Goal: Task Accomplishment & Management: Complete application form

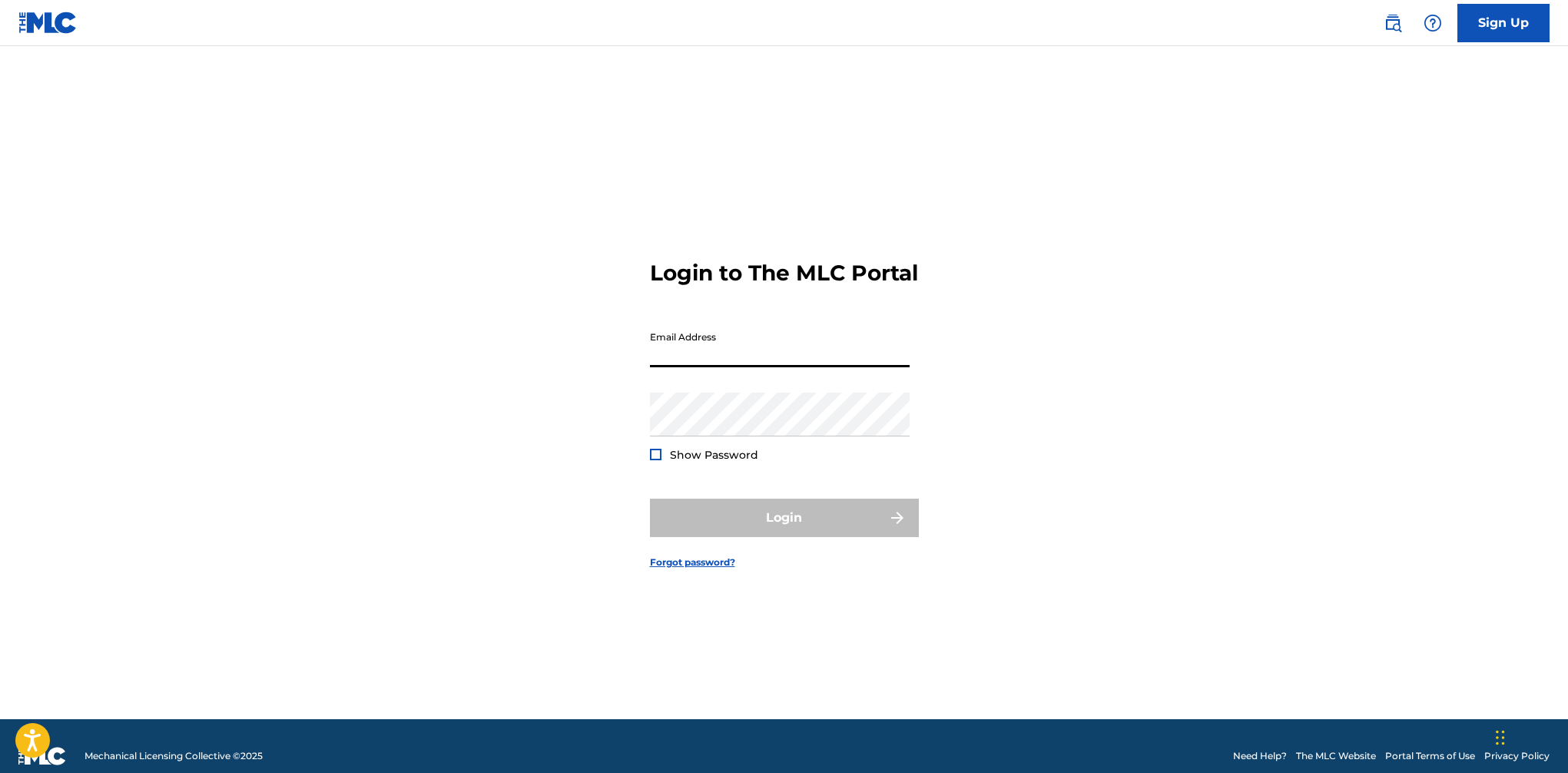
click at [773, 362] on input "Email Address" at bounding box center [780, 345] width 260 height 44
type input "[EMAIL_ADDRESS][DOMAIN_NAME]"
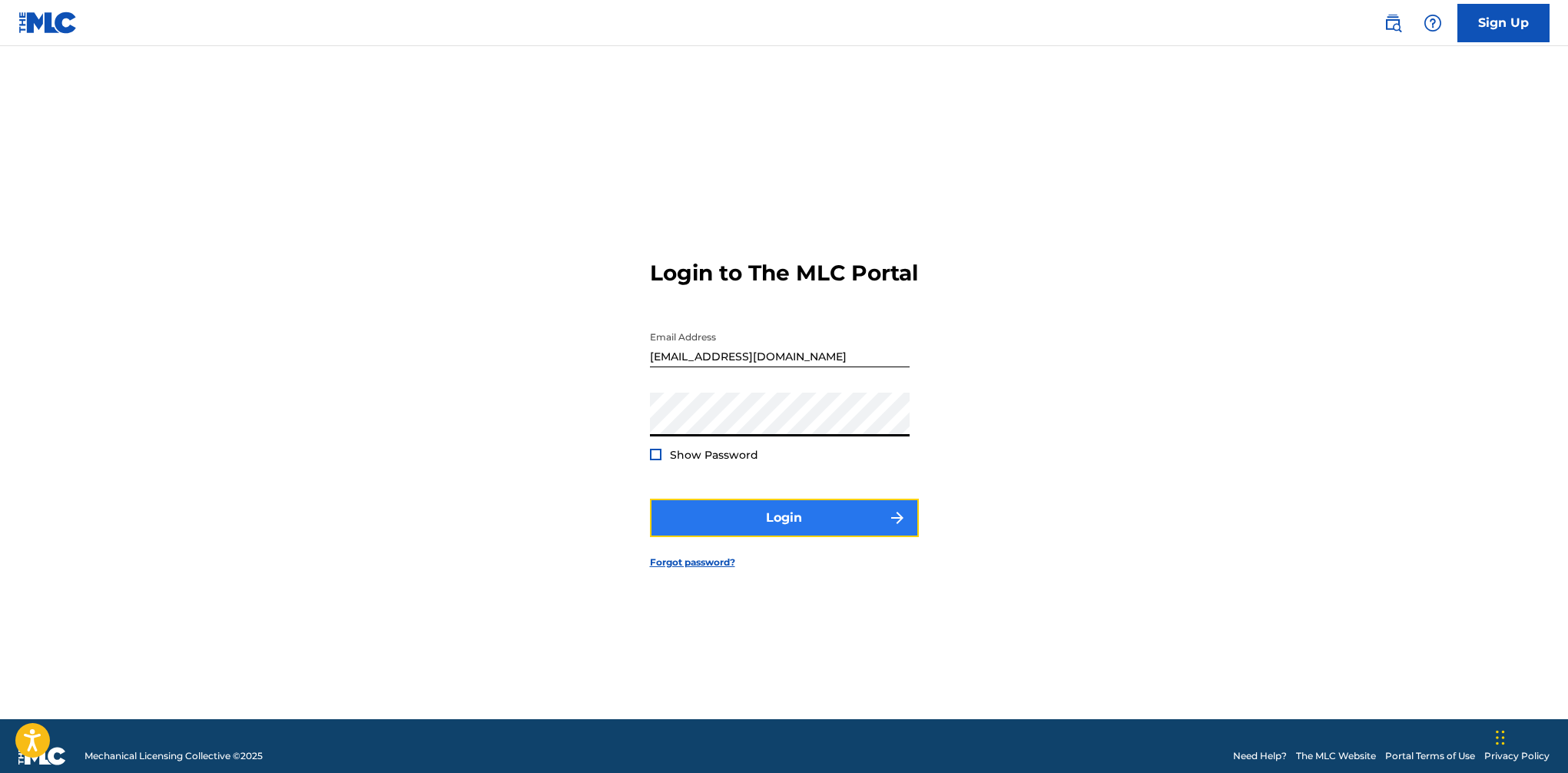
click at [780, 537] on button "Login" at bounding box center [784, 518] width 269 height 38
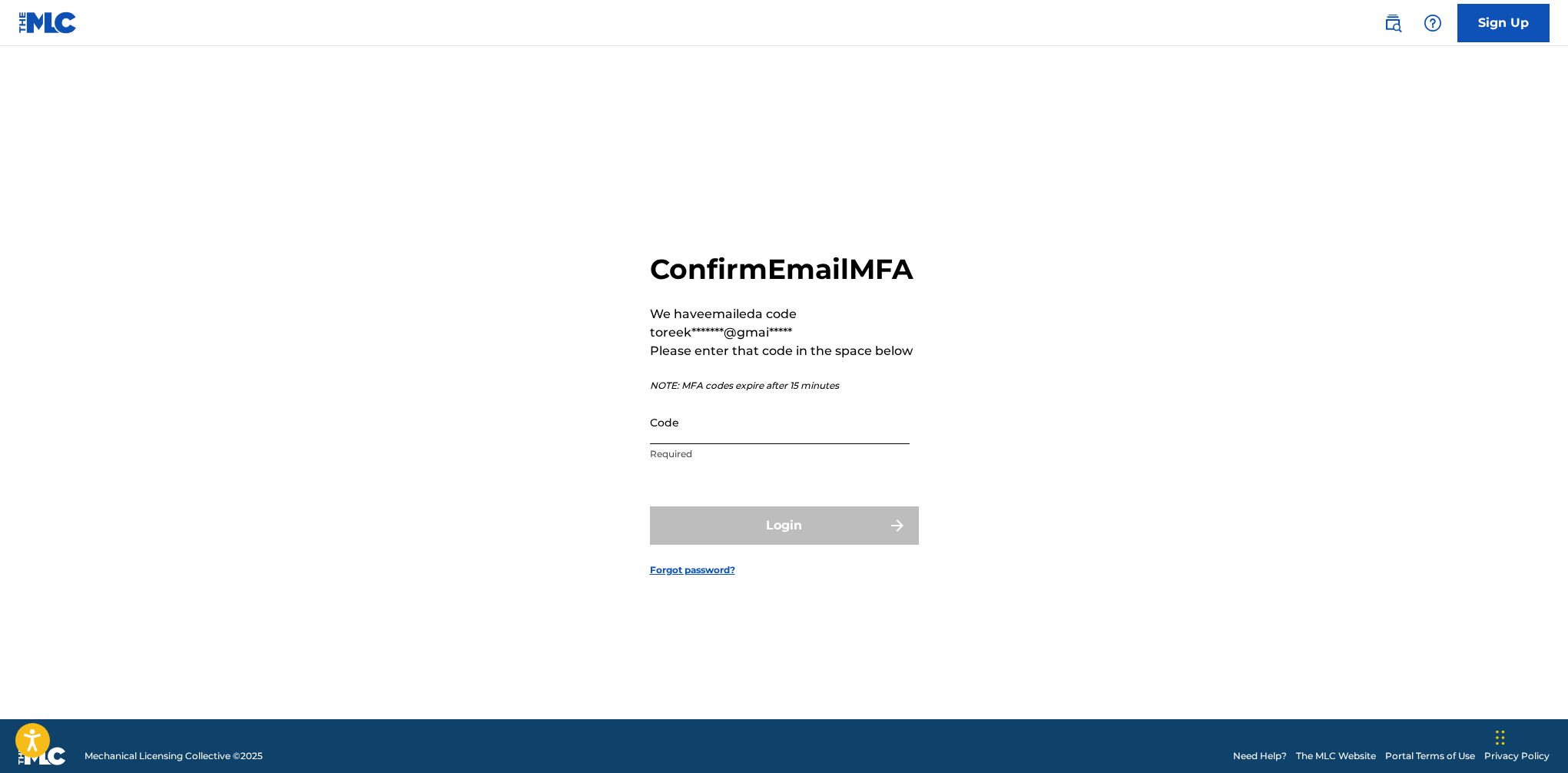
click at [698, 444] on input "Code" at bounding box center [780, 422] width 260 height 44
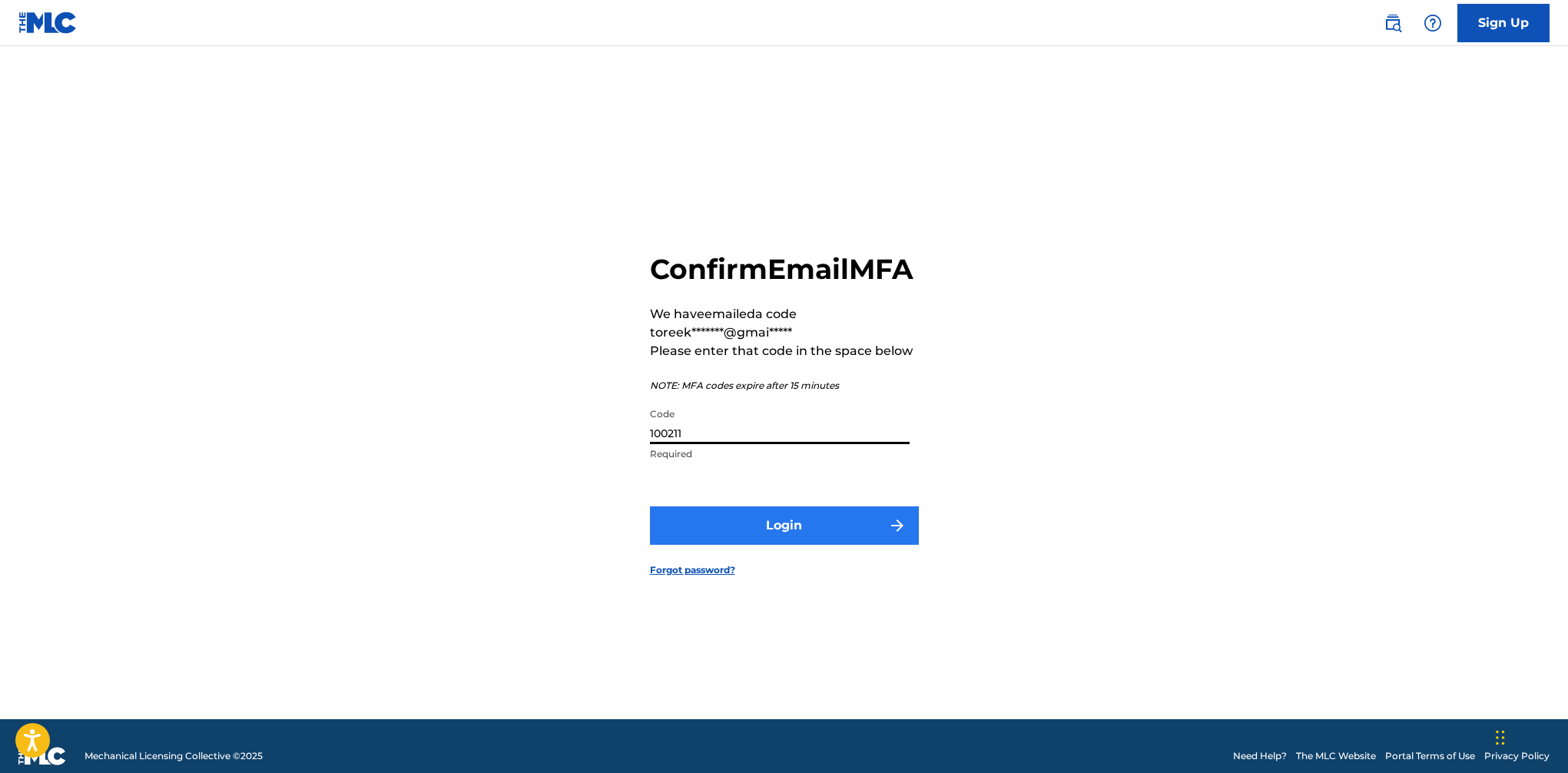
type input "100211"
click at [827, 545] on button "Login" at bounding box center [784, 525] width 269 height 38
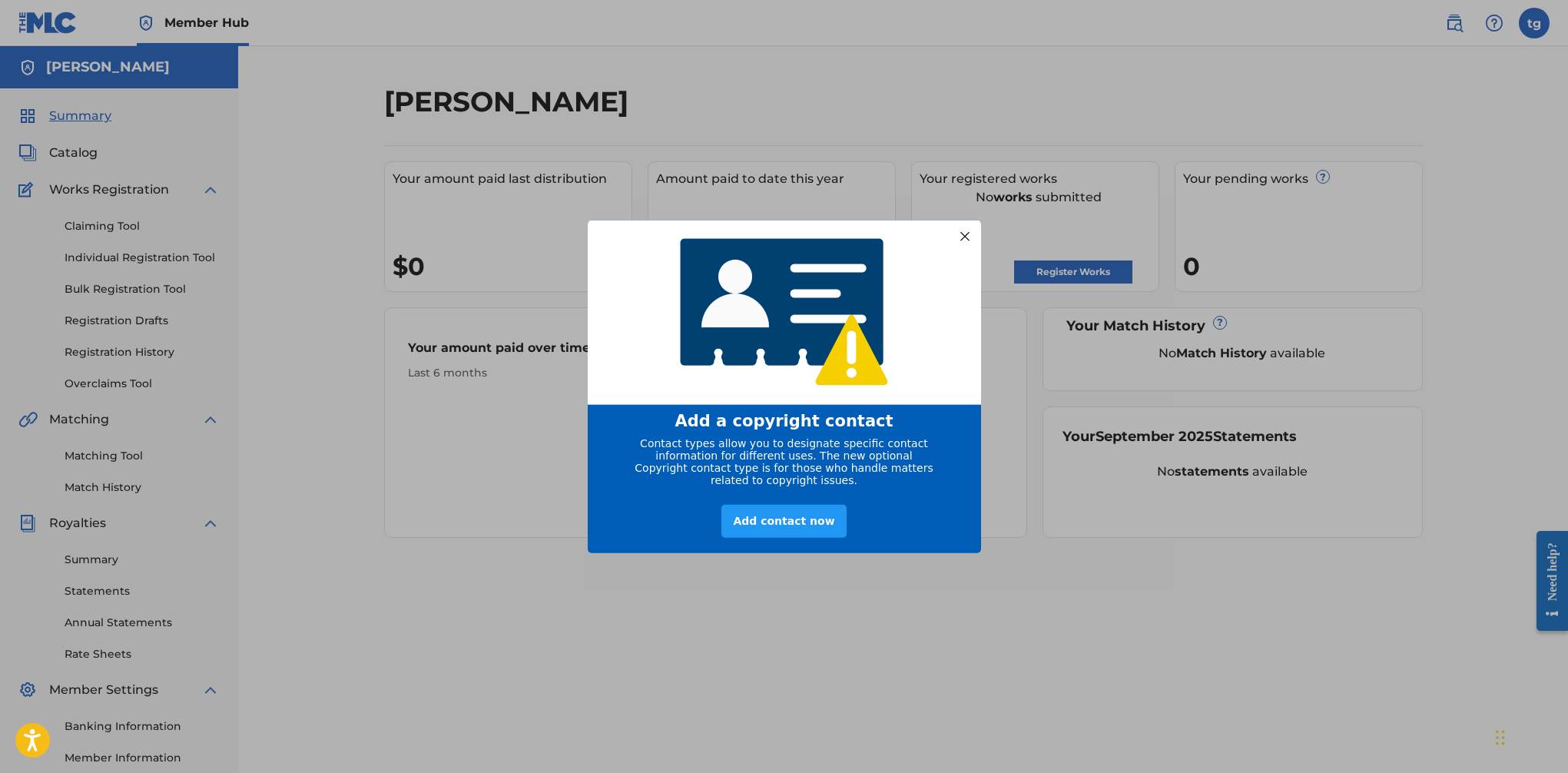
click at [960, 230] on div at bounding box center [964, 236] width 20 height 20
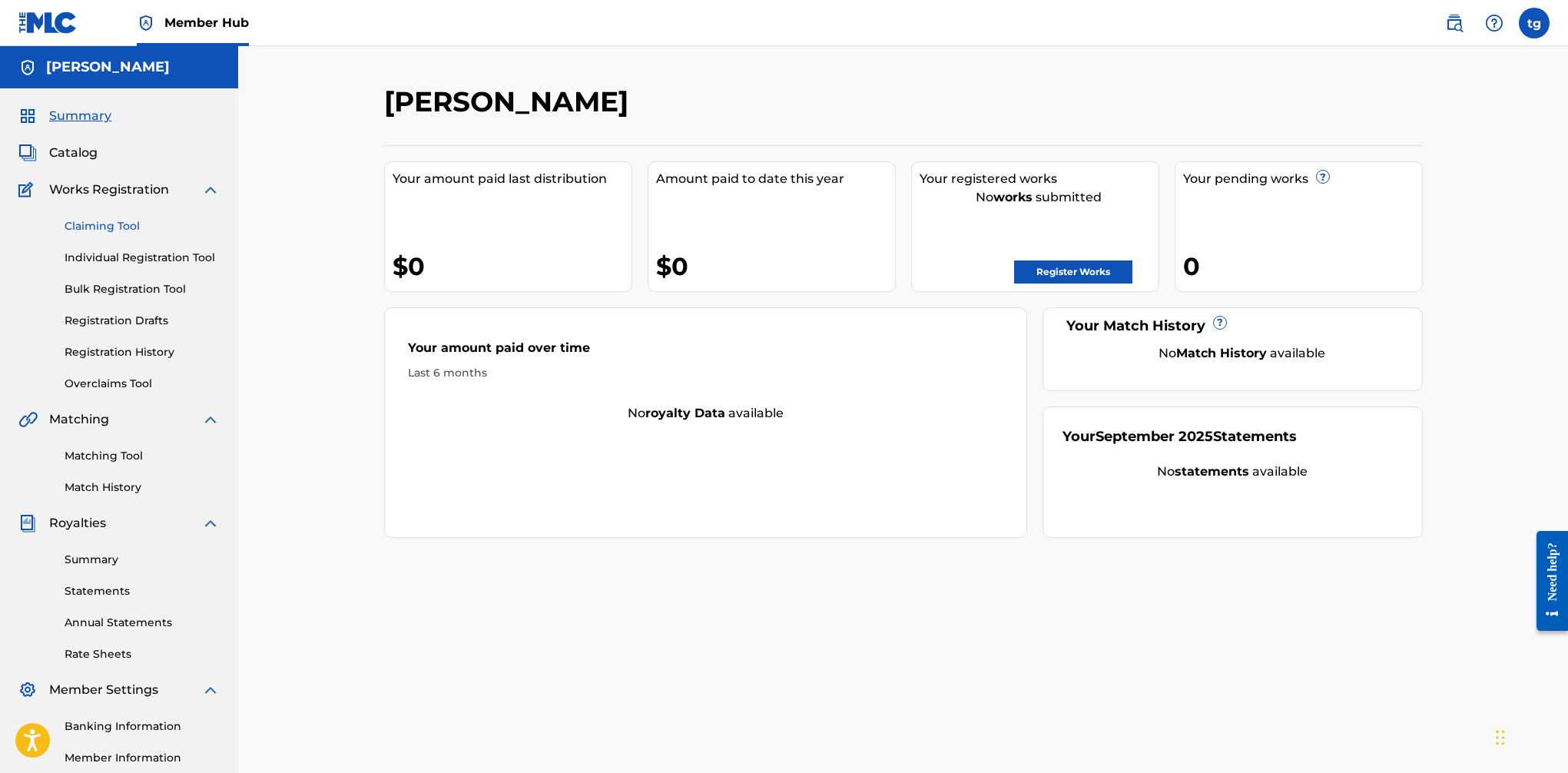
click at [126, 222] on link "Claiming Tool" at bounding box center [142, 226] width 155 height 16
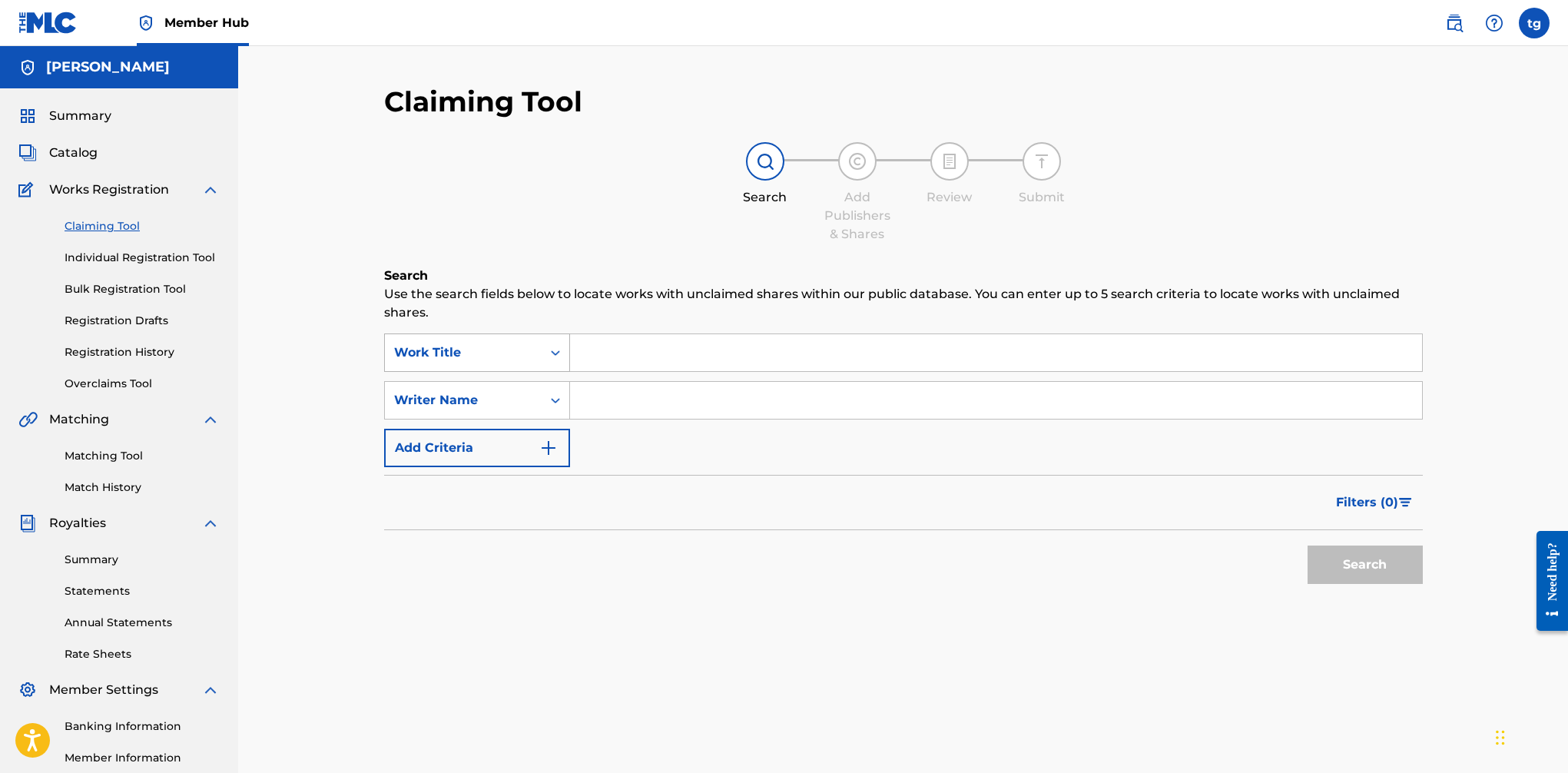
click at [560, 351] on icon "Search Form" at bounding box center [555, 353] width 15 height 15
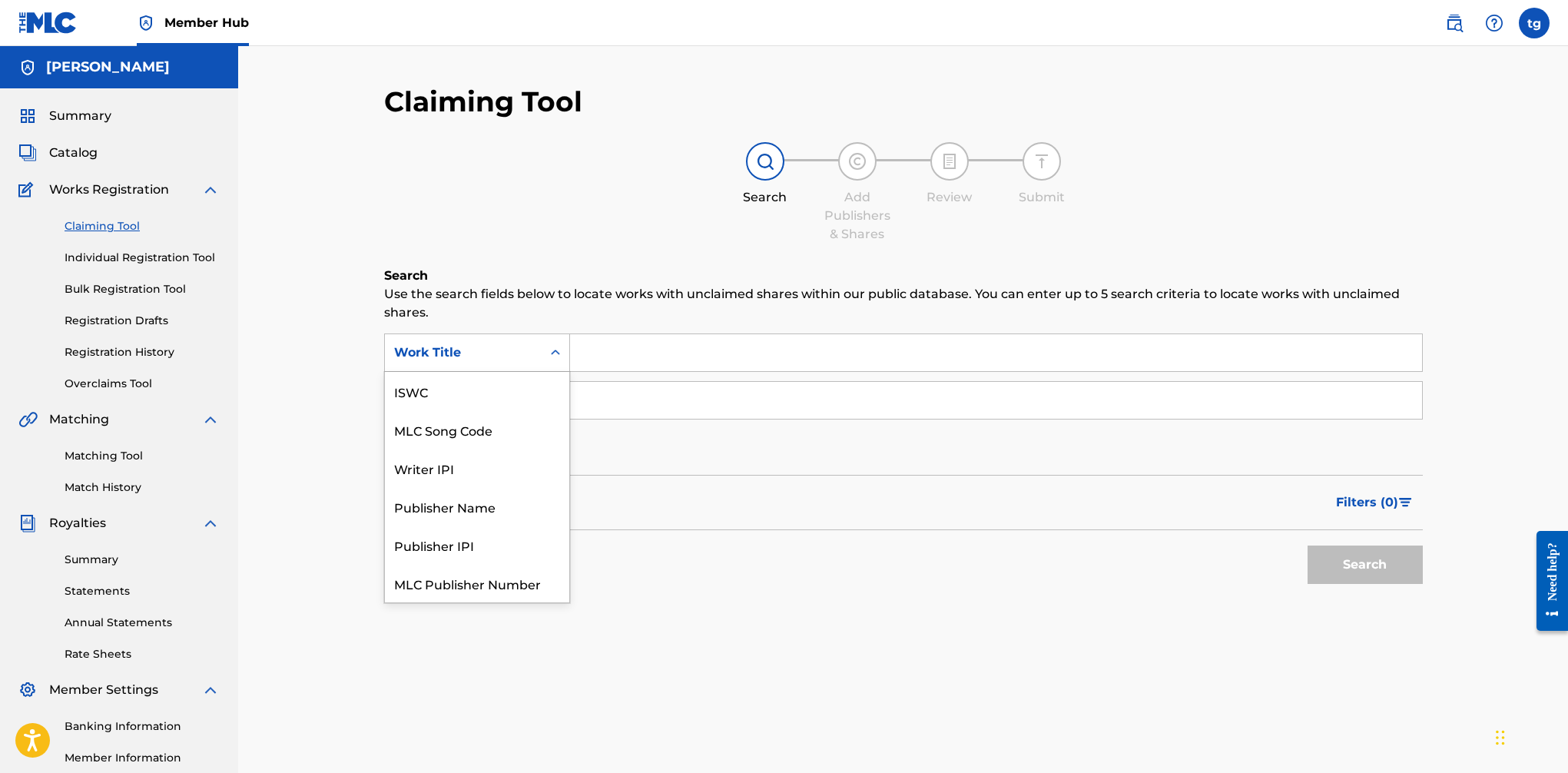
scroll to position [38, 0]
click at [497, 434] on div "Writer IPI" at bounding box center [478, 430] width 185 height 38
click at [561, 398] on icon "Search Form" at bounding box center [555, 401] width 15 height 15
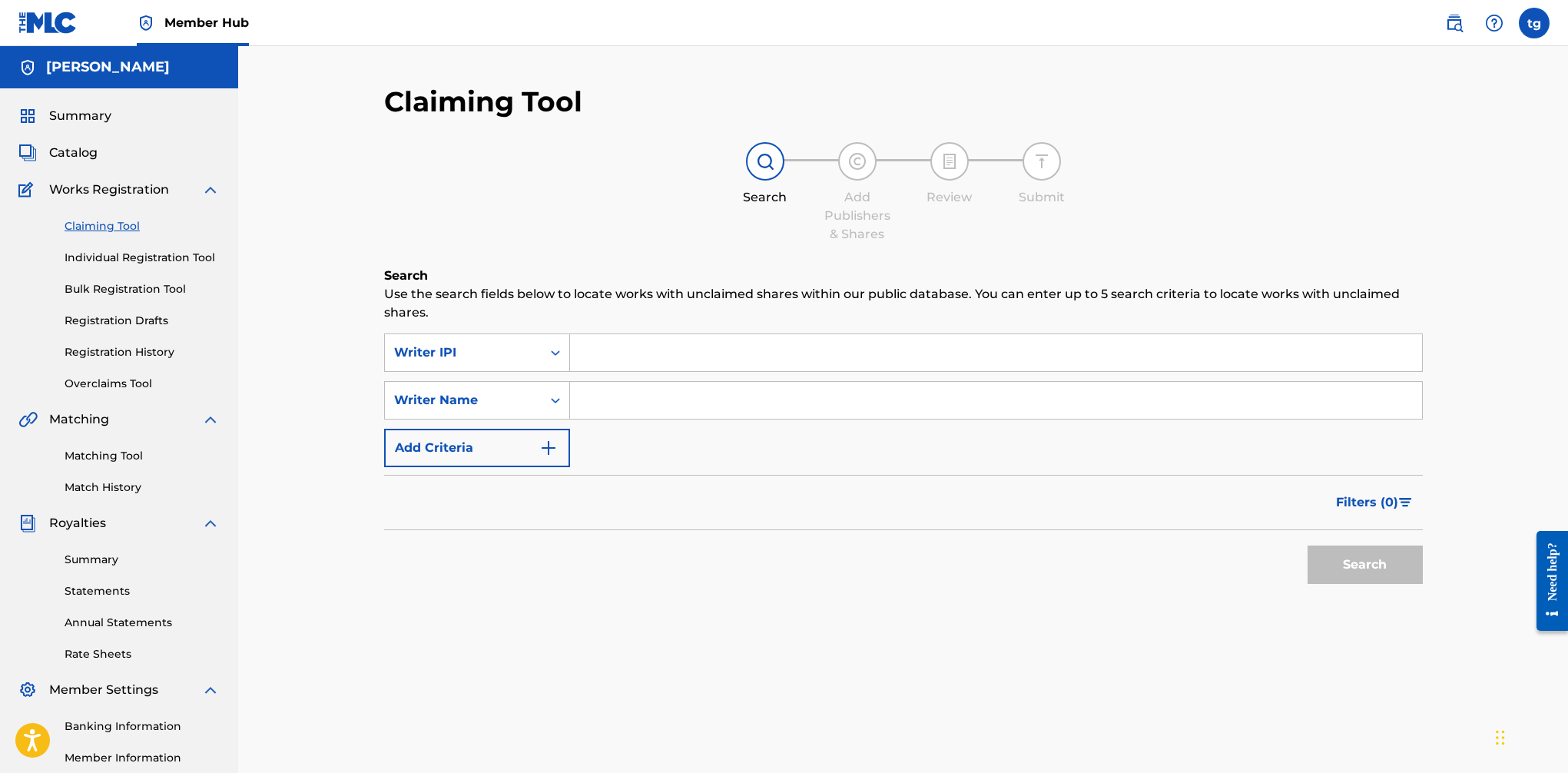
click at [618, 350] on input "Search Form" at bounding box center [996, 353] width 852 height 37
paste input "00623546651"
type input "00623546651"
click at [614, 397] on input "Search Form" at bounding box center [996, 401] width 852 height 37
click at [629, 398] on input "Search Form" at bounding box center [996, 401] width 852 height 37
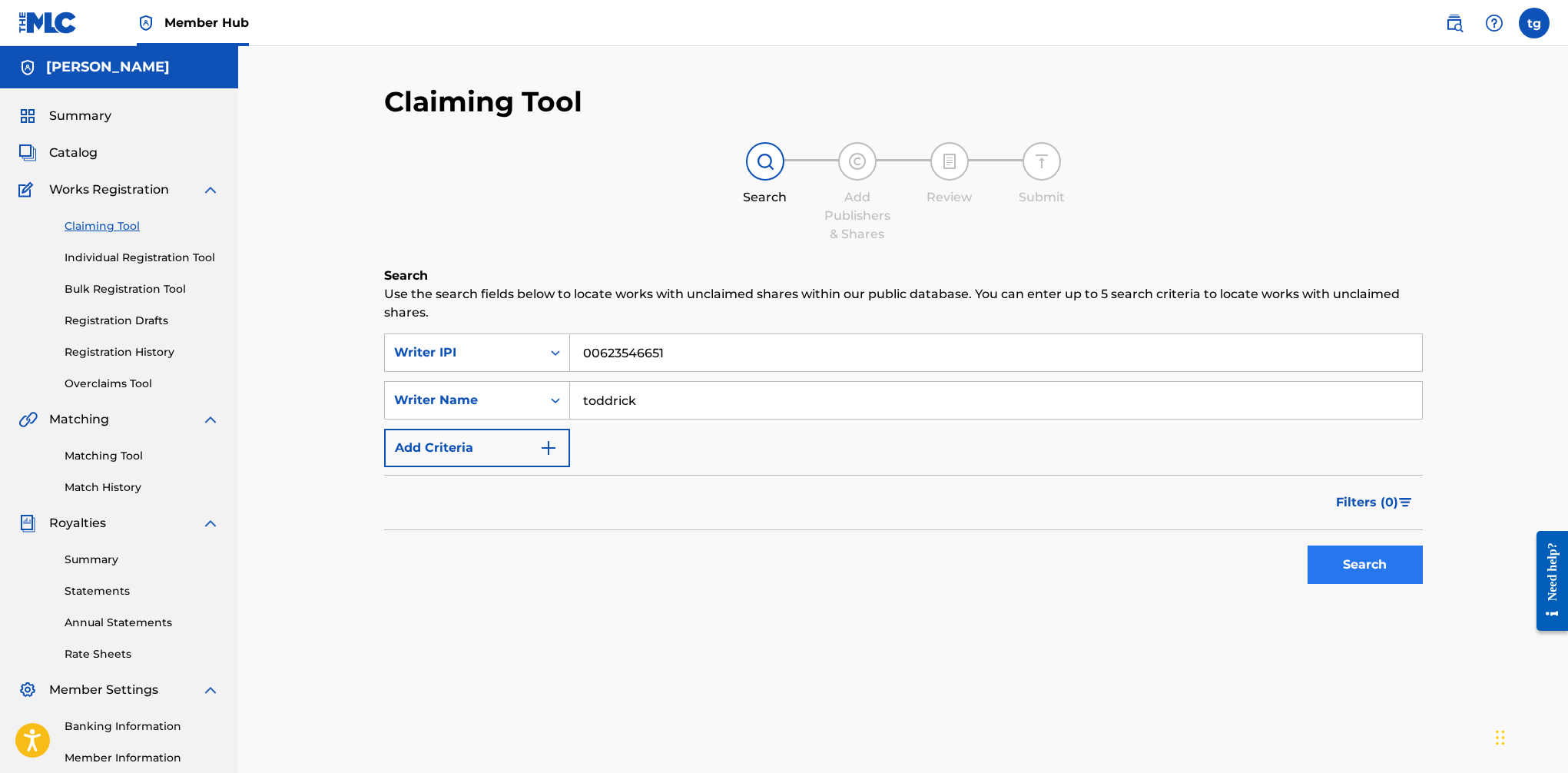
type input "toddrick"
click at [1277, 568] on button "Search" at bounding box center [1366, 565] width 115 height 38
click at [759, 406] on input "toddrick" at bounding box center [996, 401] width 852 height 37
click at [1277, 561] on button "Search" at bounding box center [1366, 565] width 115 height 38
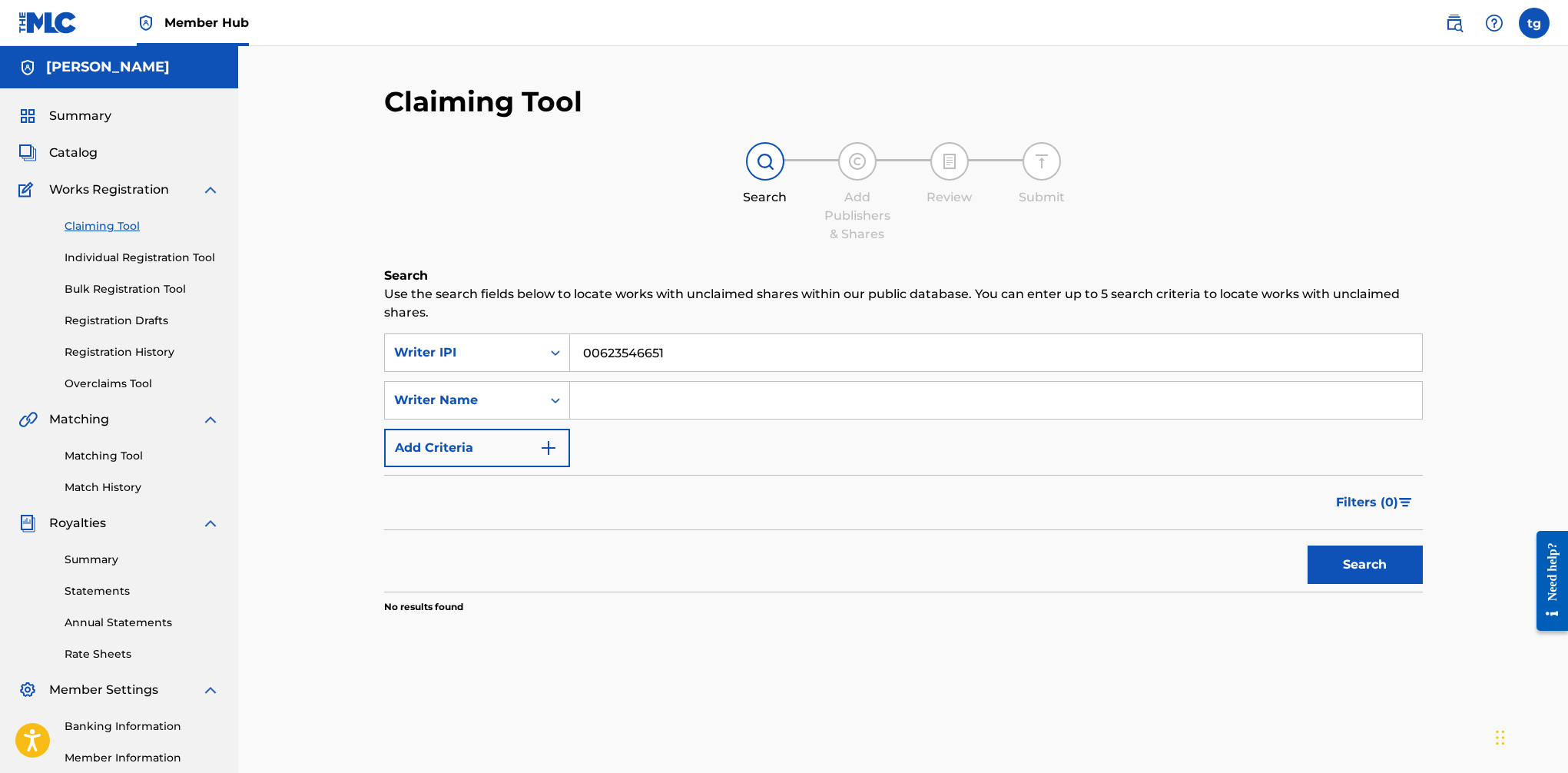
click at [667, 349] on input "00623546651" at bounding box center [996, 353] width 852 height 37
click at [668, 349] on input "00623546651" at bounding box center [996, 353] width 852 height 37
paste input "00623546749"
click at [1277, 568] on button "Search" at bounding box center [1366, 565] width 115 height 38
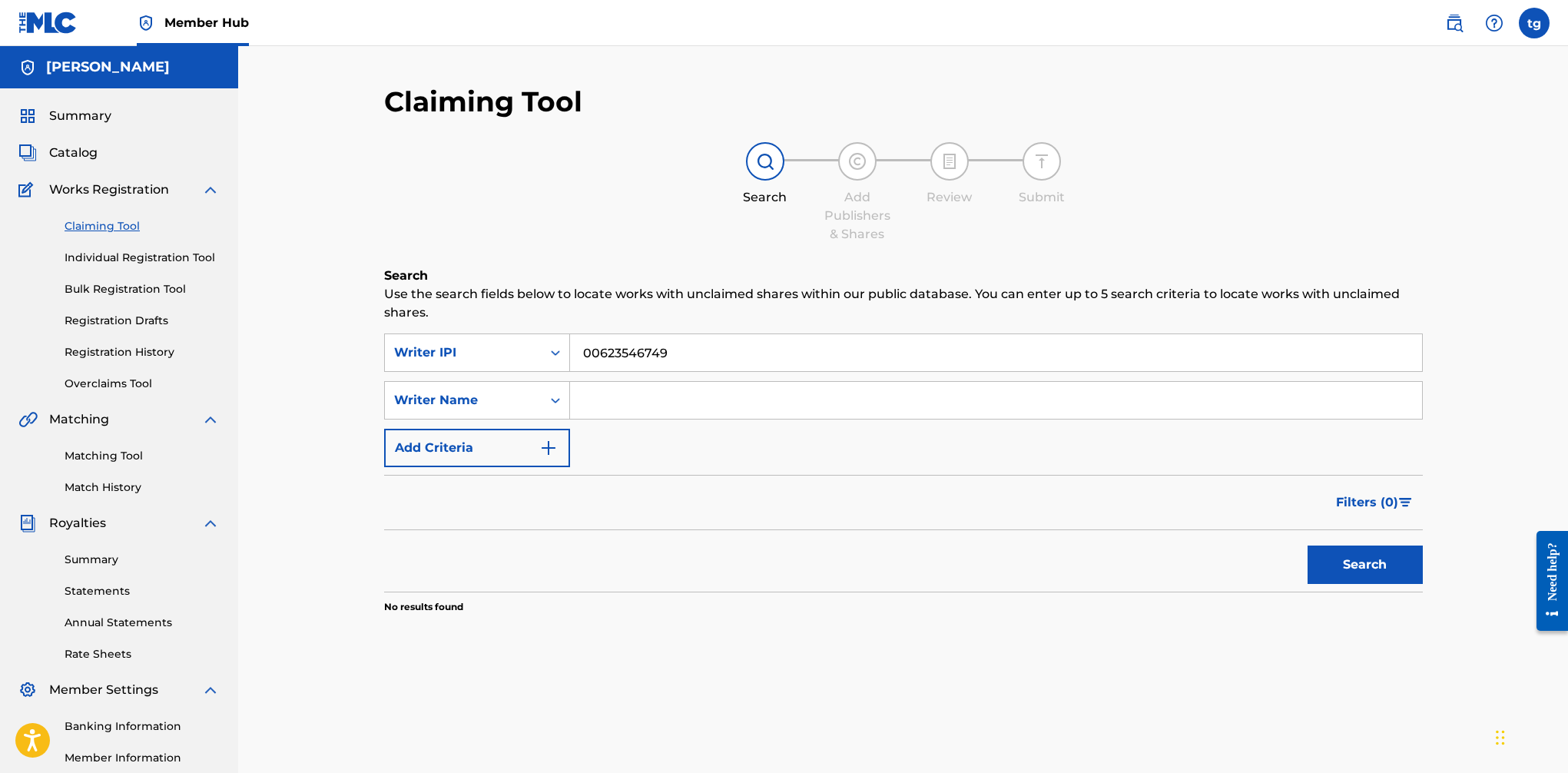
click at [608, 353] on input "00623546749" at bounding box center [996, 353] width 852 height 37
click at [1277, 564] on button "Search" at bounding box center [1366, 565] width 115 height 38
click at [648, 356] on input "00623546749" at bounding box center [996, 353] width 852 height 37
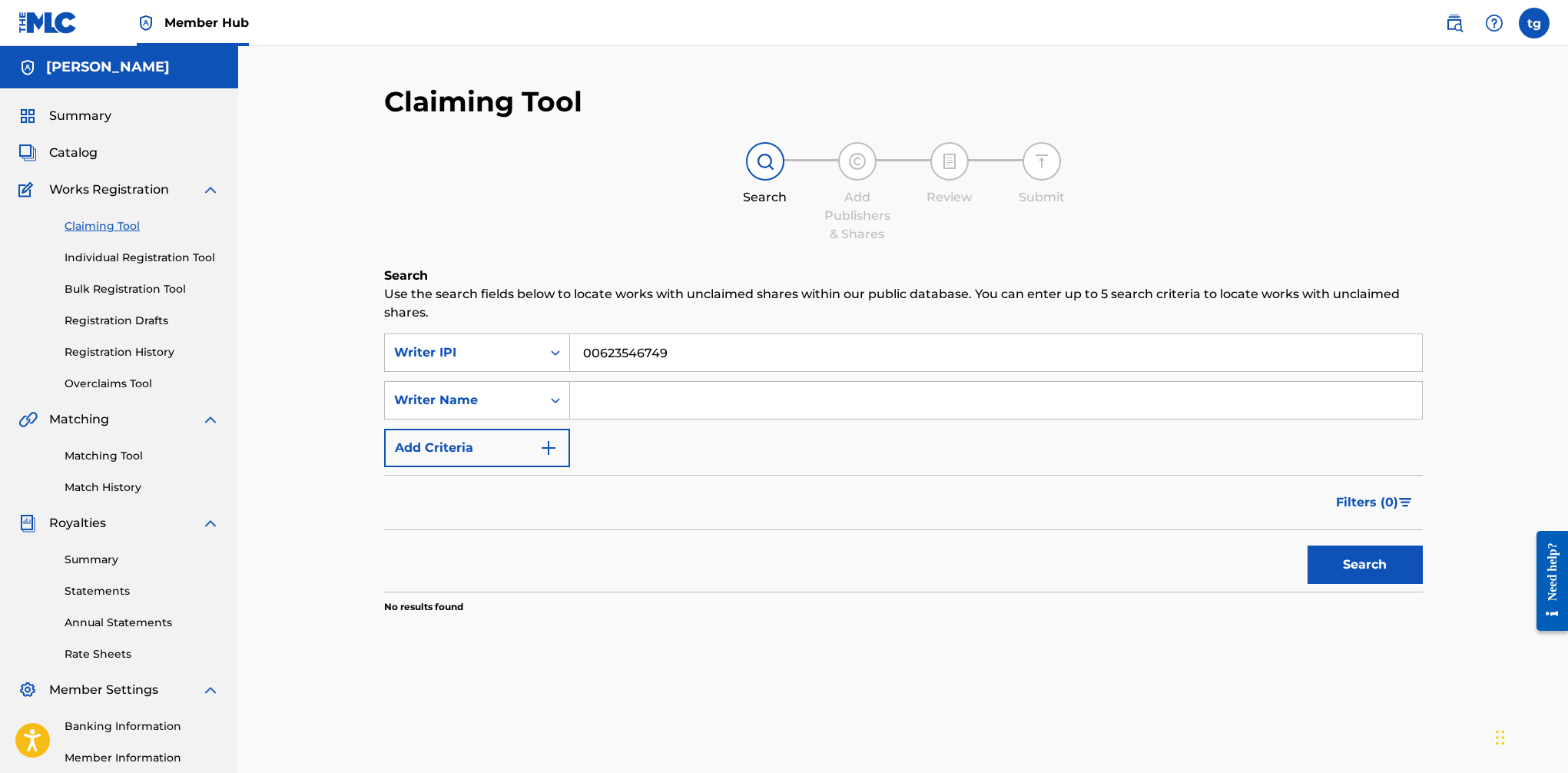
paste input "651"
type input "00623546651"
click at [1277, 568] on button "Search" at bounding box center [1366, 565] width 115 height 38
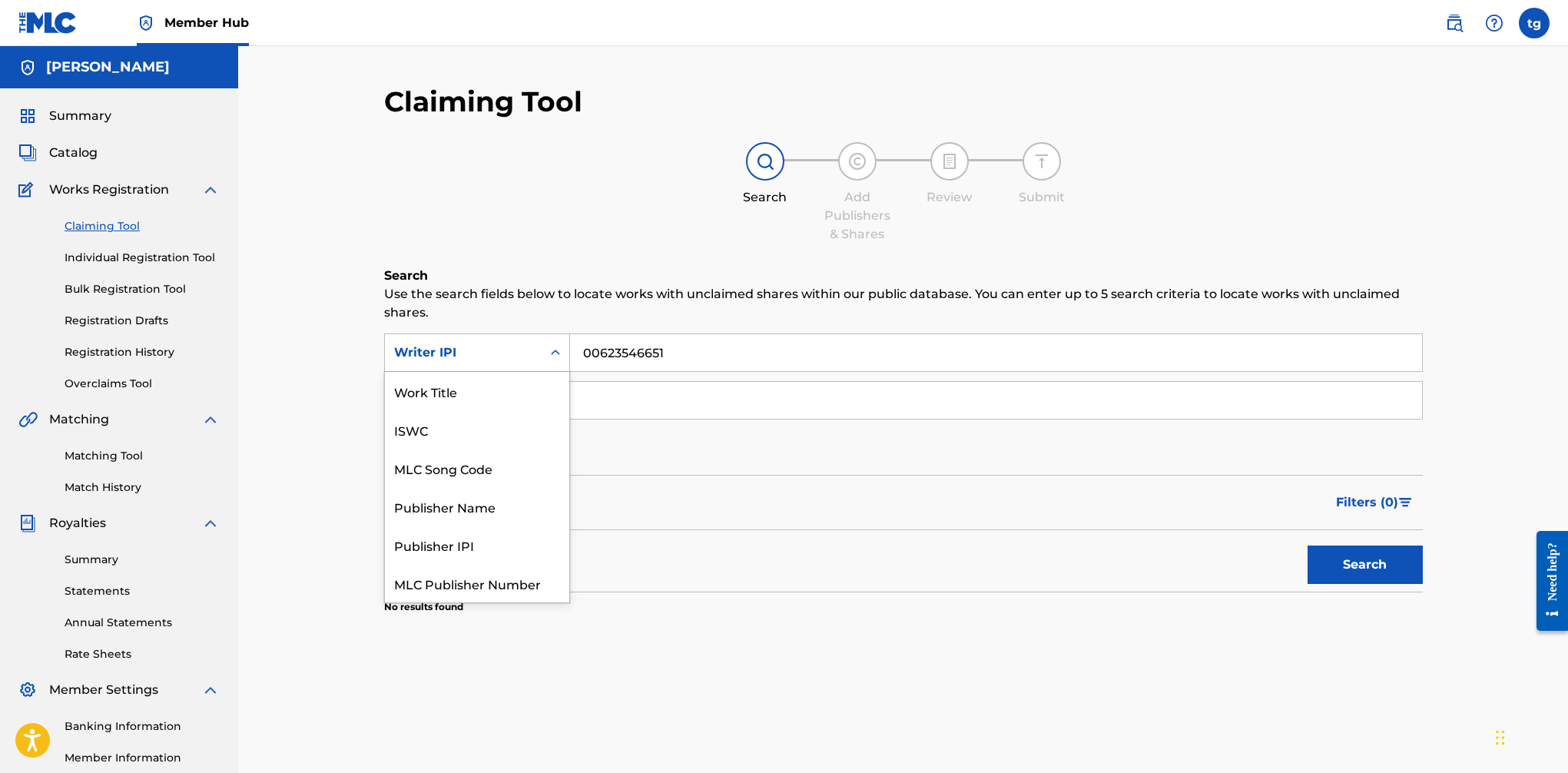
click at [558, 351] on icon "Search Form" at bounding box center [555, 353] width 15 height 15
click at [486, 478] on div "Publisher Name" at bounding box center [478, 468] width 185 height 38
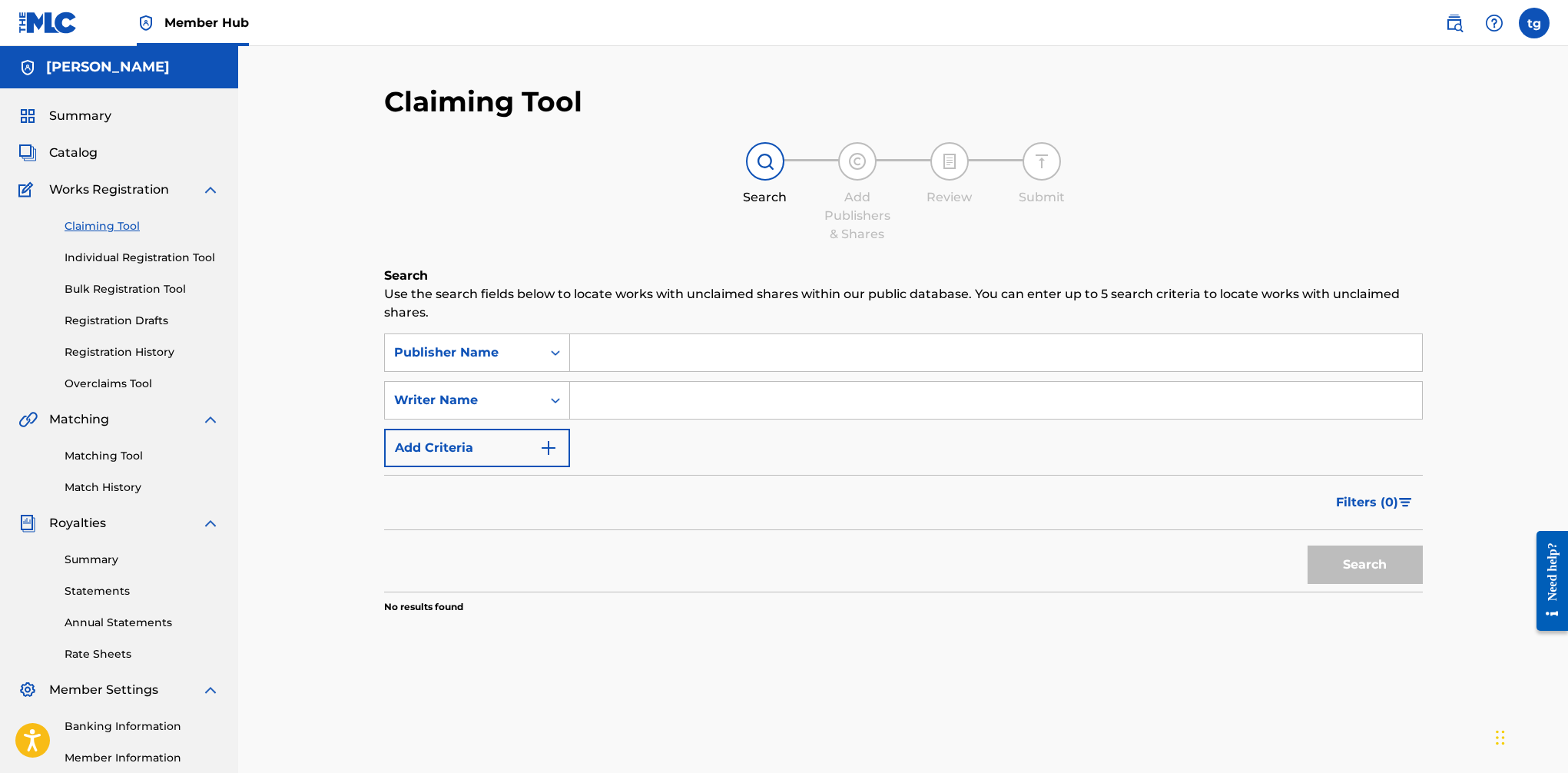
click at [596, 355] on input "Search Form" at bounding box center [996, 353] width 852 height 37
type input "BMI"
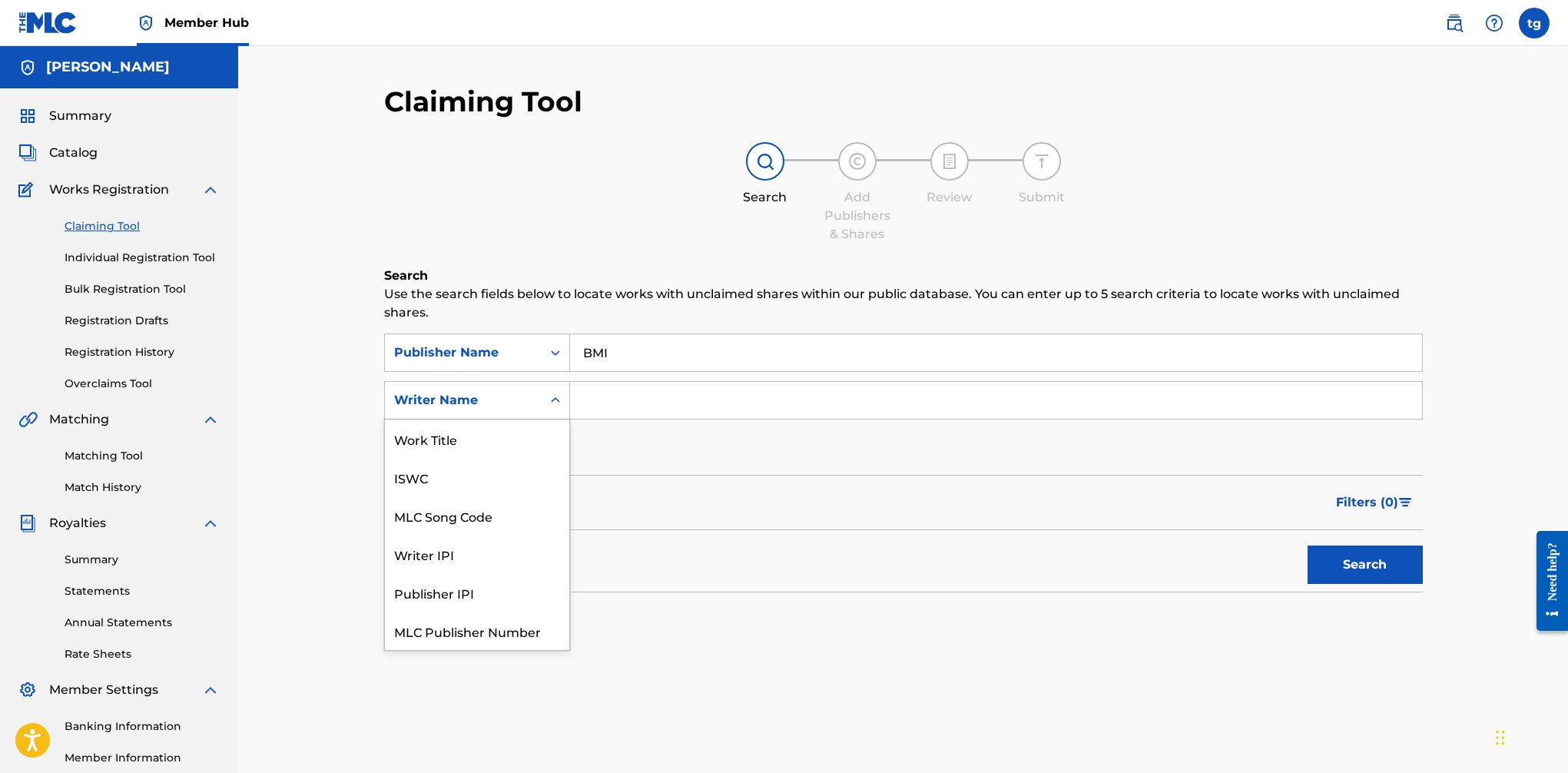
click at [557, 406] on icon "Search Form" at bounding box center [555, 401] width 15 height 15
click at [494, 526] on div "Writer IPI" at bounding box center [478, 515] width 185 height 38
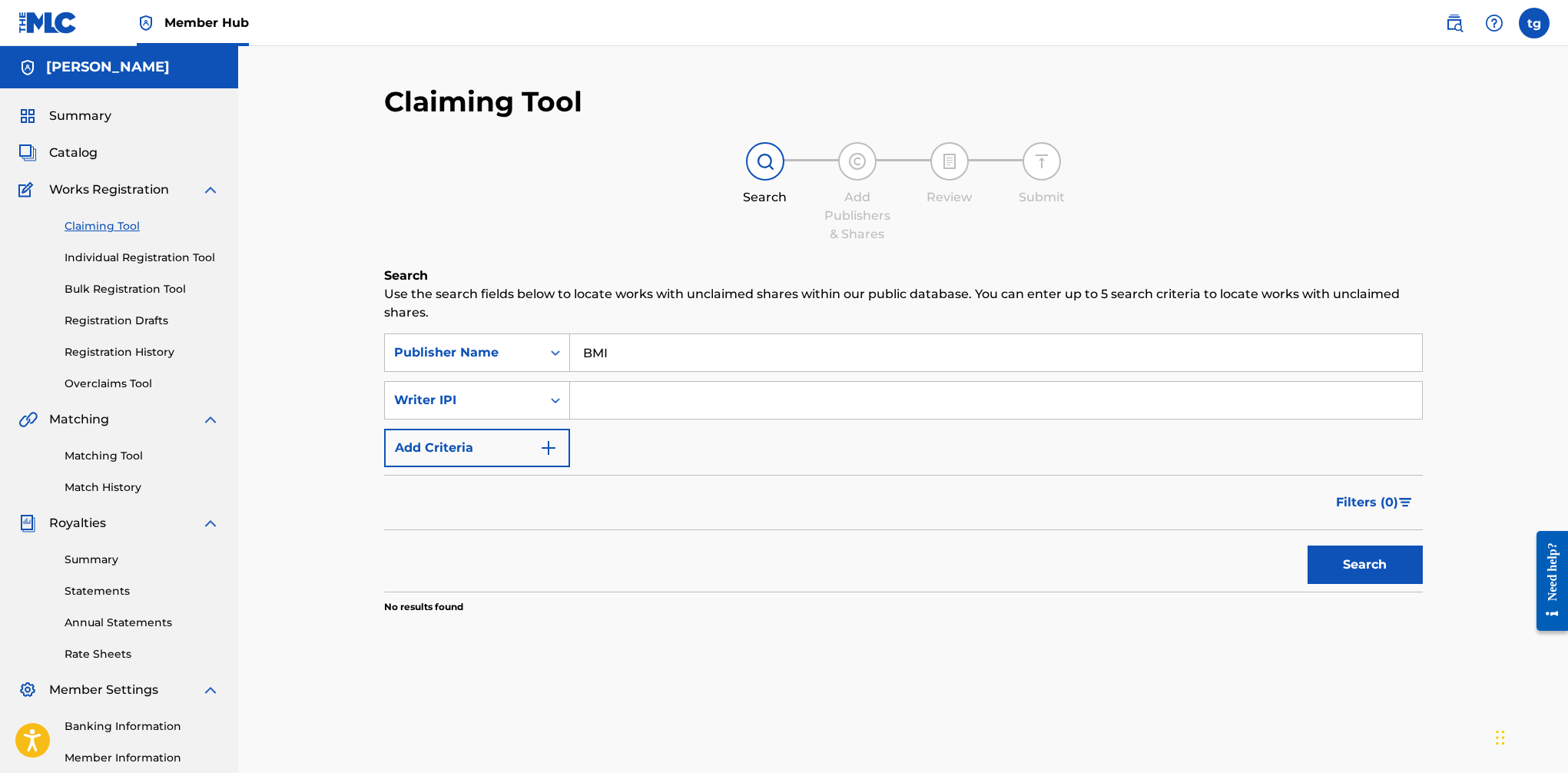
click at [661, 399] on input "Search Form" at bounding box center [996, 401] width 852 height 37
paste input "00623546651"
type input "00623546651"
click at [1277, 575] on button "Search" at bounding box center [1366, 565] width 115 height 38
click at [561, 449] on button "Add Criteria" at bounding box center [478, 448] width 186 height 38
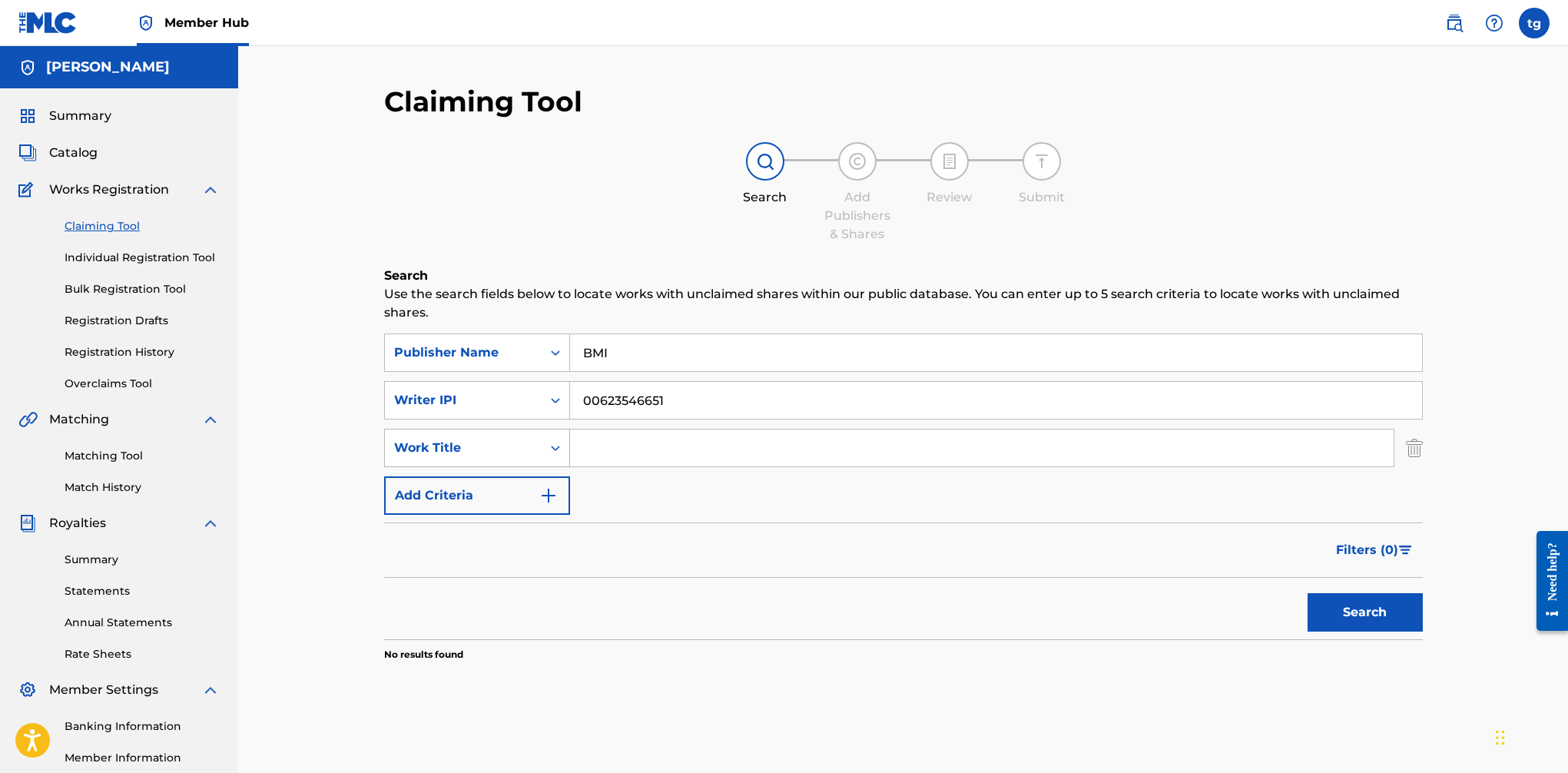
click at [552, 451] on icon "Search Form" at bounding box center [555, 448] width 15 height 15
click at [685, 455] on input "Search Form" at bounding box center [981, 448] width 824 height 37
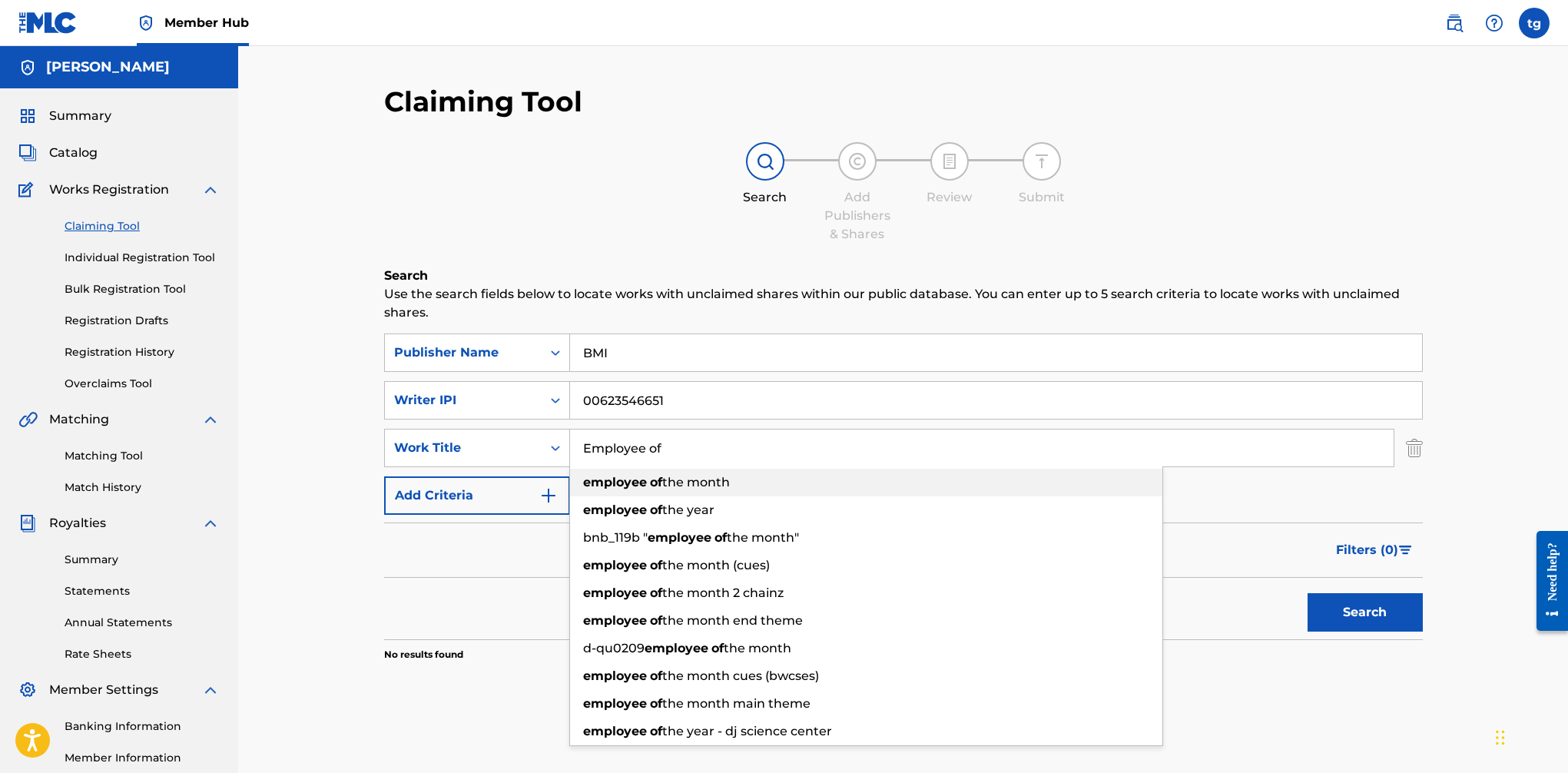
click at [711, 488] on span "the month" at bounding box center [696, 481] width 68 height 15
type input "employee of the month"
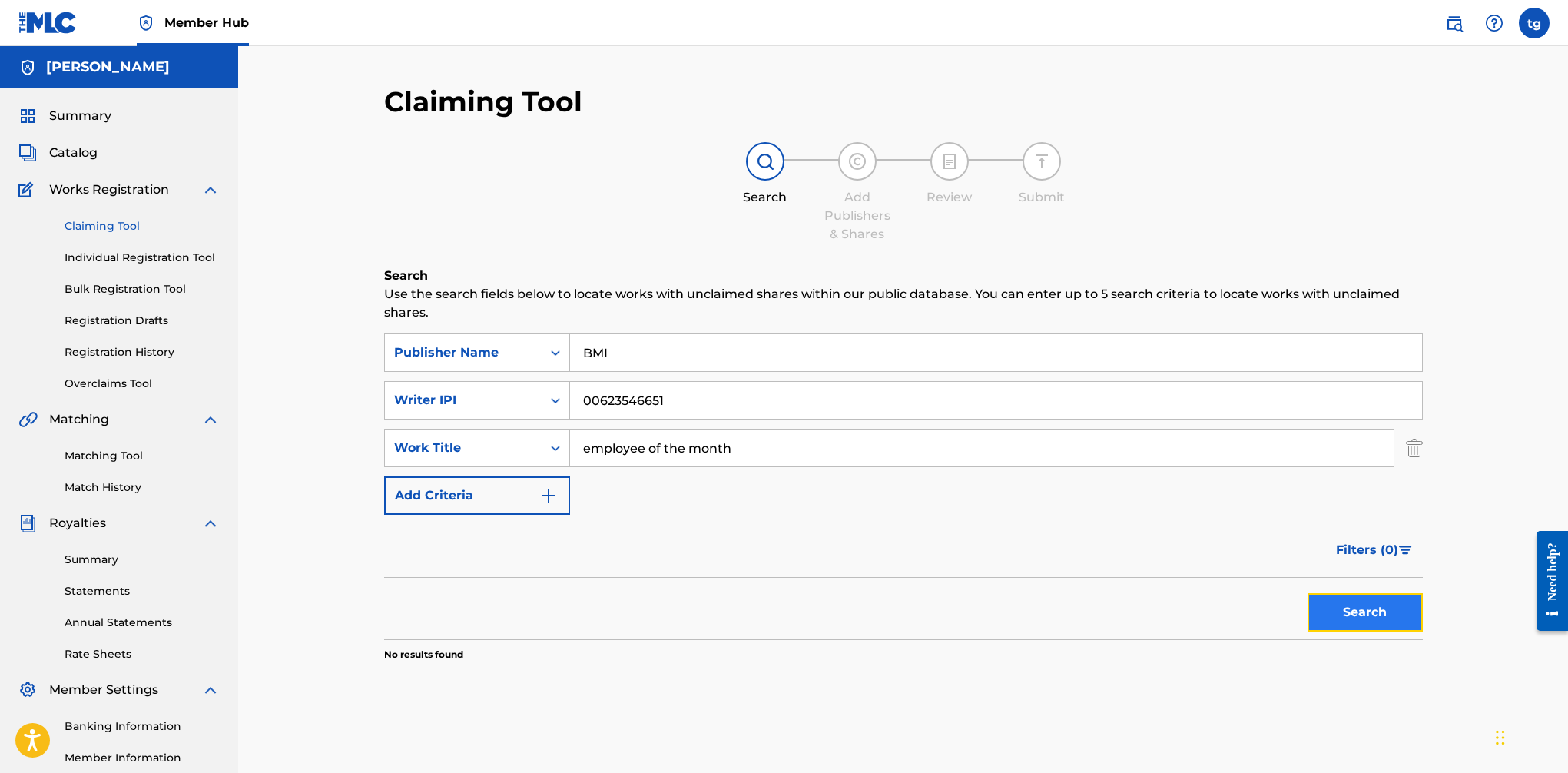
click at [1277, 612] on button "Search" at bounding box center [1366, 612] width 115 height 38
click at [1277, 604] on button "Search" at bounding box center [1366, 612] width 115 height 38
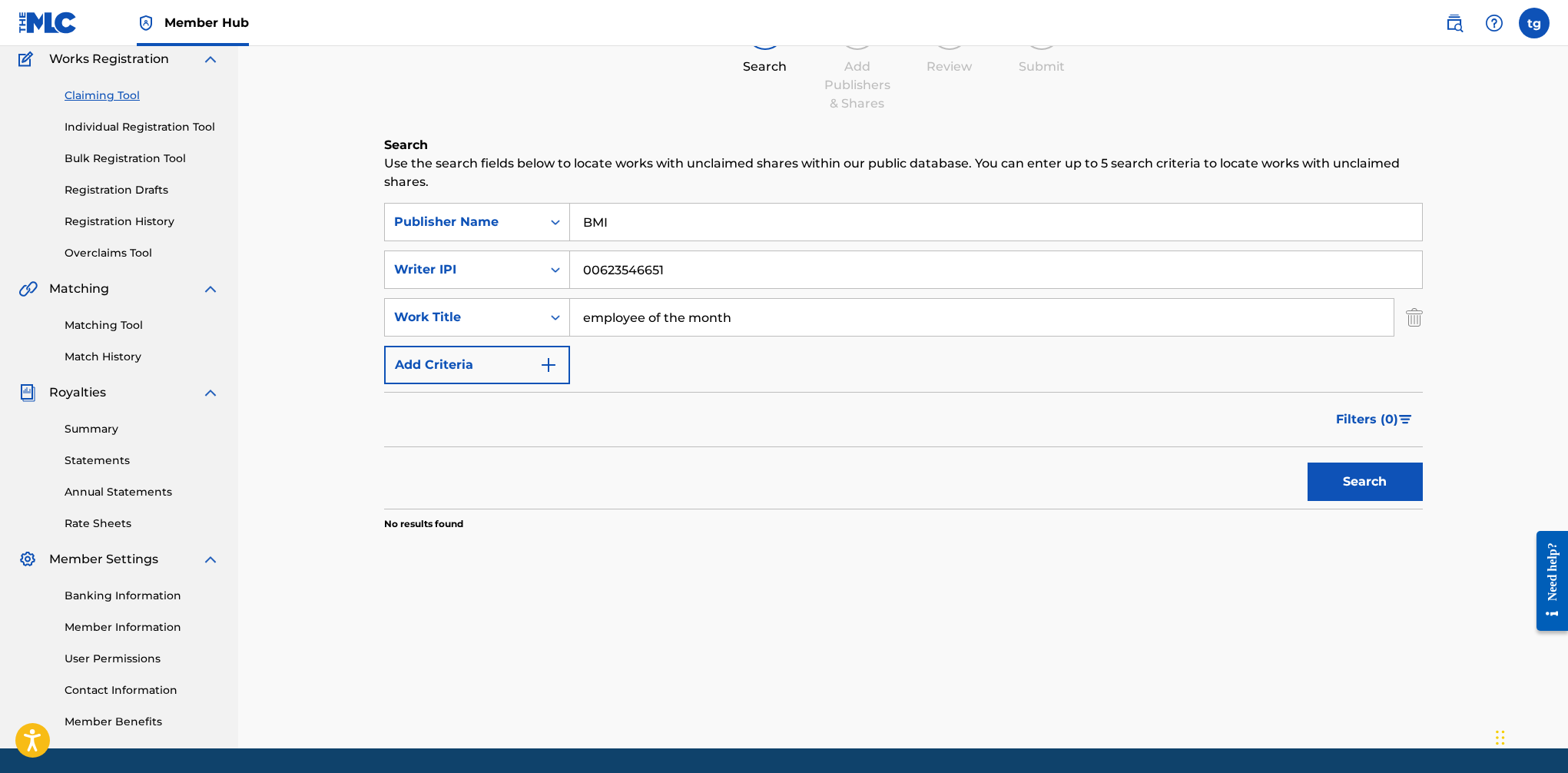
scroll to position [135, 0]
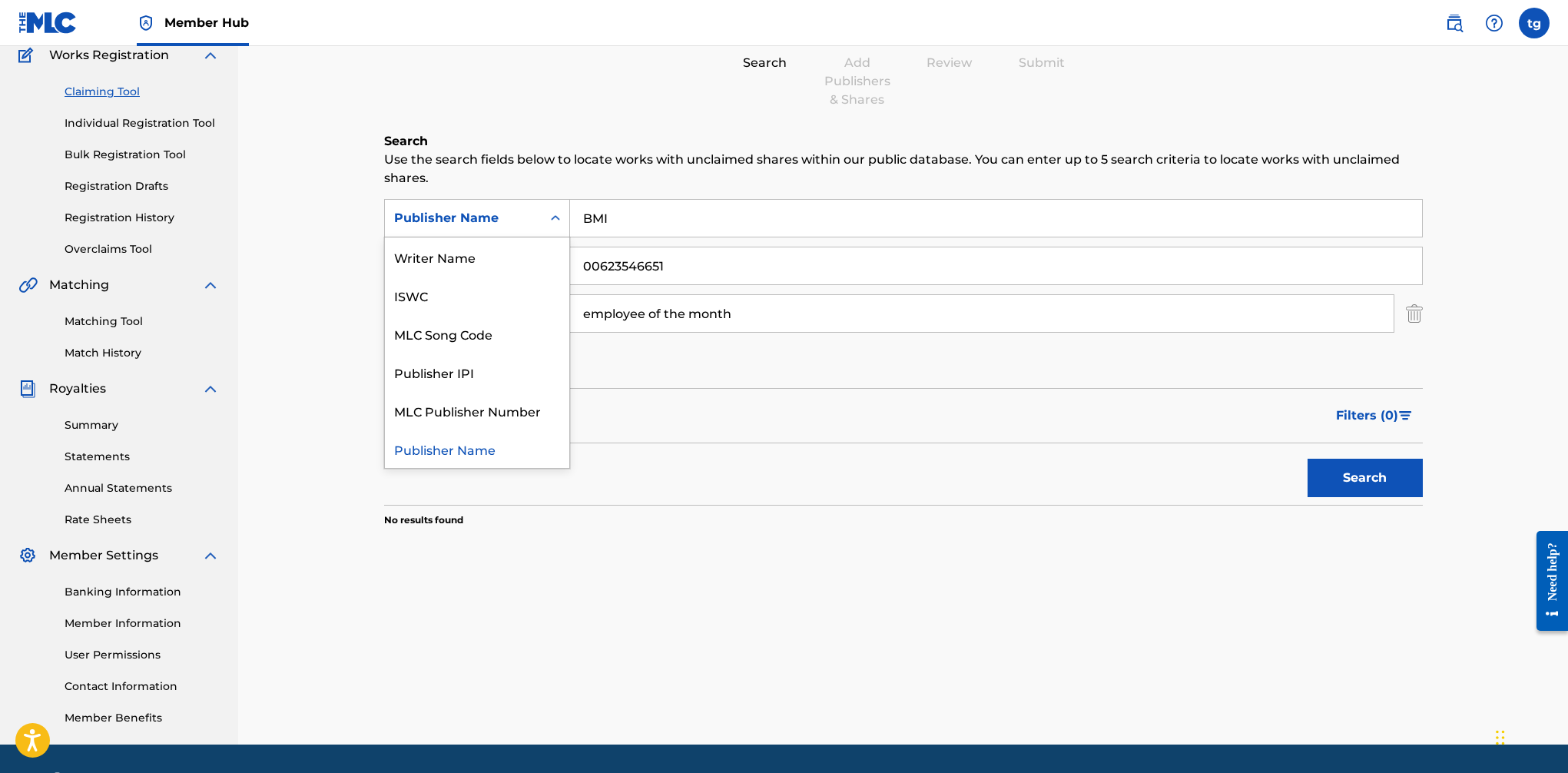
click at [553, 215] on icon "Search Form" at bounding box center [555, 218] width 15 height 15
click at [669, 475] on div "Search" at bounding box center [904, 475] width 1039 height 62
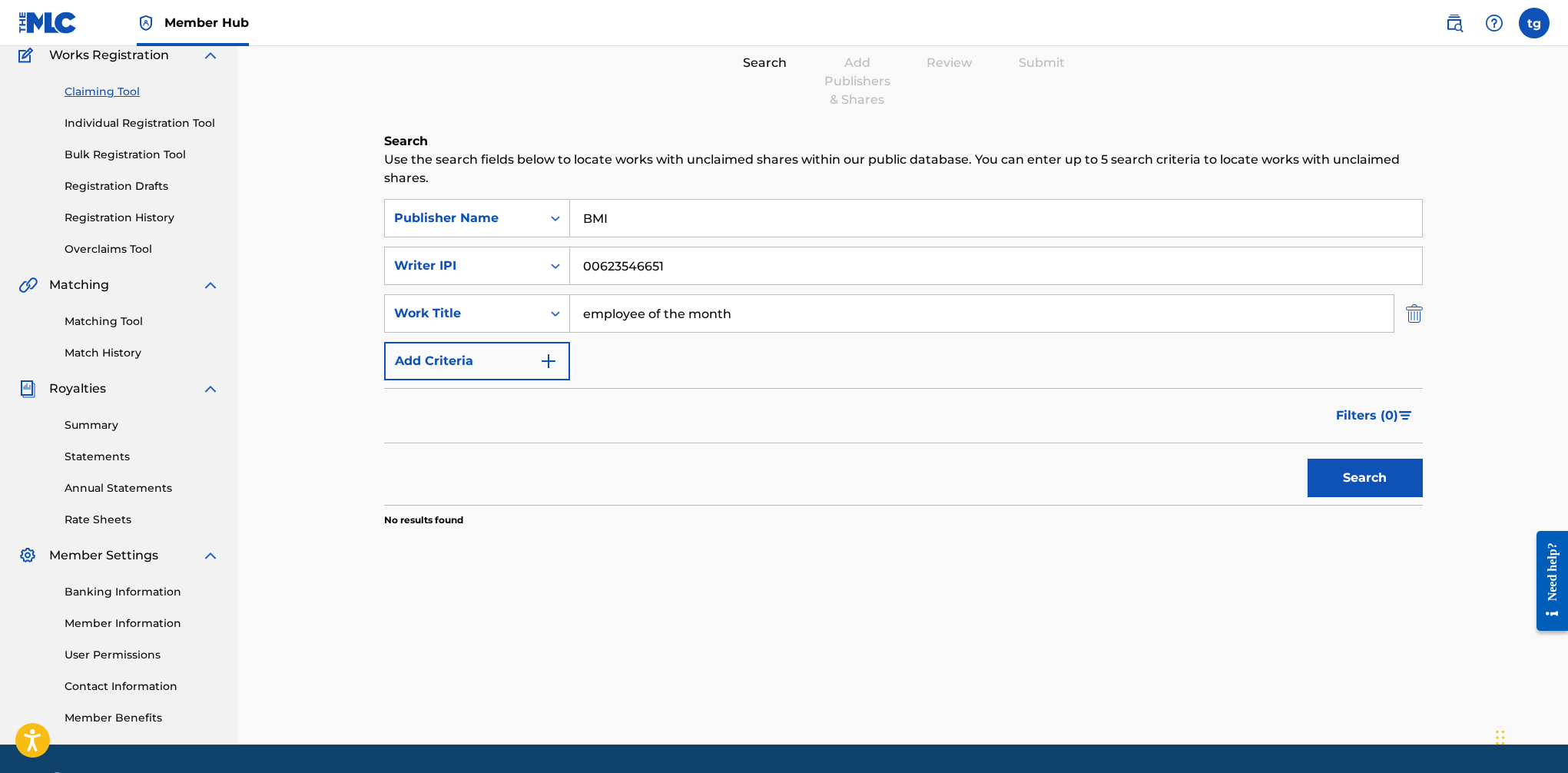
click at [1277, 312] on img "Search Form" at bounding box center [1414, 314] width 17 height 38
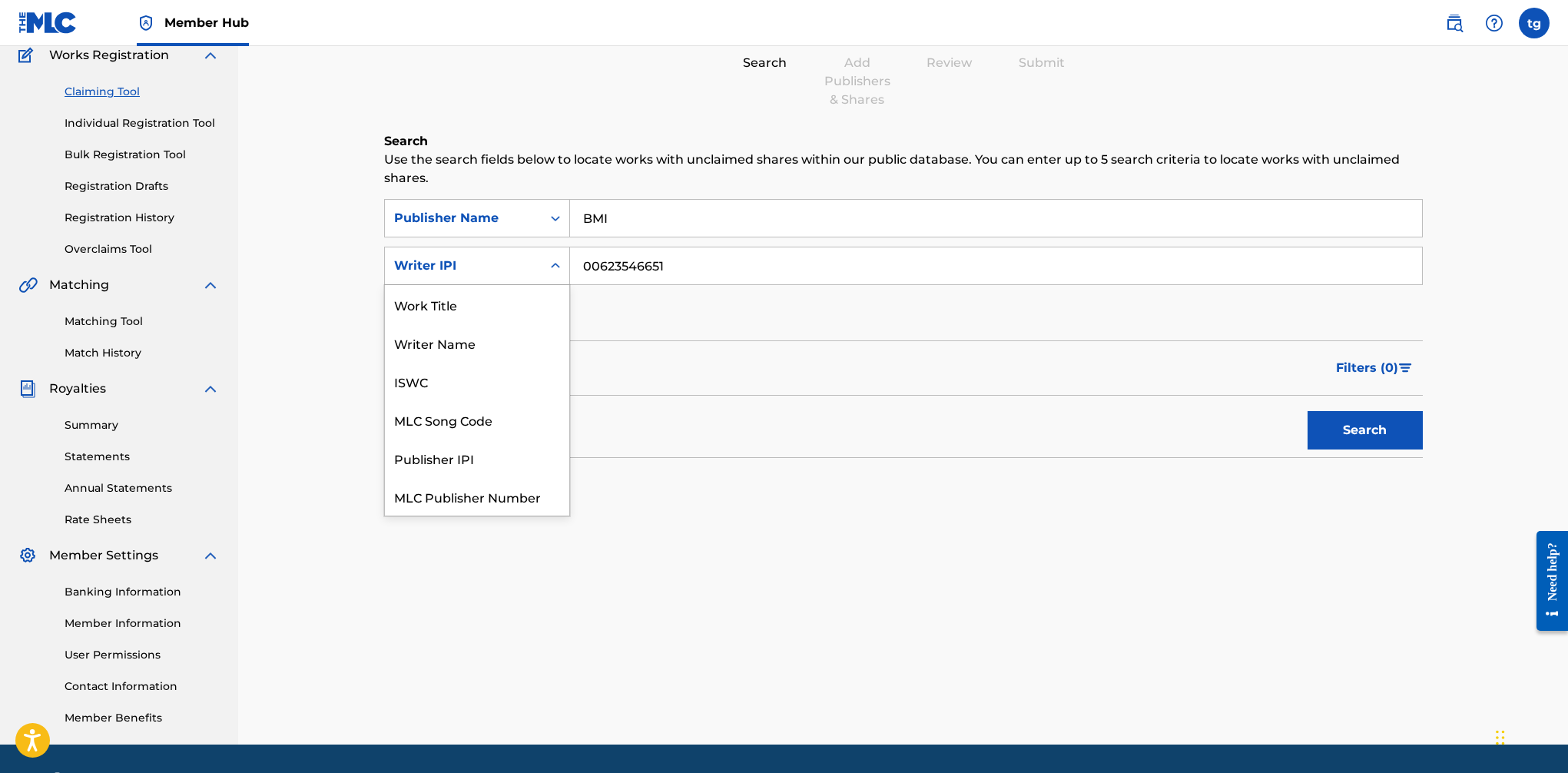
click at [559, 271] on icon "Search Form" at bounding box center [555, 266] width 15 height 15
drag, startPoint x: 464, startPoint y: 305, endPoint x: 554, endPoint y: 289, distance: 91.4
click at [464, 305] on div "Work Title" at bounding box center [478, 305] width 185 height 38
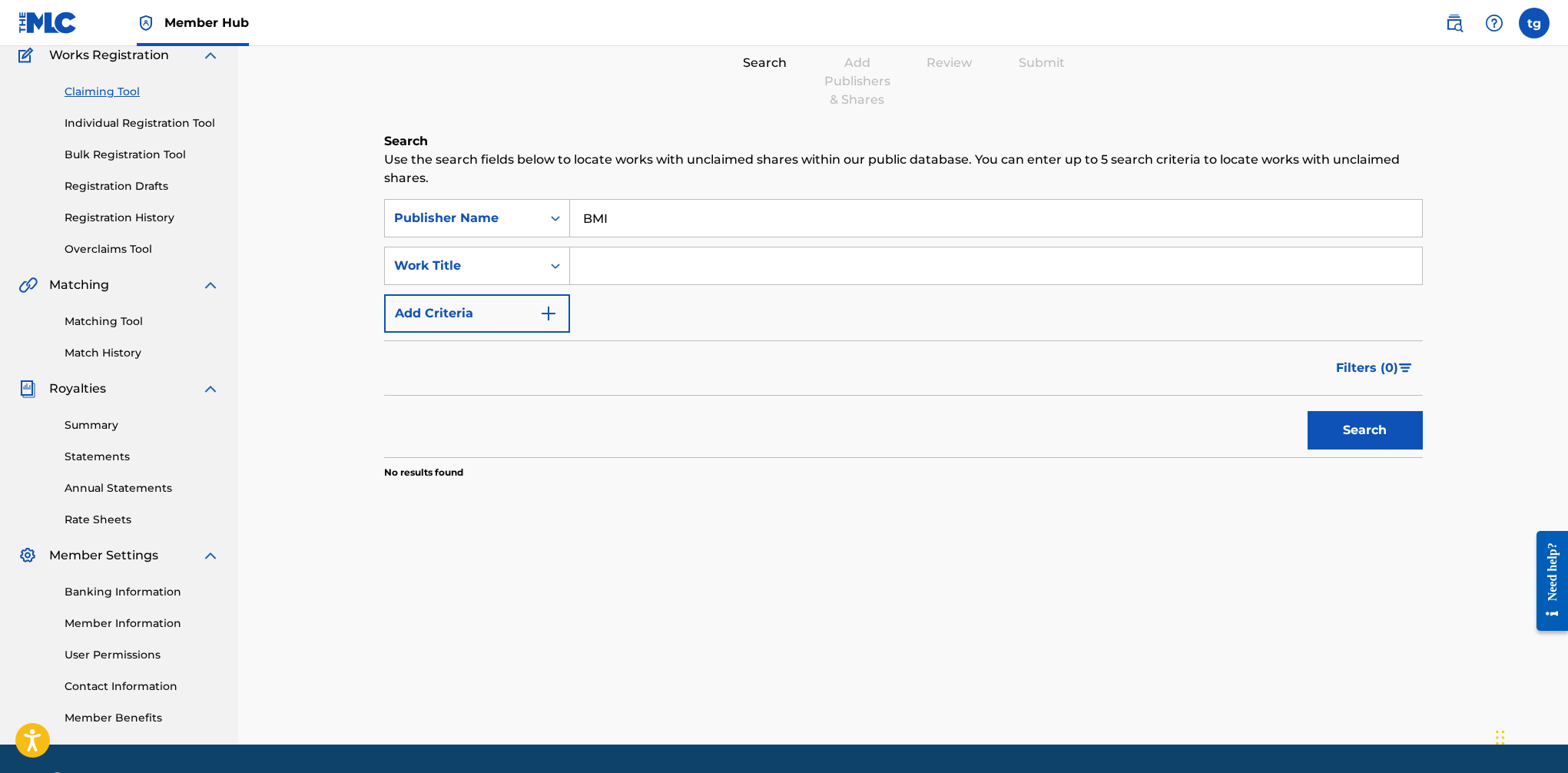
click at [648, 262] on input "Search Form" at bounding box center [996, 266] width 852 height 37
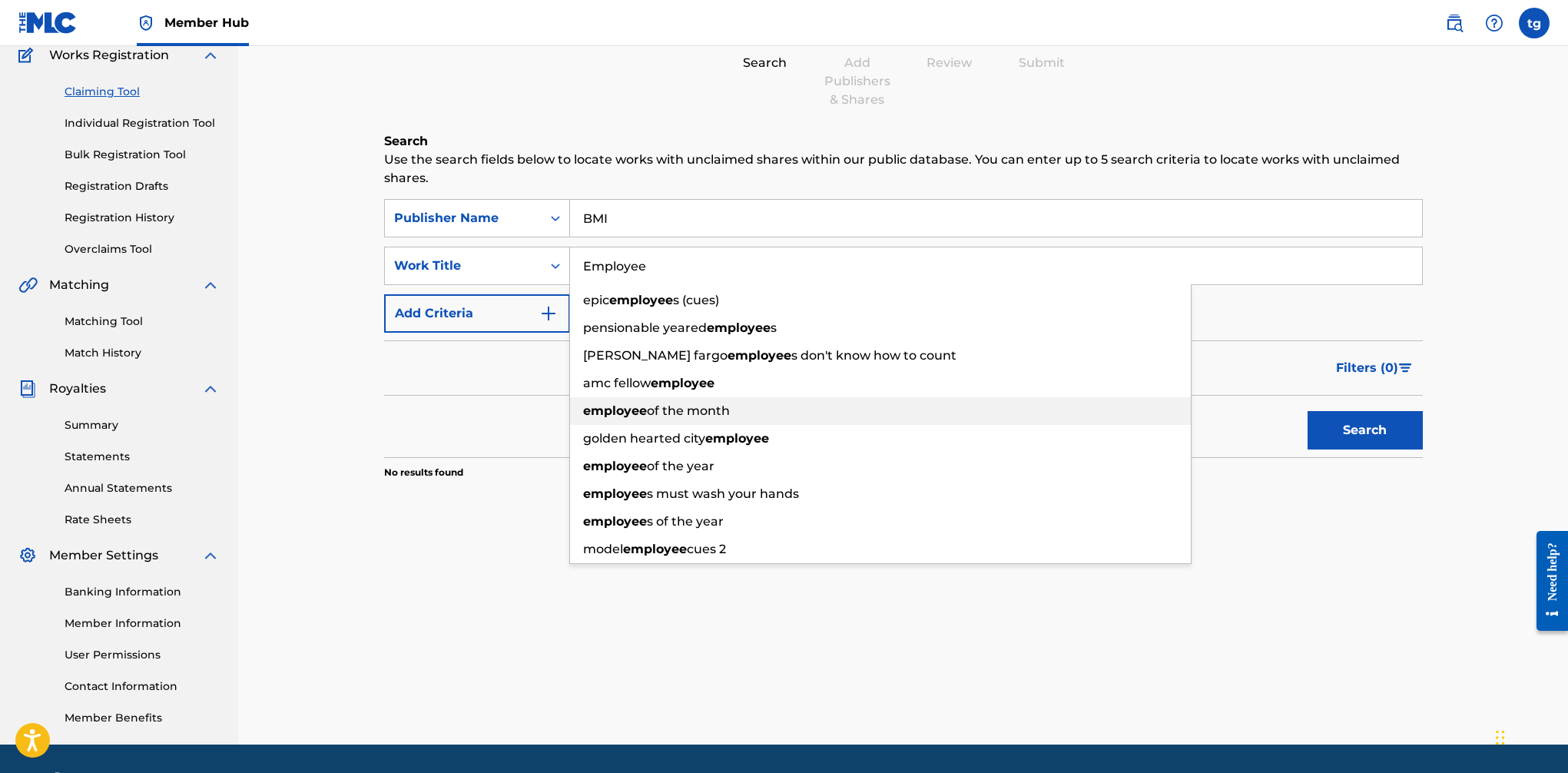
click at [681, 421] on div "employee of the month" at bounding box center [880, 411] width 621 height 28
type input "employee of the month"
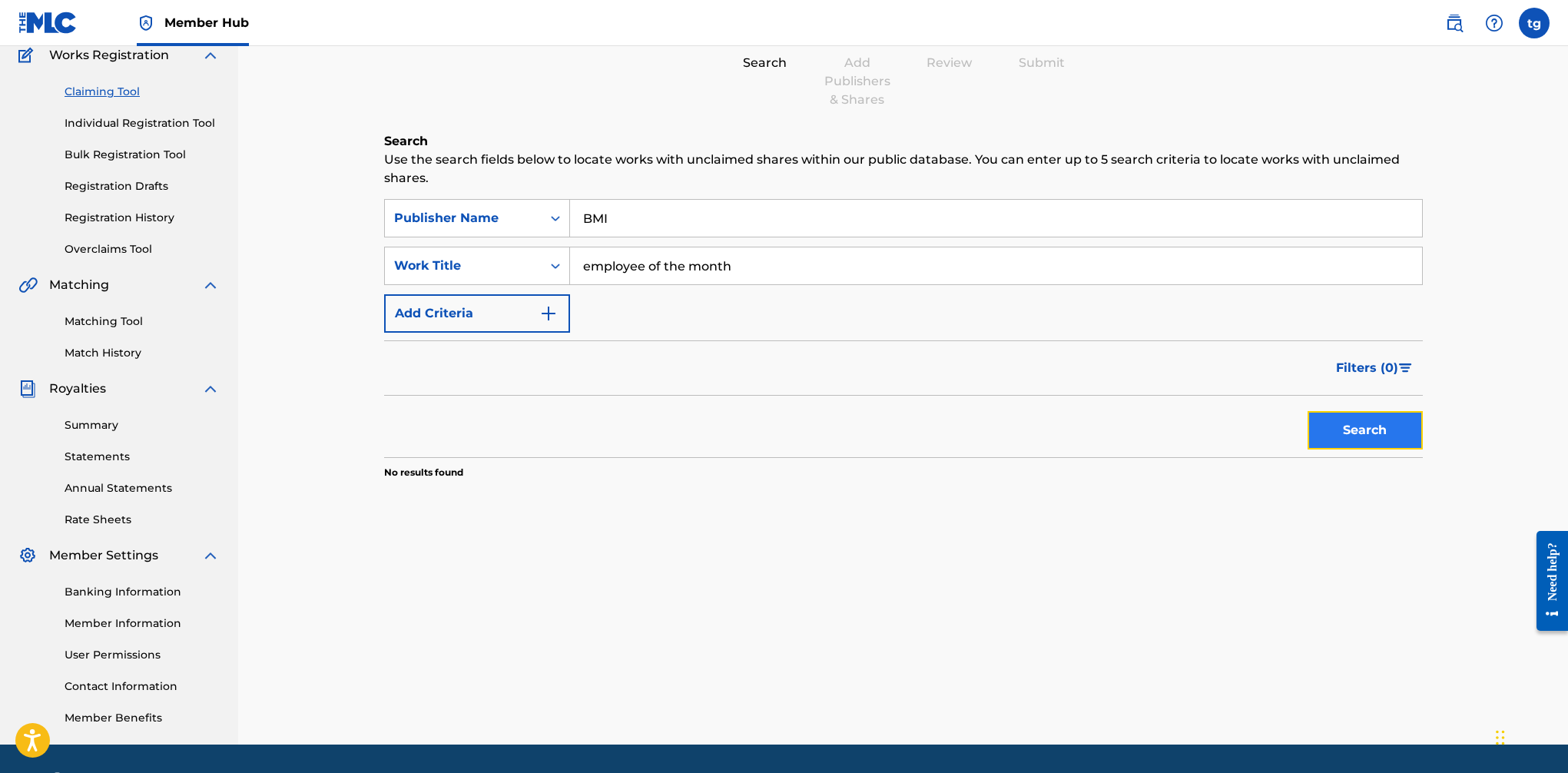
click at [1277, 441] on button "Search" at bounding box center [1366, 431] width 115 height 38
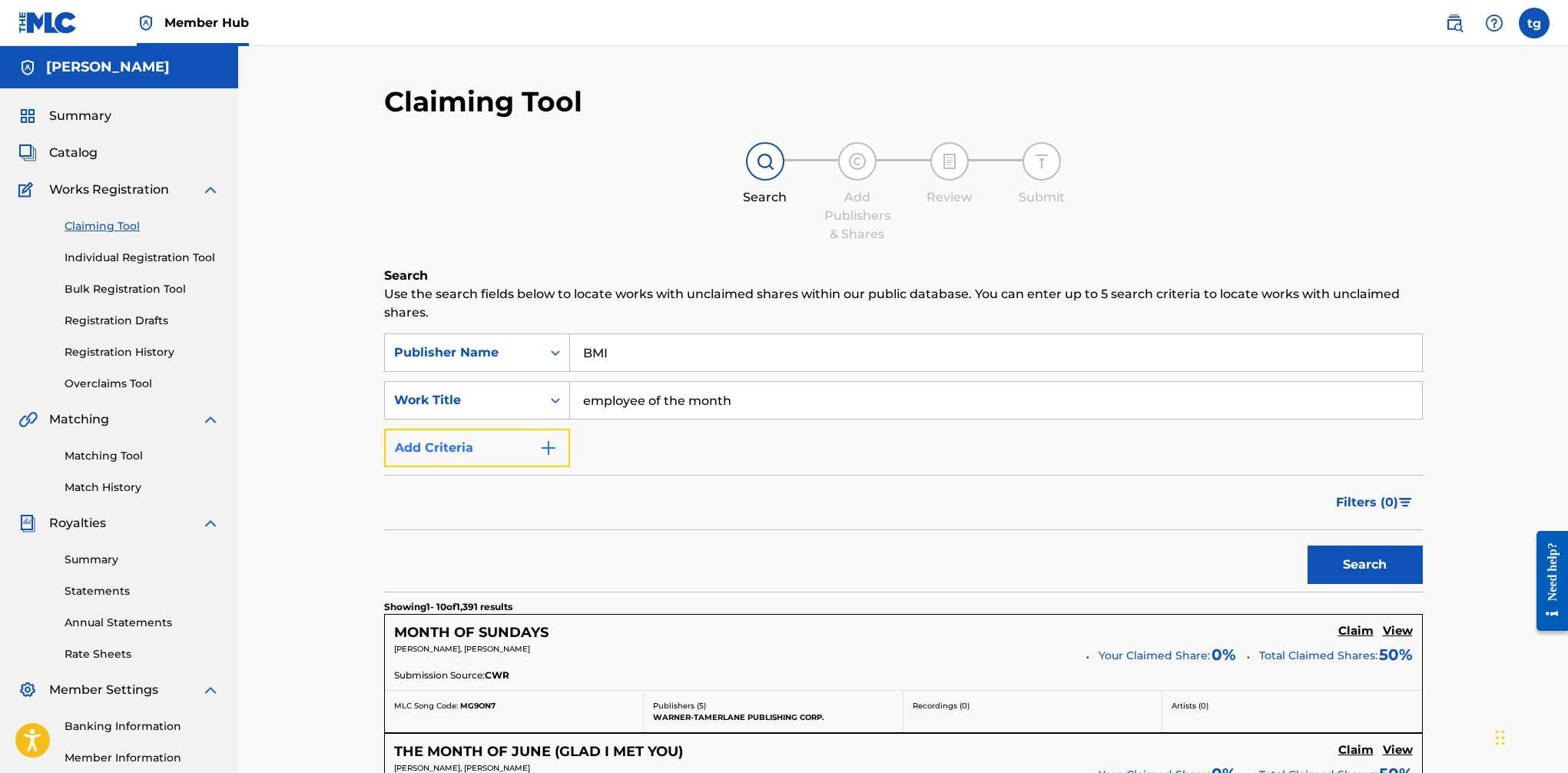
click at [515, 448] on button "Add Criteria" at bounding box center [478, 448] width 186 height 38
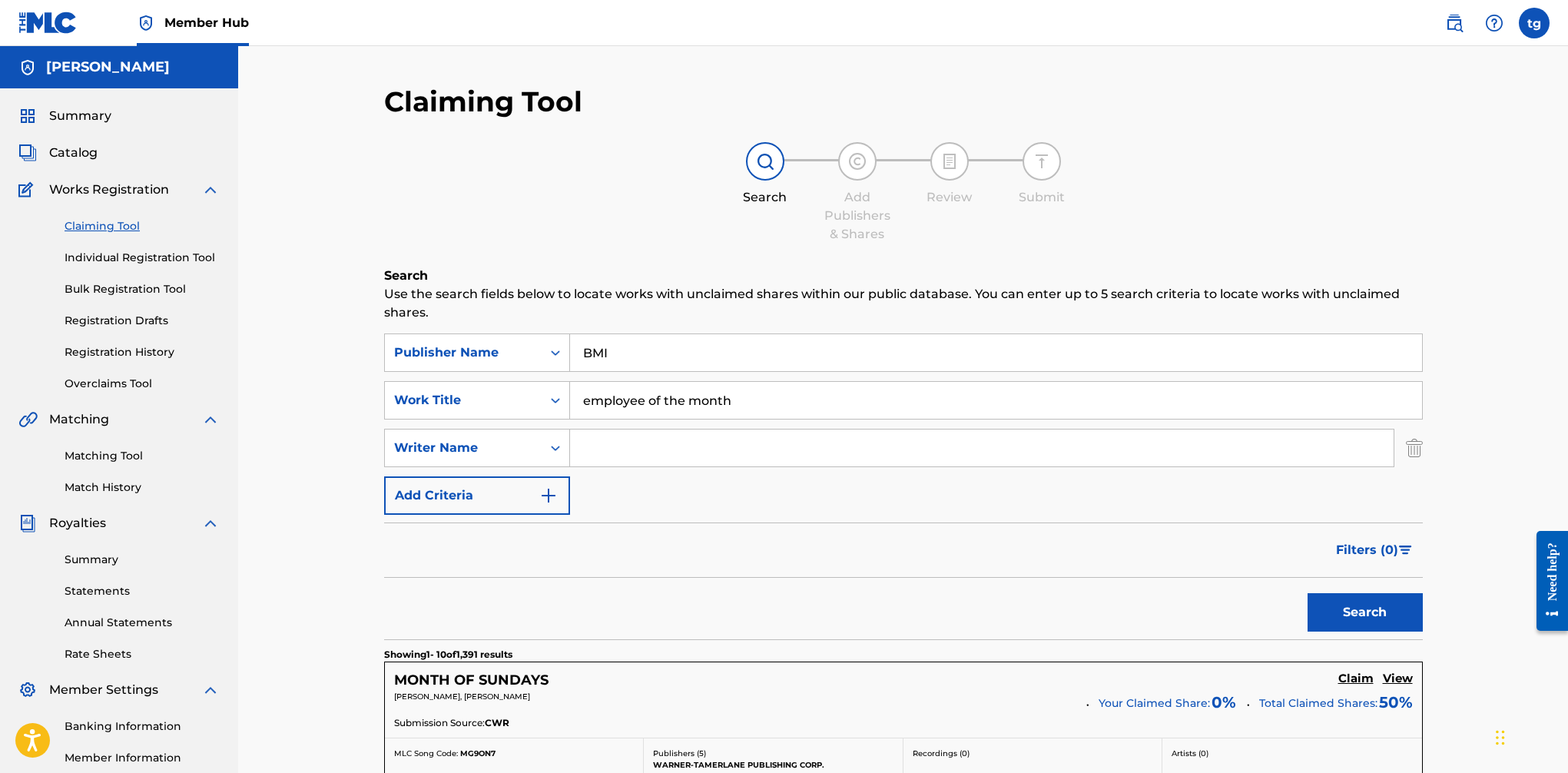
click at [591, 448] on input "Search Form" at bounding box center [981, 448] width 824 height 37
click at [1277, 608] on button "Search" at bounding box center [1366, 612] width 115 height 38
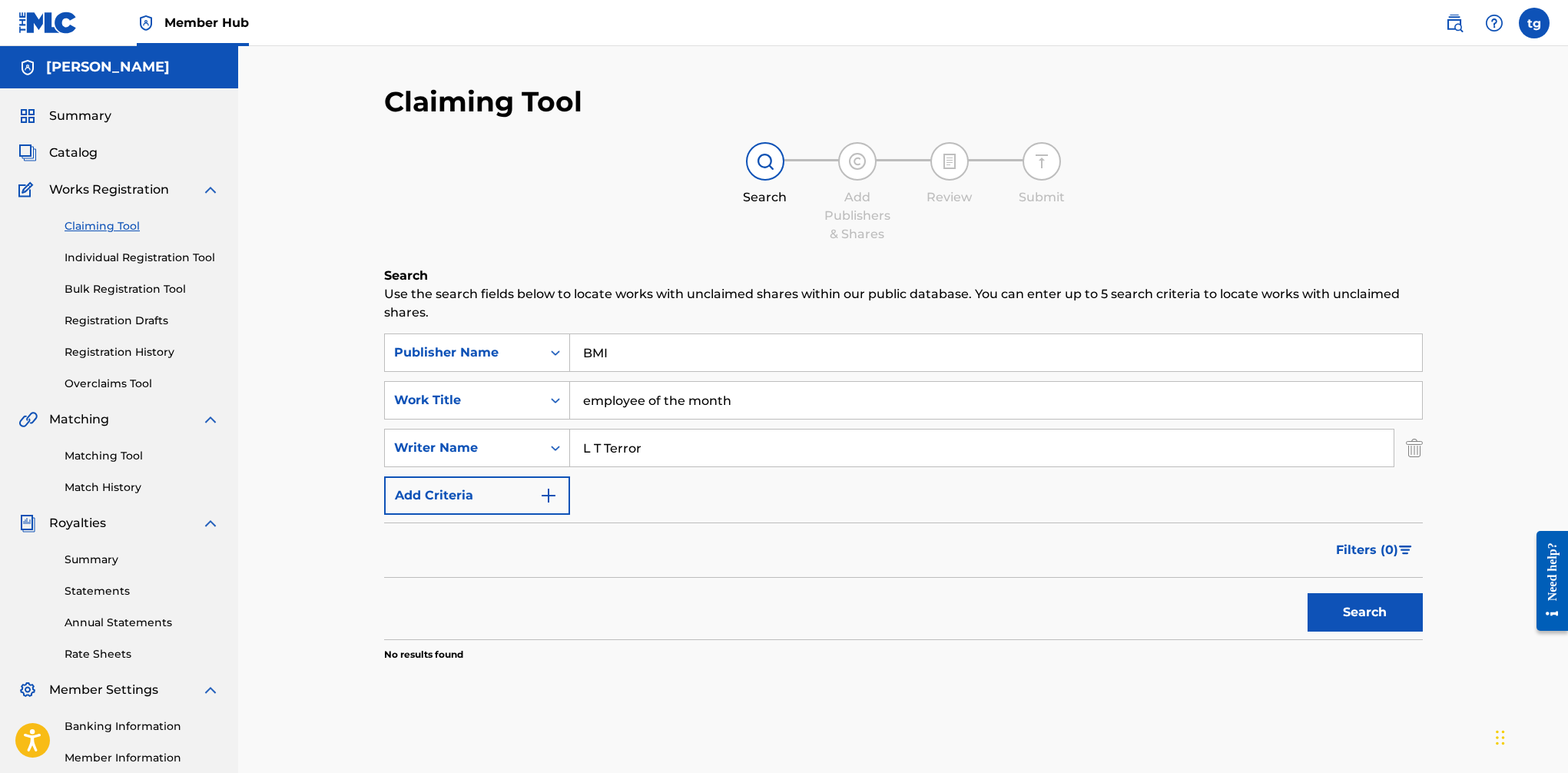
click at [591, 454] on input "L T Terror" at bounding box center [981, 448] width 824 height 37
click at [1277, 607] on button "Search" at bounding box center [1366, 612] width 115 height 38
click at [650, 451] on input "L-T Terror" at bounding box center [981, 448] width 824 height 37
click at [650, 450] on input "L-T Terror" at bounding box center [981, 448] width 824 height 37
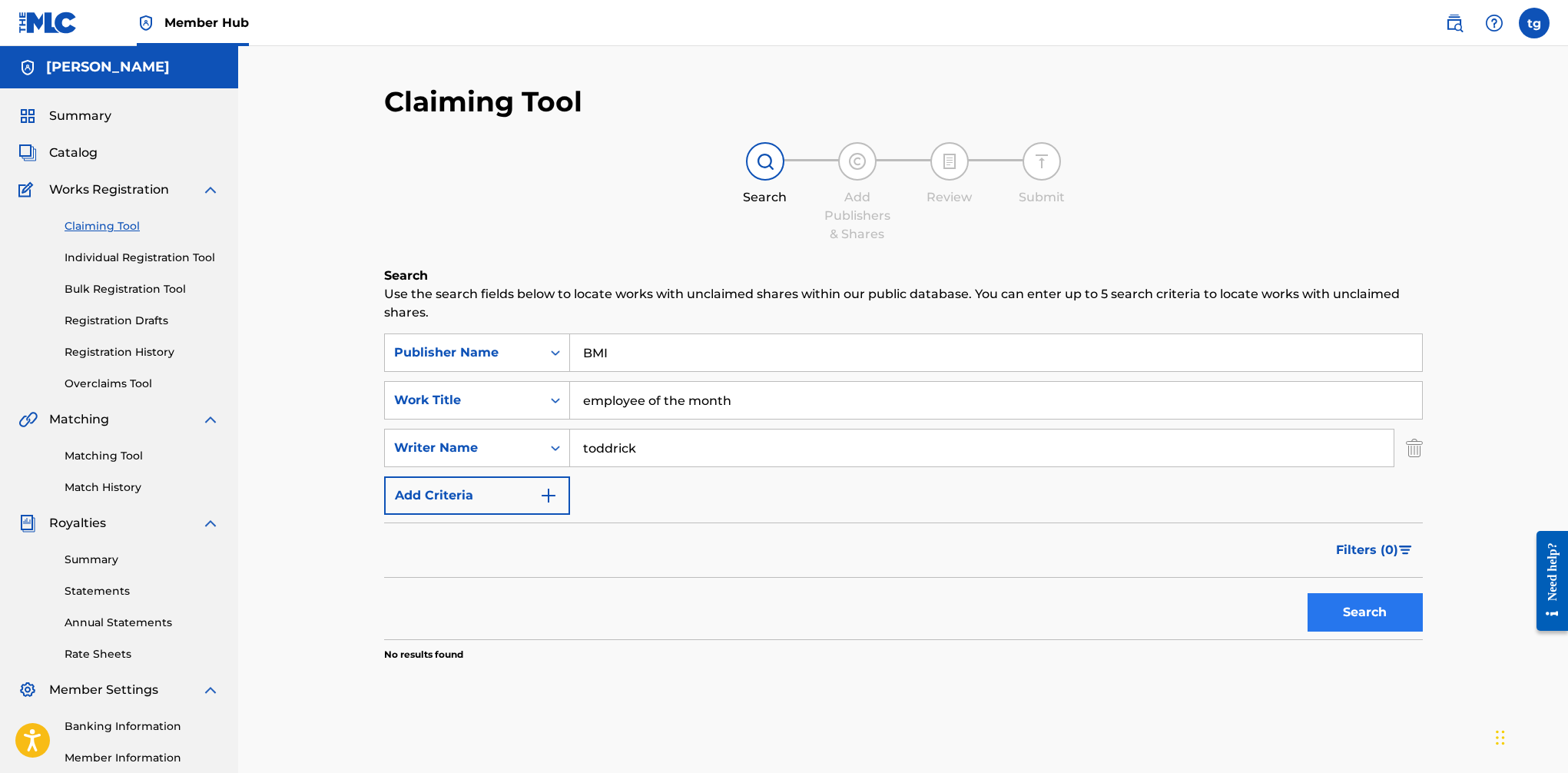
type input "toddrick"
click at [1277, 606] on button "Search" at bounding box center [1366, 612] width 115 height 38
click at [716, 455] on input "toddrick" at bounding box center [981, 448] width 824 height 37
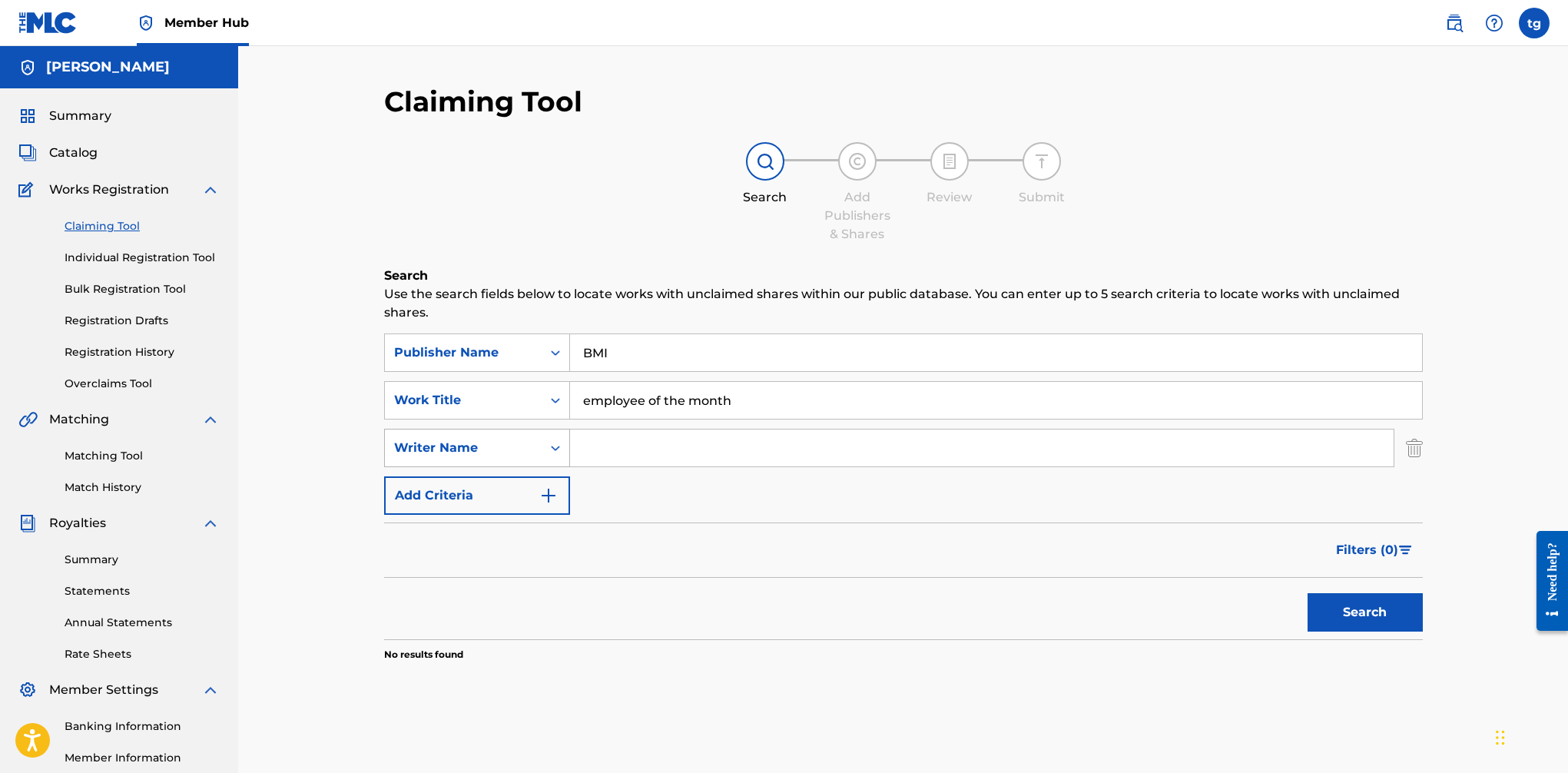
click at [541, 439] on div "Search Form" at bounding box center [555, 448] width 28 height 28
click at [449, 488] on div "ISWC" at bounding box center [478, 486] width 185 height 38
click at [546, 455] on div "Search Form" at bounding box center [555, 448] width 28 height 28
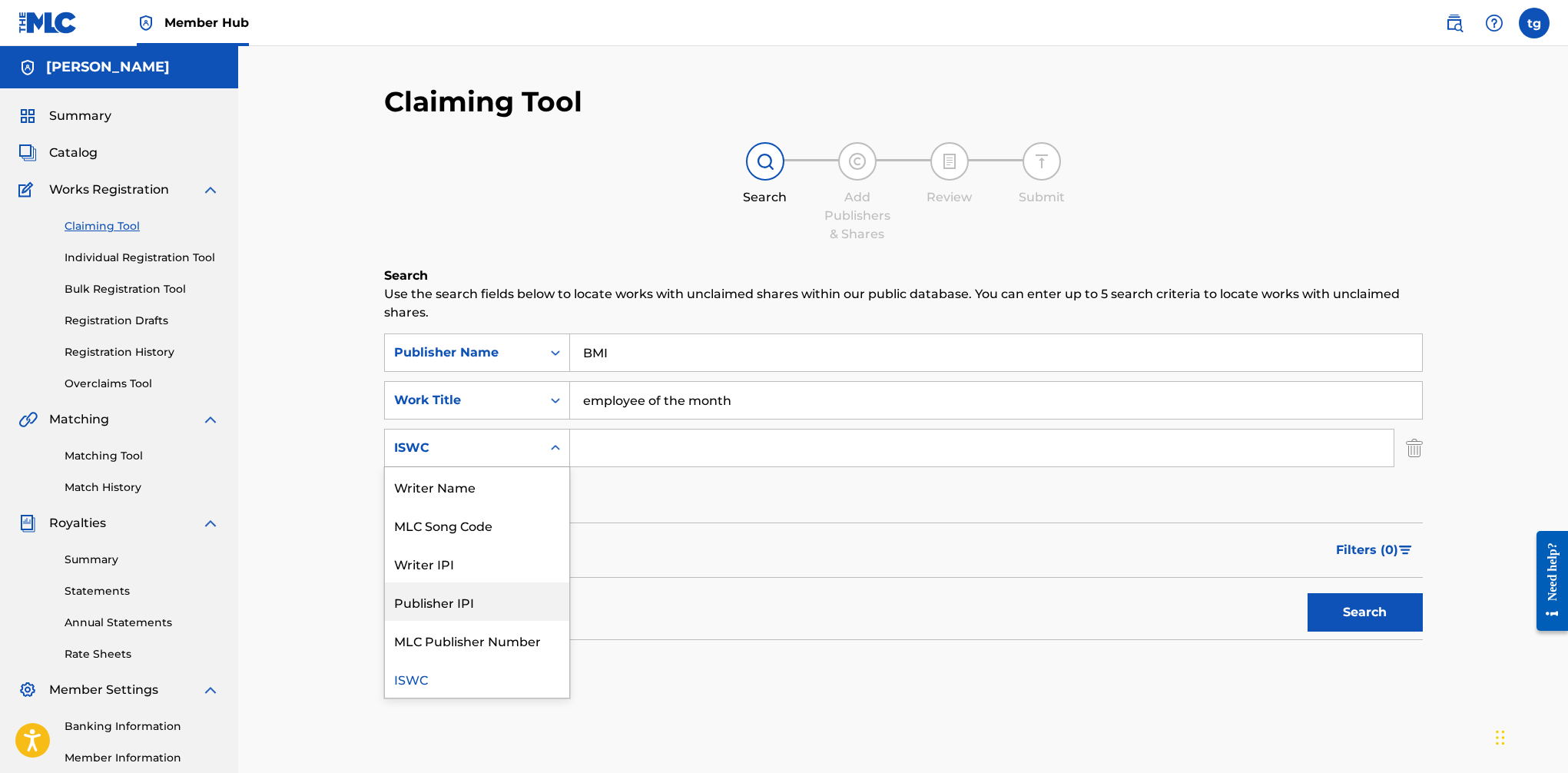
click at [804, 502] on div "SearchWithCriteria16bc75e6-09a4-416a-9425-7d5ba5168fcc Publisher Name BMI Searc…" at bounding box center [904, 425] width 1039 height 182
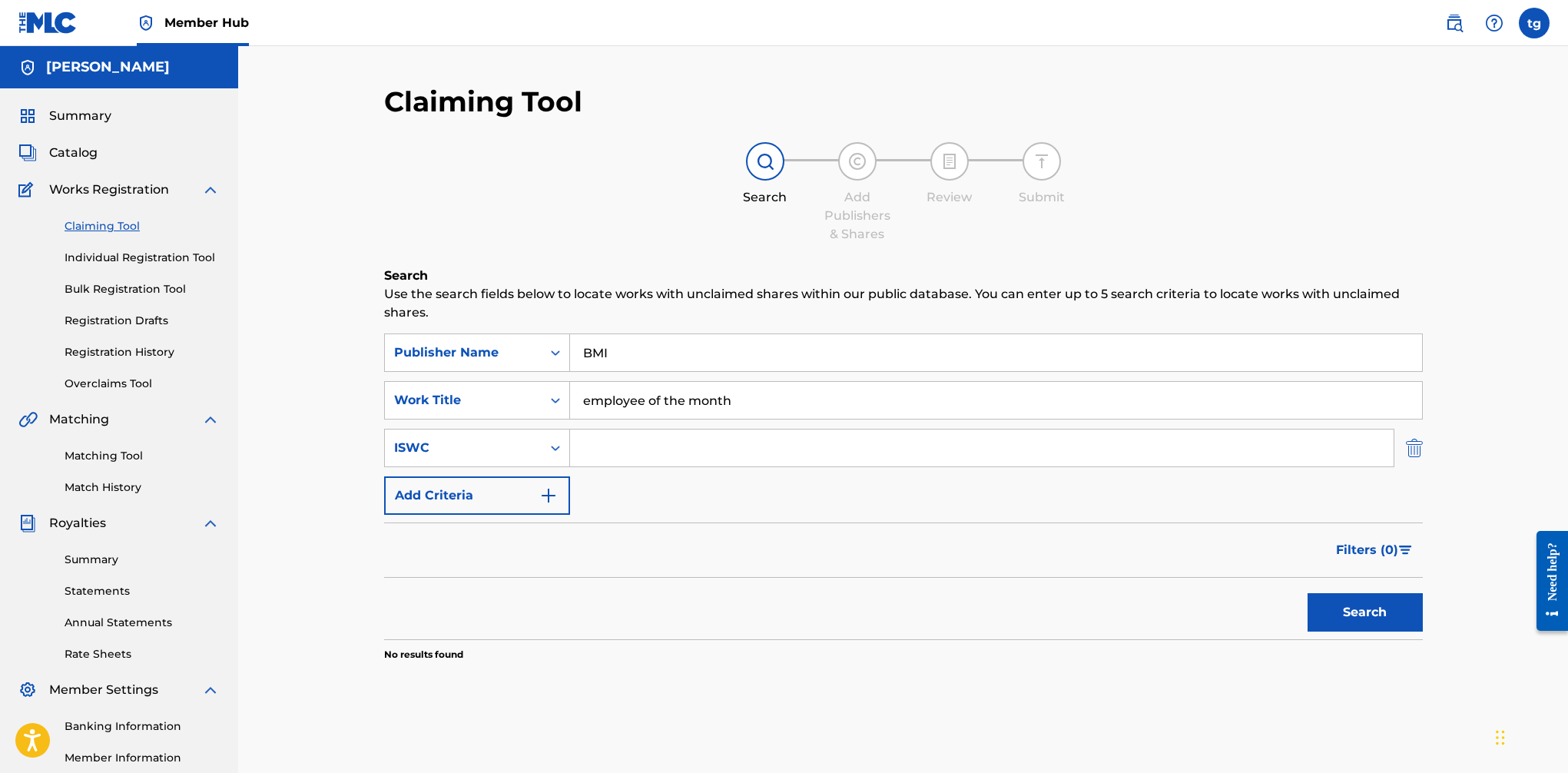
click at [1277, 445] on img "Search Form" at bounding box center [1414, 448] width 17 height 38
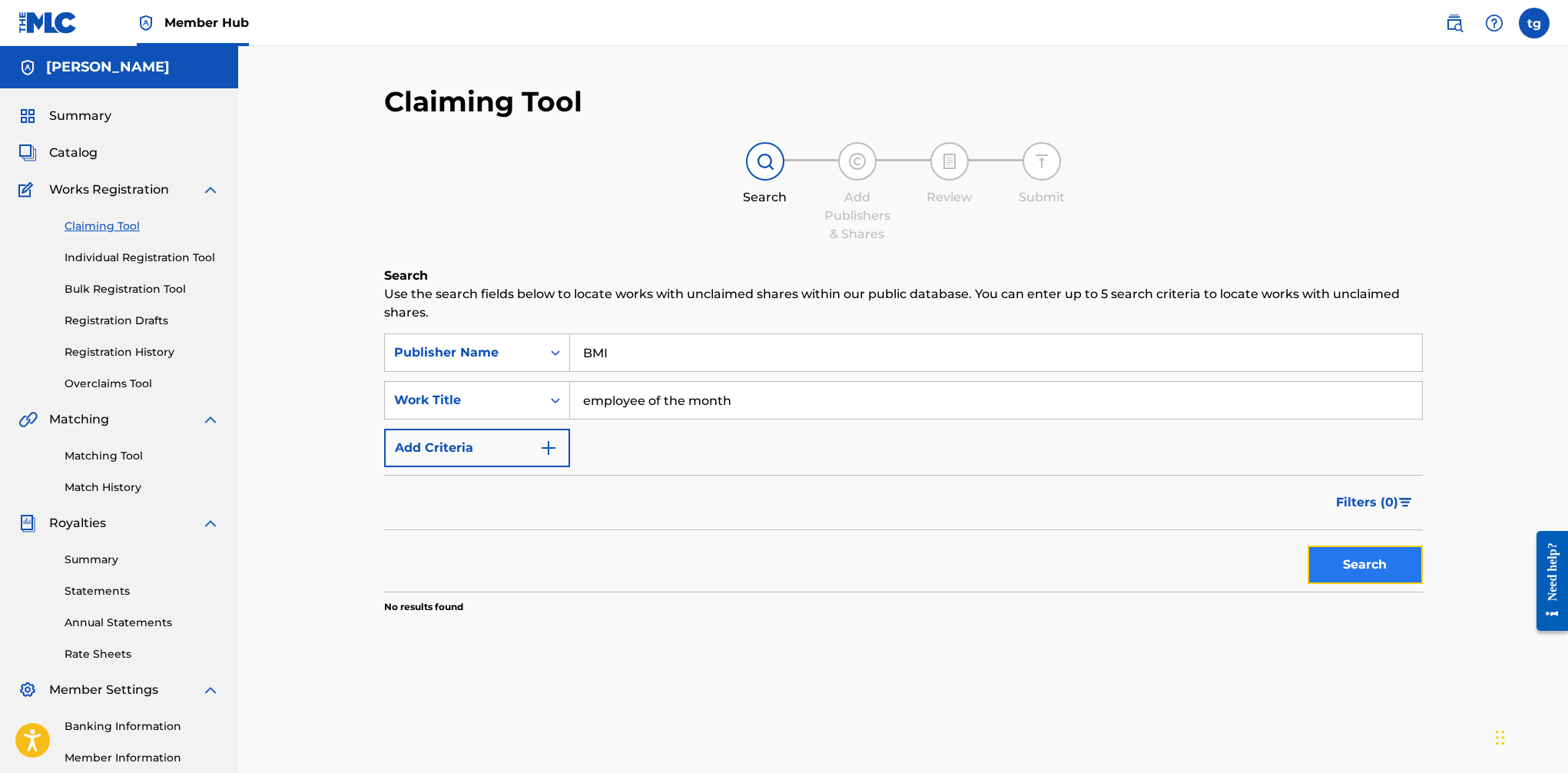
click at [1277, 576] on button "Search" at bounding box center [1366, 565] width 115 height 38
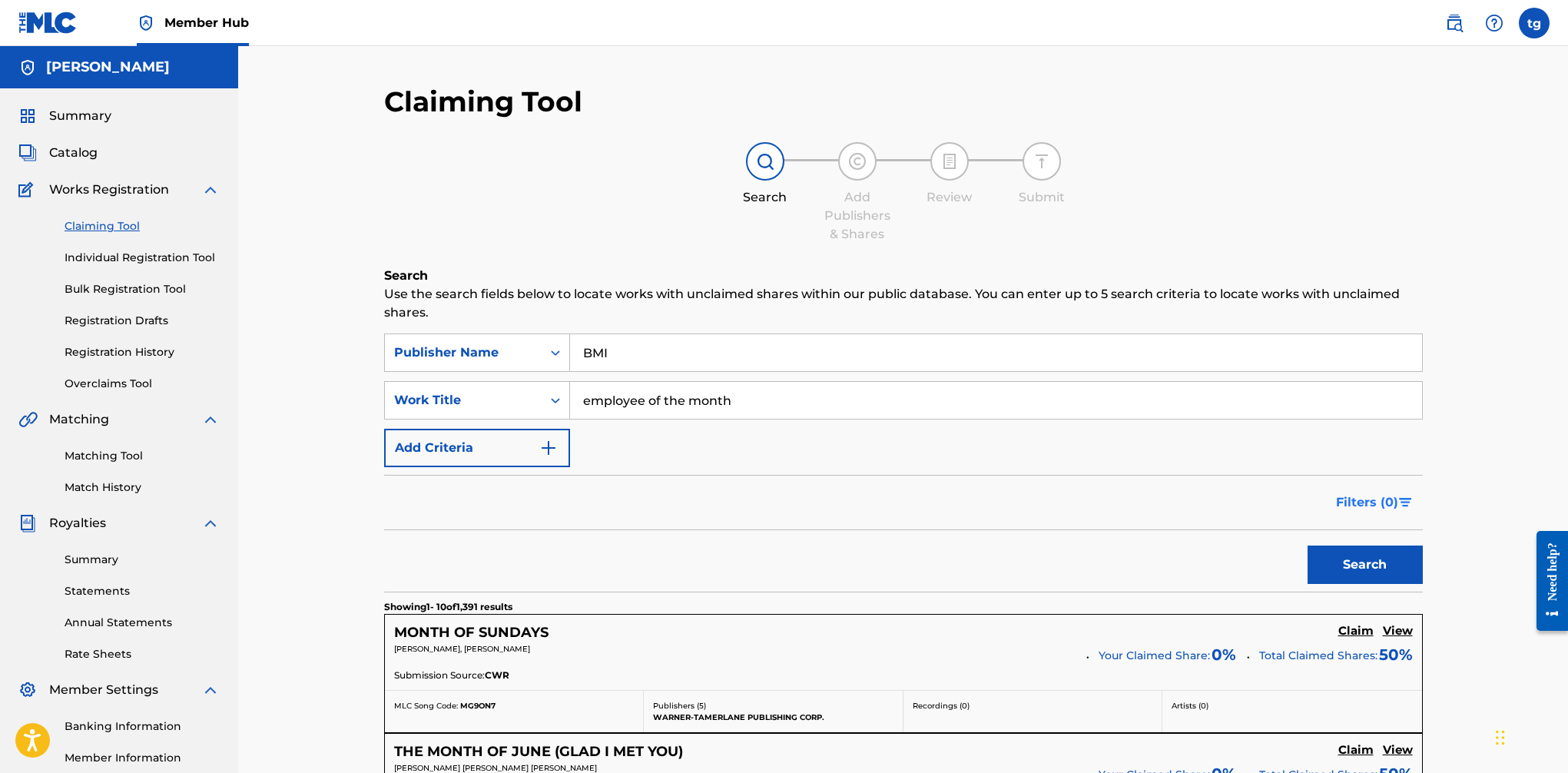
click at [1277, 496] on button "Filters ( 0 )" at bounding box center [1375, 502] width 96 height 38
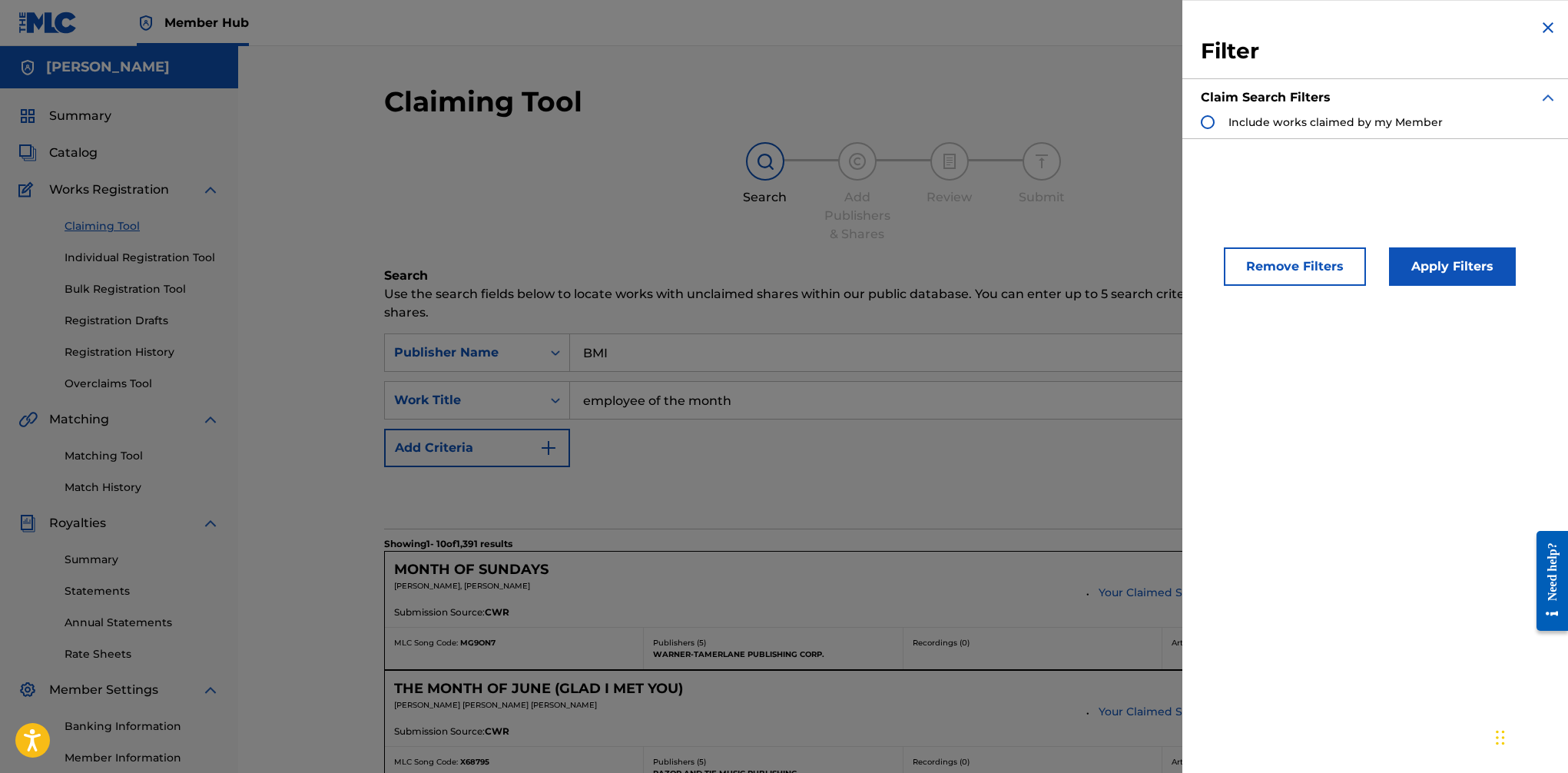
click at [1277, 128] on span "Include works claimed by my Member" at bounding box center [1336, 122] width 215 height 14
click at [1277, 265] on button "Apply Filters" at bounding box center [1453, 267] width 127 height 38
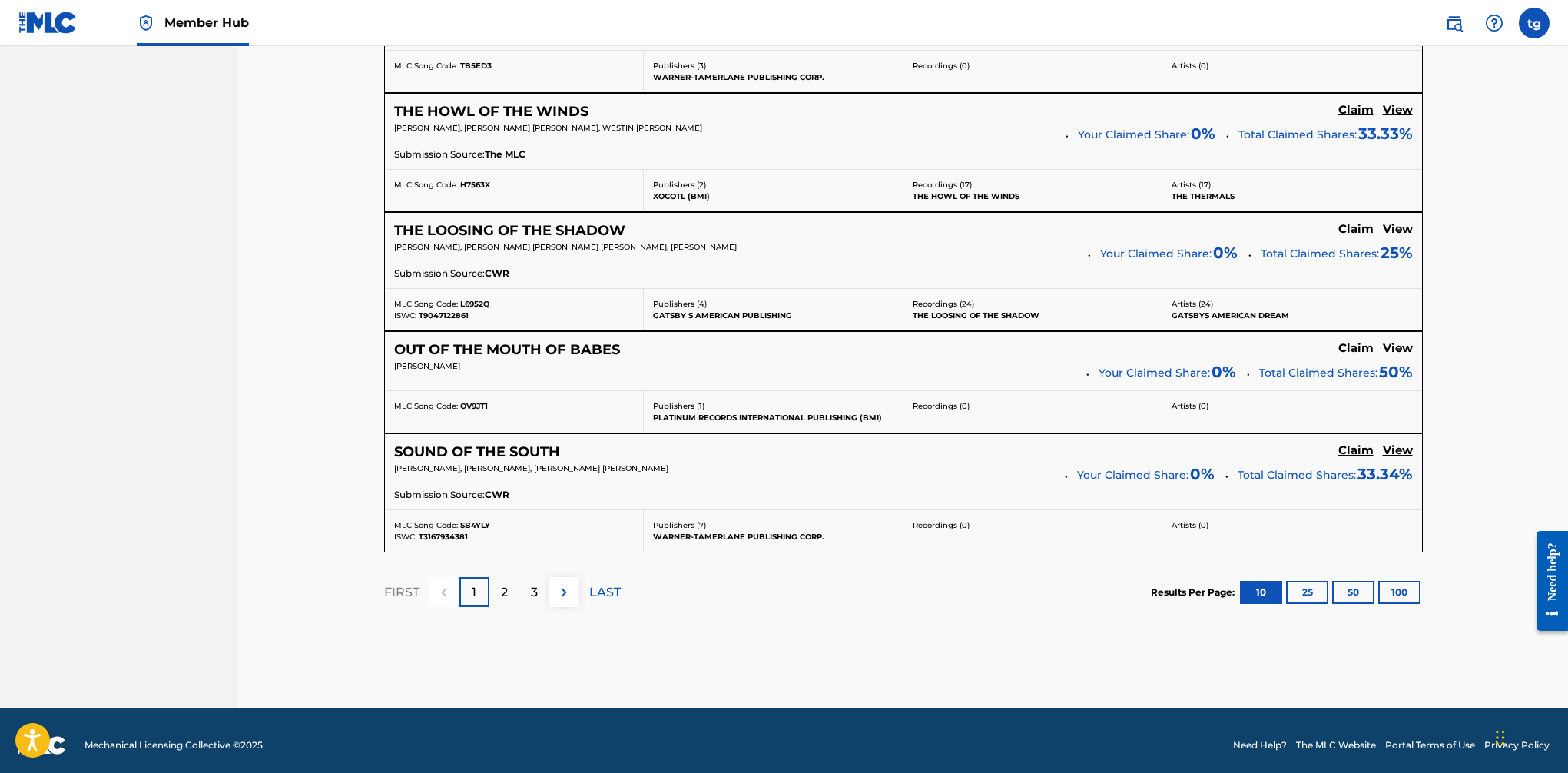
scroll to position [1228, 0]
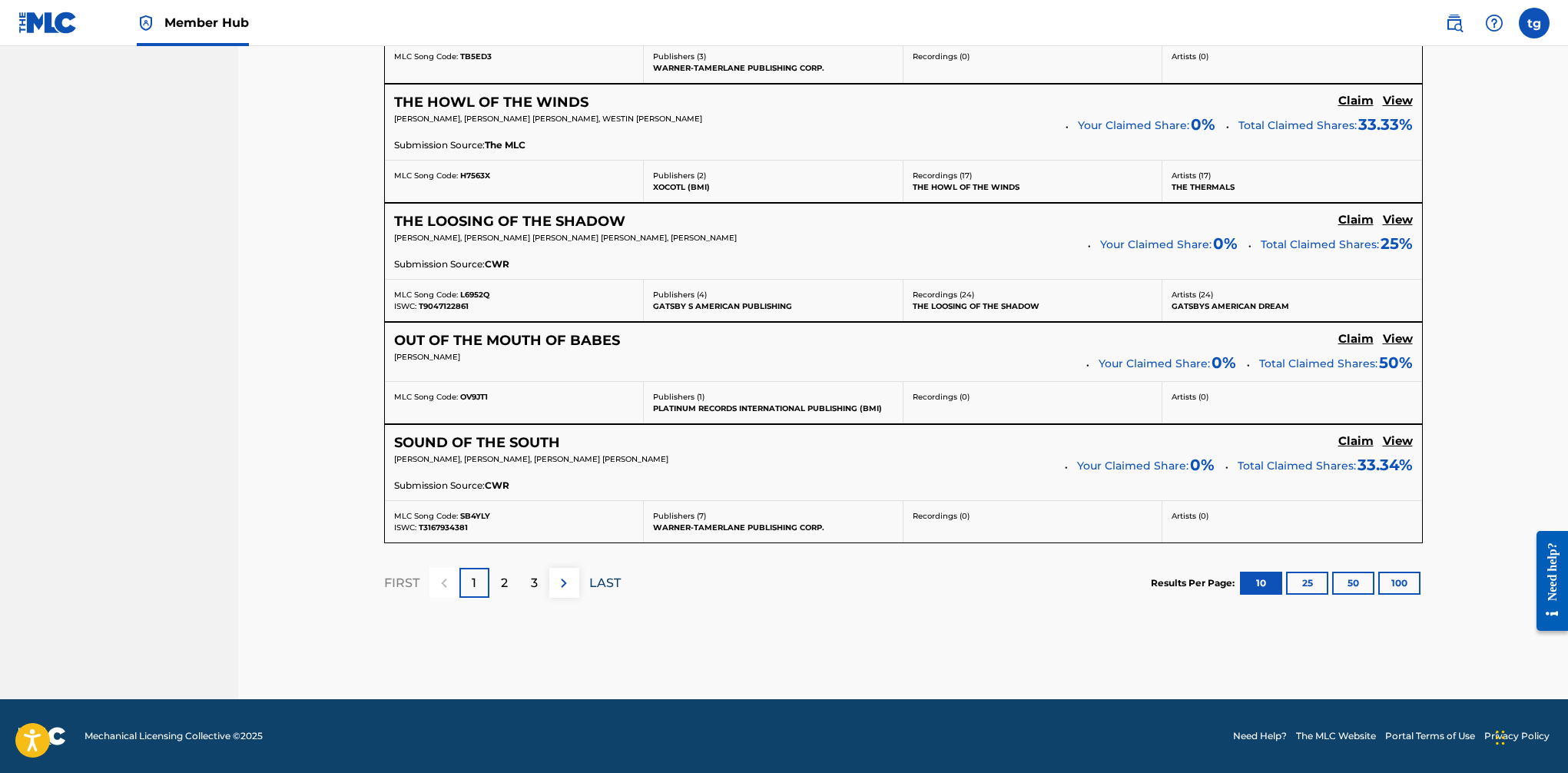
click at [604, 580] on p "LAST" at bounding box center [604, 583] width 32 height 18
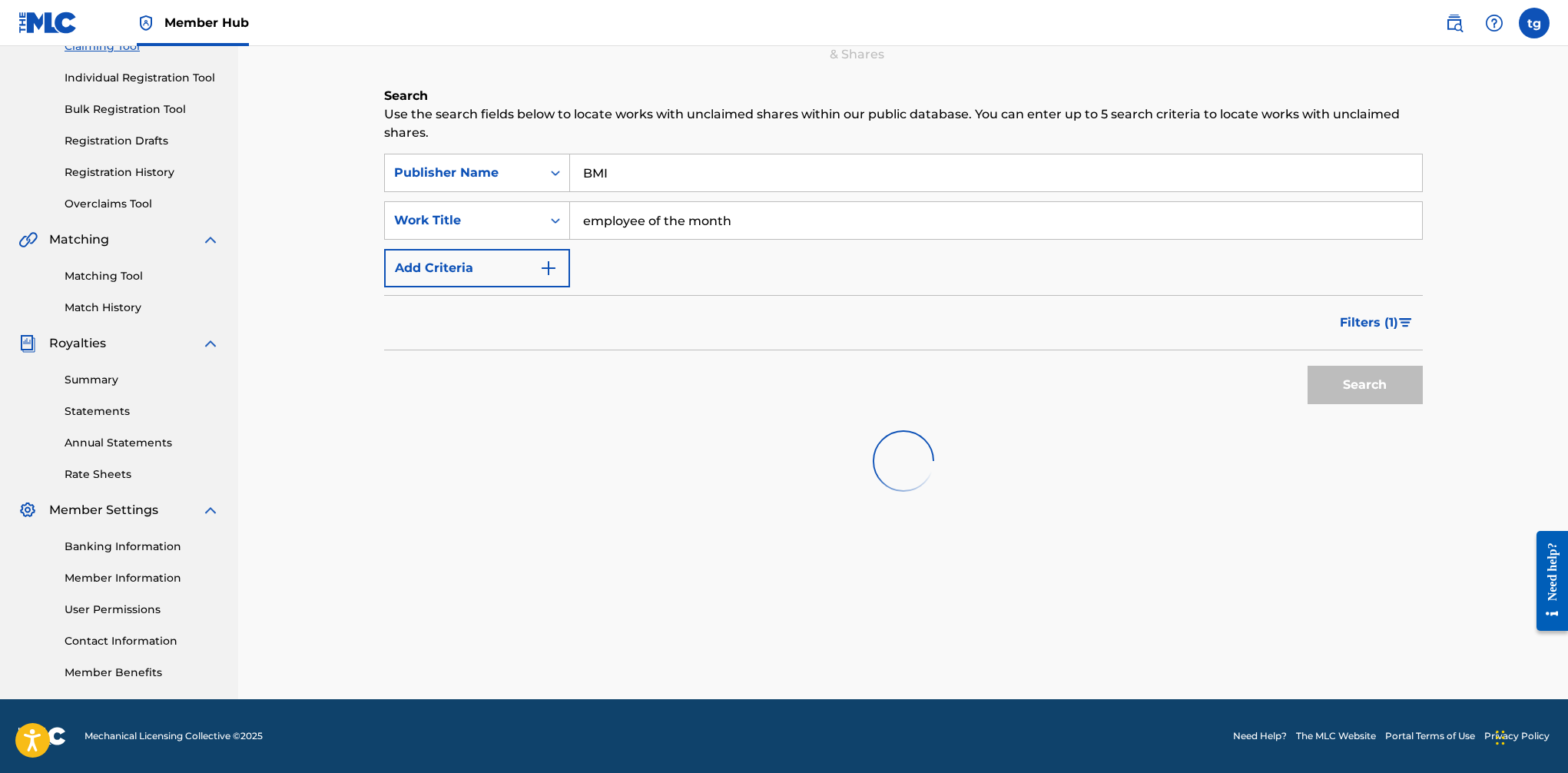
scroll to position [190, 0]
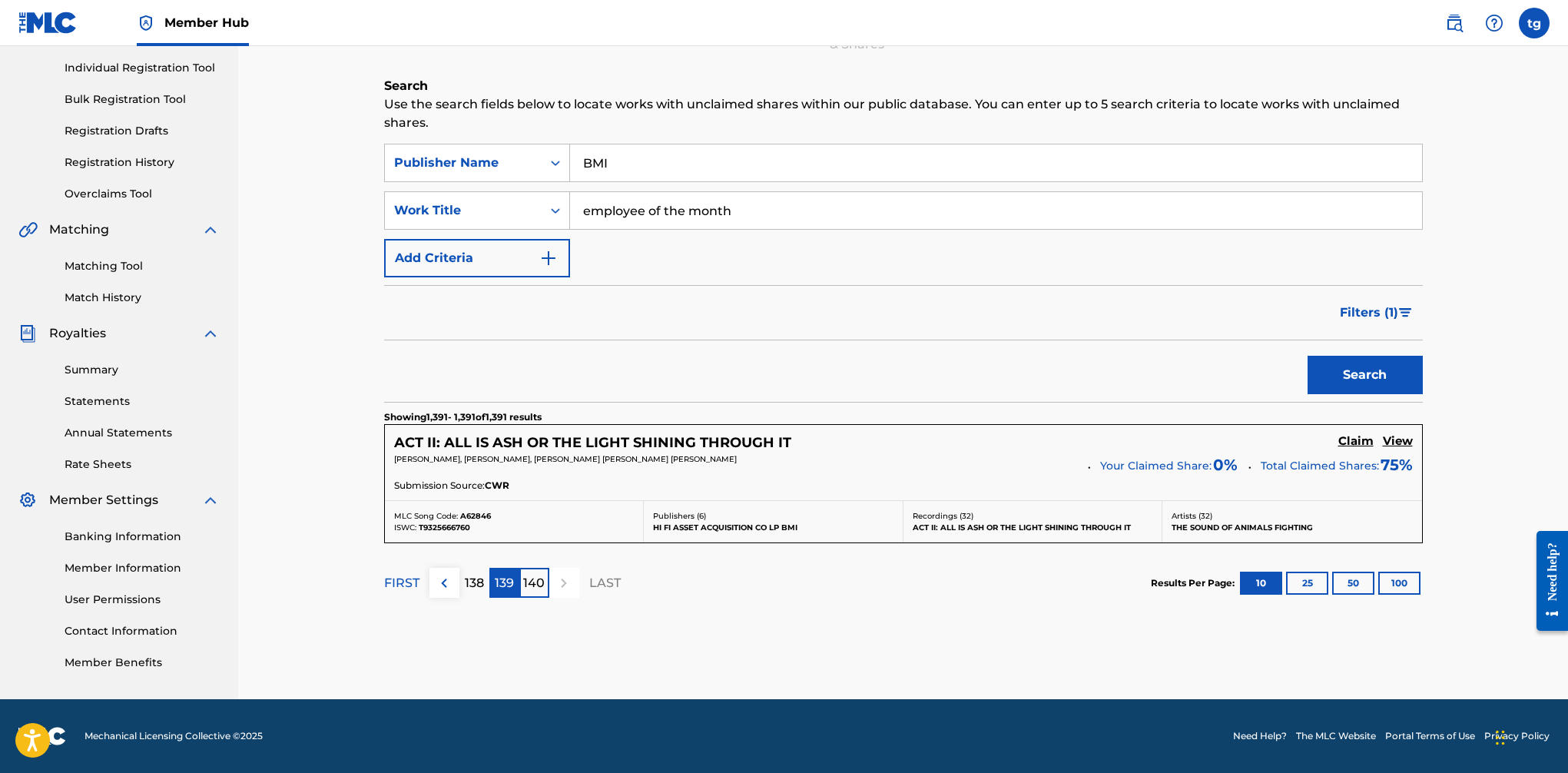
click at [501, 585] on p "139" at bounding box center [504, 583] width 19 height 18
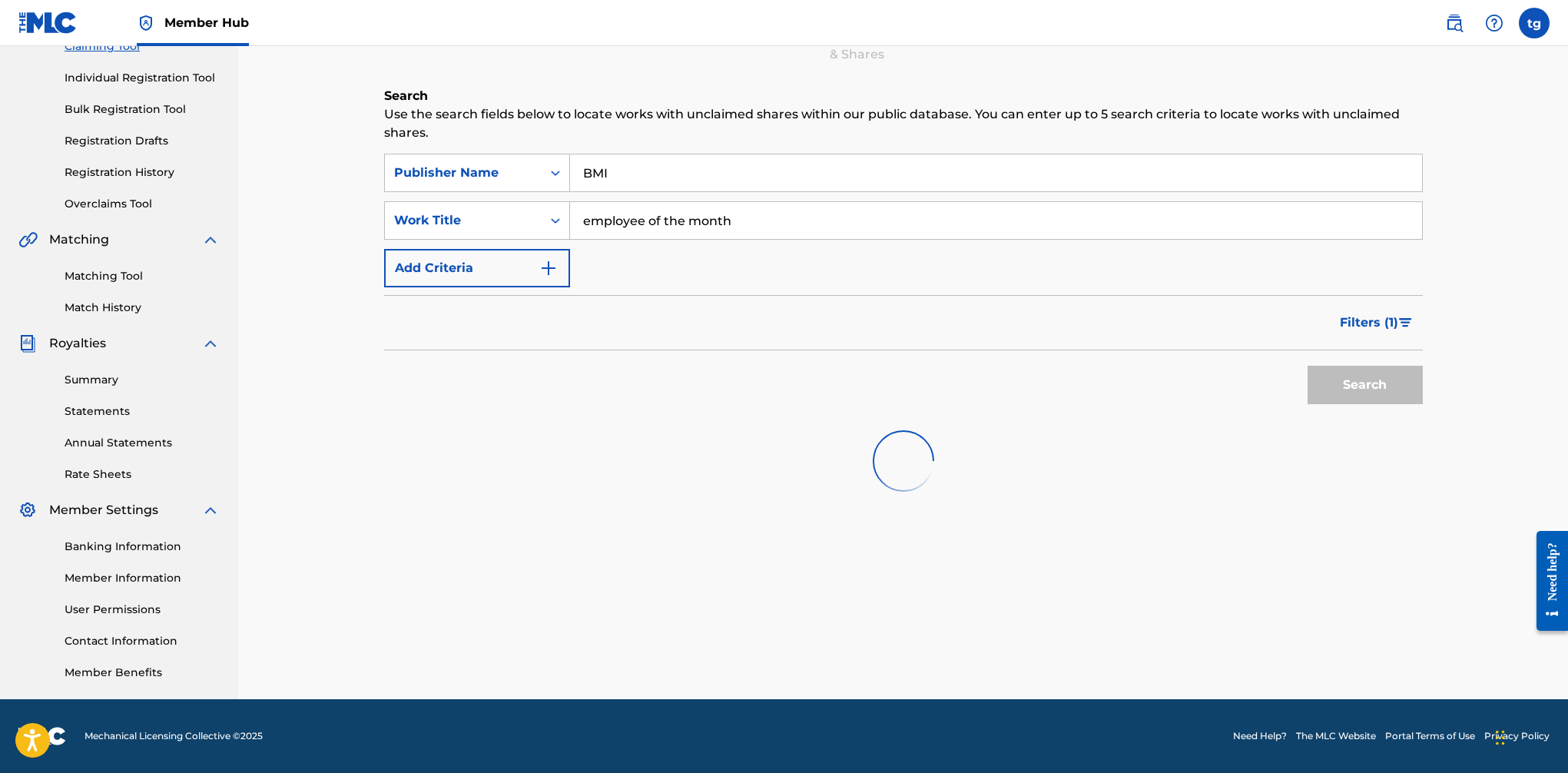
scroll to position [1228, 0]
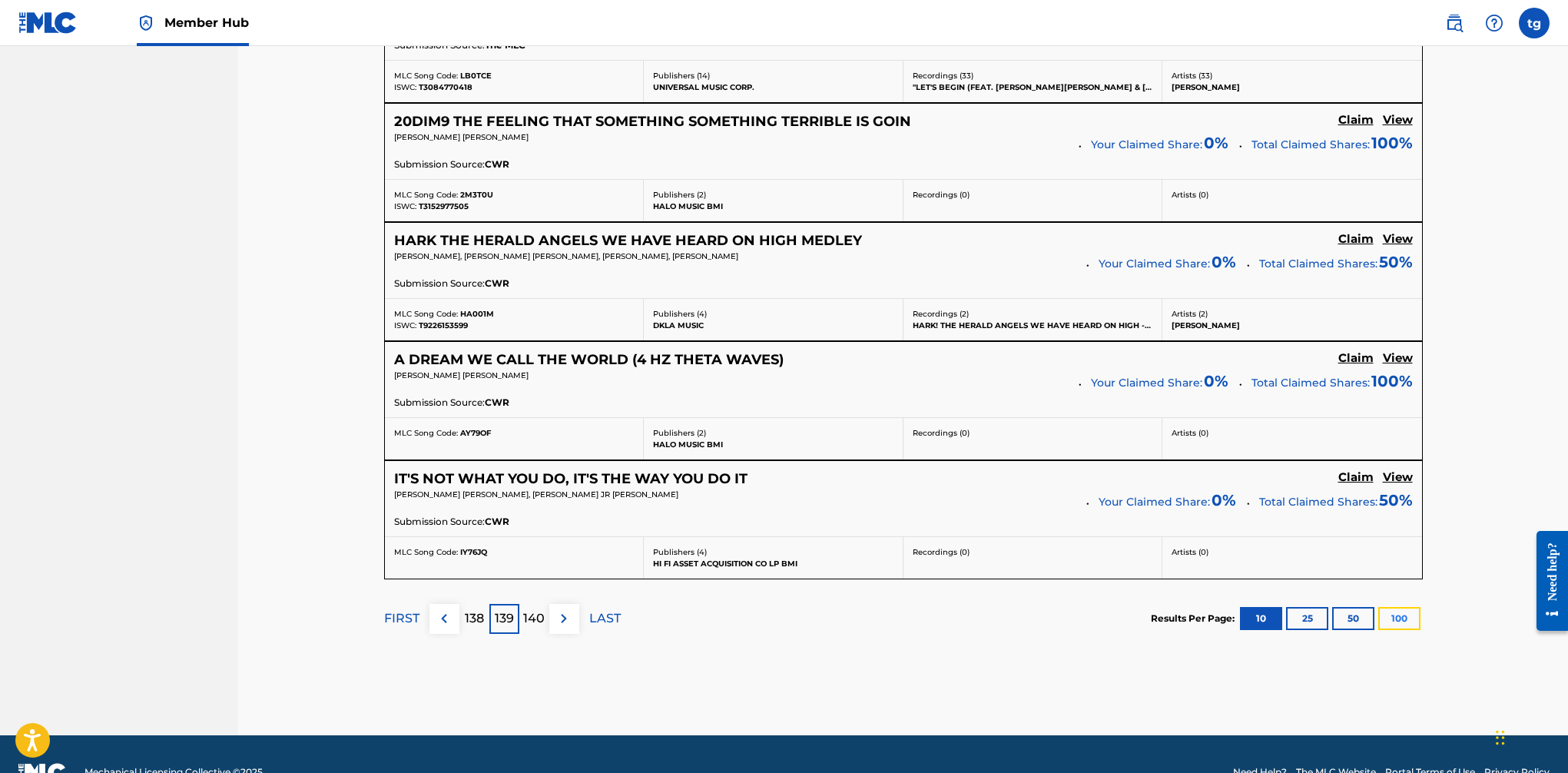
click at [1277, 620] on button "100" at bounding box center [1400, 618] width 42 height 23
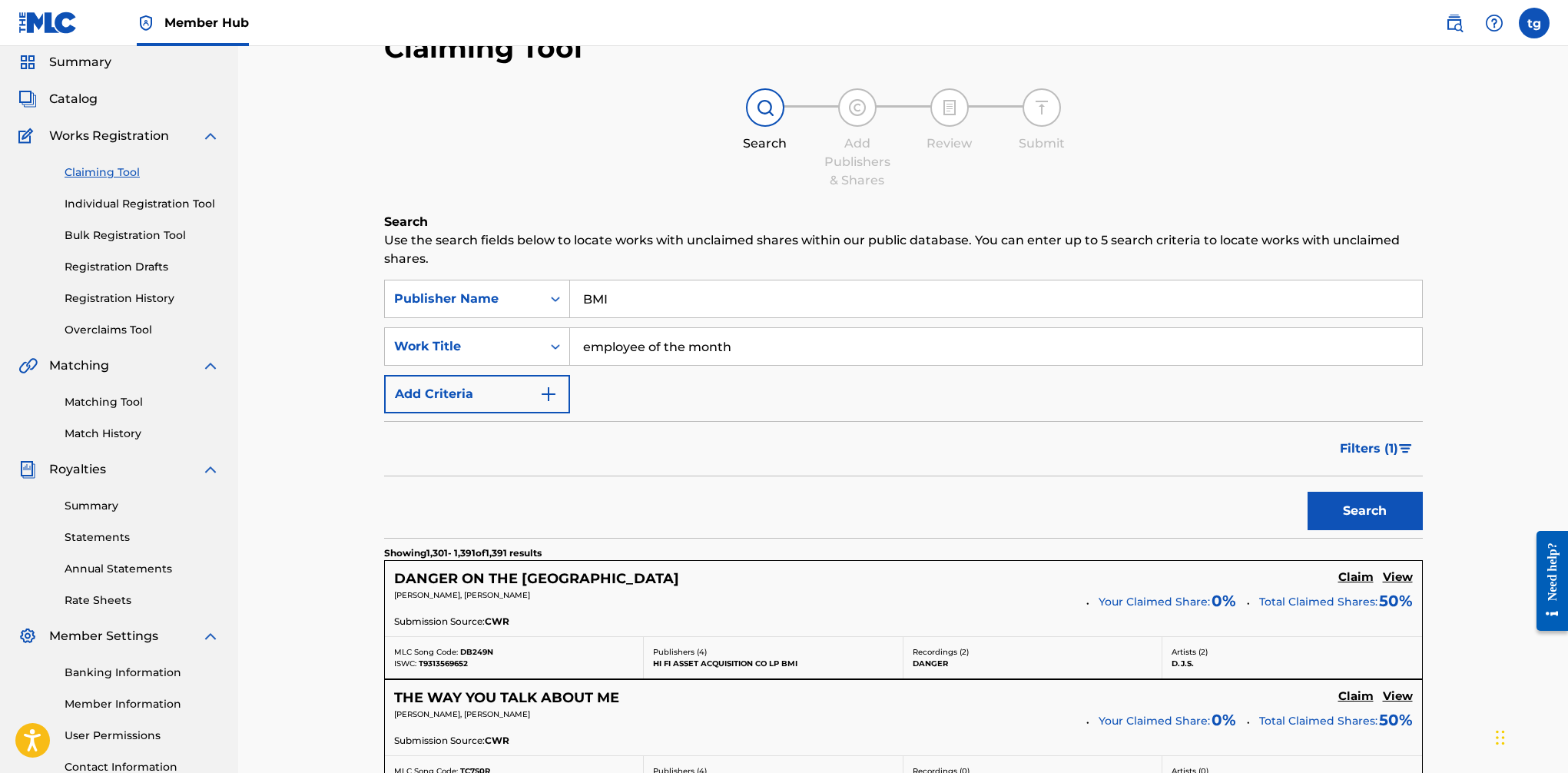
scroll to position [0, 0]
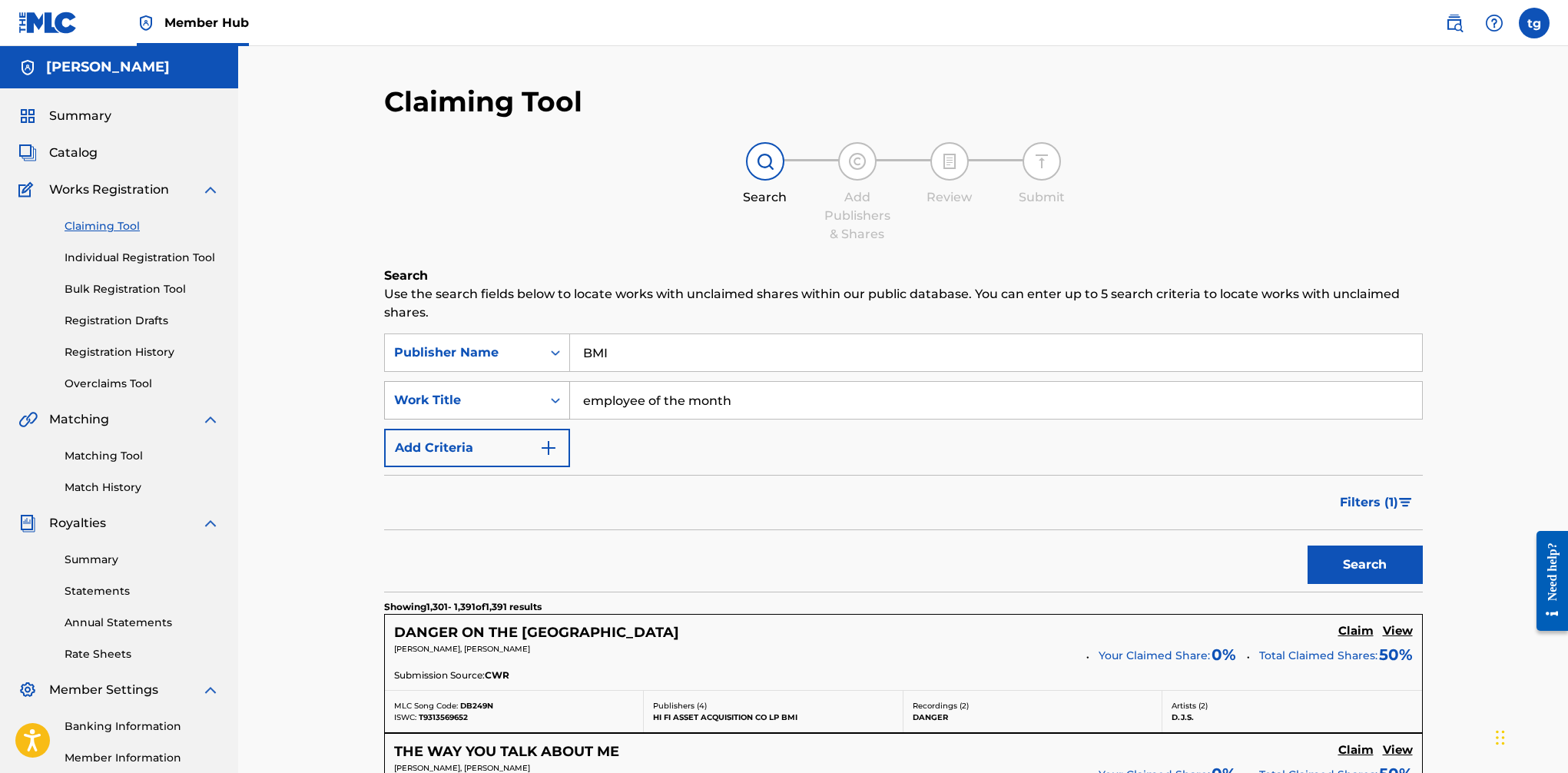
click at [551, 399] on icon "Search Form" at bounding box center [555, 401] width 9 height 5
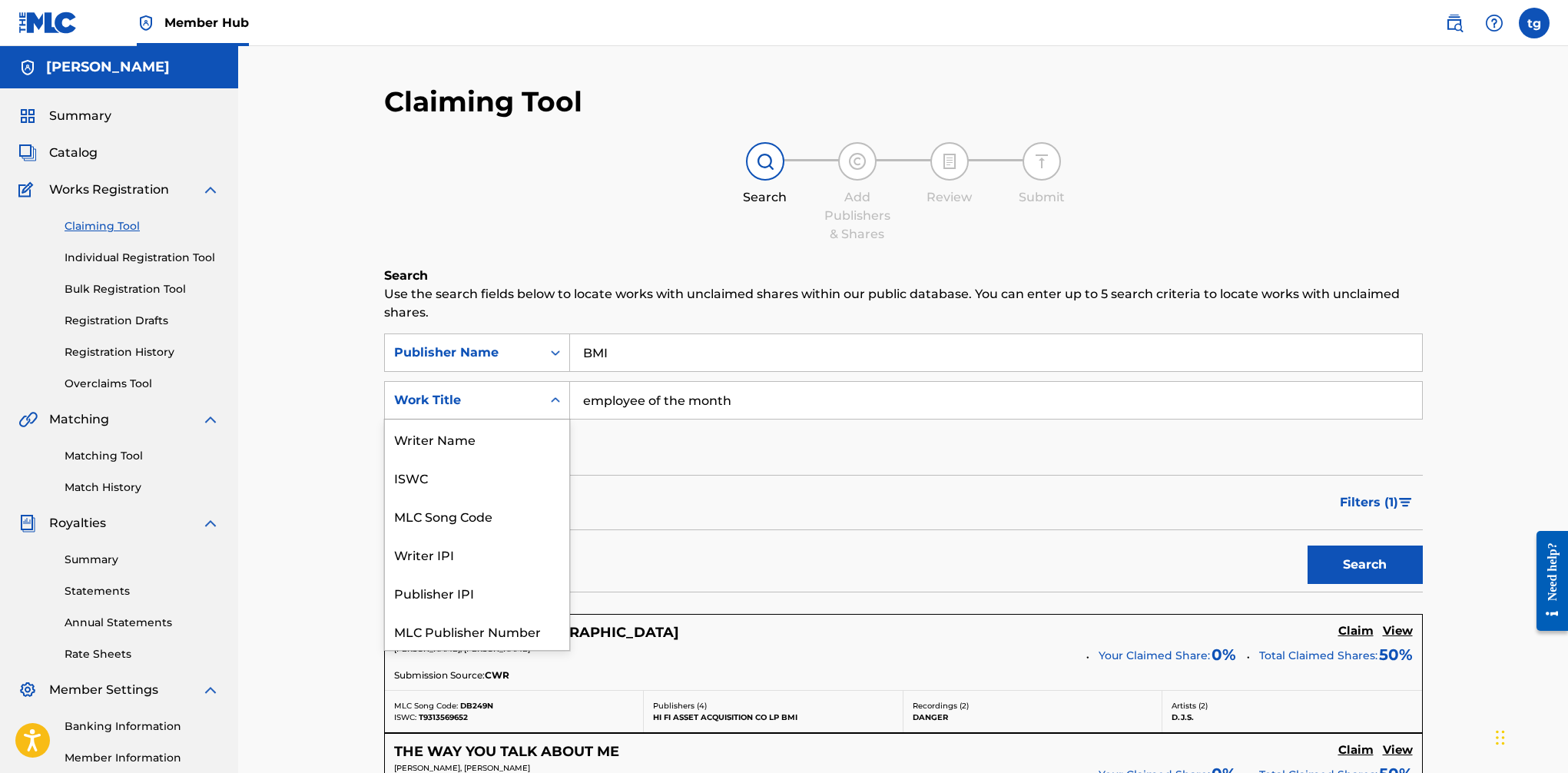
scroll to position [38, 0]
click at [502, 435] on div "ISWC" at bounding box center [478, 439] width 185 height 38
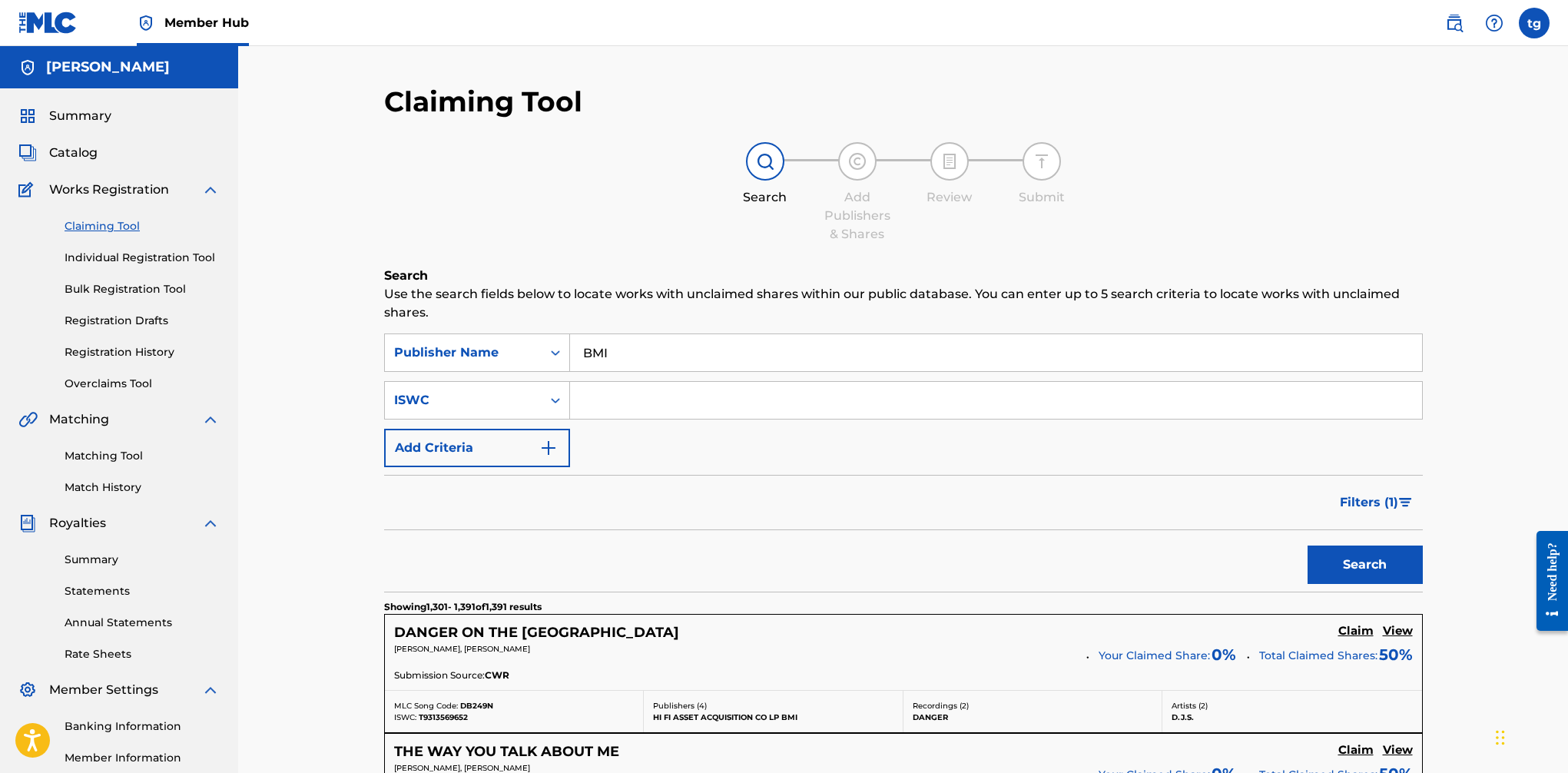
click at [639, 404] on input "Search Form" at bounding box center [996, 401] width 852 height 37
paste input "T-914.138.122-8"
click at [1277, 560] on button "Search" at bounding box center [1366, 565] width 115 height 38
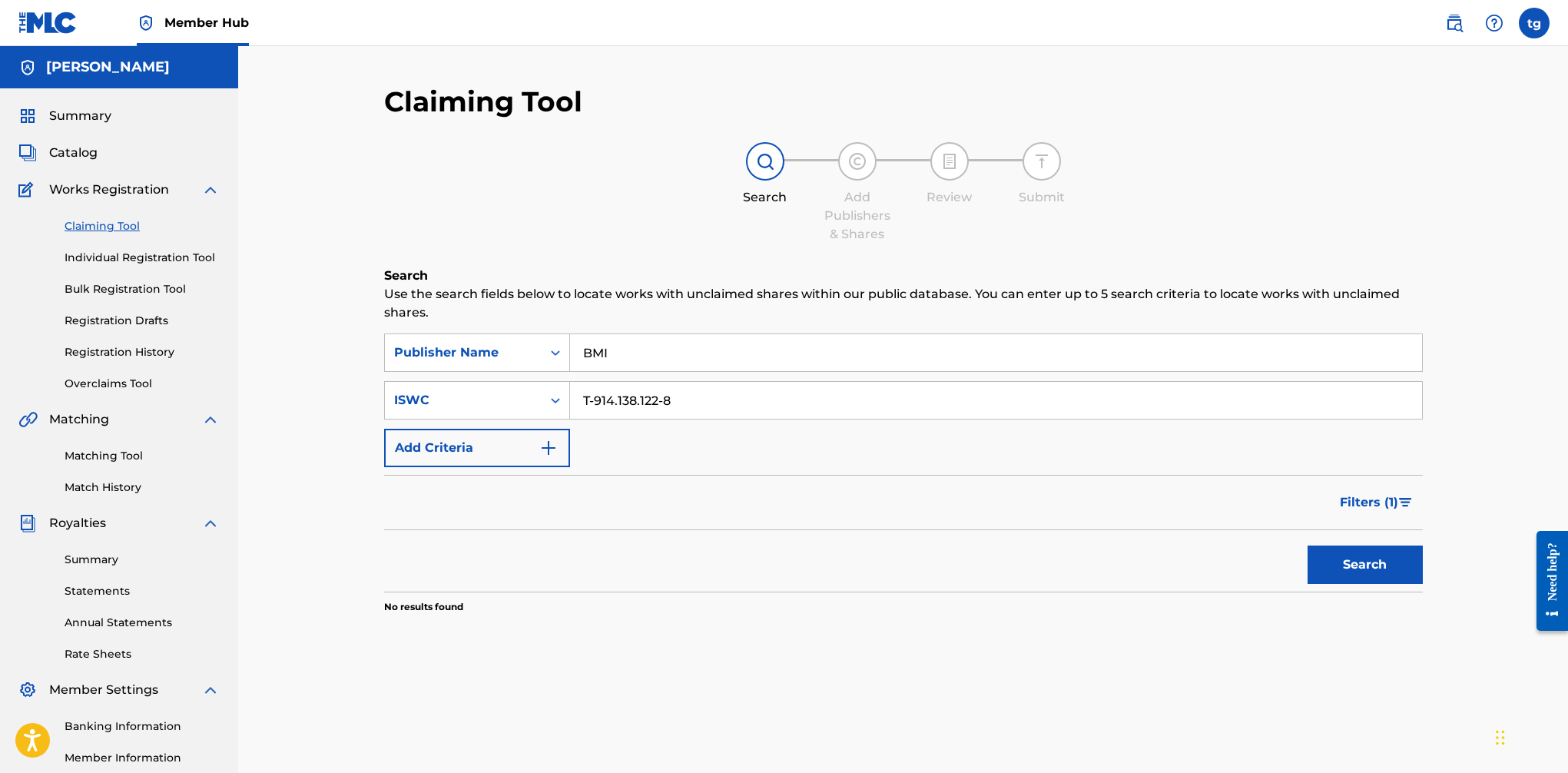
click at [598, 405] on input "T-914.138.122-8" at bounding box center [996, 401] width 852 height 37
type input "T9141381228"
click at [1277, 563] on button "Search" at bounding box center [1366, 565] width 115 height 38
click at [598, 355] on input "Search Form" at bounding box center [996, 353] width 852 height 37
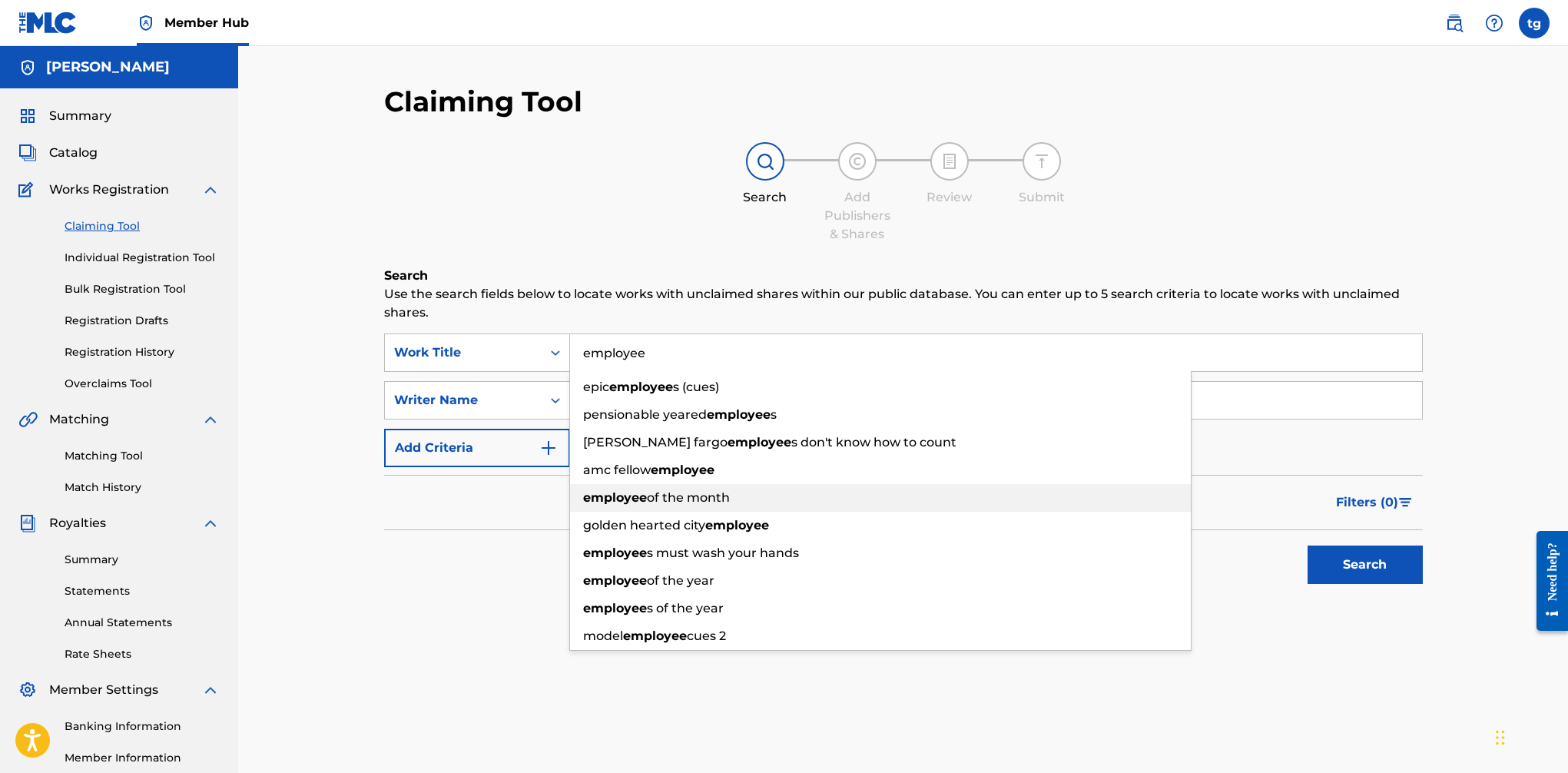
click at [681, 504] on span "of the month" at bounding box center [688, 497] width 83 height 15
type input "employee of the month"
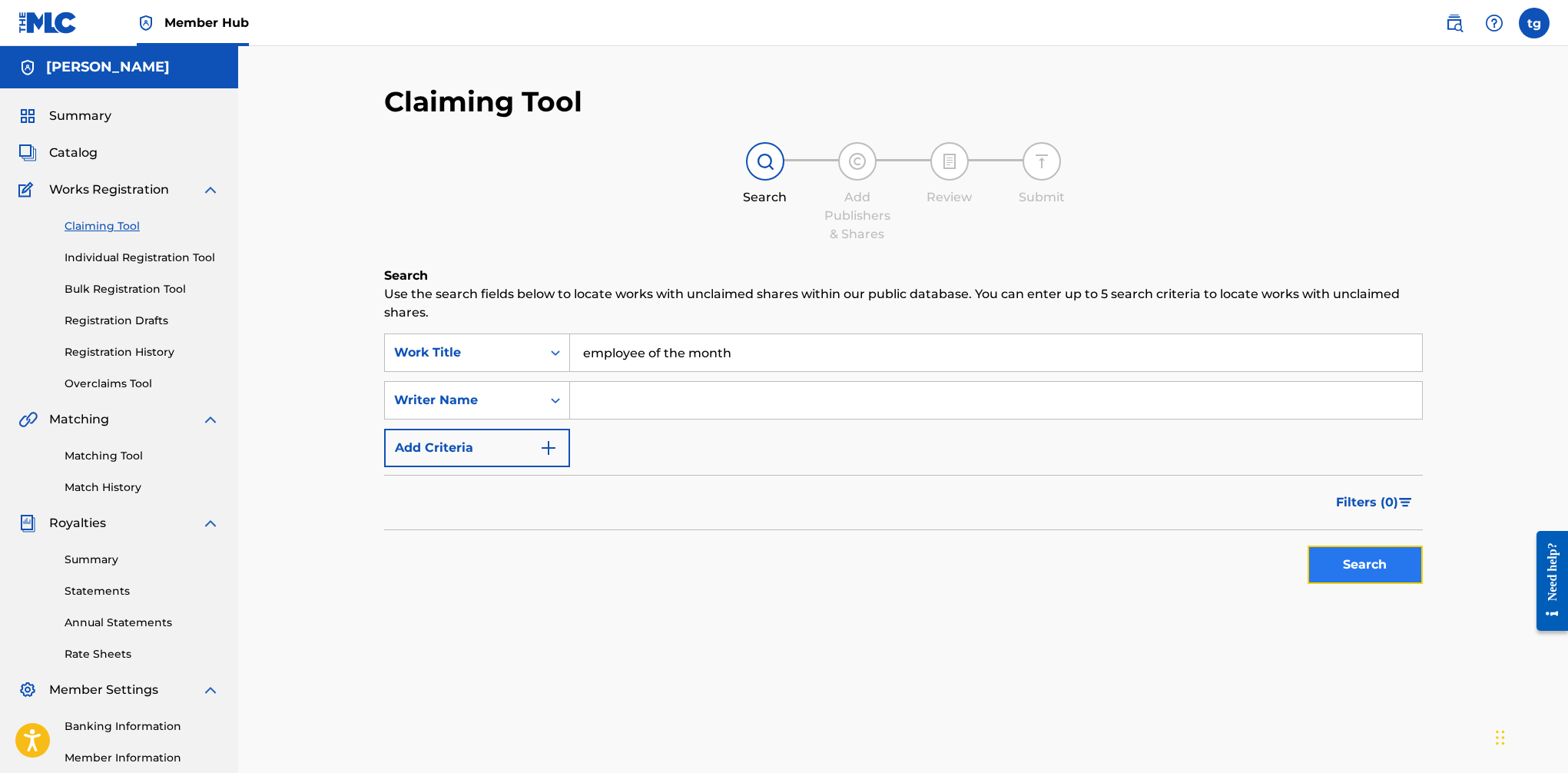
click at [1277, 555] on button "Search" at bounding box center [1366, 565] width 115 height 38
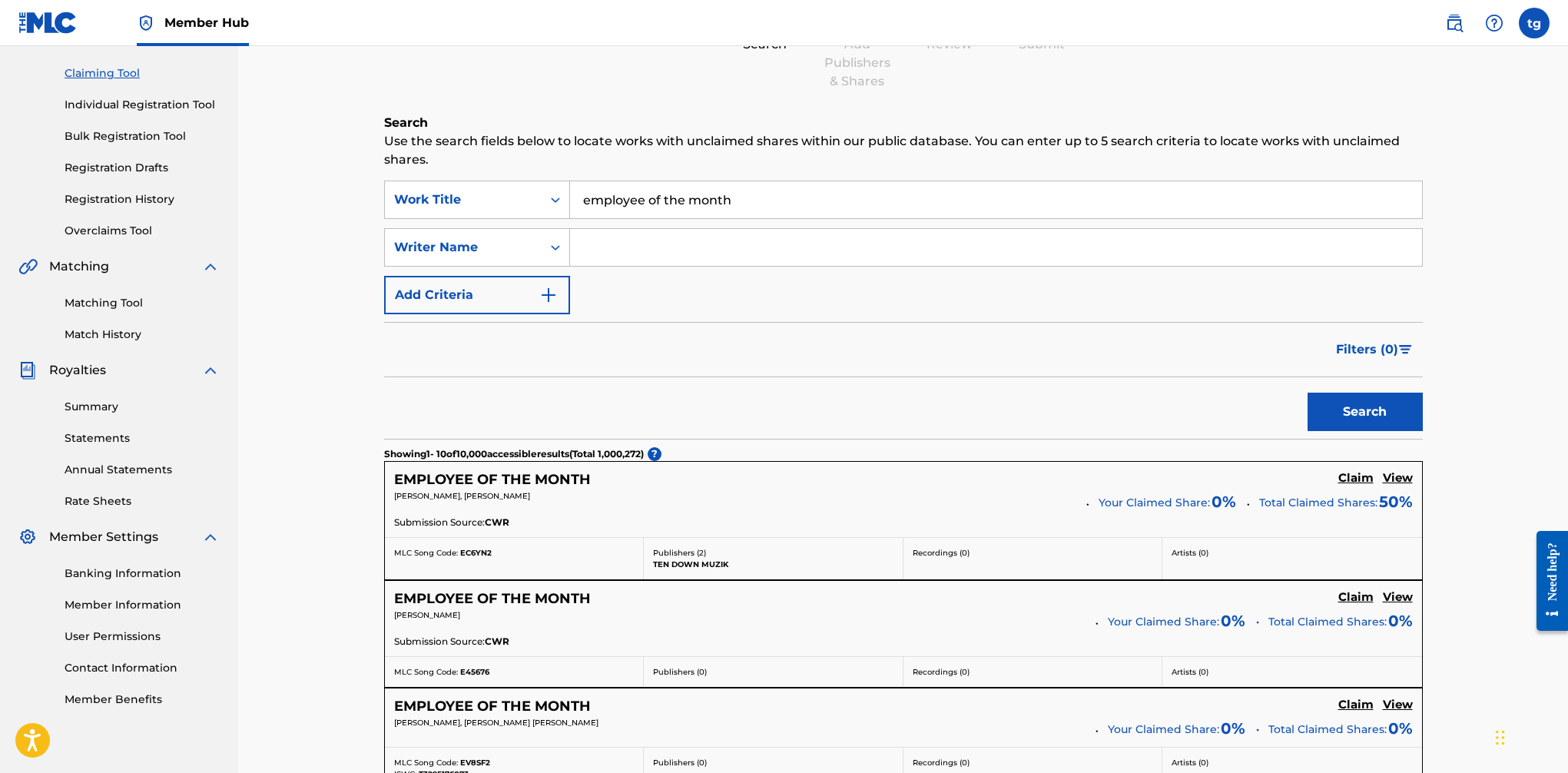
scroll to position [156, 0]
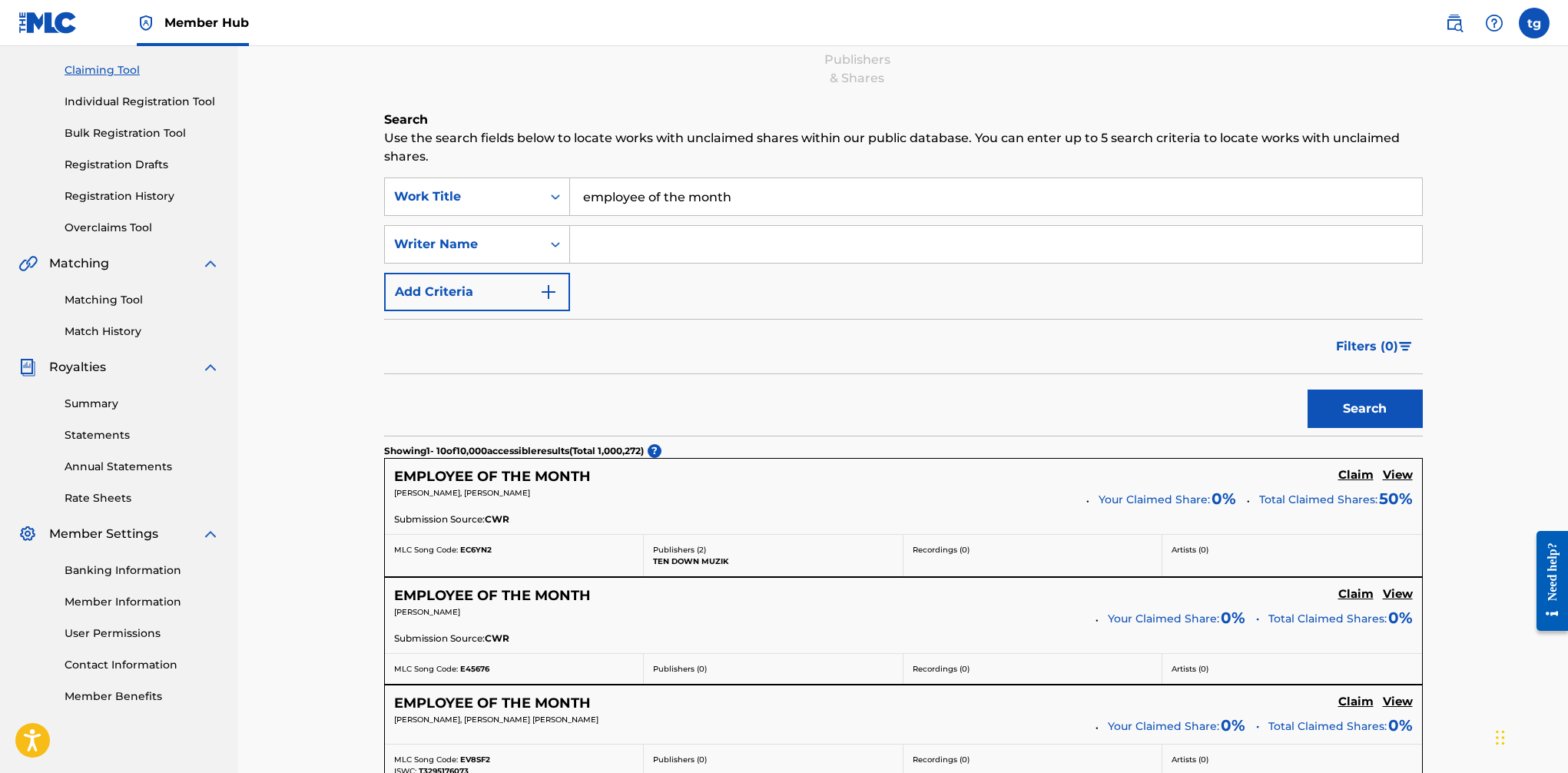
click at [534, 599] on h5 "EMPLOYEE OF THE MONTH" at bounding box center [493, 595] width 197 height 18
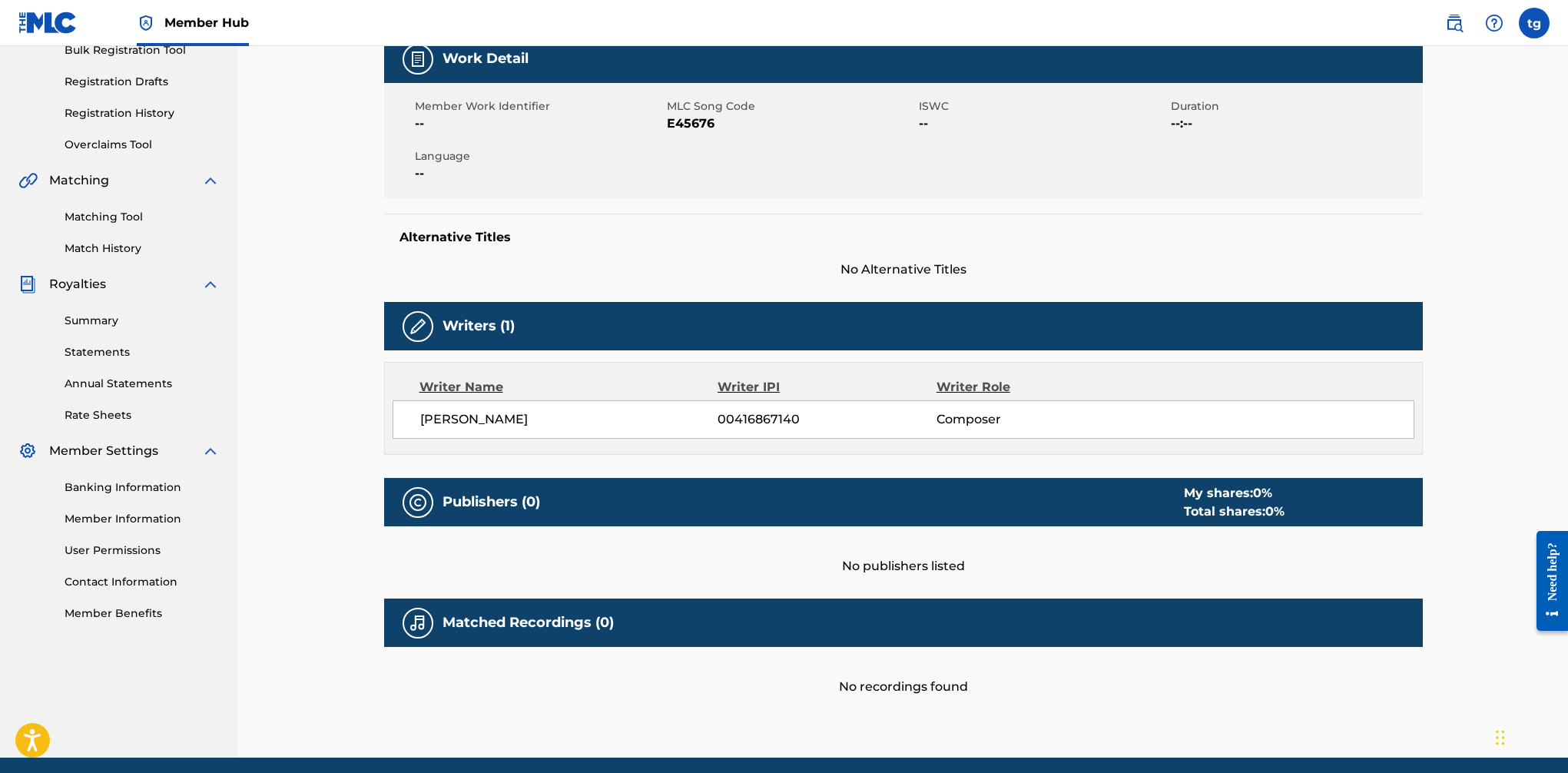
scroll to position [298, 0]
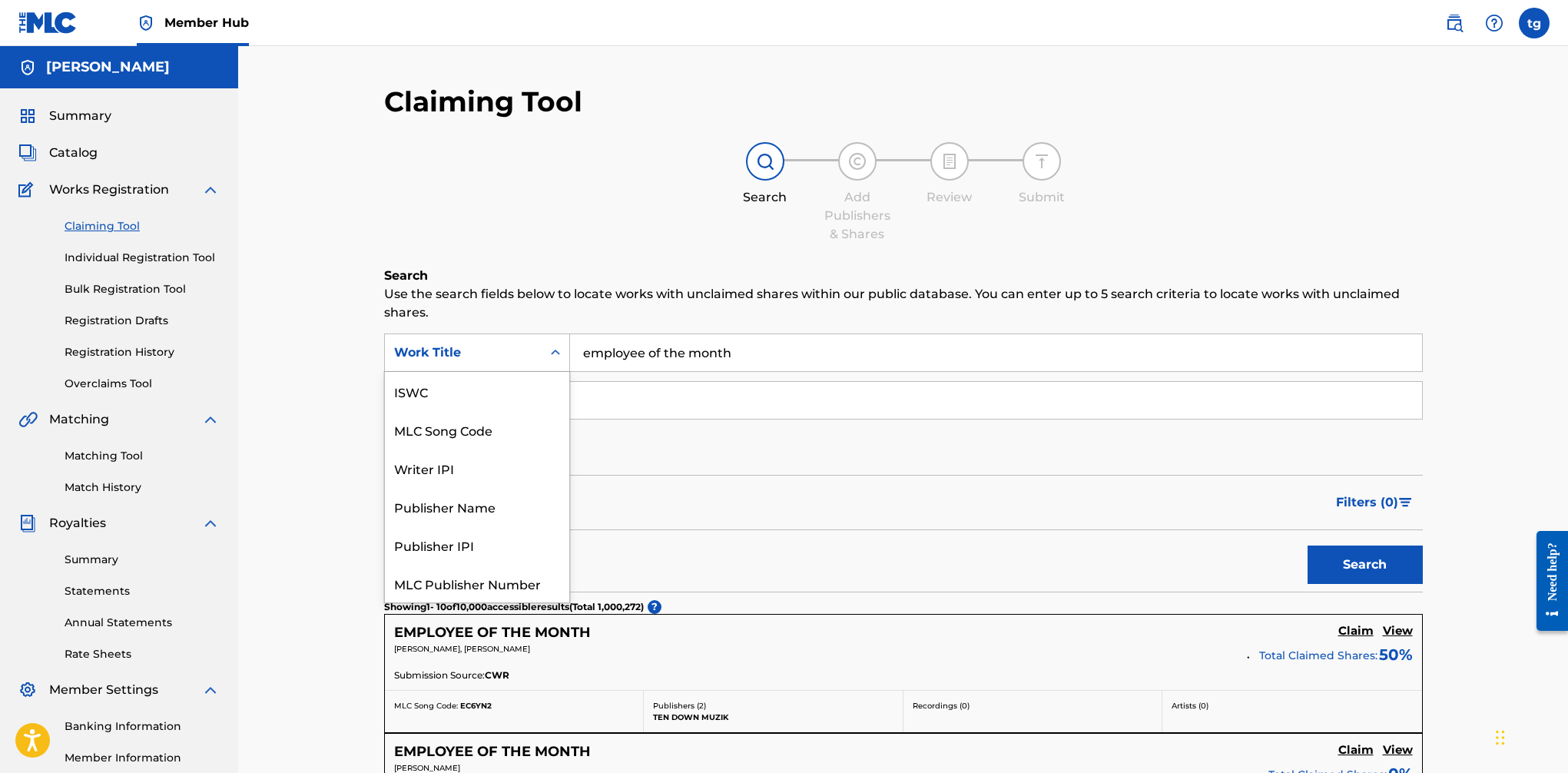
click at [559, 348] on icon "Search Form" at bounding box center [555, 353] width 15 height 15
click at [556, 356] on icon "Search Form" at bounding box center [555, 353] width 15 height 15
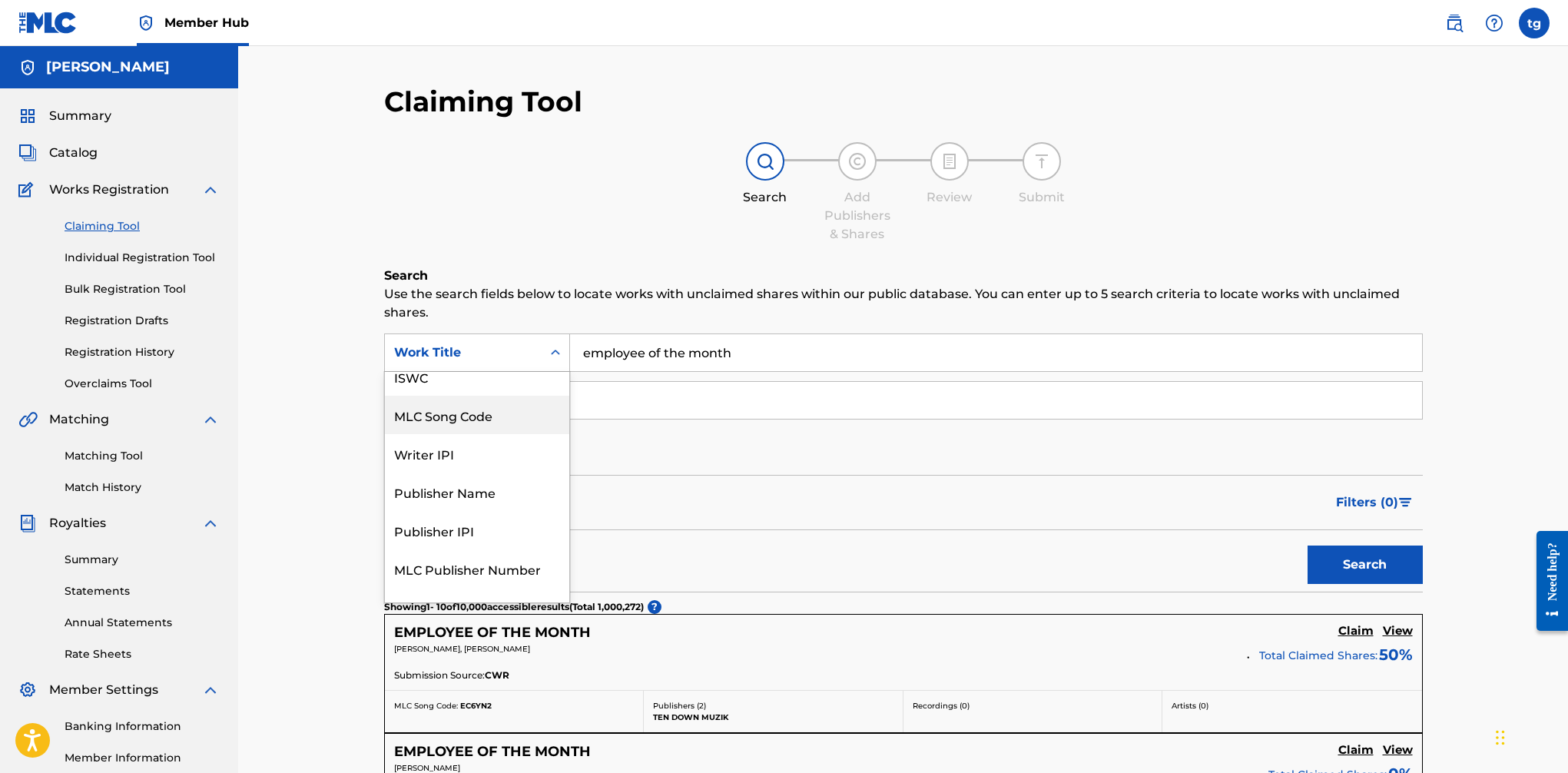
scroll to position [0, 0]
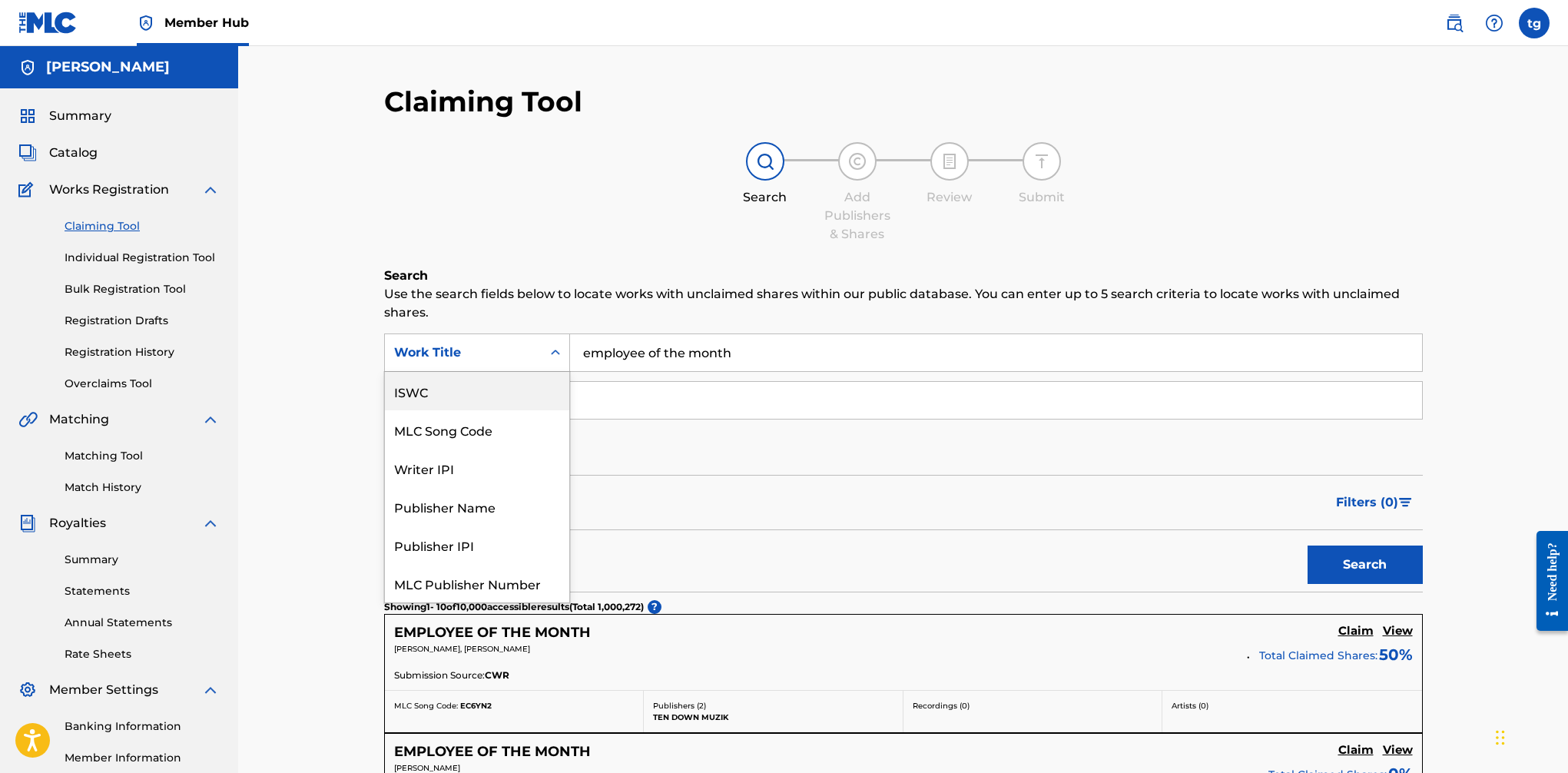
drag, startPoint x: 460, startPoint y: 394, endPoint x: 574, endPoint y: 377, distance: 115.3
click at [460, 394] on div "ISWC" at bounding box center [478, 391] width 185 height 38
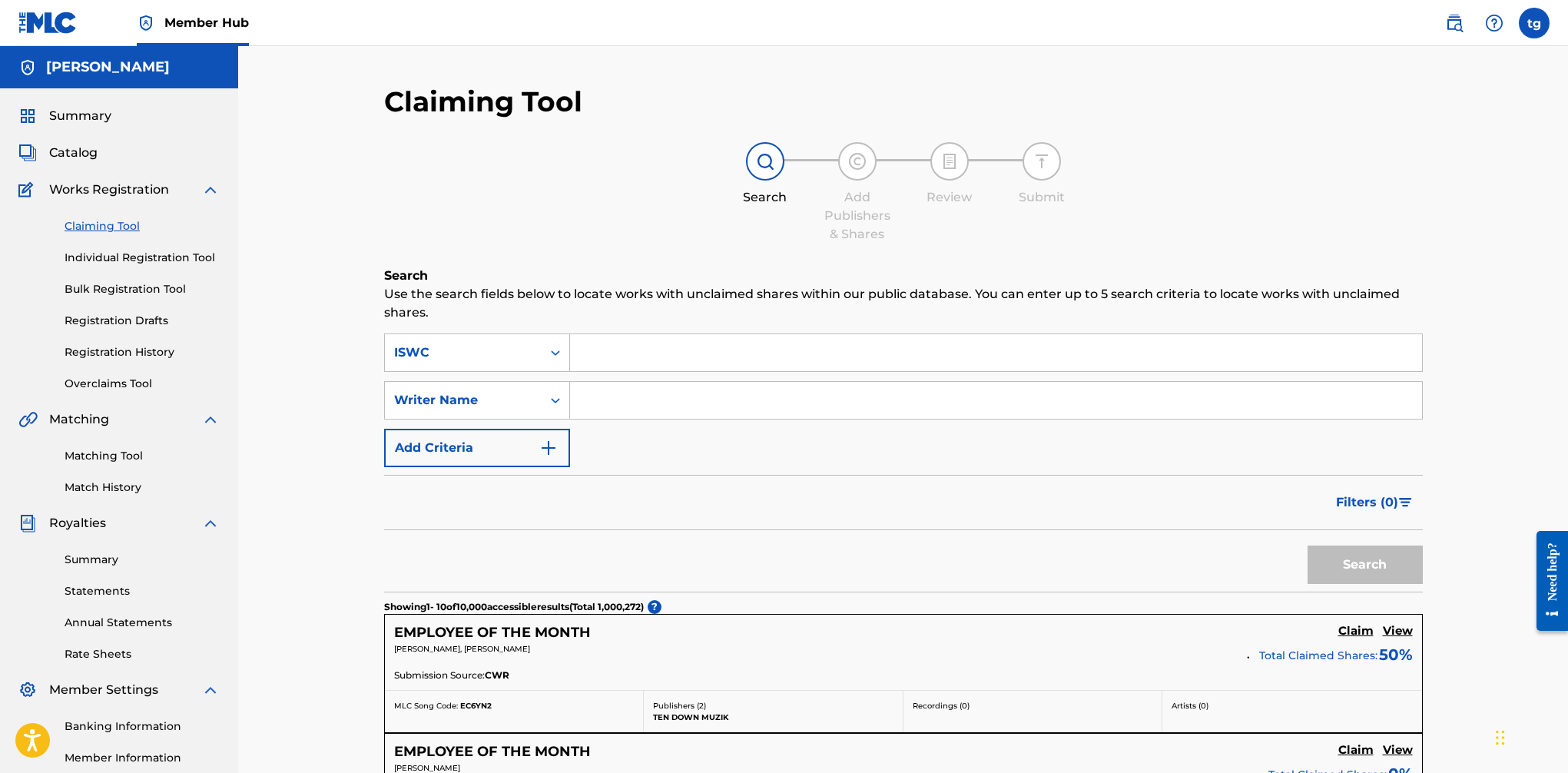
click at [678, 351] on input "Search Form" at bounding box center [996, 353] width 852 height 37
paste input "T-921.178.139-4"
click at [598, 357] on input "T-921.178.139-4" at bounding box center [996, 353] width 852 height 37
click at [1277, 562] on button "Search" at bounding box center [1366, 565] width 115 height 38
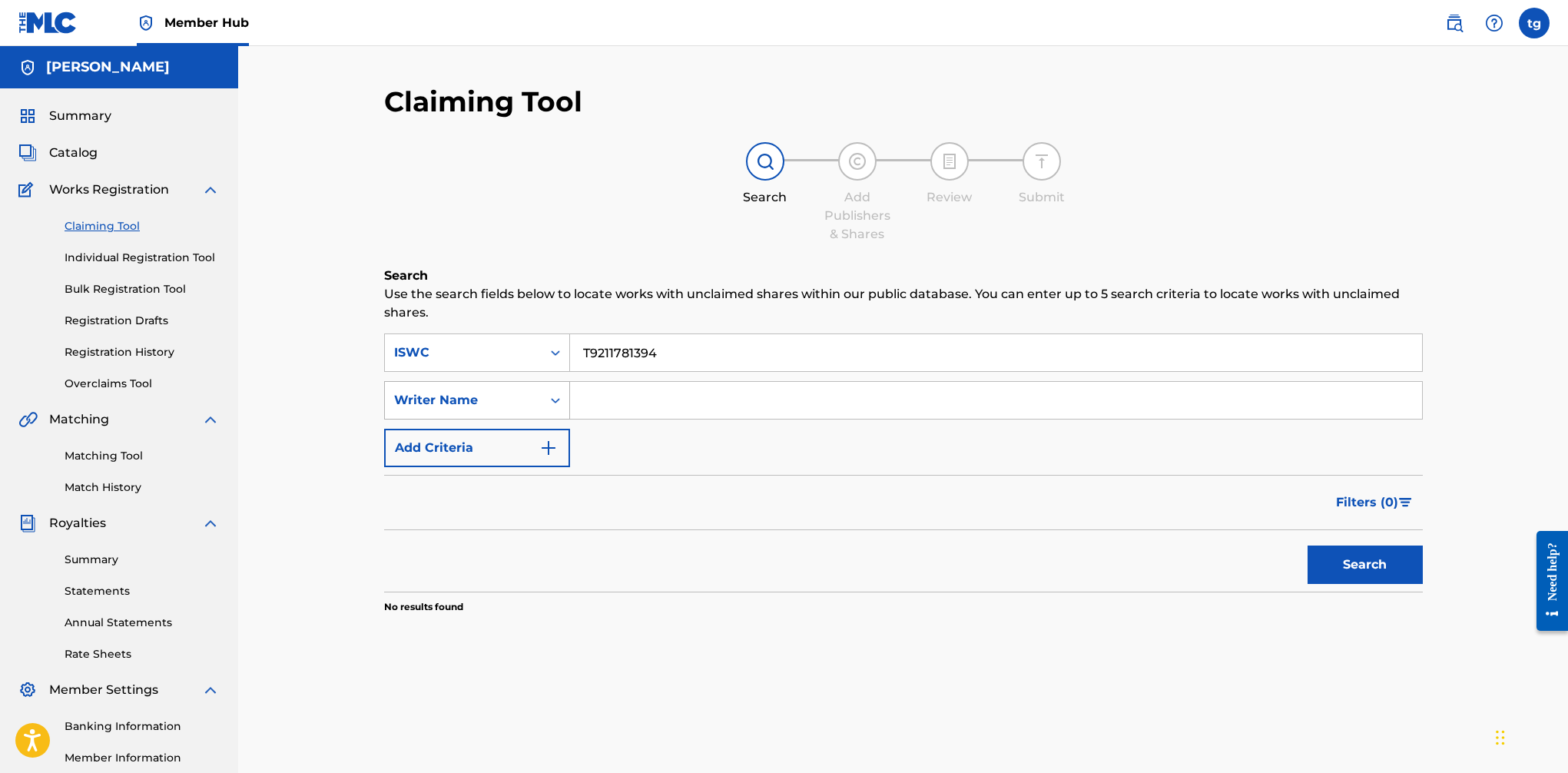
click at [508, 391] on div "Writer Name" at bounding box center [464, 401] width 138 height 18
click at [661, 358] on input "T9211781394" at bounding box center [996, 353] width 852 height 37
click at [661, 358] on input "T9211781394" at bounding box center [996, 353] width 852 height 37
paste input "-335.159.576-7"
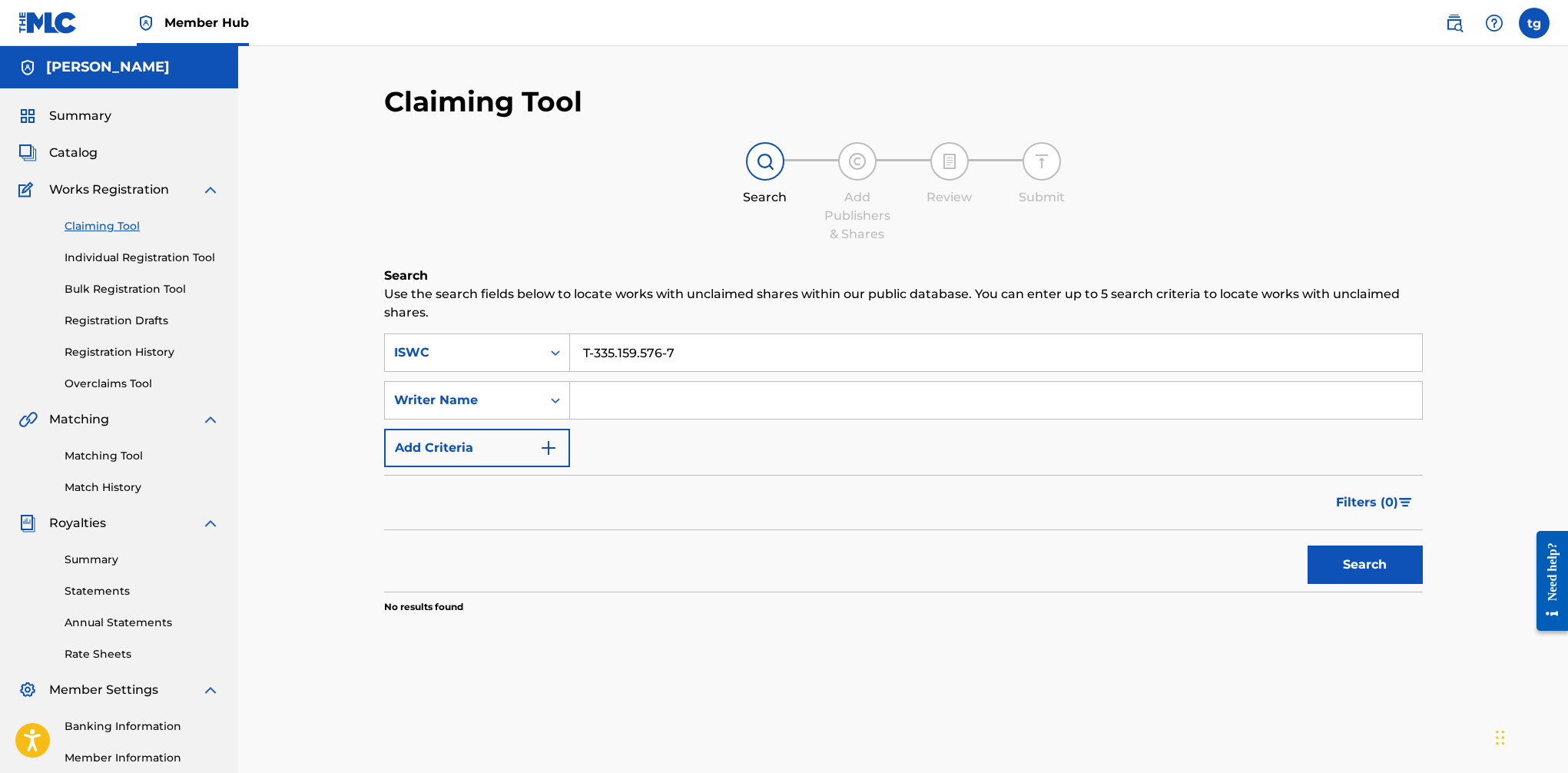
click at [597, 353] on input "T-335.159.576-7" at bounding box center [996, 353] width 852 height 37
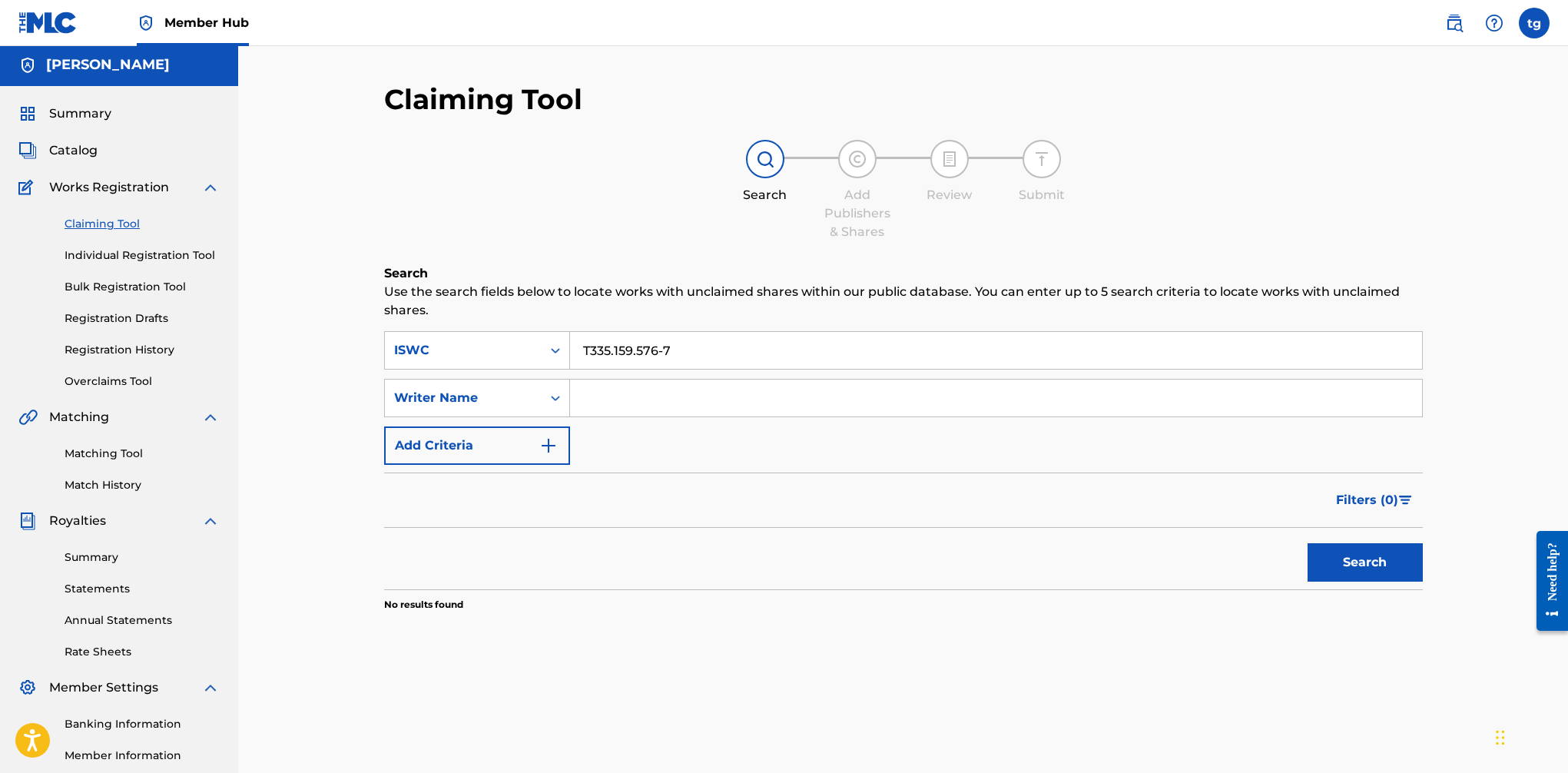
click at [613, 355] on input "T335.159.576-7" at bounding box center [996, 351] width 852 height 37
click at [635, 355] on input "T335159.576-7" at bounding box center [996, 351] width 852 height 37
drag, startPoint x: 657, startPoint y: 356, endPoint x: 670, endPoint y: 358, distance: 13.2
click at [657, 356] on input "T335159576-7" at bounding box center [996, 351] width 852 height 37
type input "T3351595767"
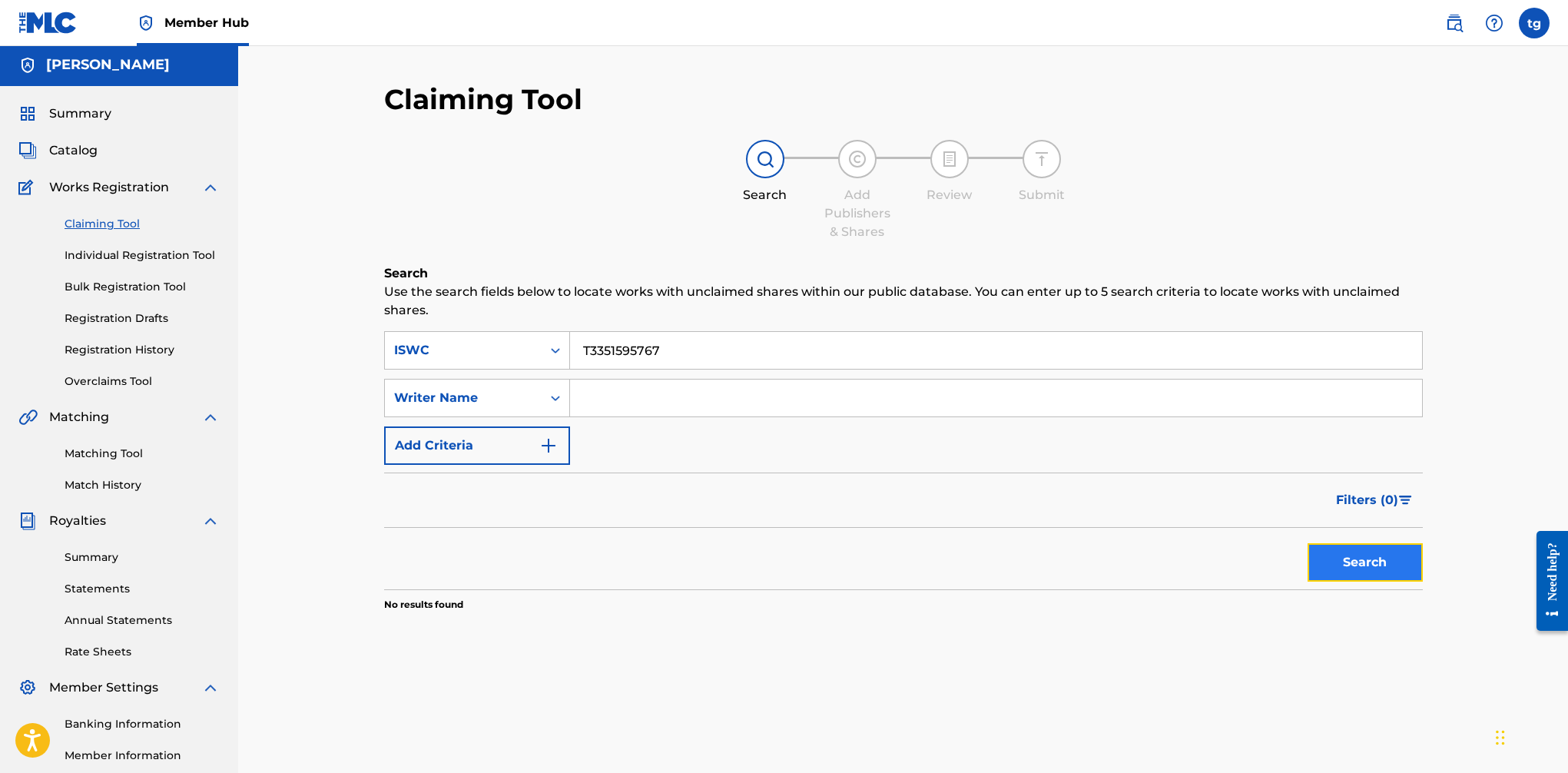
click at [1277, 567] on button "Search" at bounding box center [1366, 562] width 115 height 38
click at [545, 396] on div "Search Form" at bounding box center [555, 398] width 28 height 28
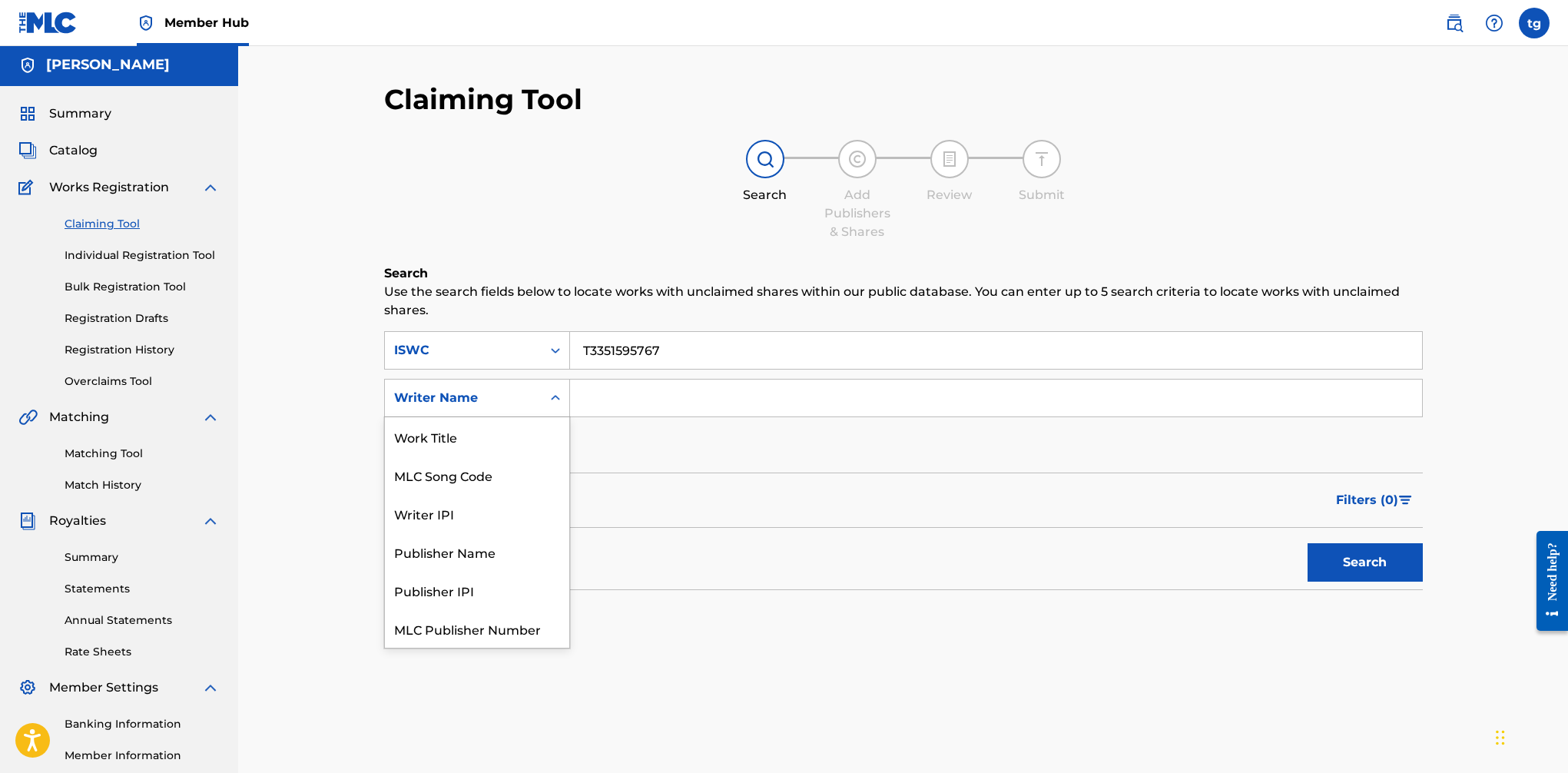
scroll to position [38, 0]
click at [508, 515] on div "Publisher Name" at bounding box center [478, 513] width 185 height 38
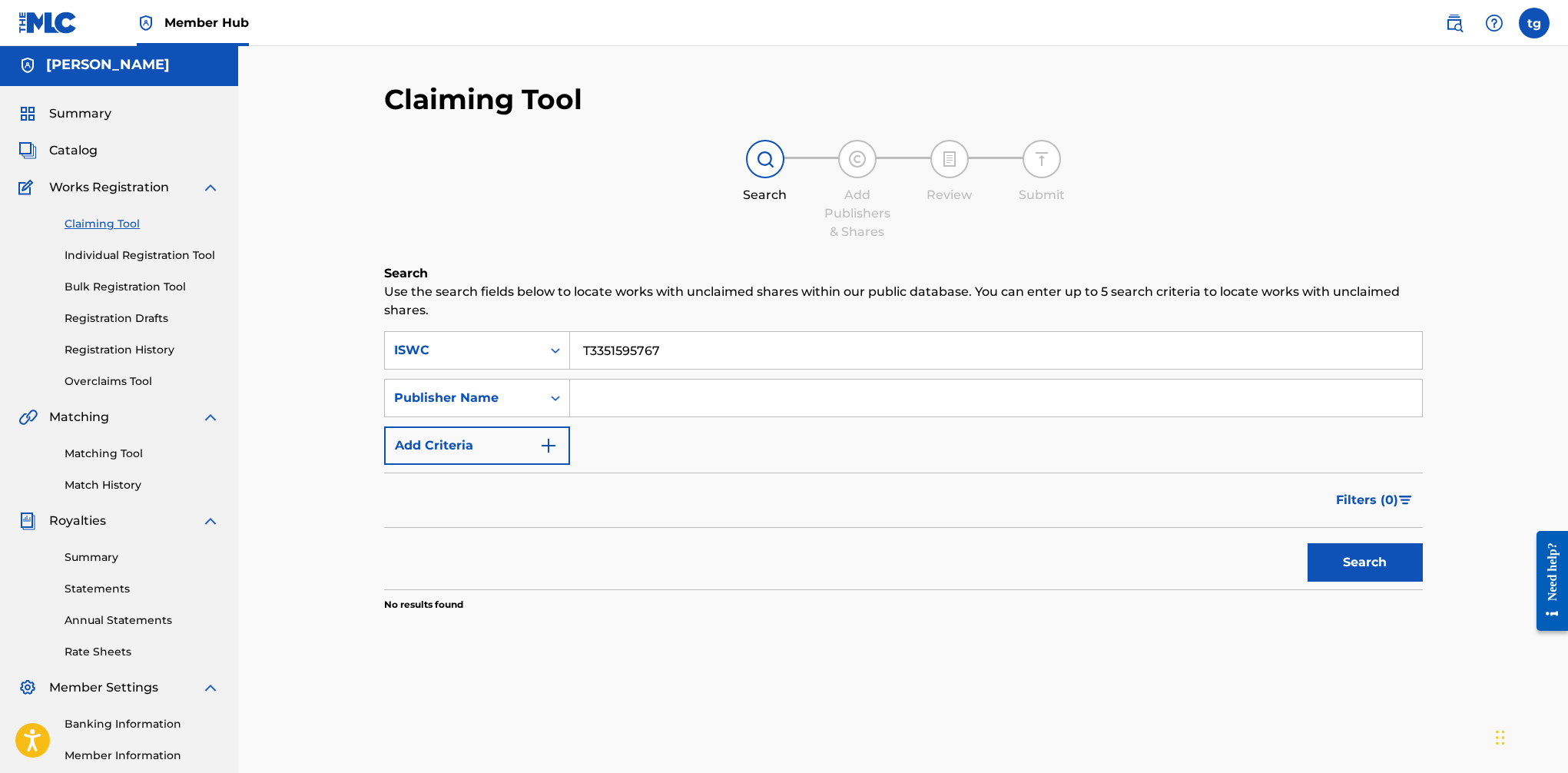
click at [610, 399] on input "Search Form" at bounding box center [996, 398] width 852 height 37
type input "BMI"
click at [1277, 558] on button "Search" at bounding box center [1366, 562] width 115 height 38
click at [553, 344] on icon "Search Form" at bounding box center [555, 351] width 15 height 15
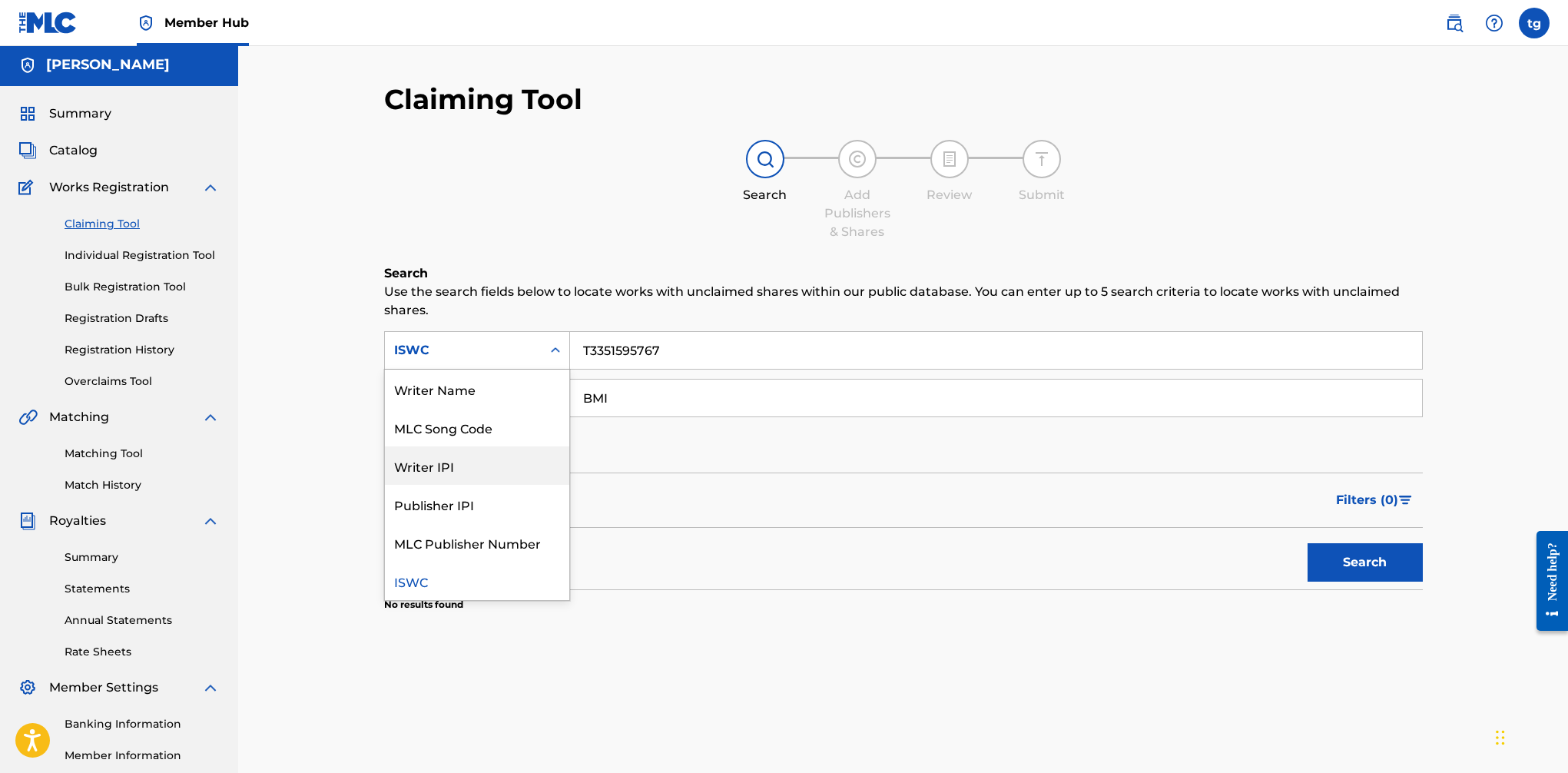
click at [481, 468] on div "Writer IPI" at bounding box center [478, 466] width 185 height 38
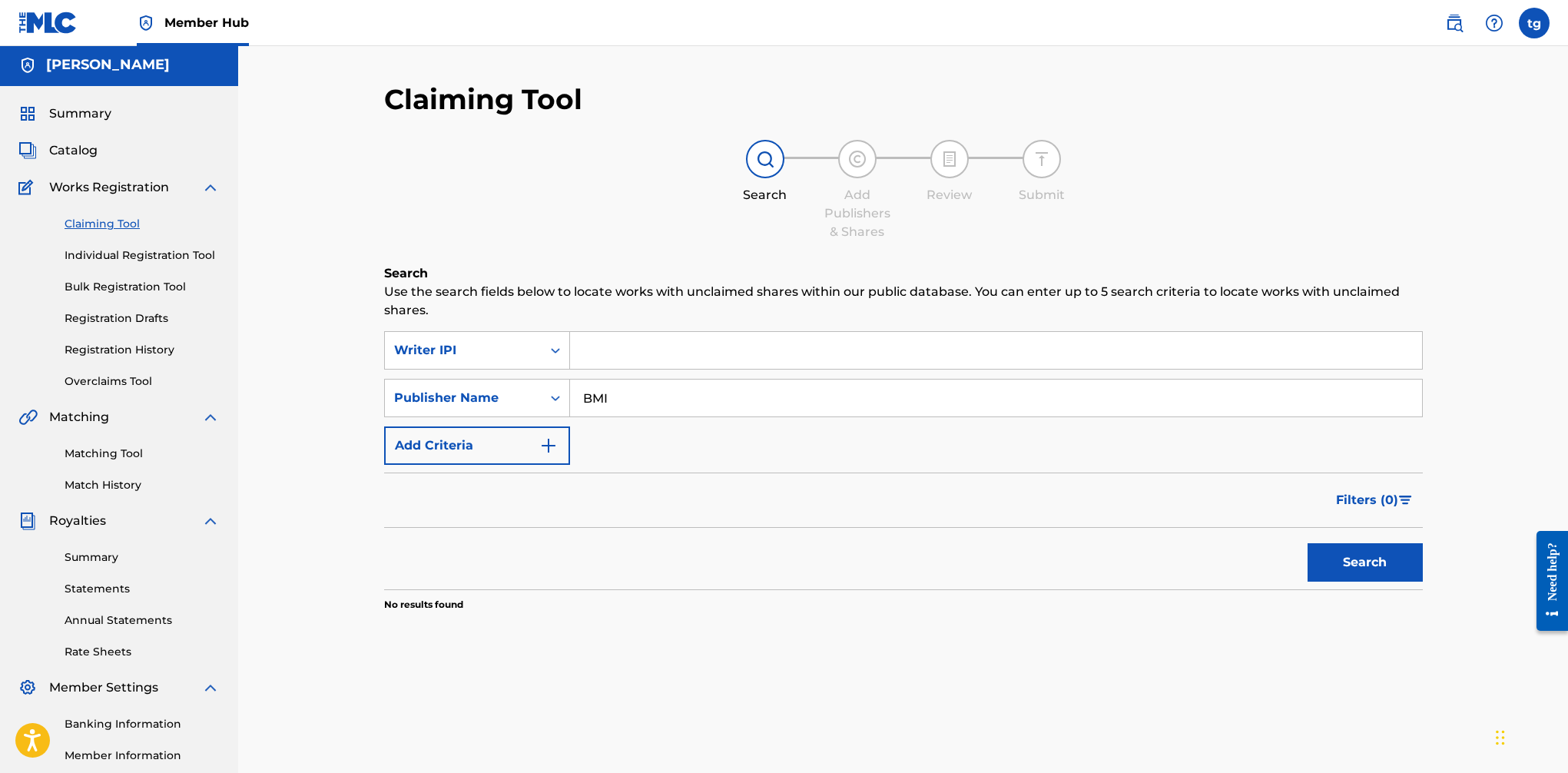
click at [604, 339] on input "Search Form" at bounding box center [996, 351] width 852 height 37
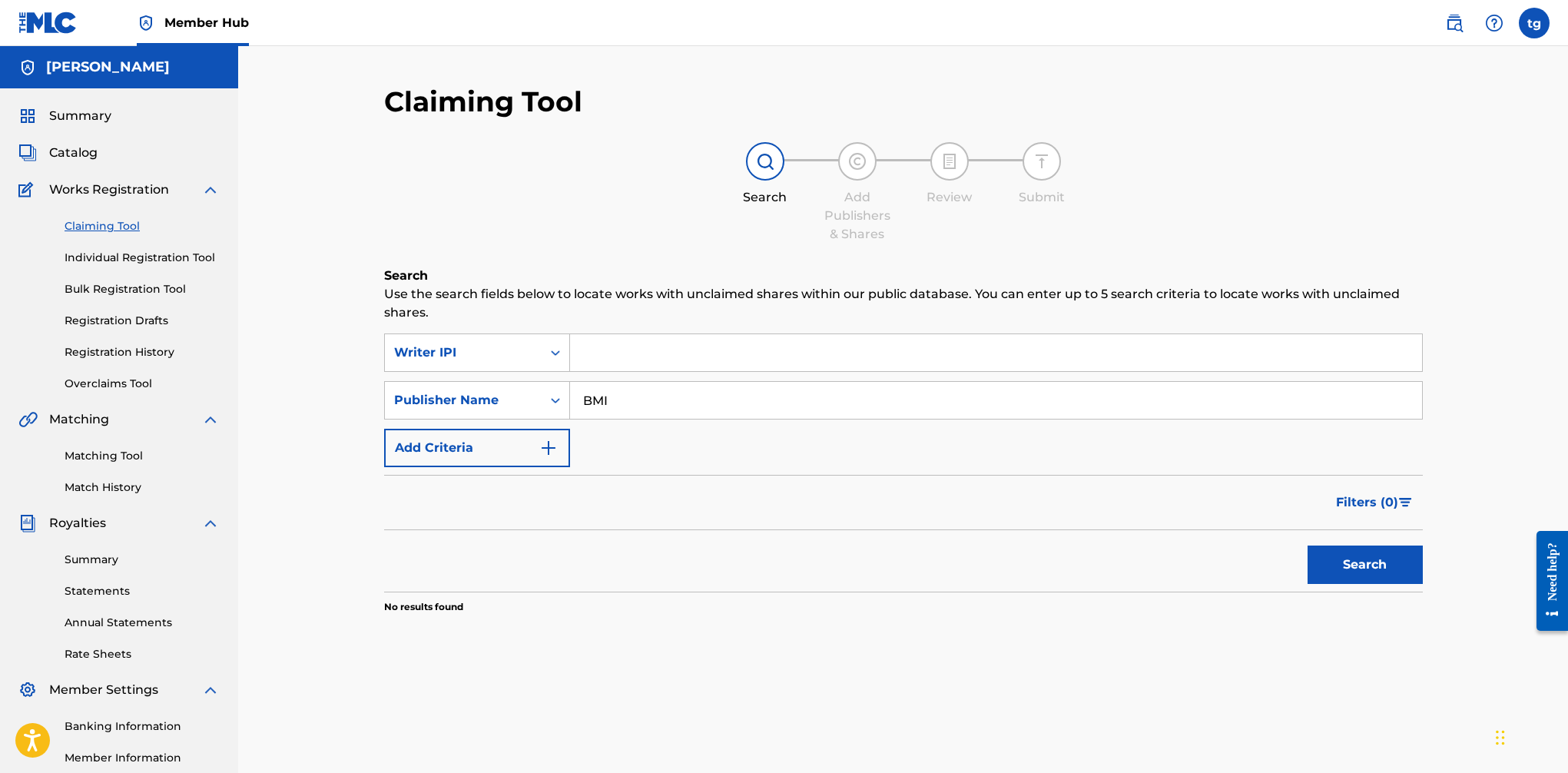
paste input "T-335.159.576-7"
type input "T-335.159.576-7"
drag, startPoint x: 653, startPoint y: 350, endPoint x: 439, endPoint y: 351, distance: 214.0
click at [439, 351] on div "SearchWithCriteriac38e721d-b5ea-4e45-9915-853e9e5310e7 Writer IPI T-335.159.576…" at bounding box center [904, 353] width 1039 height 38
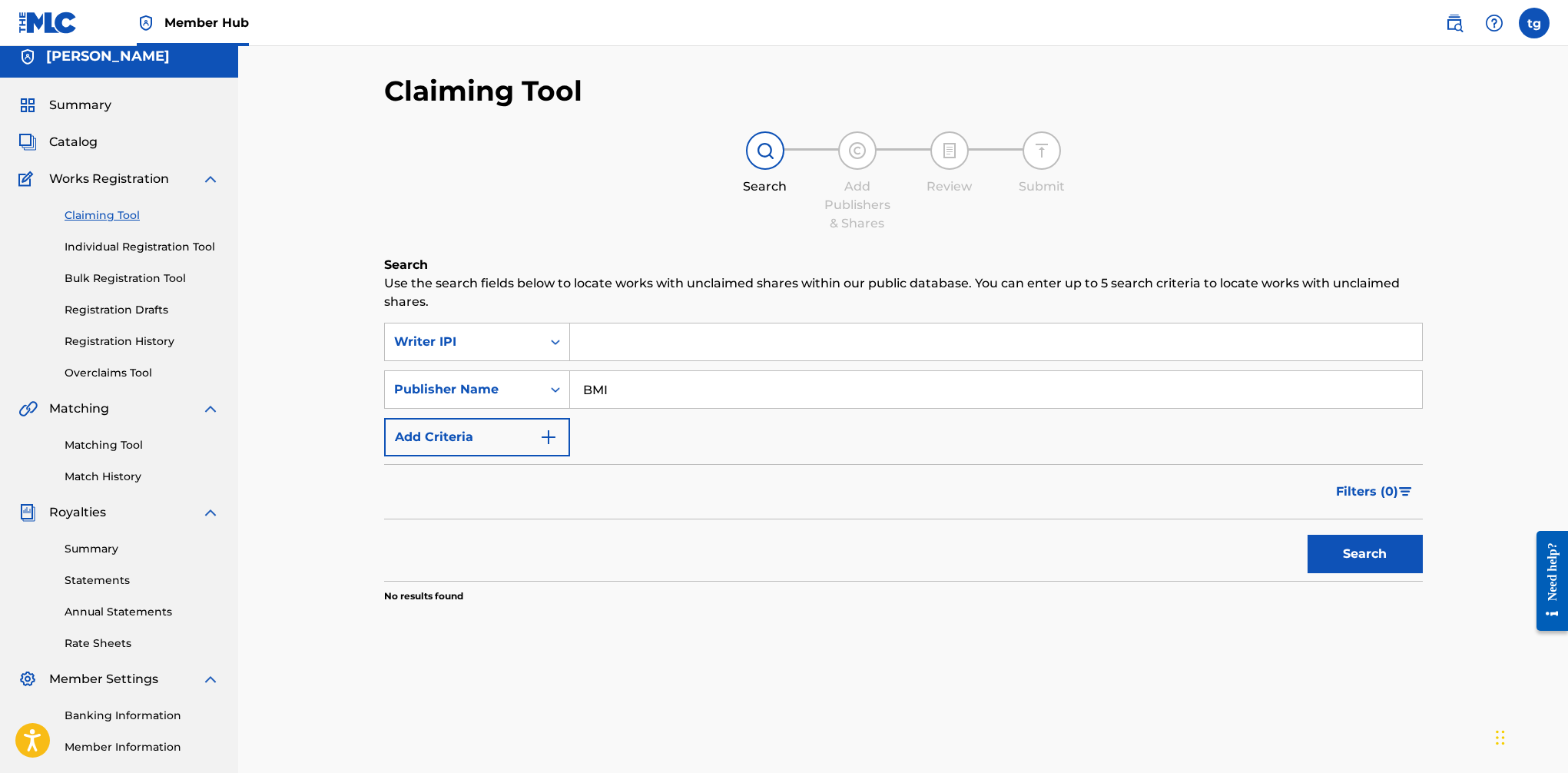
click at [662, 352] on input "Search Form" at bounding box center [996, 342] width 852 height 37
type input "00623546651"
click at [584, 345] on input "00623546651" at bounding box center [996, 342] width 852 height 37
click at [1277, 553] on button "Search" at bounding box center [1366, 554] width 115 height 38
click at [540, 391] on div "Publisher Name" at bounding box center [464, 390] width 157 height 29
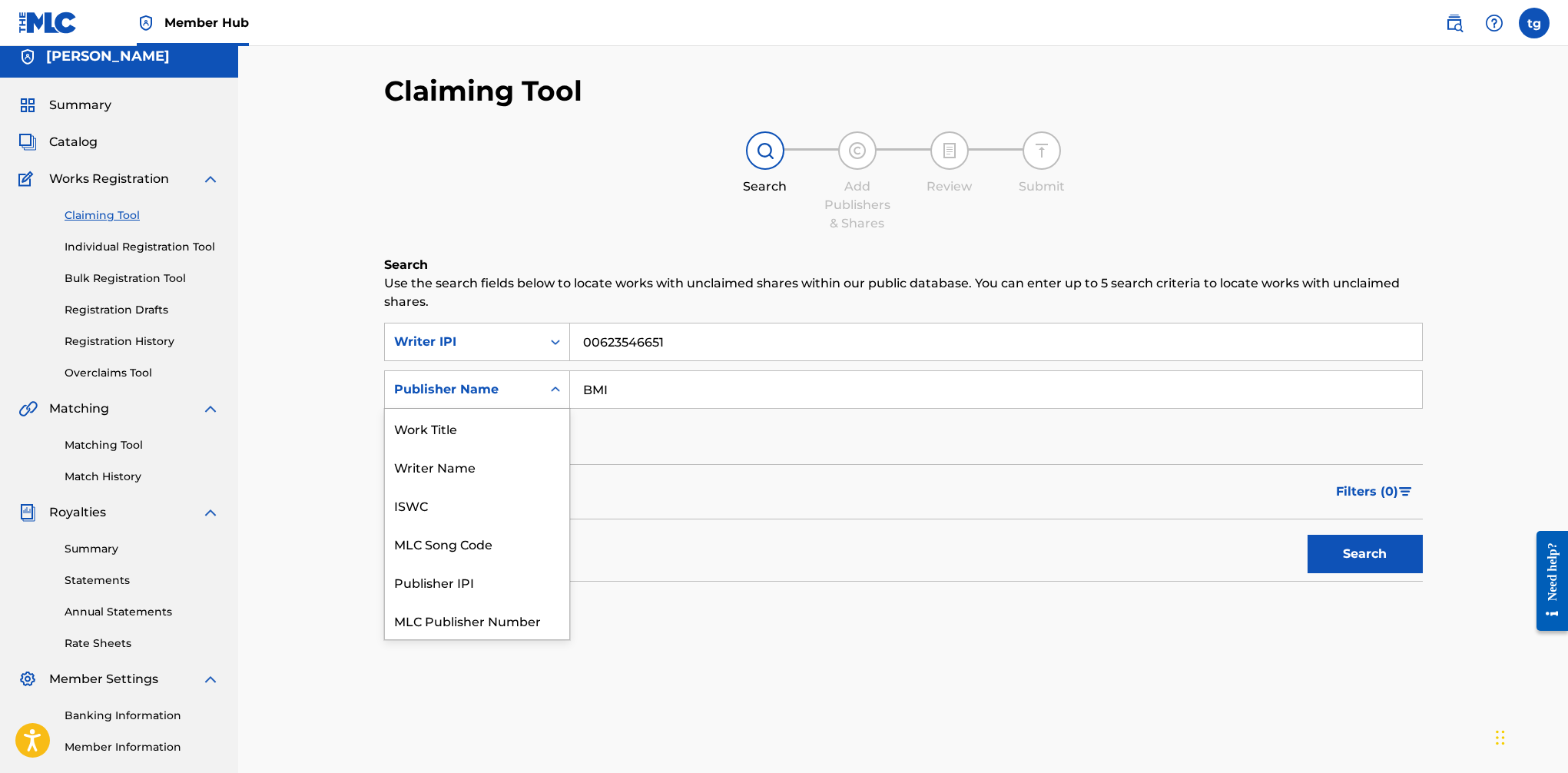
scroll to position [38, 0]
click at [491, 461] on div "ISWC" at bounding box center [478, 467] width 185 height 38
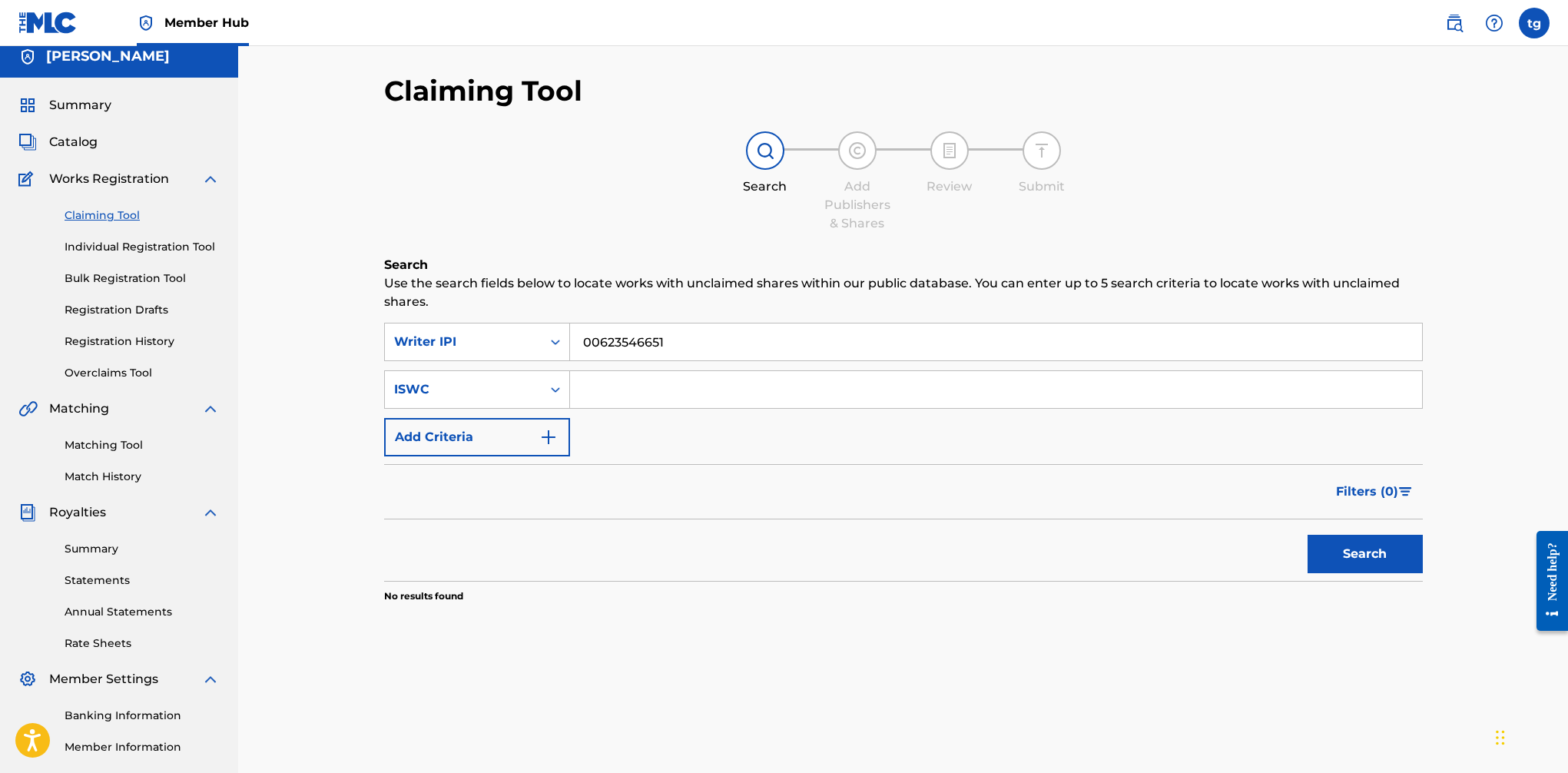
click at [619, 382] on input "Search Form" at bounding box center [996, 390] width 852 height 37
paste input "T-335.159.576-7"
click at [1277, 558] on div "Claiming Tool Search Add Publishers & Shares Review Submit Search Use the searc…" at bounding box center [904, 471] width 1076 height 795
drag, startPoint x: 1423, startPoint y: 558, endPoint x: 1378, endPoint y: 560, distance: 45.0
click at [1277, 558] on div "Claiming Tool Search Add Publishers & Shares Review Submit Search Use the searc…" at bounding box center [904, 471] width 1076 height 795
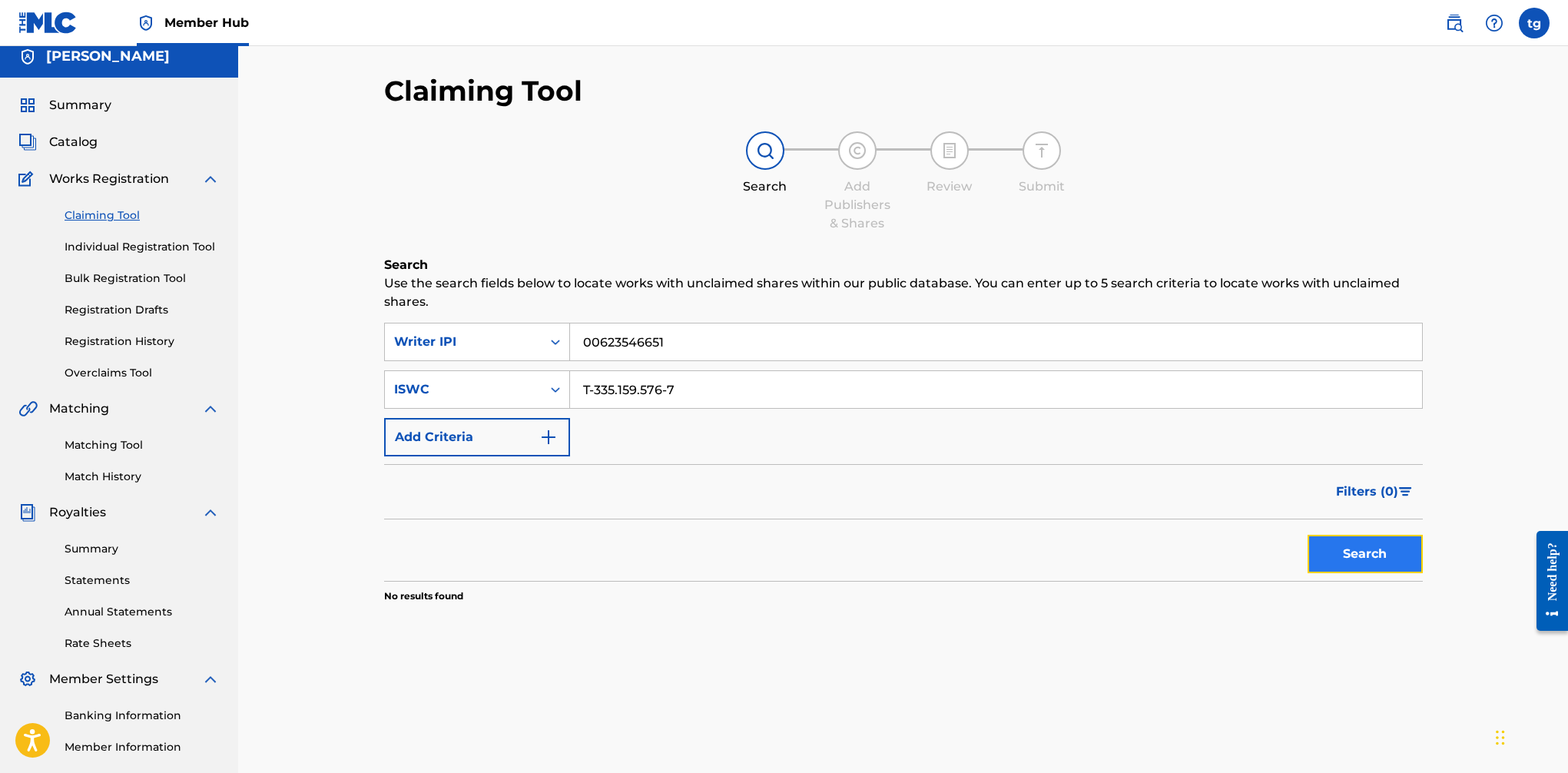
click at [1277, 560] on button "Search" at bounding box center [1366, 554] width 115 height 38
drag, startPoint x: 595, startPoint y: 391, endPoint x: 608, endPoint y: 390, distance: 13.0
click at [595, 391] on input "T-335.159.576-7" at bounding box center [996, 390] width 852 height 37
click at [616, 391] on input "T335.159.576-7" at bounding box center [996, 390] width 852 height 37
click at [634, 391] on input "T335159.576-7" at bounding box center [996, 390] width 852 height 37
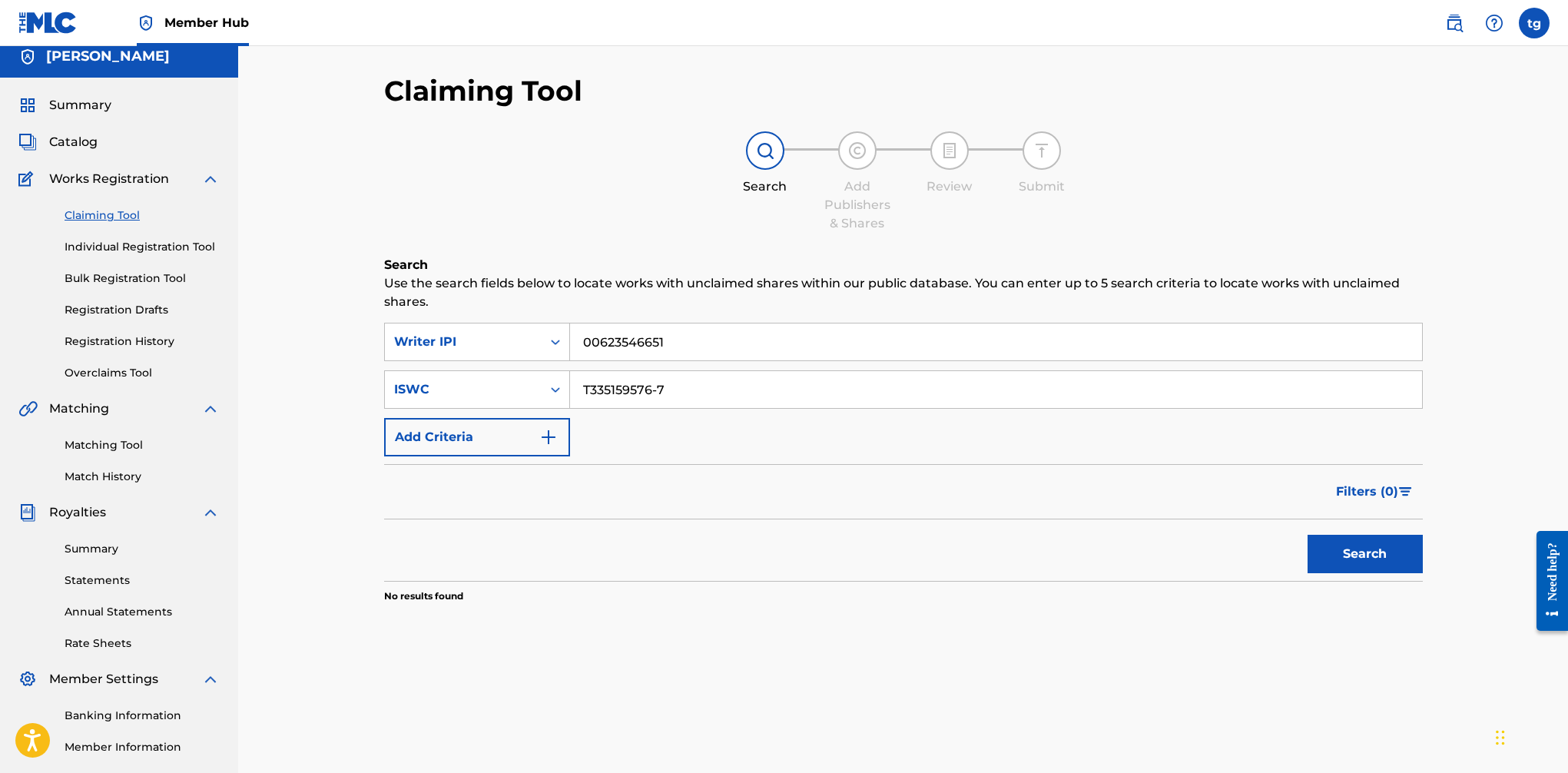
click at [657, 392] on input "T335159576-7" at bounding box center [996, 390] width 852 height 37
type input "T3351595767"
click at [1277, 549] on button "Search" at bounding box center [1366, 554] width 115 height 38
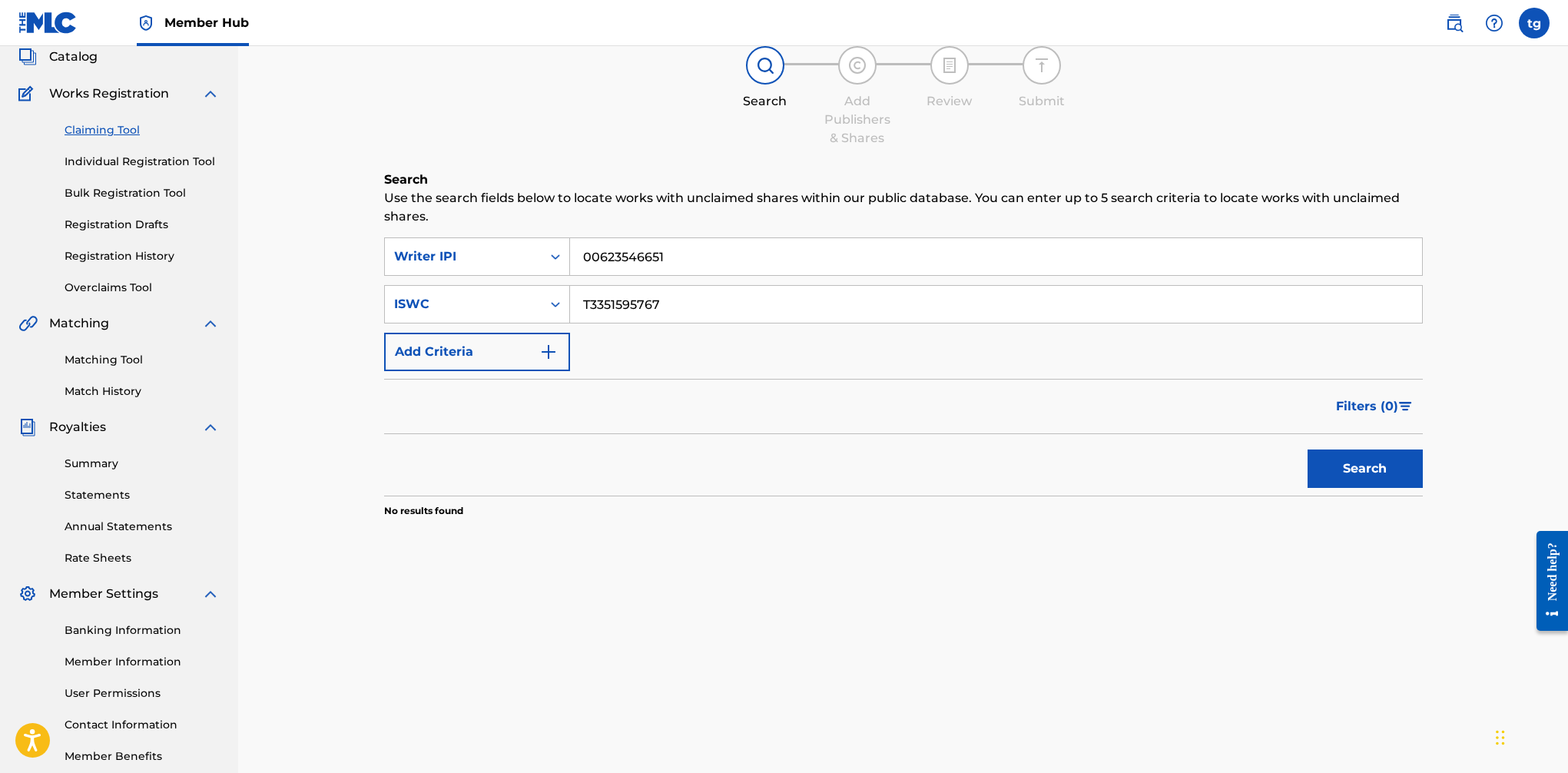
scroll to position [0, 0]
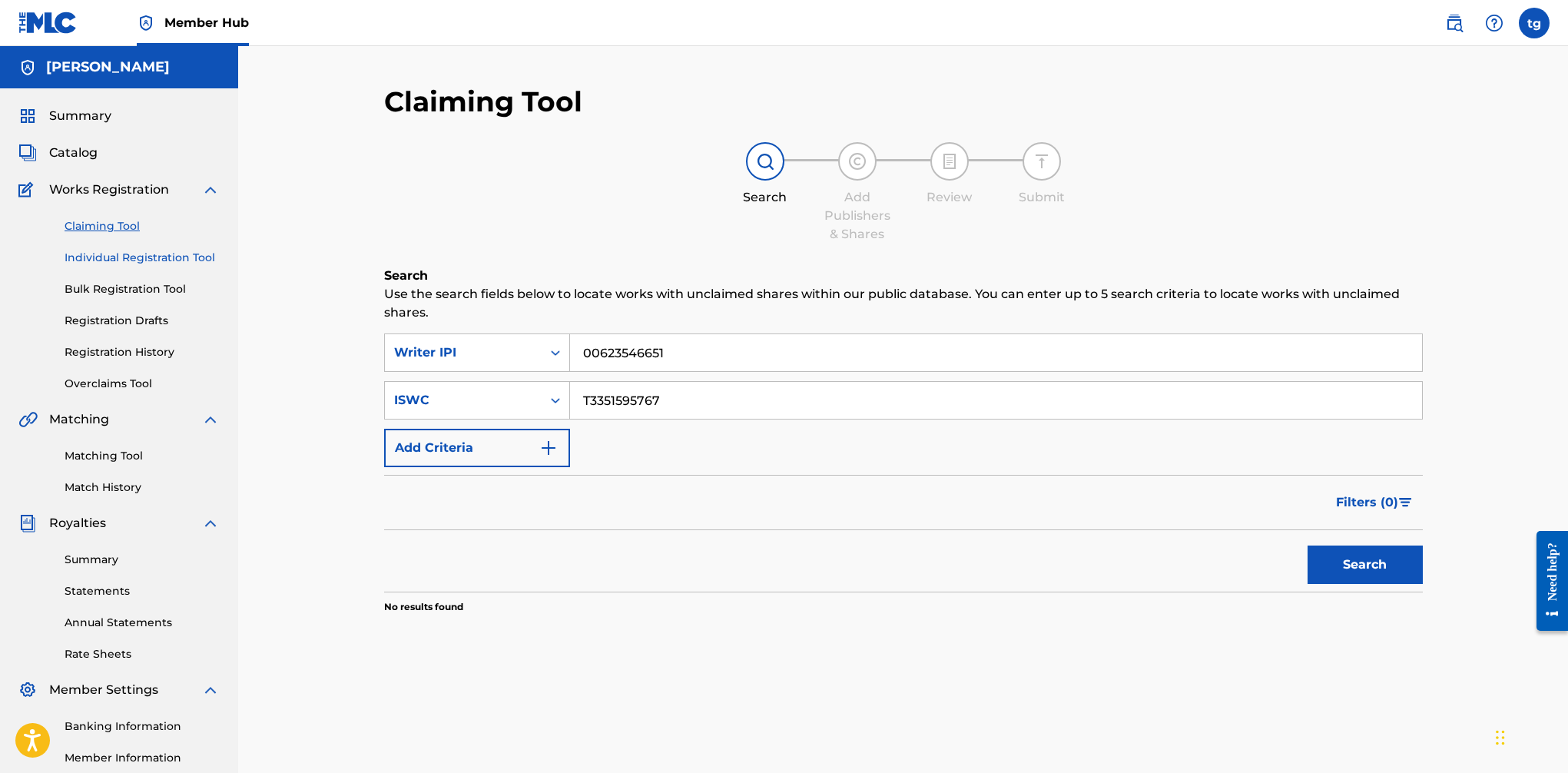
click at [163, 259] on link "Individual Registration Tool" at bounding box center [142, 258] width 155 height 16
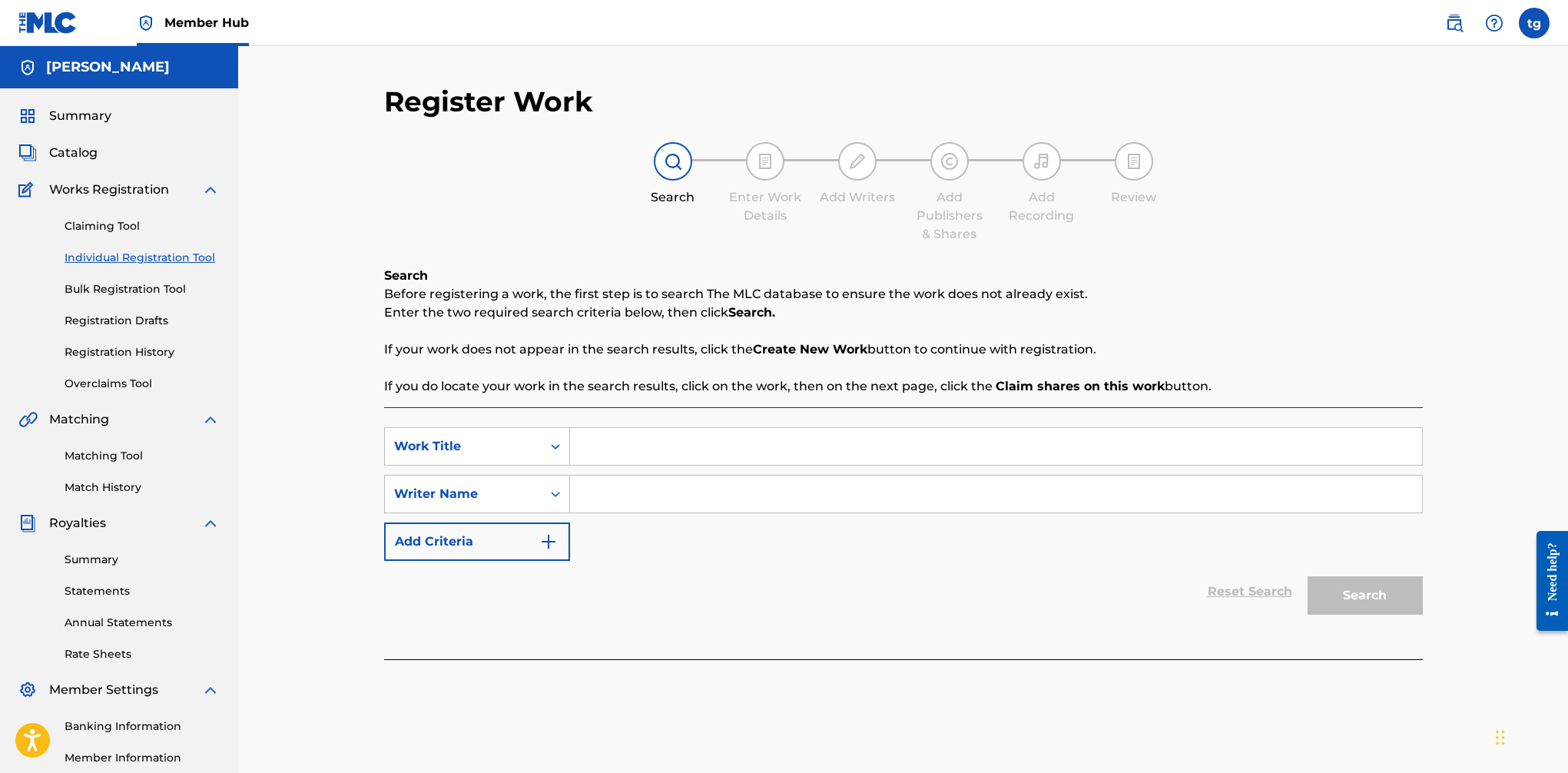
click at [619, 446] on input "Search Form" at bounding box center [996, 447] width 852 height 37
click at [609, 446] on input "Search Form" at bounding box center [996, 447] width 852 height 37
type input "sick day off"
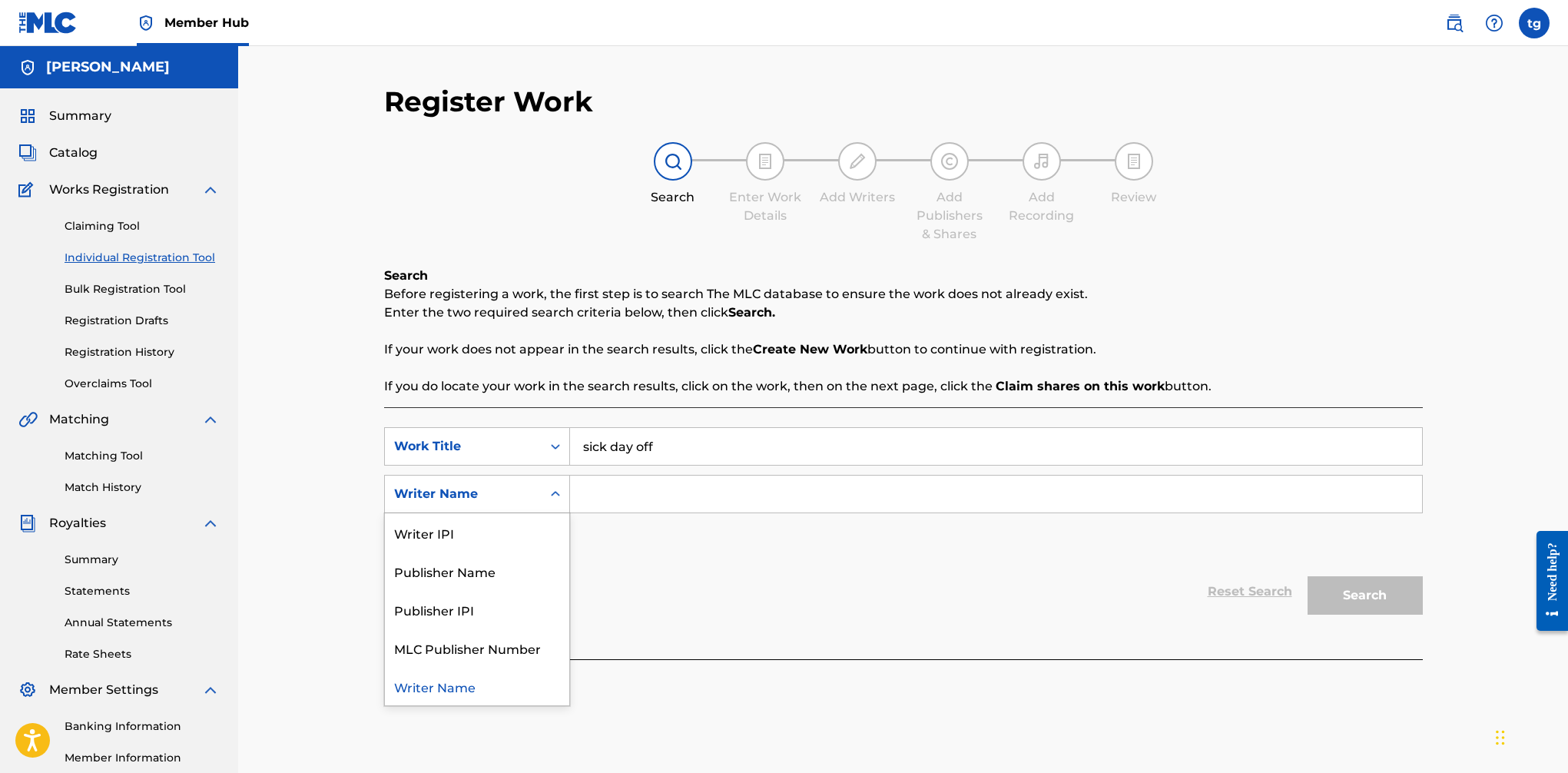
click at [552, 489] on icon "Search Form" at bounding box center [555, 494] width 15 height 15
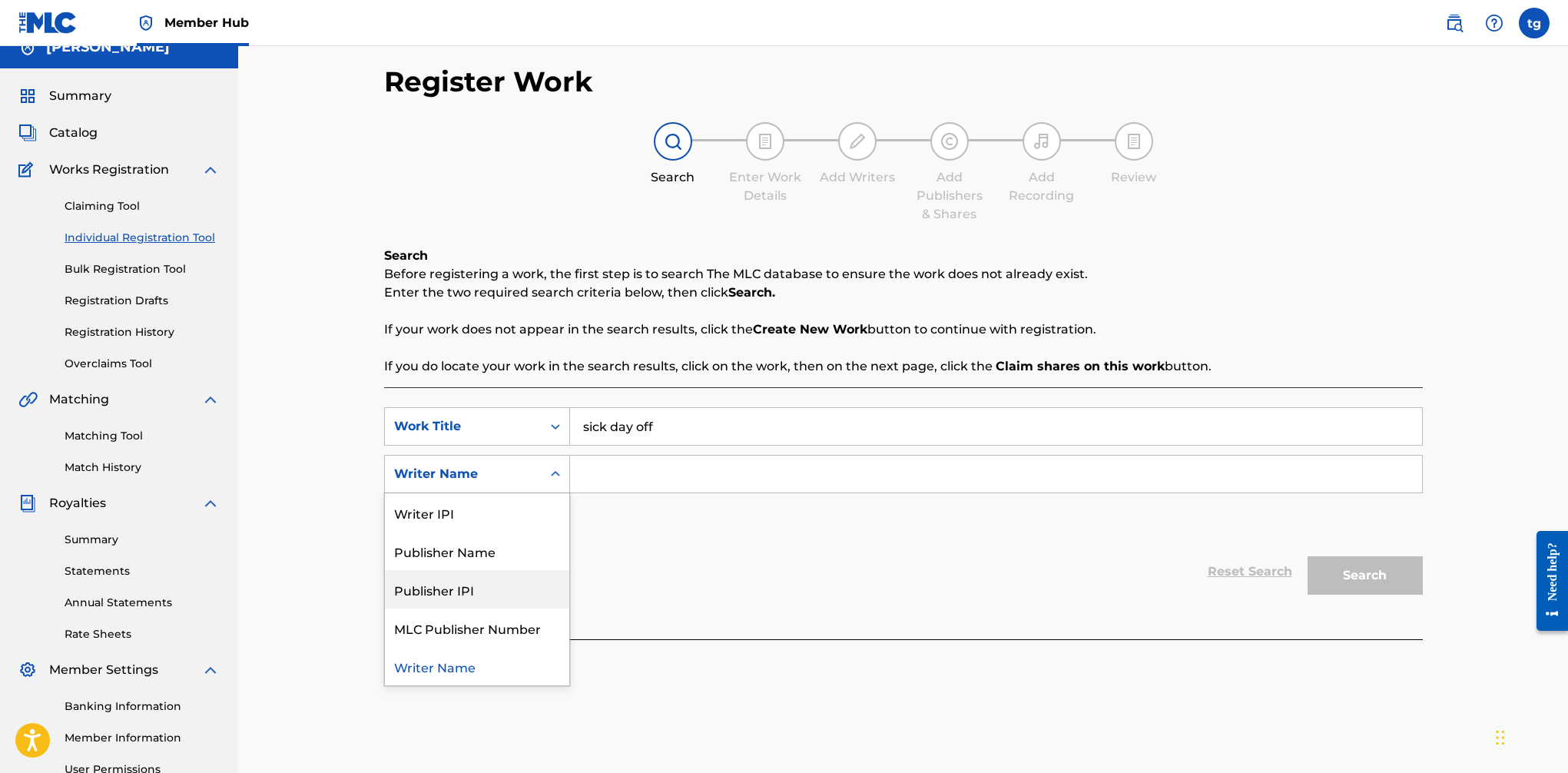
scroll to position [17, 0]
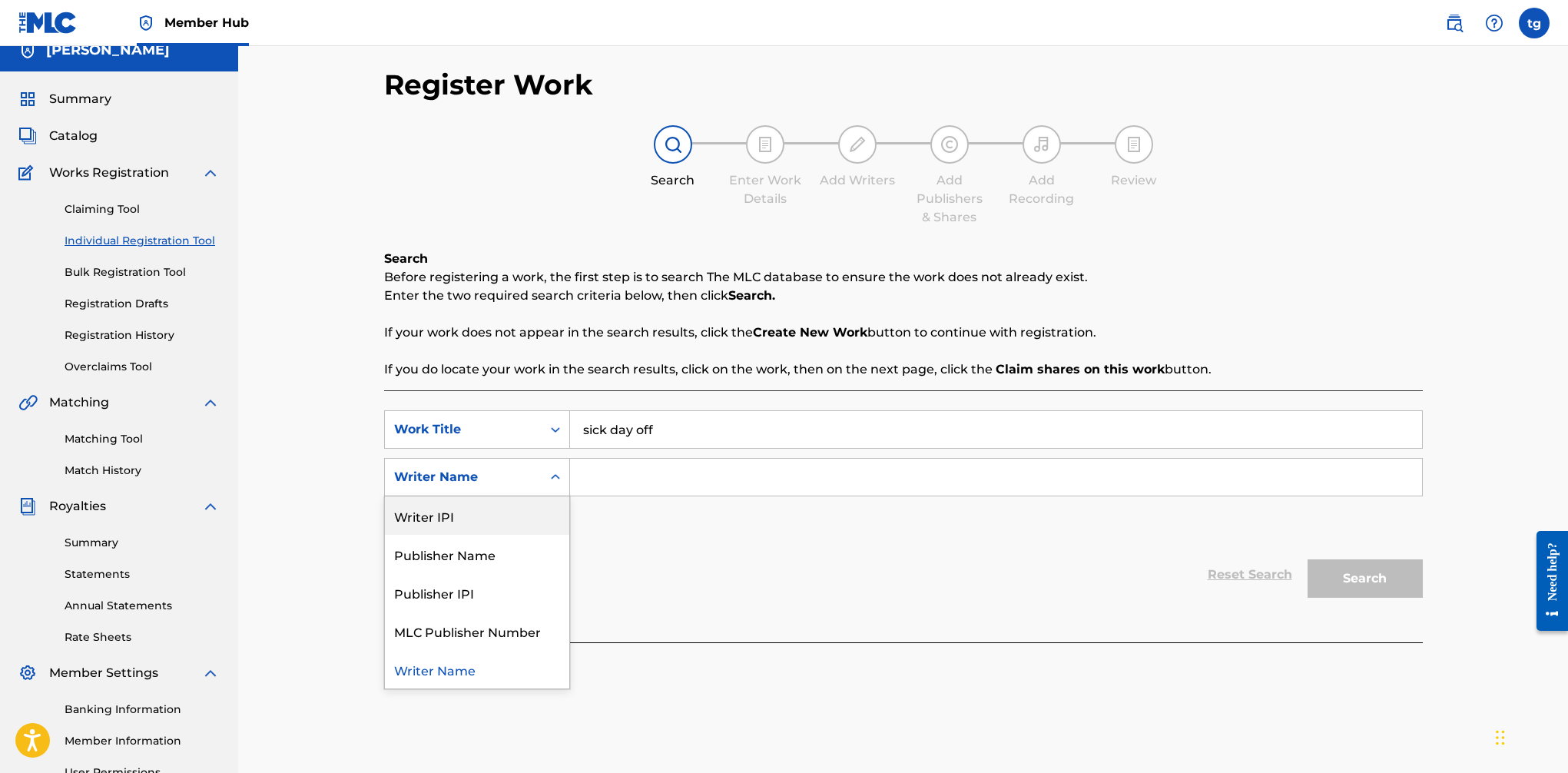
click at [456, 514] on div "Writer IPI" at bounding box center [478, 515] width 185 height 38
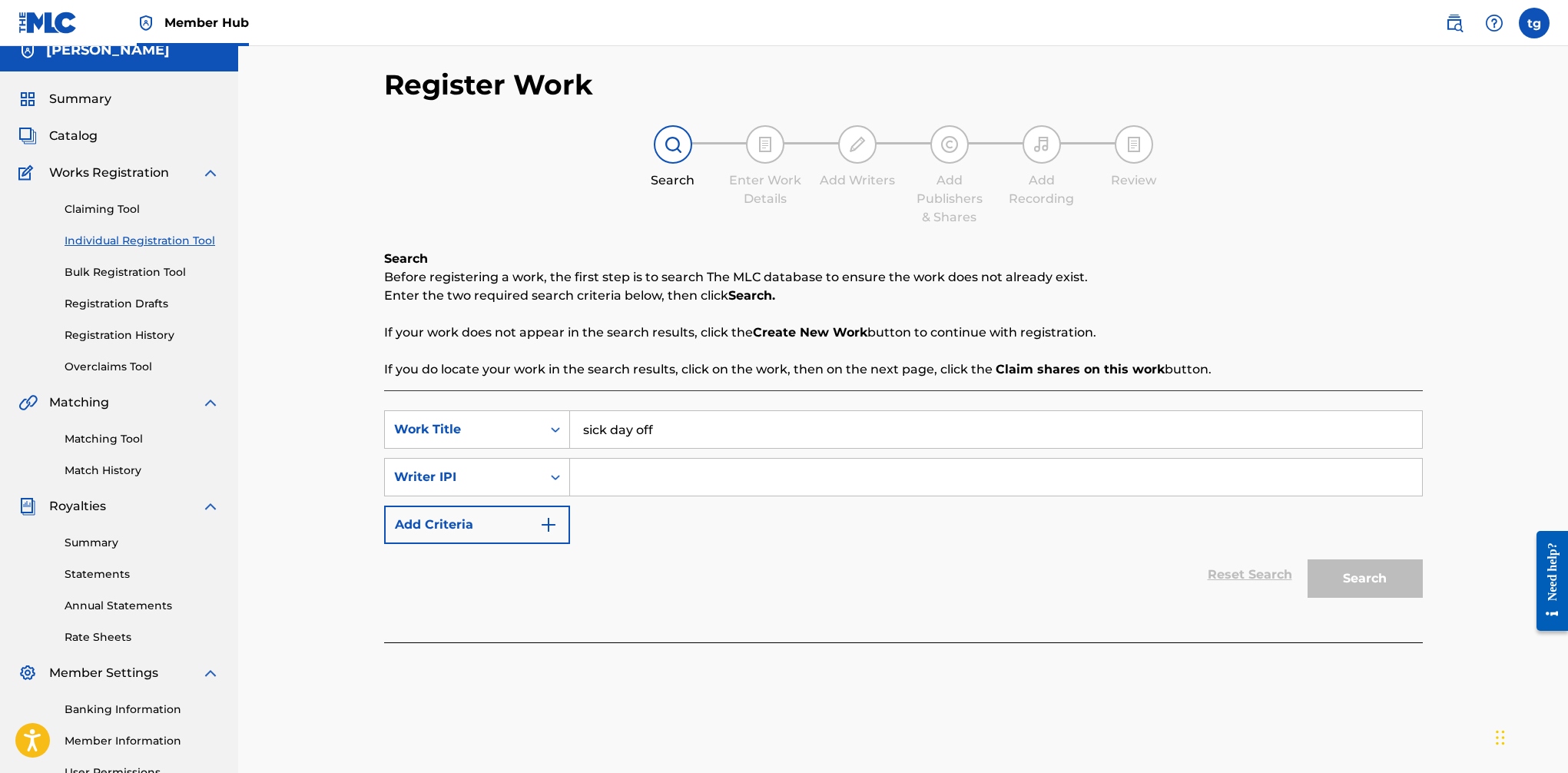
click at [634, 480] on input "Search Form" at bounding box center [996, 478] width 852 height 37
click at [665, 481] on input "Search Form" at bounding box center [996, 478] width 852 height 37
paste input "00623546651"
type input "00623546651"
click at [1277, 576] on button "Search" at bounding box center [1366, 578] width 115 height 38
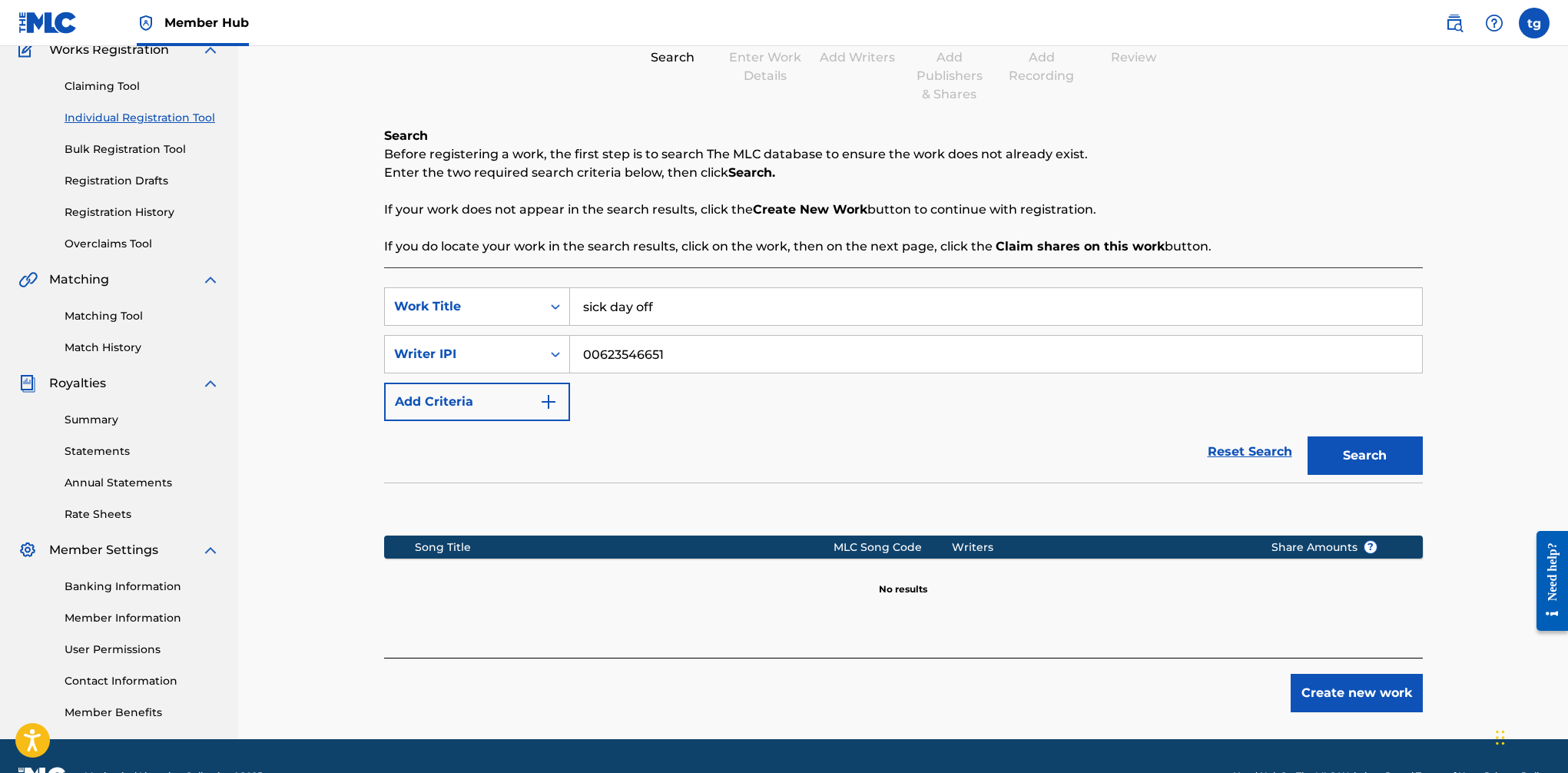
scroll to position [141, 0]
click at [551, 354] on icon "Search Form" at bounding box center [555, 354] width 9 height 5
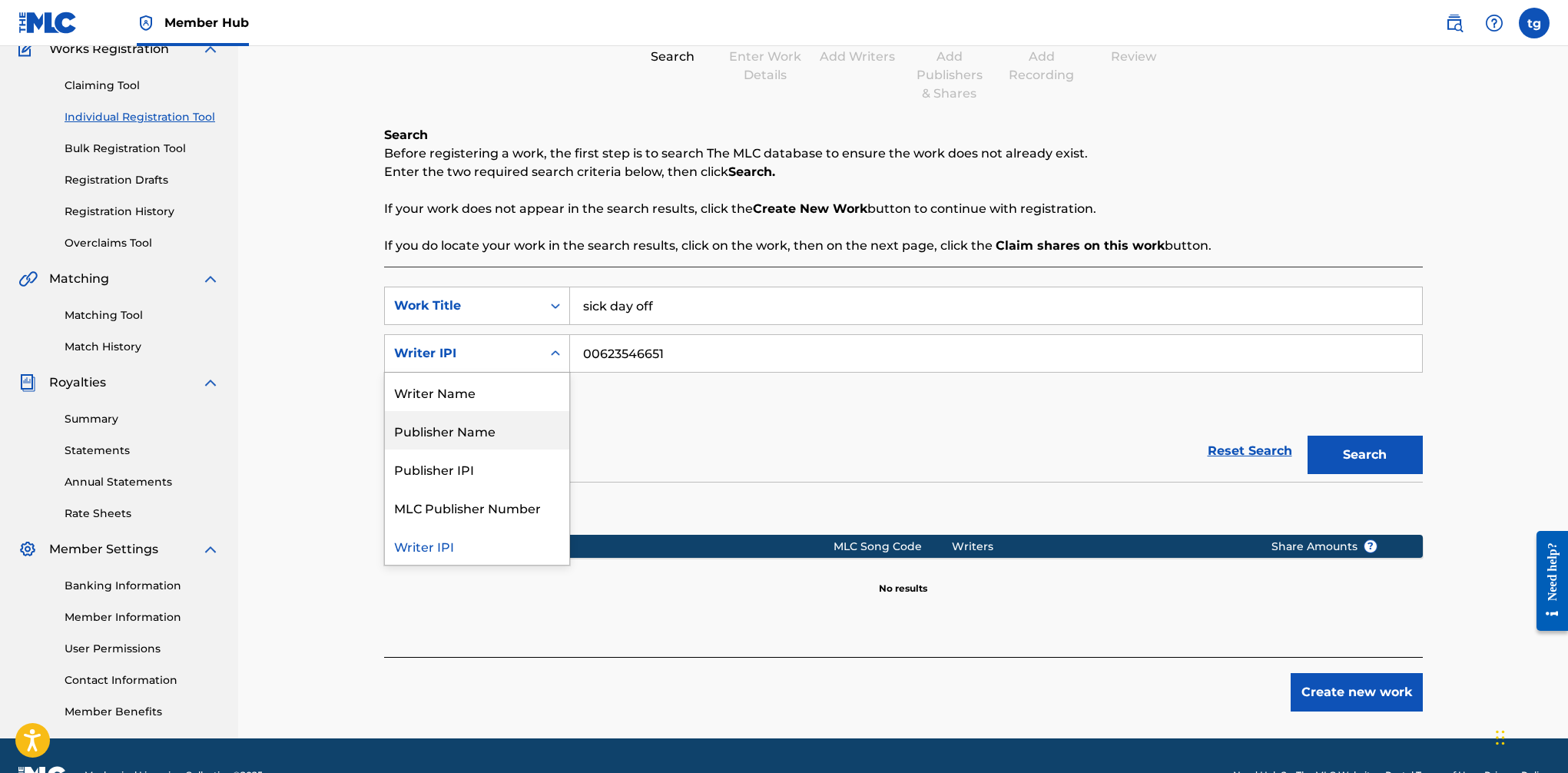
drag, startPoint x: 498, startPoint y: 433, endPoint x: 551, endPoint y: 409, distance: 58.2
click at [498, 433] on div "Publisher Name" at bounding box center [478, 431] width 185 height 38
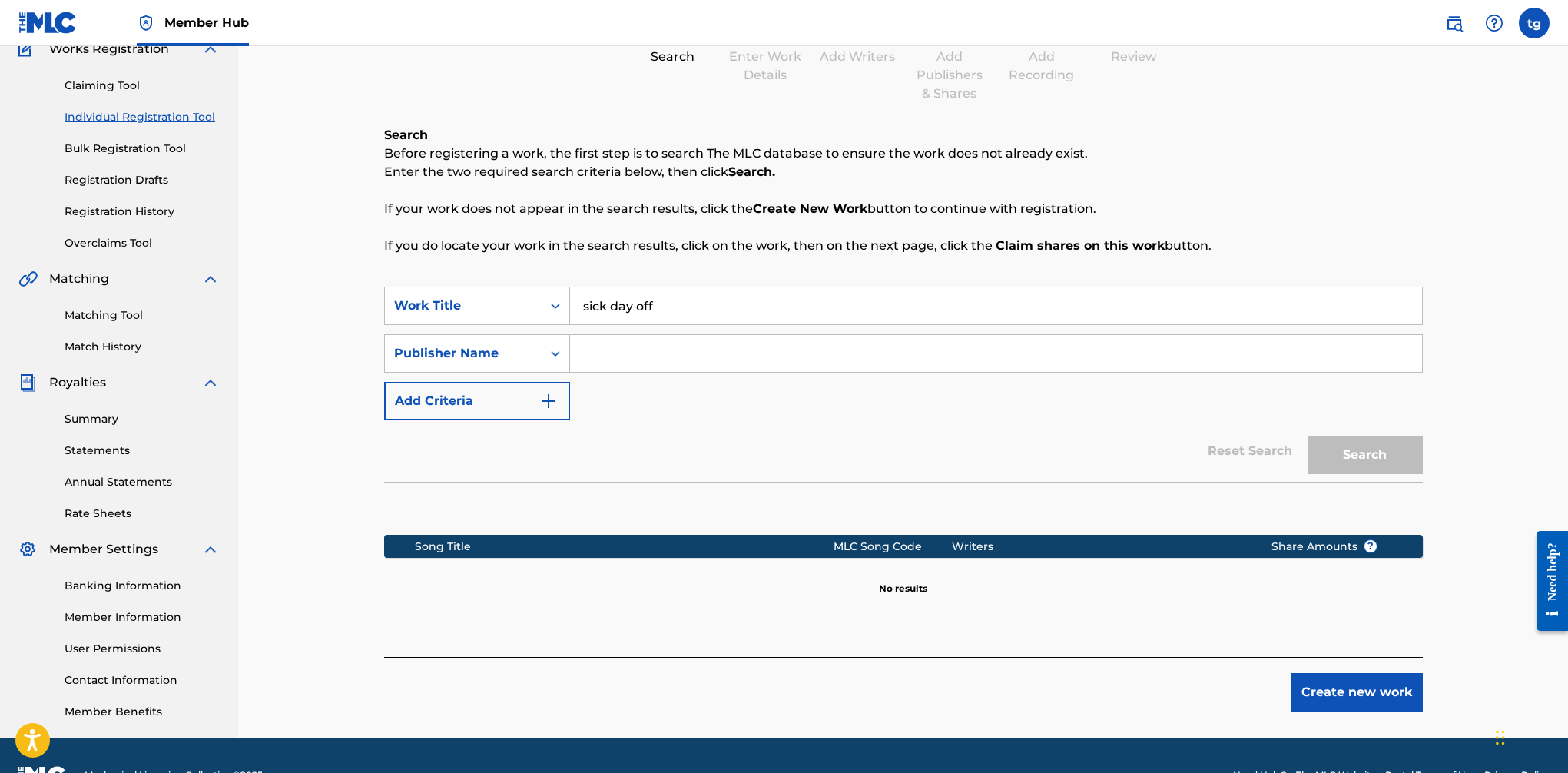
click at [638, 357] on input "Search Form" at bounding box center [996, 354] width 852 height 37
type input "BMI"
click at [1277, 474] on div "Search" at bounding box center [1362, 451] width 123 height 62
click at [1277, 455] on button "Search" at bounding box center [1366, 455] width 115 height 38
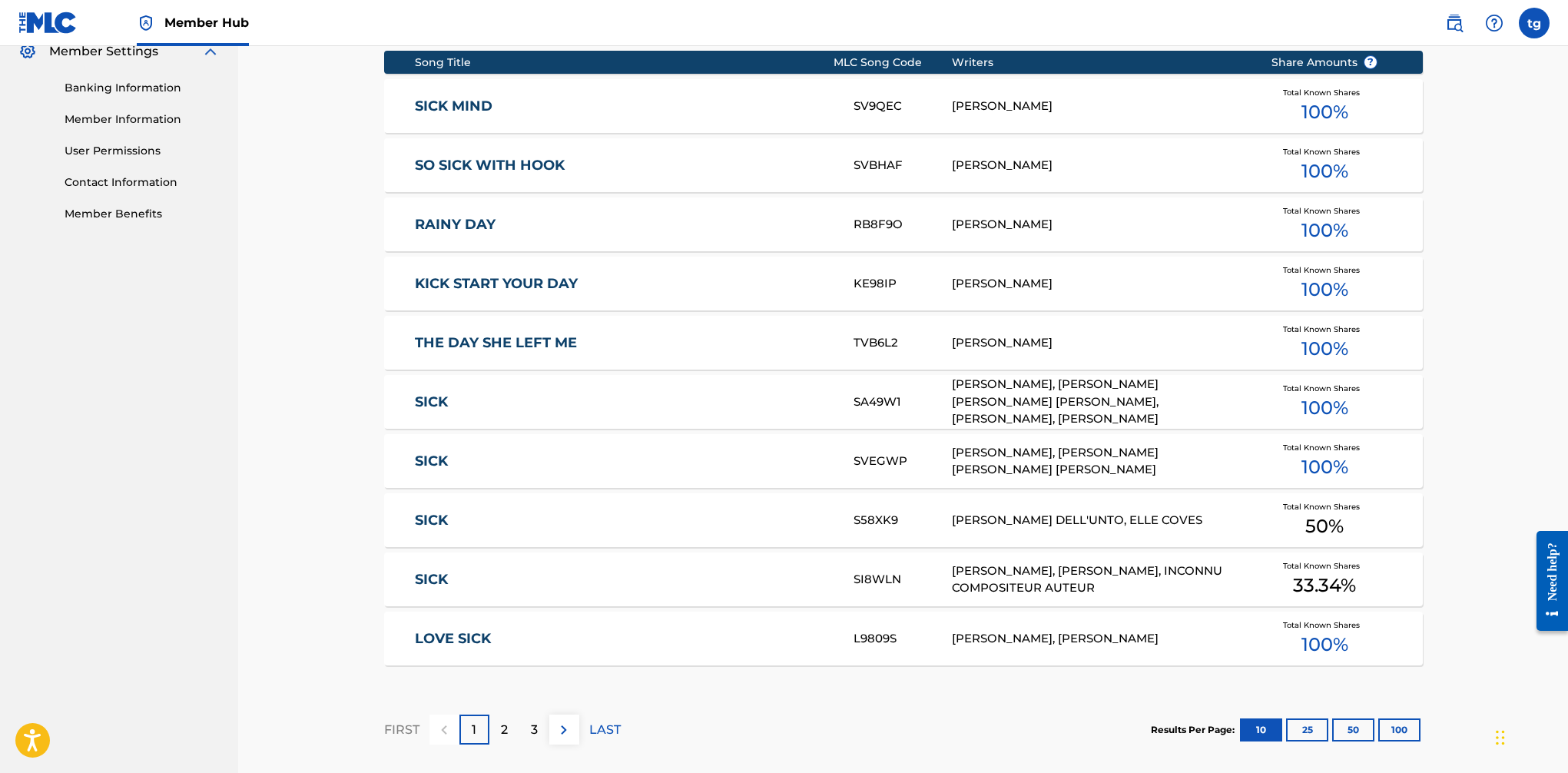
scroll to position [635, 0]
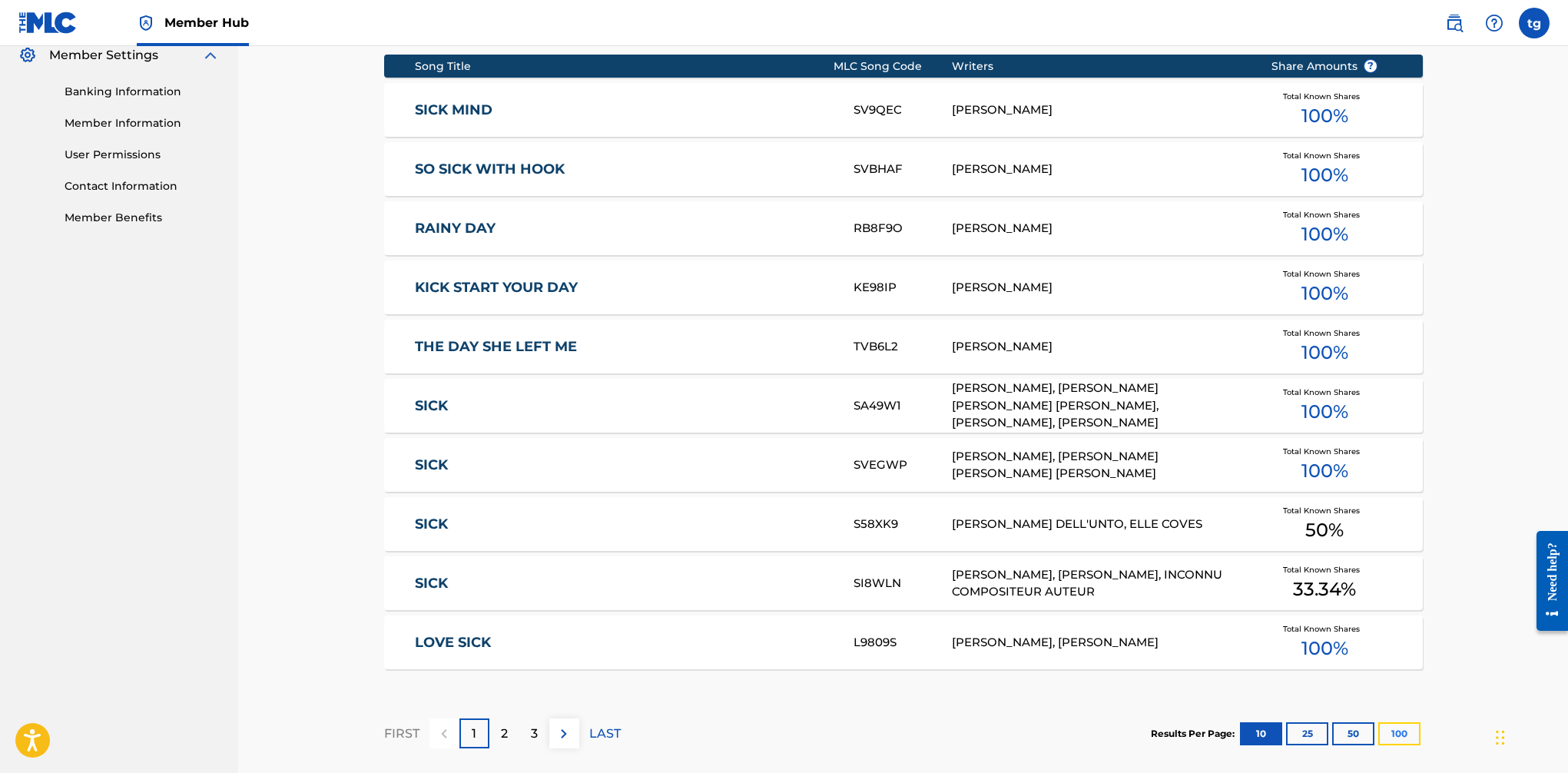
click at [1277, 739] on button "100" at bounding box center [1400, 734] width 42 height 23
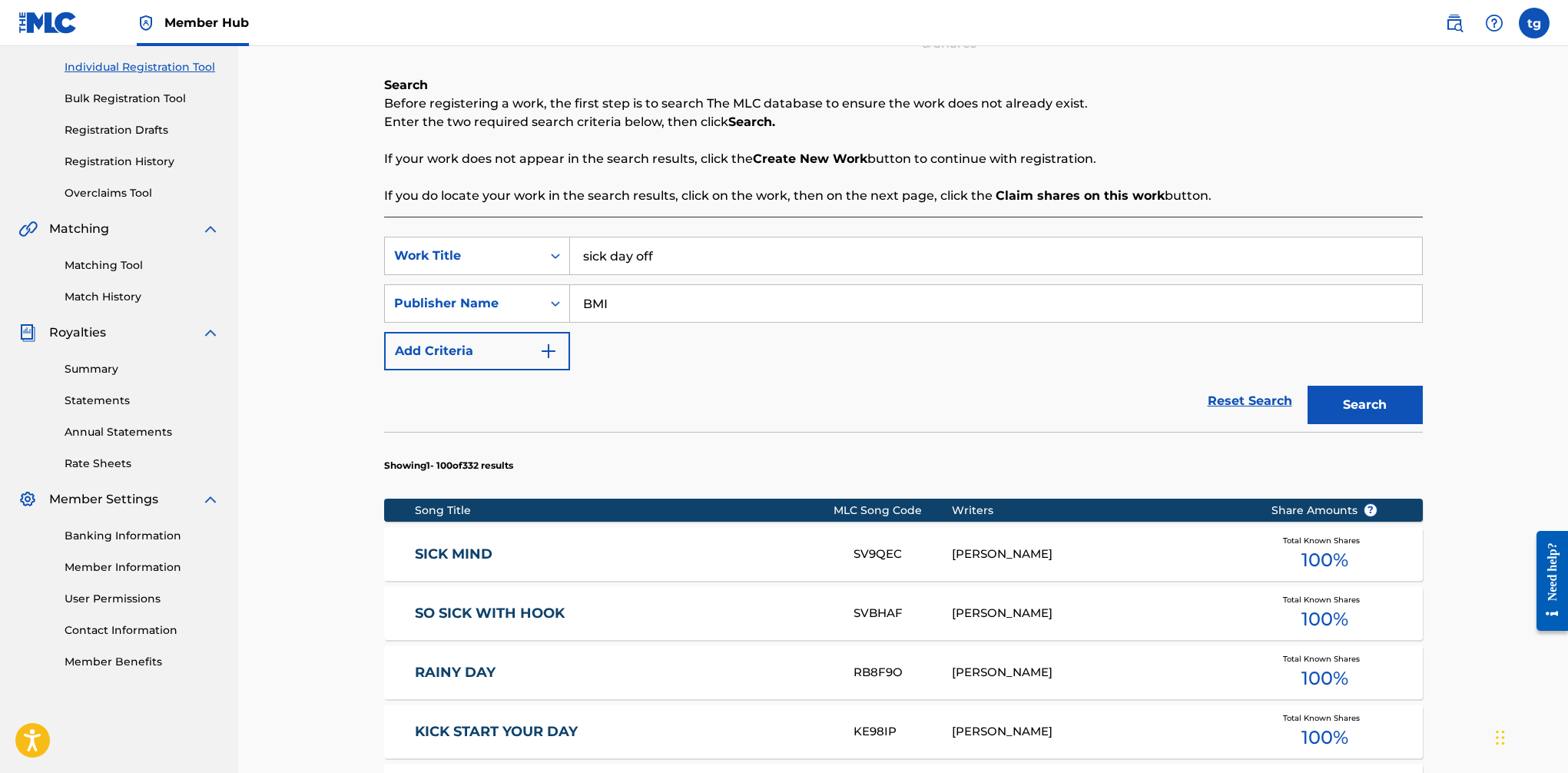
scroll to position [213, 0]
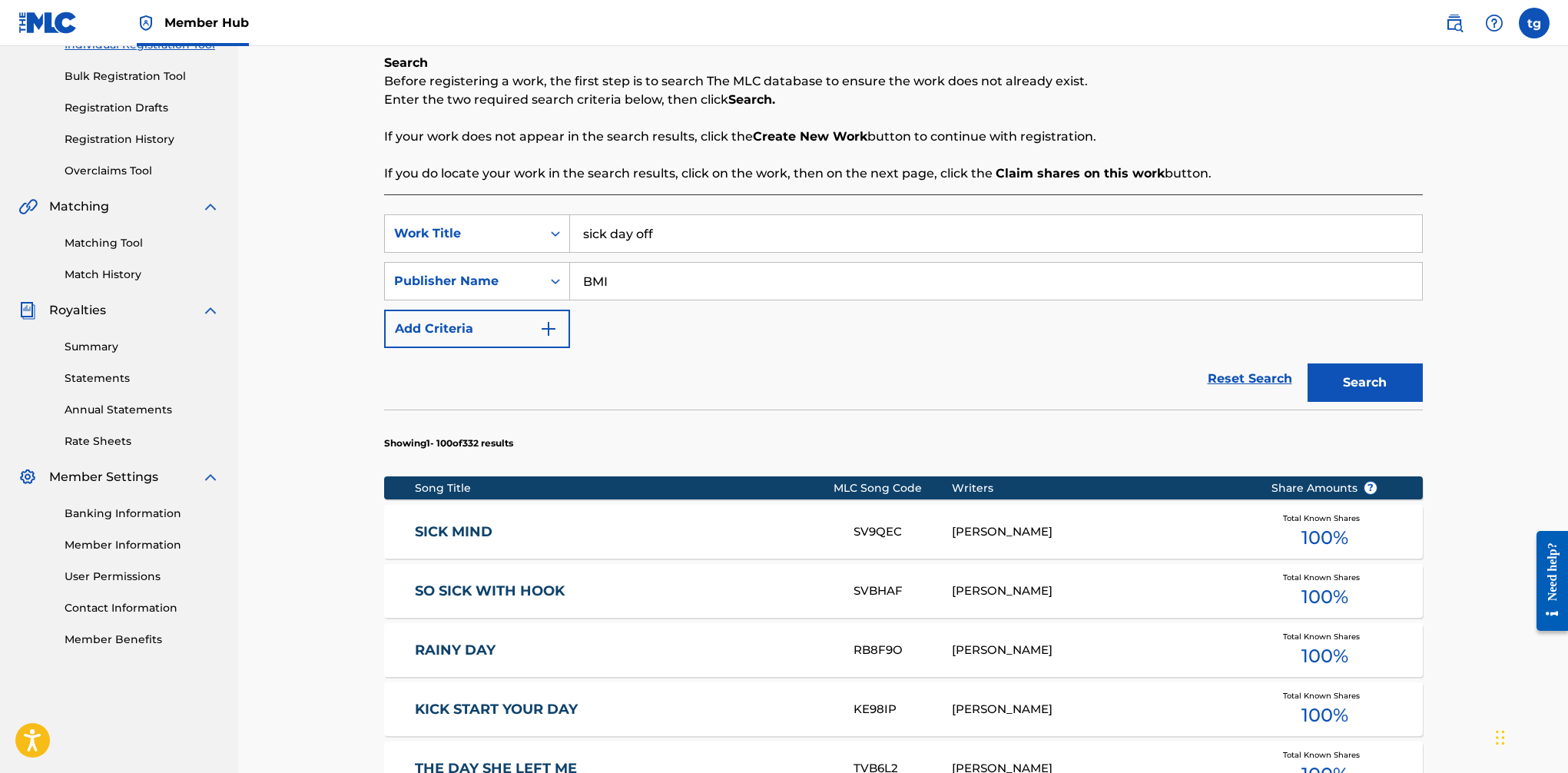
click at [459, 486] on div "Song Title" at bounding box center [624, 488] width 419 height 16
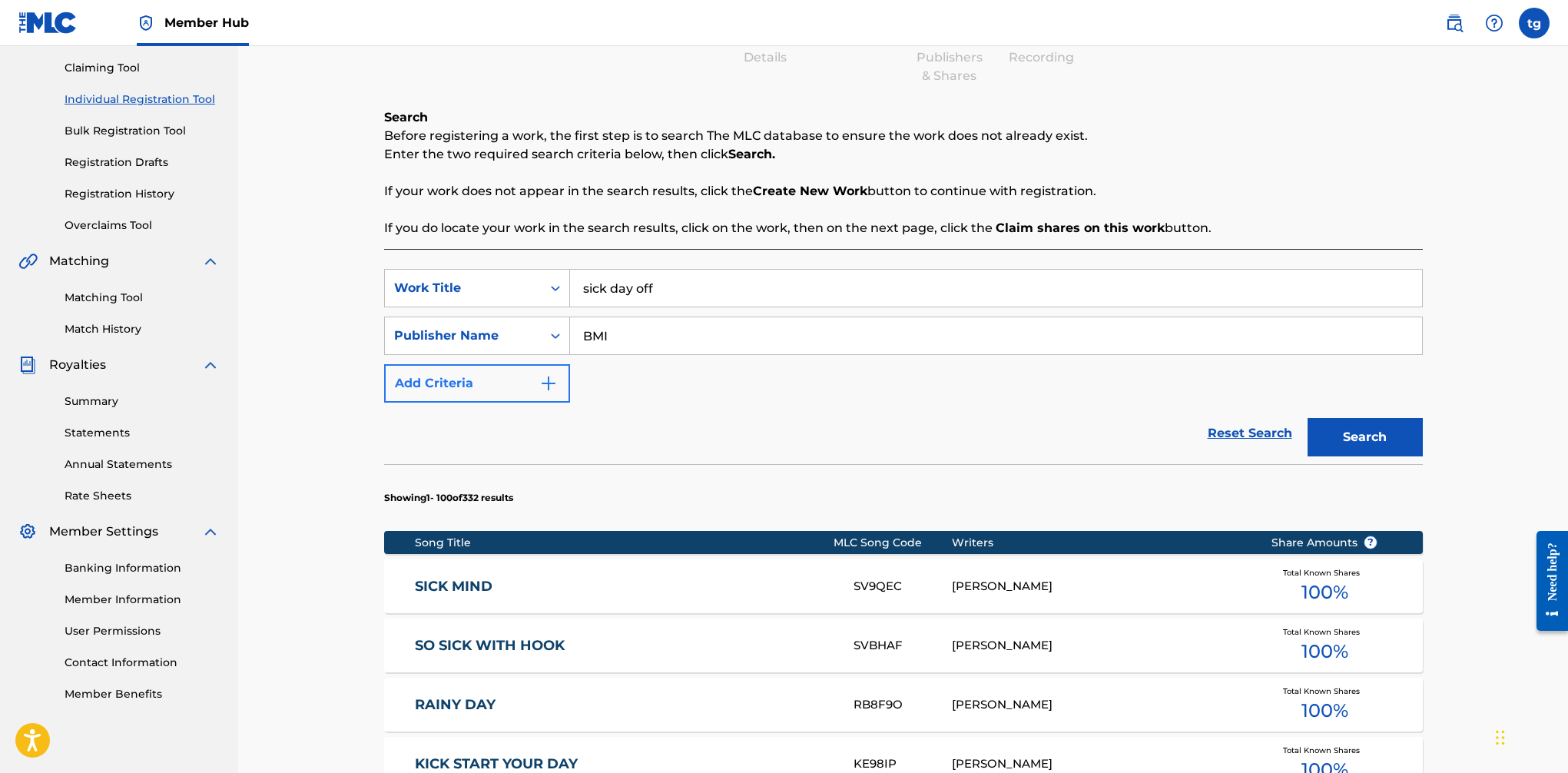
scroll to position [157, 0]
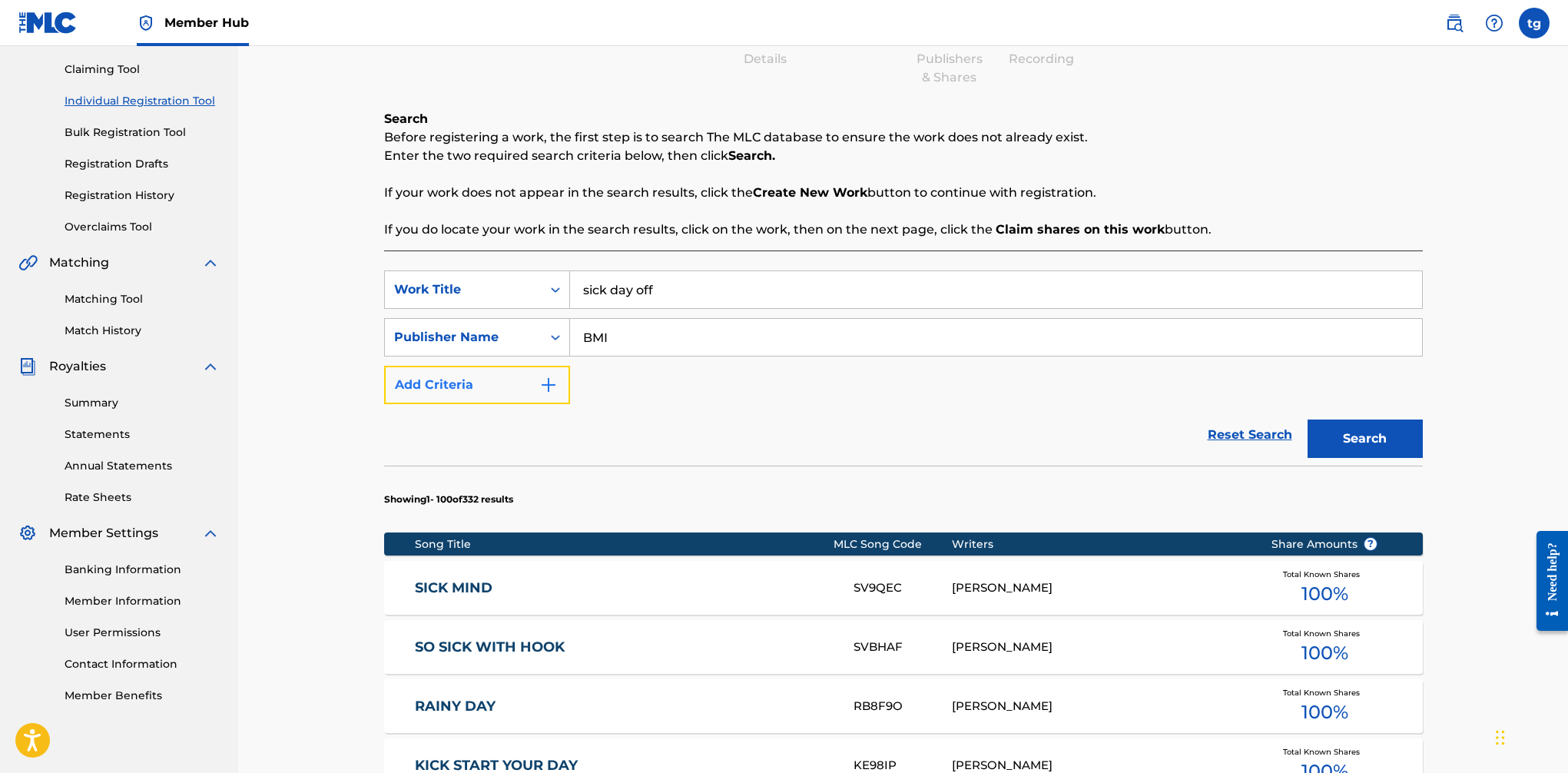
click at [555, 380] on img "Search Form" at bounding box center [548, 385] width 18 height 18
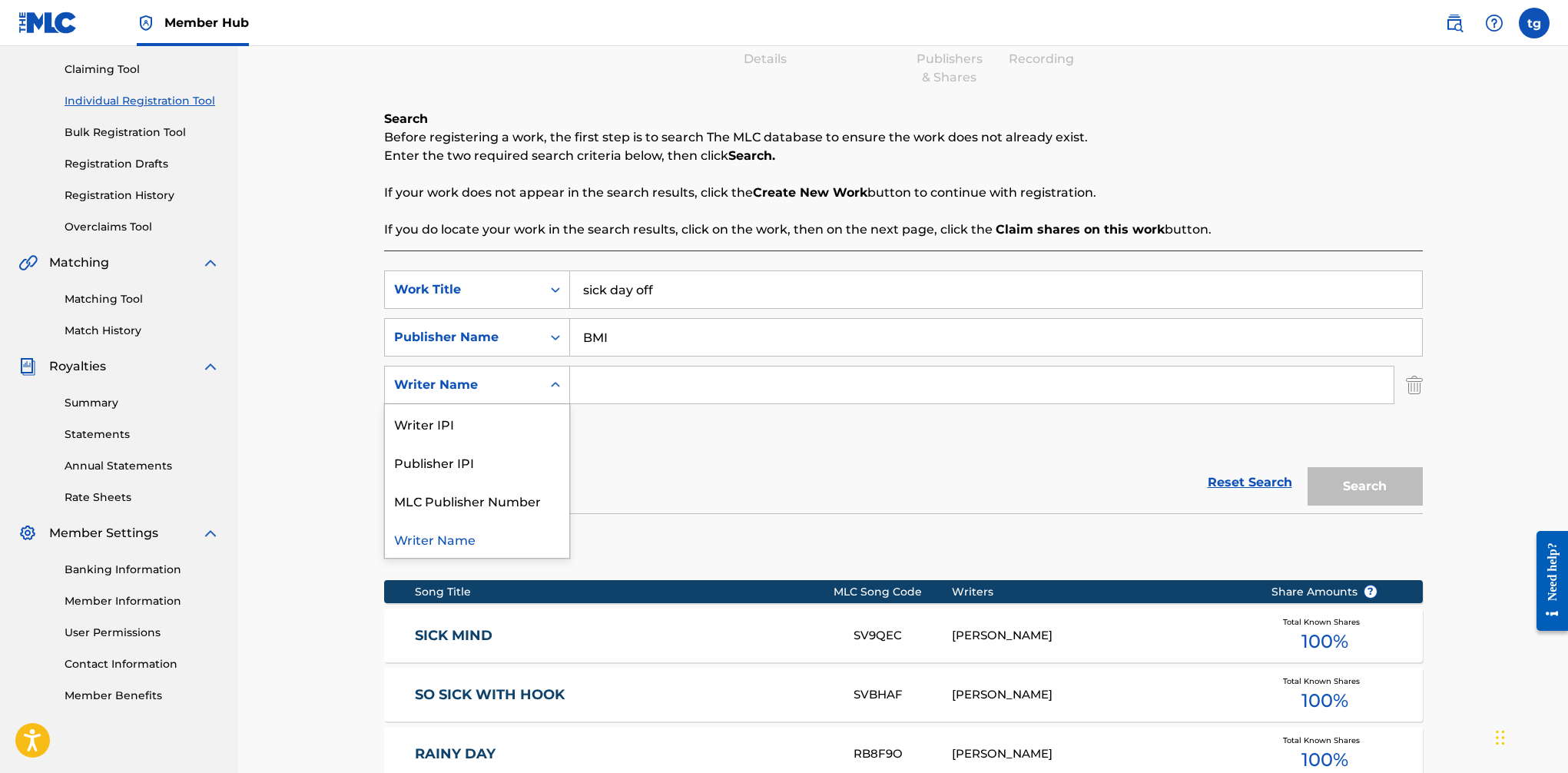
click at [546, 382] on div "Search Form" at bounding box center [555, 385] width 28 height 28
click at [493, 428] on div "Writer IPI" at bounding box center [478, 424] width 185 height 38
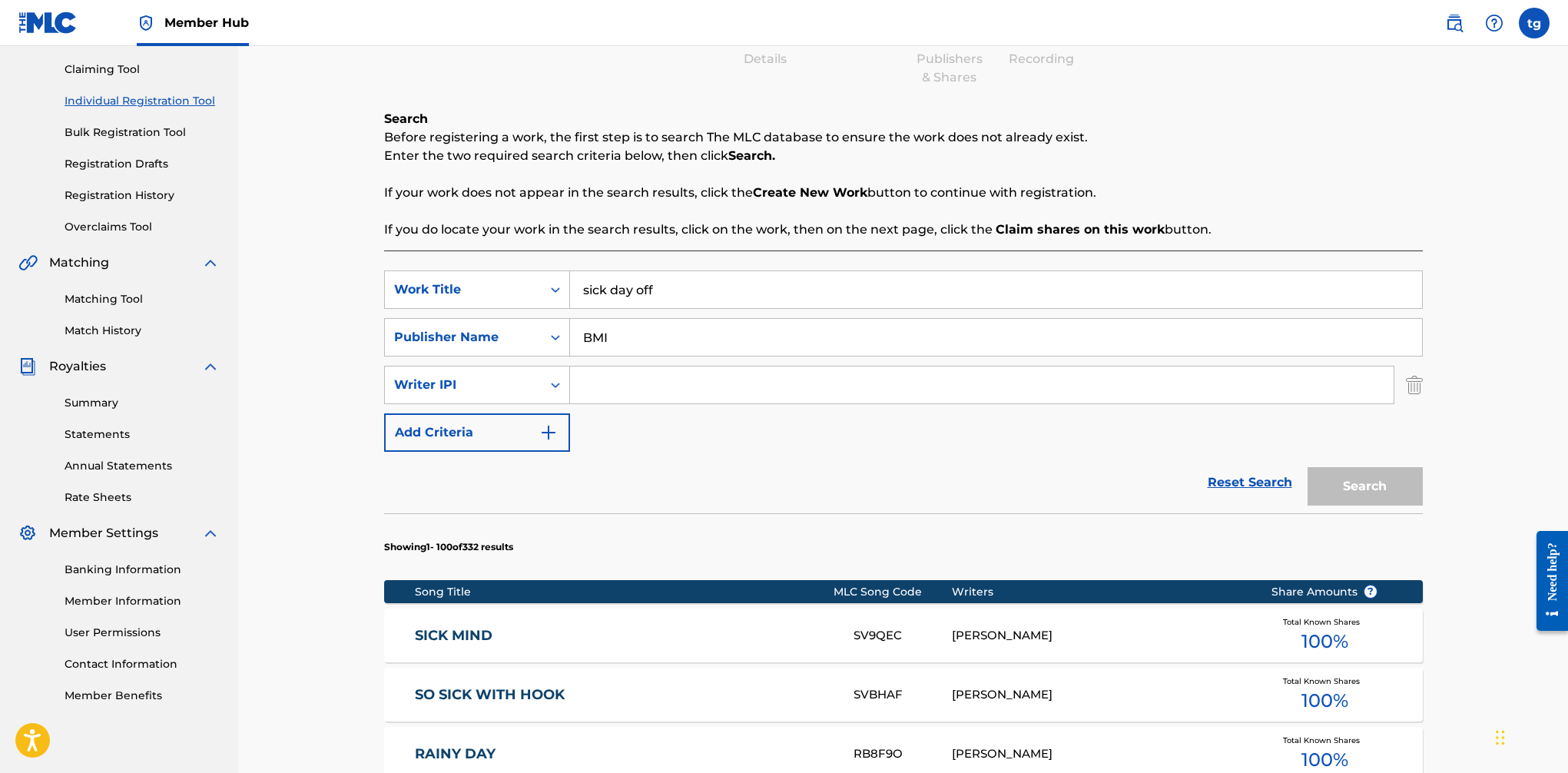
click at [652, 398] on input "Search Form" at bounding box center [981, 385] width 824 height 37
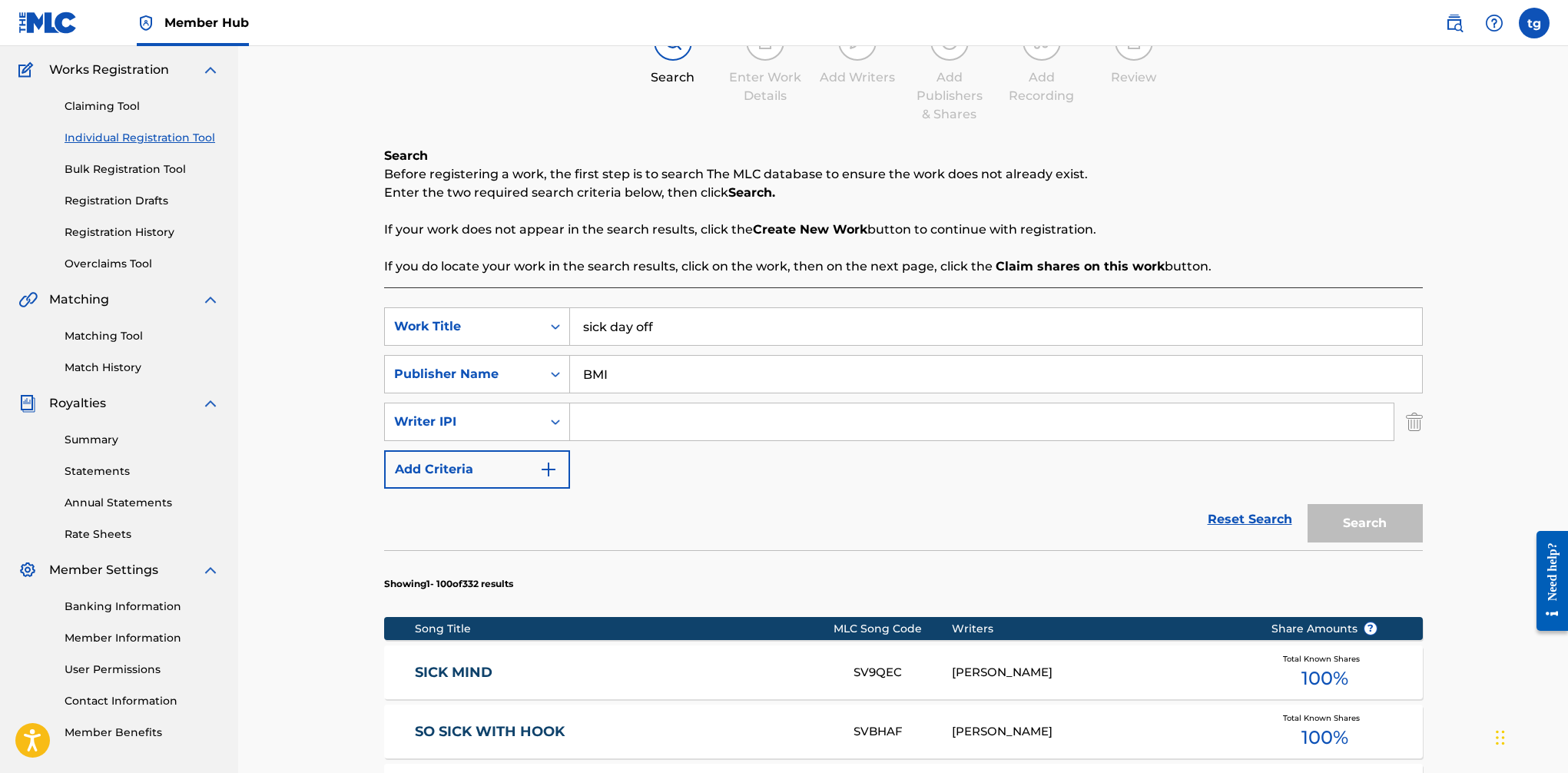
paste input "00623546651"
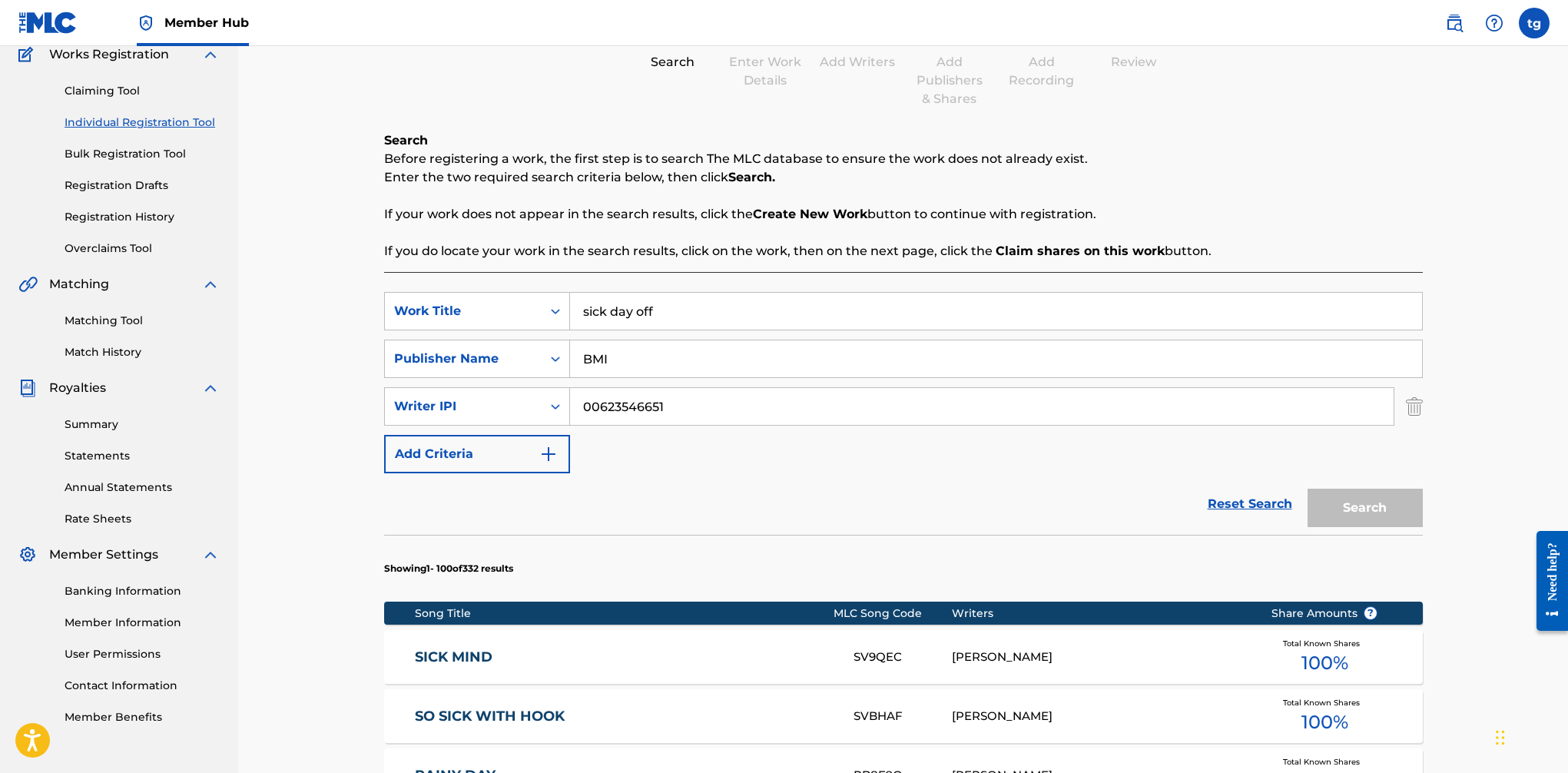
scroll to position [137, 0]
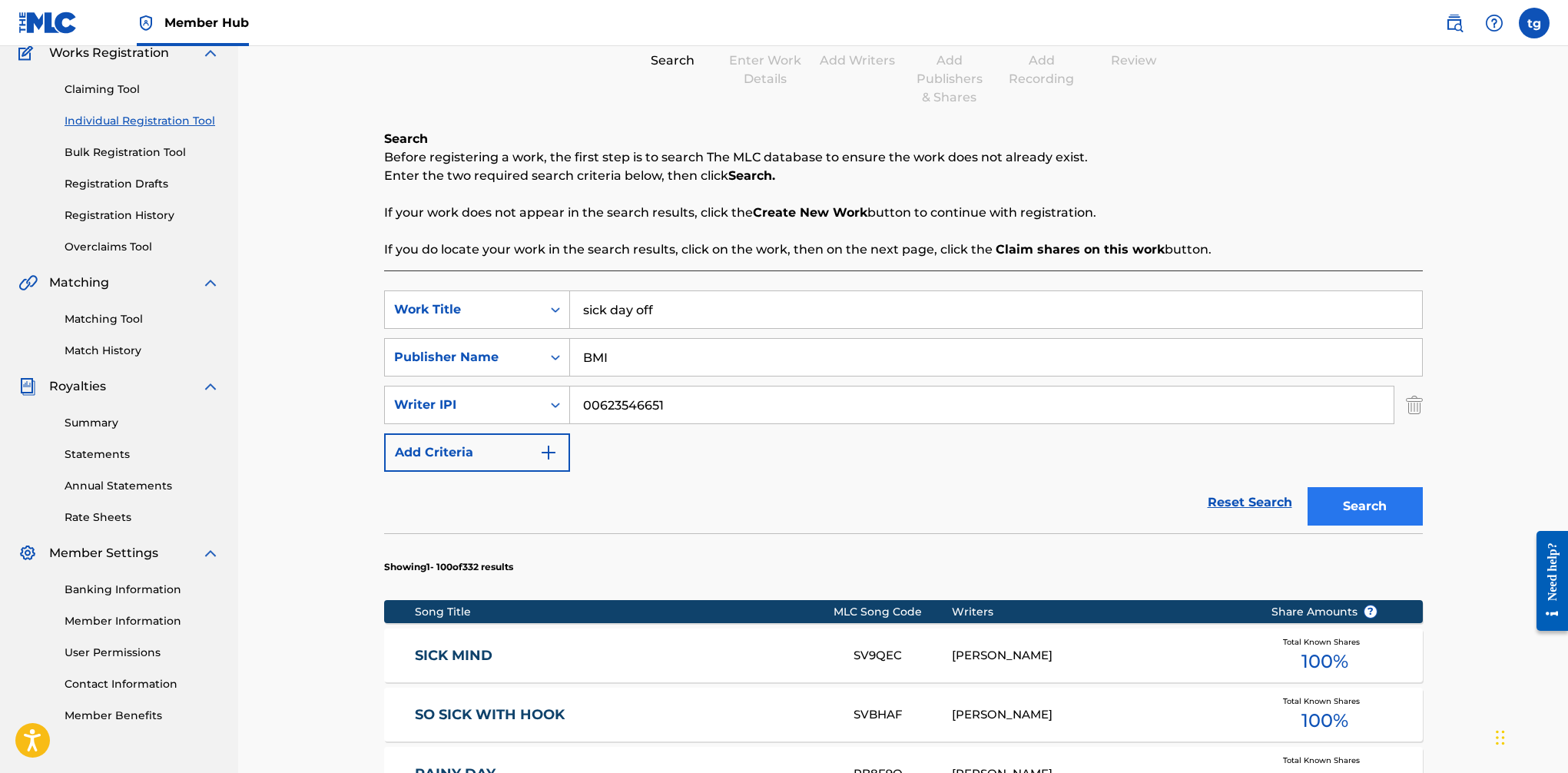
type input "00623546651"
click at [1277, 502] on button "Search" at bounding box center [1366, 506] width 115 height 38
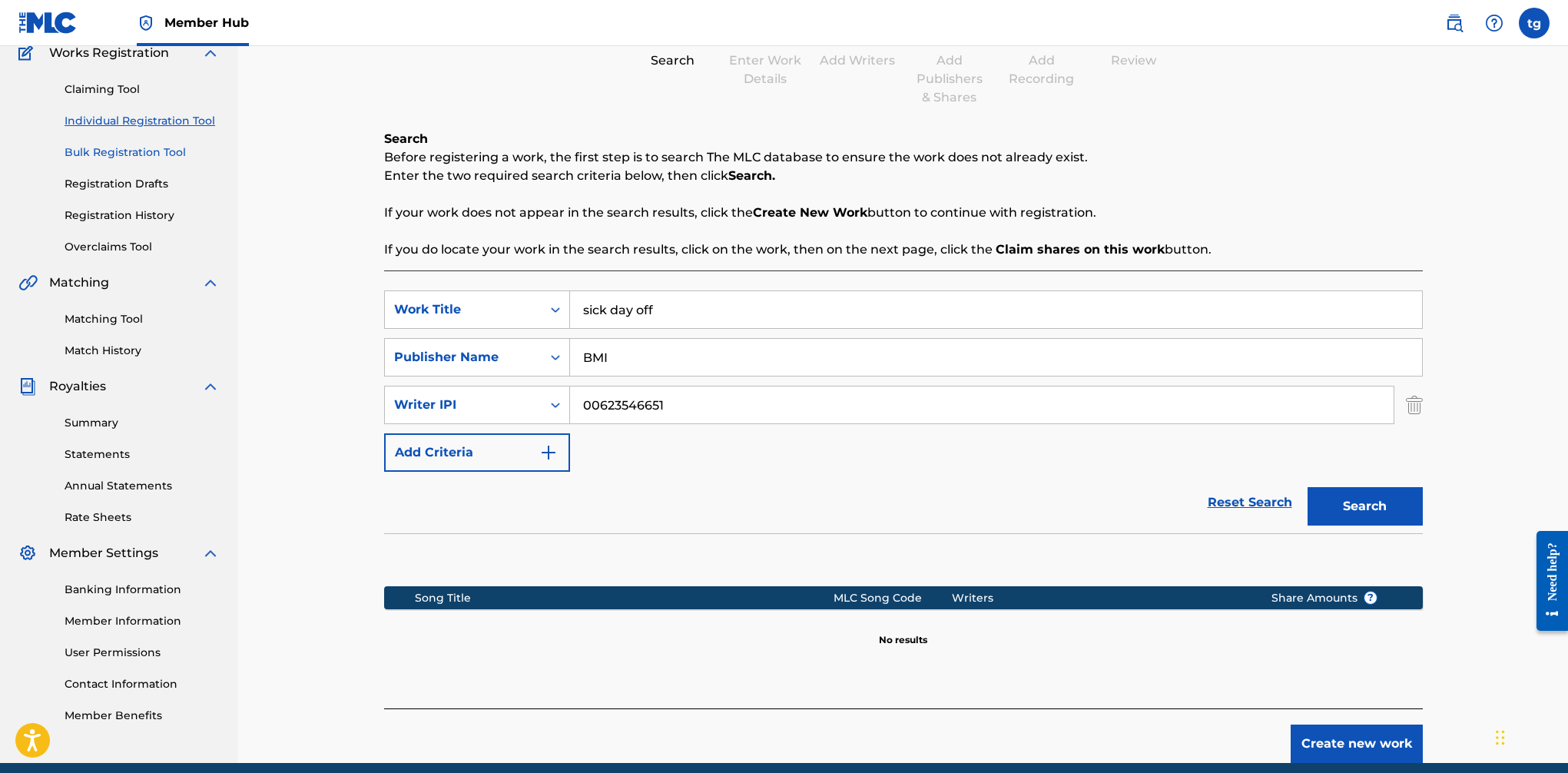
click at [138, 154] on link "Bulk Registration Tool" at bounding box center [142, 152] width 155 height 16
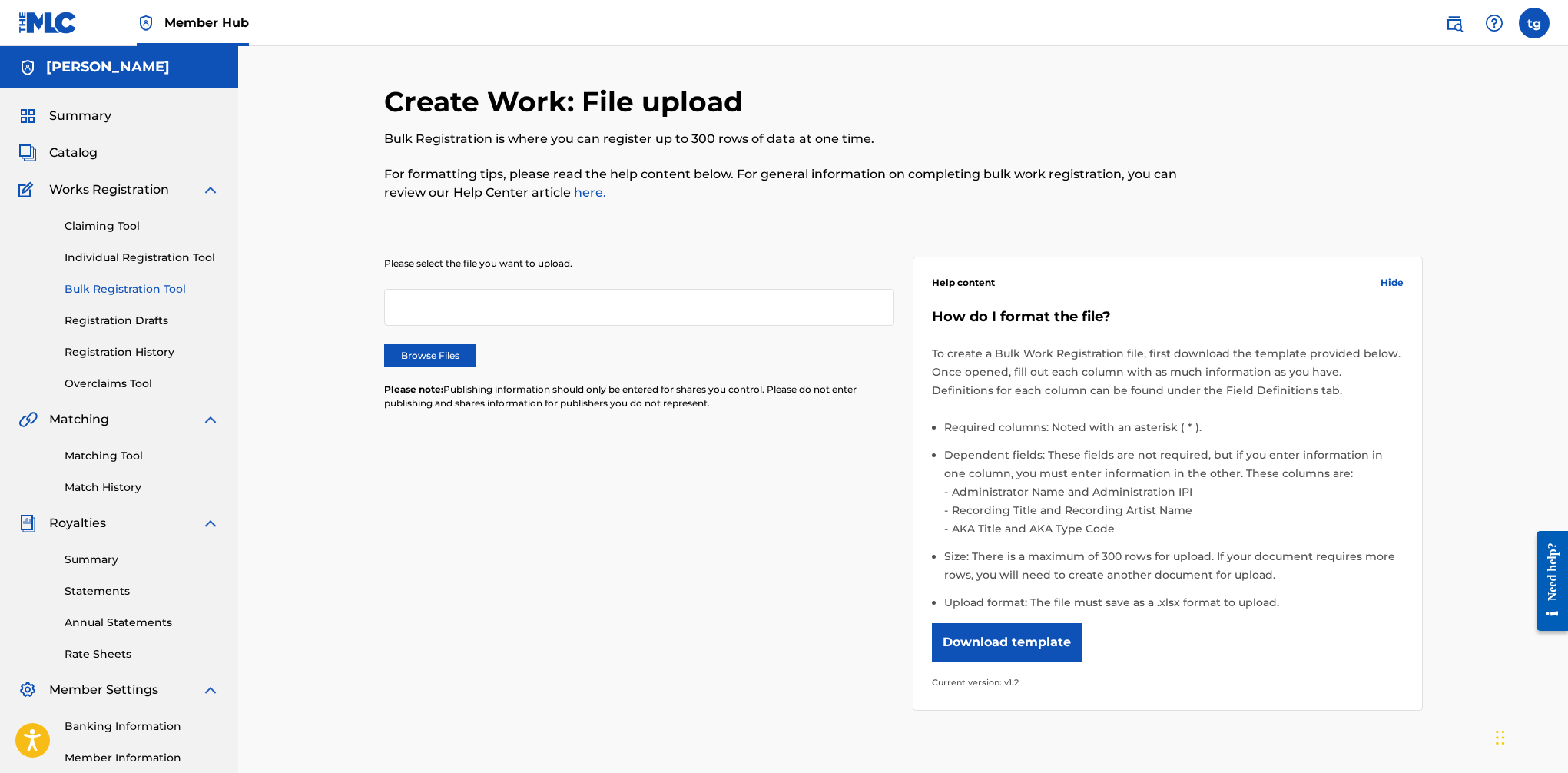
click at [480, 304] on div at bounding box center [639, 308] width 510 height 37
click at [438, 359] on label "Browse Files" at bounding box center [431, 356] width 92 height 23
click at [0, 0] on input "Browse Files" at bounding box center [0, 0] width 0 height 0
drag, startPoint x: 990, startPoint y: 637, endPoint x: 1000, endPoint y: 622, distance: 18.0
click at [990, 637] on button "Download template" at bounding box center [1007, 642] width 150 height 38
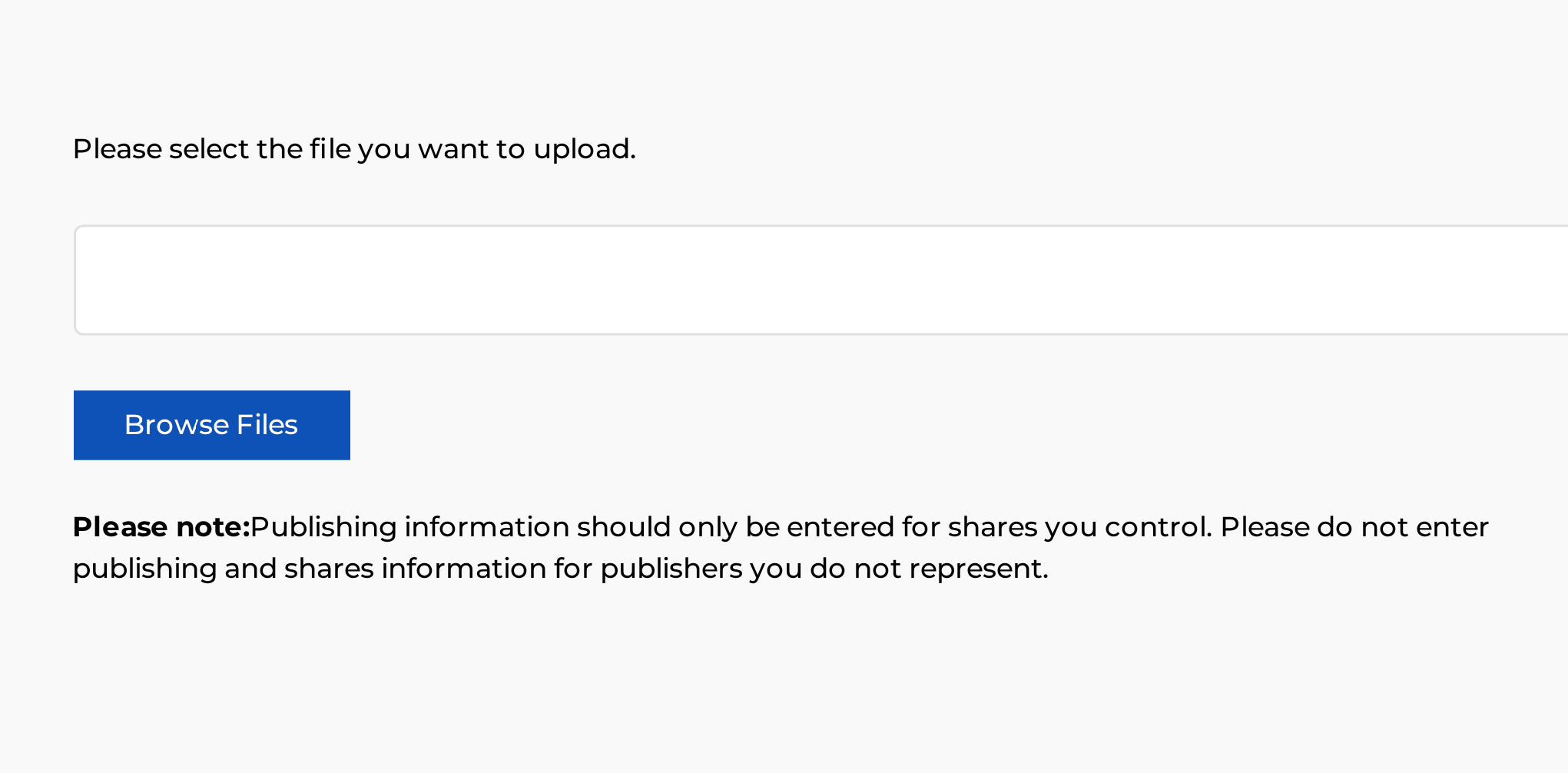
scroll to position [63, 0]
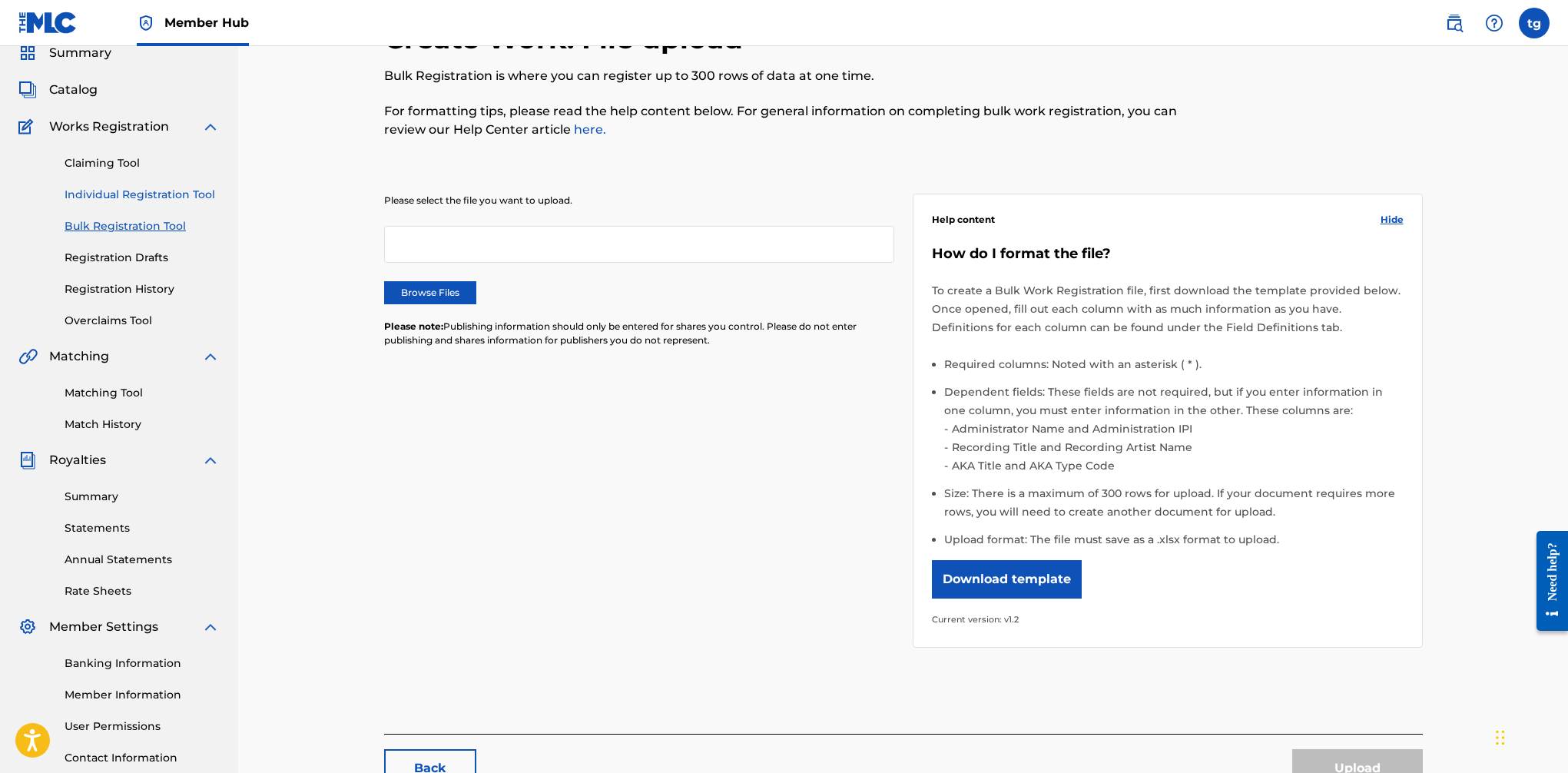
click at [139, 195] on link "Individual Registration Tool" at bounding box center [142, 195] width 155 height 16
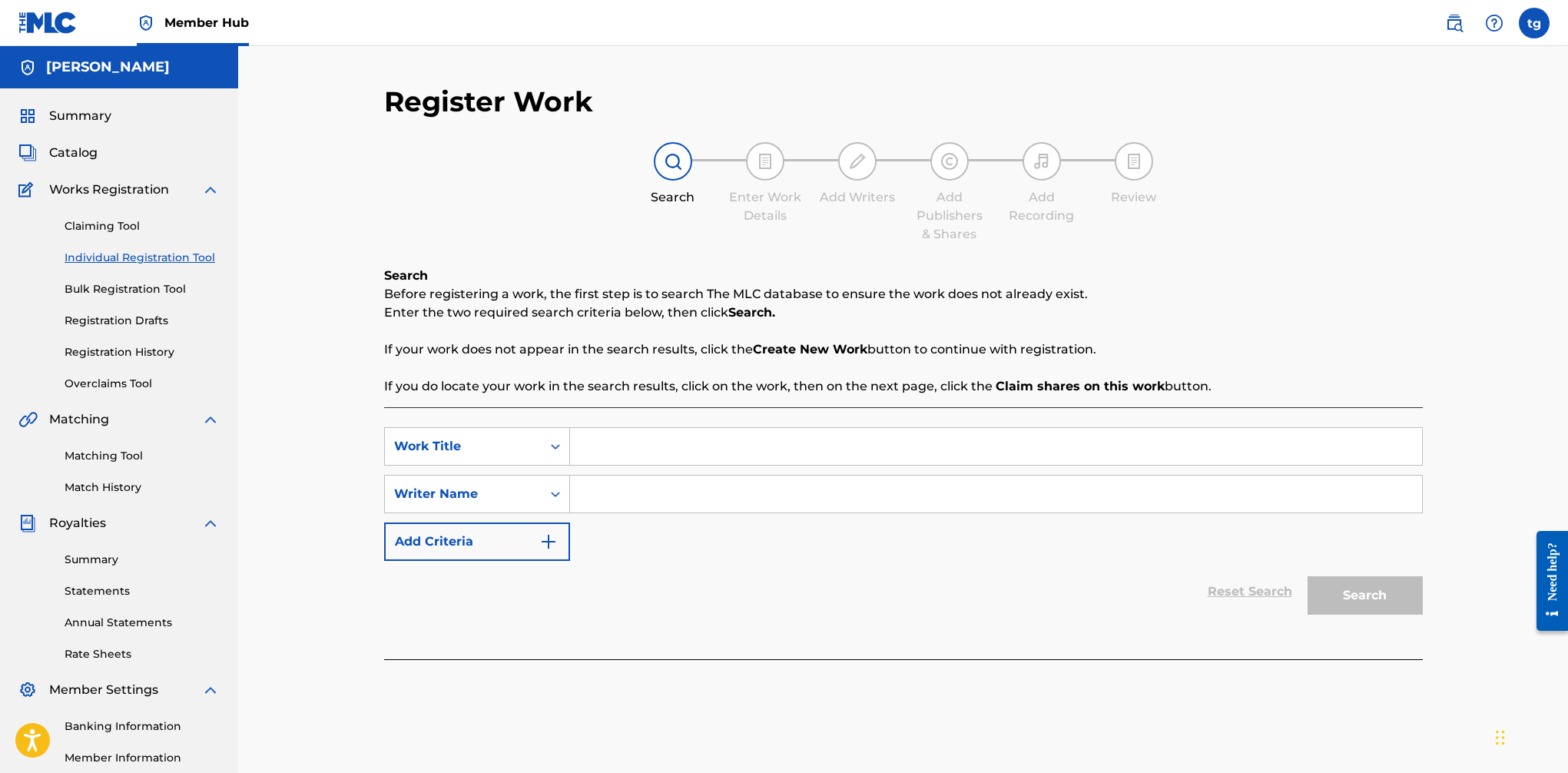
click at [1027, 444] on input "Search Form" at bounding box center [996, 447] width 852 height 37
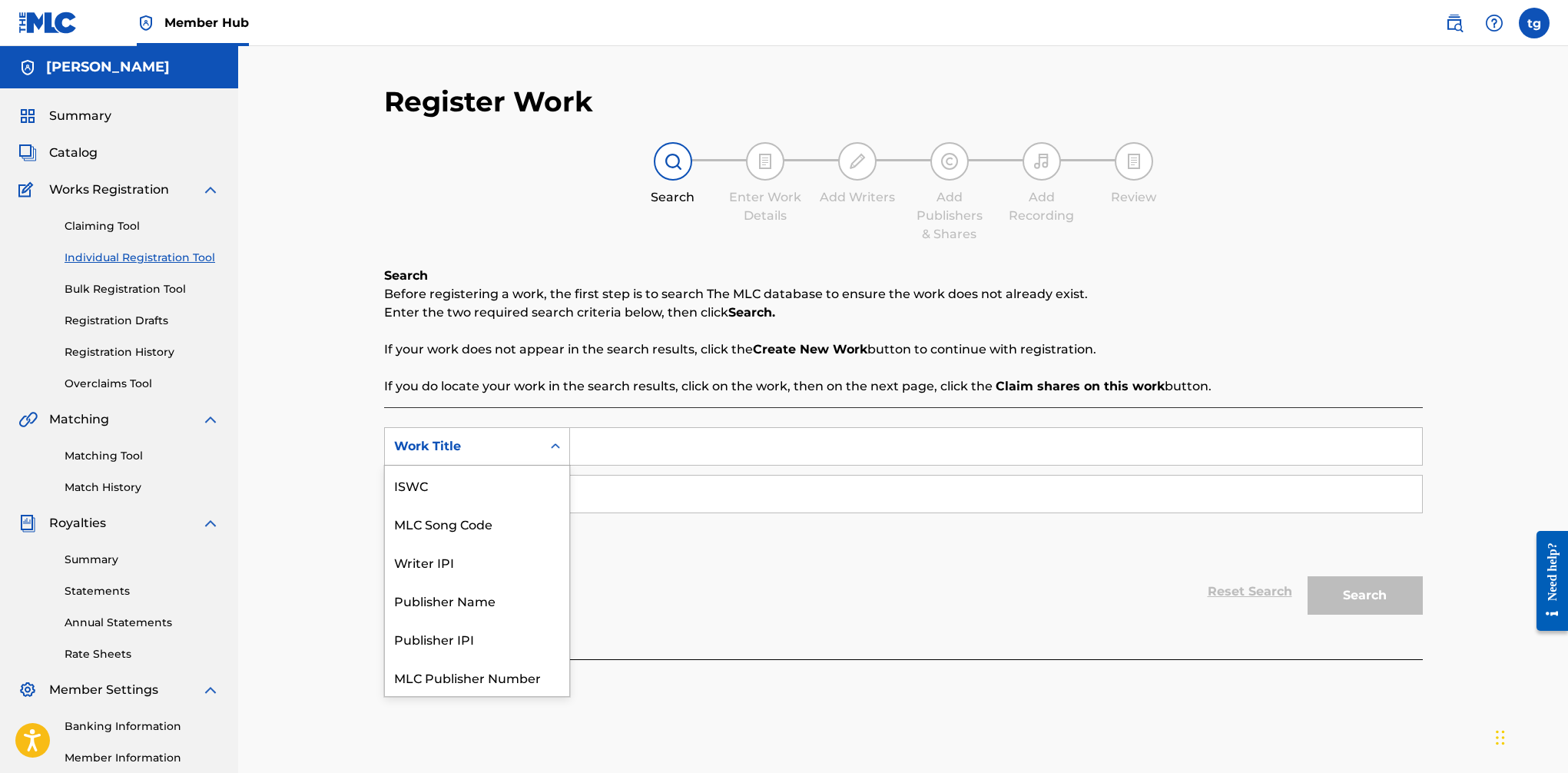
click at [551, 448] on icon "Search Form" at bounding box center [555, 447] width 15 height 15
drag, startPoint x: 504, startPoint y: 512, endPoint x: 540, endPoint y: 497, distance: 39.0
click at [504, 511] on div "Writer IPI" at bounding box center [478, 523] width 185 height 38
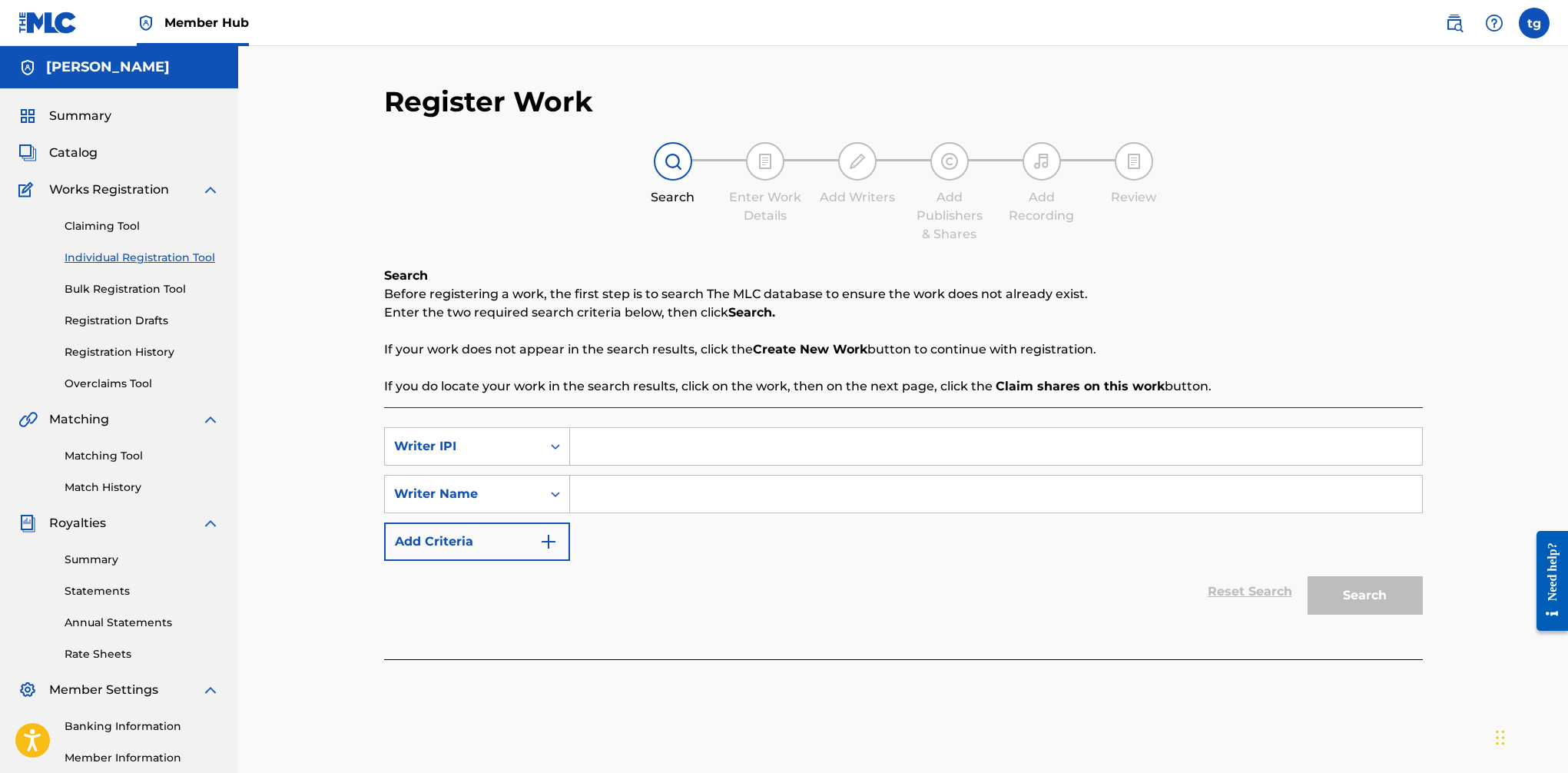
drag, startPoint x: 646, startPoint y: 448, endPoint x: 625, endPoint y: 480, distance: 38.3
click at [646, 448] on input "Search Form" at bounding box center [996, 447] width 852 height 37
type input "00623546651"
click at [951, 500] on input "Search Form" at bounding box center [996, 494] width 852 height 37
click at [524, 488] on div "Writer Name" at bounding box center [464, 494] width 138 height 18
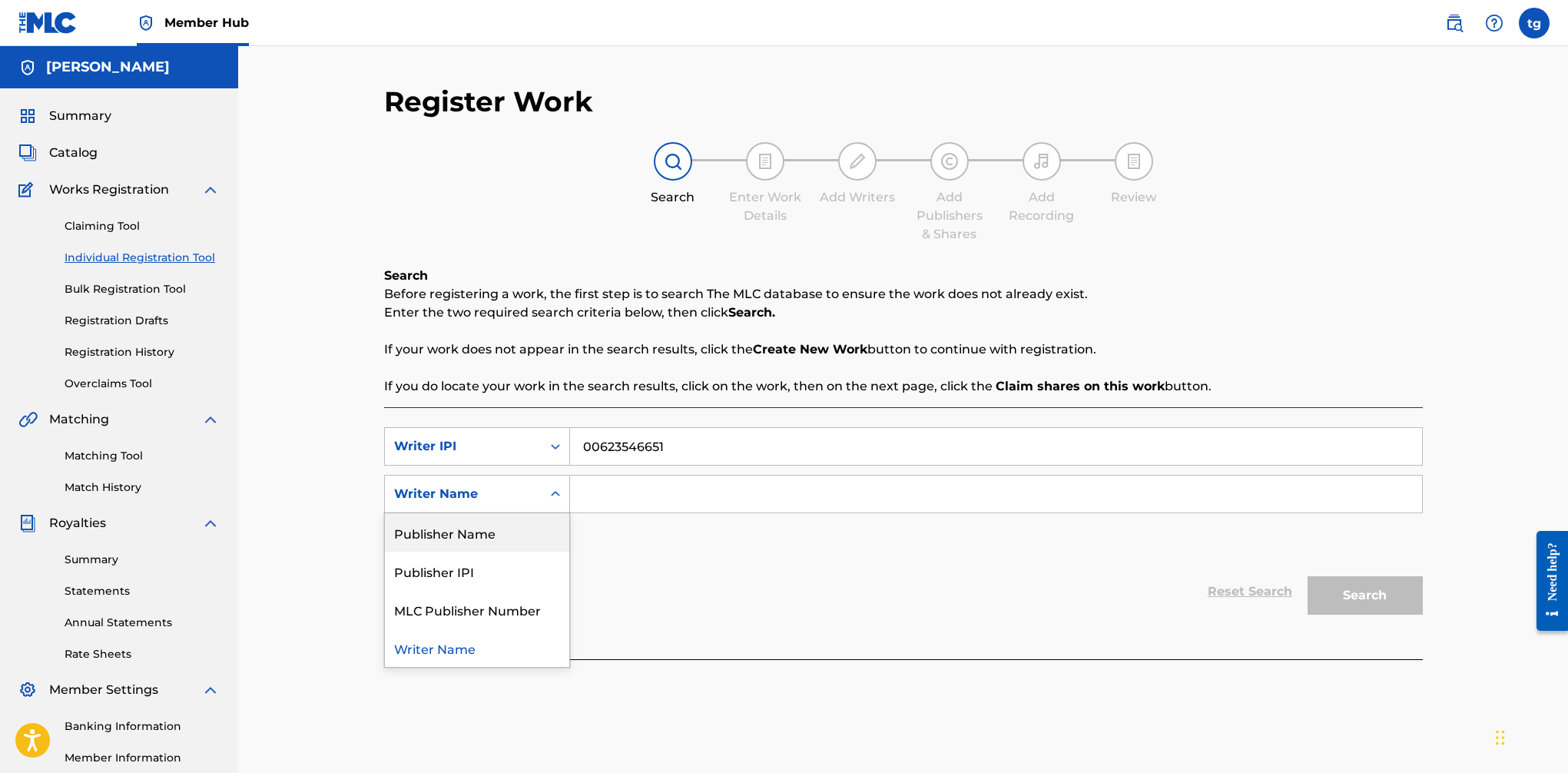
click at [514, 538] on div "Publisher Name" at bounding box center [478, 532] width 185 height 38
click at [596, 500] on input "Search Form" at bounding box center [996, 494] width 852 height 37
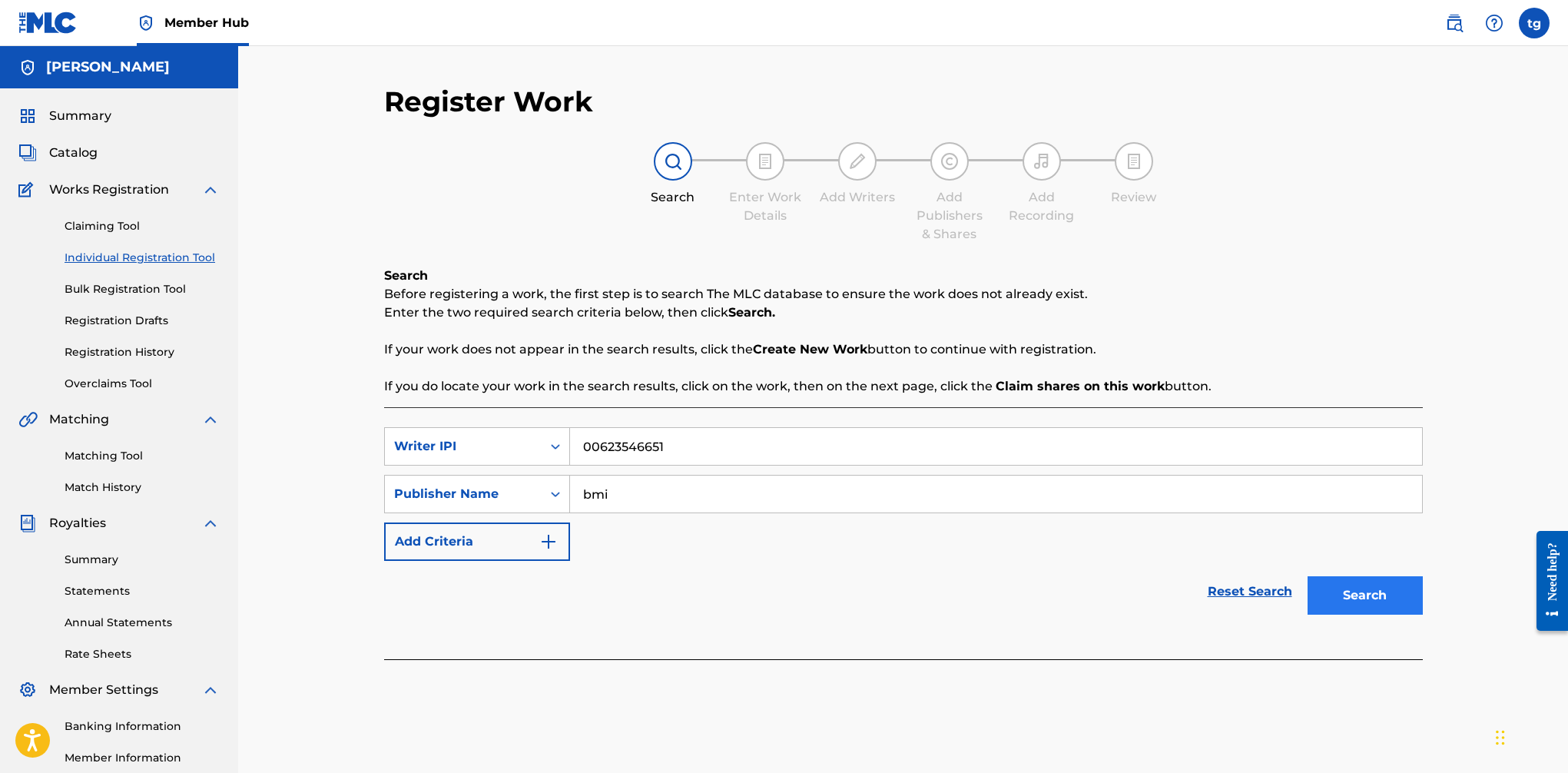
type input "bmi"
click at [1277, 590] on button "Search" at bounding box center [1366, 595] width 115 height 38
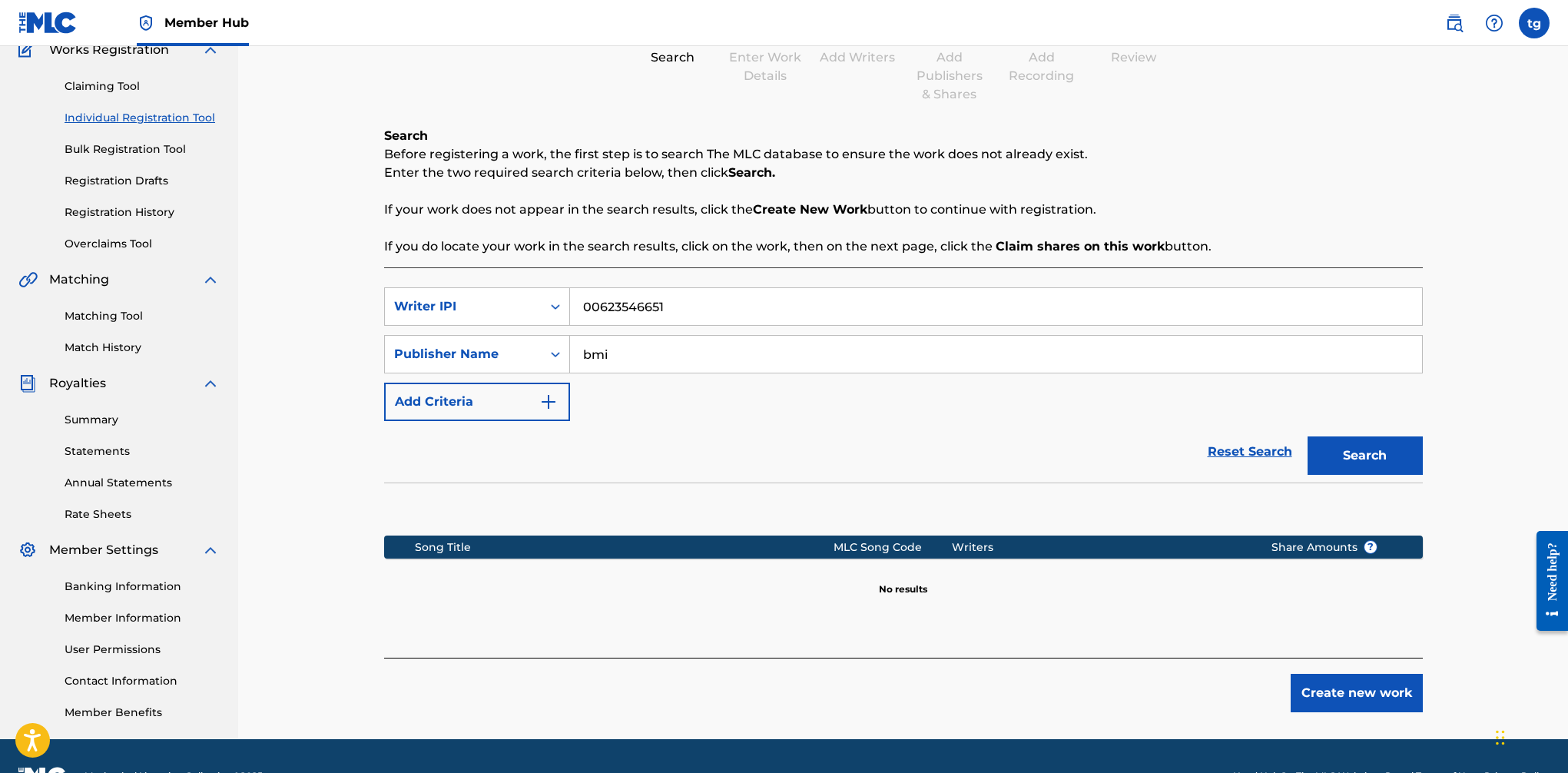
scroll to position [180, 0]
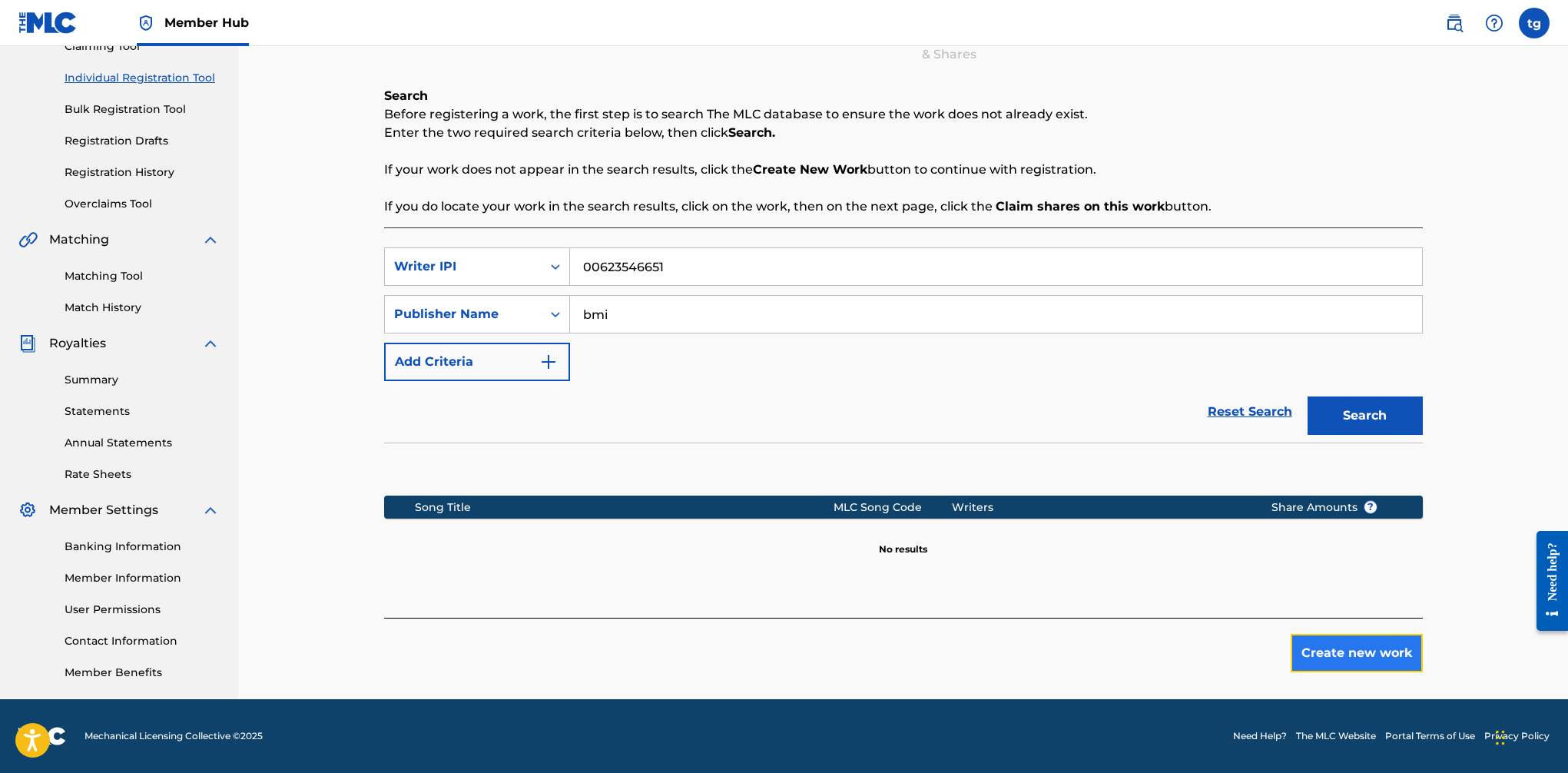
click at [1277, 648] on button "Create new work" at bounding box center [1357, 653] width 132 height 38
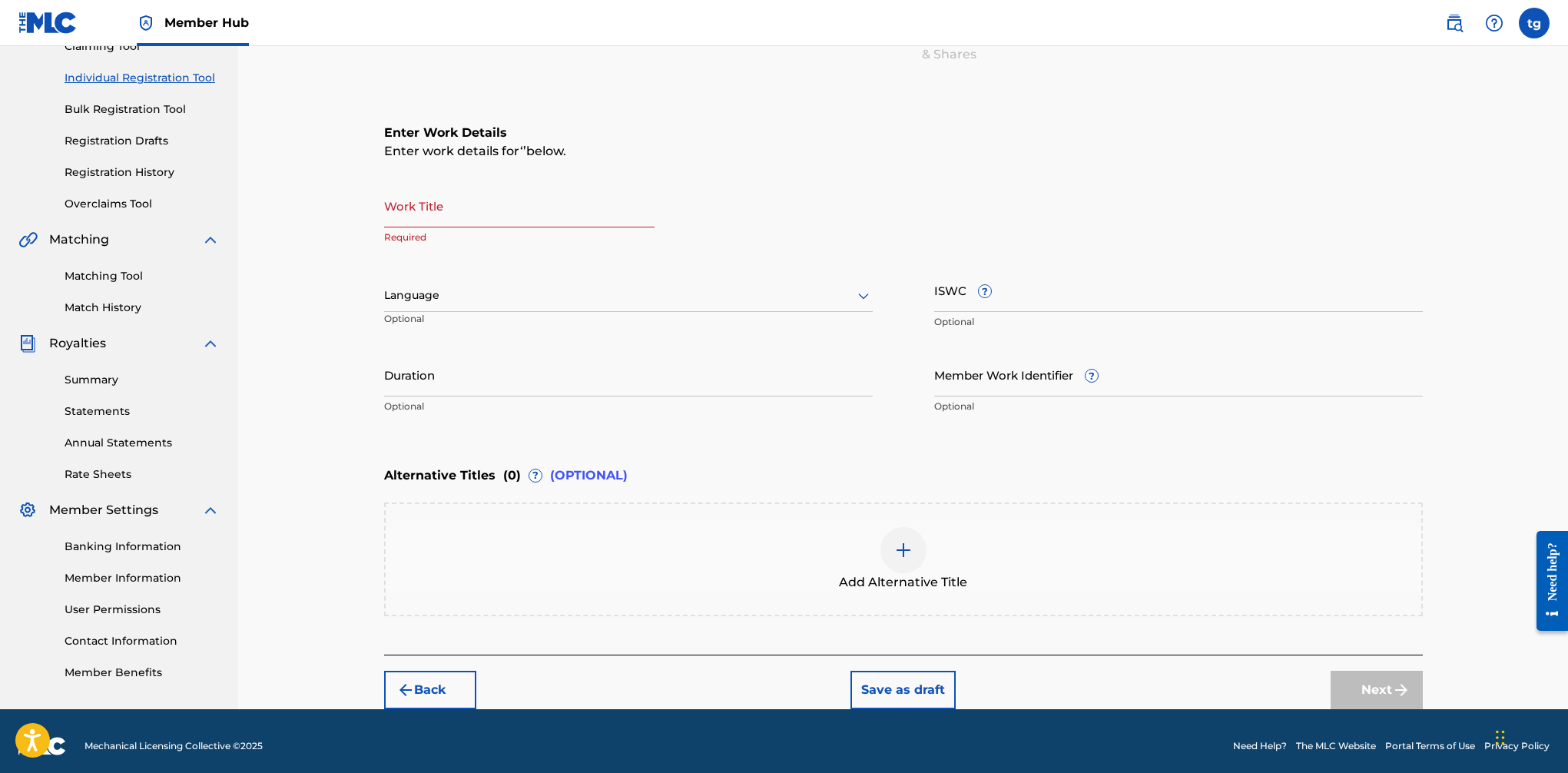
scroll to position [178, 0]
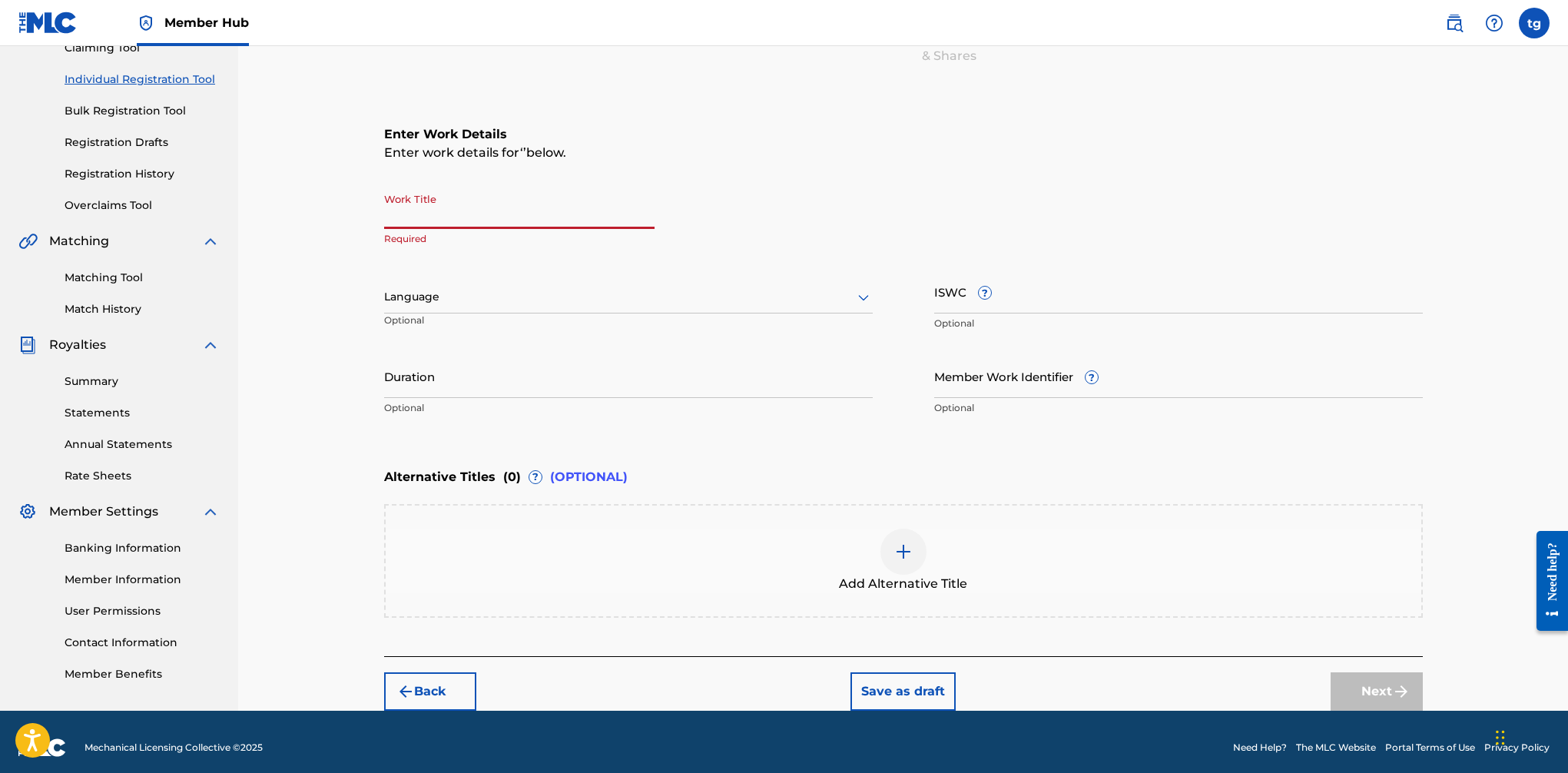
click at [486, 212] on input "Work Title" at bounding box center [520, 207] width 271 height 44
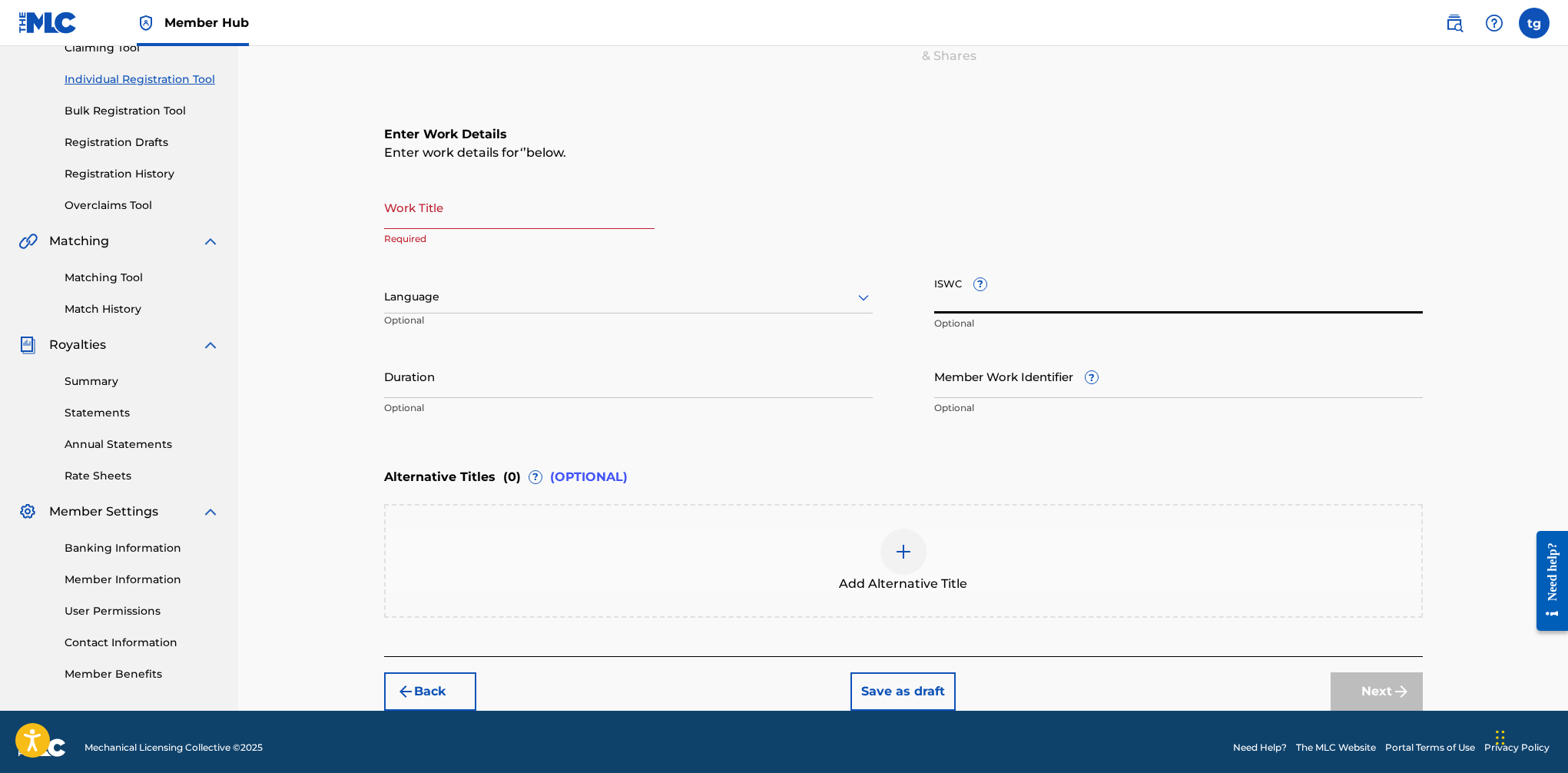
click at [1051, 298] on input "ISWC ?" at bounding box center [1178, 292] width 488 height 44
paste input "T3282408708"
type input "T3282408708"
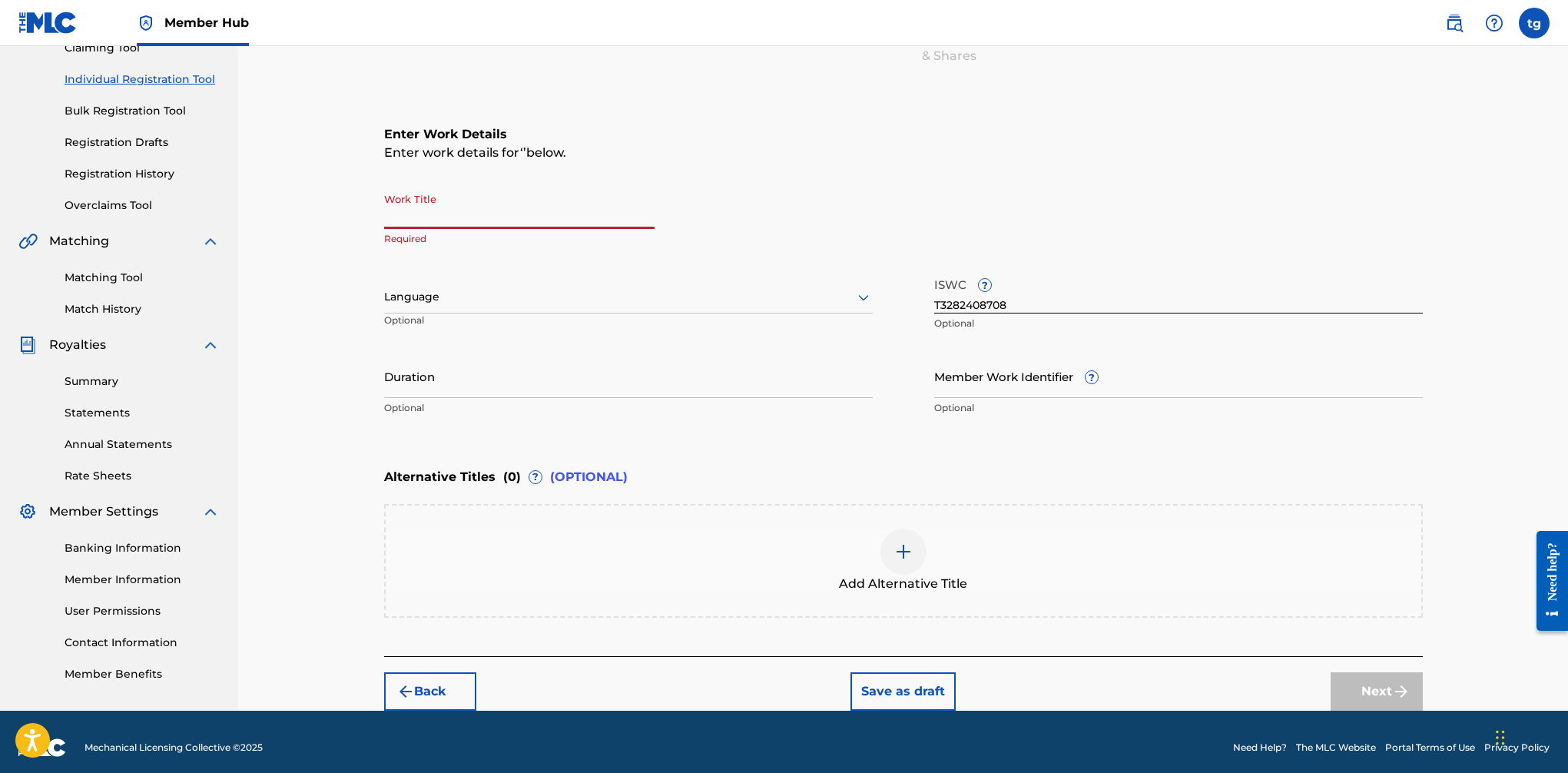
click at [521, 213] on input "Work Title" at bounding box center [520, 207] width 271 height 44
type input "Sick Day Off"
click at [498, 385] on input "Duration" at bounding box center [628, 376] width 488 height 44
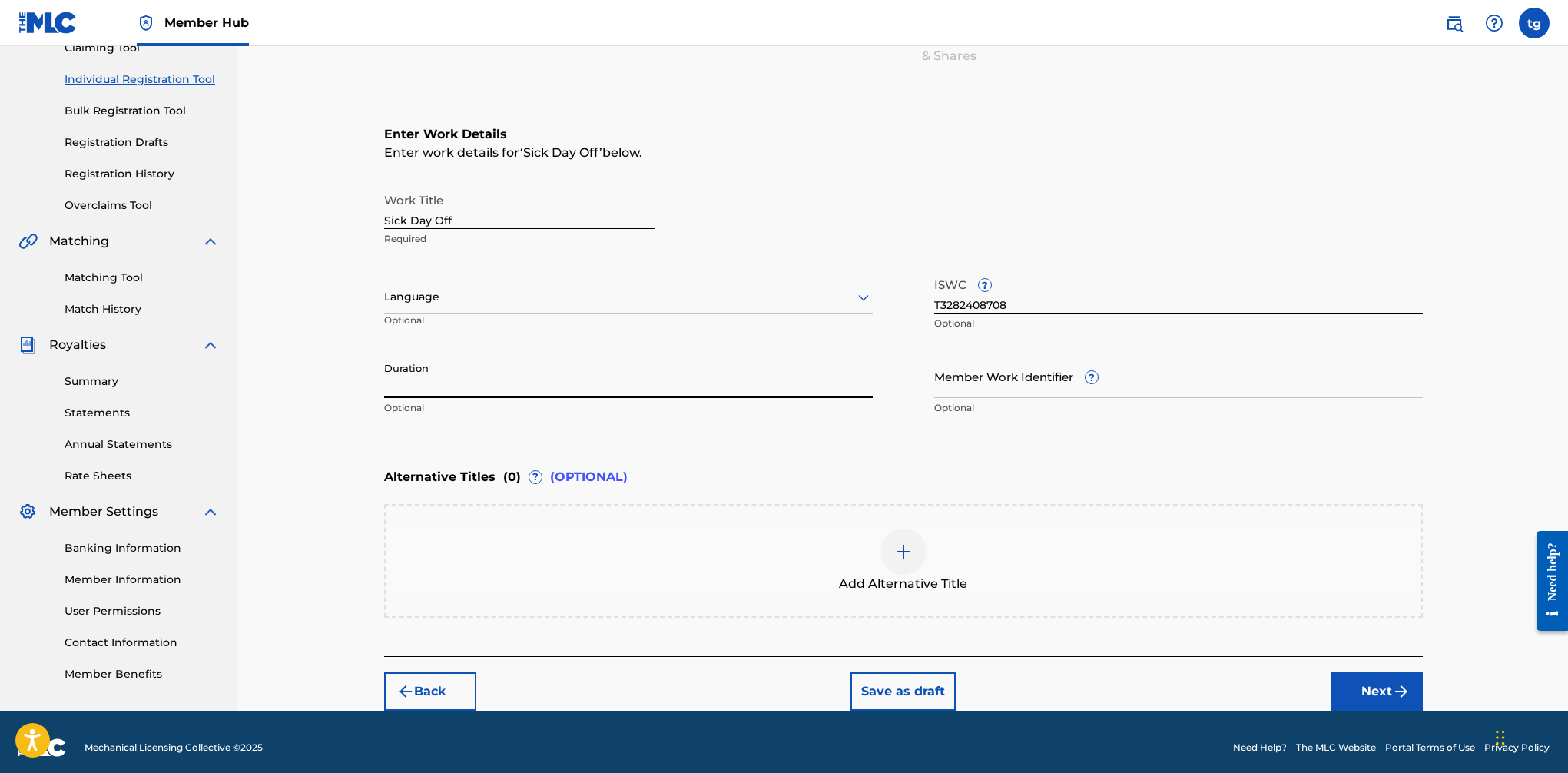
click at [458, 383] on input "Duration" at bounding box center [628, 376] width 488 height 44
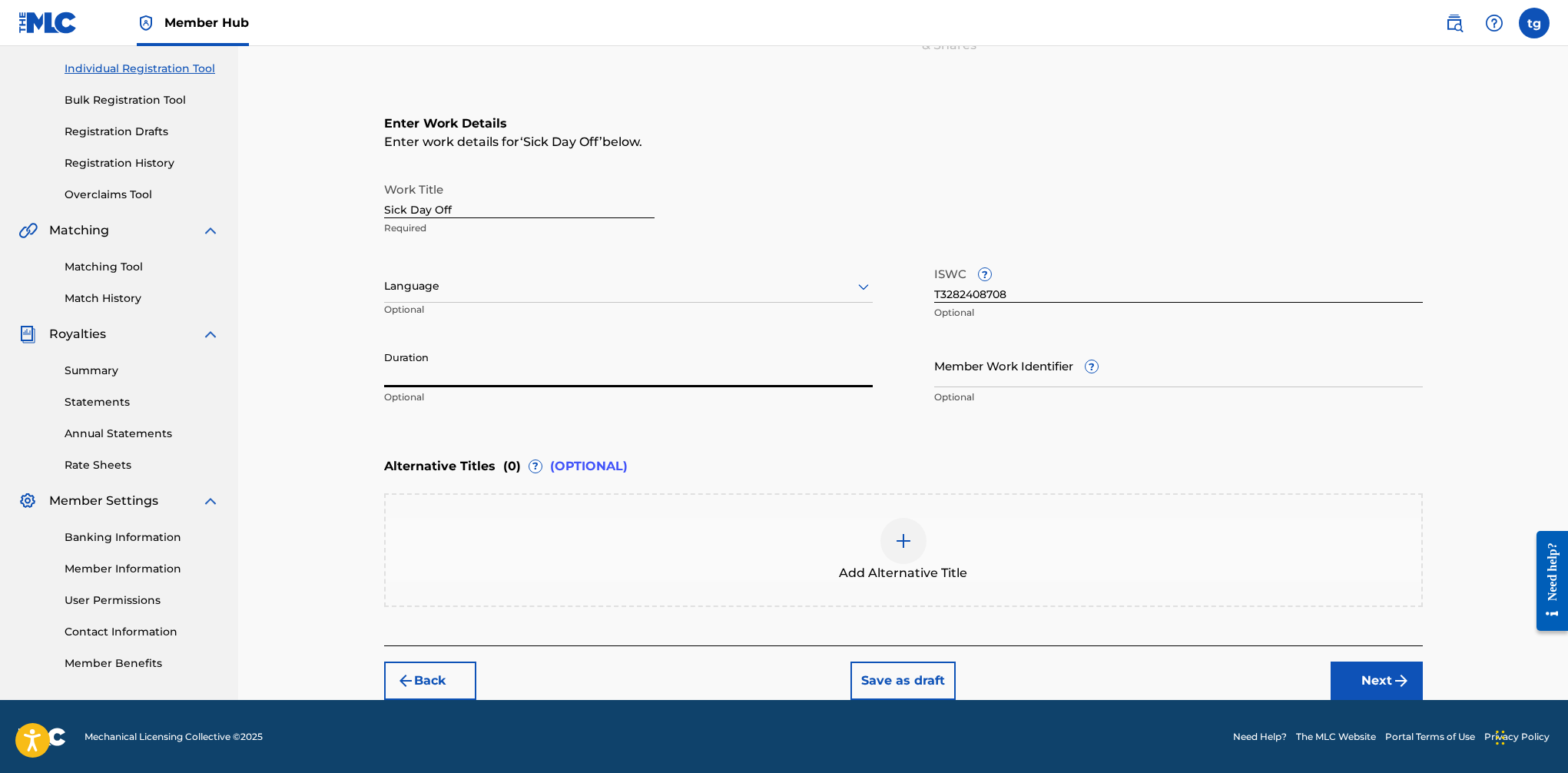
click at [911, 541] on img at bounding box center [904, 541] width 18 height 18
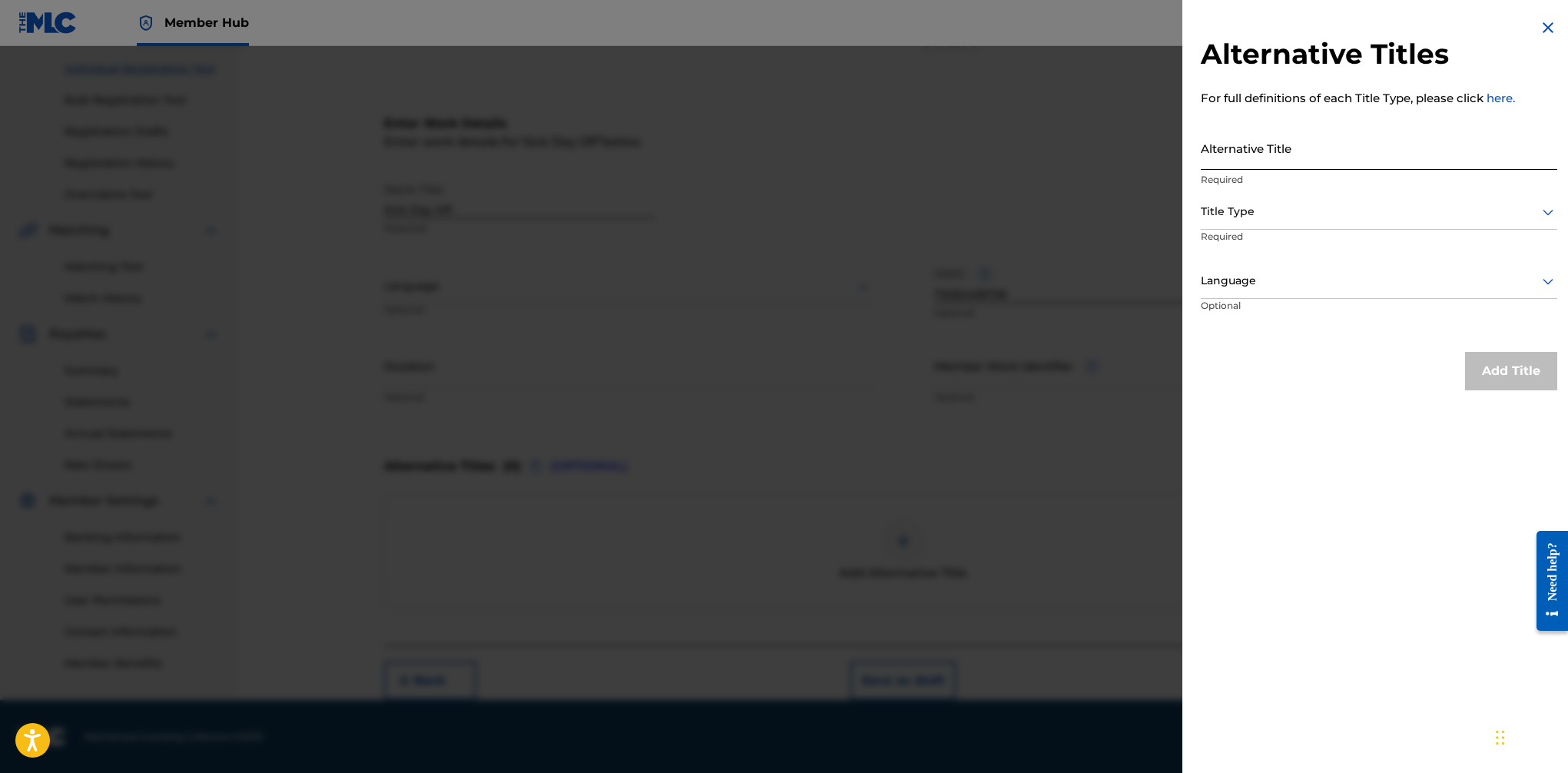
click at [1246, 158] on input "Alternative Title" at bounding box center [1380, 148] width 357 height 44
paste input "SICK DAY OFF RADIO EDIT"
type input "SICK DAY OFF RADIO EDIT"
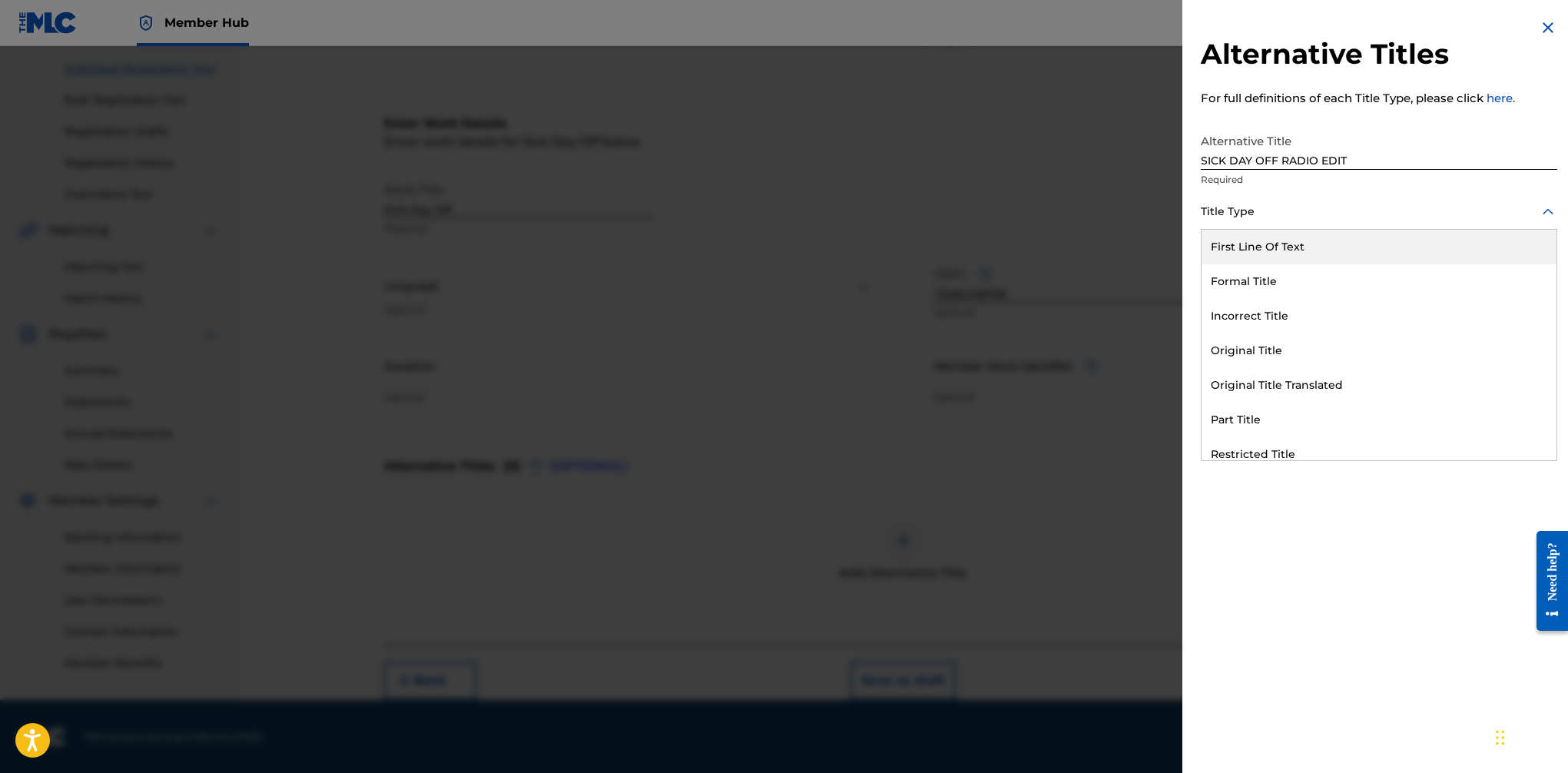
click at [1264, 213] on div at bounding box center [1380, 212] width 357 height 19
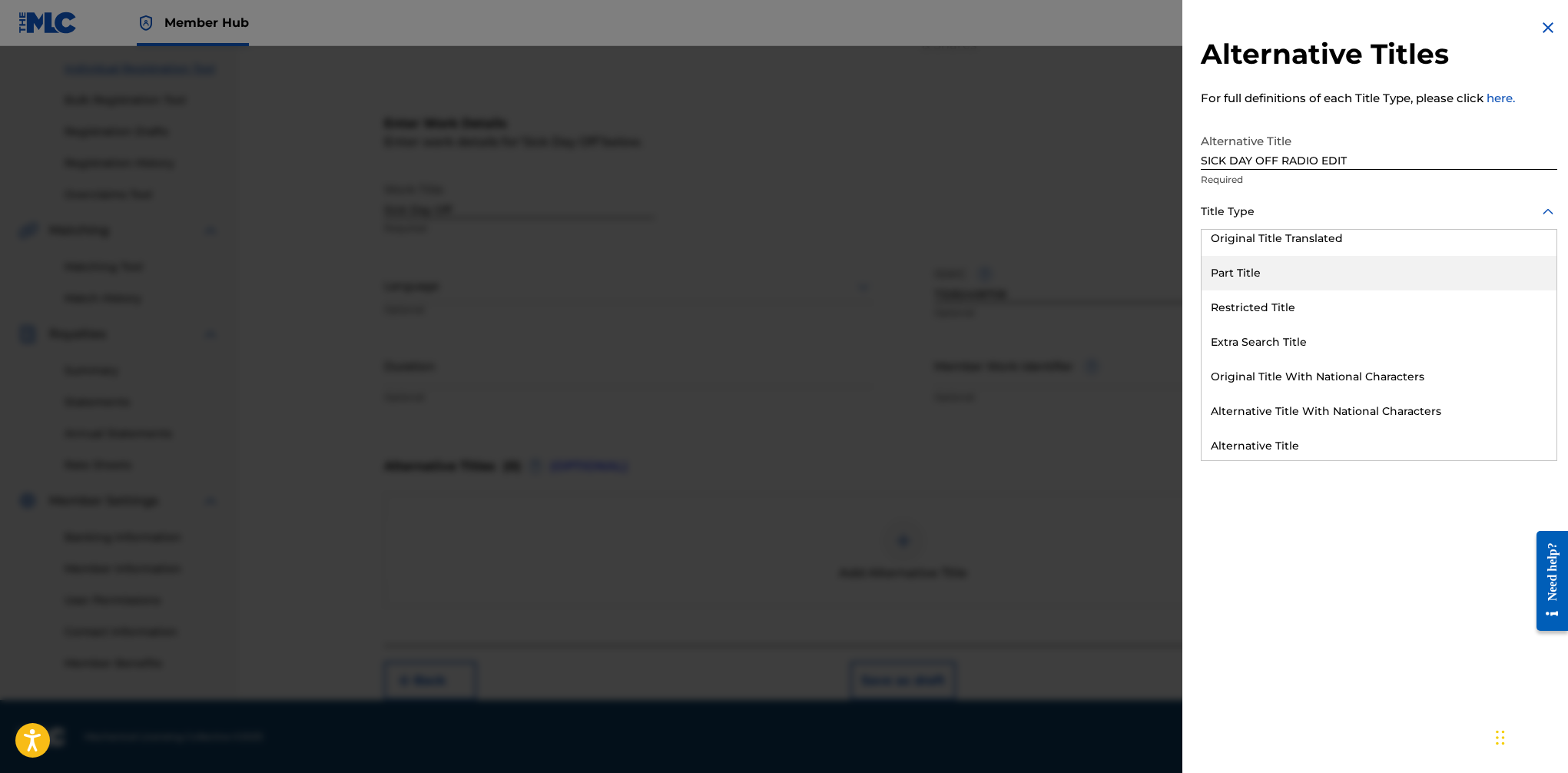
scroll to position [150, 0]
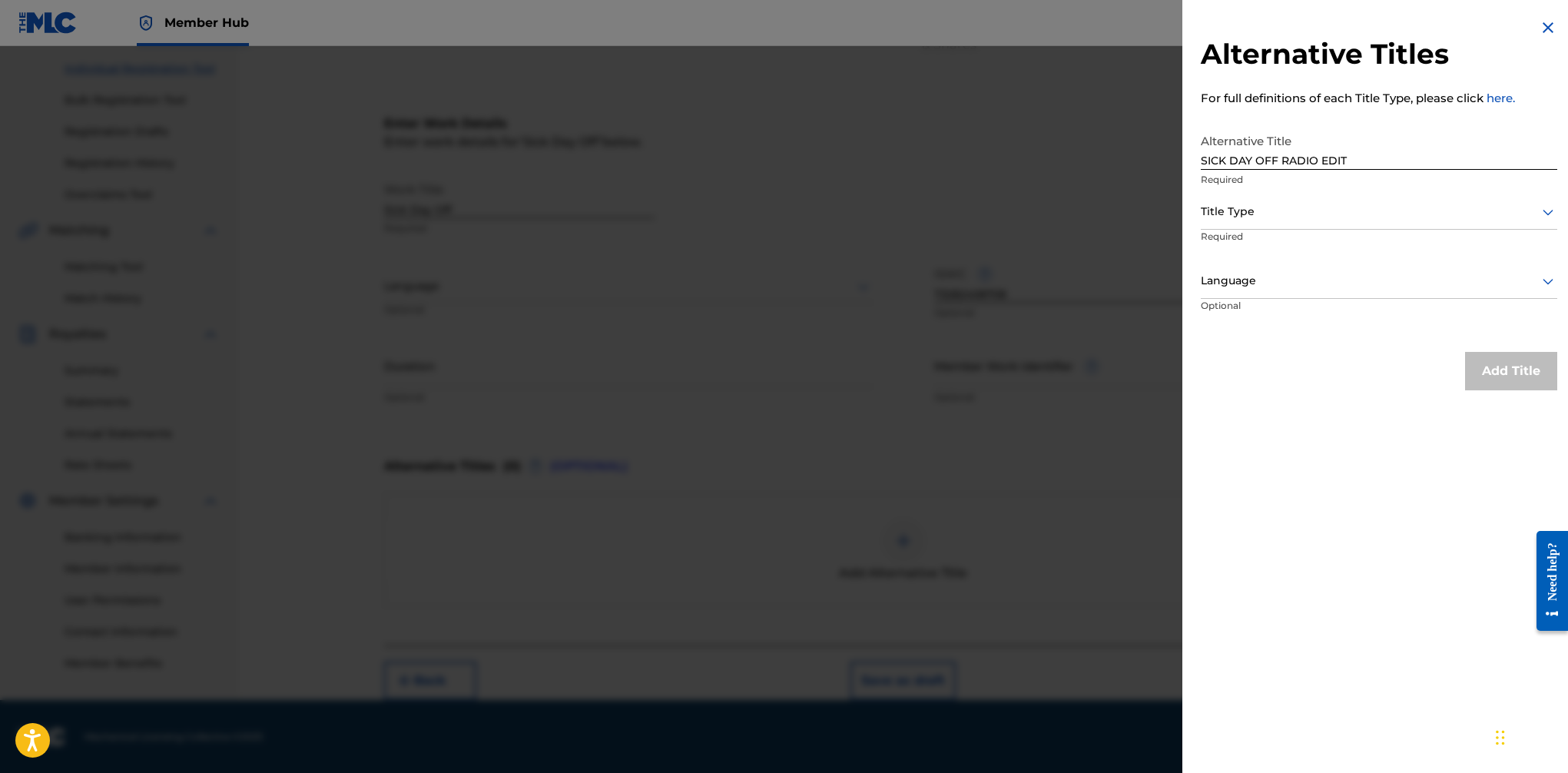
click at [1277, 483] on div "Alternative Titles For full definitions of each Title Type, please click here. …" at bounding box center [1380, 386] width 394 height 773
click at [1277, 208] on div at bounding box center [1380, 212] width 357 height 19
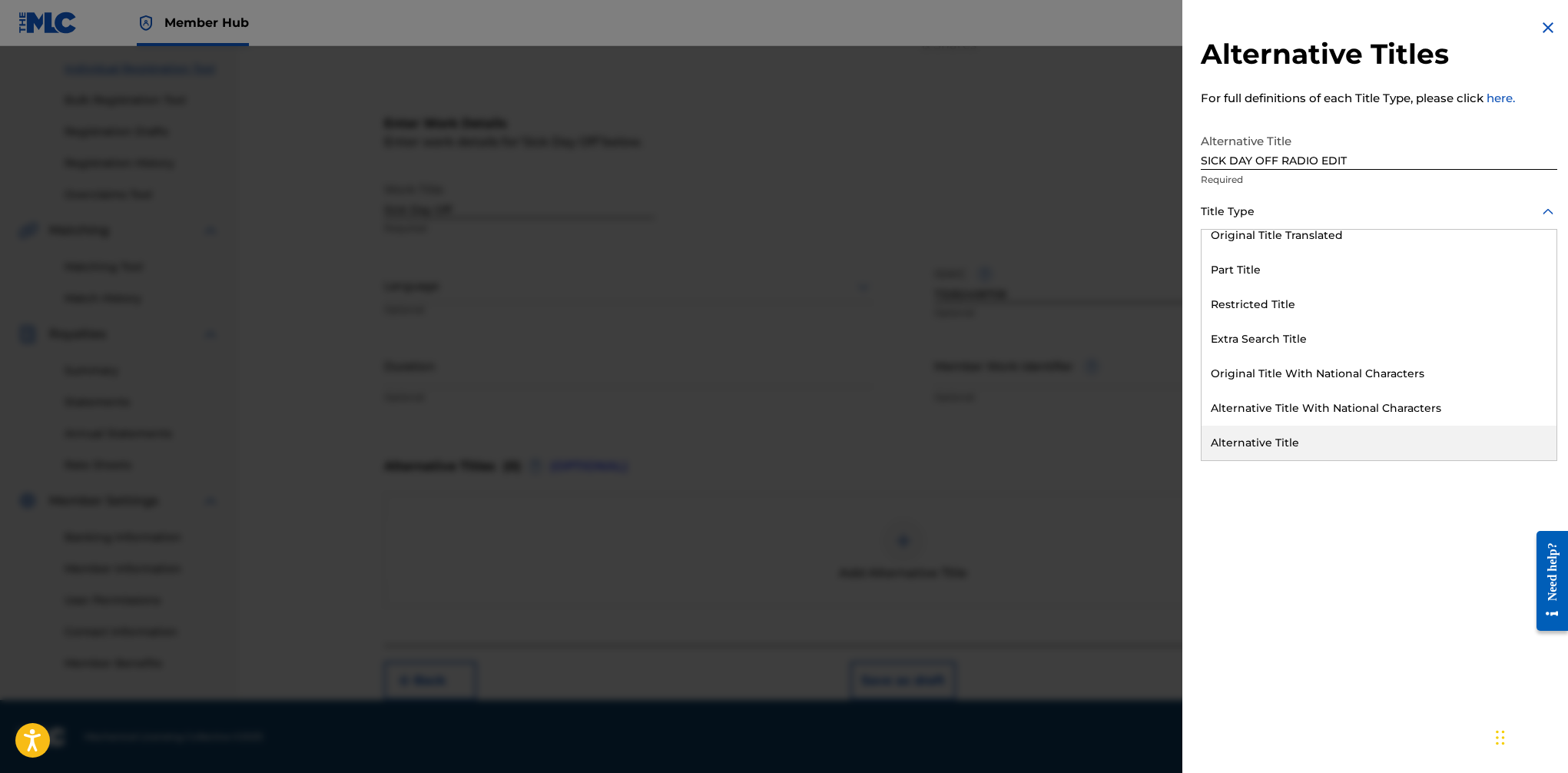
click at [1275, 450] on div "Alternative Title" at bounding box center [1380, 443] width 355 height 35
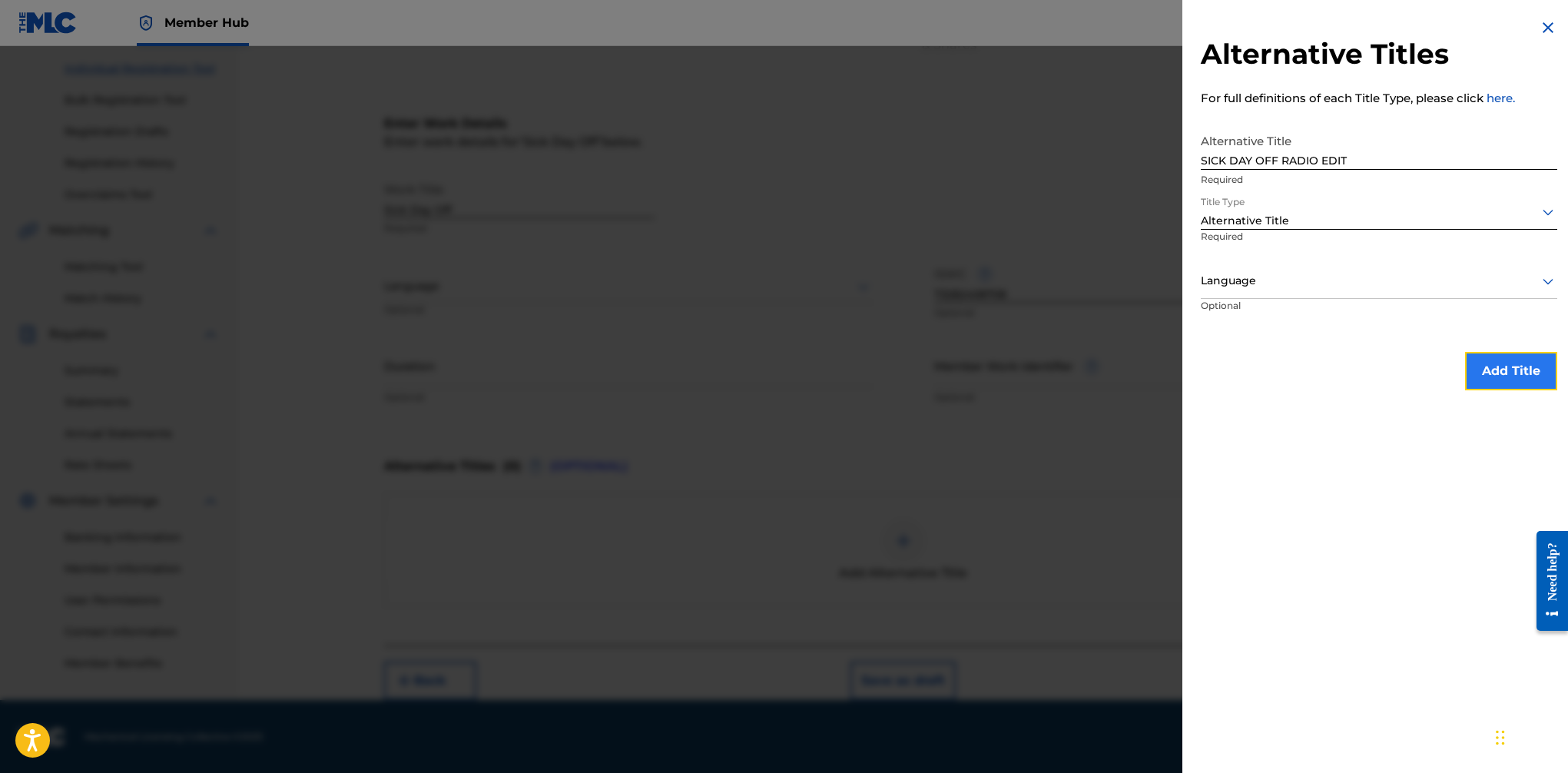
click at [1277, 378] on button "Add Title" at bounding box center [1511, 372] width 92 height 38
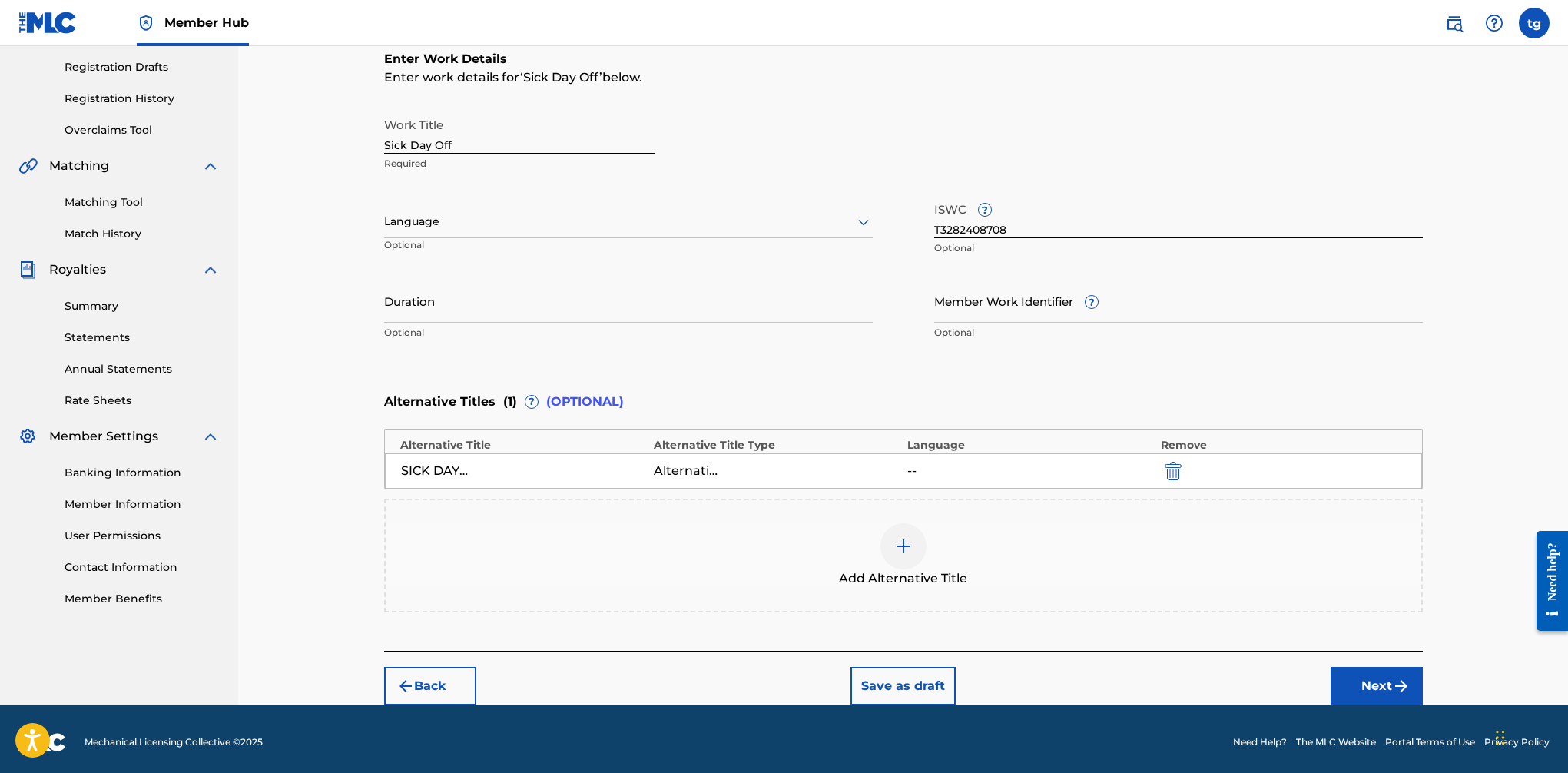
scroll to position [260, 0]
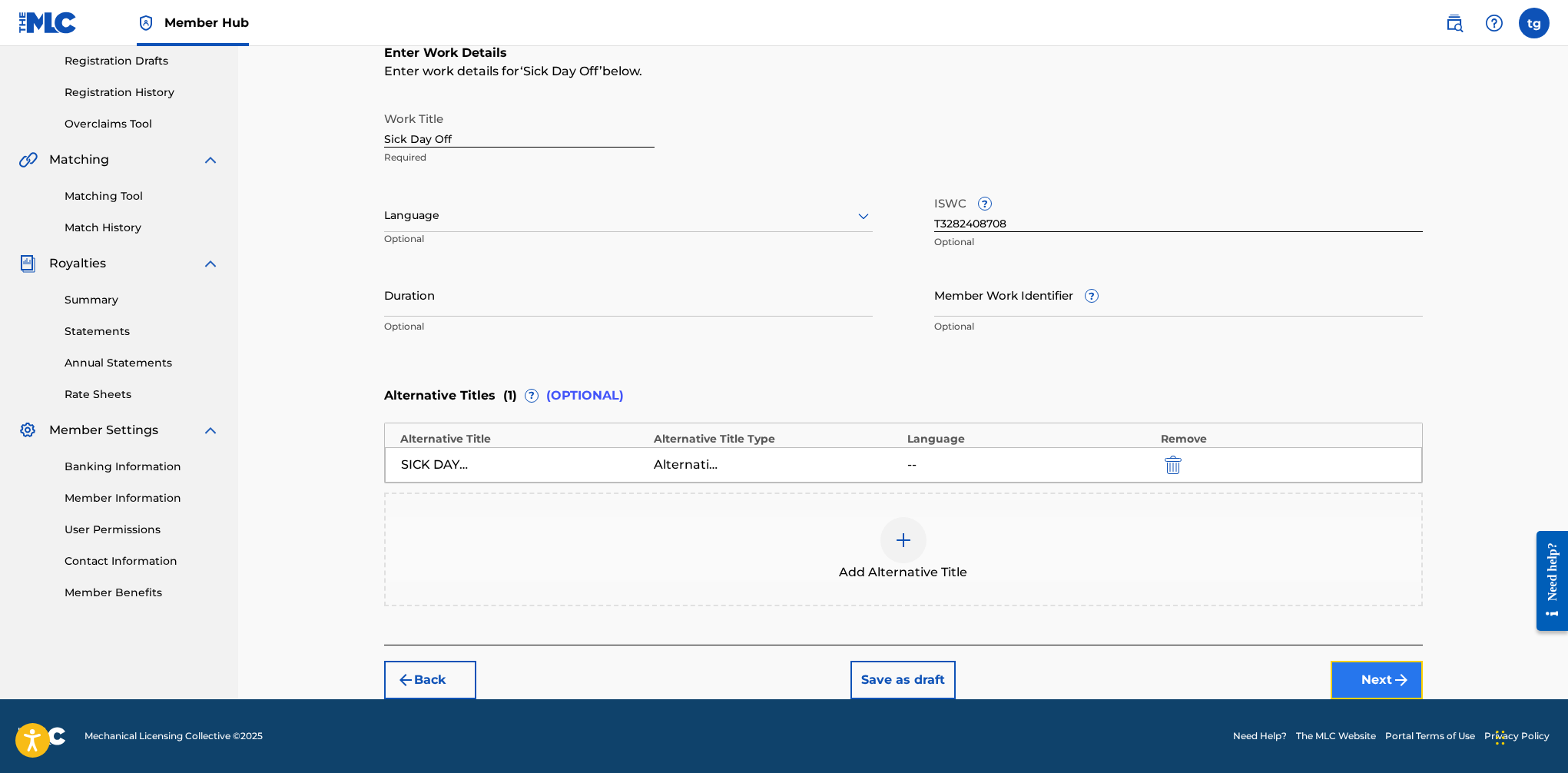
click at [1277, 671] on button "Next" at bounding box center [1377, 680] width 92 height 38
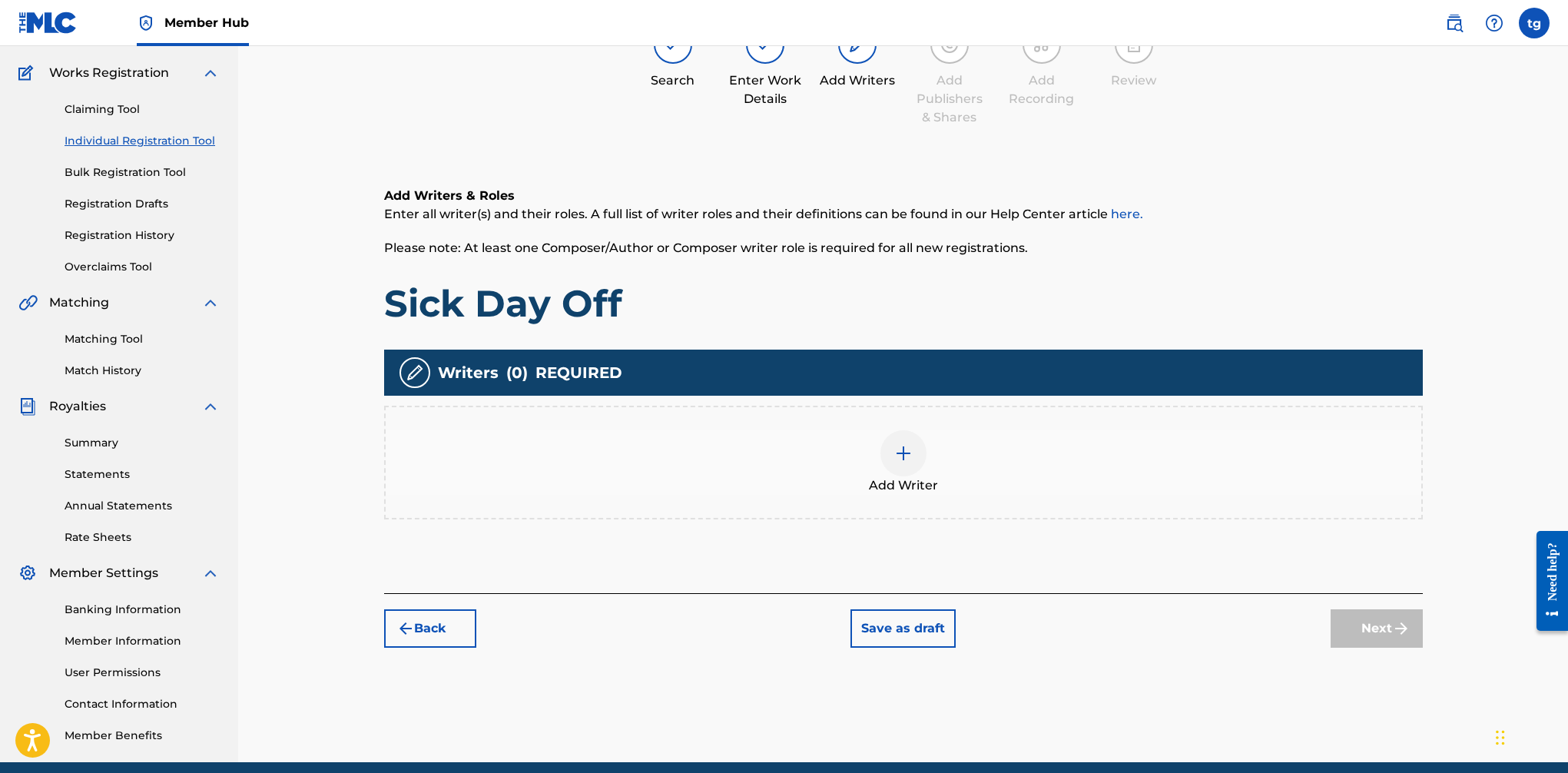
scroll to position [69, 0]
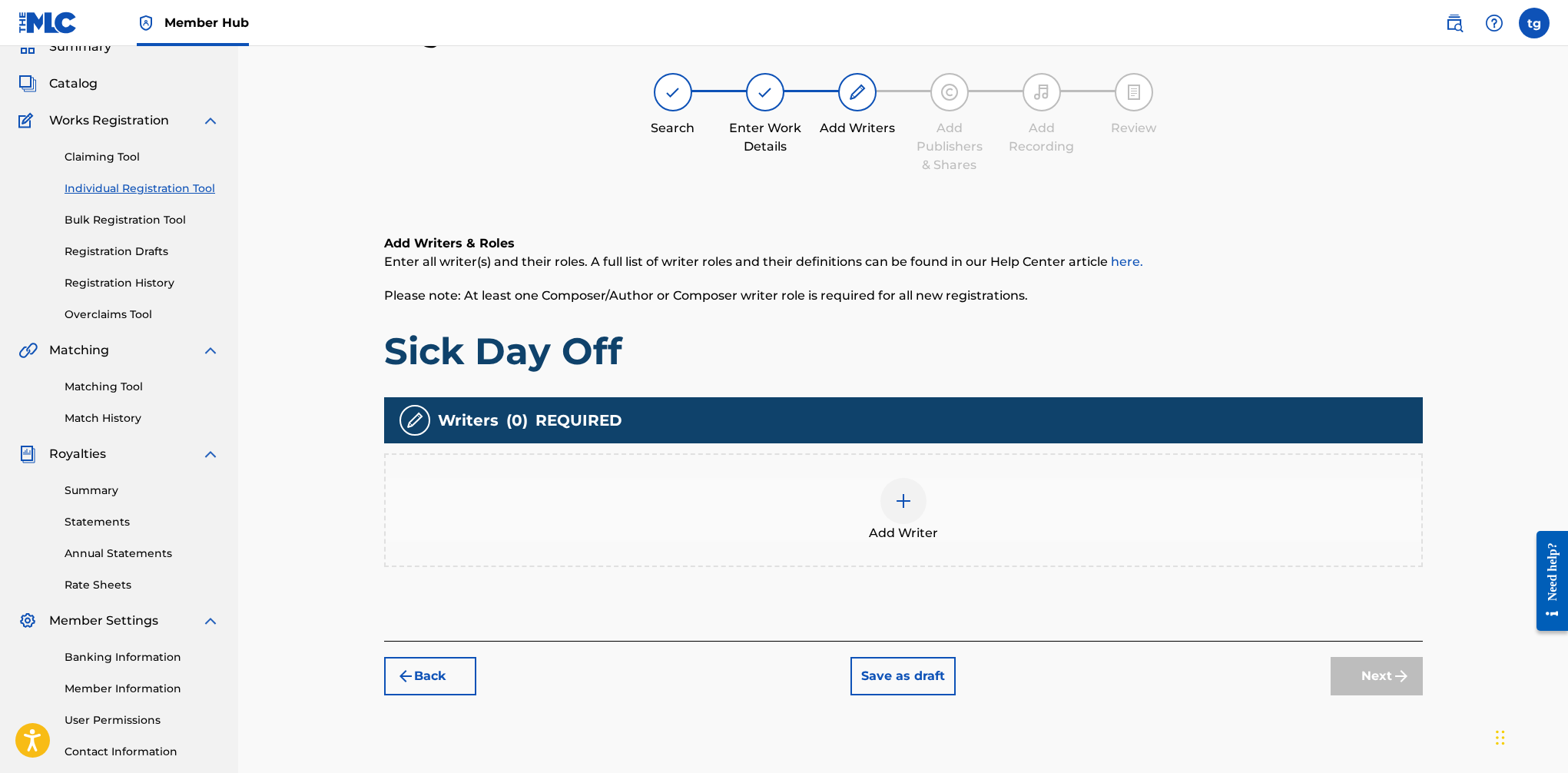
click at [906, 500] on img at bounding box center [904, 501] width 18 height 18
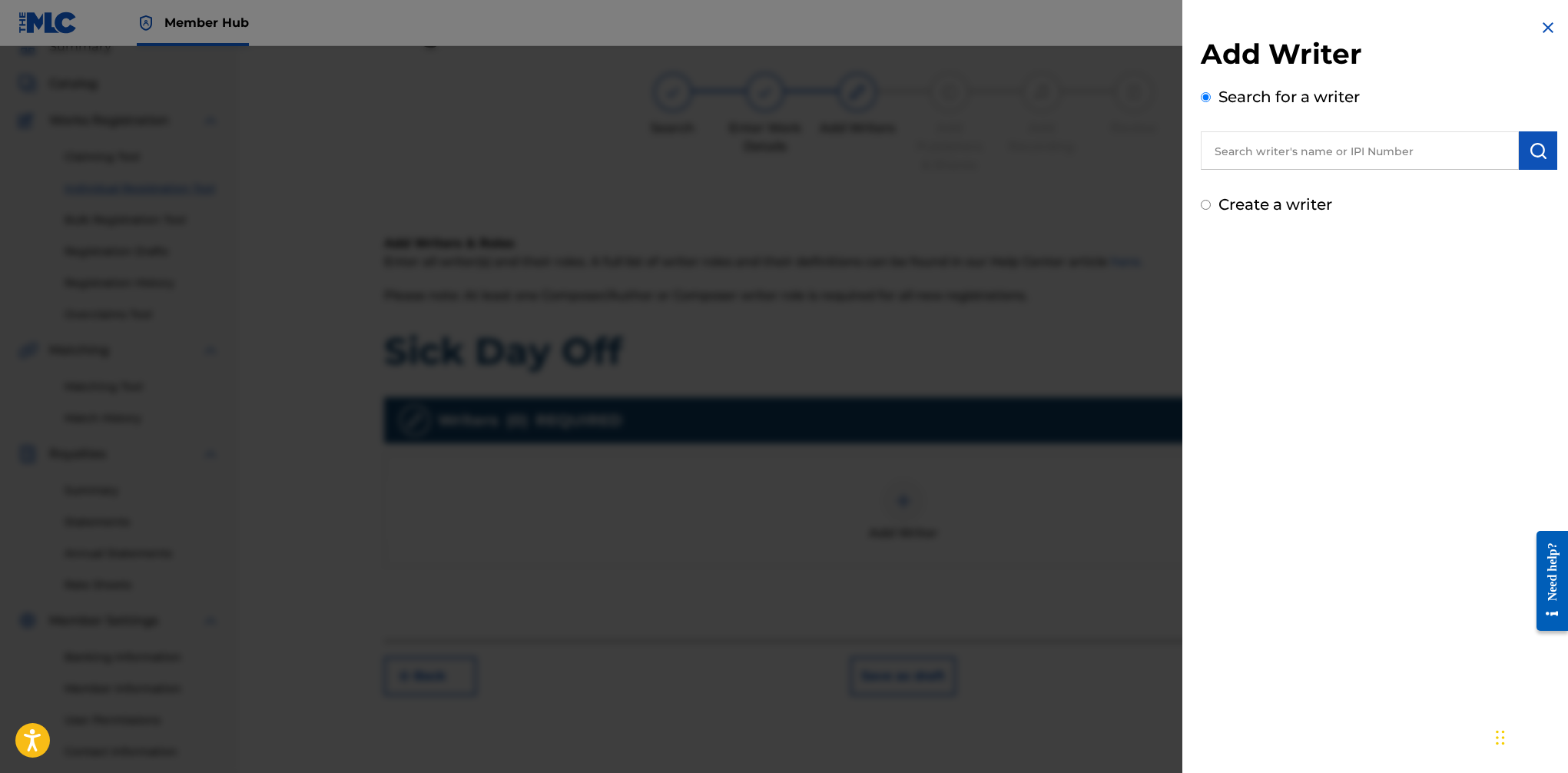
click at [1260, 154] on input "text" at bounding box center [1360, 151] width 318 height 38
paste input "00623546651"
click at [1277, 152] on img "submit" at bounding box center [1538, 151] width 18 height 18
click at [1243, 155] on input "00623546651" at bounding box center [1360, 151] width 318 height 38
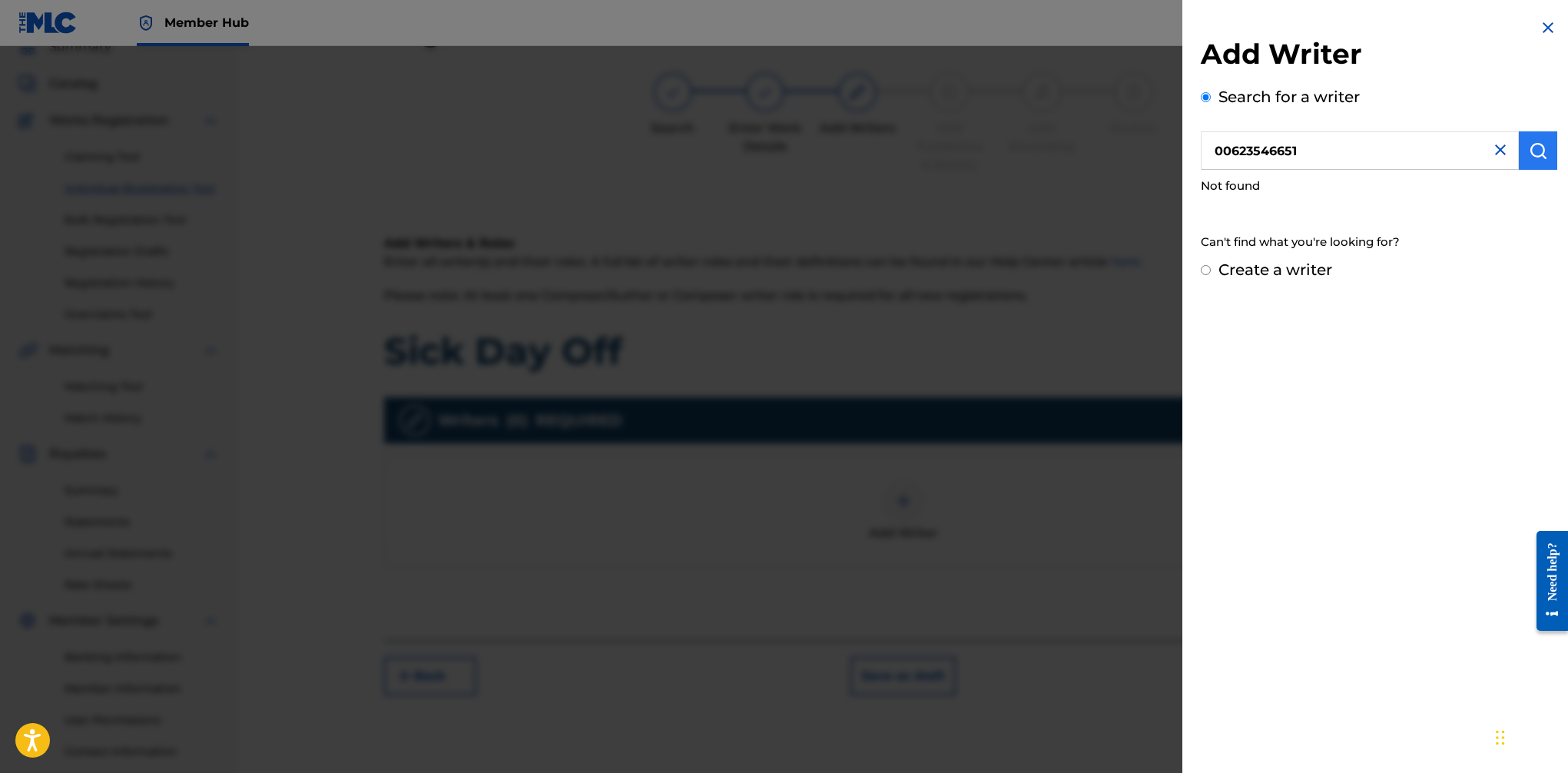
type input "00623546651"
click at [1277, 148] on button "submit" at bounding box center [1538, 151] width 38 height 38
click at [1277, 152] on img "submit" at bounding box center [1538, 151] width 18 height 18
drag, startPoint x: 1207, startPoint y: 272, endPoint x: 1220, endPoint y: 261, distance: 17.0
click at [1207, 272] on input "Create a writer" at bounding box center [1206, 270] width 10 height 10
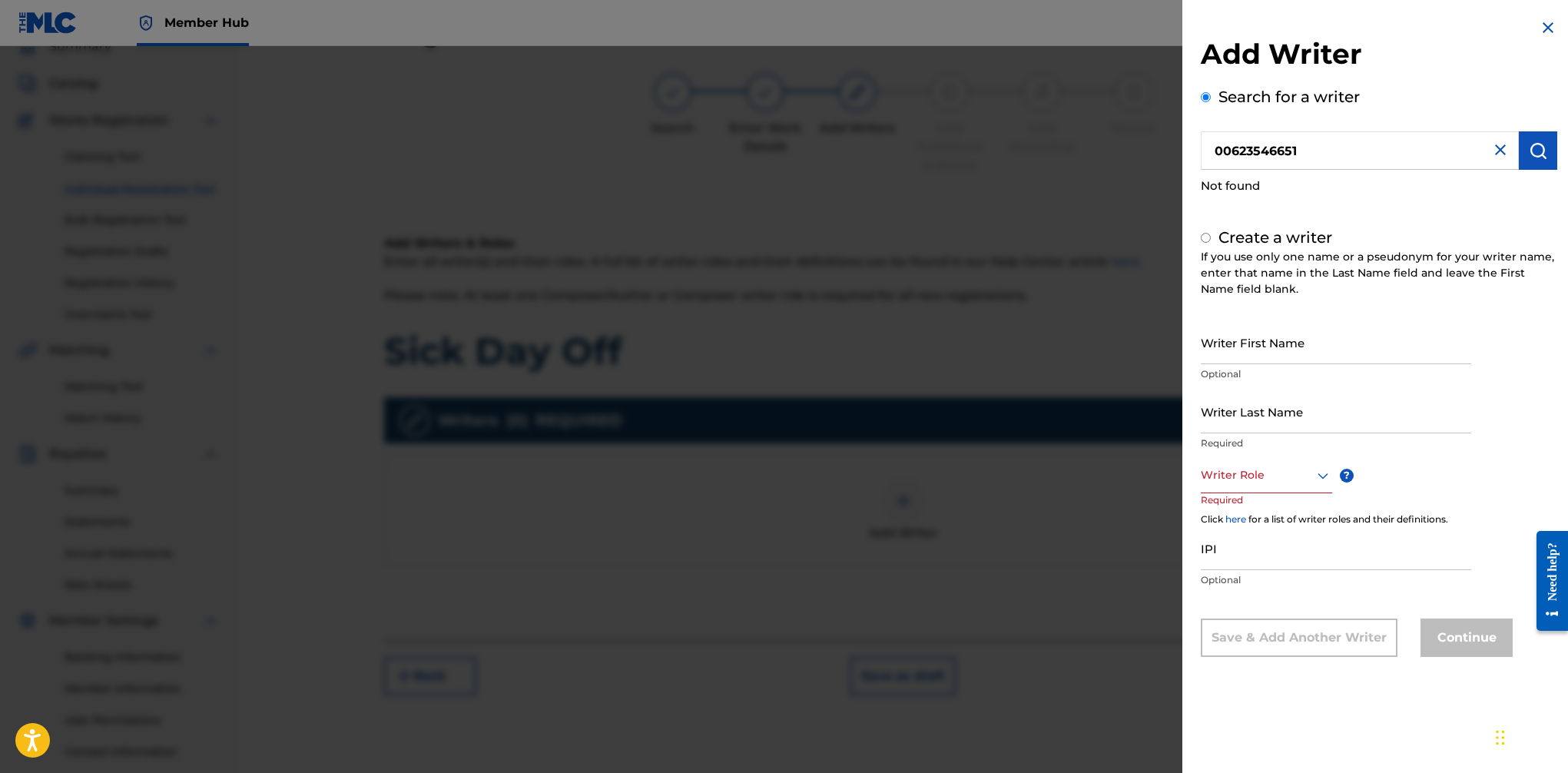
radio input "false"
radio input "true"
click at [1270, 344] on input "Writer First Name" at bounding box center [1337, 342] width 271 height 44
drag, startPoint x: 1253, startPoint y: 355, endPoint x: 1410, endPoint y: 356, distance: 157.0
click at [1277, 356] on input "[PERSON_NAME]" at bounding box center [1337, 342] width 271 height 44
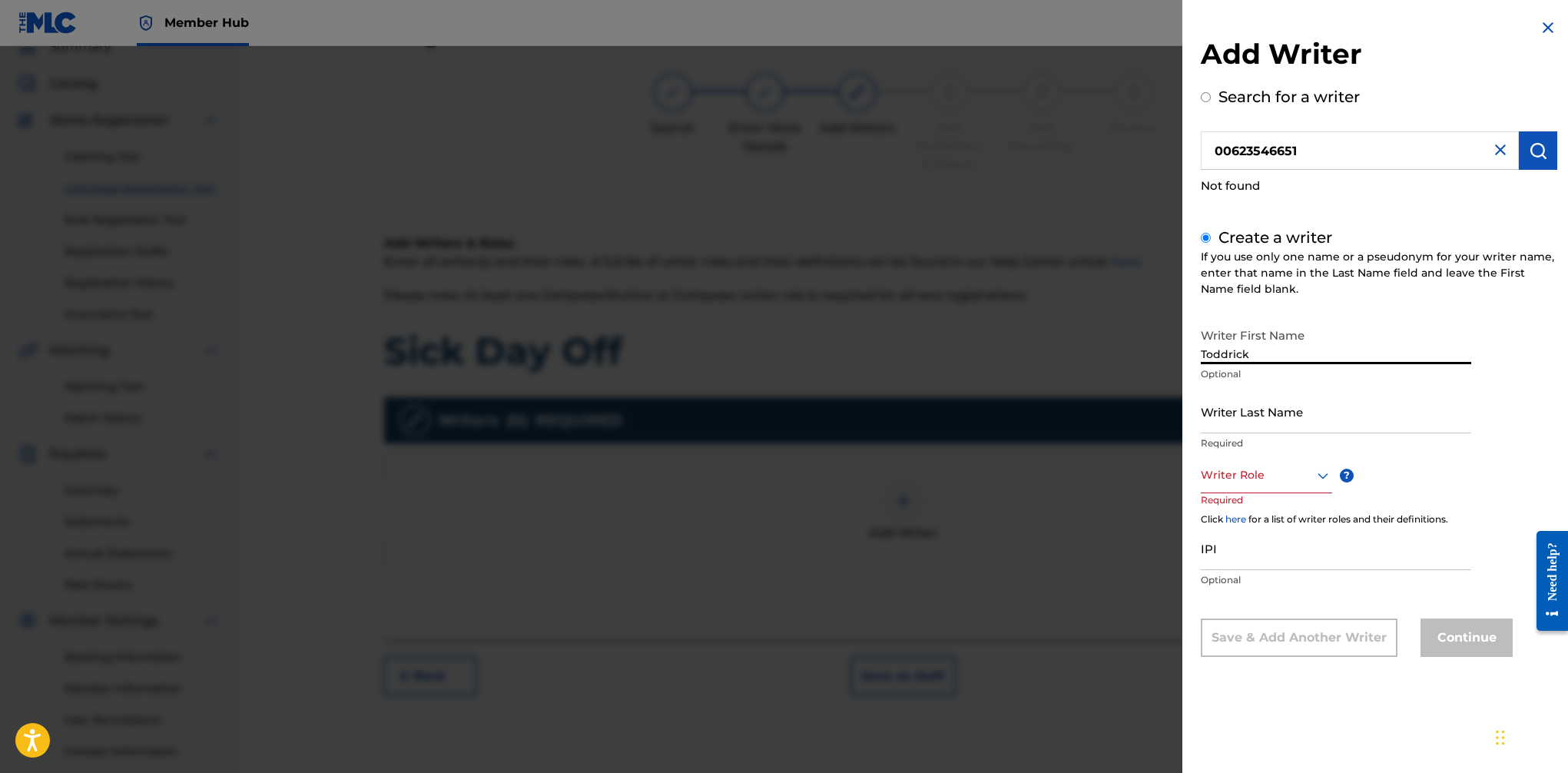
scroll to position [66, 0]
type input "Toddrick"
click at [1277, 415] on input "Writer Last Name" at bounding box center [1337, 411] width 271 height 44
type input "[PERSON_NAME]"
click at [1276, 479] on div at bounding box center [1267, 475] width 131 height 19
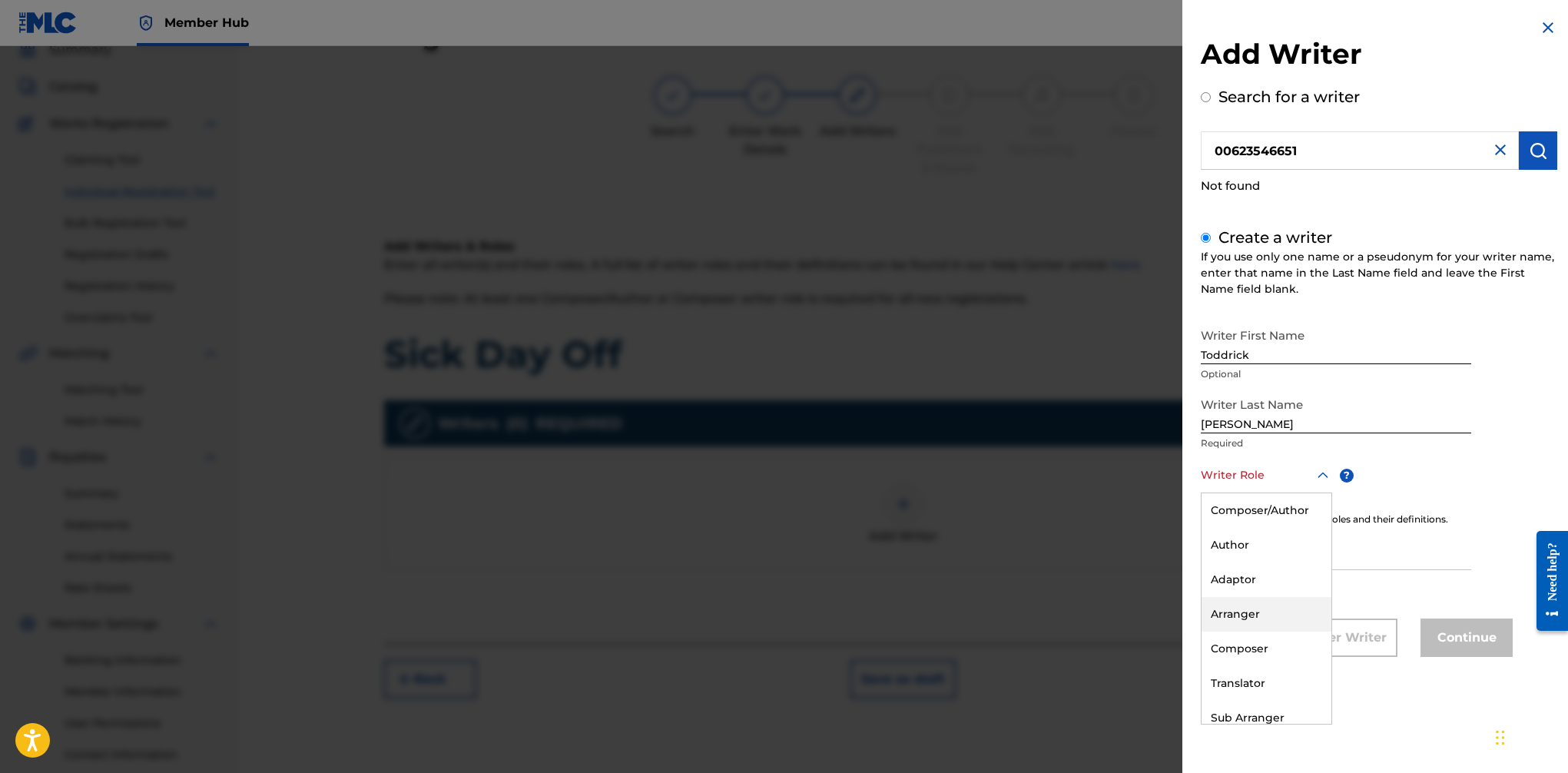
scroll to position [46, 0]
click at [1271, 501] on div "Author" at bounding box center [1267, 498] width 130 height 35
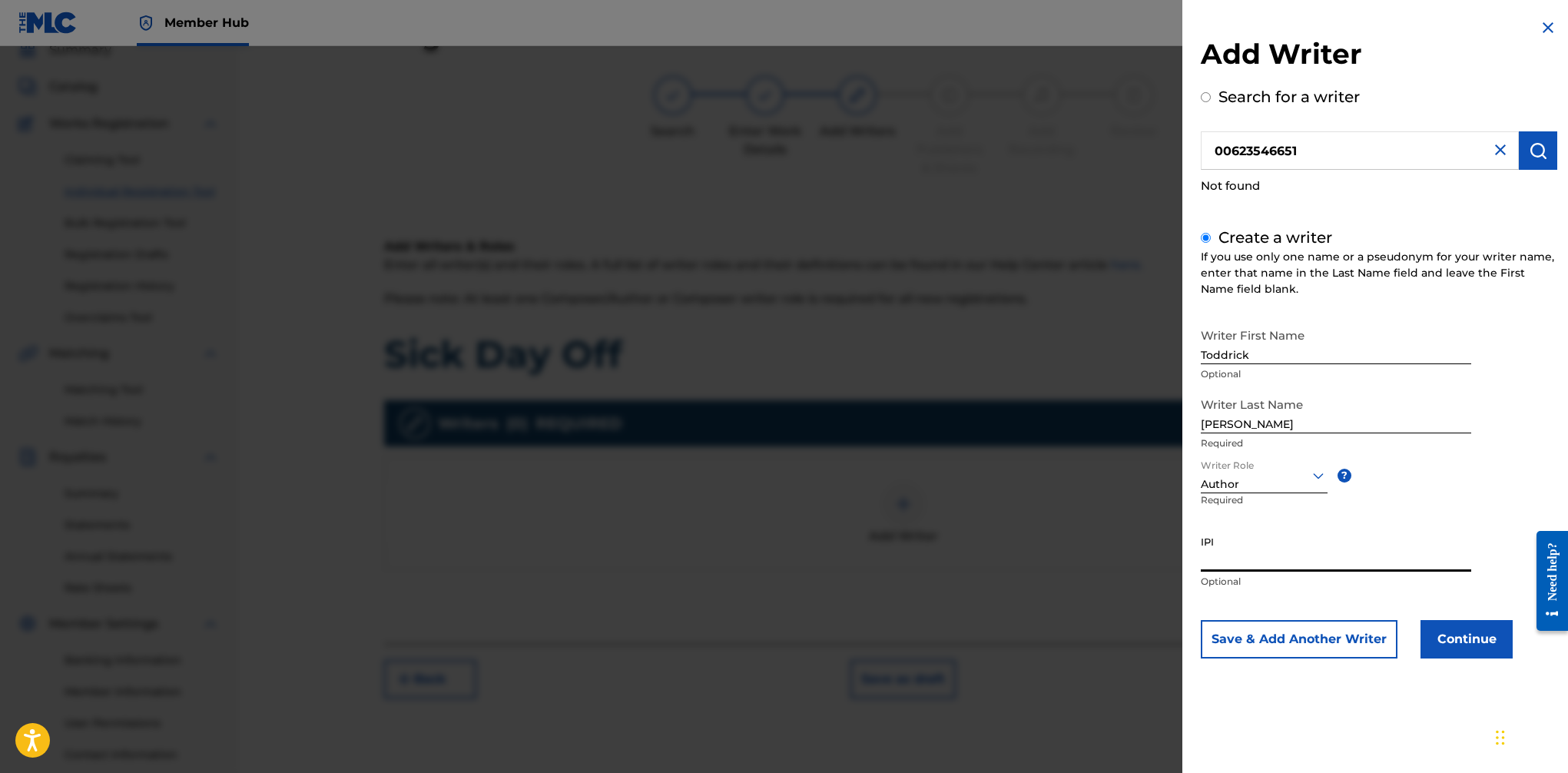
click at [1247, 558] on input "IPI" at bounding box center [1337, 549] width 271 height 44
paste input "00623546651"
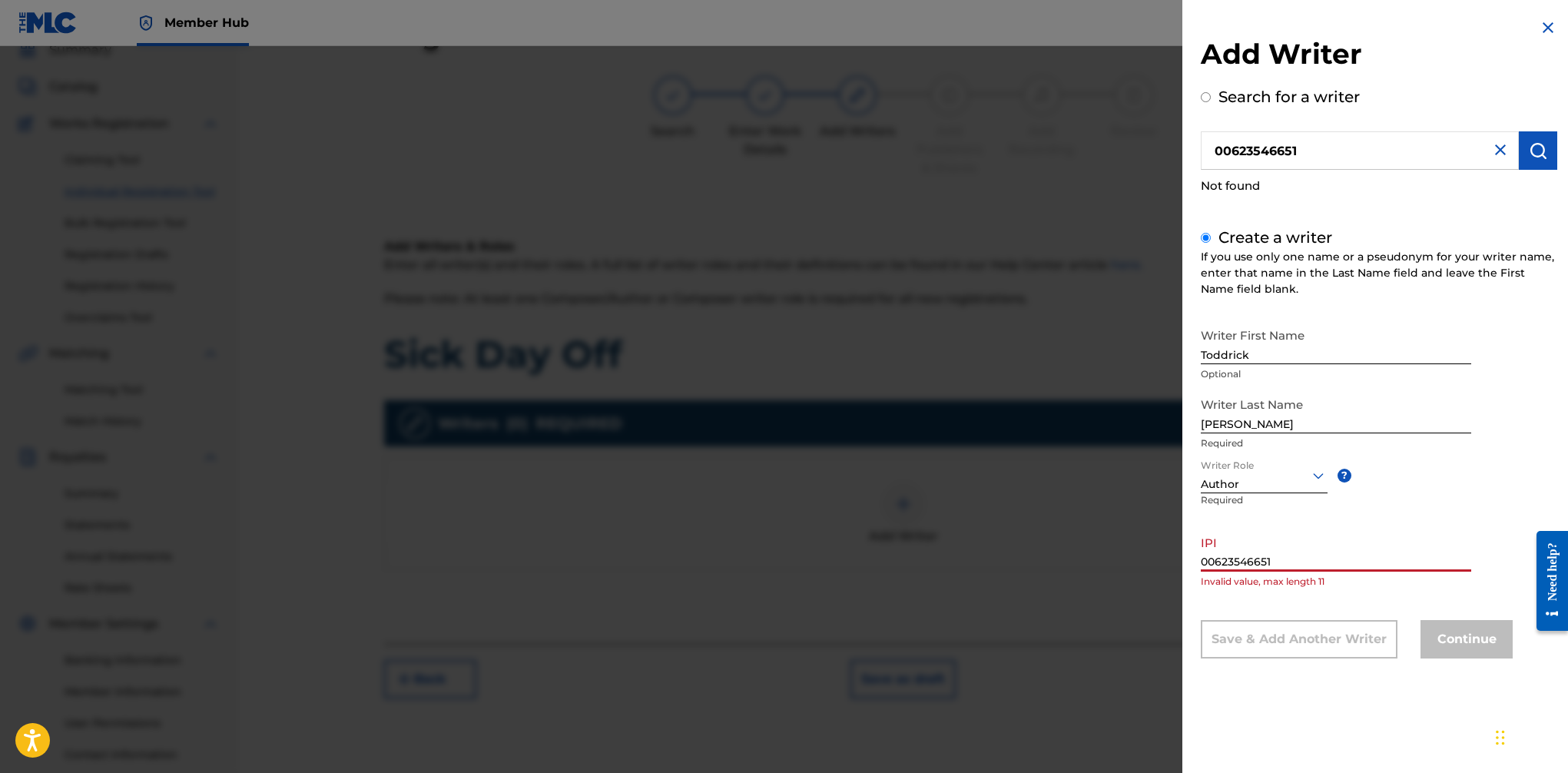
click at [1277, 559] on input "00623546651" at bounding box center [1337, 549] width 271 height 44
drag, startPoint x: 1278, startPoint y: 561, endPoint x: 920, endPoint y: 338, distance: 421.8
click at [1034, 545] on div "Add Writer Search for a writer 00623546651 Not found Create a writer If you use…" at bounding box center [784, 409] width 1568 height 727
click at [1277, 550] on input "00623546651" at bounding box center [1337, 549] width 271 height 44
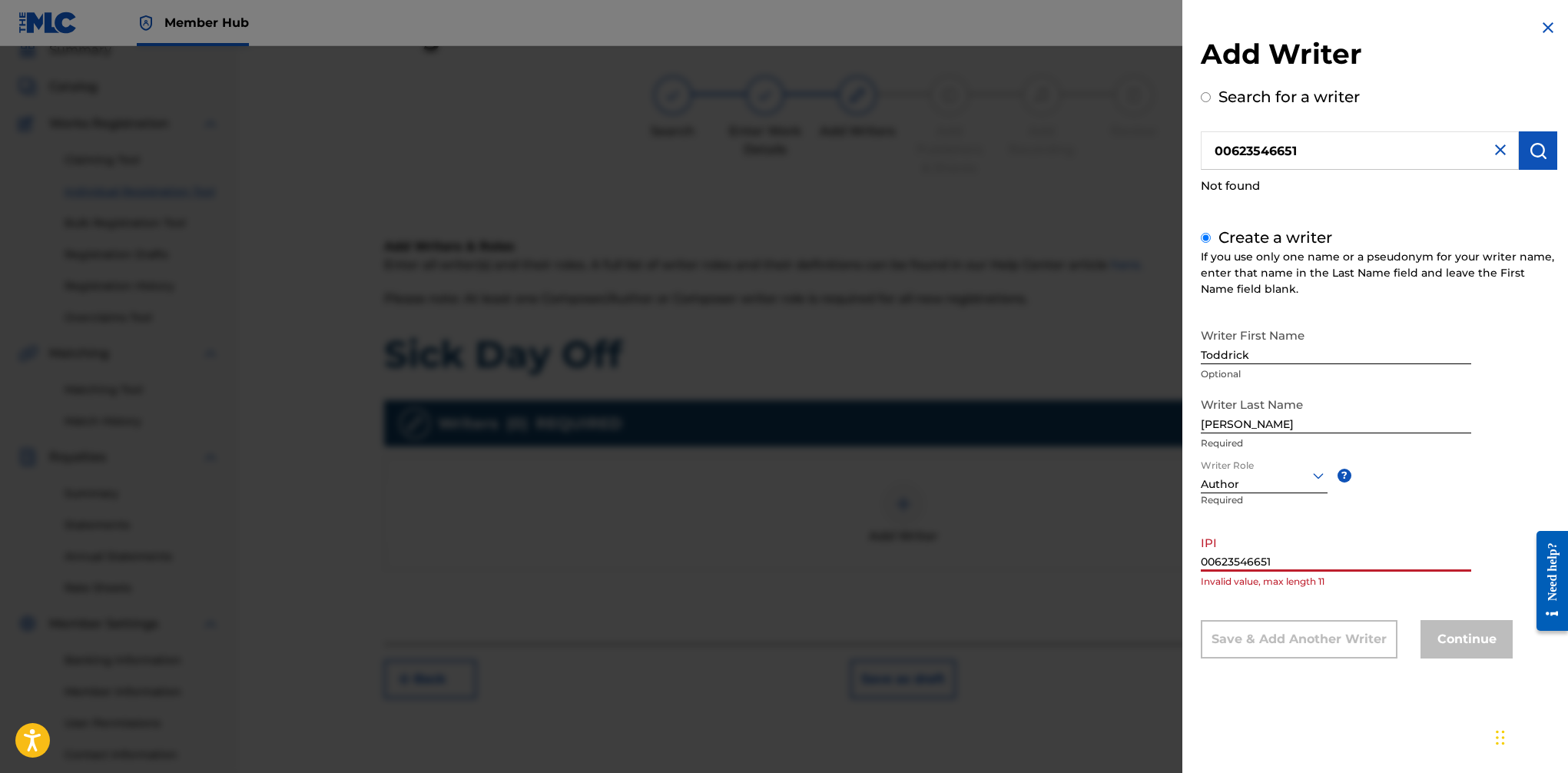
paste input "text"
drag, startPoint x: 1227, startPoint y: 561, endPoint x: 1507, endPoint y: 548, distance: 280.3
click at [1231, 561] on input "00623546651" at bounding box center [1337, 549] width 271 height 44
paste input "0623546651"
click at [1212, 565] on input "00623546651" at bounding box center [1337, 549] width 271 height 44
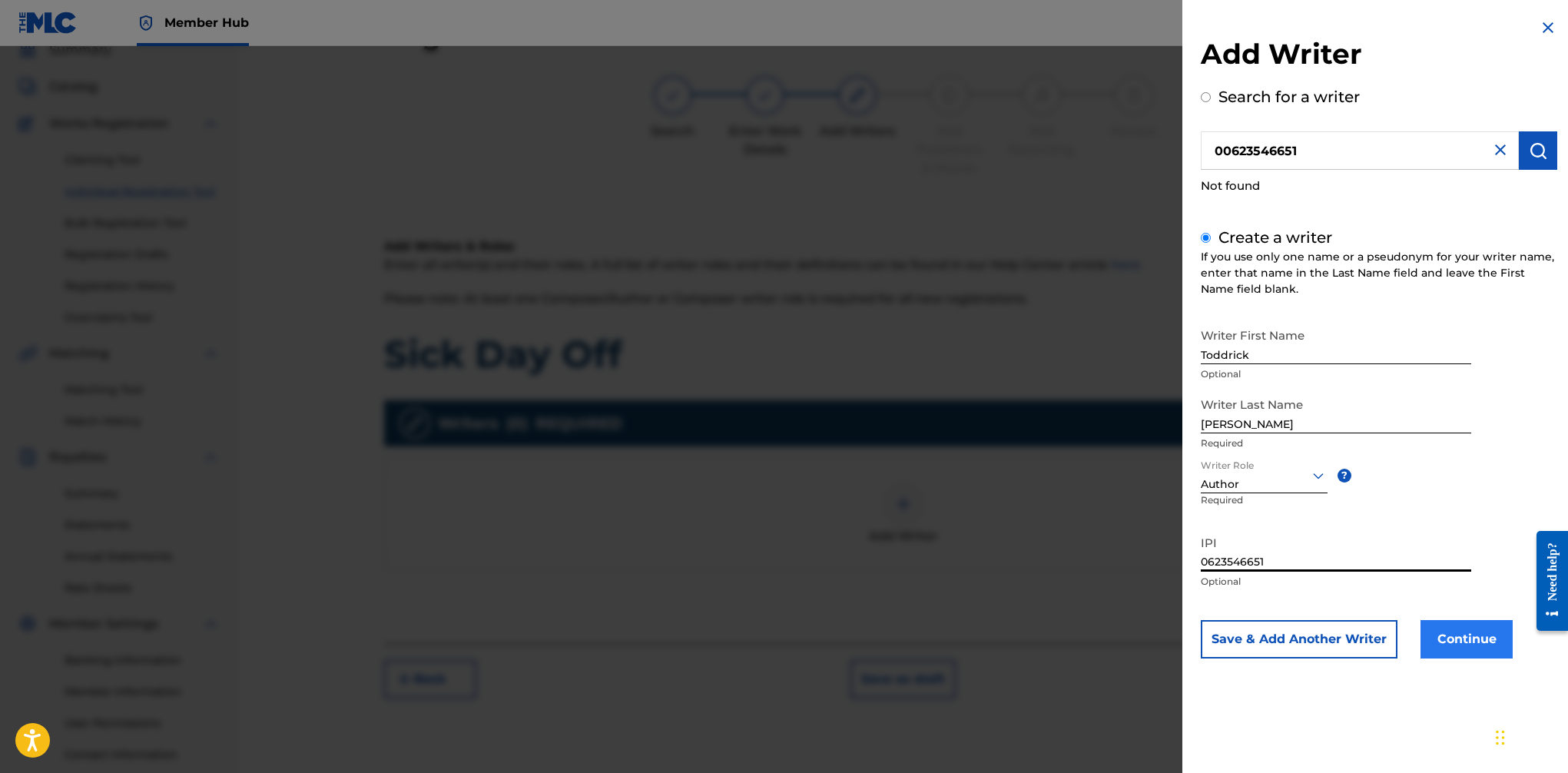
type input "0623546651"
click at [1277, 634] on button "Continue" at bounding box center [1466, 639] width 92 height 38
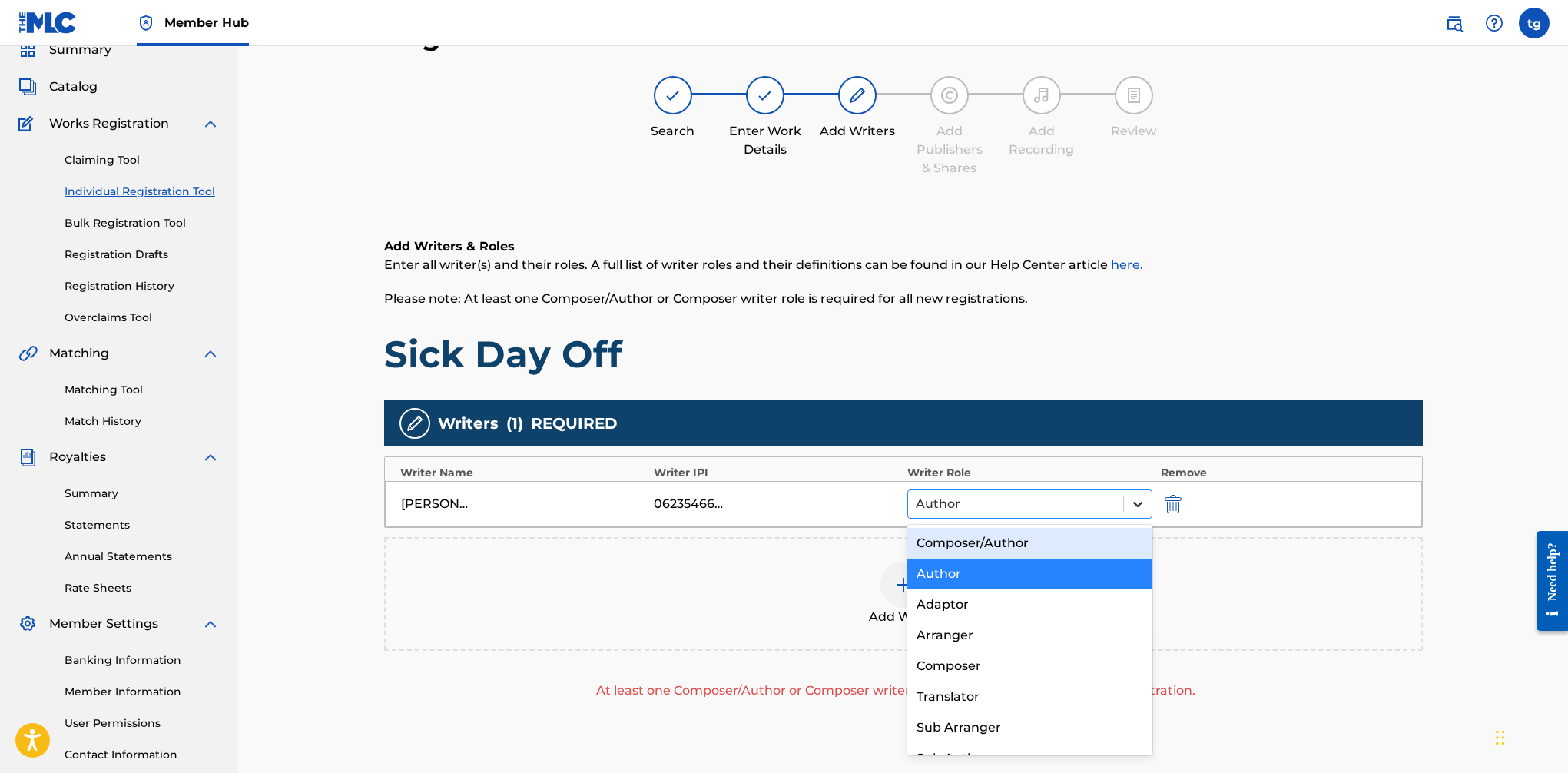
click at [1134, 500] on icon at bounding box center [1138, 504] width 15 height 15
click at [1217, 601] on div "Add Writer" at bounding box center [904, 594] width 1036 height 65
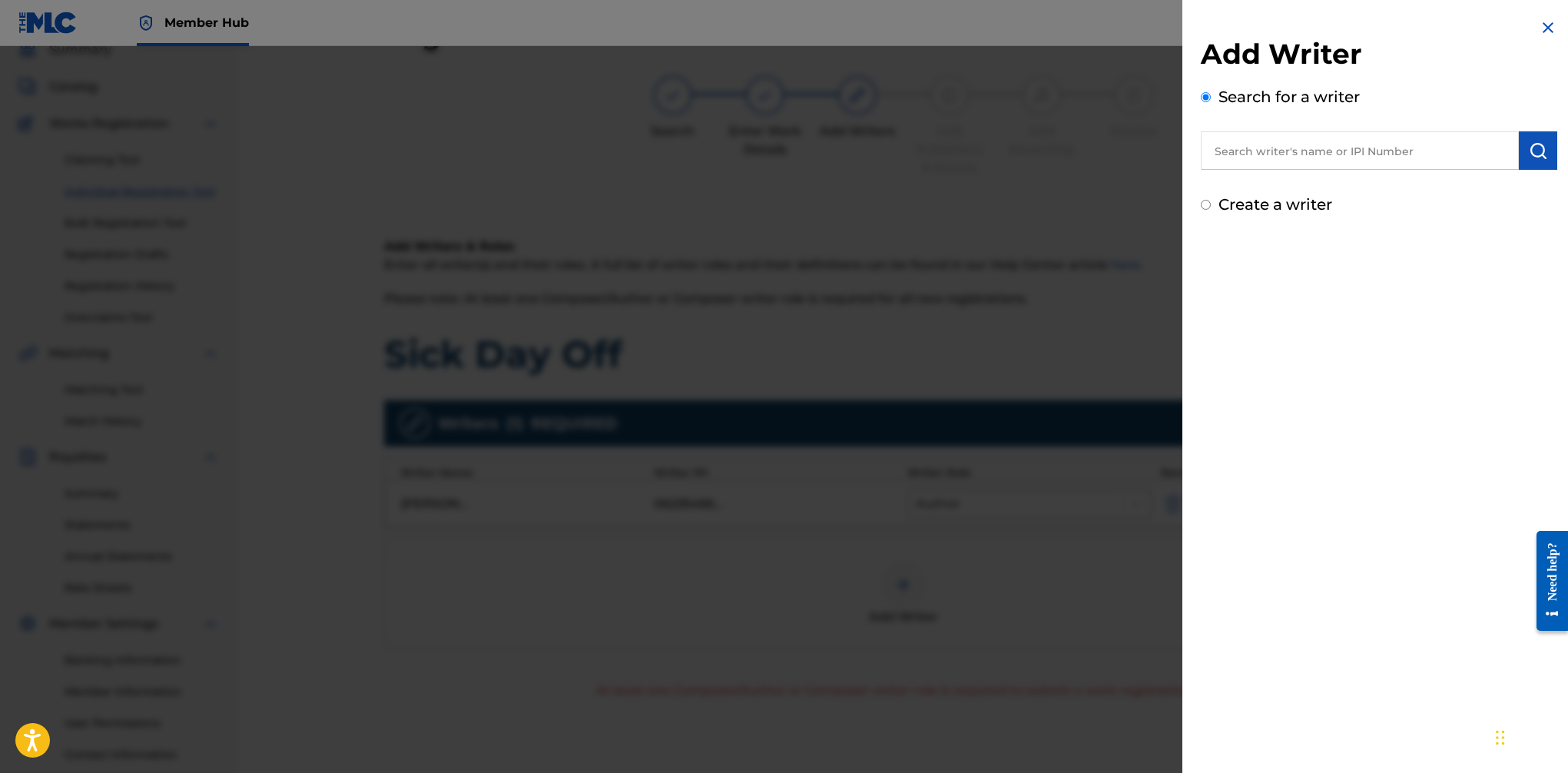
click at [1277, 28] on img at bounding box center [1548, 28] width 18 height 18
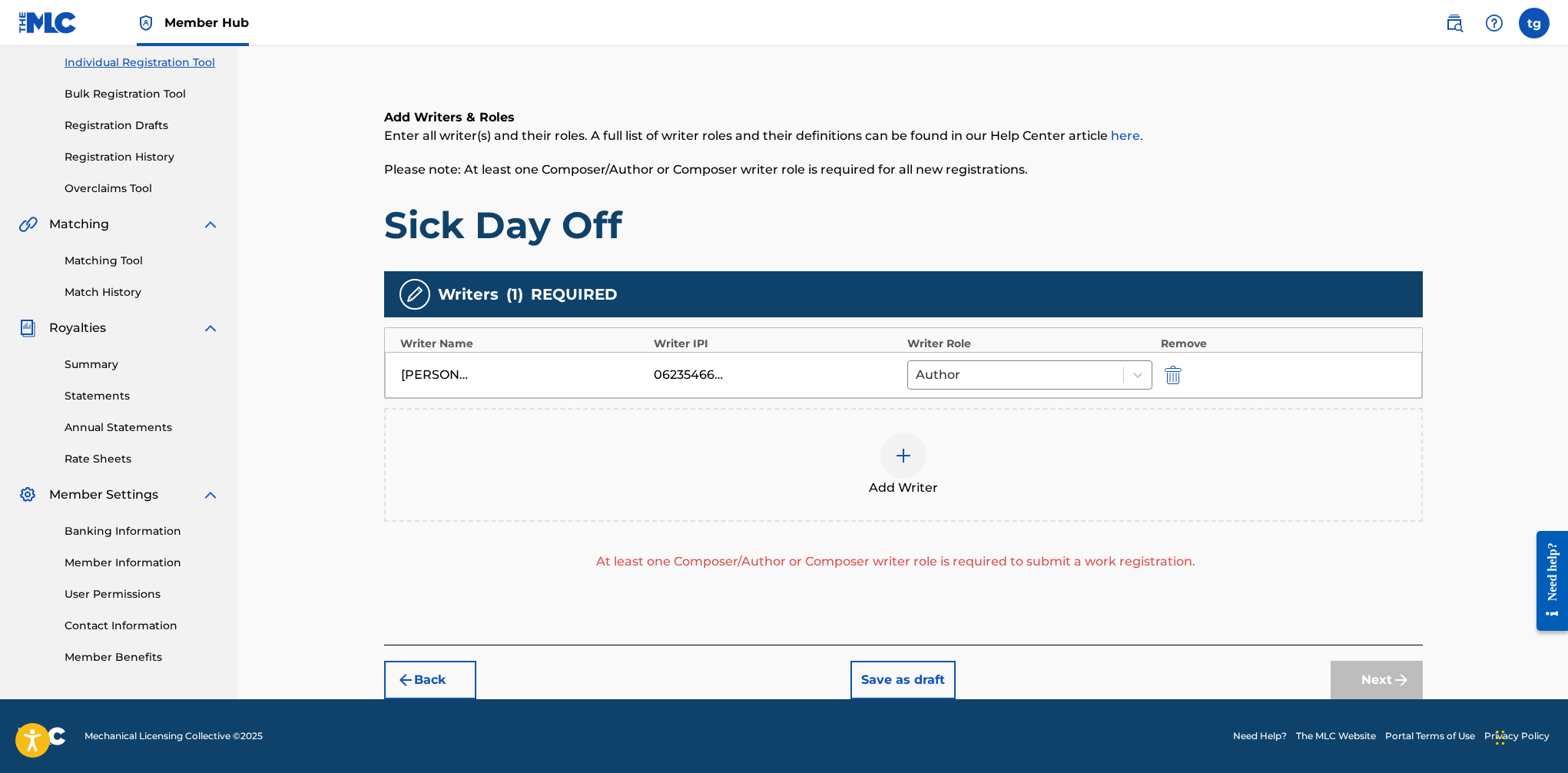
scroll to position [195, 0]
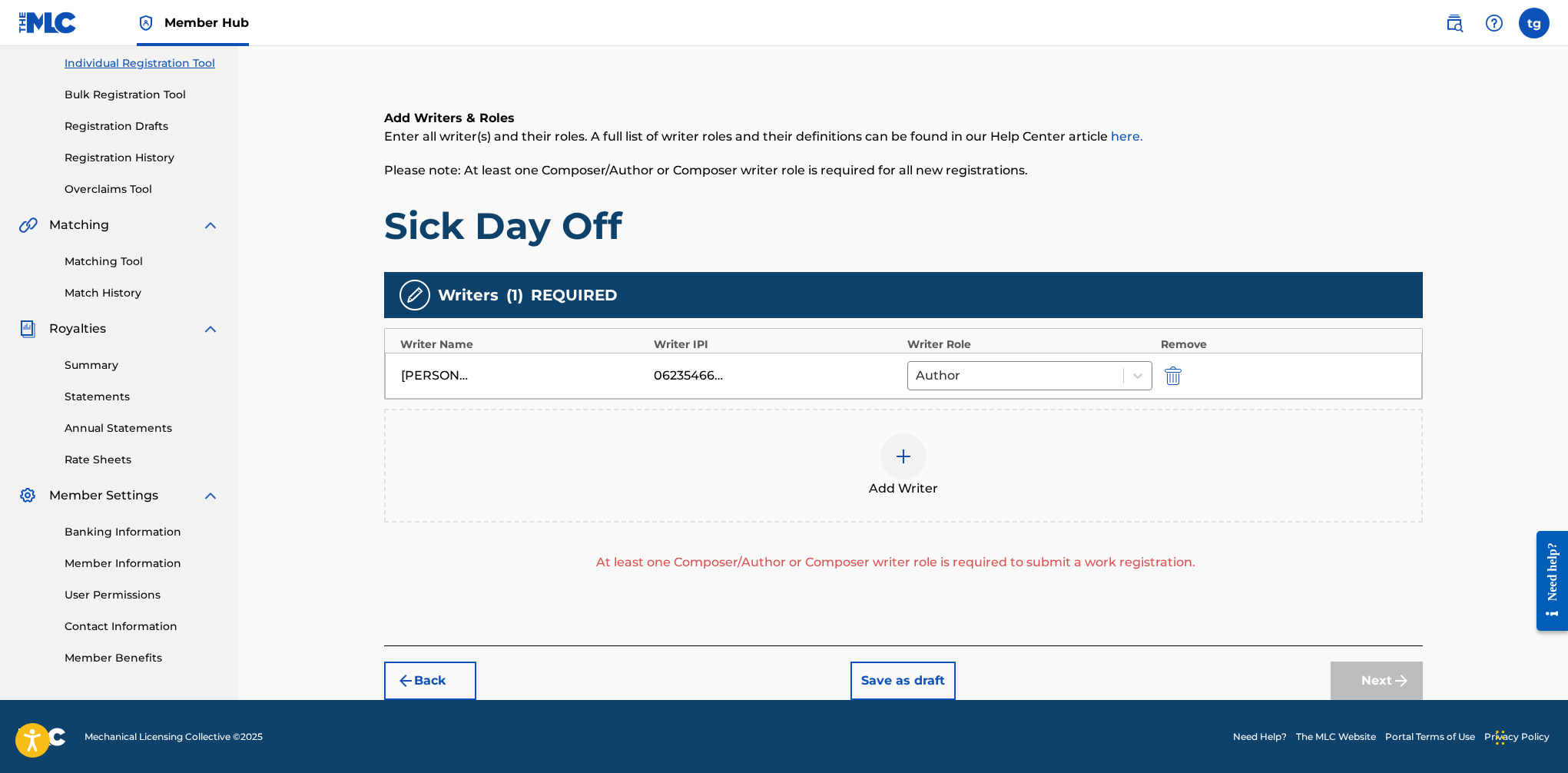
click at [903, 452] on img at bounding box center [904, 457] width 18 height 18
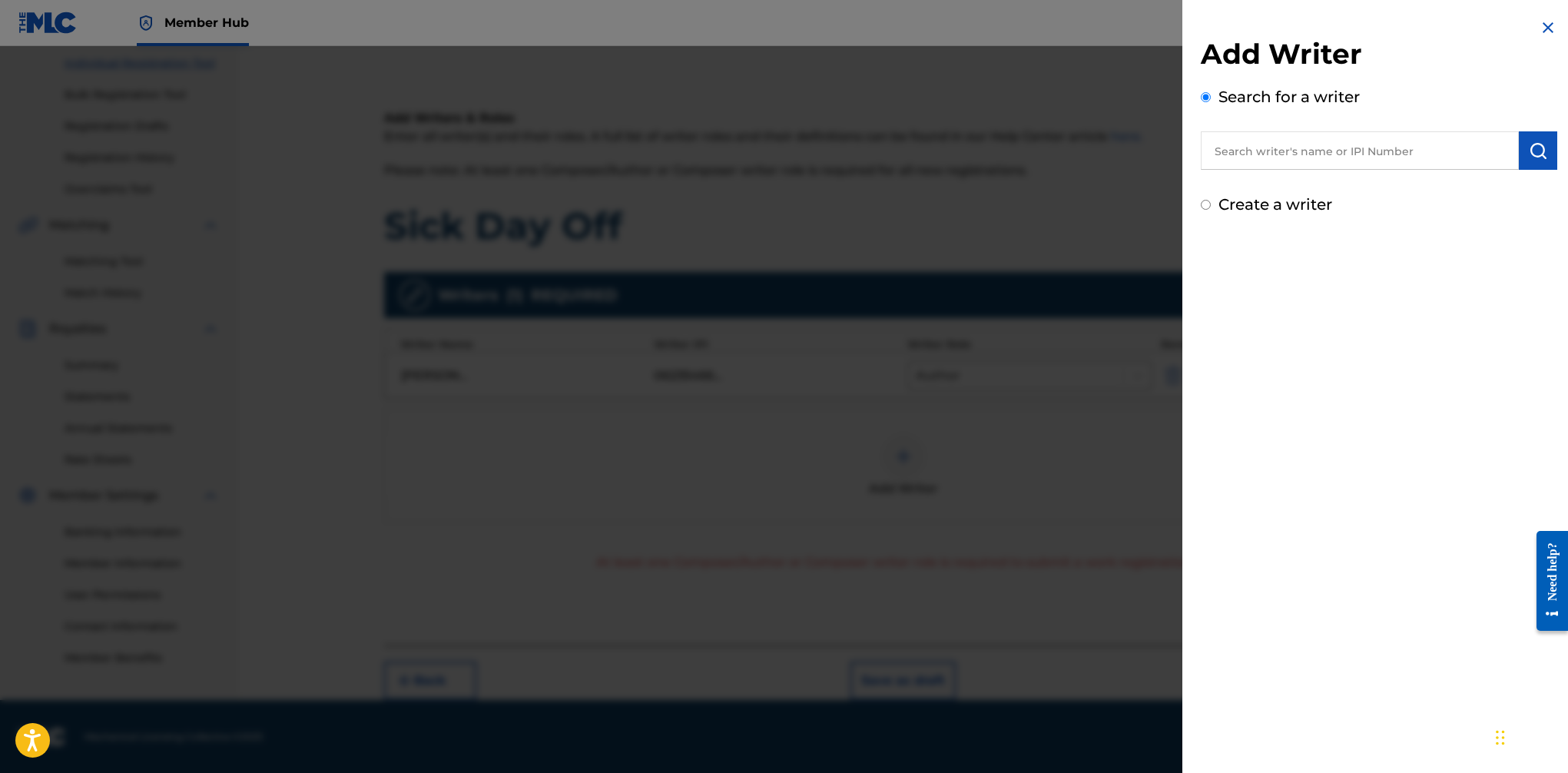
click at [1203, 203] on input "Create a writer" at bounding box center [1206, 205] width 10 height 10
radio input "false"
radio input "true"
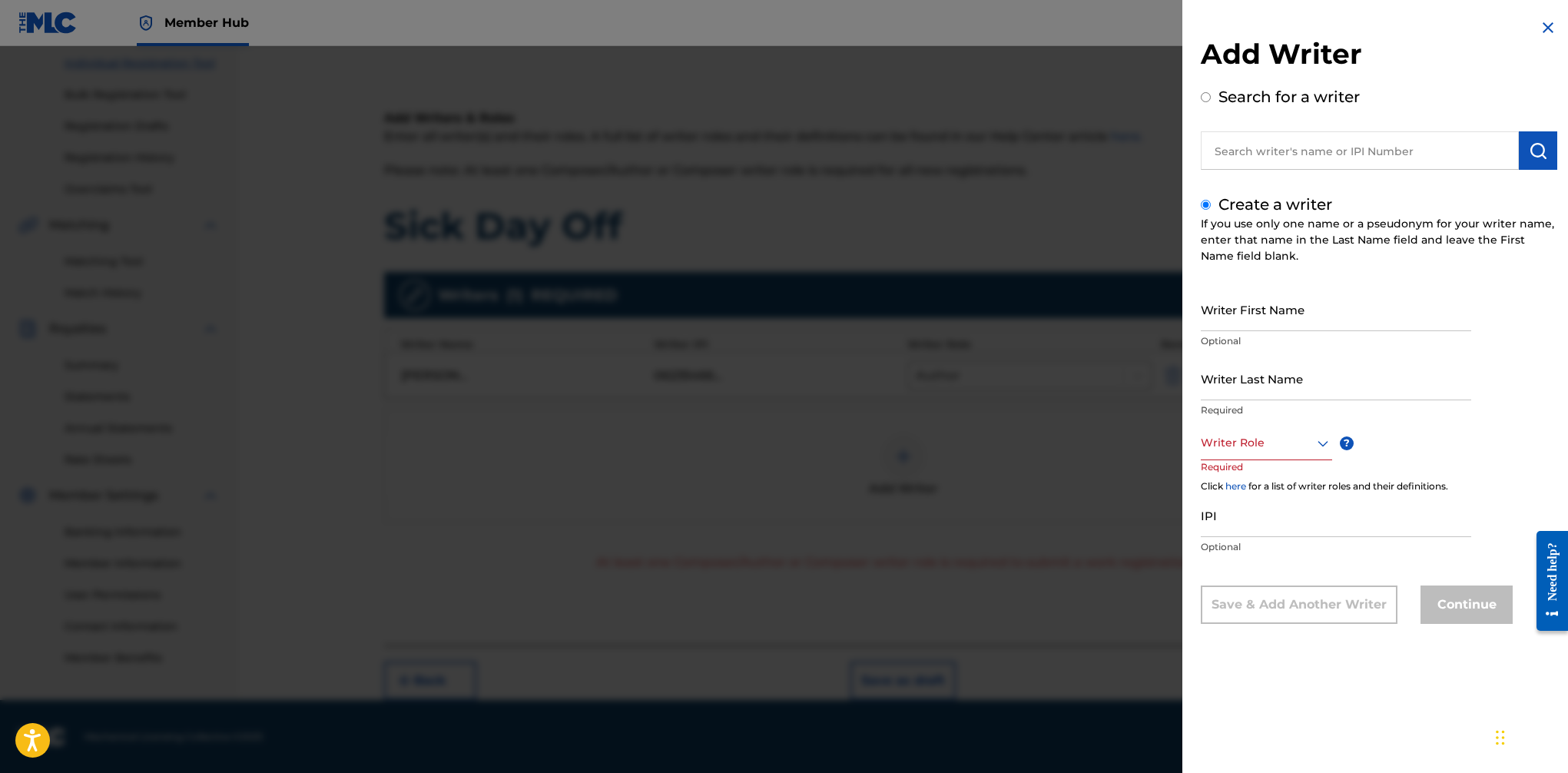
click at [1274, 148] on input "text" at bounding box center [1360, 151] width 318 height 38
radio input "true"
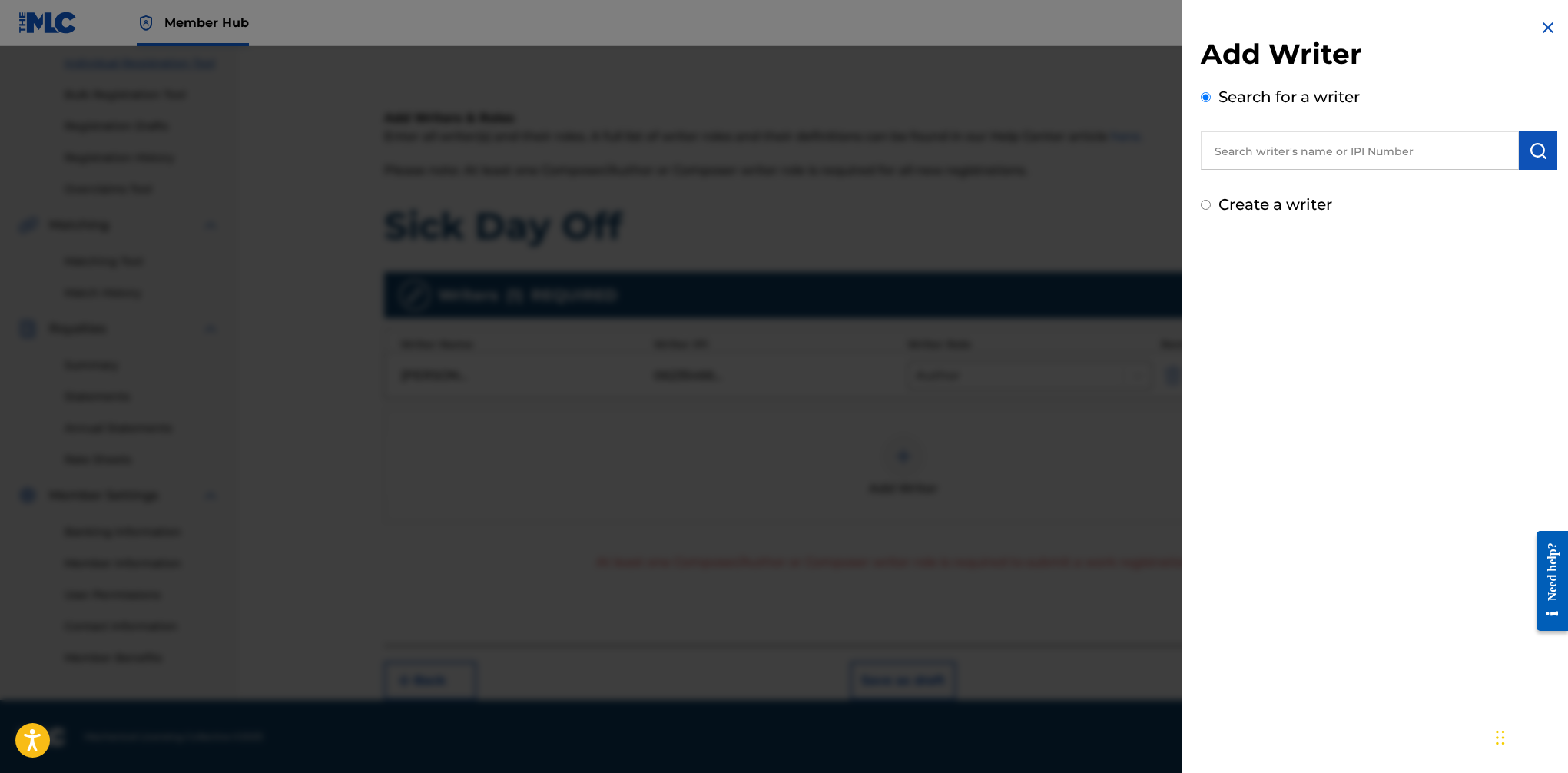
paste input "00623546651"
click at [1253, 146] on input "00623546651" at bounding box center [1360, 151] width 318 height 38
type input "0623546651"
click at [1277, 151] on img "submit" at bounding box center [1538, 151] width 18 height 18
click at [1207, 271] on input "Create a writer" at bounding box center [1206, 270] width 10 height 10
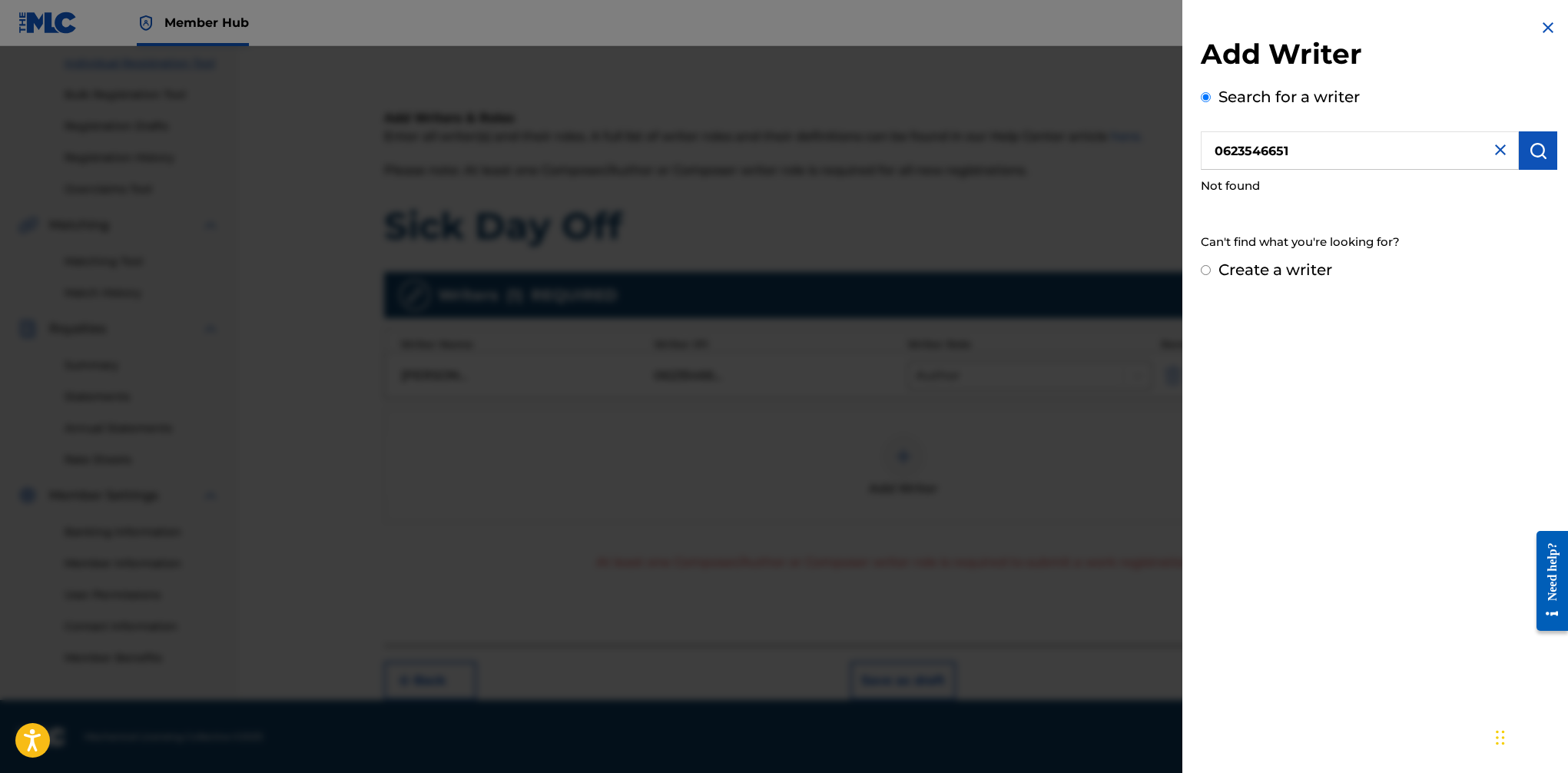
radio input "false"
radio input "true"
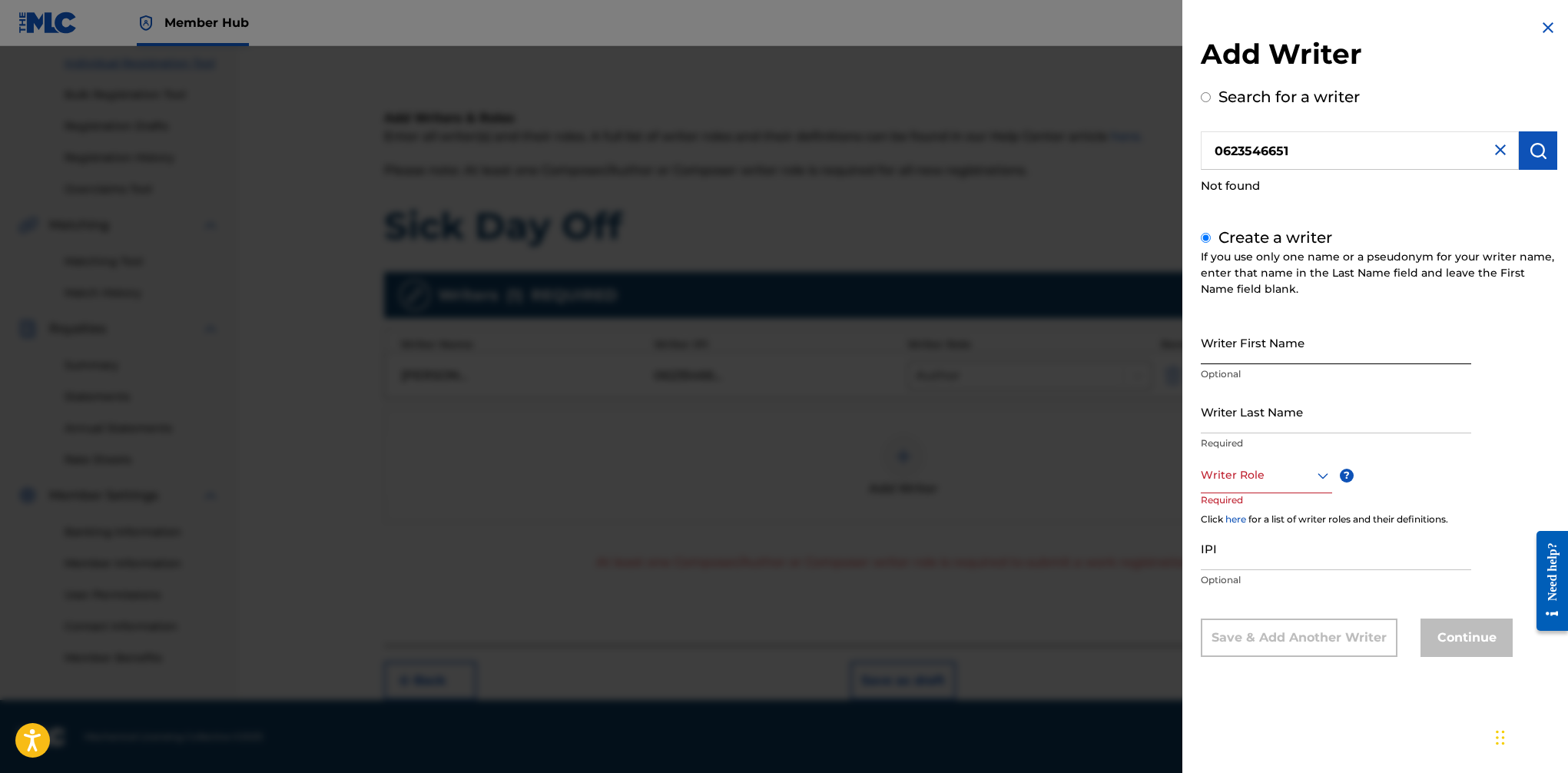
click at [1244, 347] on input "Writer First Name" at bounding box center [1337, 342] width 271 height 44
type input "Toddrick"
drag, startPoint x: 1270, startPoint y: 405, endPoint x: 1274, endPoint y: 415, distance: 10.8
click at [1270, 405] on input "Writer Last Name" at bounding box center [1337, 411] width 271 height 44
drag, startPoint x: 1252, startPoint y: 425, endPoint x: 1131, endPoint y: 427, distance: 121.0
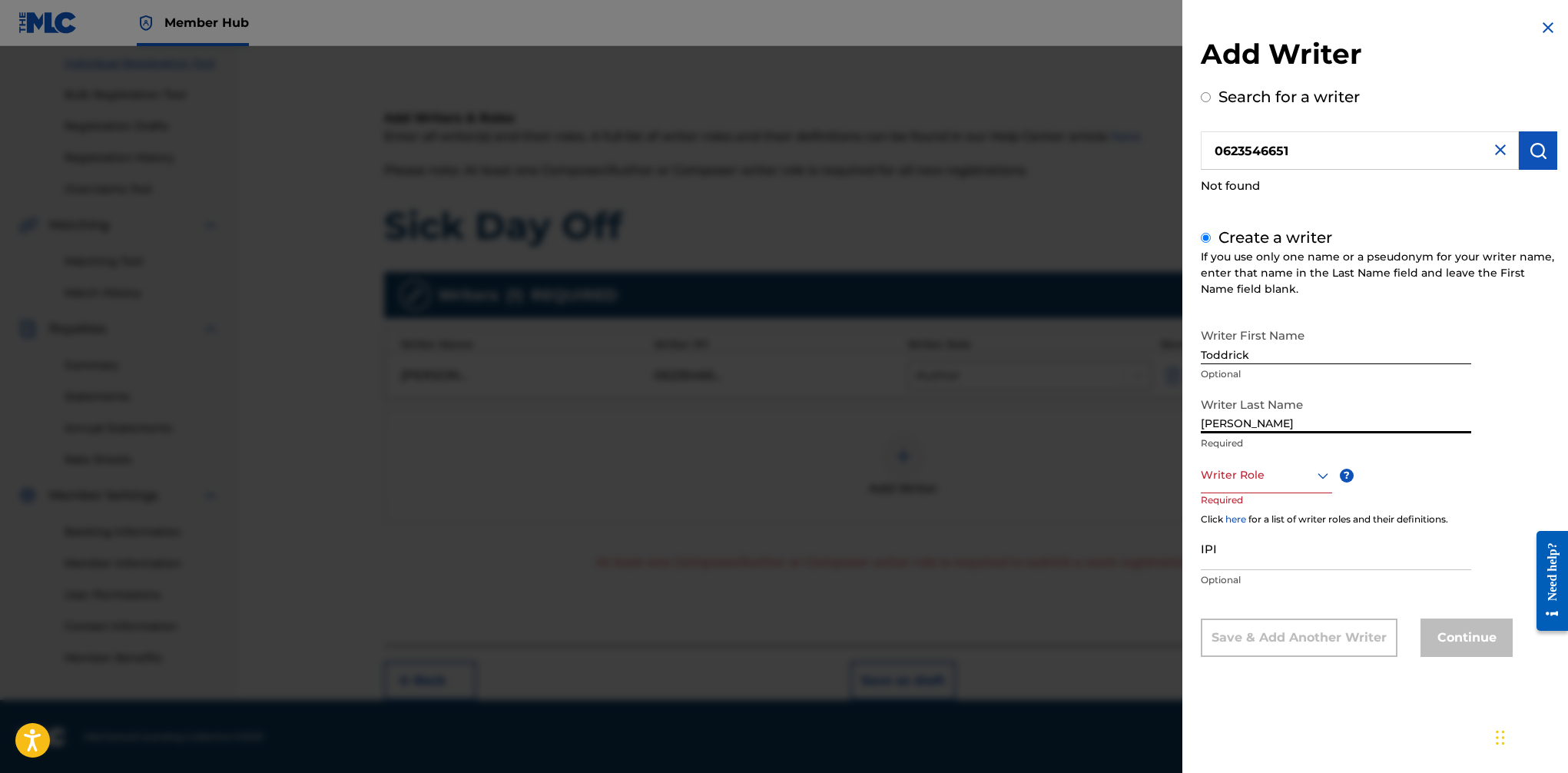
click at [1131, 427] on div "Add Writer Search for a writer 0623546651 Not found Create a writer If you use …" at bounding box center [784, 409] width 1568 height 727
type input "[PERSON_NAME]"
click at [1235, 480] on div at bounding box center [1267, 475] width 131 height 19
click at [1257, 515] on div "Composer/Author" at bounding box center [1267, 510] width 130 height 35
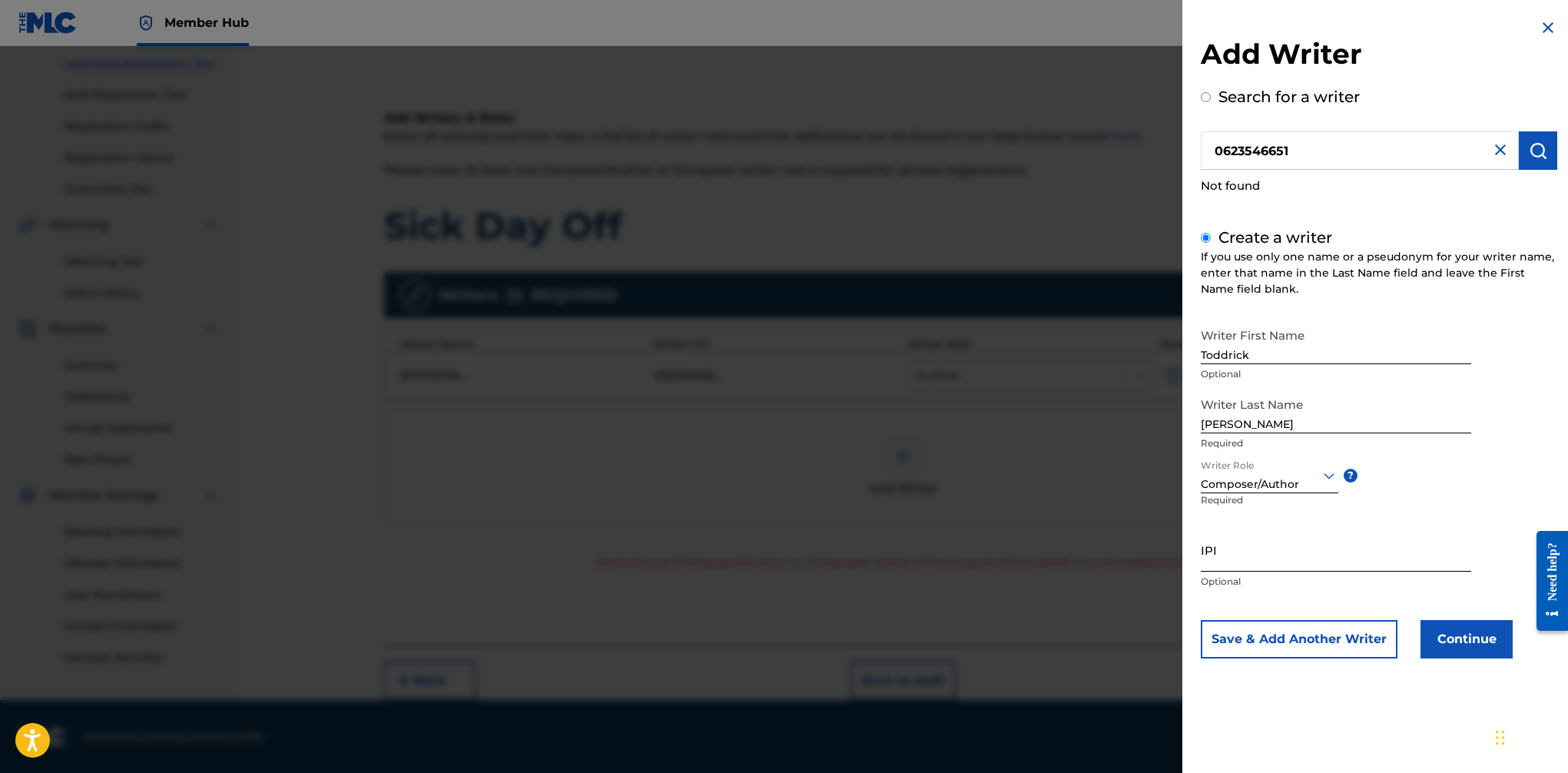
click at [1217, 563] on input "IPI" at bounding box center [1337, 549] width 271 height 44
paste input "00623546651"
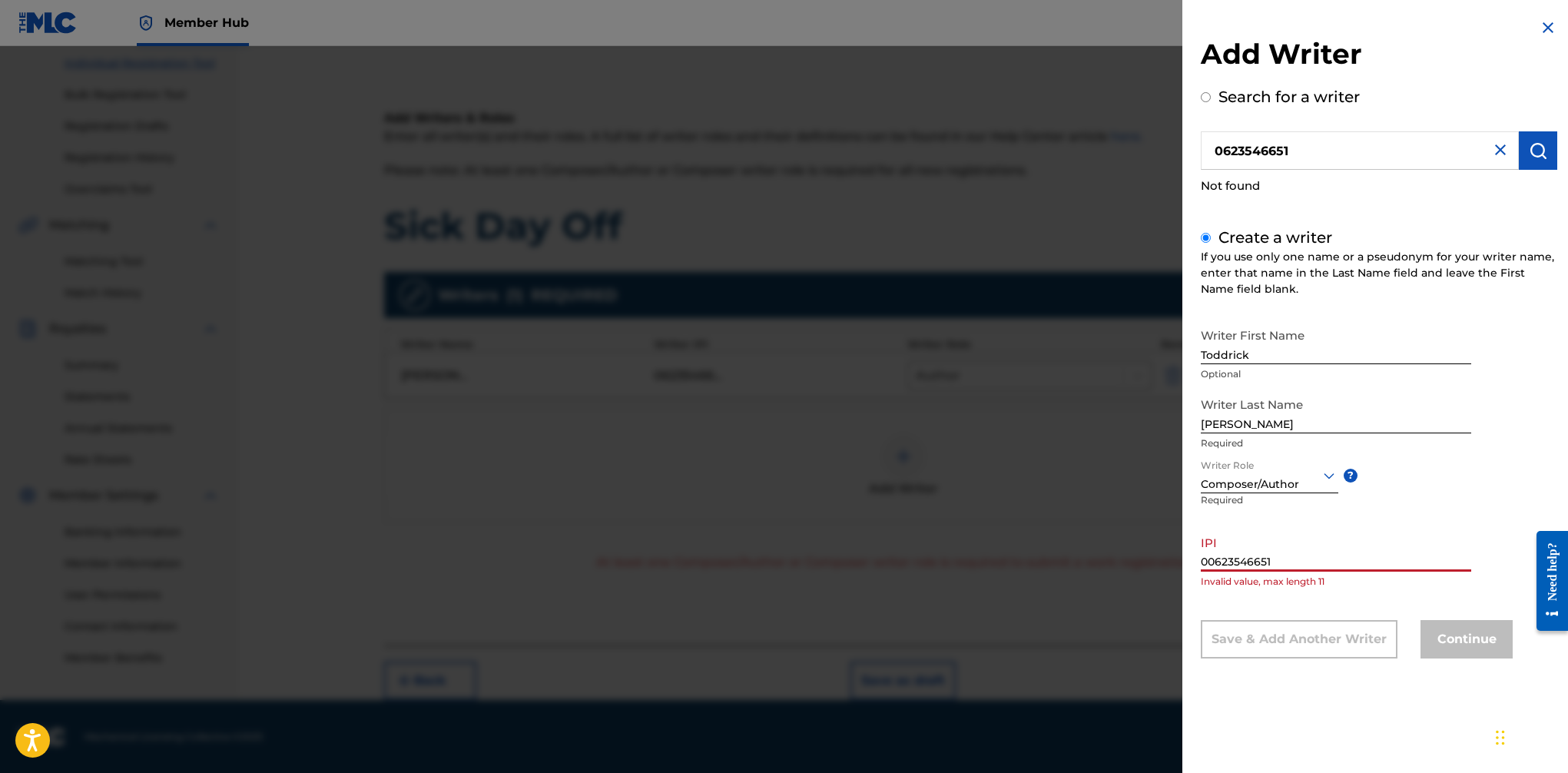
click at [1210, 561] on input "00623546651" at bounding box center [1337, 549] width 271 height 44
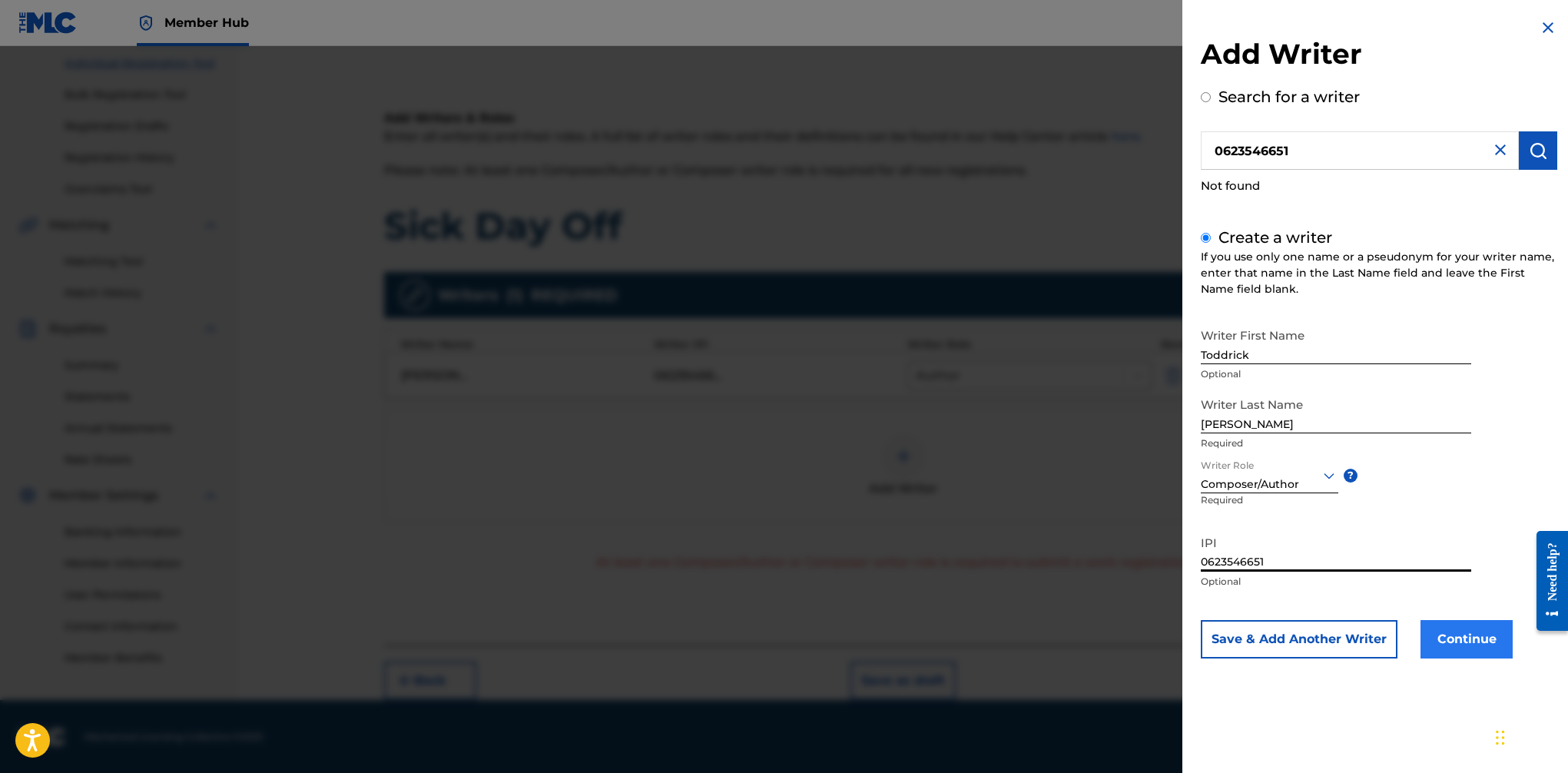
type input "0623546651"
click at [1277, 633] on button "Continue" at bounding box center [1466, 639] width 92 height 38
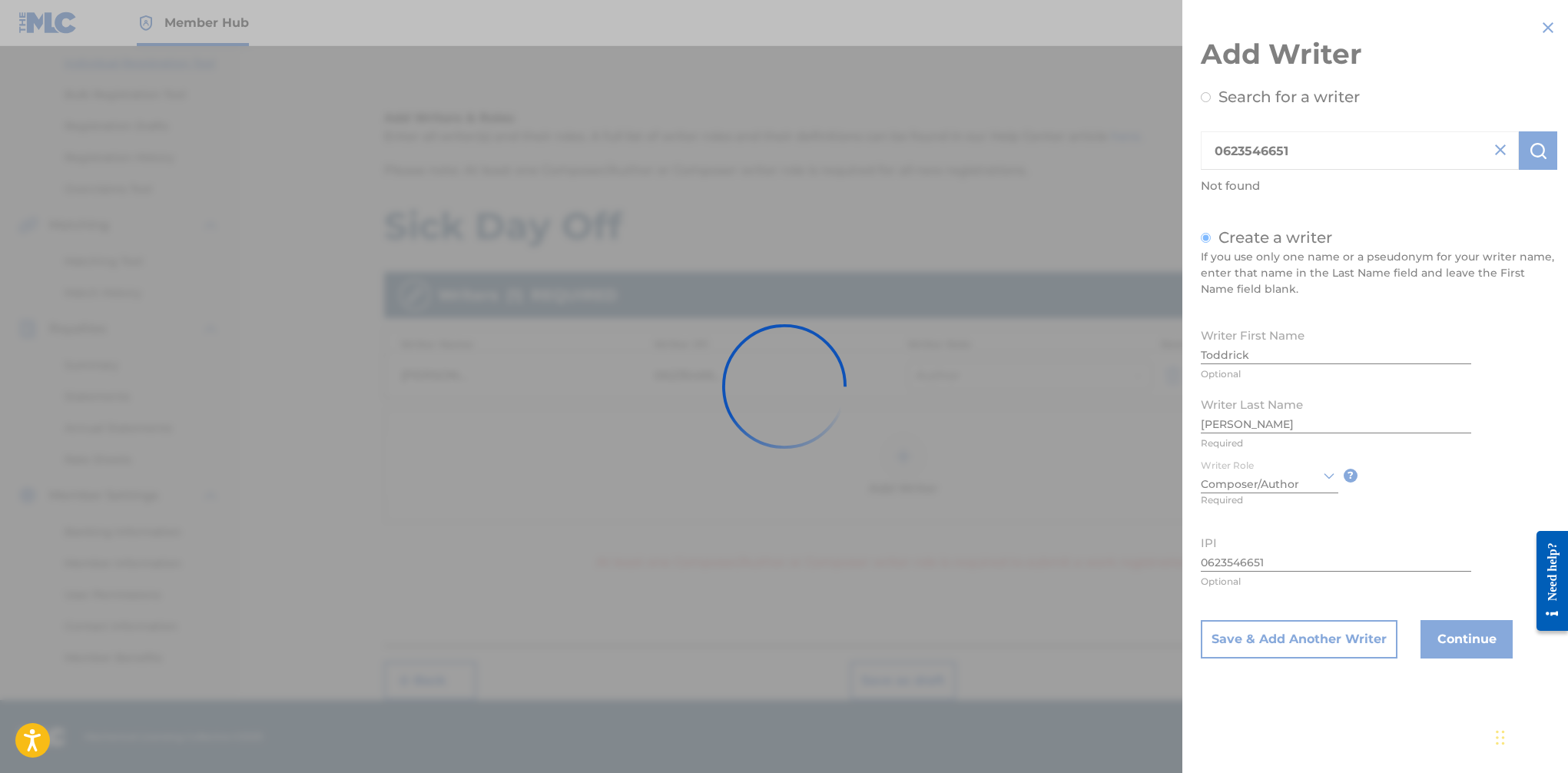
scroll to position [192, 0]
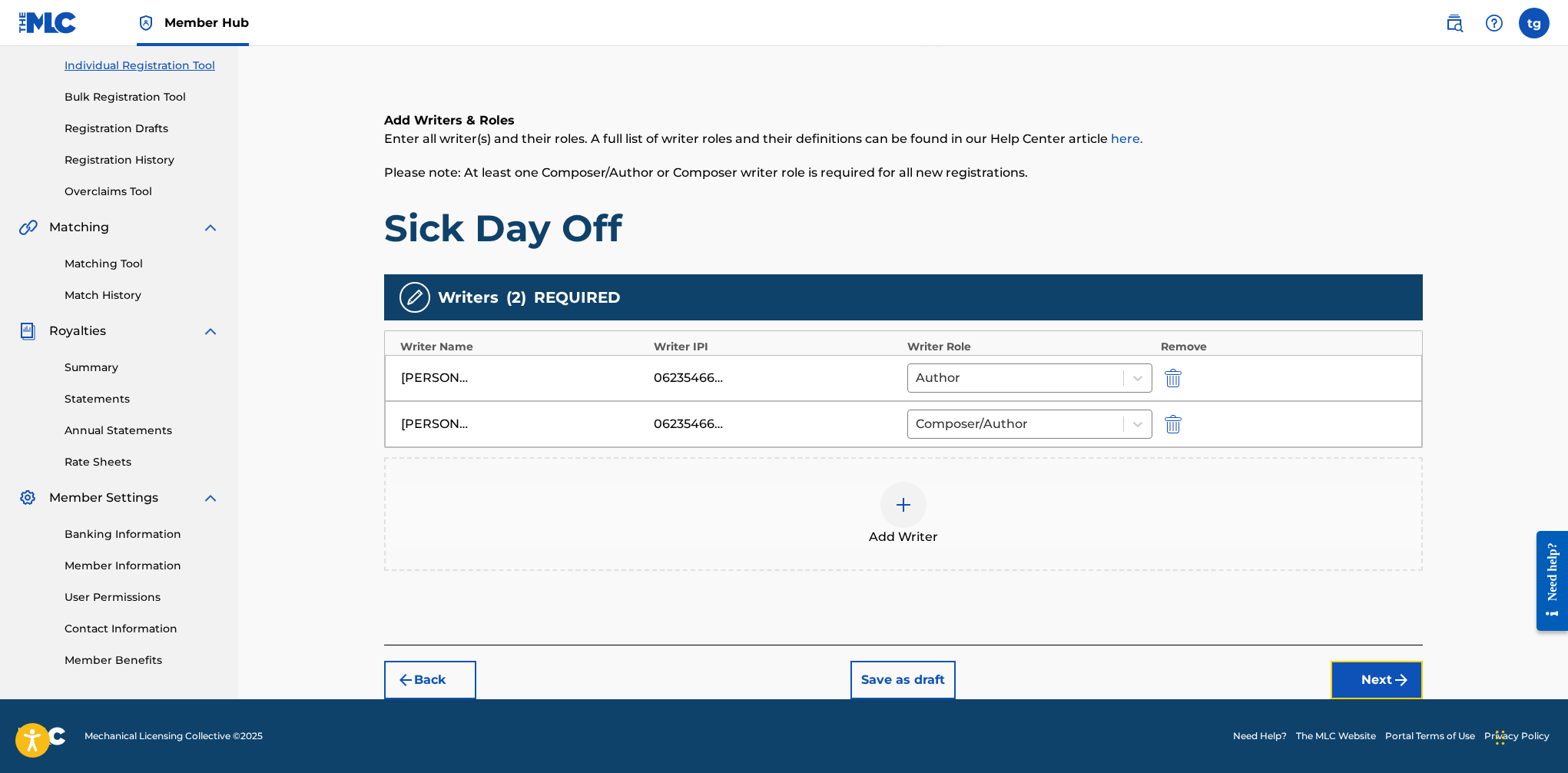
click at [1277, 672] on button "Next" at bounding box center [1377, 680] width 92 height 38
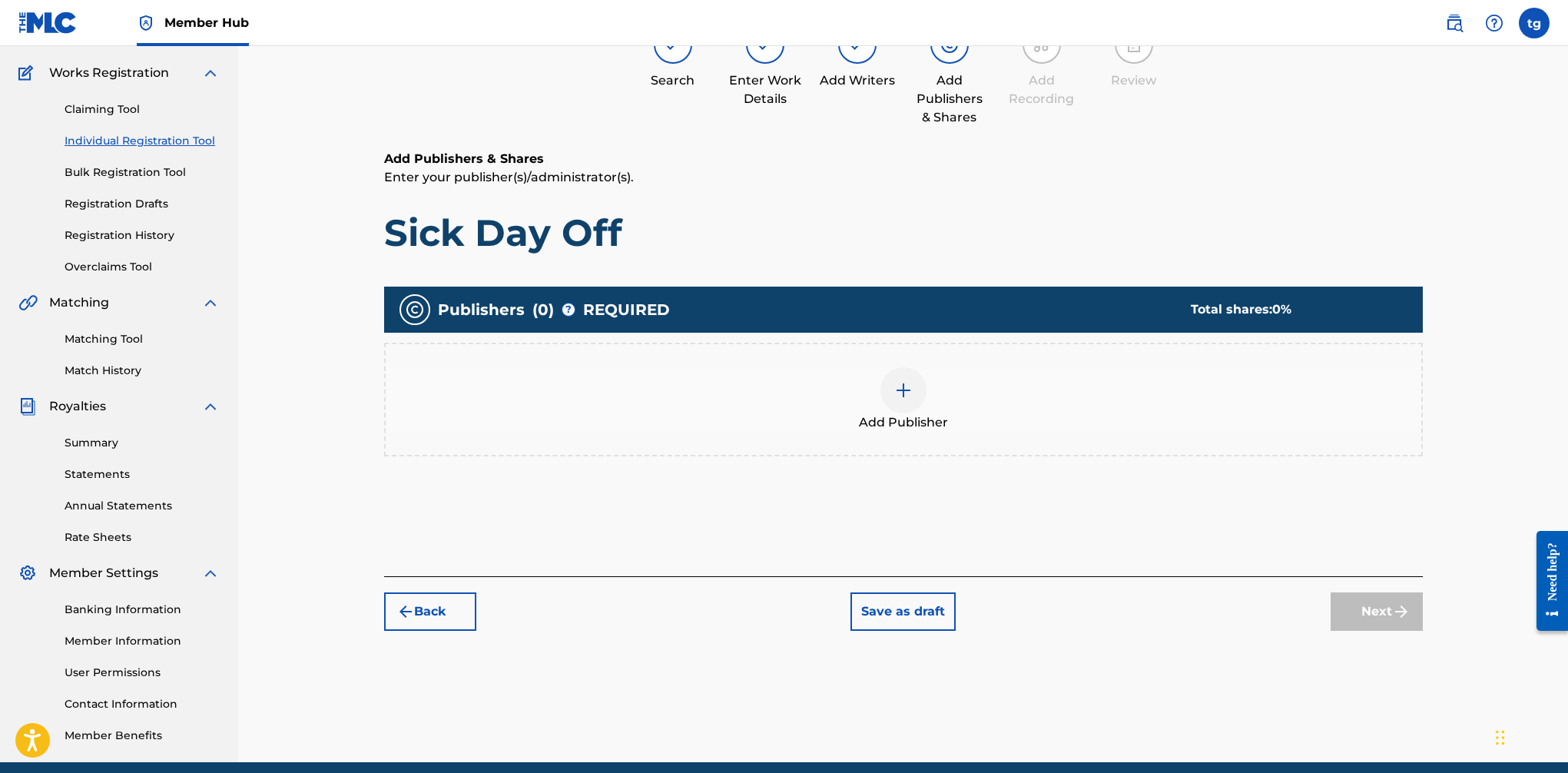
scroll to position [69, 0]
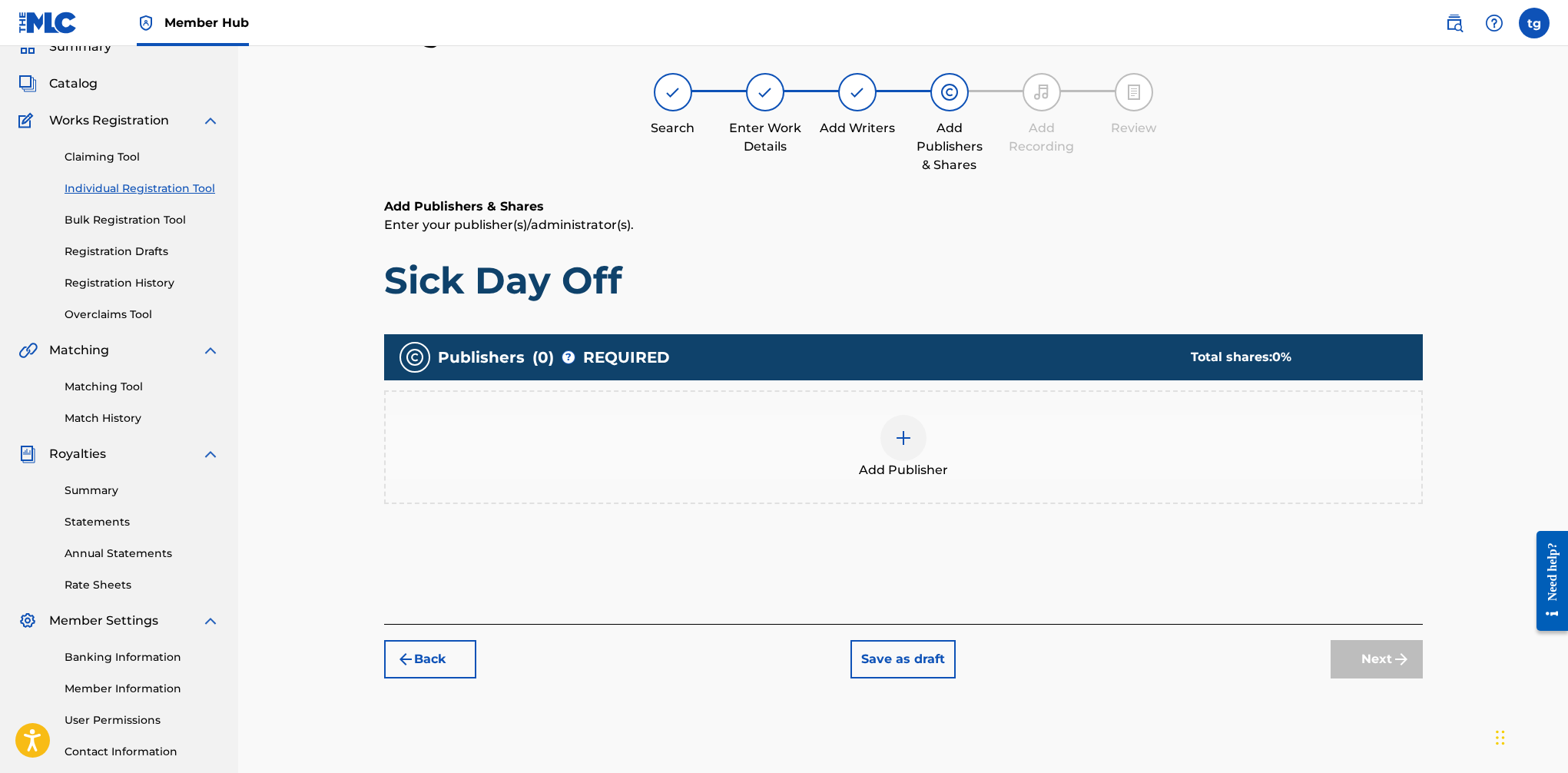
click at [902, 443] on img at bounding box center [904, 438] width 18 height 18
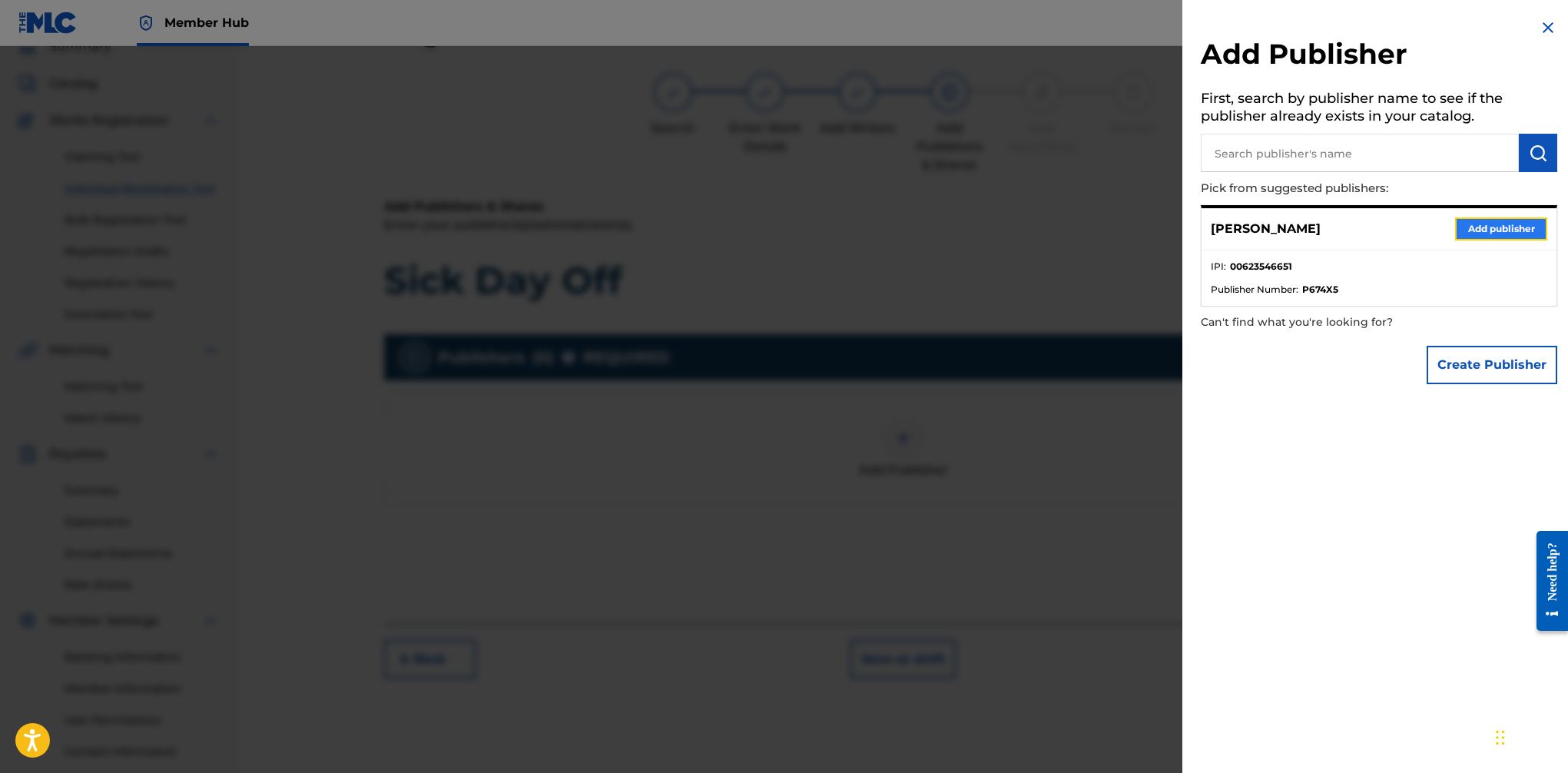
click at [1277, 230] on button "Add publisher" at bounding box center [1501, 229] width 92 height 23
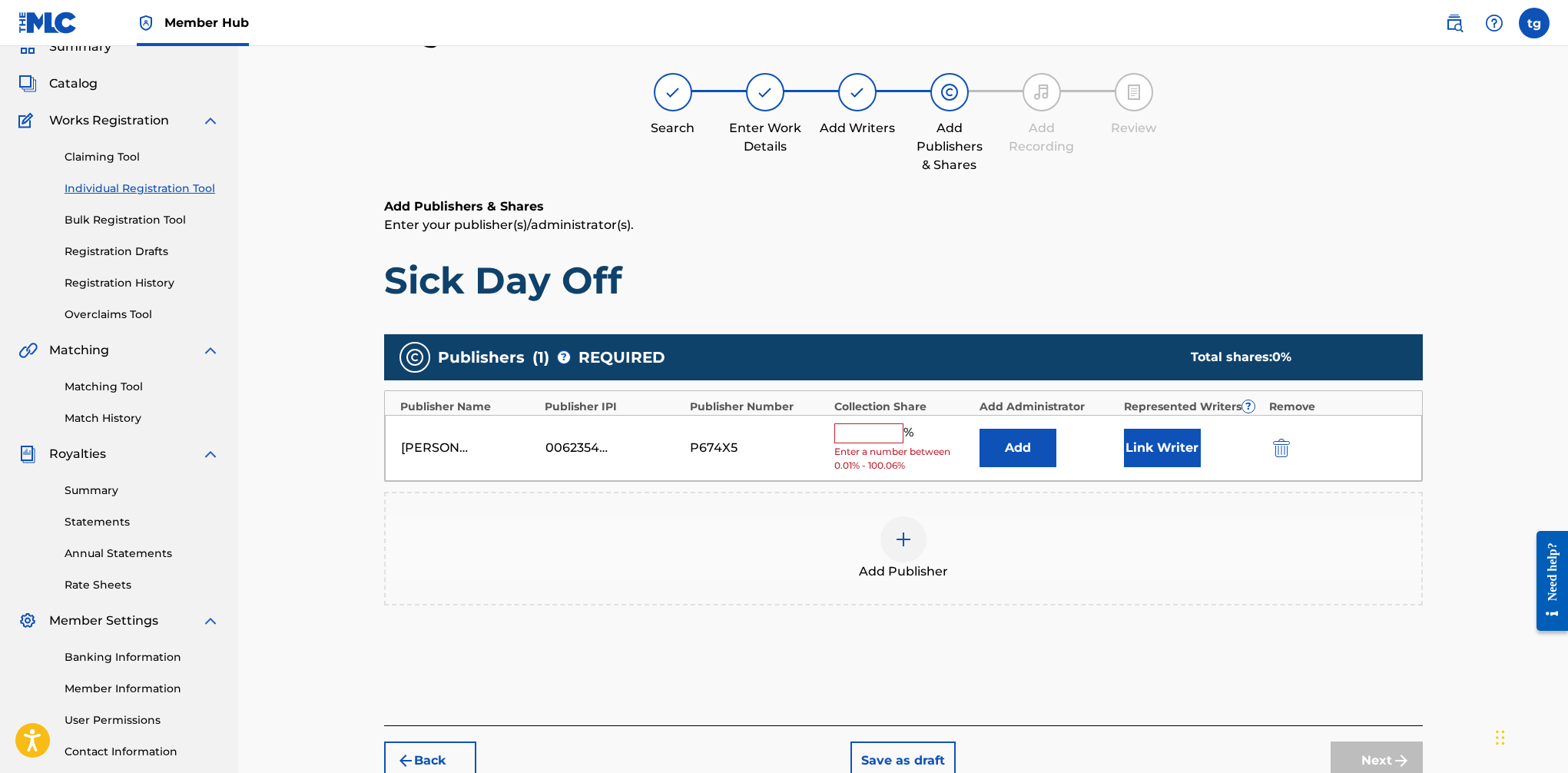
click at [869, 435] on input "text" at bounding box center [869, 434] width 69 height 20
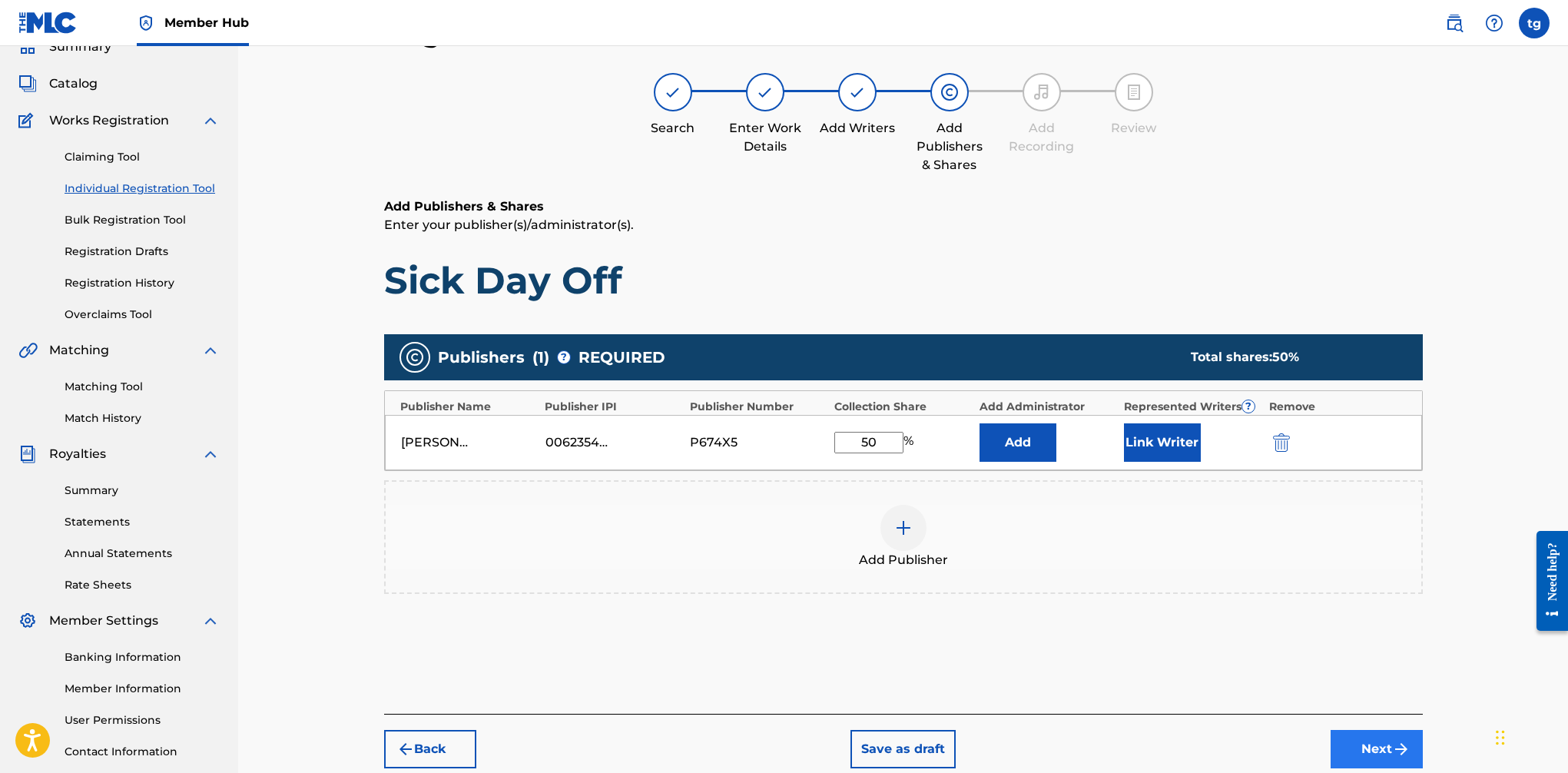
type input "50"
click at [1277, 742] on button "Next" at bounding box center [1377, 749] width 92 height 38
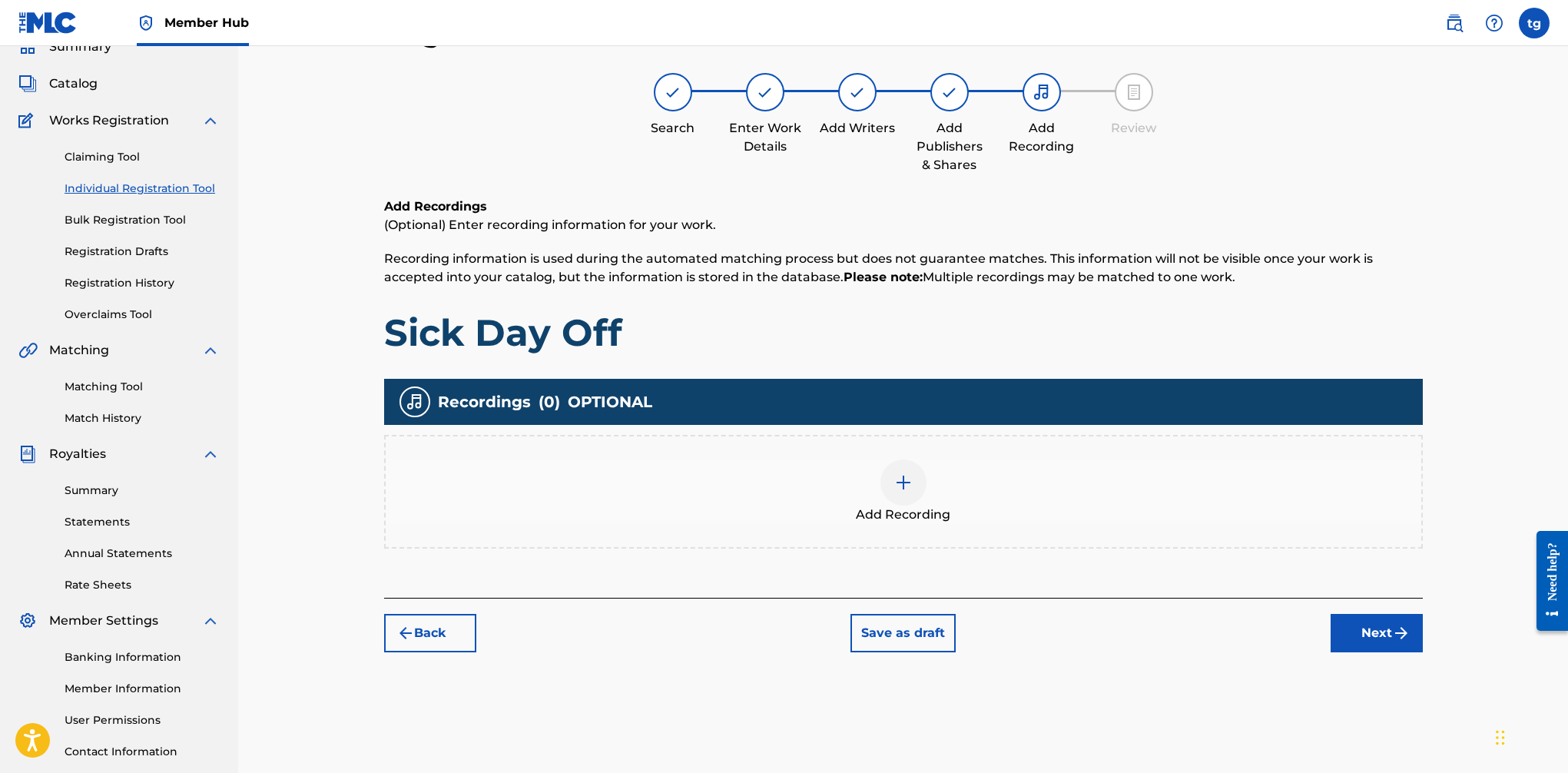
click at [907, 477] on img at bounding box center [904, 482] width 18 height 18
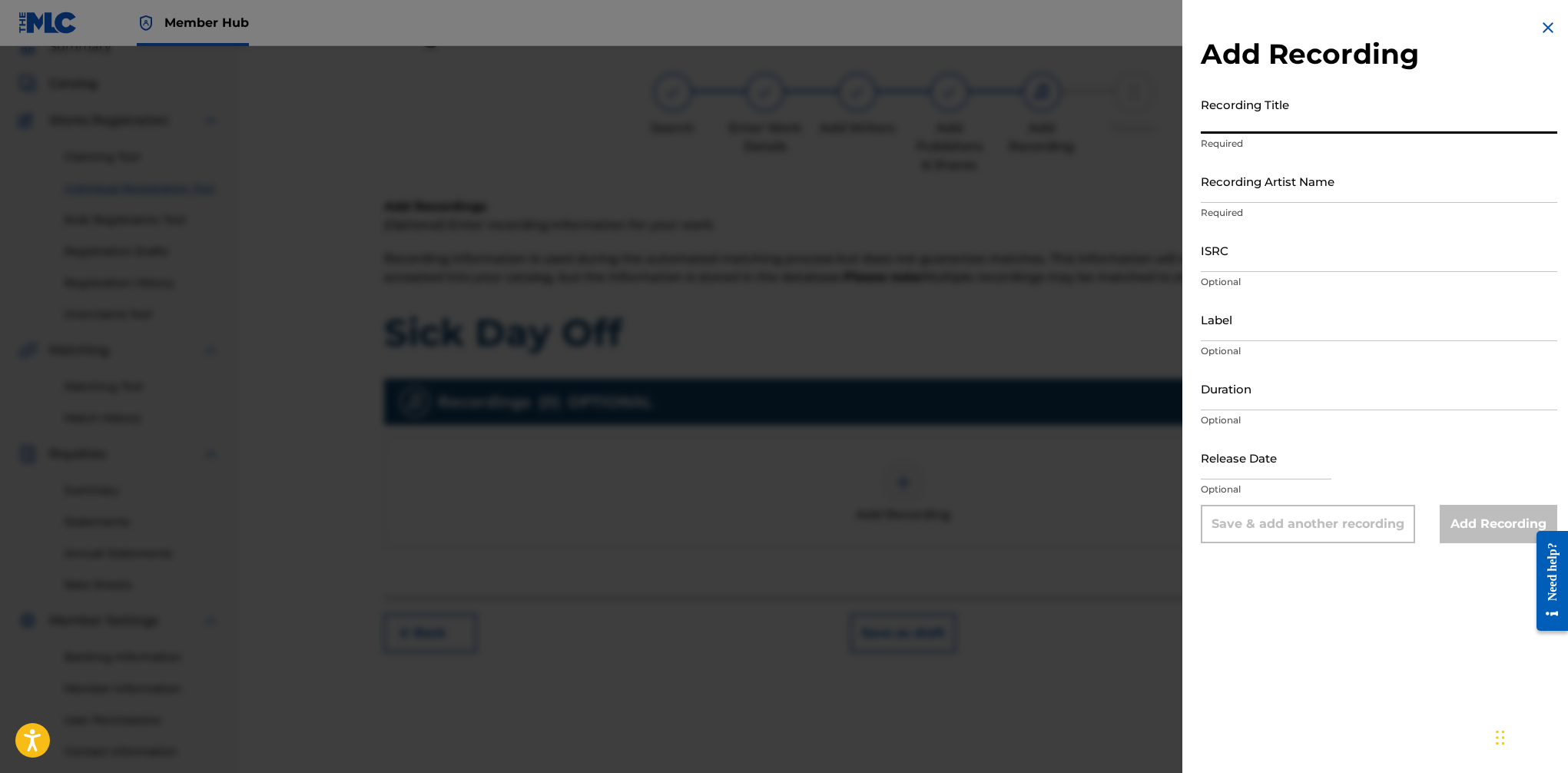
click at [1244, 116] on input "Recording Title" at bounding box center [1380, 112] width 357 height 44
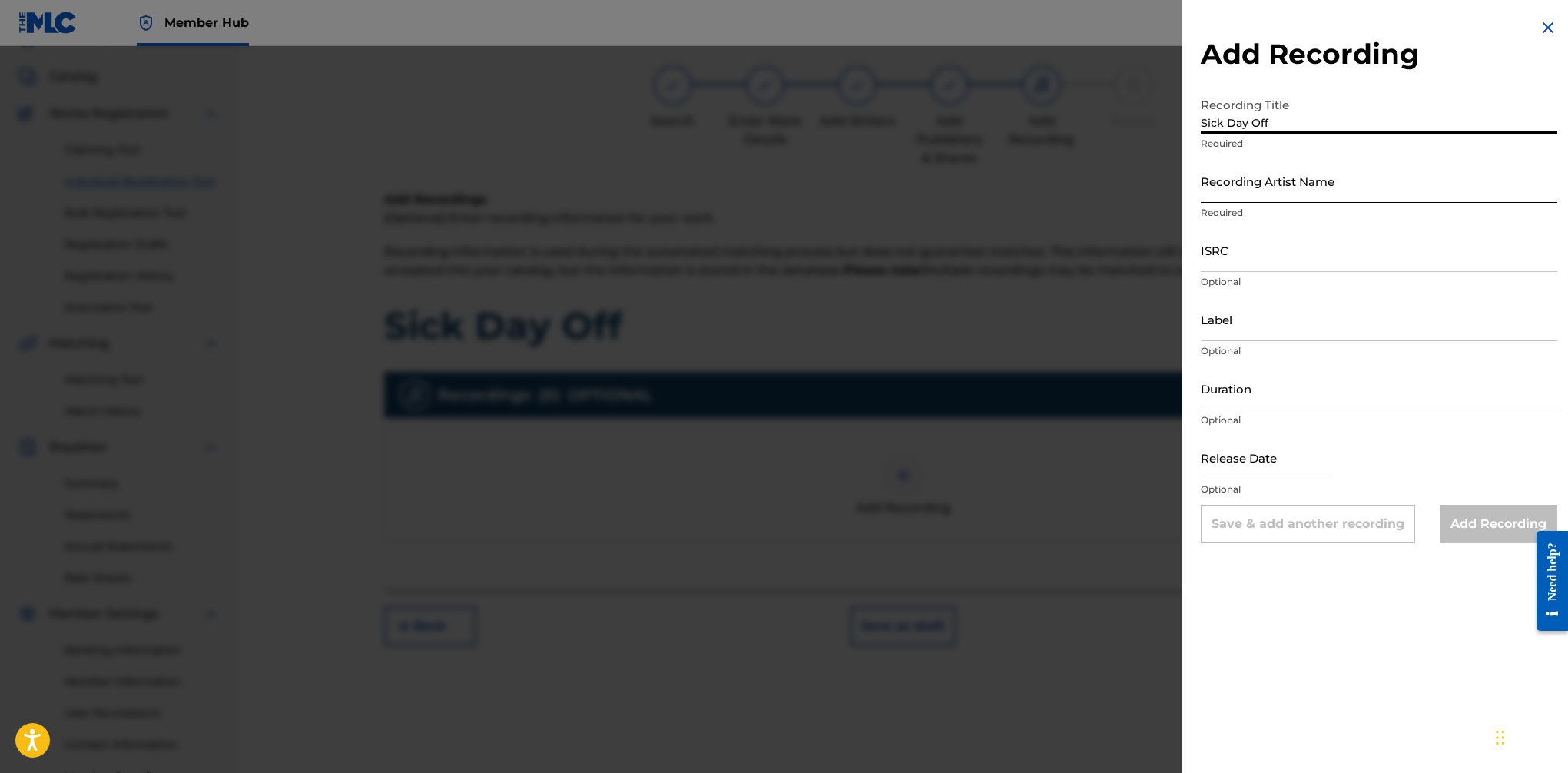
type input "Sick Day Off"
click at [1277, 182] on input "Recording Artist Name" at bounding box center [1380, 181] width 357 height 44
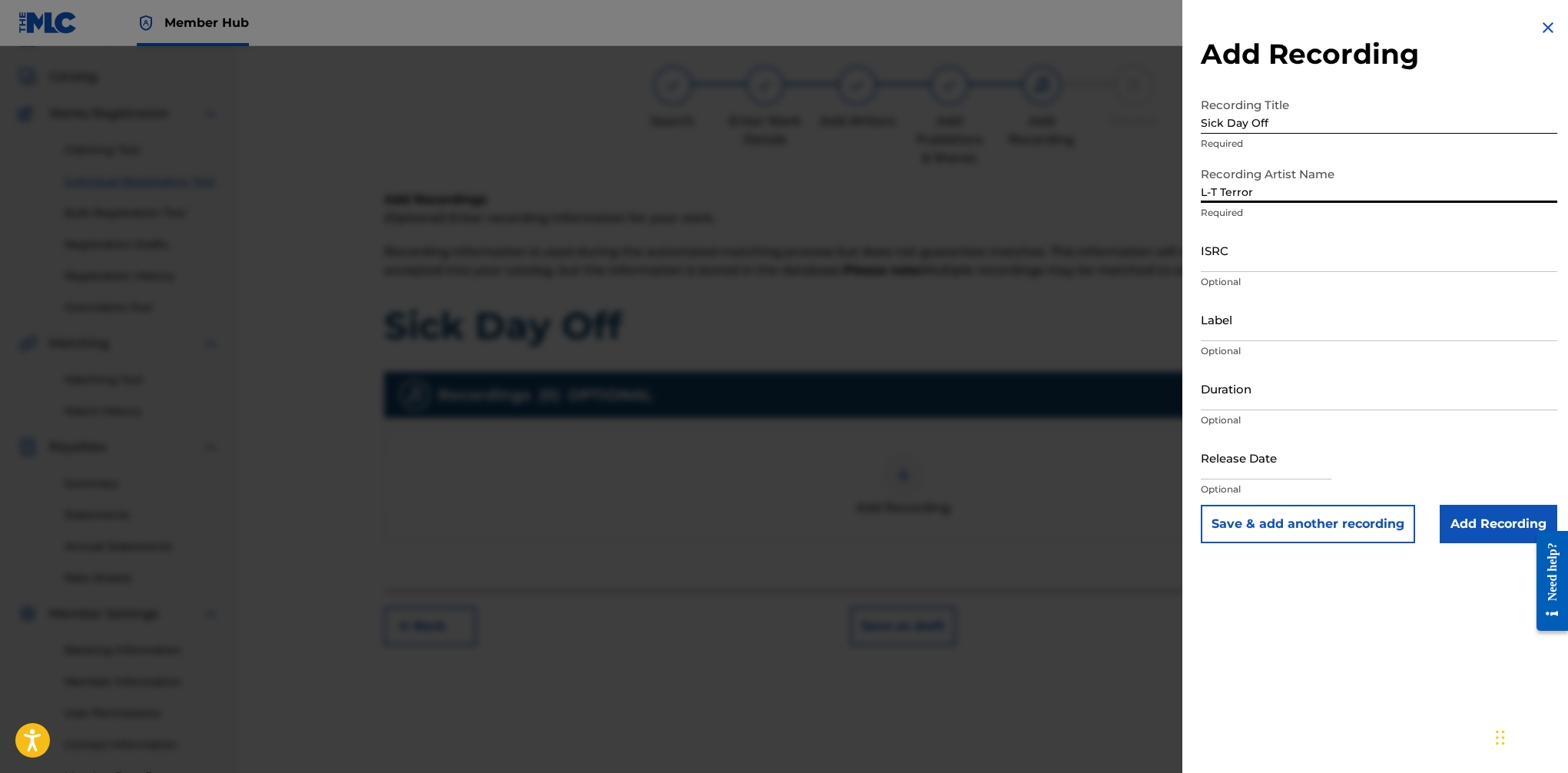
type input "L-T Terror"
click at [1273, 258] on input "ISRC" at bounding box center [1380, 250] width 357 height 44
paste input "QZWFE2414688"
type input "QZWFE2414688"
click at [1277, 331] on input "Label" at bounding box center [1380, 319] width 357 height 44
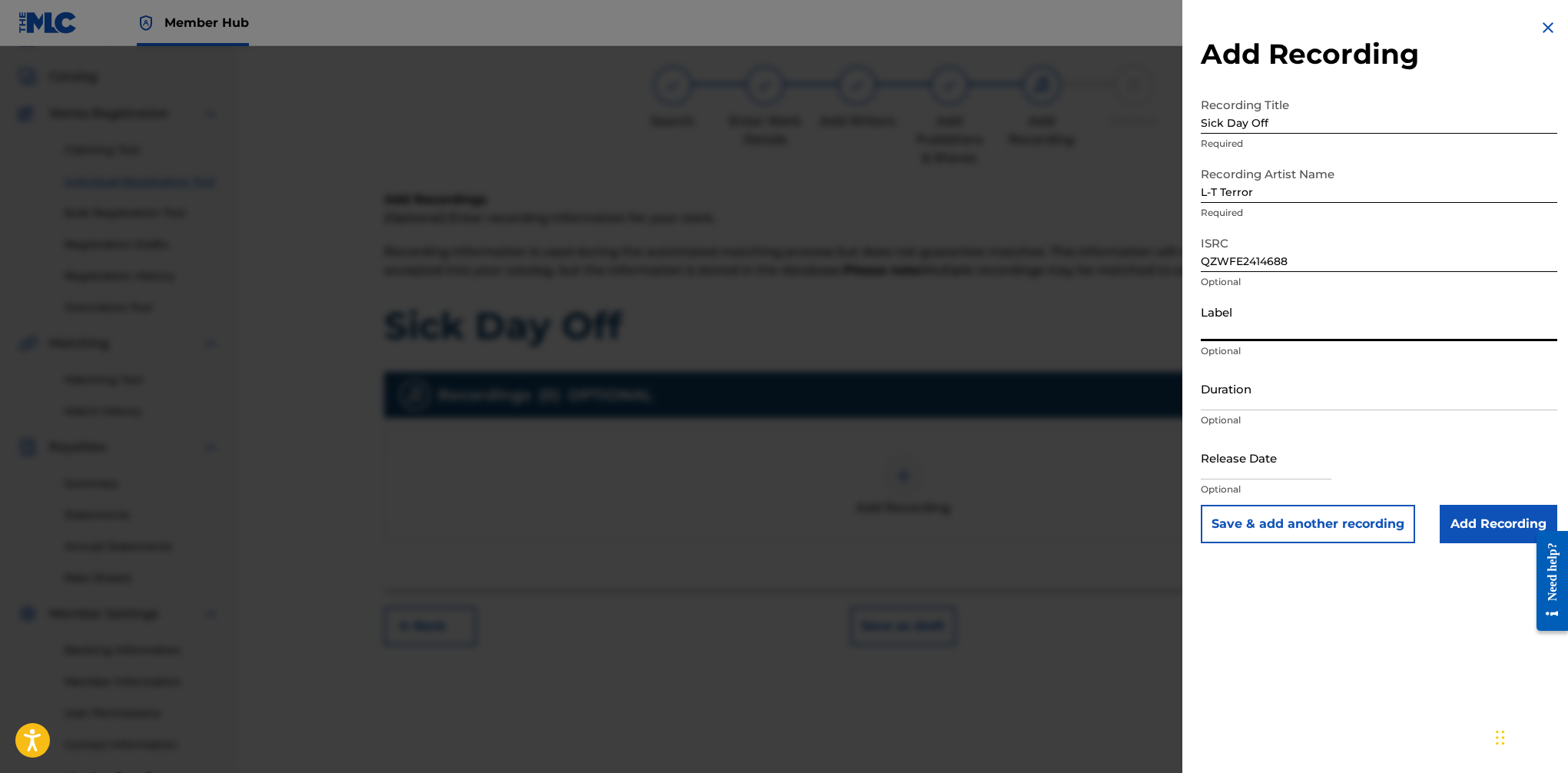
click at [1237, 330] on input "Label" at bounding box center [1380, 319] width 357 height 44
paste input "PrettyNotSure LLC/Thug Gentlemen LLC"
type input "PrettyNotSure LLC/Thug Gentlemen LLC"
click at [1229, 395] on input "Duration" at bounding box center [1380, 388] width 357 height 44
type input "3"
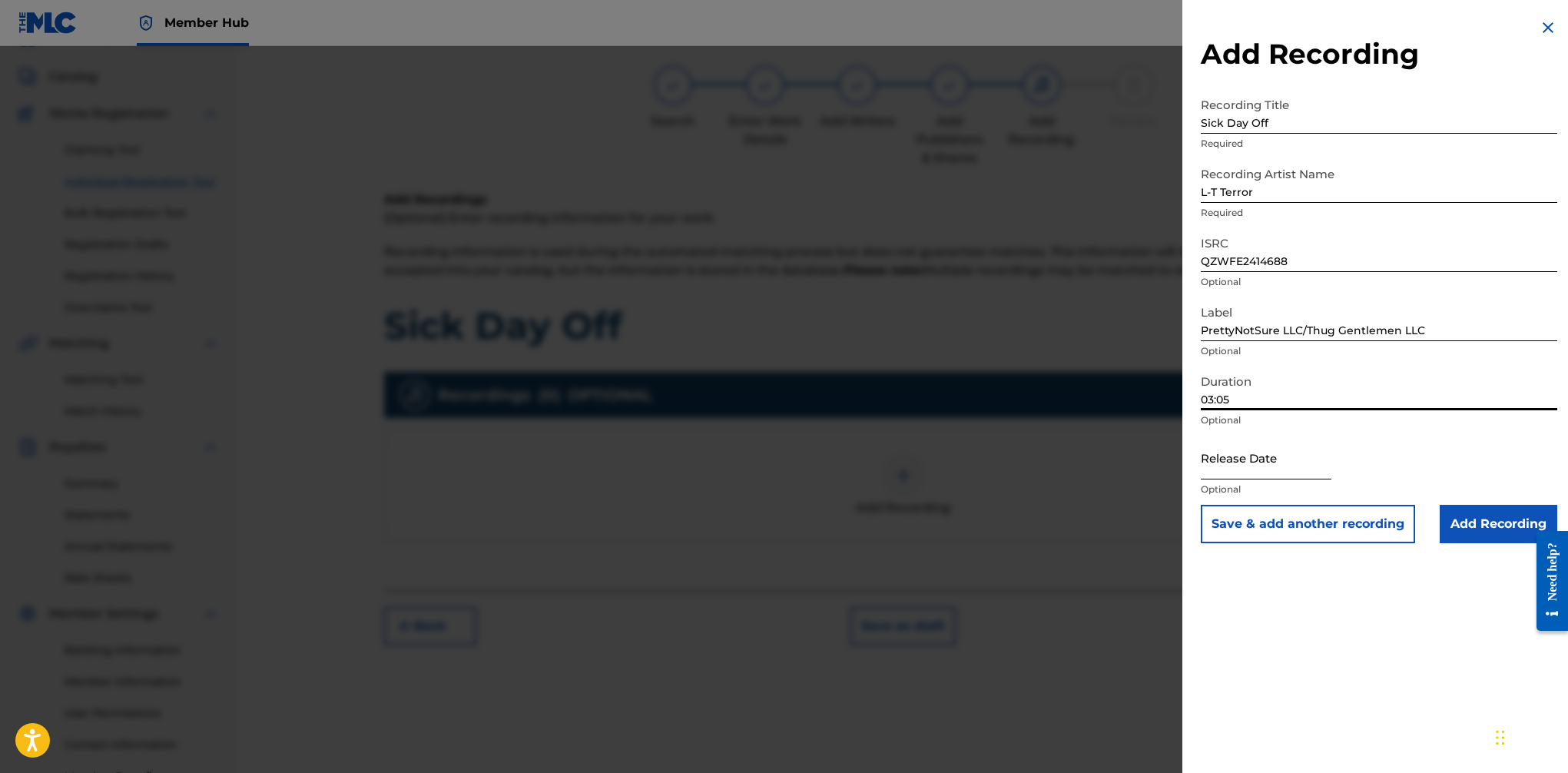
type input "03:05"
click at [1277, 465] on input "text" at bounding box center [1267, 458] width 131 height 44
select select "8"
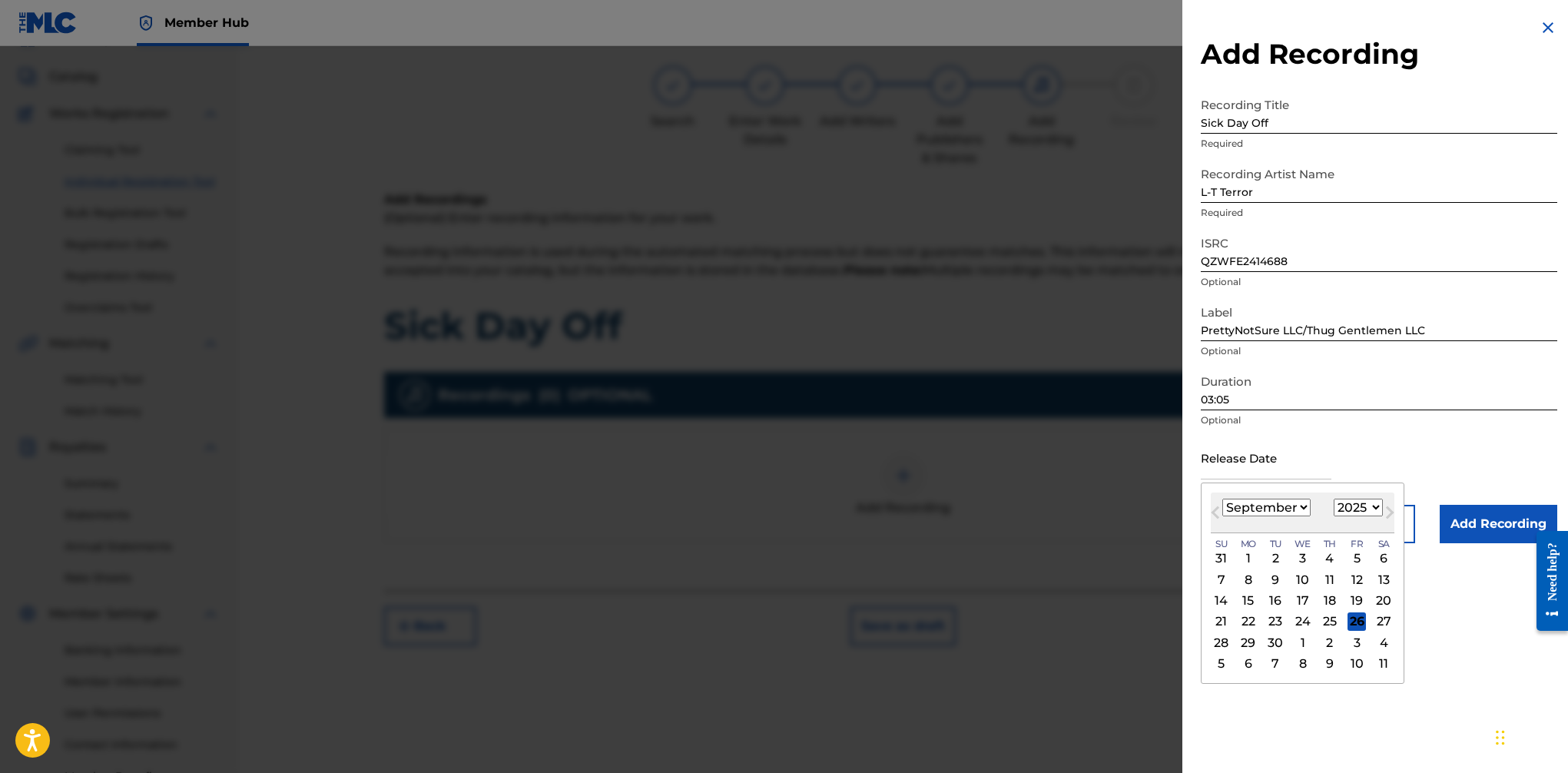
click at [1277, 508] on select "1899 1900 1901 1902 1903 1904 1905 1906 1907 1908 1909 1910 1911 1912 1913 1914…" at bounding box center [1359, 507] width 49 height 18
select select "2024"
click at [1277, 498] on select "1899 1900 1901 1902 1903 1904 1905 1906 1907 1908 1909 1910 1911 1912 1913 1914…" at bounding box center [1359, 507] width 49 height 18
click at [1277, 601] on div "20" at bounding box center [1357, 601] width 18 height 18
type input "[DATE]"
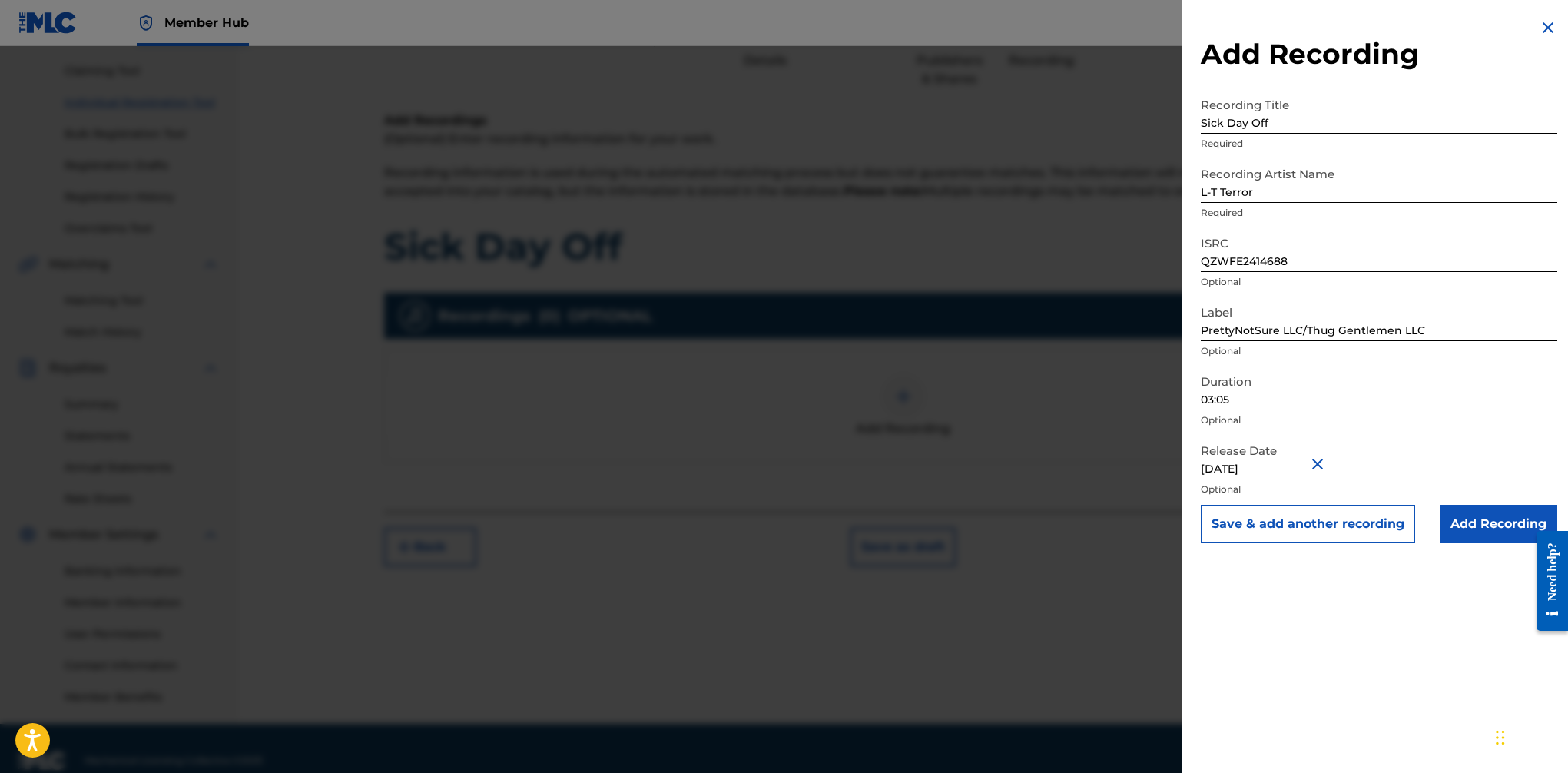
scroll to position [180, 0]
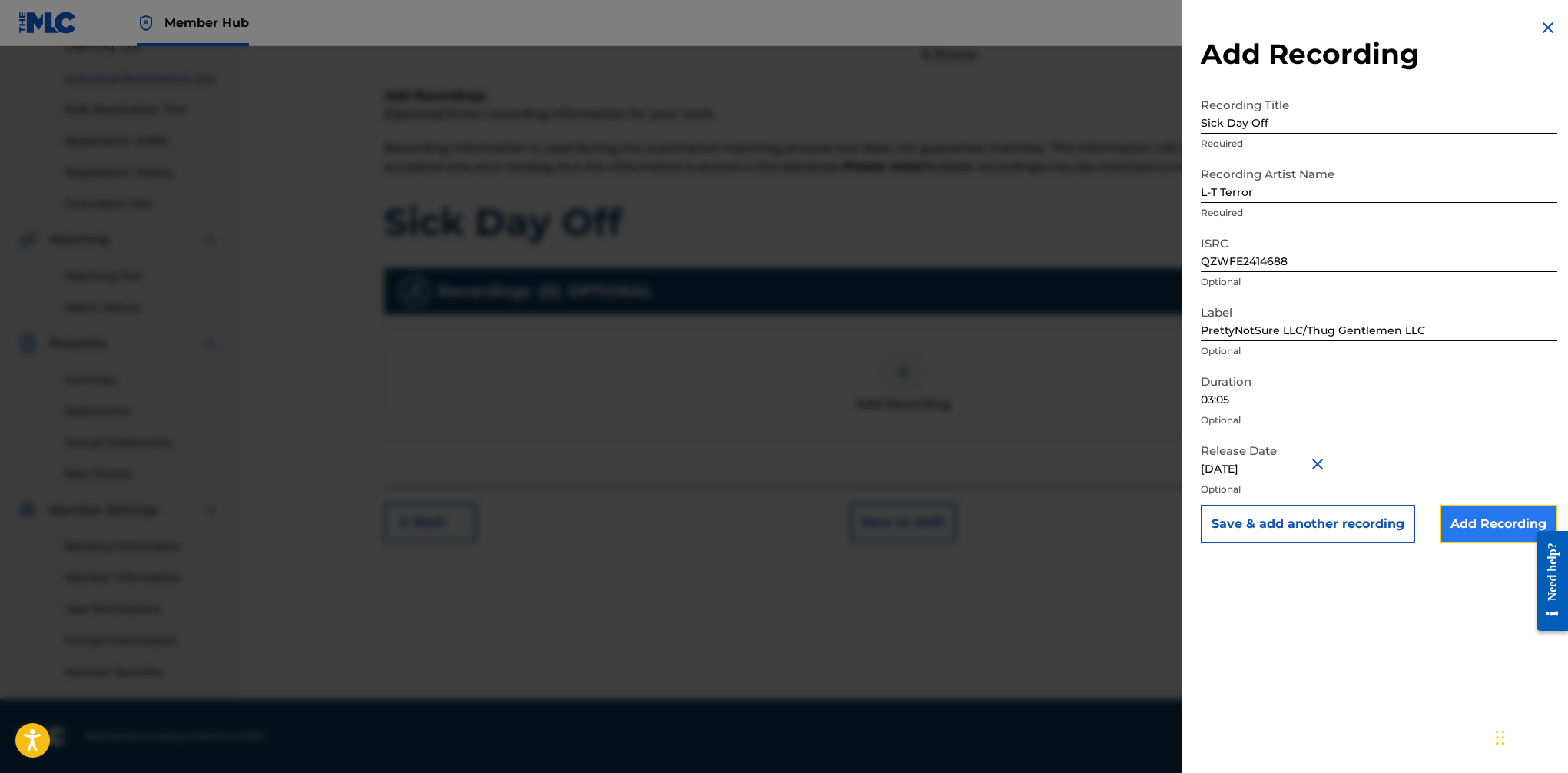
click at [1277, 521] on input "Add Recording" at bounding box center [1498, 524] width 118 height 38
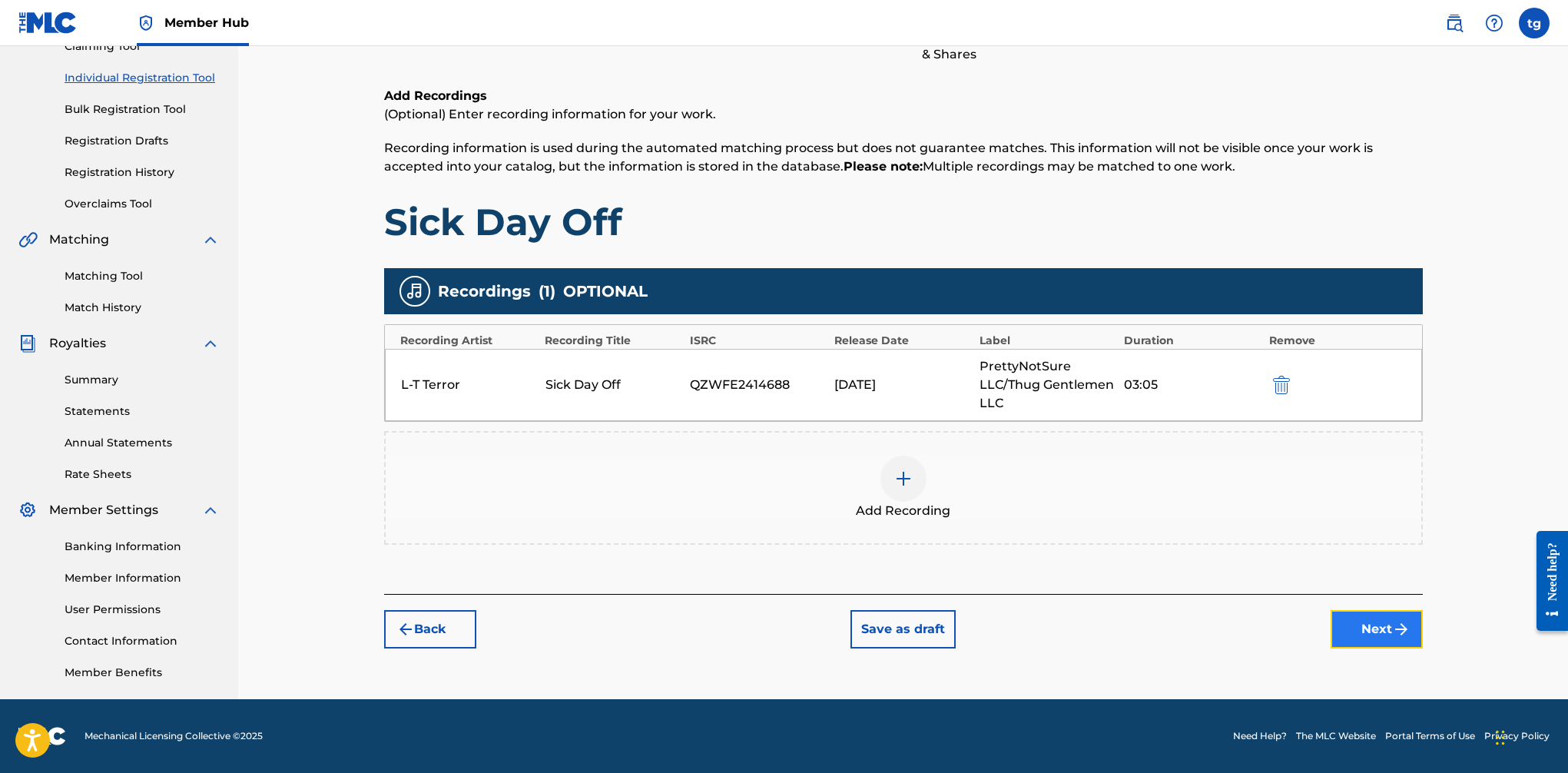
click at [1277, 627] on button "Next" at bounding box center [1377, 629] width 92 height 38
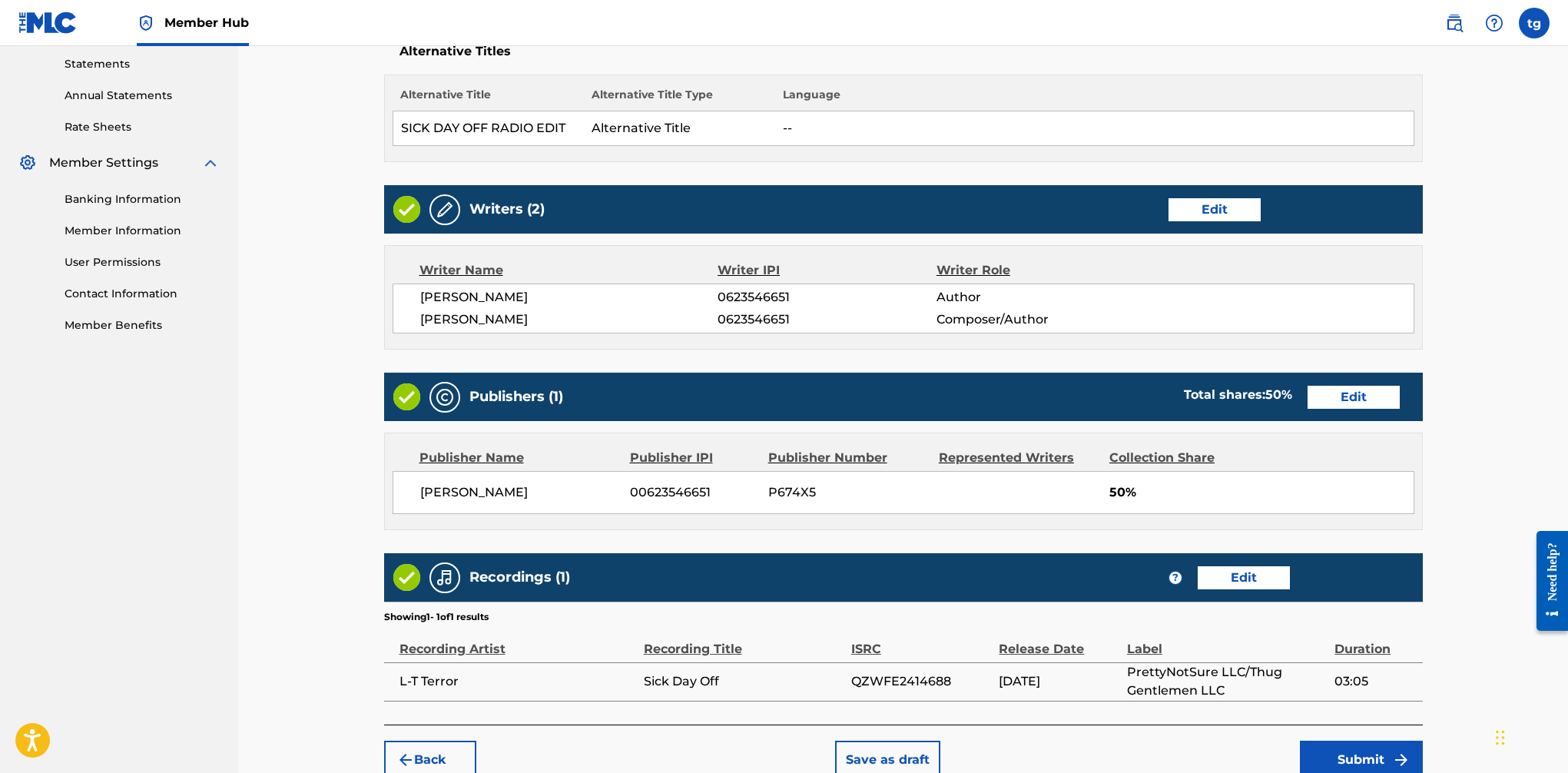
scroll to position [605, 0]
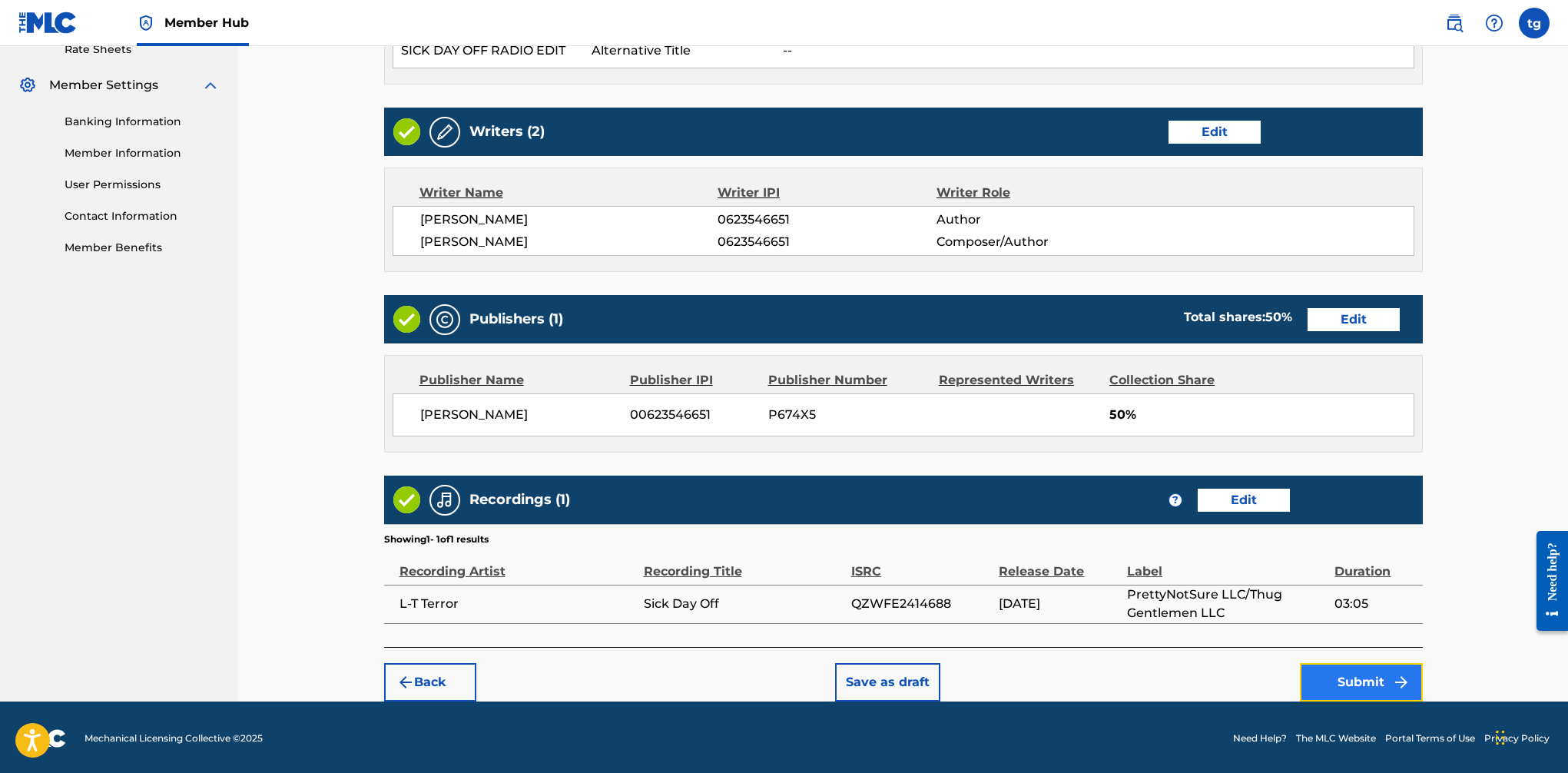
click at [1277, 683] on button "Submit" at bounding box center [1362, 682] width 123 height 38
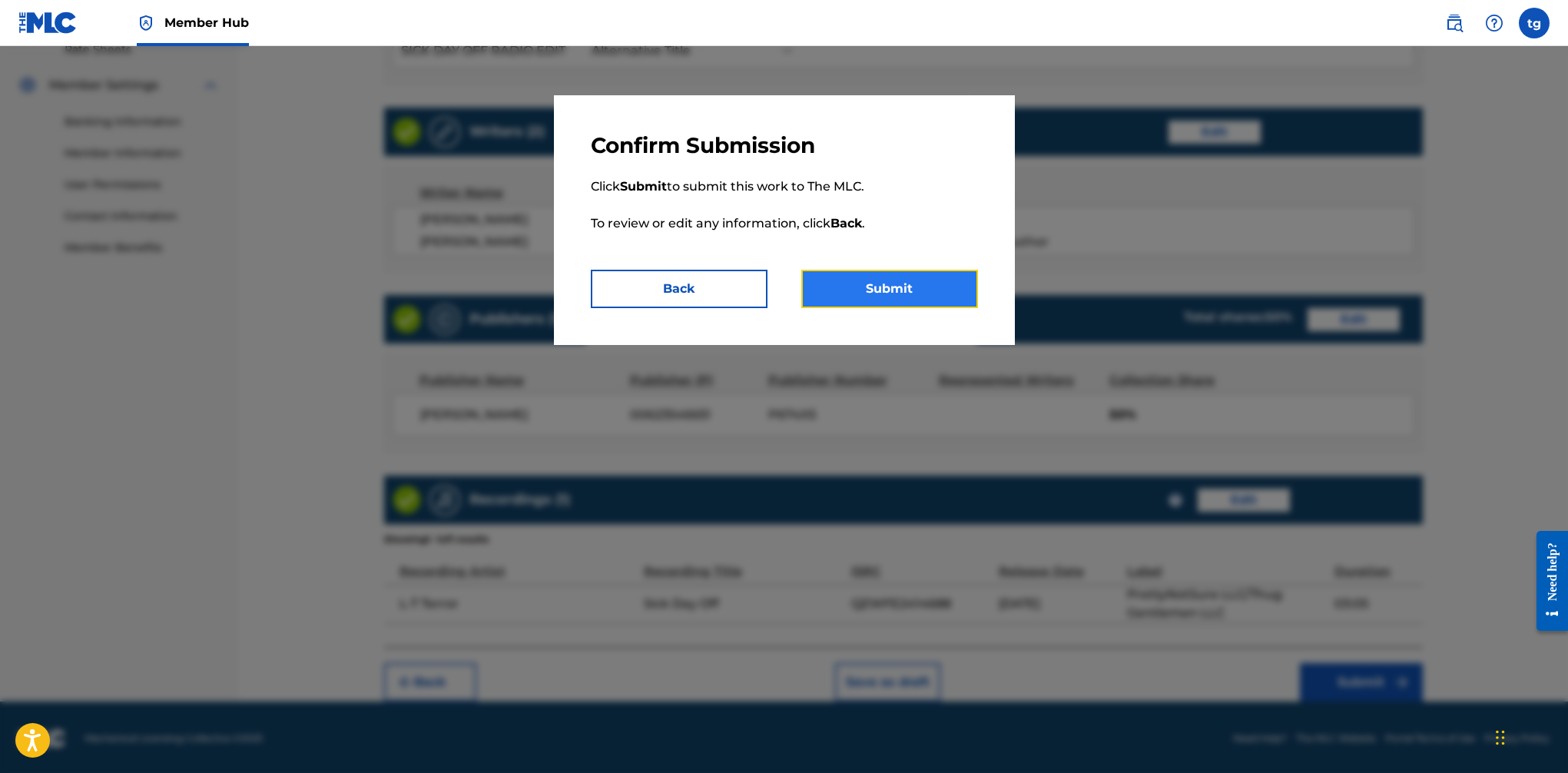
click at [923, 298] on button "Submit" at bounding box center [890, 289] width 177 height 38
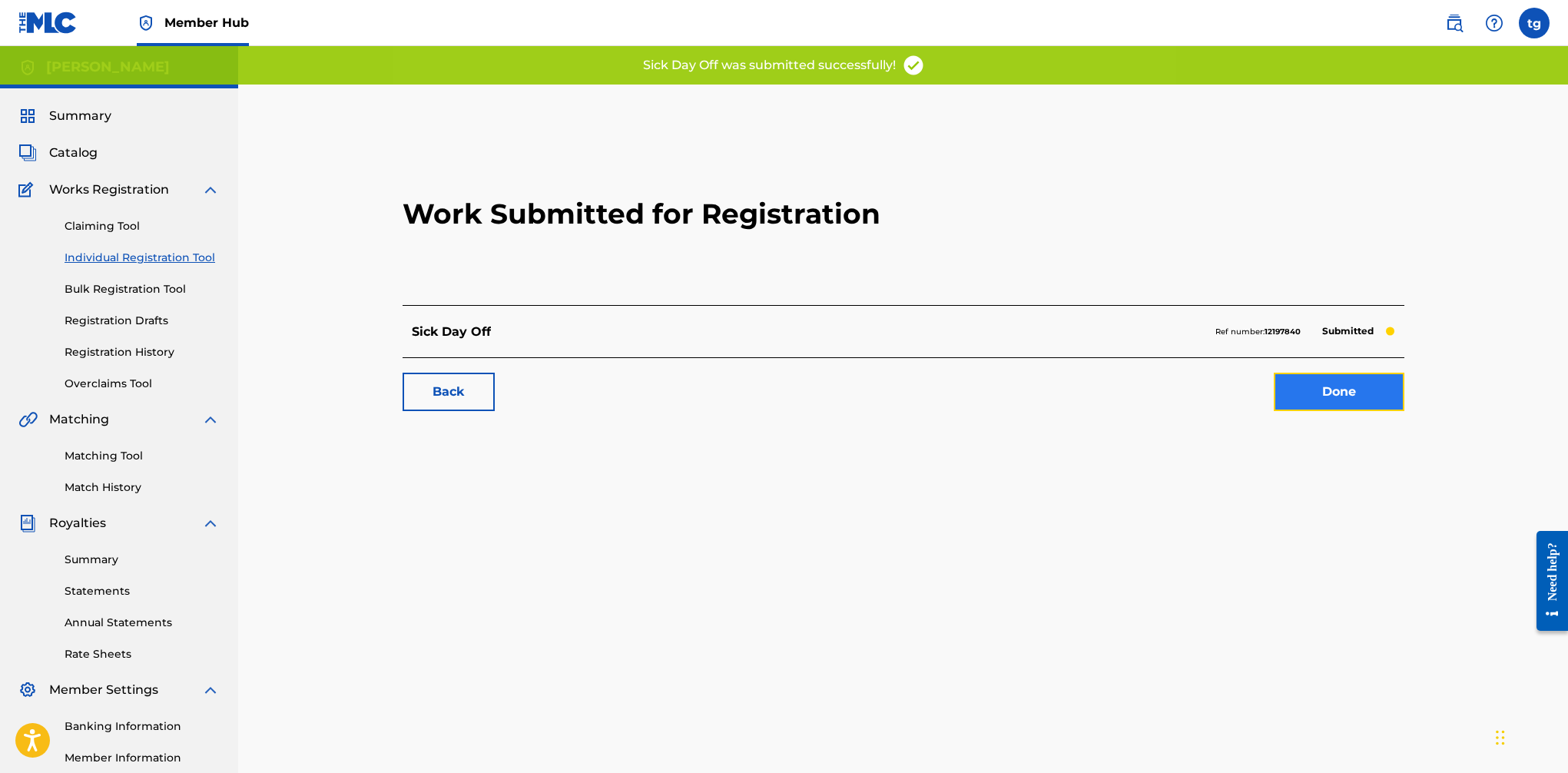
click at [1277, 395] on link "Done" at bounding box center [1340, 392] width 131 height 38
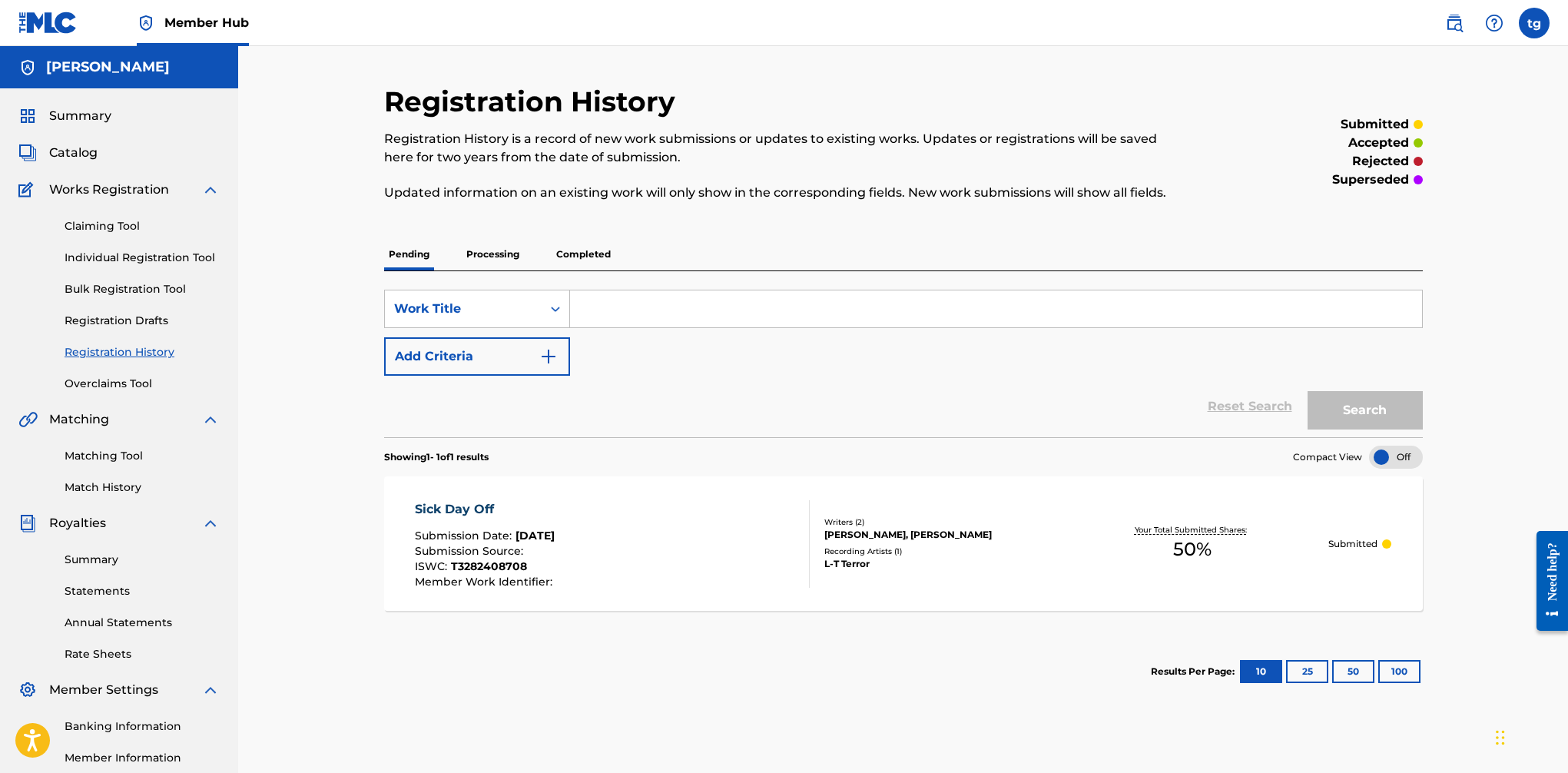
click at [599, 307] on input "Search Form" at bounding box center [996, 309] width 852 height 37
type input "Slidin"
click at [1277, 418] on button "Search" at bounding box center [1366, 411] width 115 height 38
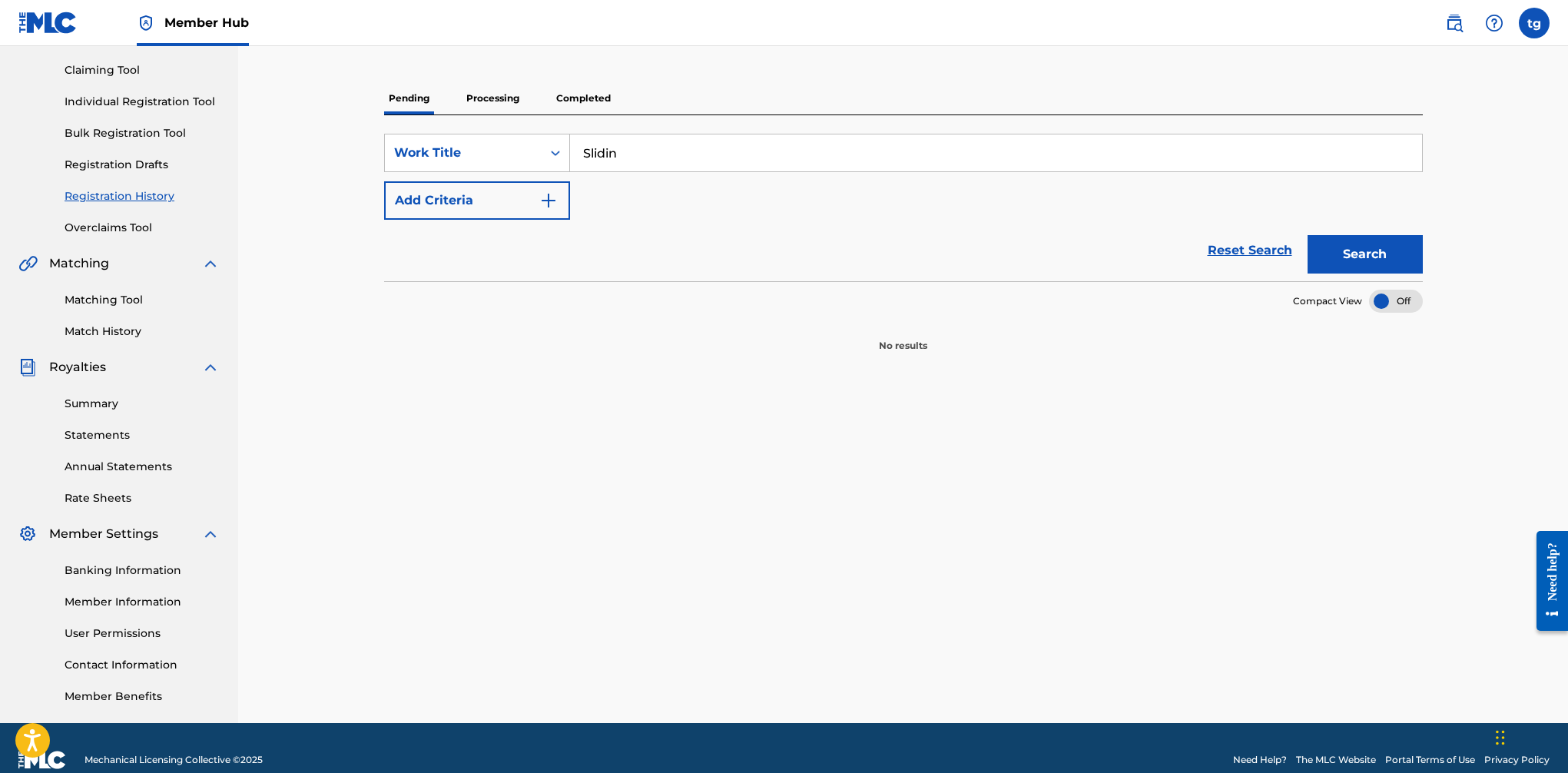
scroll to position [180, 0]
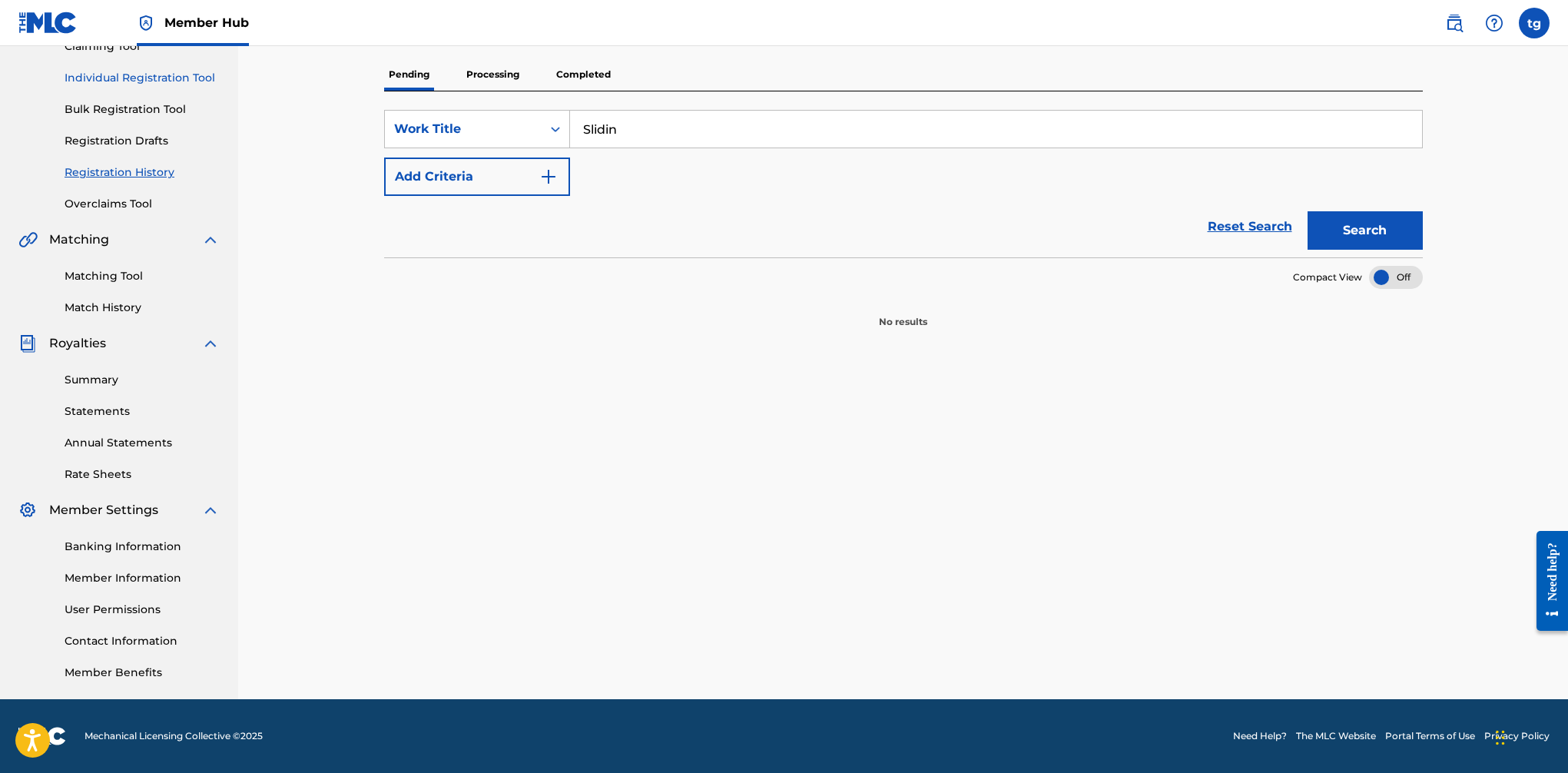
drag, startPoint x: 151, startPoint y: 71, endPoint x: 168, endPoint y: 72, distance: 17.0
click at [151, 71] on link "Individual Registration Tool" at bounding box center [142, 78] width 155 height 16
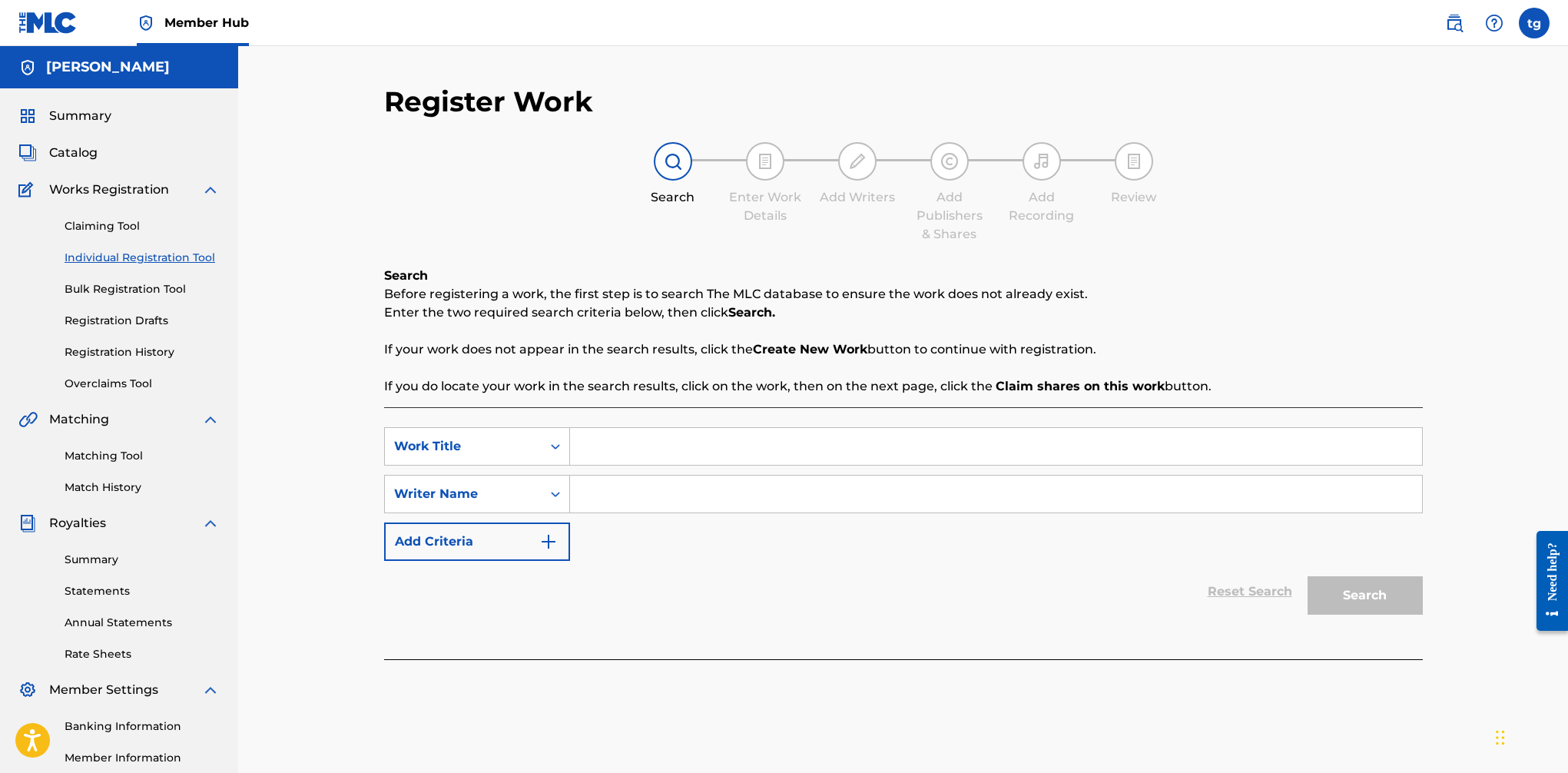
drag, startPoint x: 624, startPoint y: 444, endPoint x: 733, endPoint y: 447, distance: 109.0
click at [624, 444] on input "Search Form" at bounding box center [996, 447] width 852 height 37
type input "slidin"
click at [776, 475] on div "Search Form" at bounding box center [996, 494] width 853 height 38
click at [719, 486] on input "Search Form" at bounding box center [996, 494] width 852 height 37
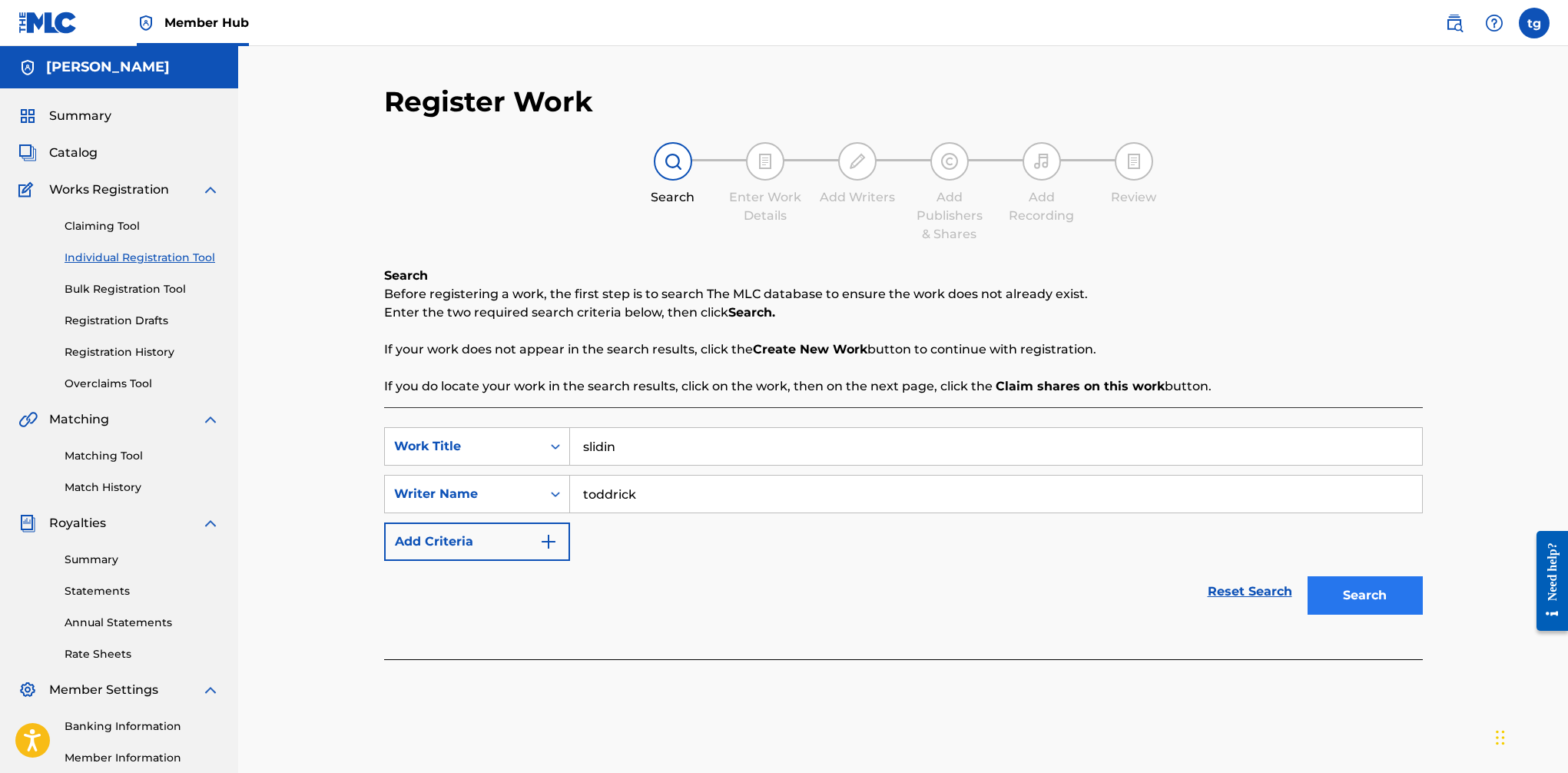
type input "toddrick"
click at [1277, 582] on button "Search" at bounding box center [1366, 595] width 115 height 38
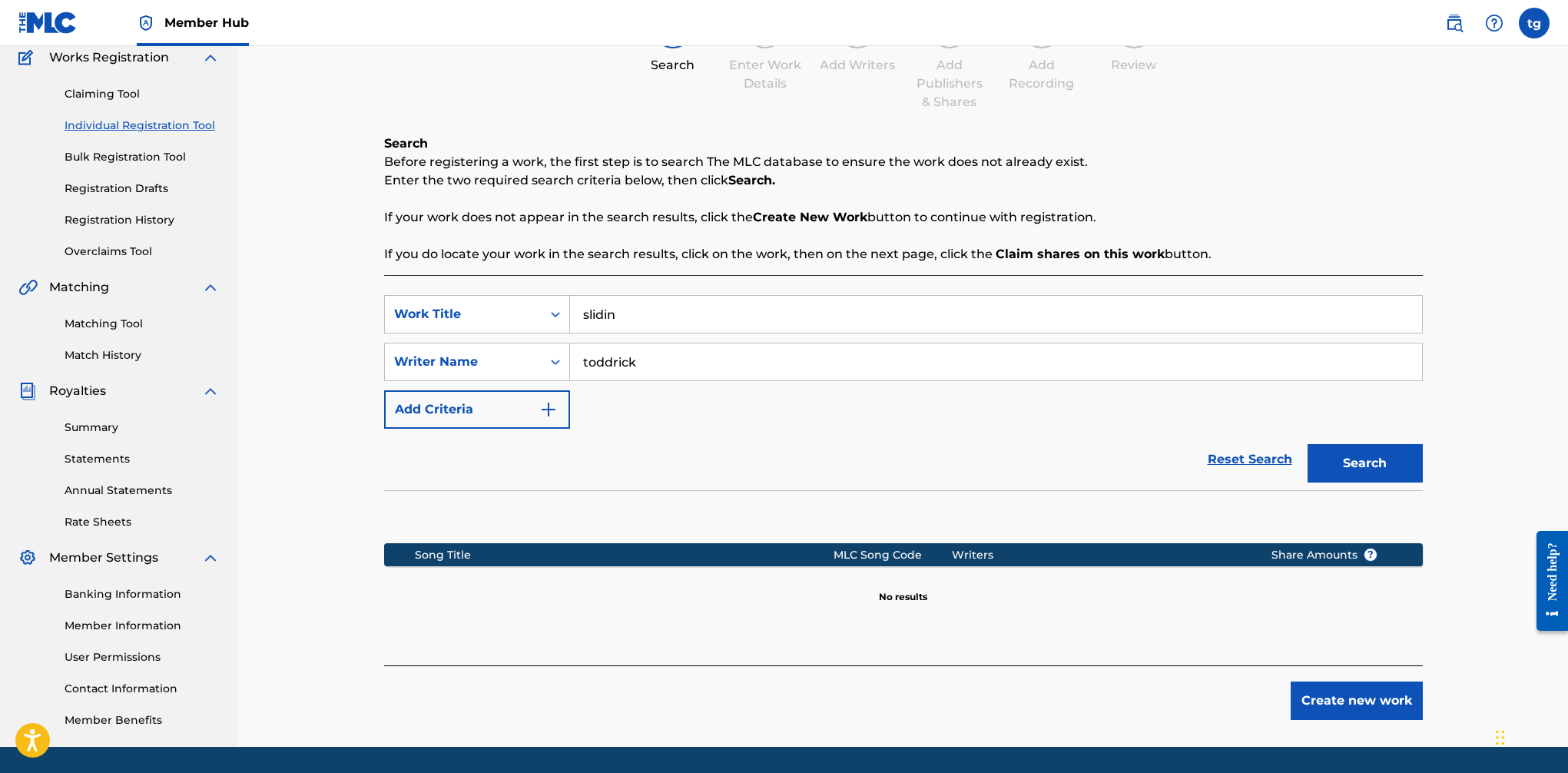
scroll to position [140, 0]
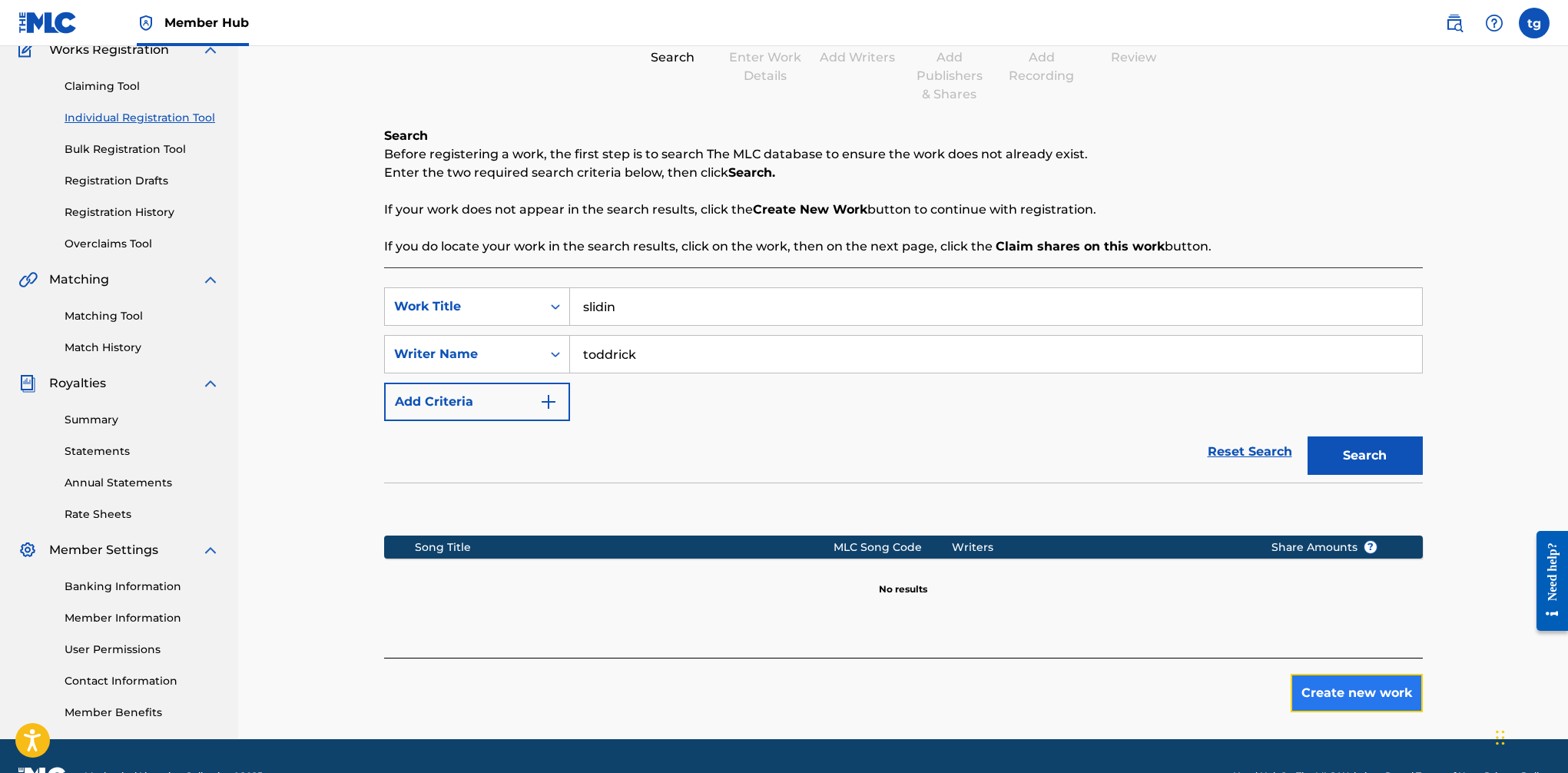
click at [1277, 701] on button "Create new work" at bounding box center [1357, 693] width 132 height 38
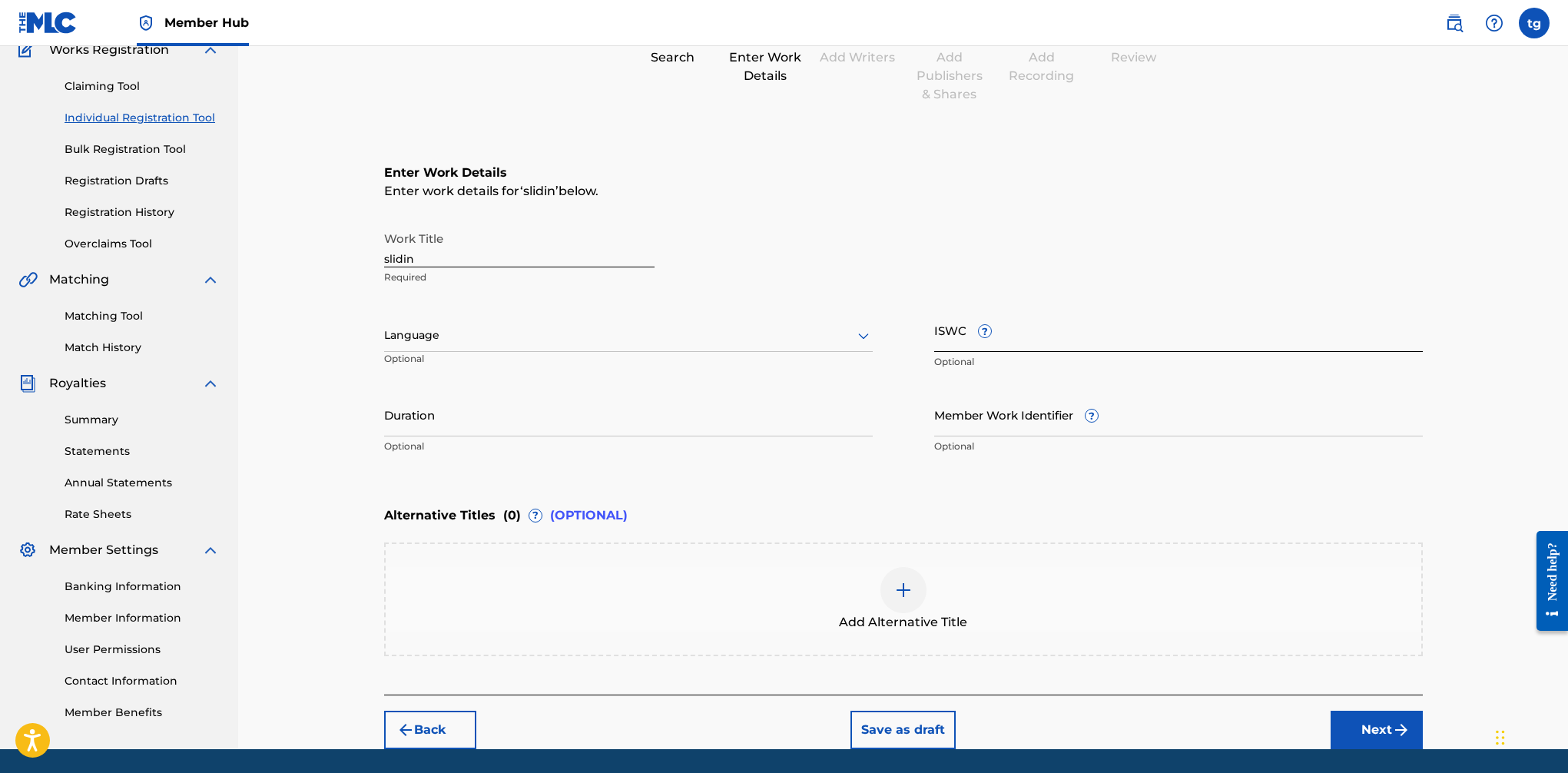
click at [1047, 338] on input "ISWC ?" at bounding box center [1178, 330] width 488 height 44
paste input "T3277232783"
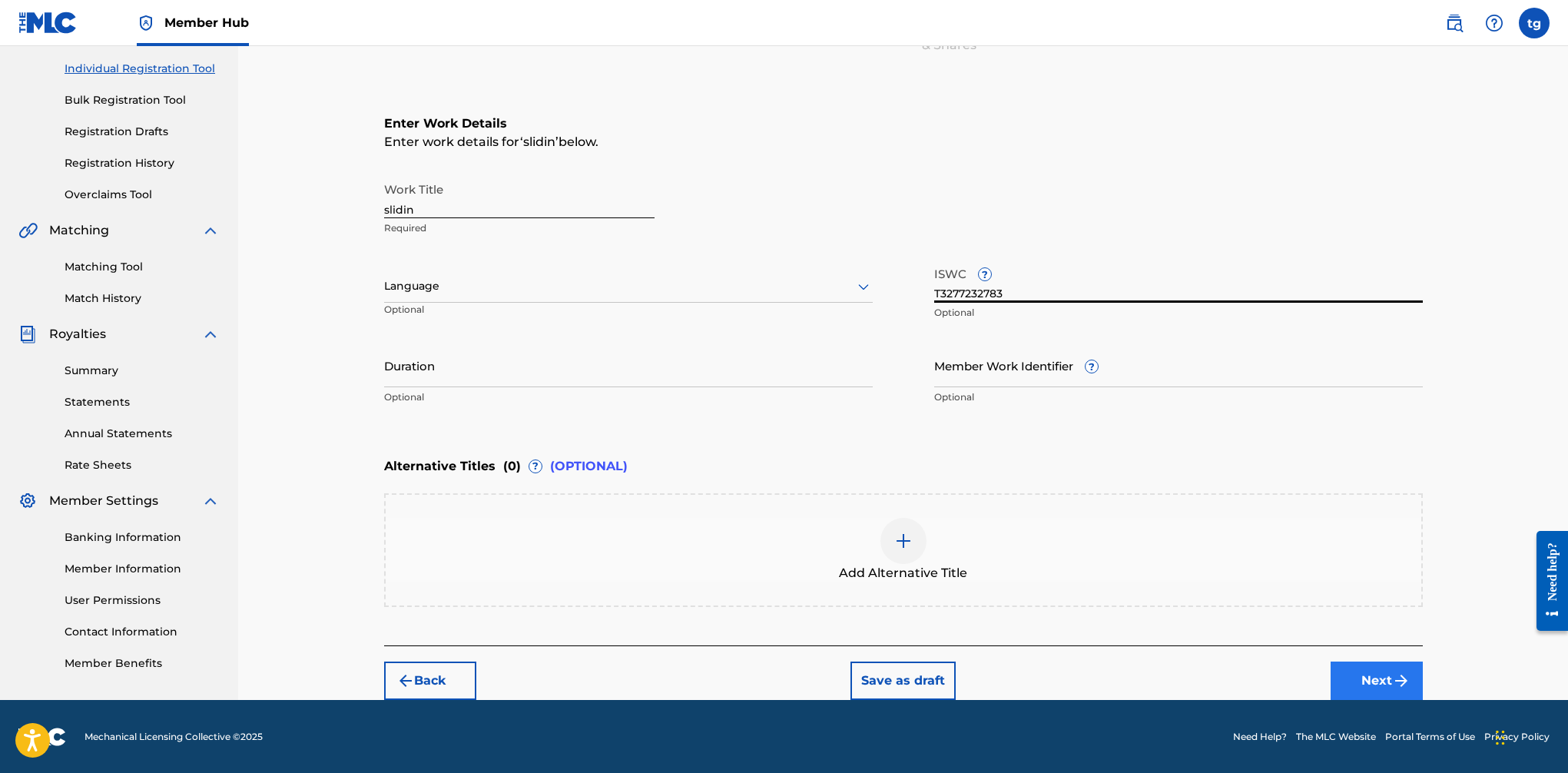
type input "T3277232783"
drag, startPoint x: 1383, startPoint y: 677, endPoint x: 1355, endPoint y: 625, distance: 59.1
click at [1277, 677] on button "Next" at bounding box center [1377, 681] width 92 height 38
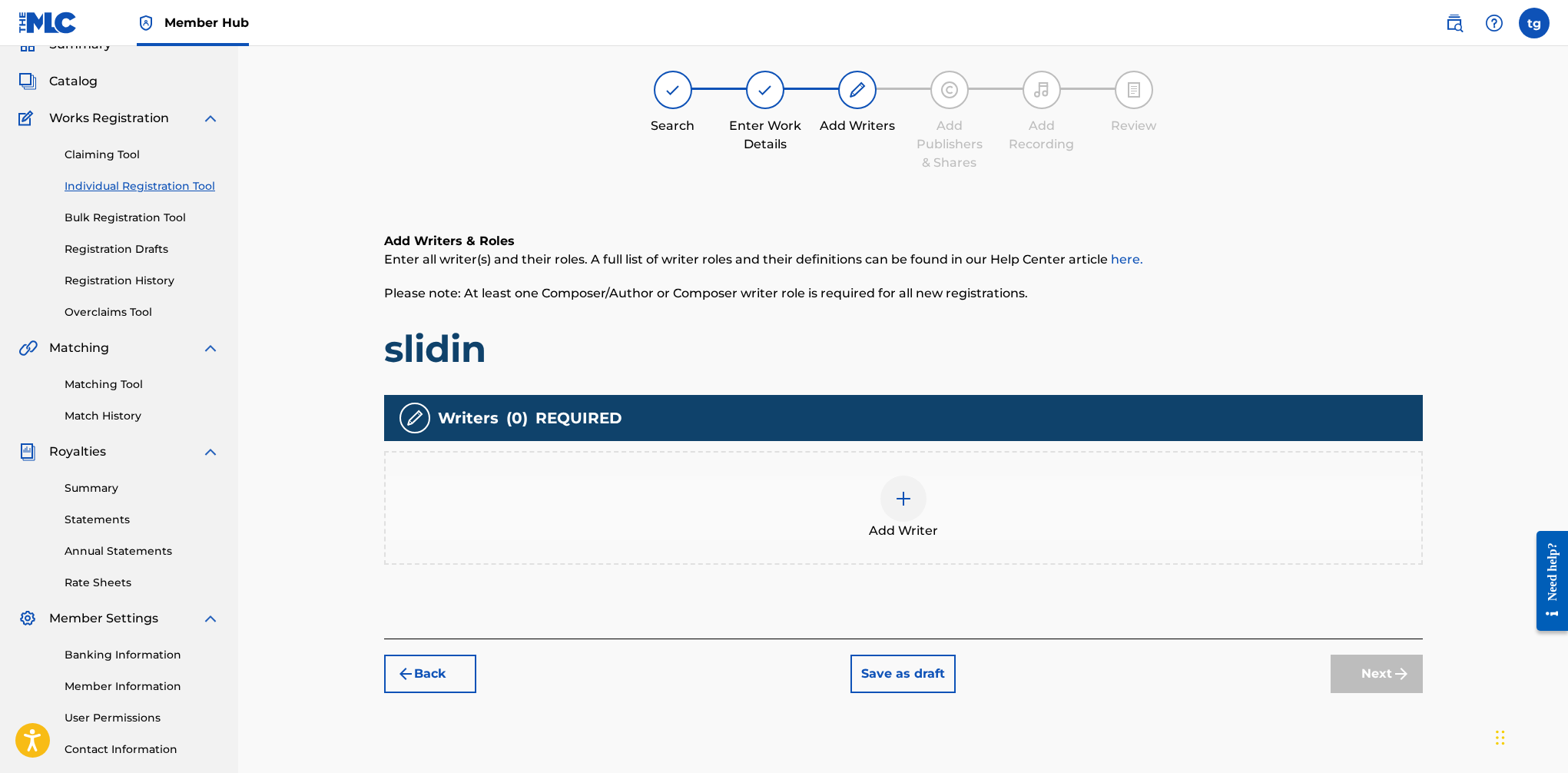
scroll to position [69, 0]
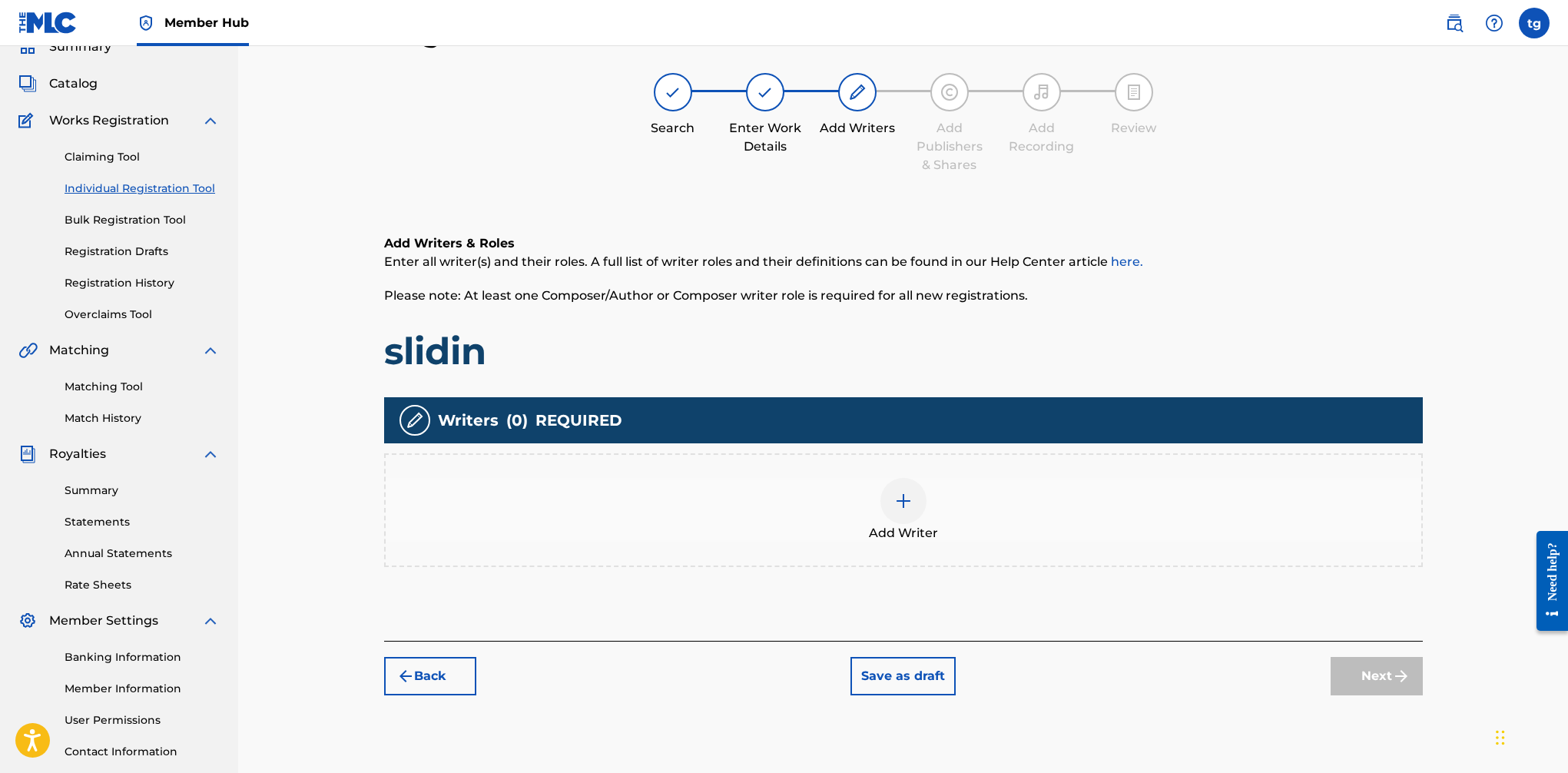
click at [914, 495] on div at bounding box center [904, 501] width 46 height 46
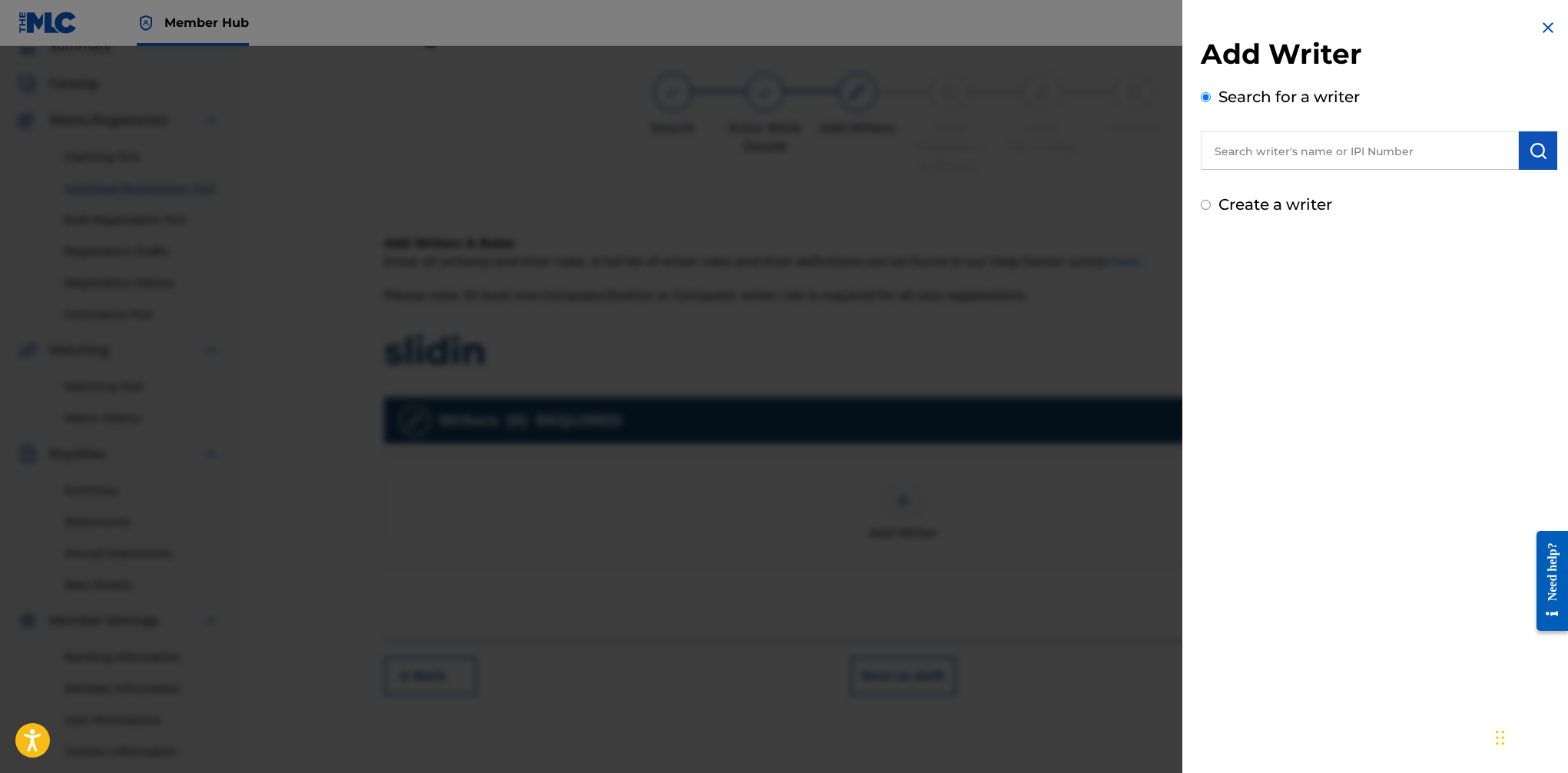
click at [1277, 151] on input "text" at bounding box center [1360, 151] width 318 height 38
paste input "T3277232783"
type input "T3277232783"
drag, startPoint x: 1329, startPoint y: 151, endPoint x: 1114, endPoint y: 147, distance: 215.0
click at [1114, 147] on div "Add Writer Search for a writer T3277232783 Create a writer" at bounding box center [784, 409] width 1568 height 727
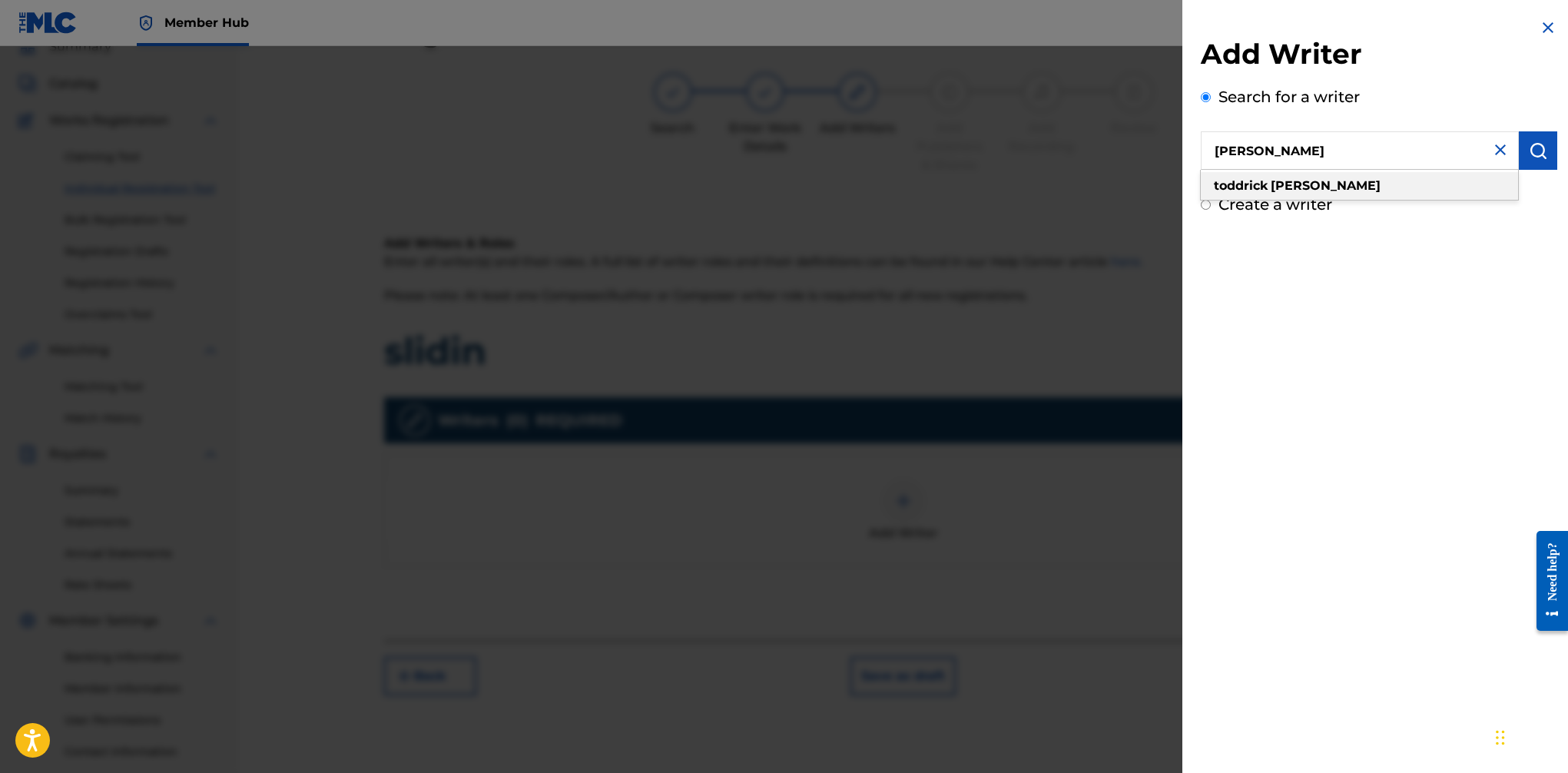
type input "[PERSON_NAME]"
drag, startPoint x: 1283, startPoint y: 188, endPoint x: 1328, endPoint y: 178, distance: 46.1
click at [1277, 188] on strong "[PERSON_NAME]" at bounding box center [1326, 185] width 110 height 15
click at [1277, 147] on button "submit" at bounding box center [1538, 151] width 38 height 38
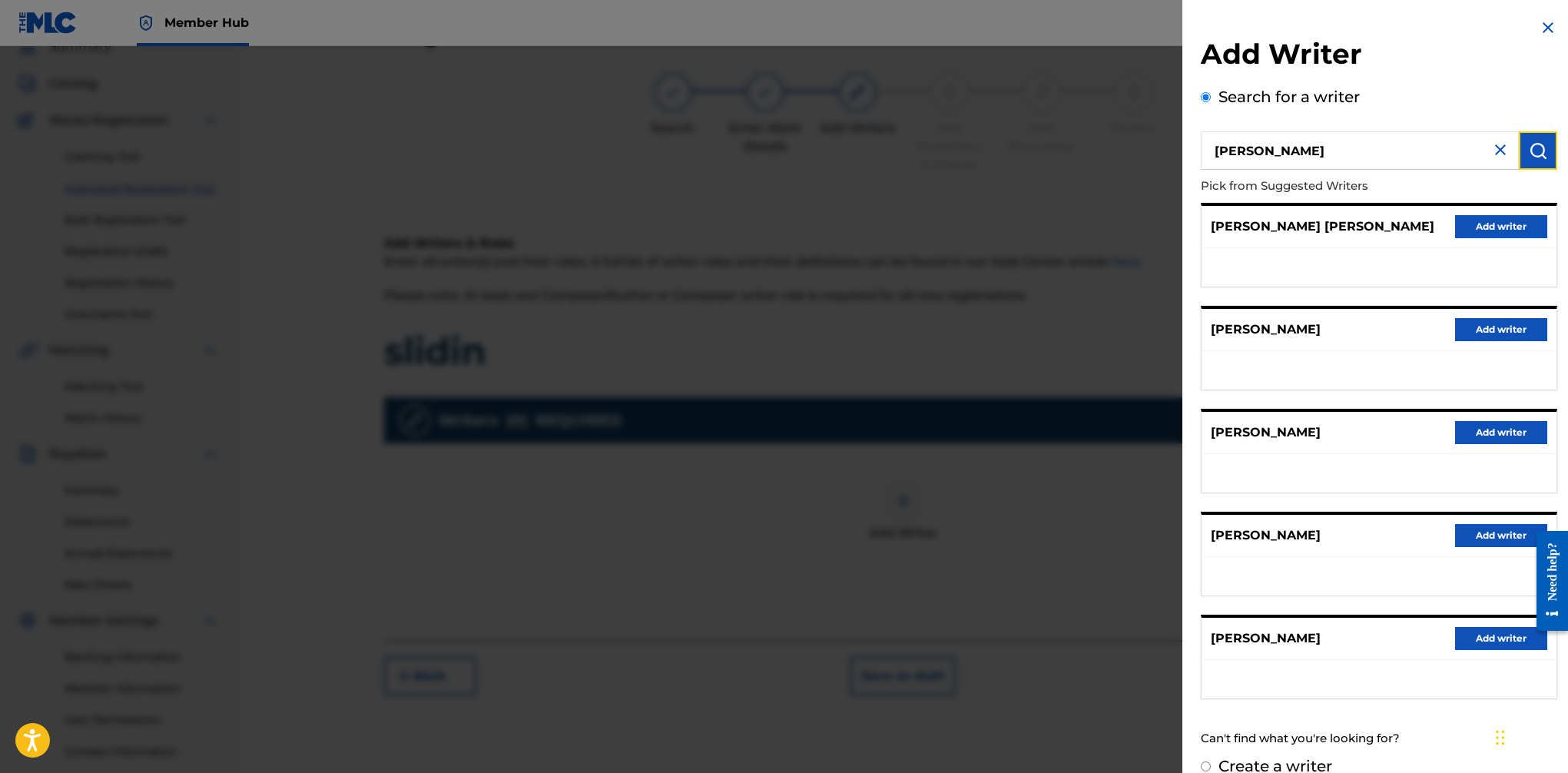
scroll to position [23, 0]
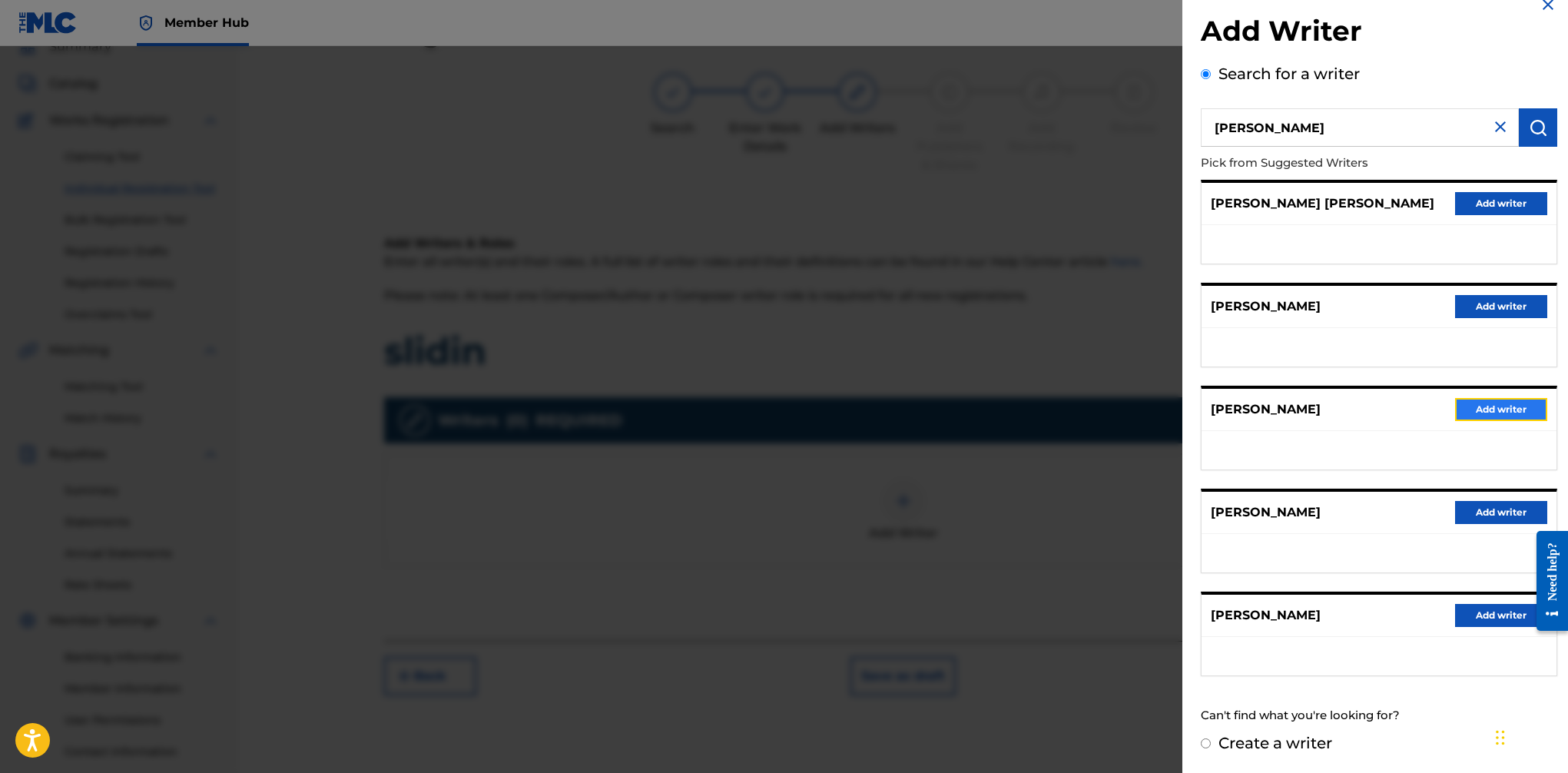
click at [1277, 408] on button "Add writer" at bounding box center [1501, 410] width 92 height 23
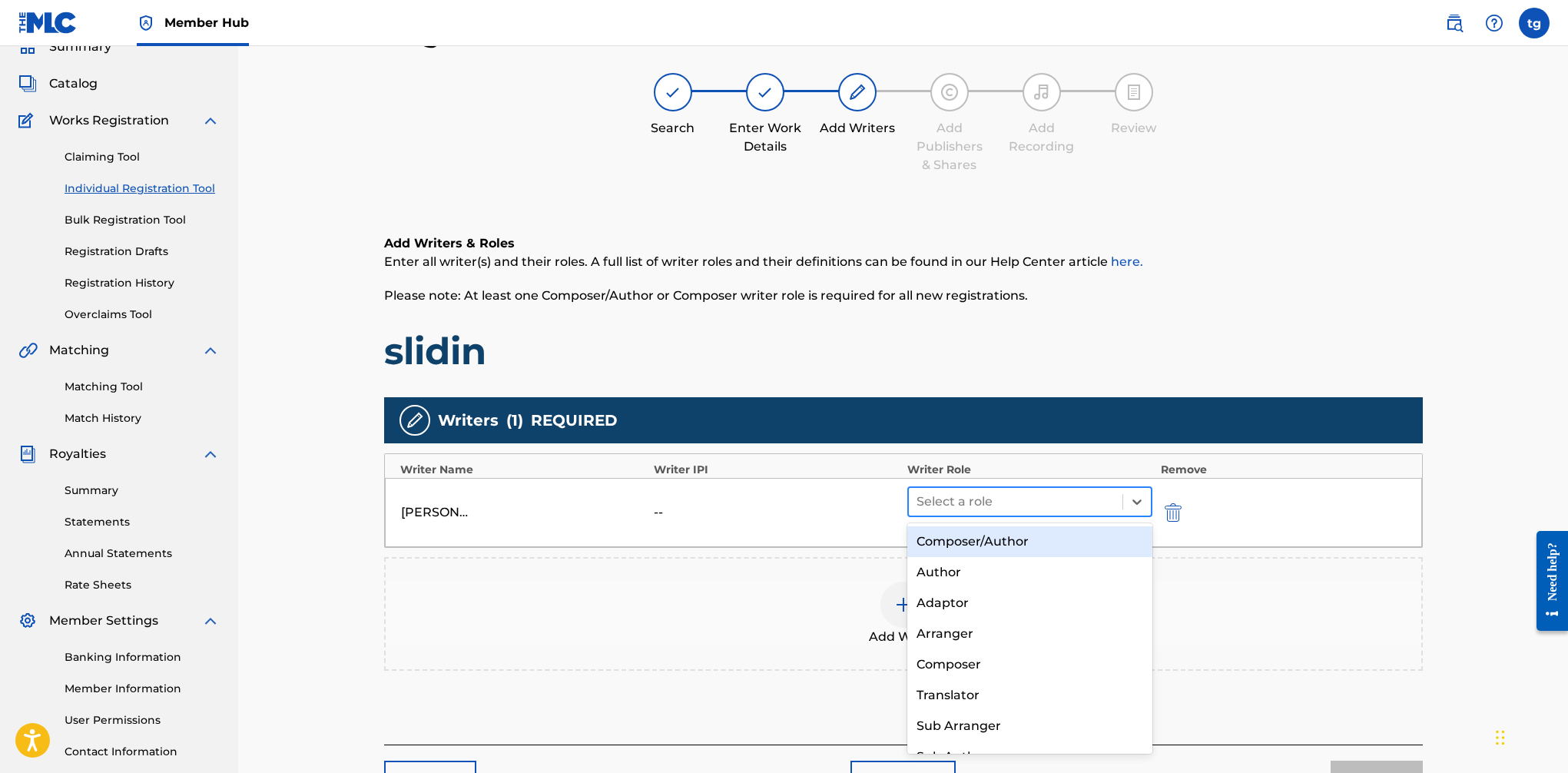
click at [1001, 497] on div at bounding box center [1016, 501] width 199 height 22
click at [1007, 545] on div "Composer/Author" at bounding box center [1030, 541] width 246 height 31
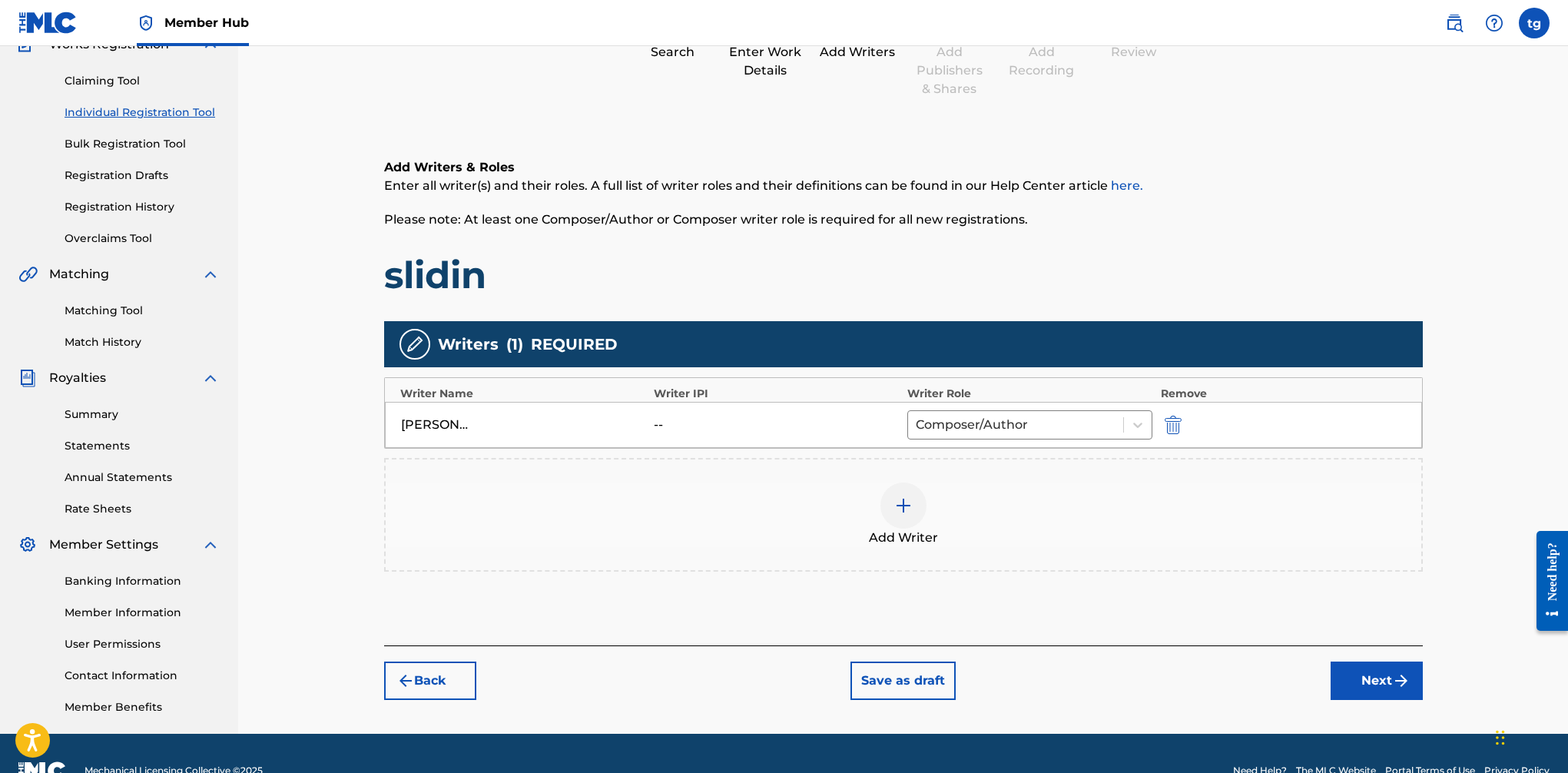
scroll to position [154, 0]
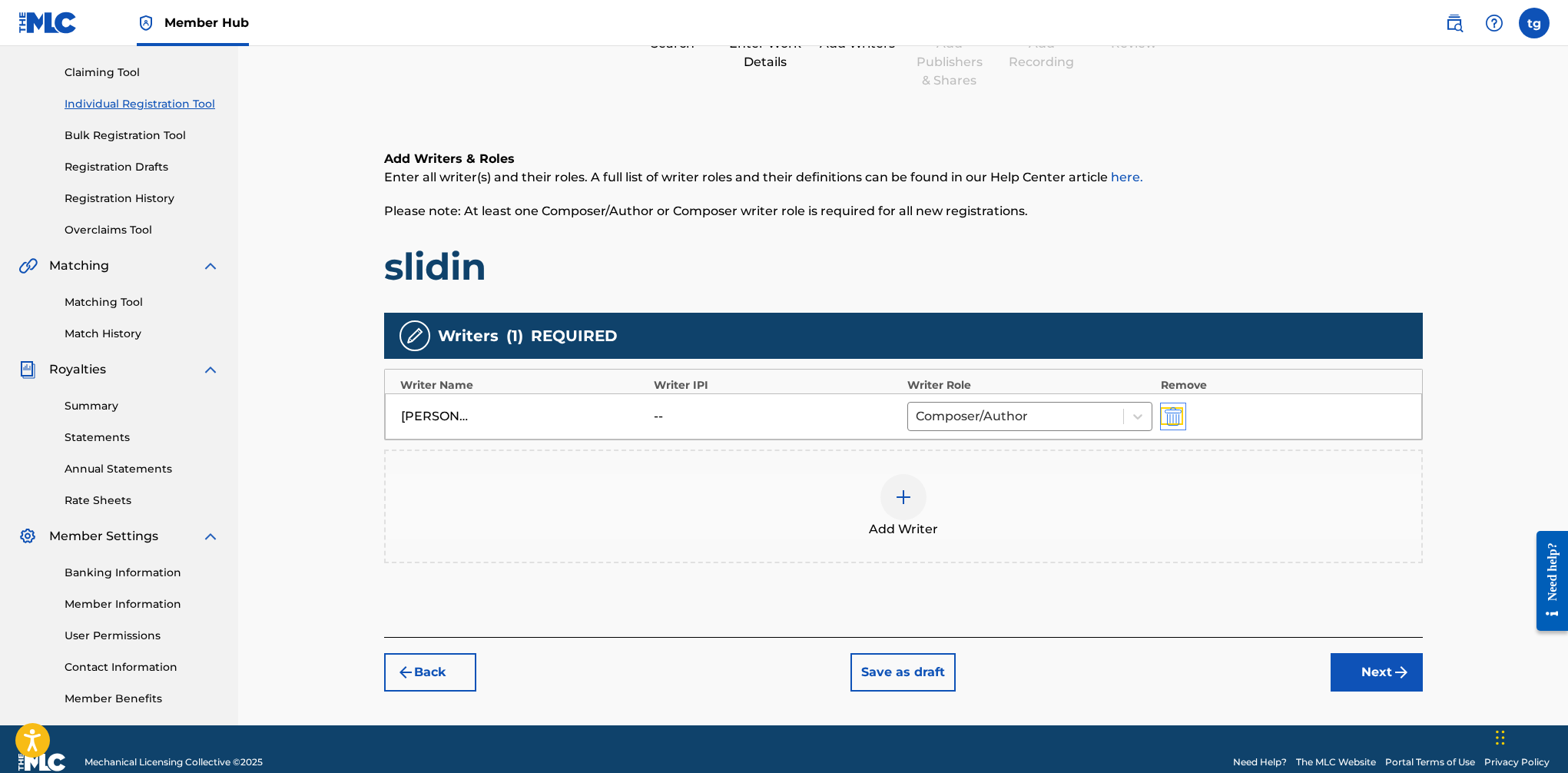
click at [1172, 411] on img "submit" at bounding box center [1174, 417] width 17 height 18
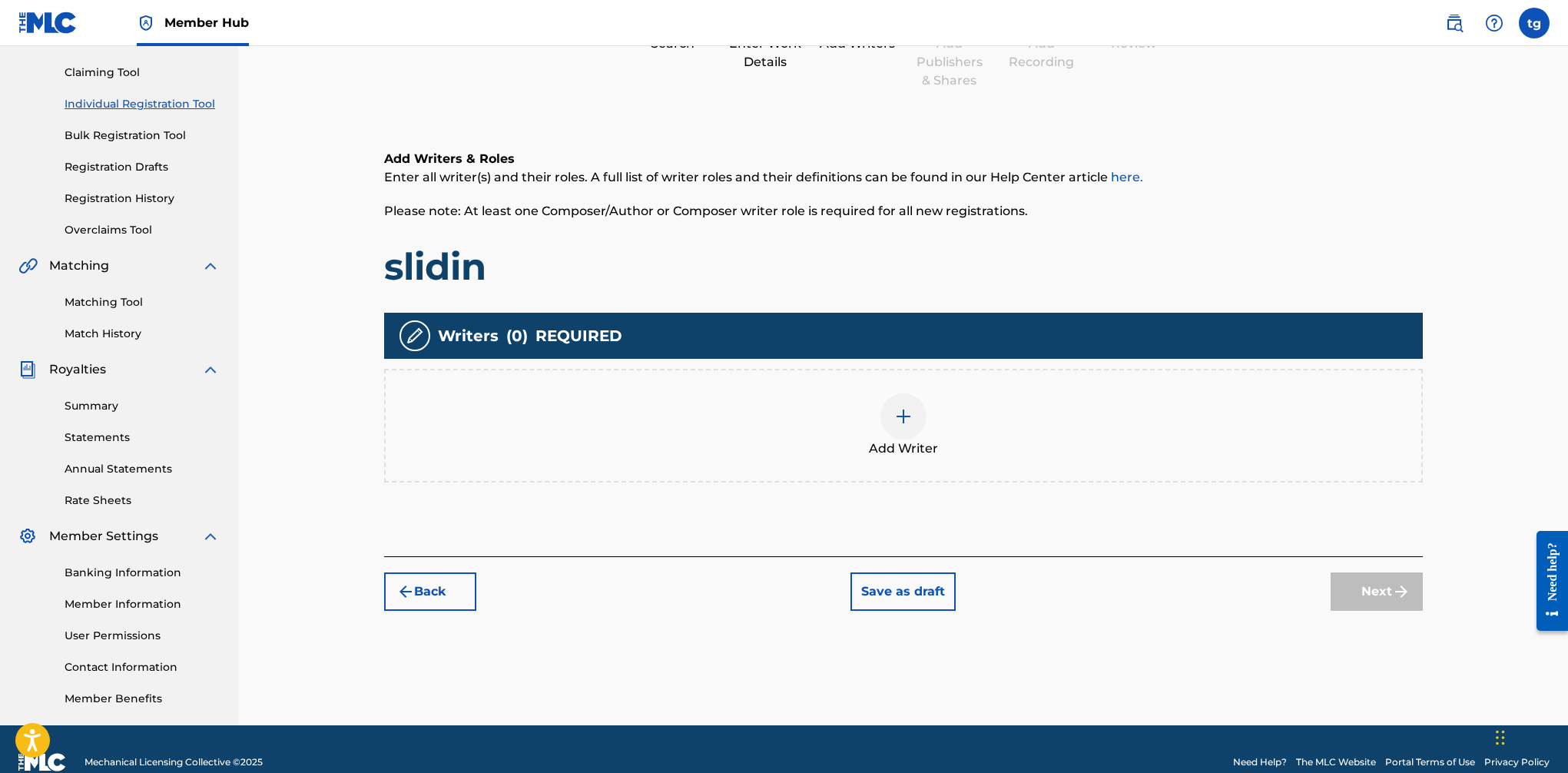
click at [914, 421] on div at bounding box center [904, 417] width 46 height 46
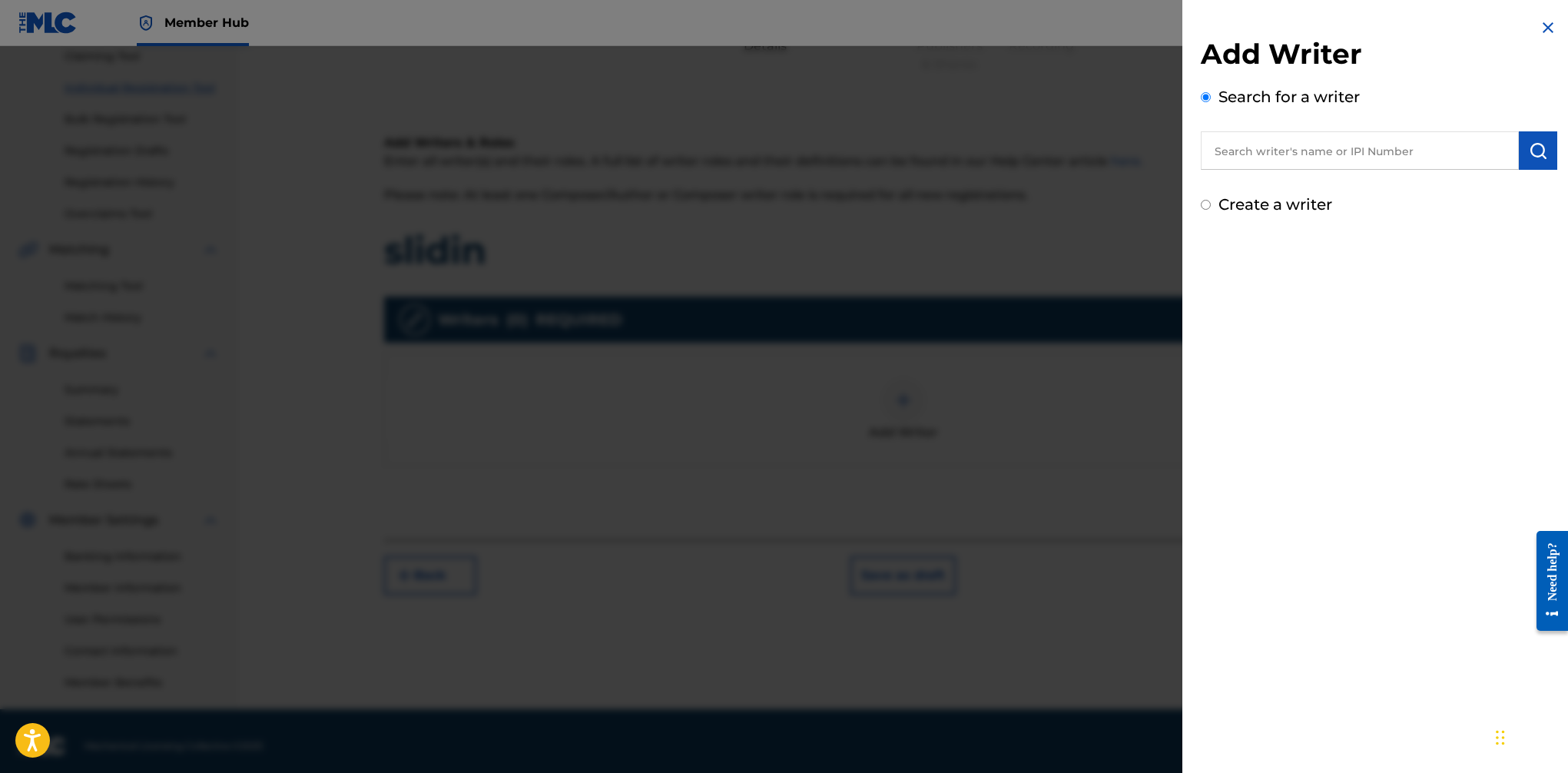
scroll to position [180, 0]
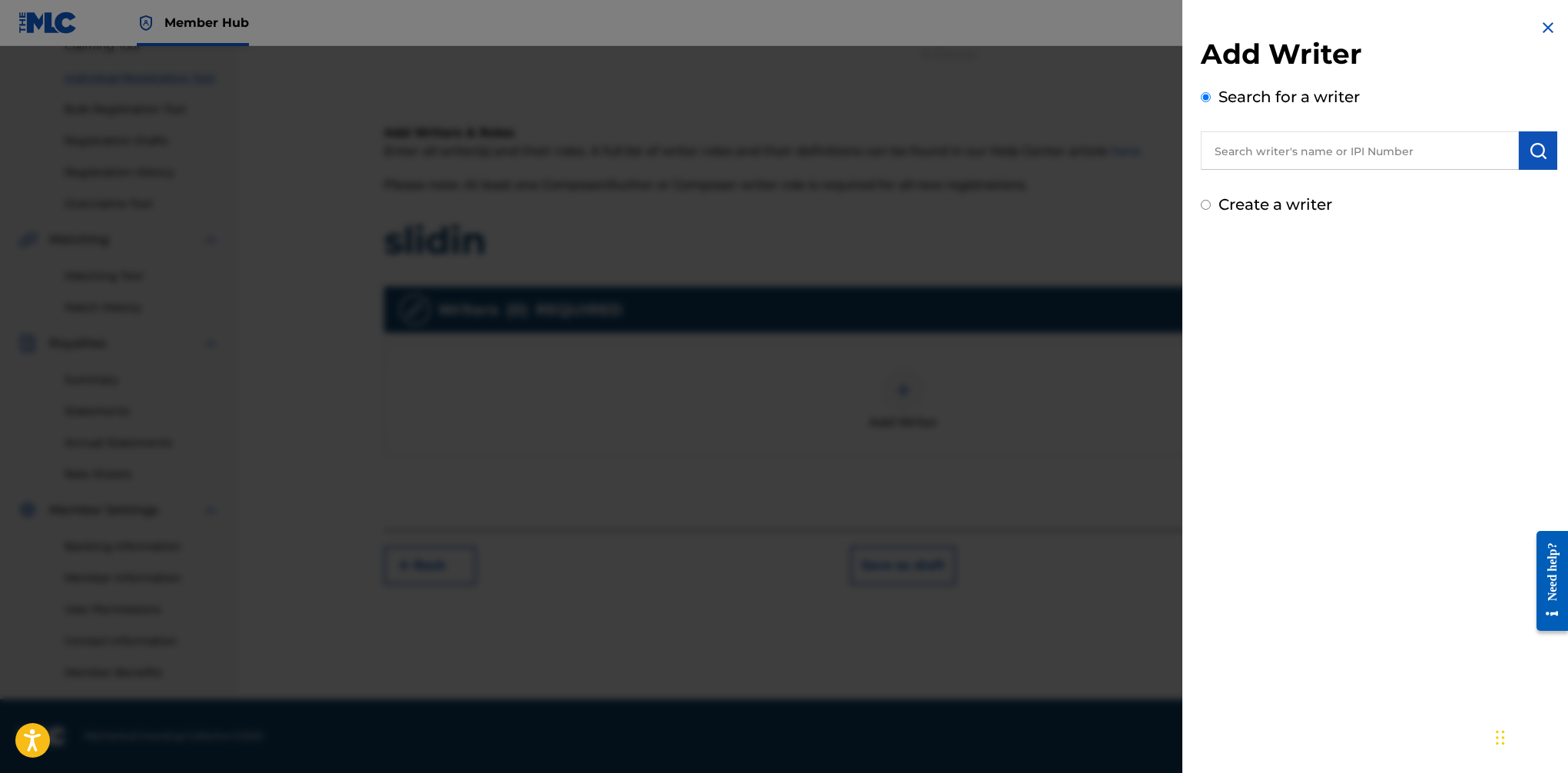
click at [1254, 202] on label "Create a writer" at bounding box center [1276, 205] width 114 height 18
radio input "true"
click at [1211, 202] on input "Create a writer" at bounding box center [1206, 205] width 10 height 10
radio input "false"
radio input "true"
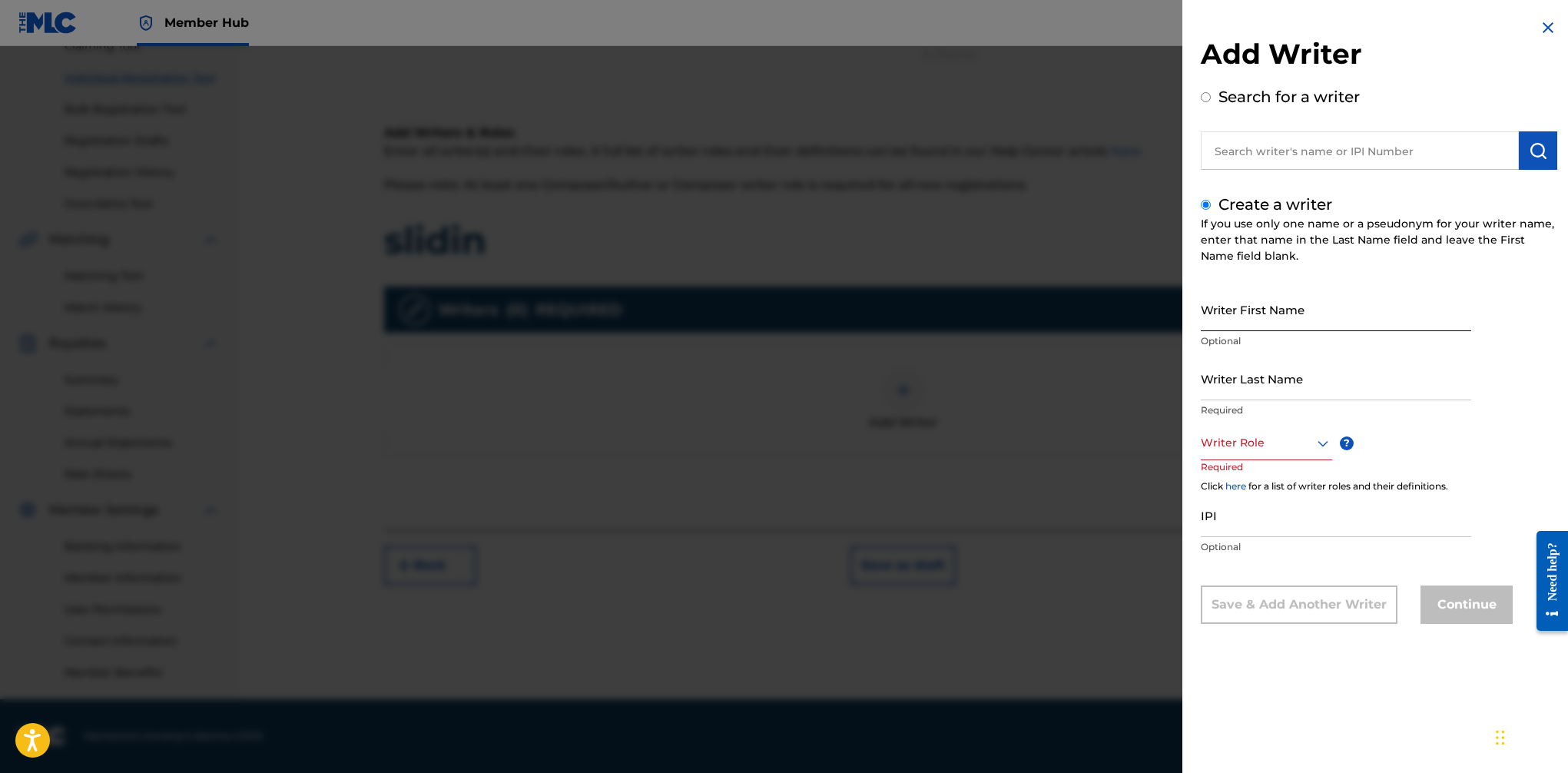
click at [1265, 318] on input "Writer First Name" at bounding box center [1337, 309] width 271 height 44
type input "Toddrick"
type input "[PERSON_NAME]"
click at [1277, 448] on icon at bounding box center [1323, 444] width 18 height 18
click at [1271, 472] on div "Composer/Author" at bounding box center [1267, 478] width 130 height 35
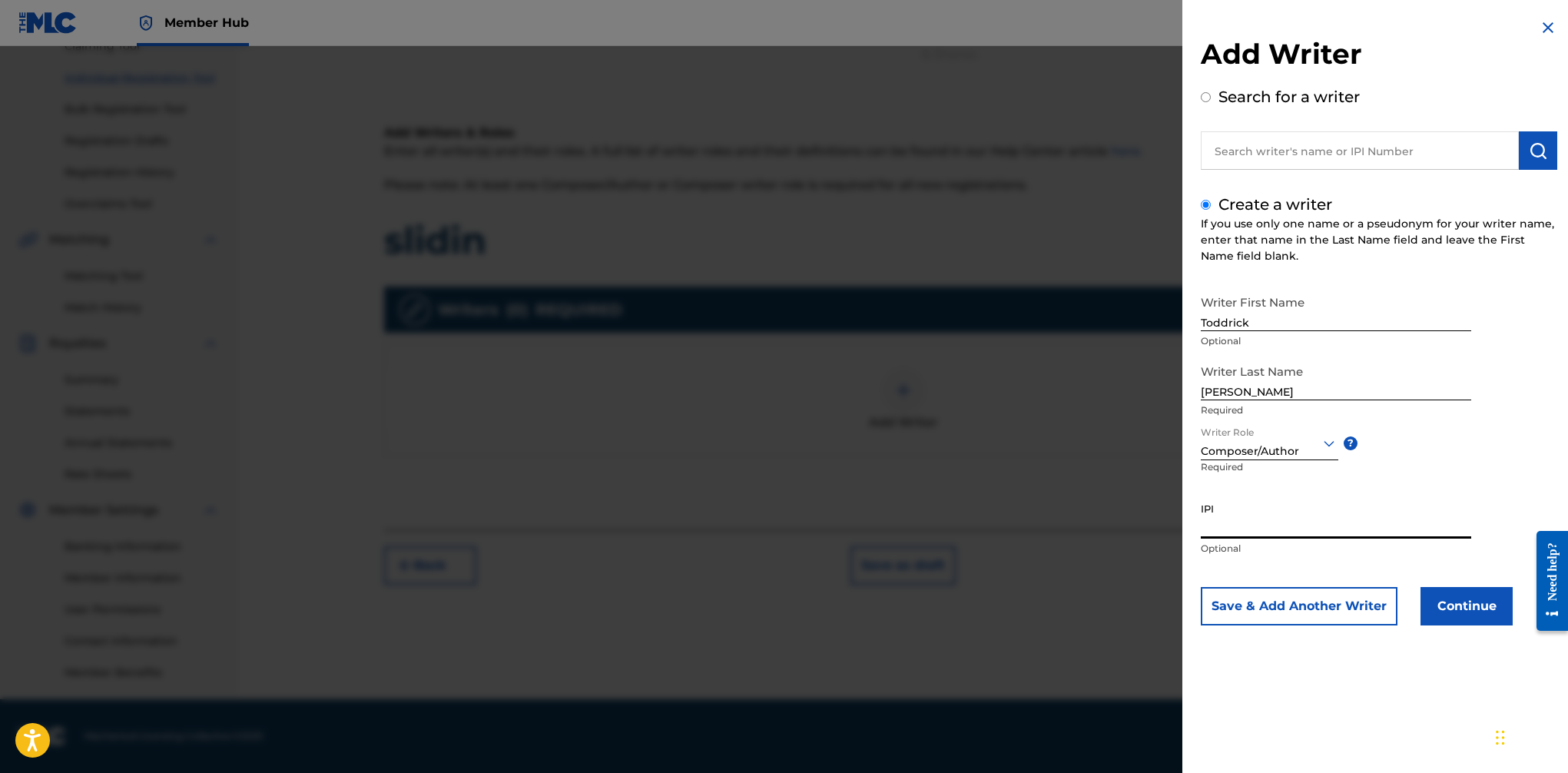
click at [1262, 524] on input "IPI" at bounding box center [1337, 516] width 271 height 44
click at [1255, 524] on input "IPI" at bounding box center [1337, 516] width 271 height 44
paste input "00623546651"
click at [1207, 525] on input "00623546651" at bounding box center [1337, 516] width 271 height 44
type input "0623546651"
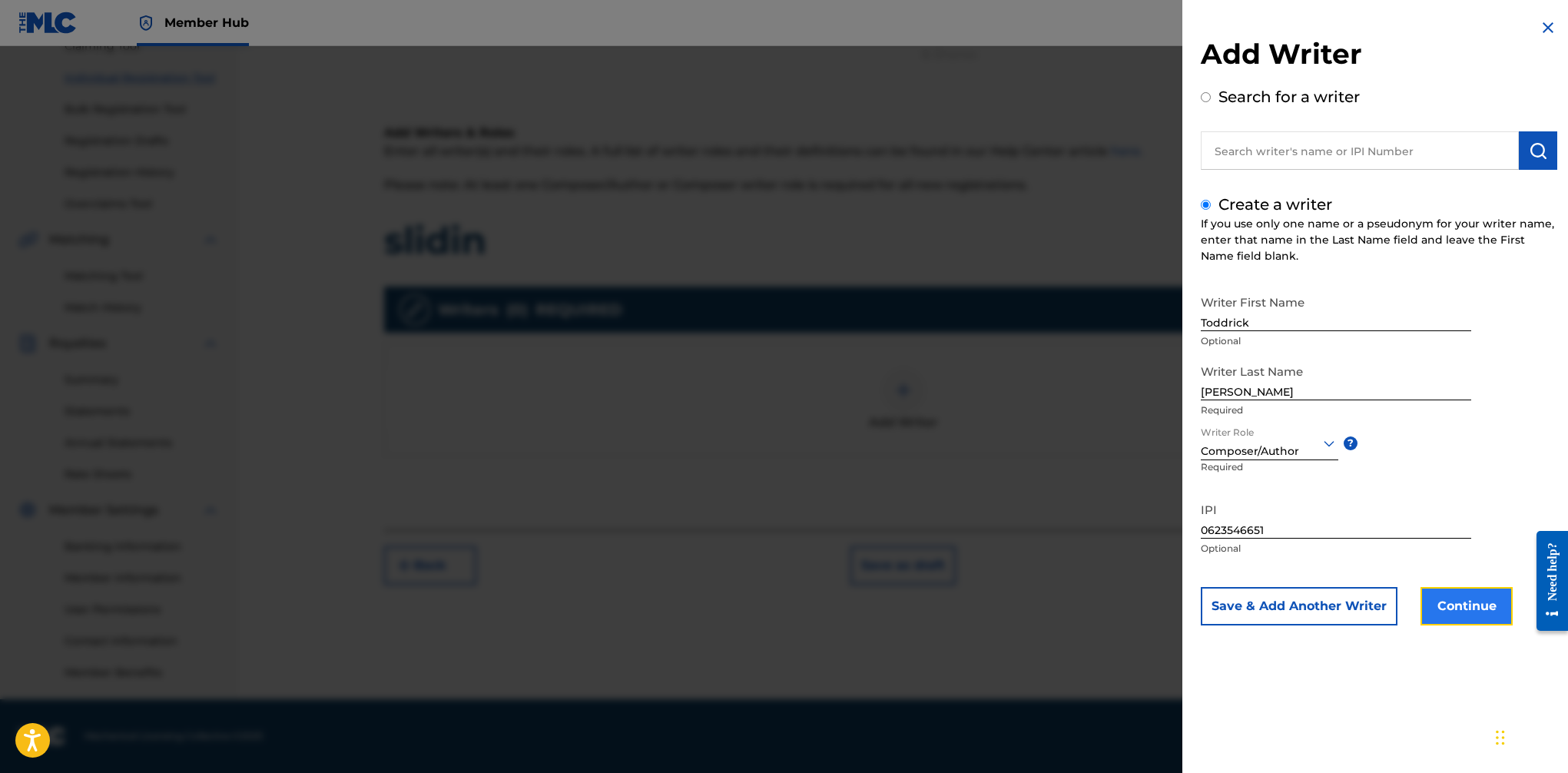
click at [1277, 609] on button "Continue" at bounding box center [1466, 606] width 92 height 38
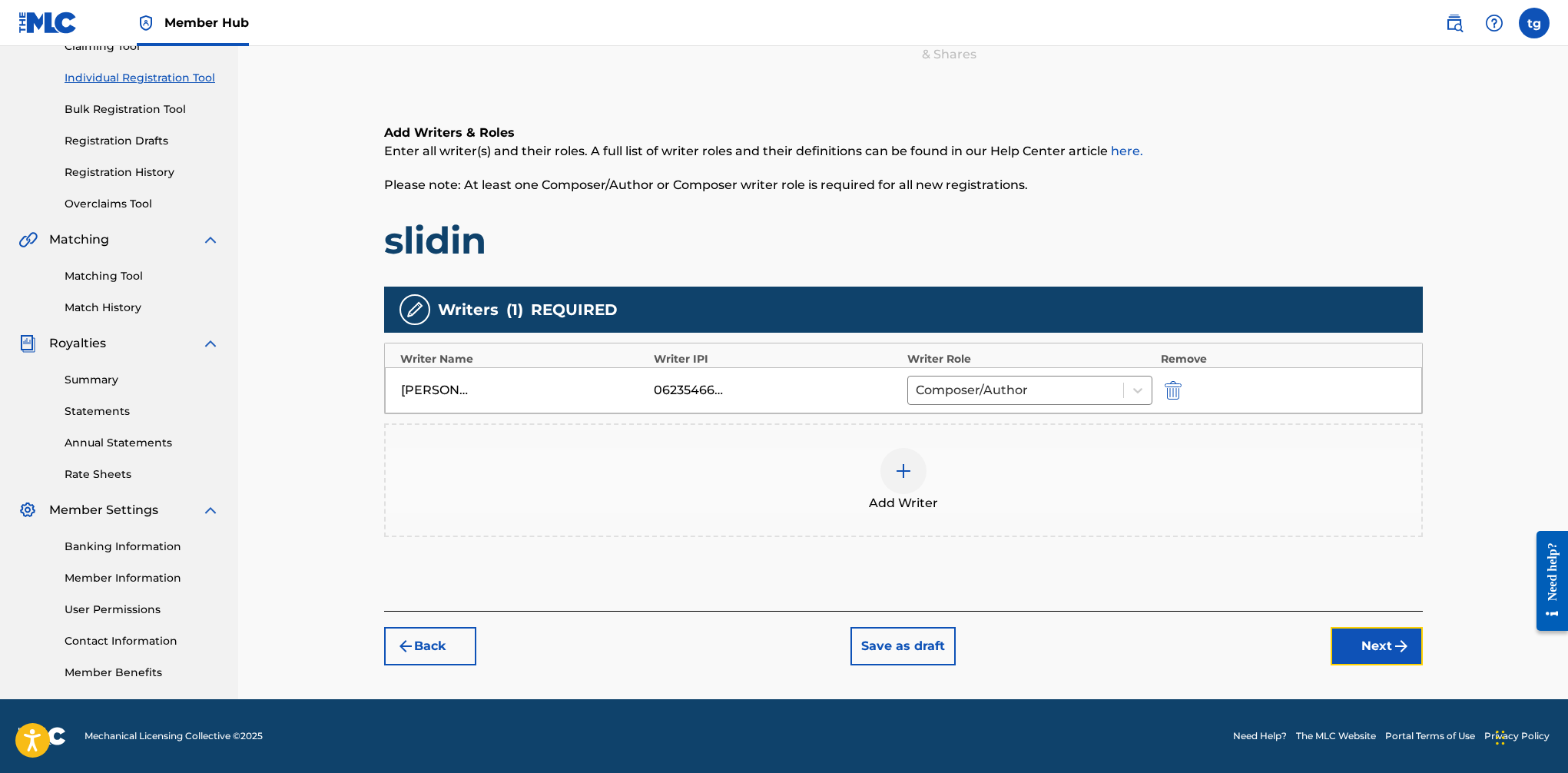
click at [1277, 645] on button "Next" at bounding box center [1377, 646] width 92 height 38
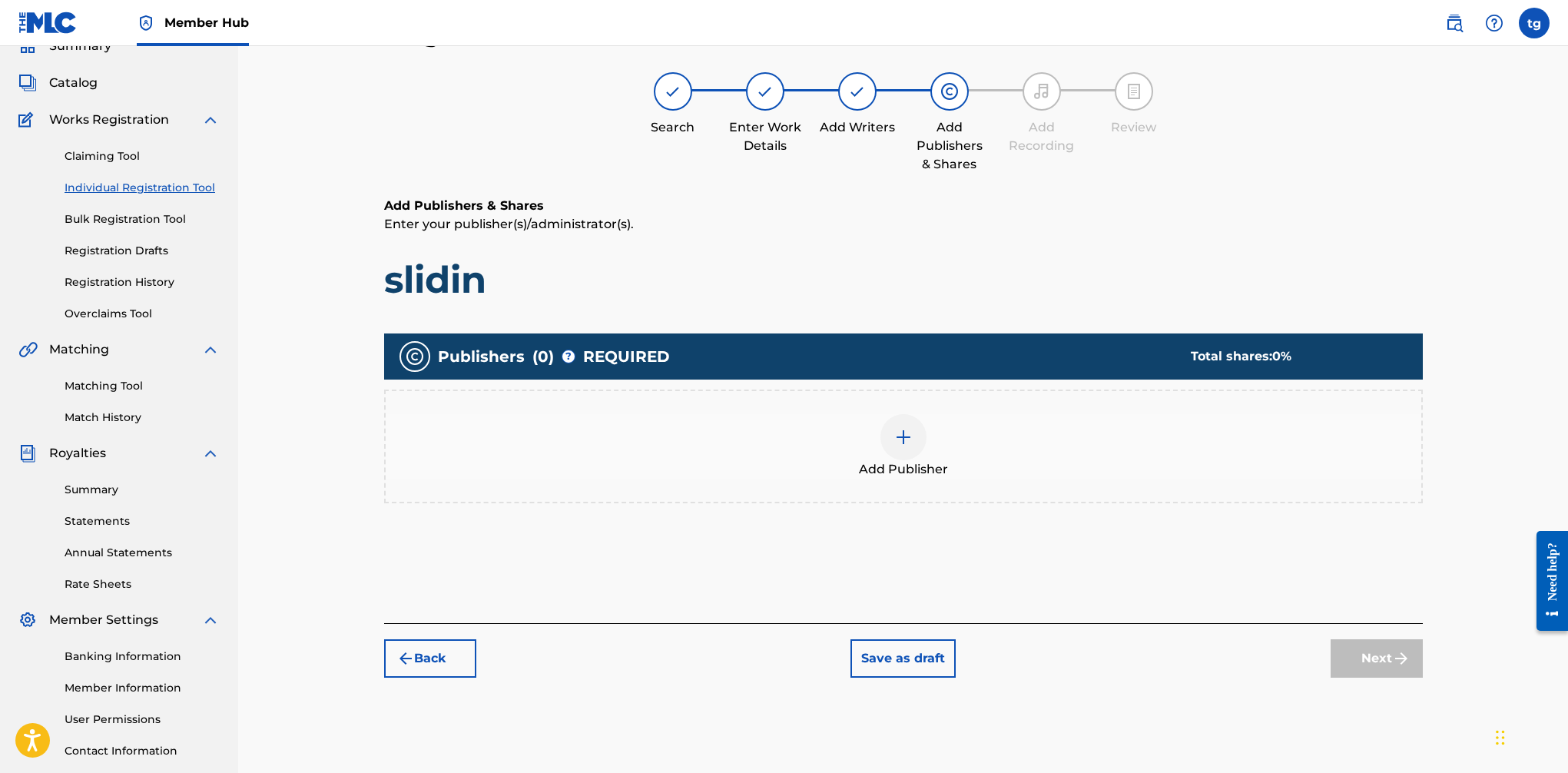
scroll to position [69, 0]
click at [925, 438] on div at bounding box center [904, 438] width 46 height 46
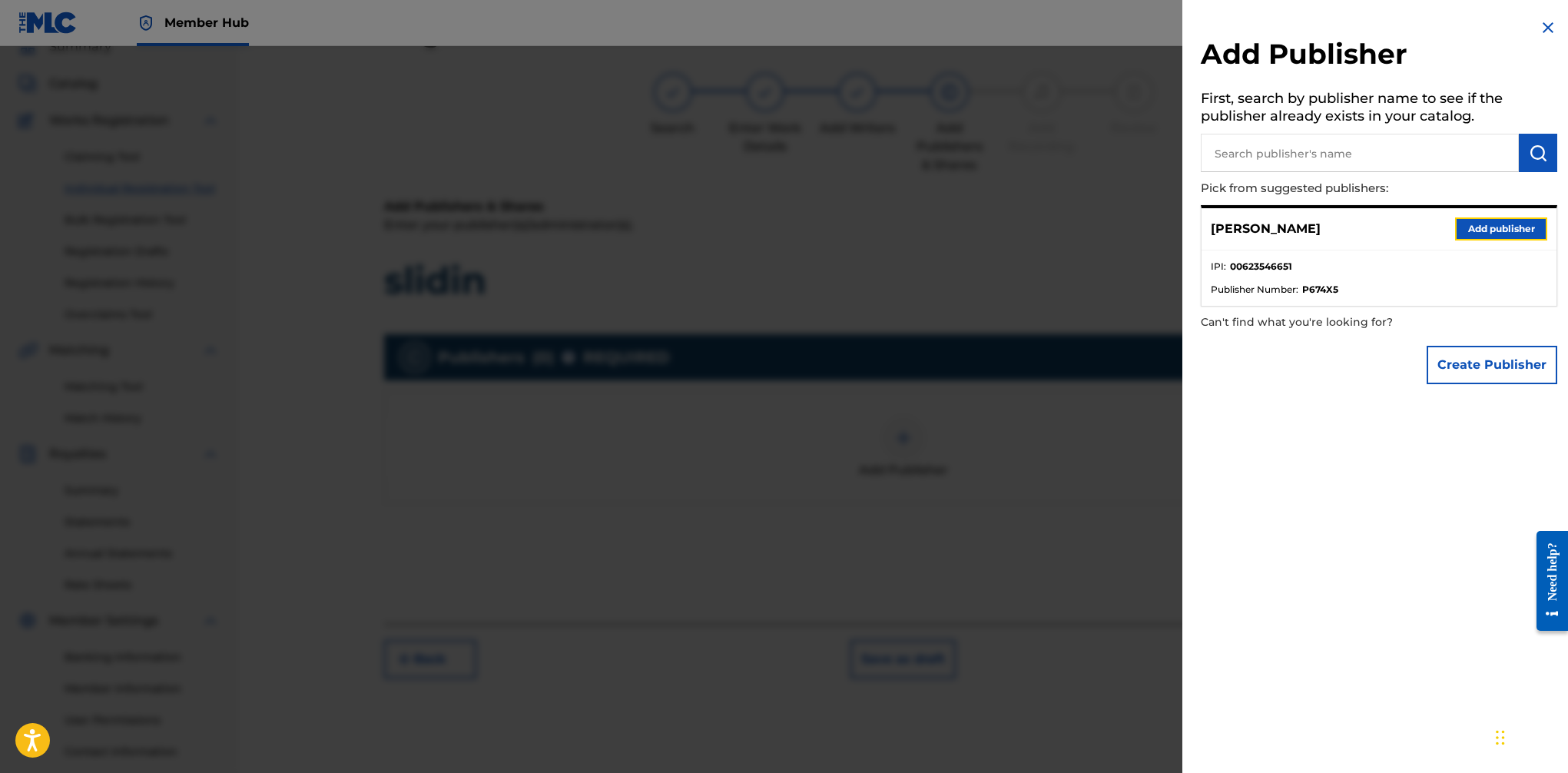
drag, startPoint x: 1509, startPoint y: 228, endPoint x: 1500, endPoint y: 228, distance: 9.0
click at [1277, 228] on button "Add publisher" at bounding box center [1501, 229] width 92 height 23
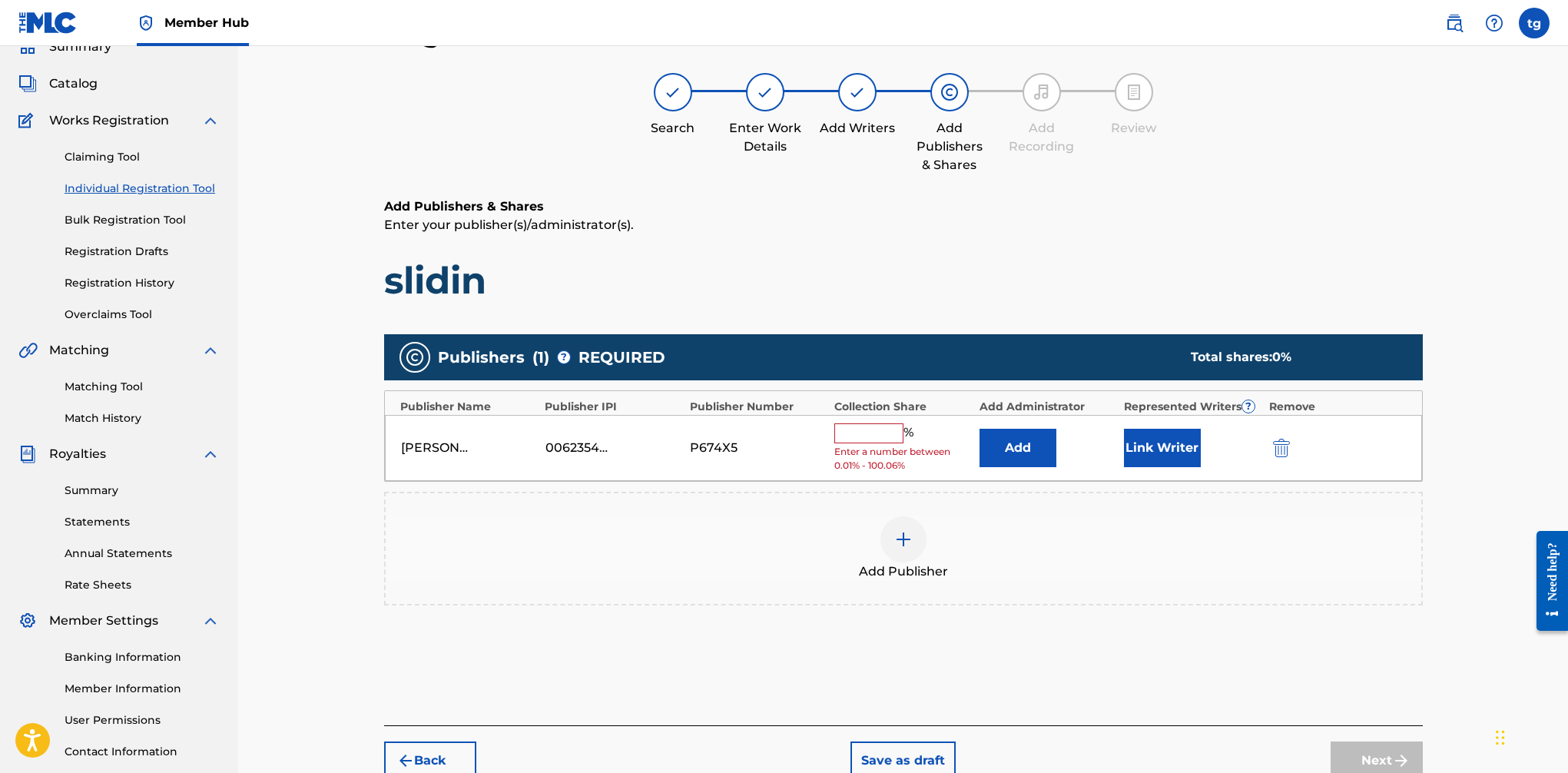
click at [869, 442] on input "text" at bounding box center [869, 434] width 69 height 20
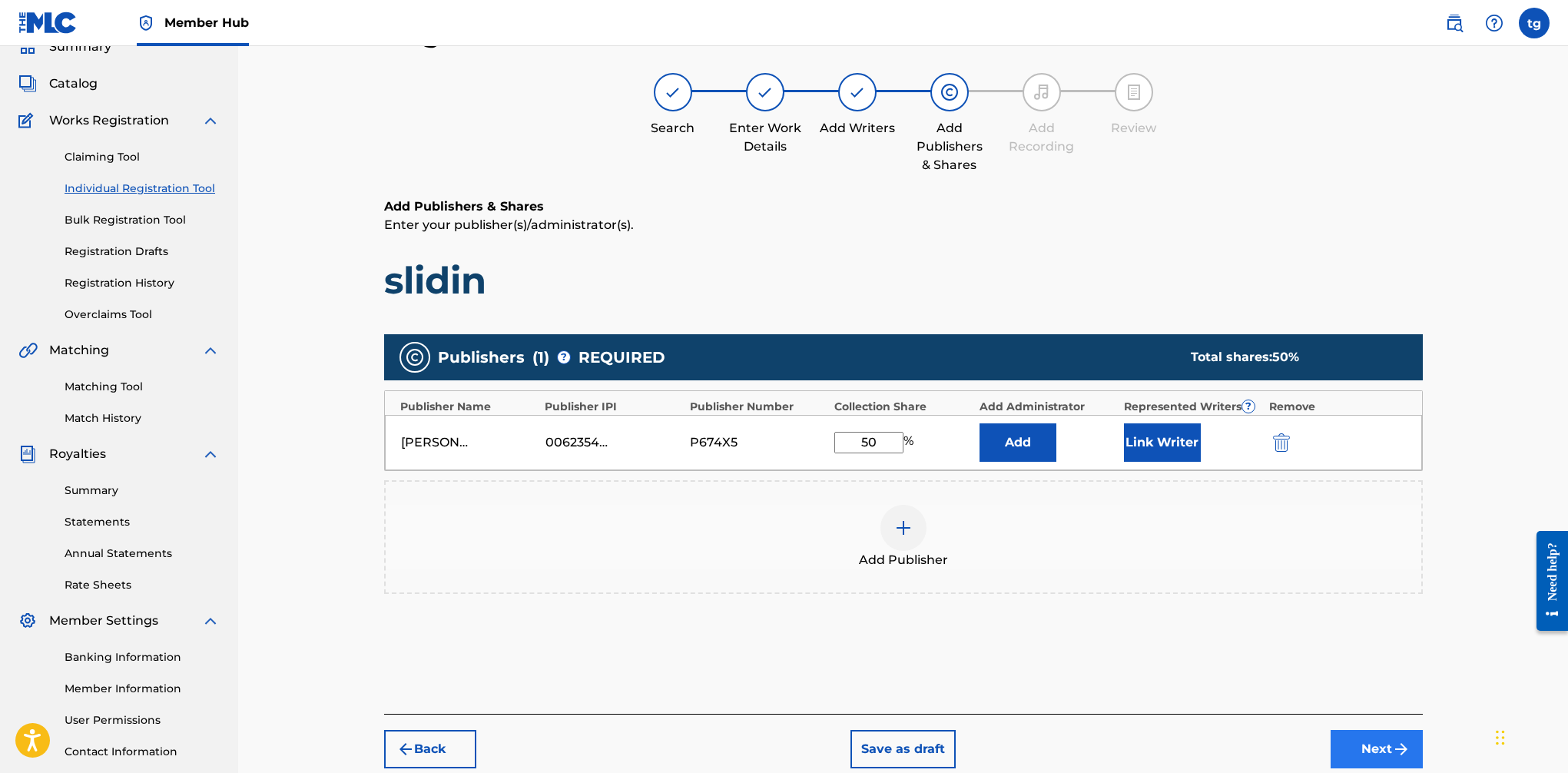
type input "50"
click at [1277, 741] on button "Next" at bounding box center [1377, 749] width 92 height 38
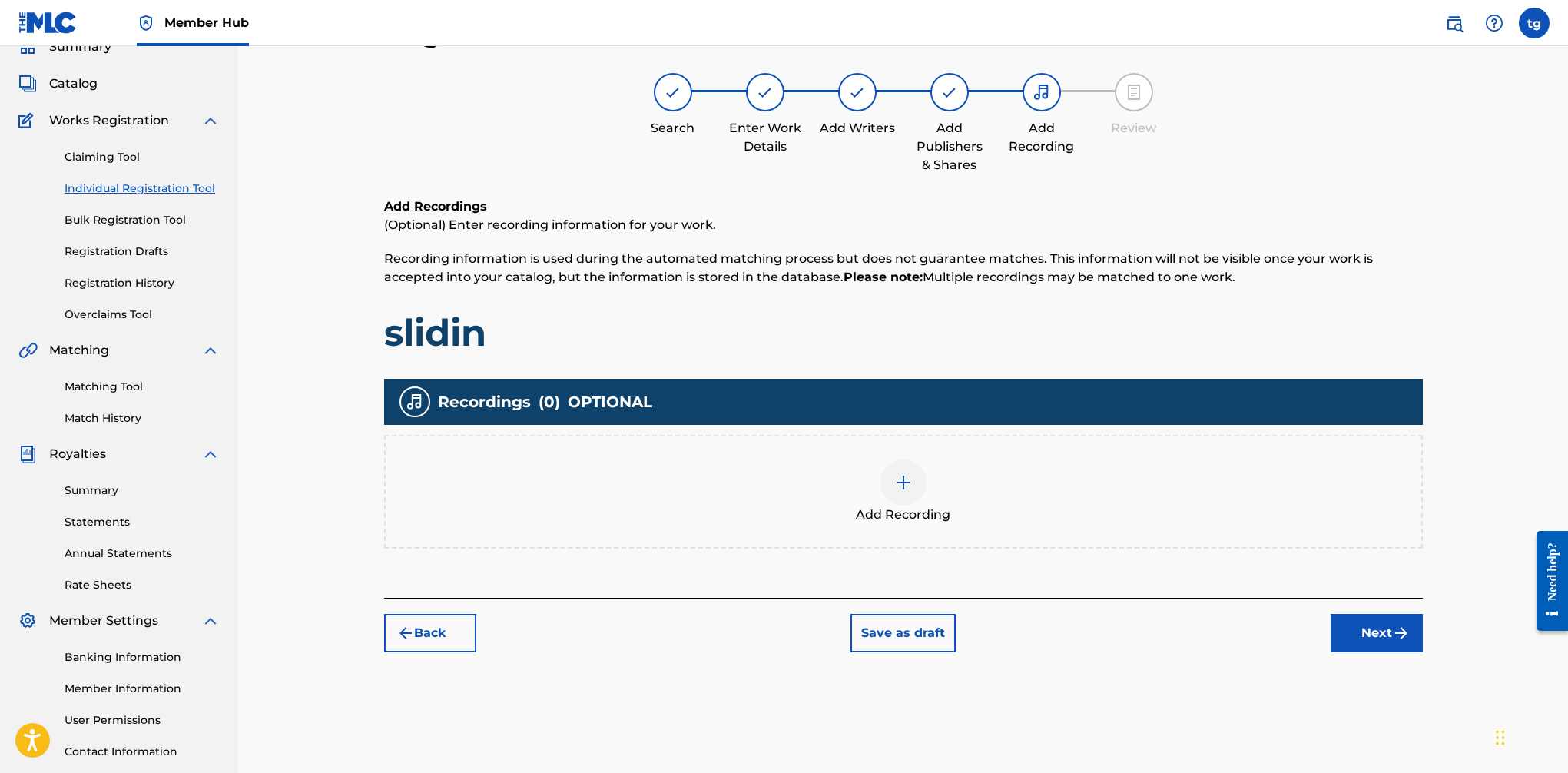
click at [895, 485] on img at bounding box center [904, 482] width 18 height 18
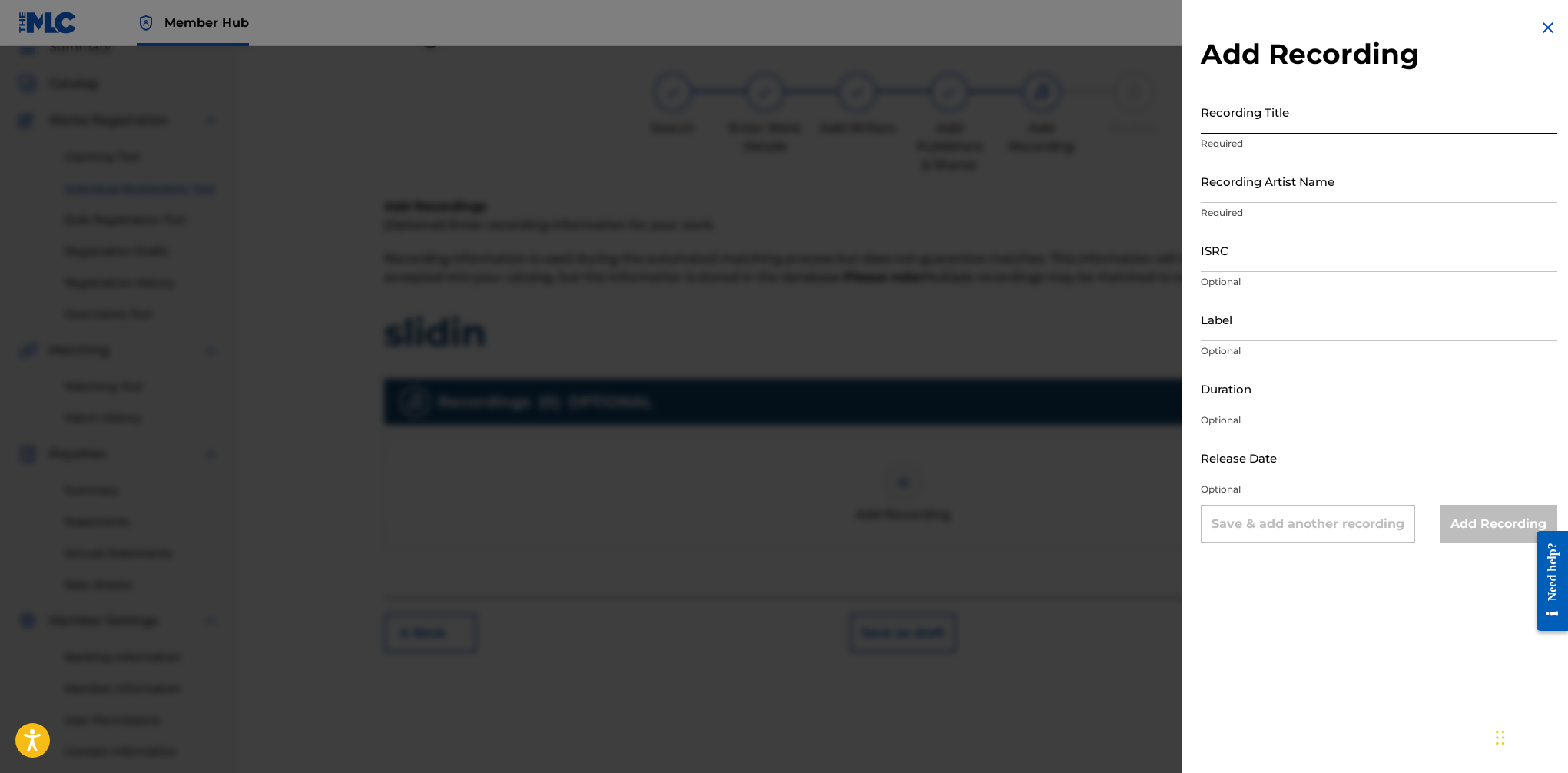
click at [1244, 124] on input "Recording Title" at bounding box center [1380, 112] width 357 height 44
type input "Slidin"
click at [1256, 181] on input "Recording Artist Name" at bounding box center [1380, 181] width 357 height 44
type input "L-T Terror"
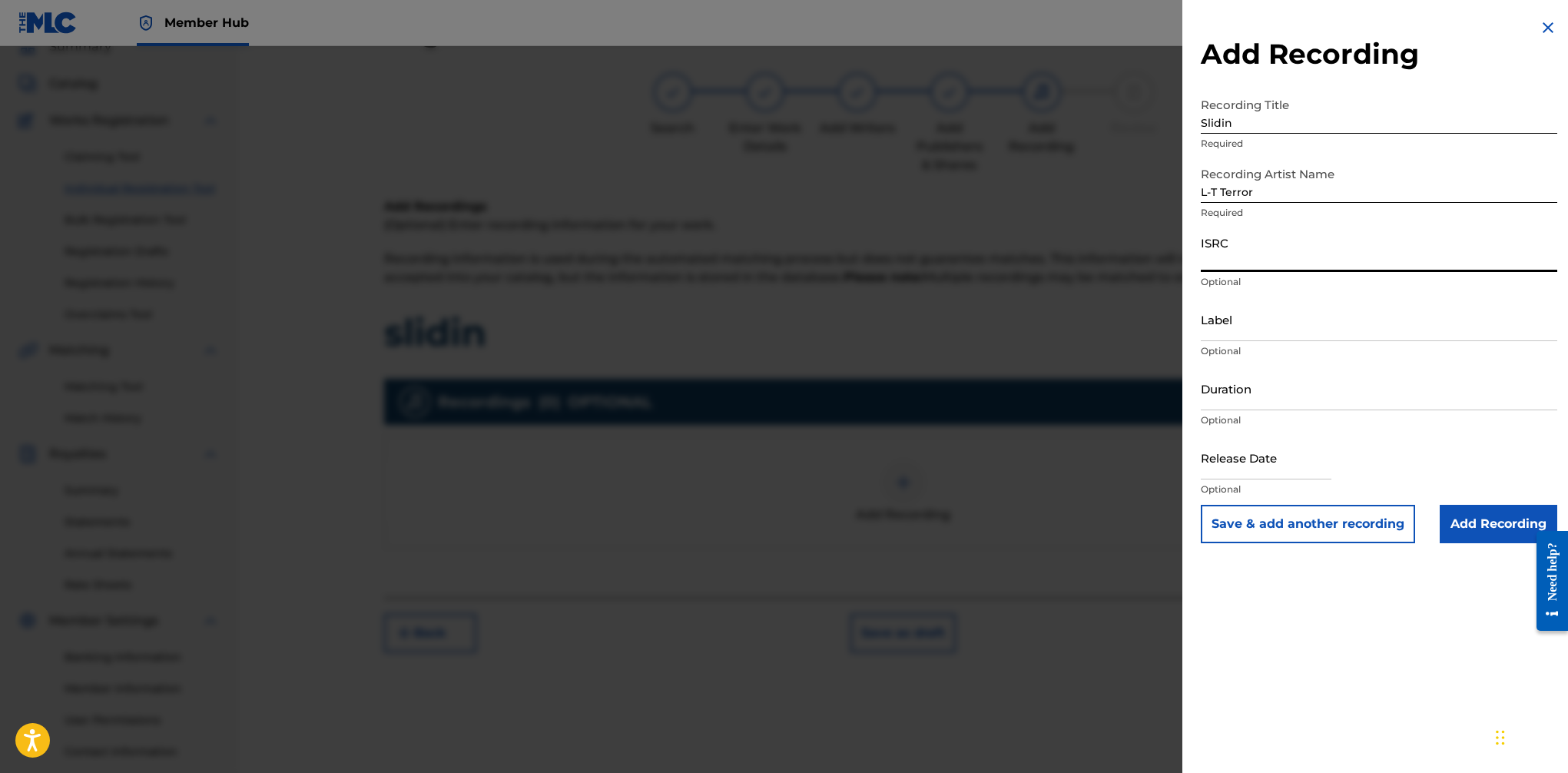
click at [1252, 252] on input "ISRC" at bounding box center [1380, 250] width 357 height 44
paste input "QZTAY2444330"
type input "QZTAY2444330"
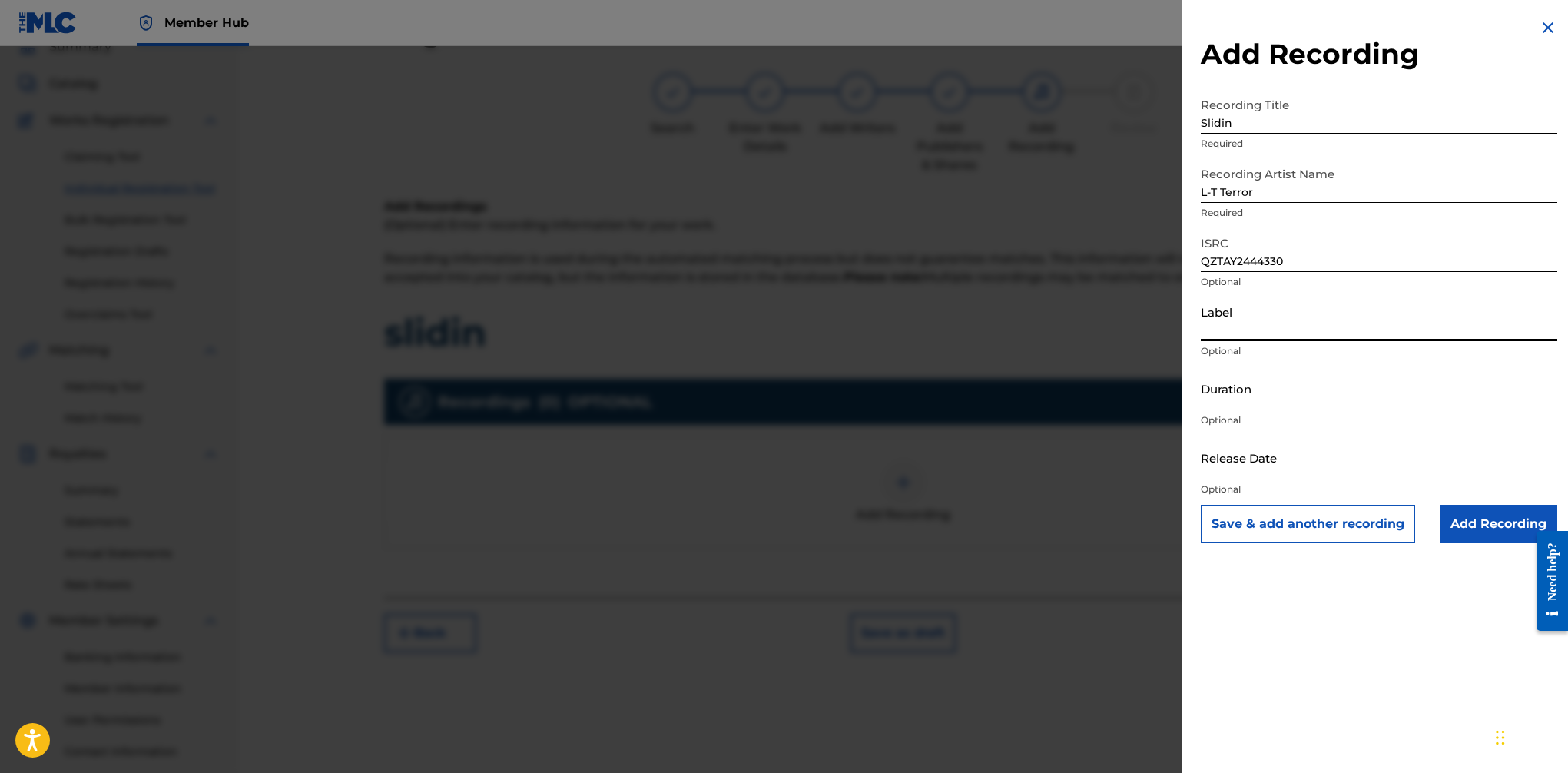
click at [1250, 322] on input "Label" at bounding box center [1380, 319] width 357 height 44
type input "PrettyNotSure LLC/Thug Gentlemen LLC"
drag, startPoint x: 1277, startPoint y: 401, endPoint x: 1296, endPoint y: 396, distance: 19.6
click at [1277, 401] on input "Duration" at bounding box center [1380, 388] width 357 height 44
type input "03:00"
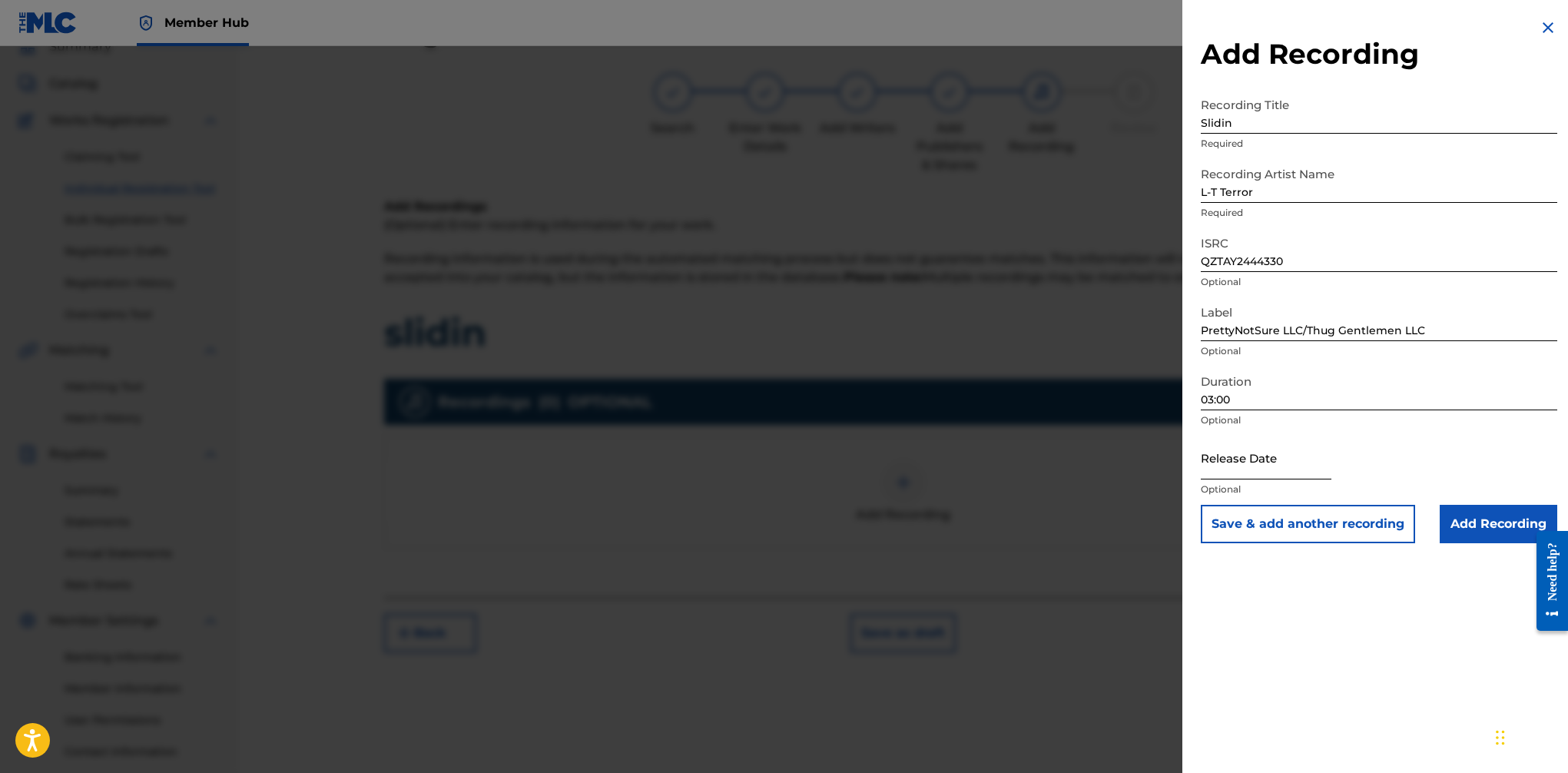
click at [1277, 471] on input "text" at bounding box center [1267, 458] width 131 height 44
select select "8"
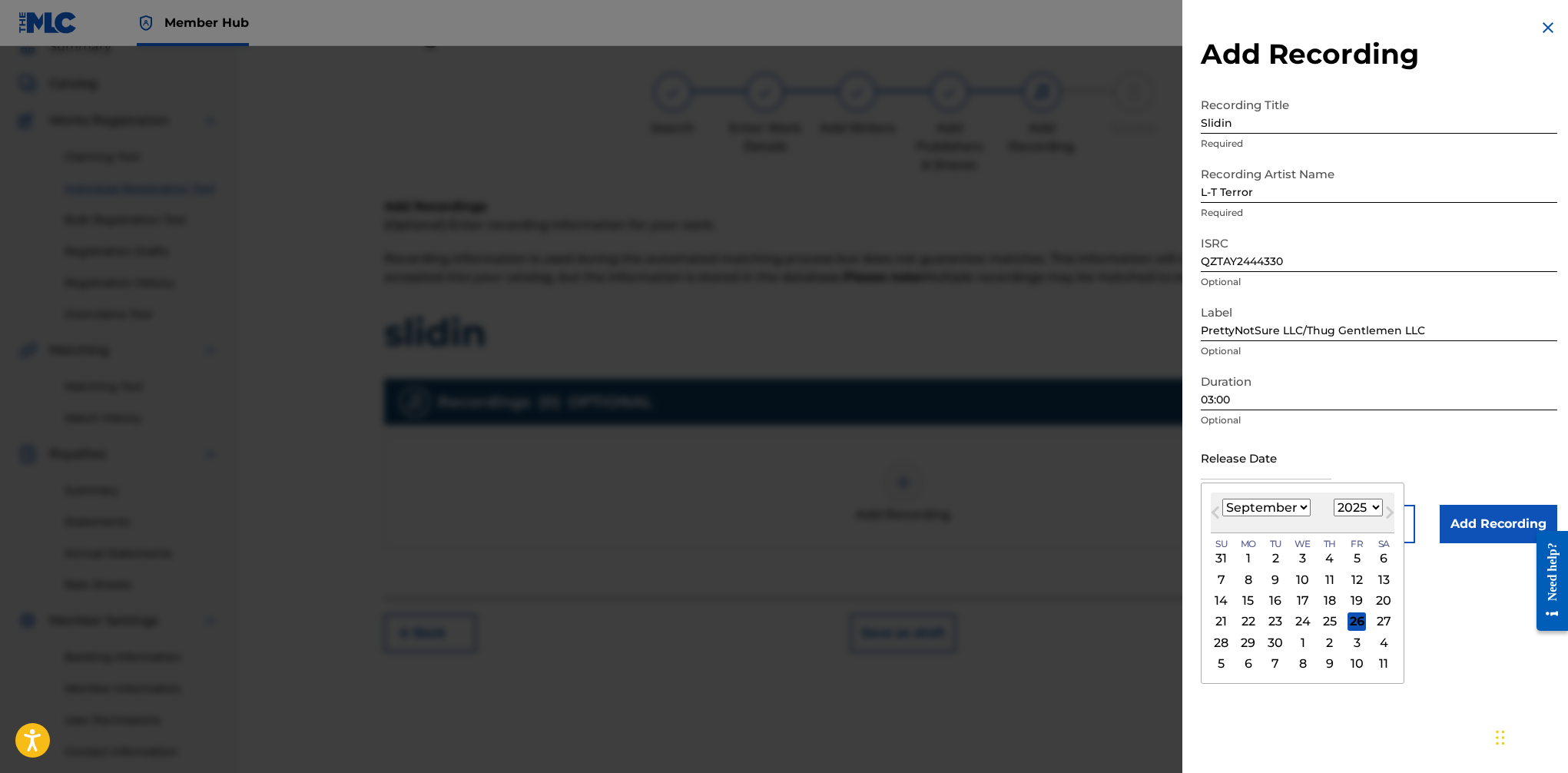
click at [1277, 505] on select "1899 1900 1901 1902 1903 1904 1905 1906 1907 1908 1909 1910 1911 1912 1913 1914…" at bounding box center [1359, 507] width 49 height 18
select select "2024"
click at [1277, 498] on select "1899 1900 1901 1902 1903 1904 1905 1906 1907 1908 1909 1910 1911 1912 1913 1914…" at bounding box center [1359, 507] width 49 height 18
click at [1277, 514] on select "January February March April May June July August September October November De…" at bounding box center [1267, 507] width 88 height 18
select select "6"
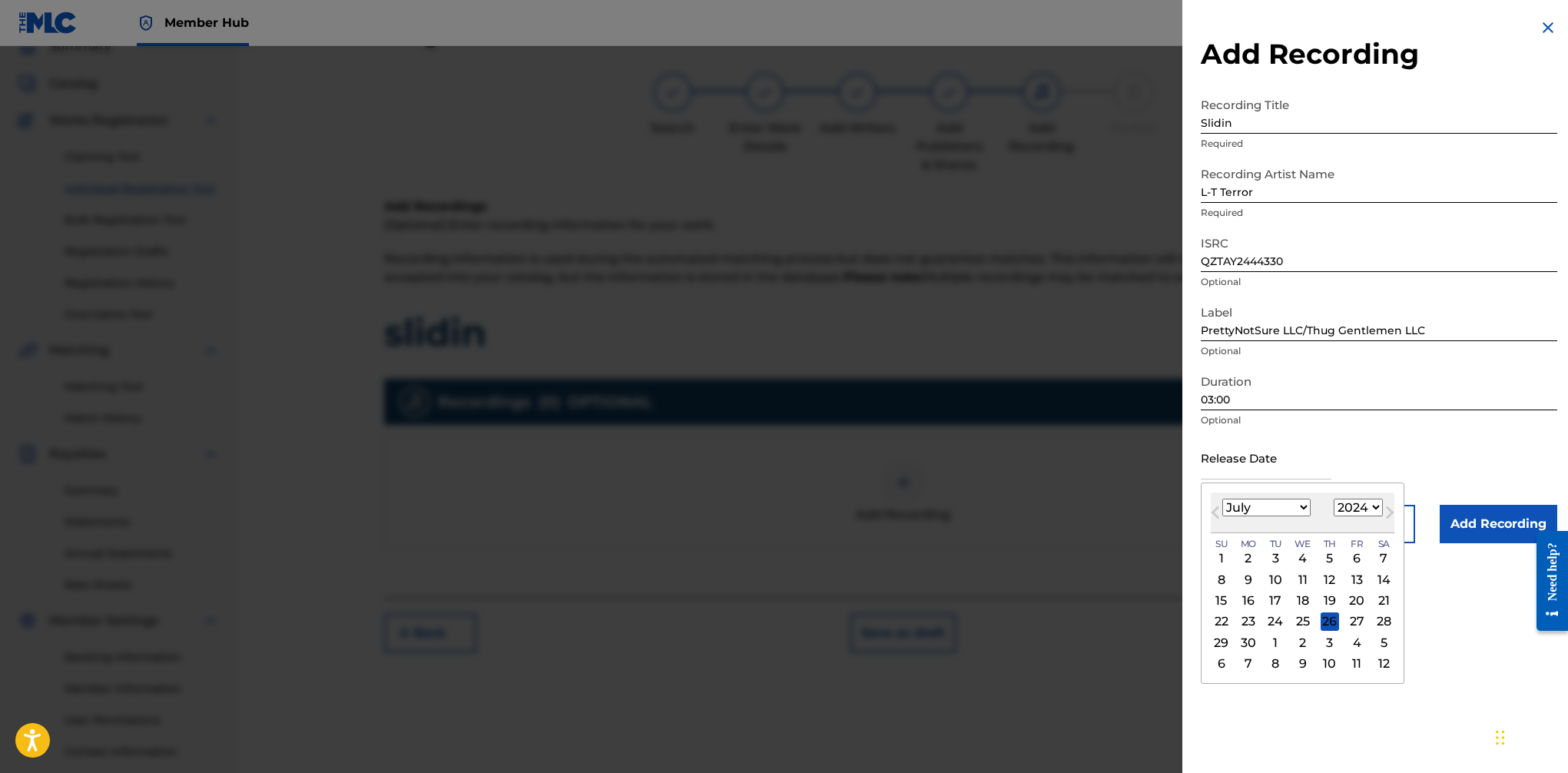
click at [1223, 498] on select "January February March April May June July August September October November De…" at bounding box center [1267, 507] width 88 height 18
click at [1243, 641] on div "29" at bounding box center [1249, 642] width 18 height 18
type input "[DATE]"
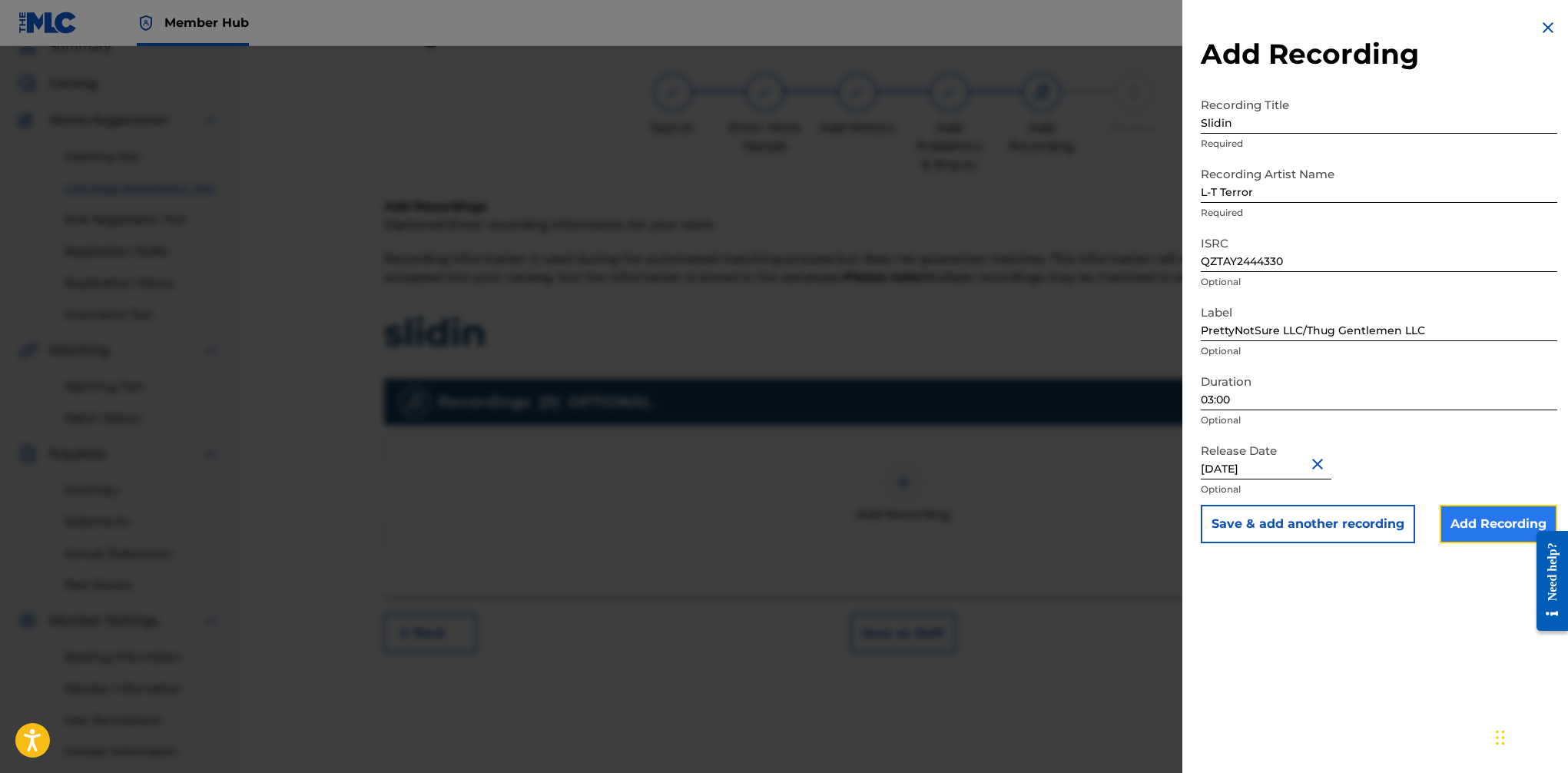
click at [1277, 521] on input "Add Recording" at bounding box center [1498, 524] width 118 height 38
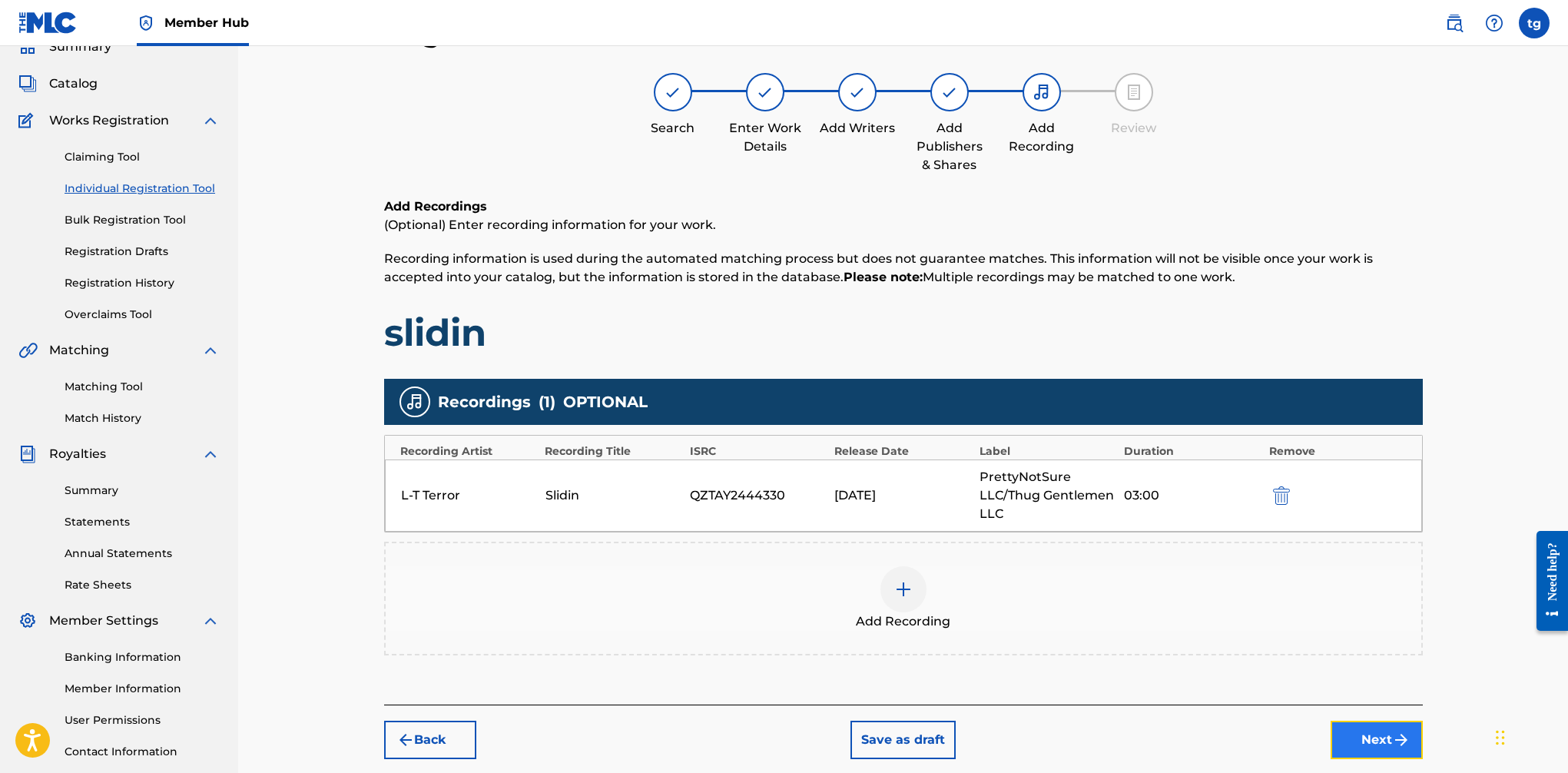
click at [1277, 747] on button "Next" at bounding box center [1377, 740] width 92 height 38
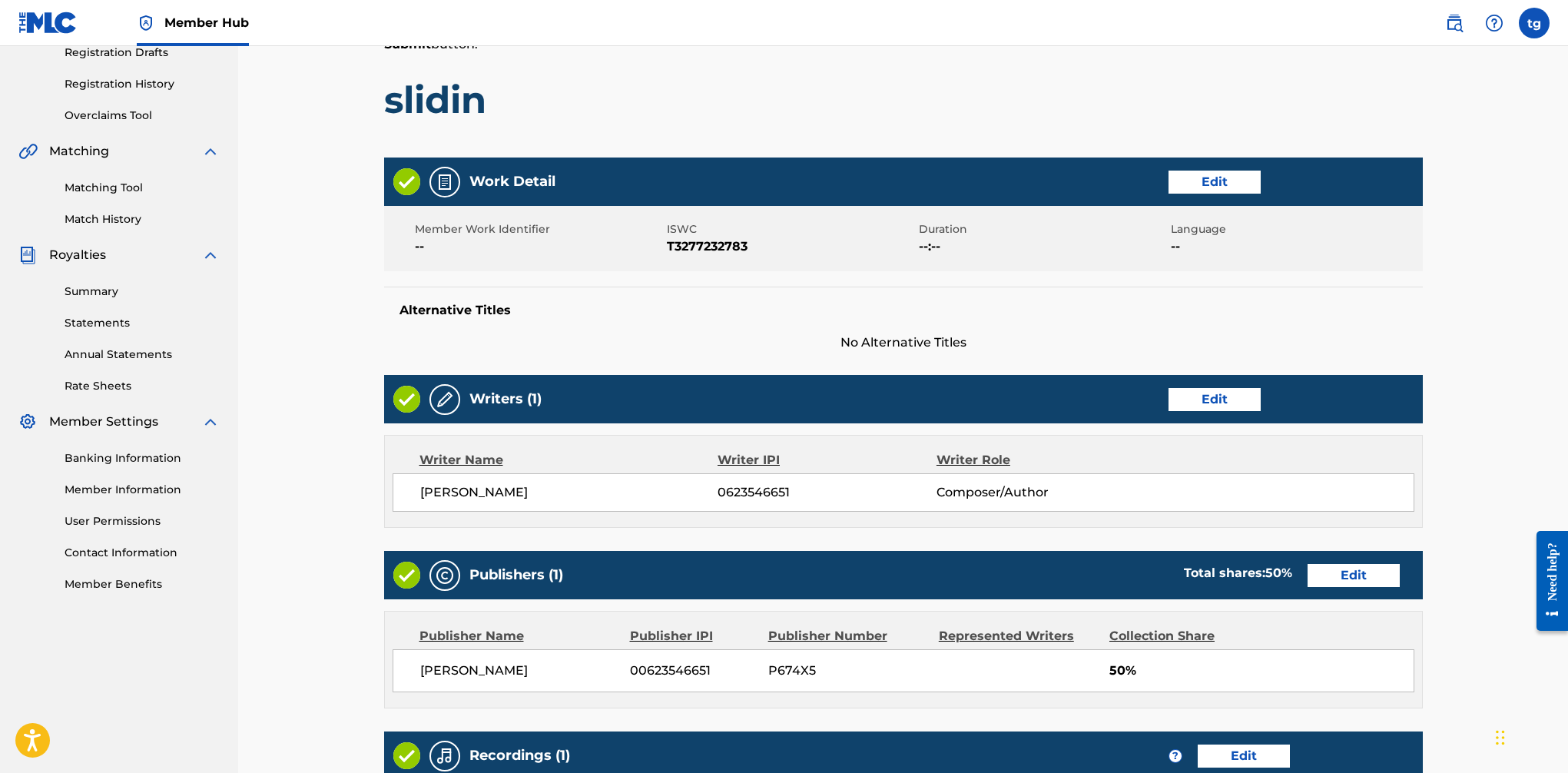
scroll to position [525, 0]
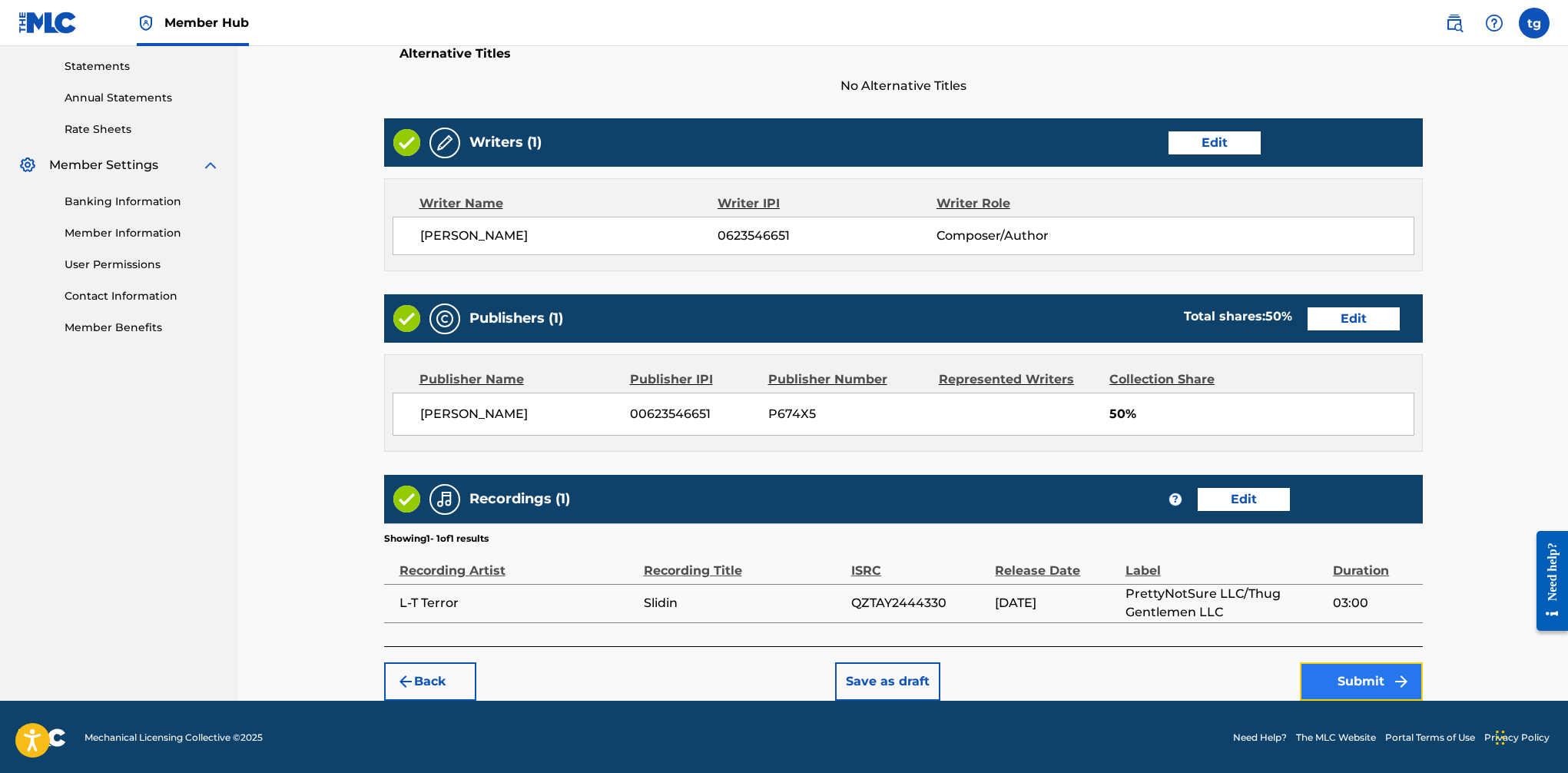
click at [1277, 681] on button "Submit" at bounding box center [1362, 681] width 123 height 38
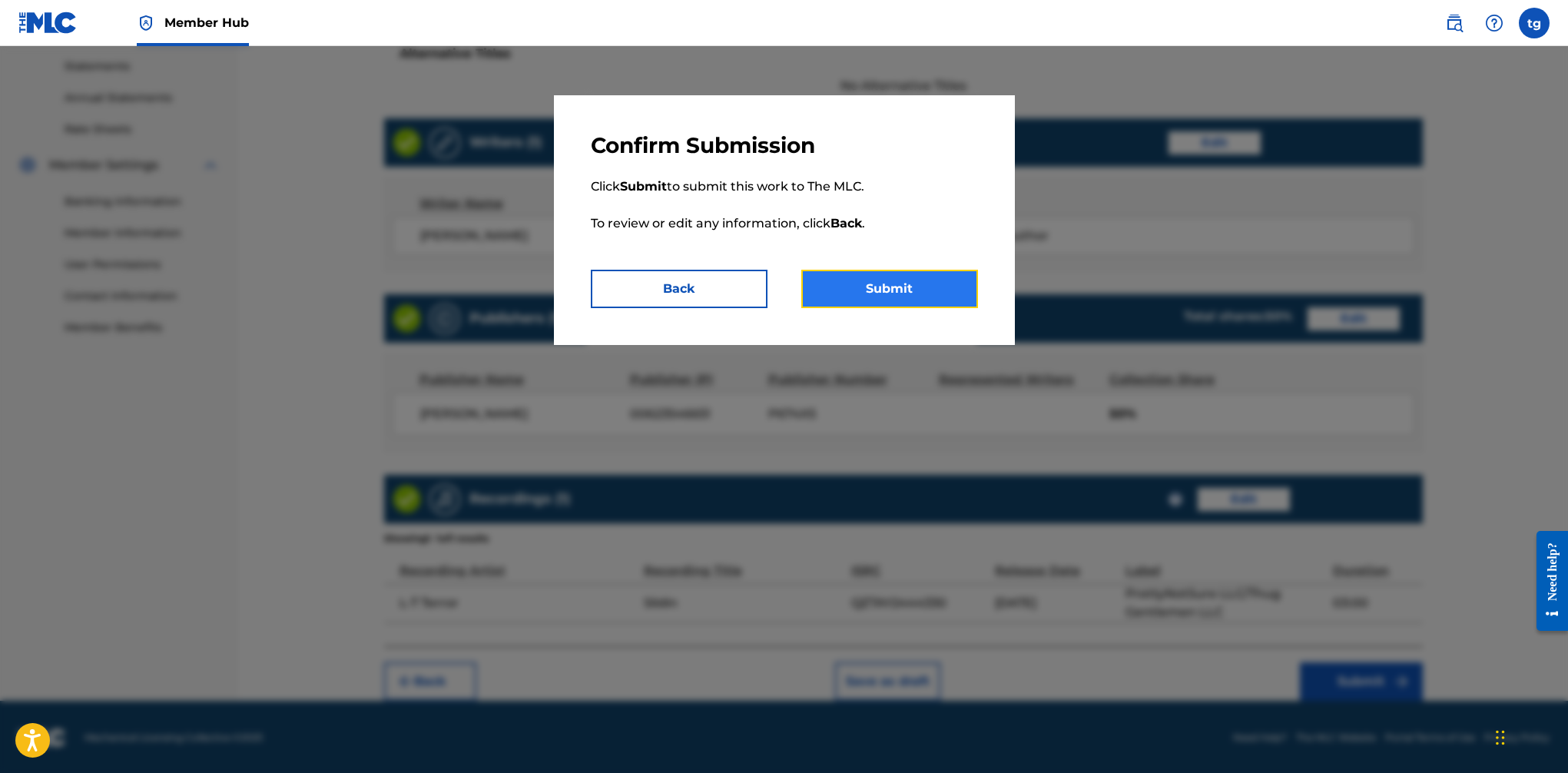
click at [912, 292] on button "Submit" at bounding box center [890, 289] width 177 height 38
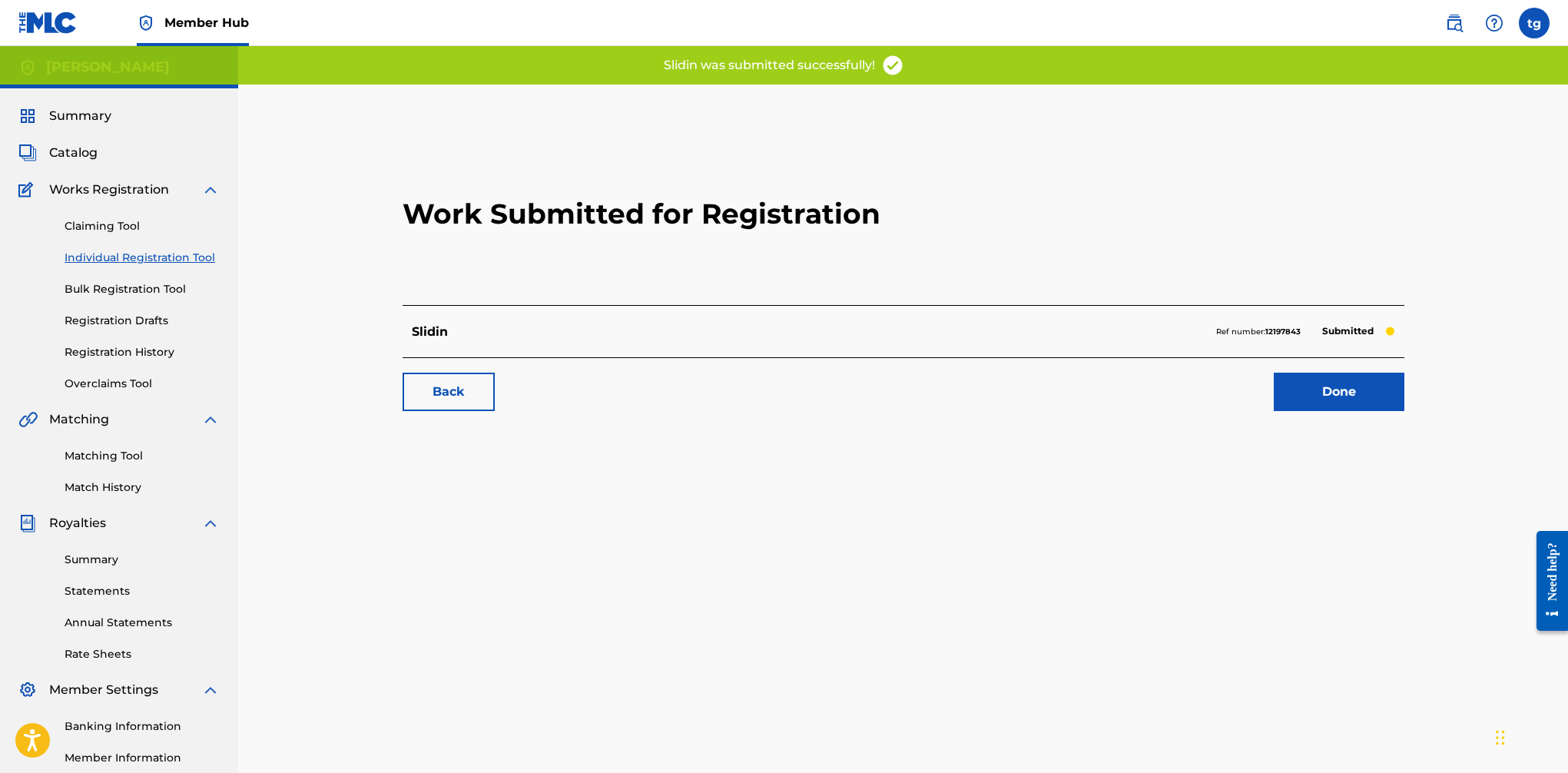
click at [1277, 415] on div "Work Submitted for Registration Slidin Ref number: 12197843 Submitted Back Done" at bounding box center [904, 275] width 1039 height 304
click at [1277, 398] on link "Done" at bounding box center [1340, 392] width 131 height 38
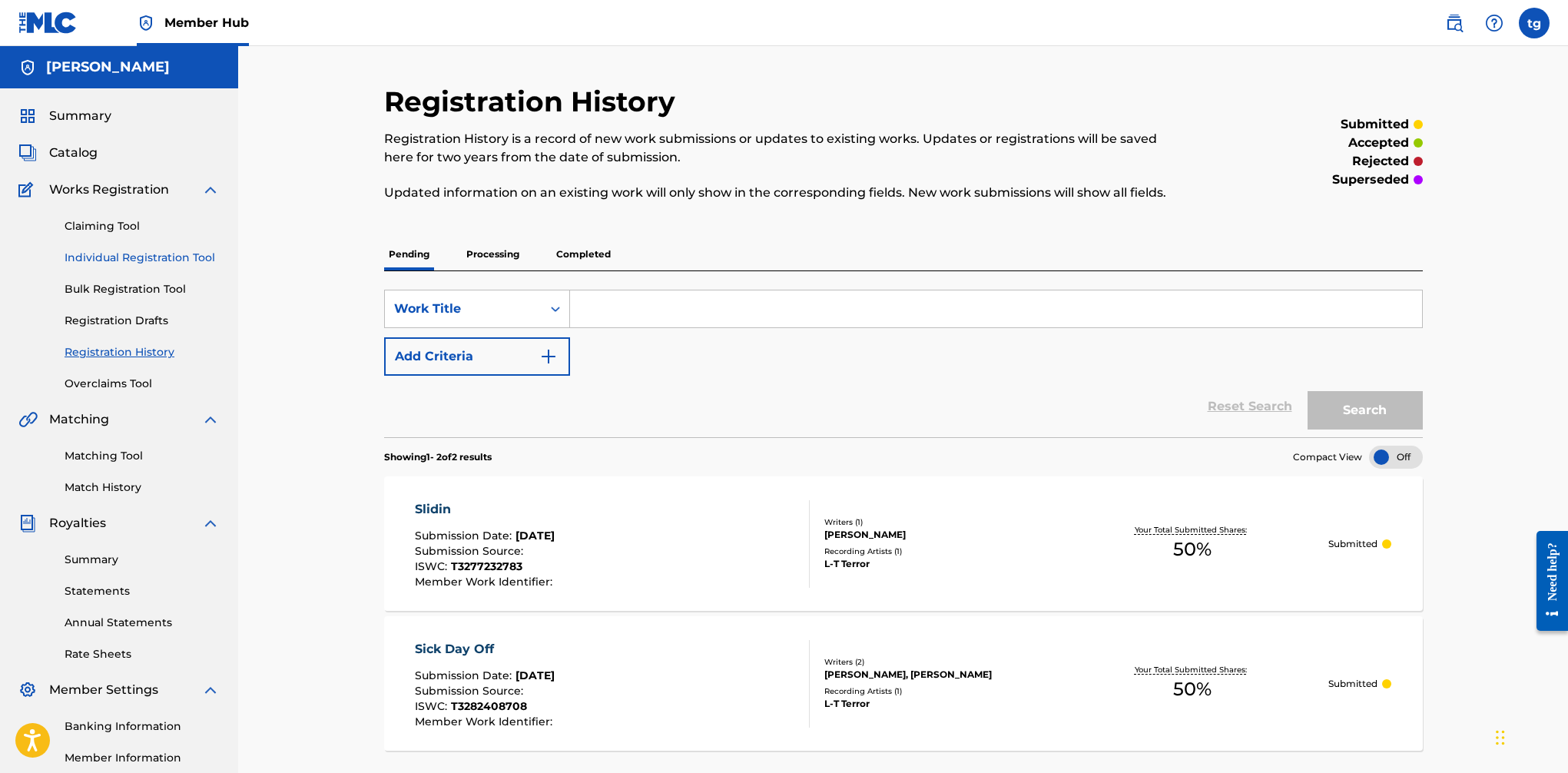
click at [128, 255] on link "Individual Registration Tool" at bounding box center [142, 258] width 155 height 16
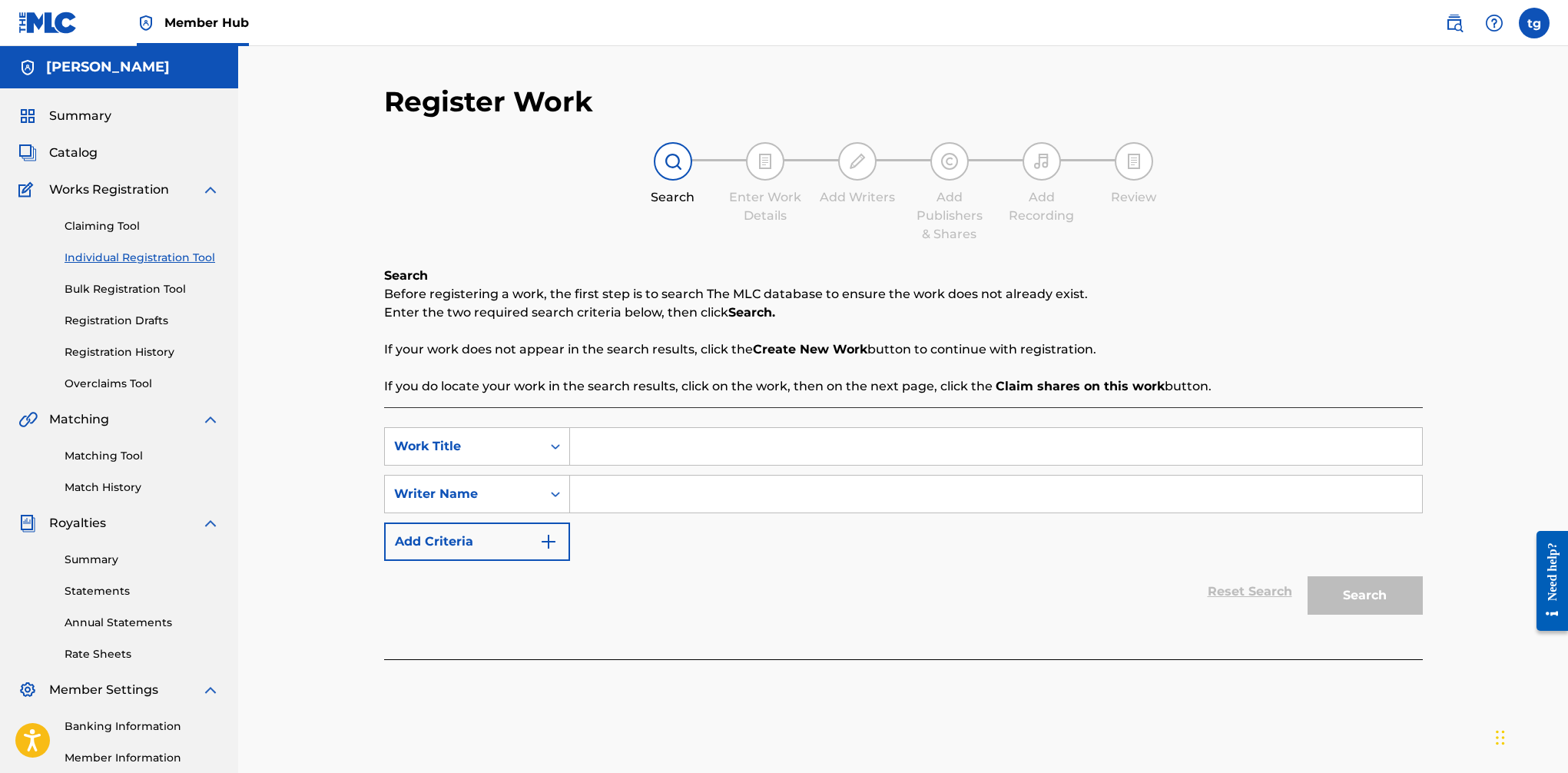
click at [599, 447] on input "Search Form" at bounding box center [996, 447] width 852 height 37
type input "addicted"
click at [674, 504] on input "Search Form" at bounding box center [996, 494] width 852 height 37
type input "bmi"
click at [1277, 576] on button "Search" at bounding box center [1366, 595] width 115 height 38
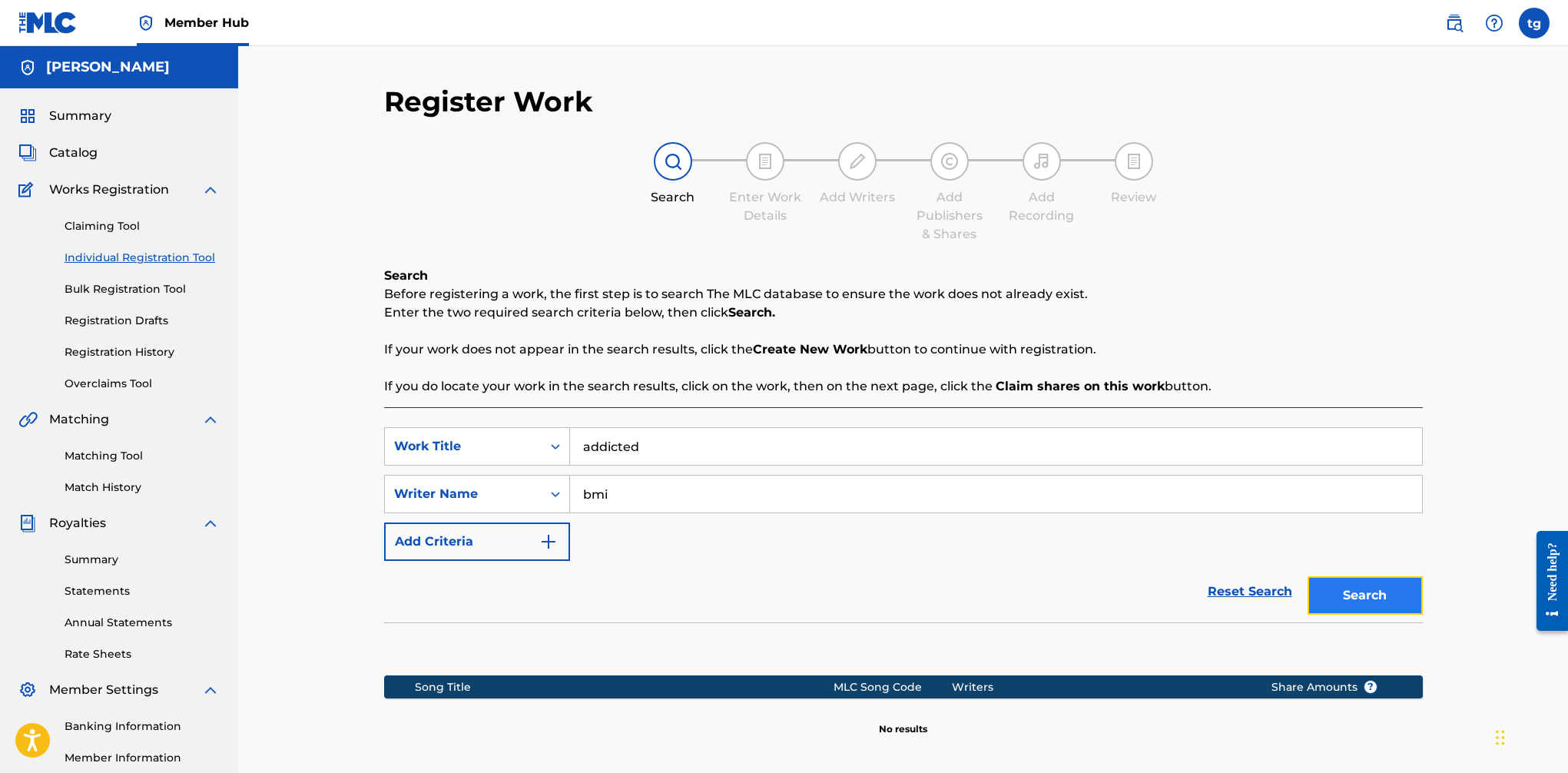
click at [1277, 595] on button "Search" at bounding box center [1366, 595] width 115 height 38
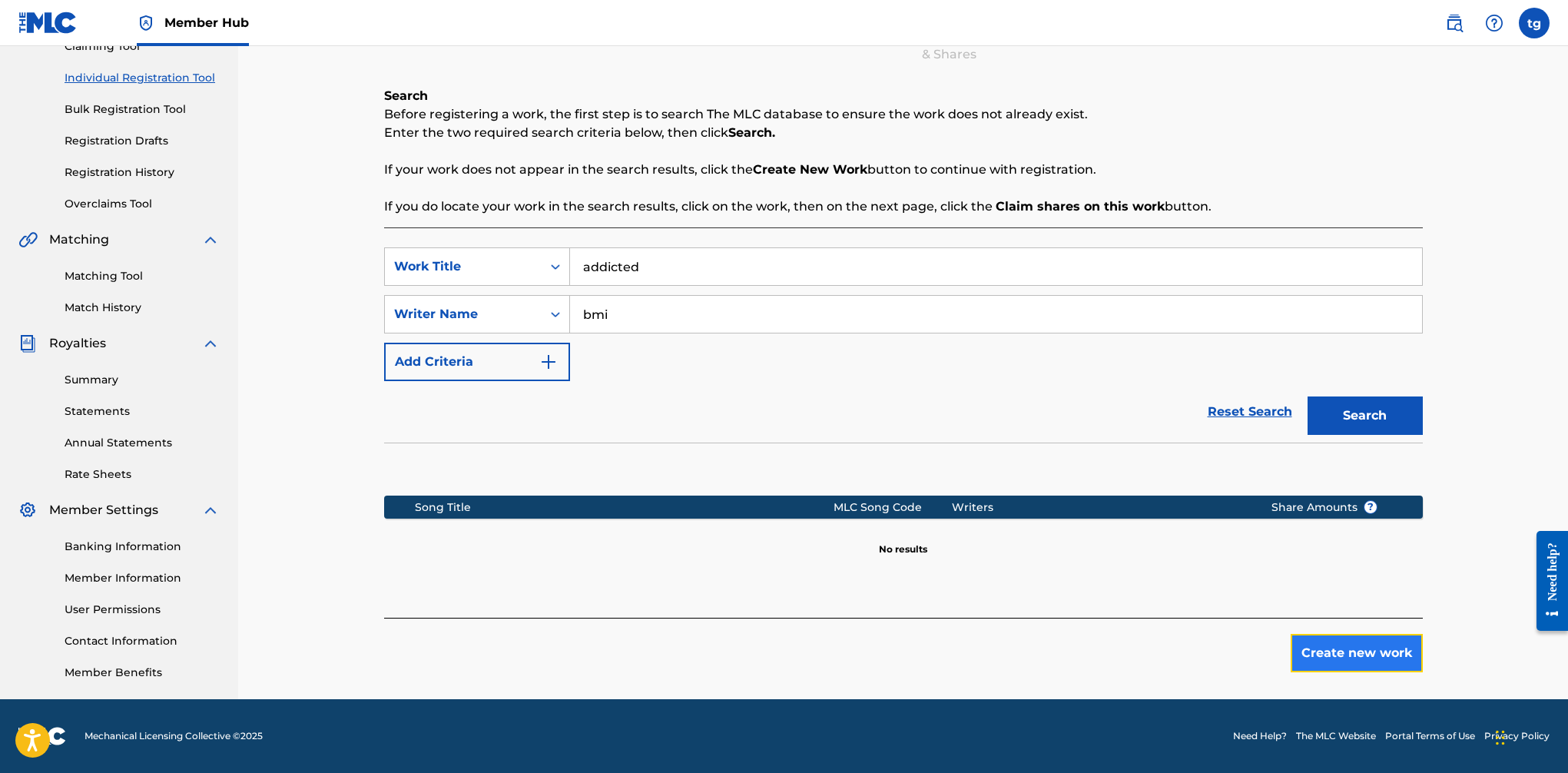
click at [1277, 656] on button "Create new work" at bounding box center [1357, 653] width 132 height 38
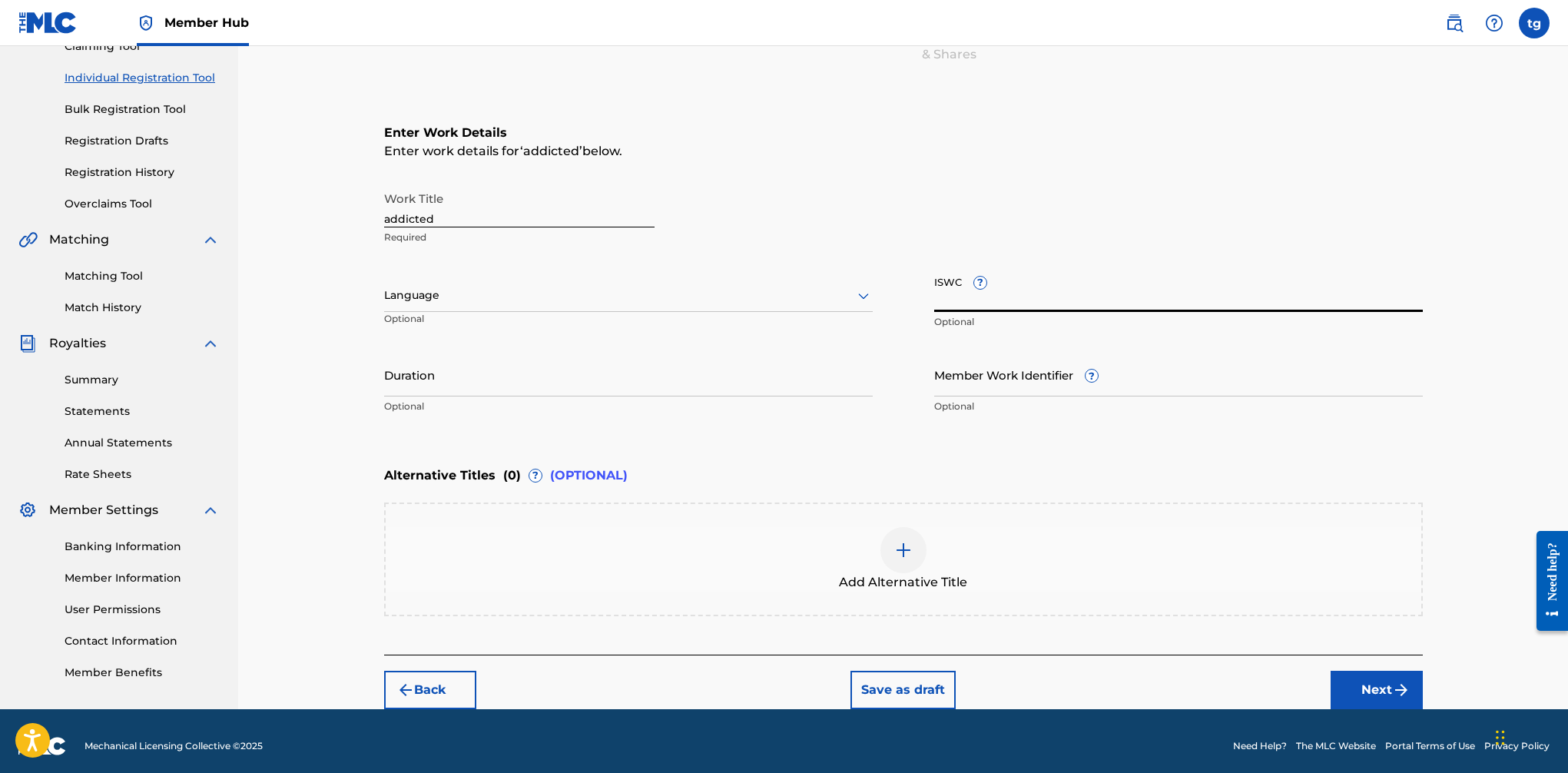
click at [1100, 297] on input "ISWC ?" at bounding box center [1178, 290] width 488 height 44
paste input "T9141381228"
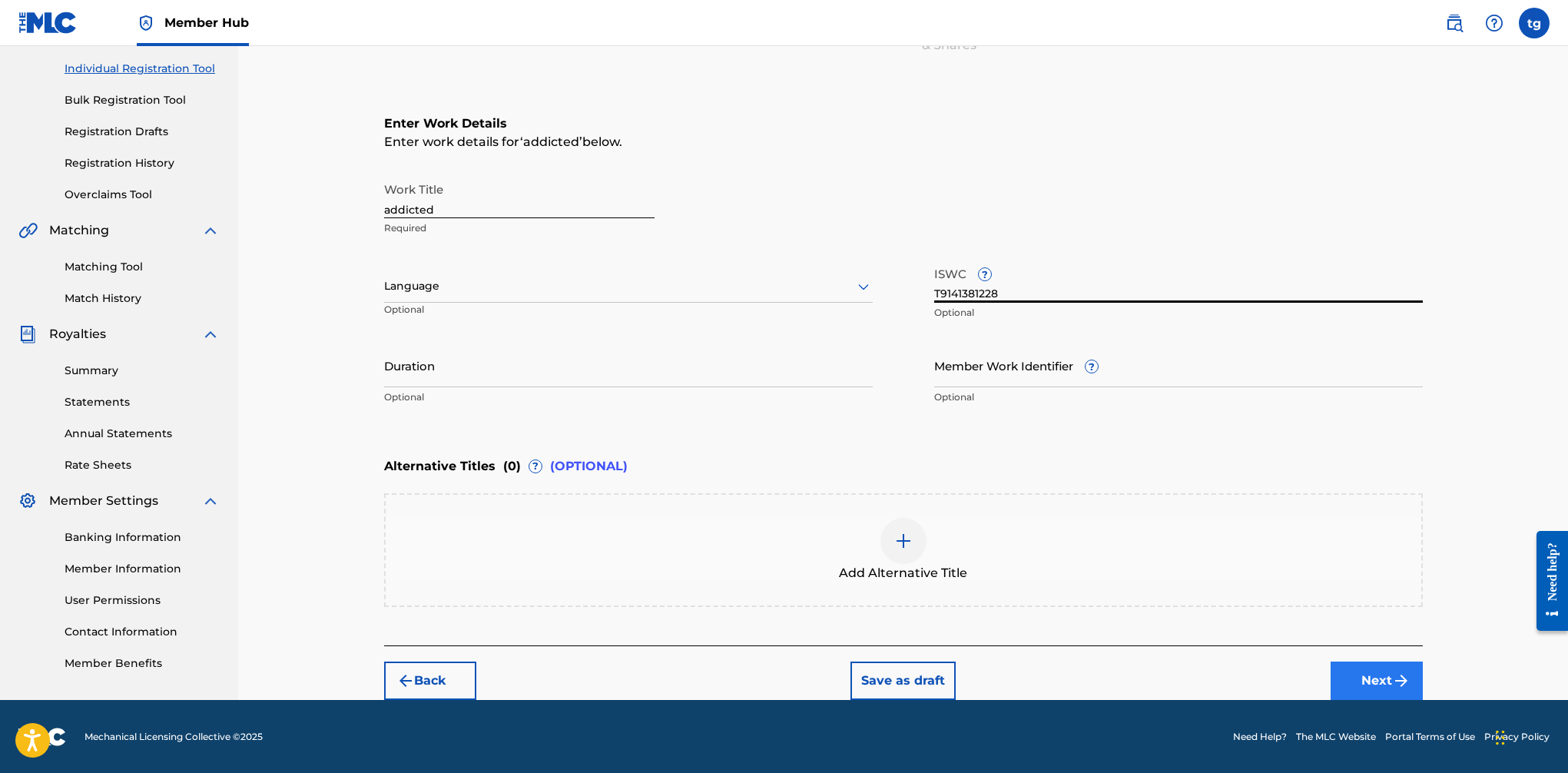
type input "T9141381228"
drag, startPoint x: 1380, startPoint y: 679, endPoint x: 1335, endPoint y: 652, distance: 52.5
click at [1277, 679] on button "Next" at bounding box center [1377, 681] width 92 height 38
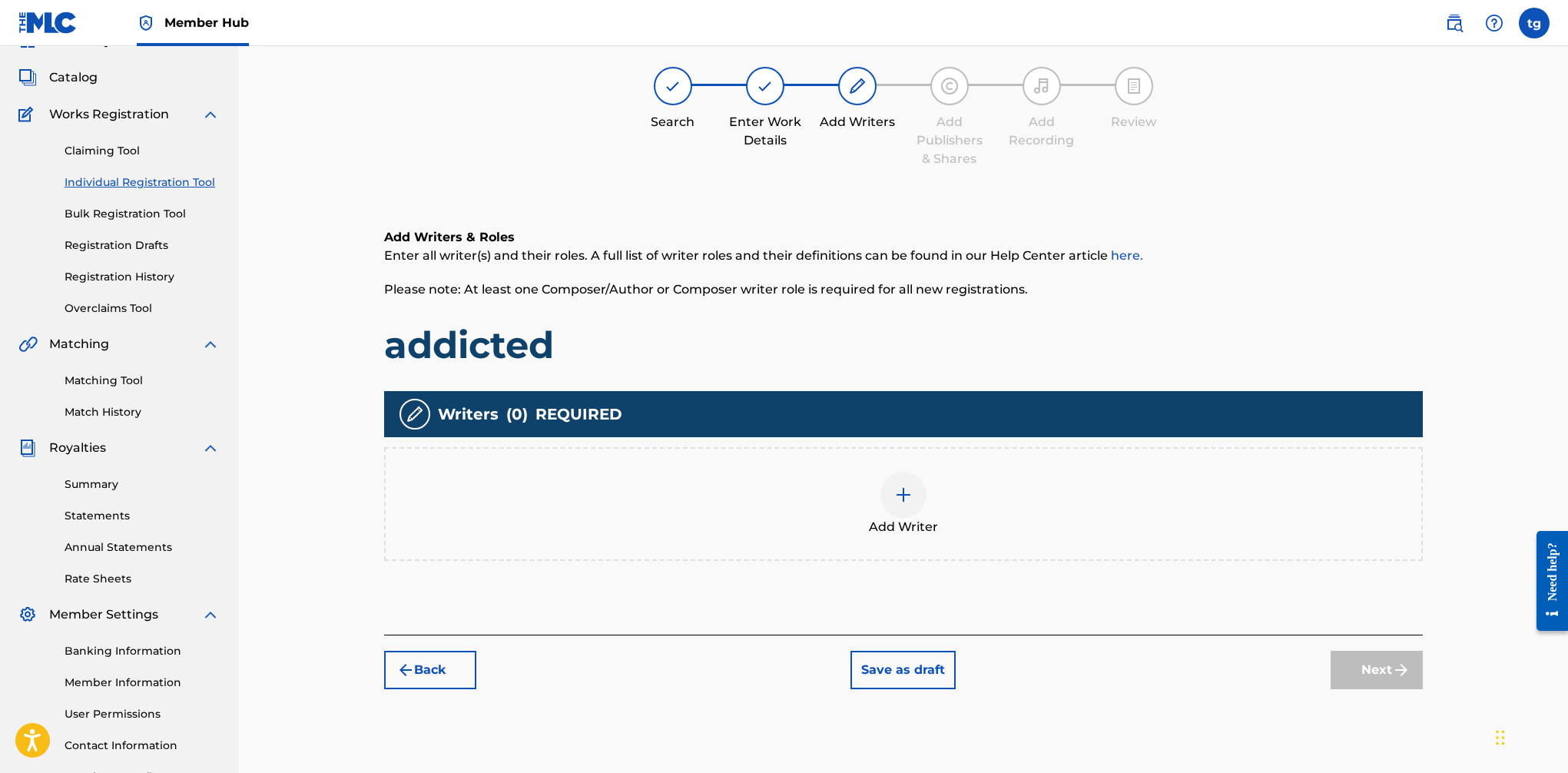
scroll to position [69, 0]
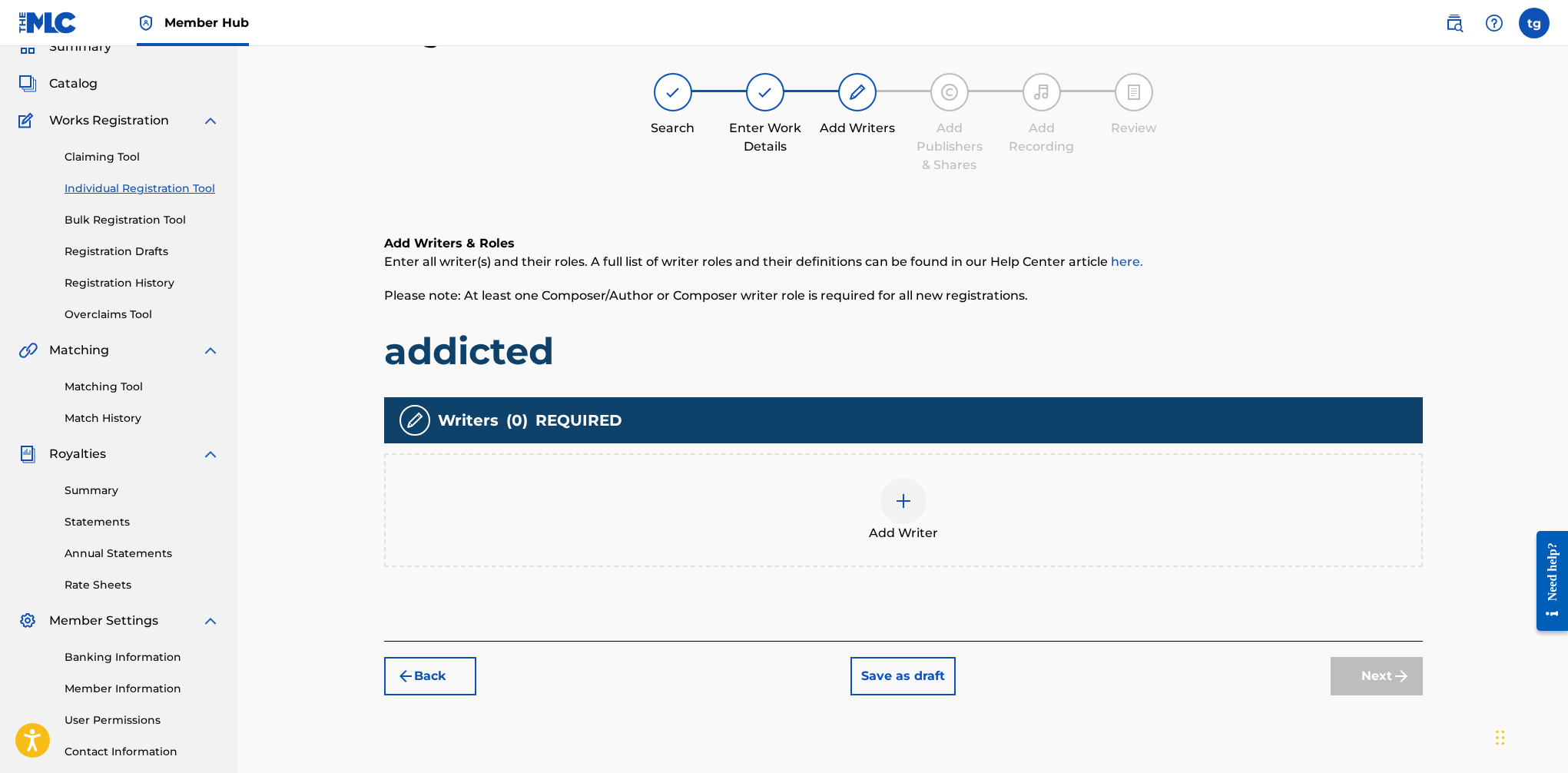
click at [907, 497] on img at bounding box center [904, 501] width 18 height 18
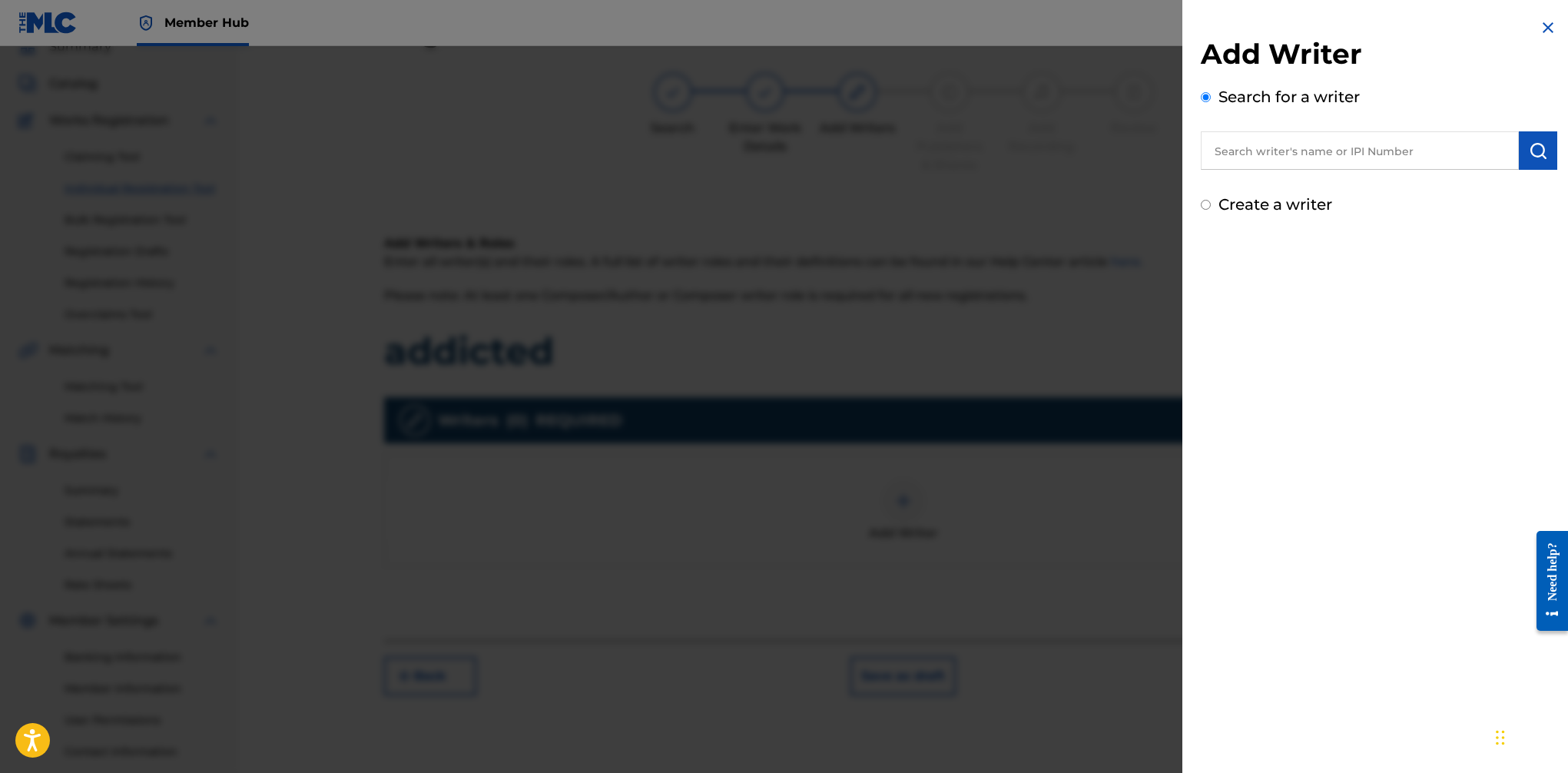
click at [1260, 160] on input "text" at bounding box center [1360, 151] width 318 height 38
click at [1277, 146] on button "submit" at bounding box center [1538, 151] width 38 height 38
click at [1277, 166] on input "text" at bounding box center [1360, 151] width 318 height 38
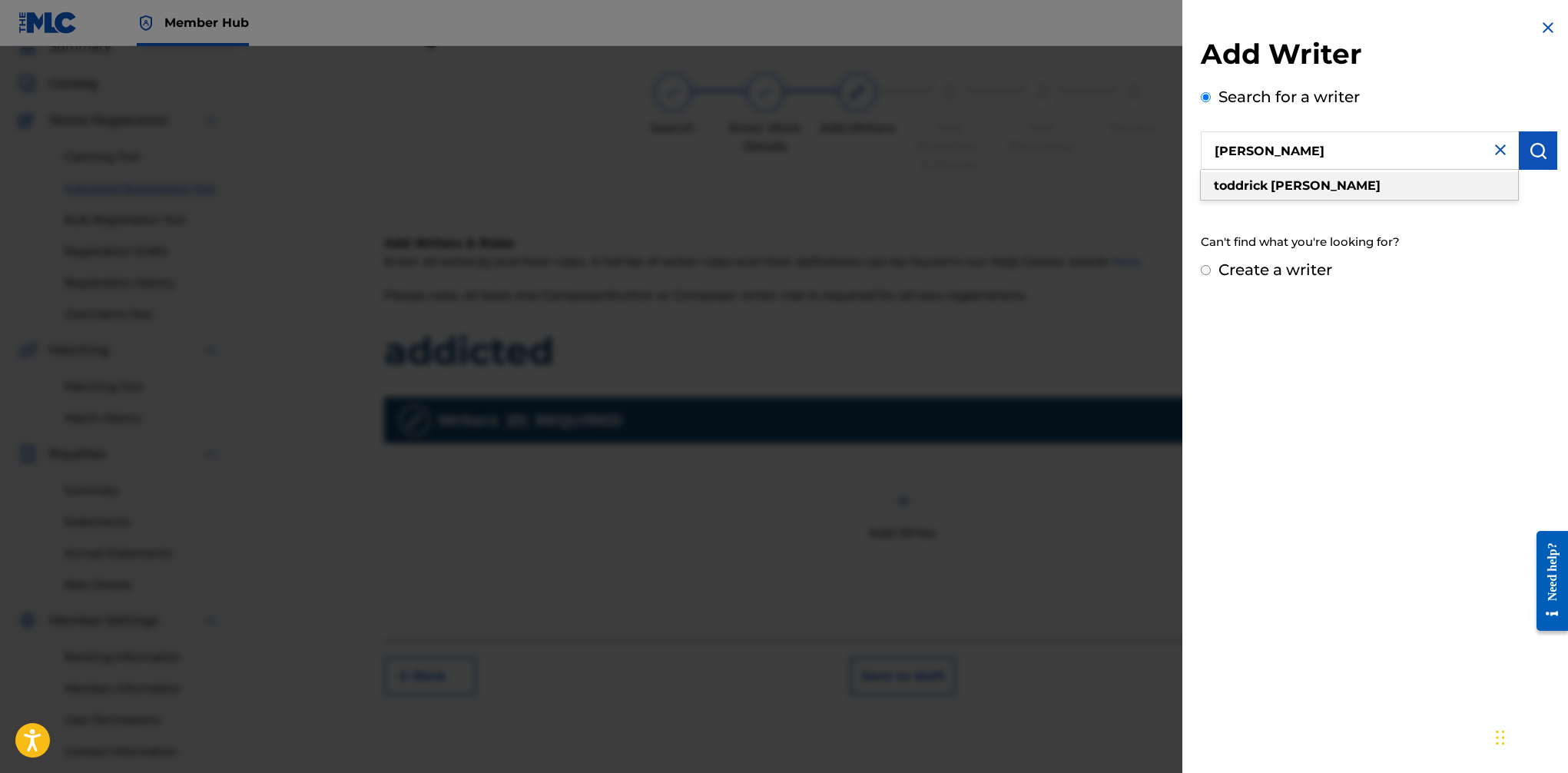
scroll to position [71, 0]
type input "[PERSON_NAME]"
click at [1277, 182] on div "[PERSON_NAME]" at bounding box center [1360, 186] width 318 height 28
click at [1277, 155] on button "submit" at bounding box center [1538, 151] width 38 height 38
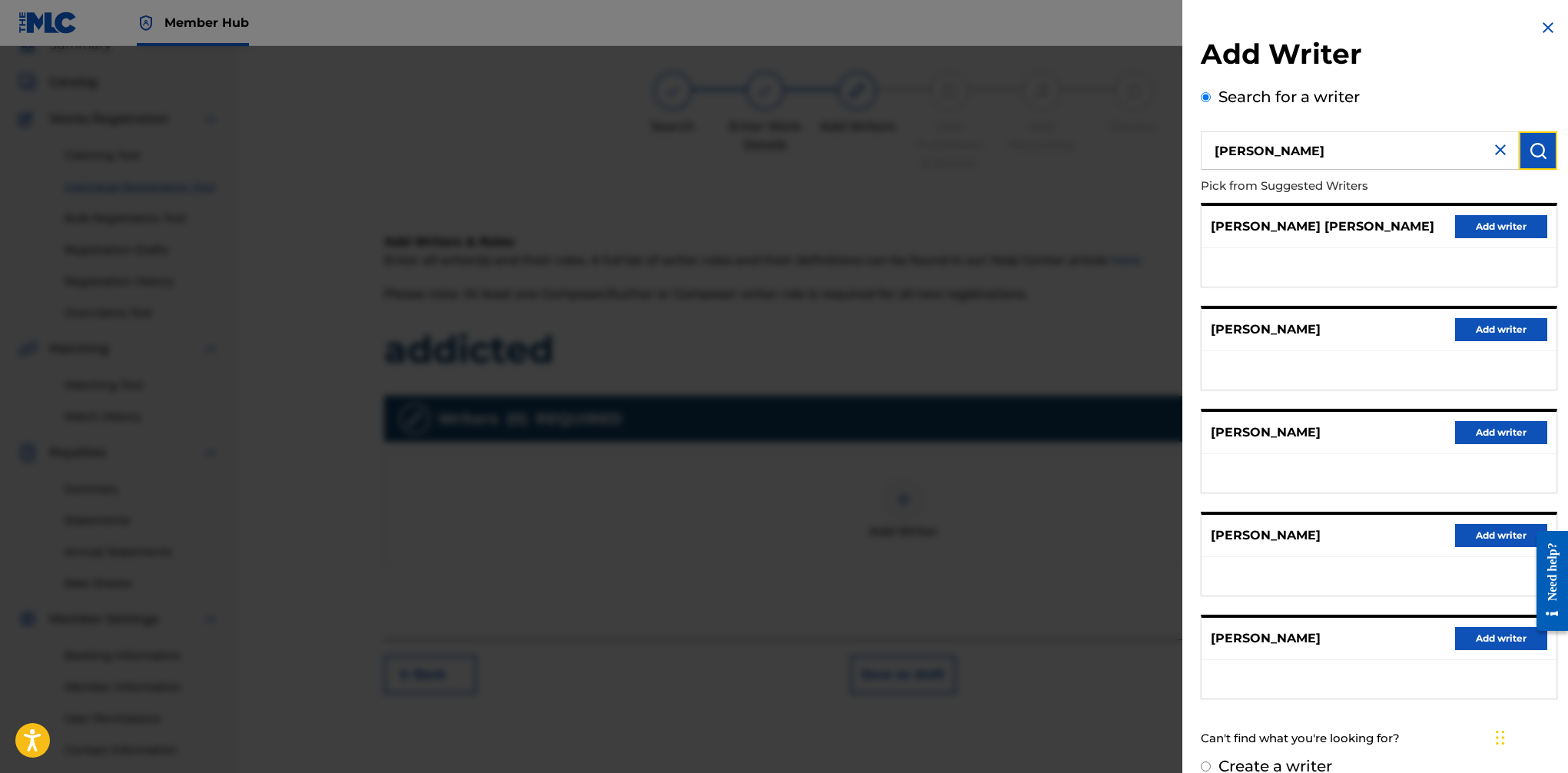
scroll to position [23, 0]
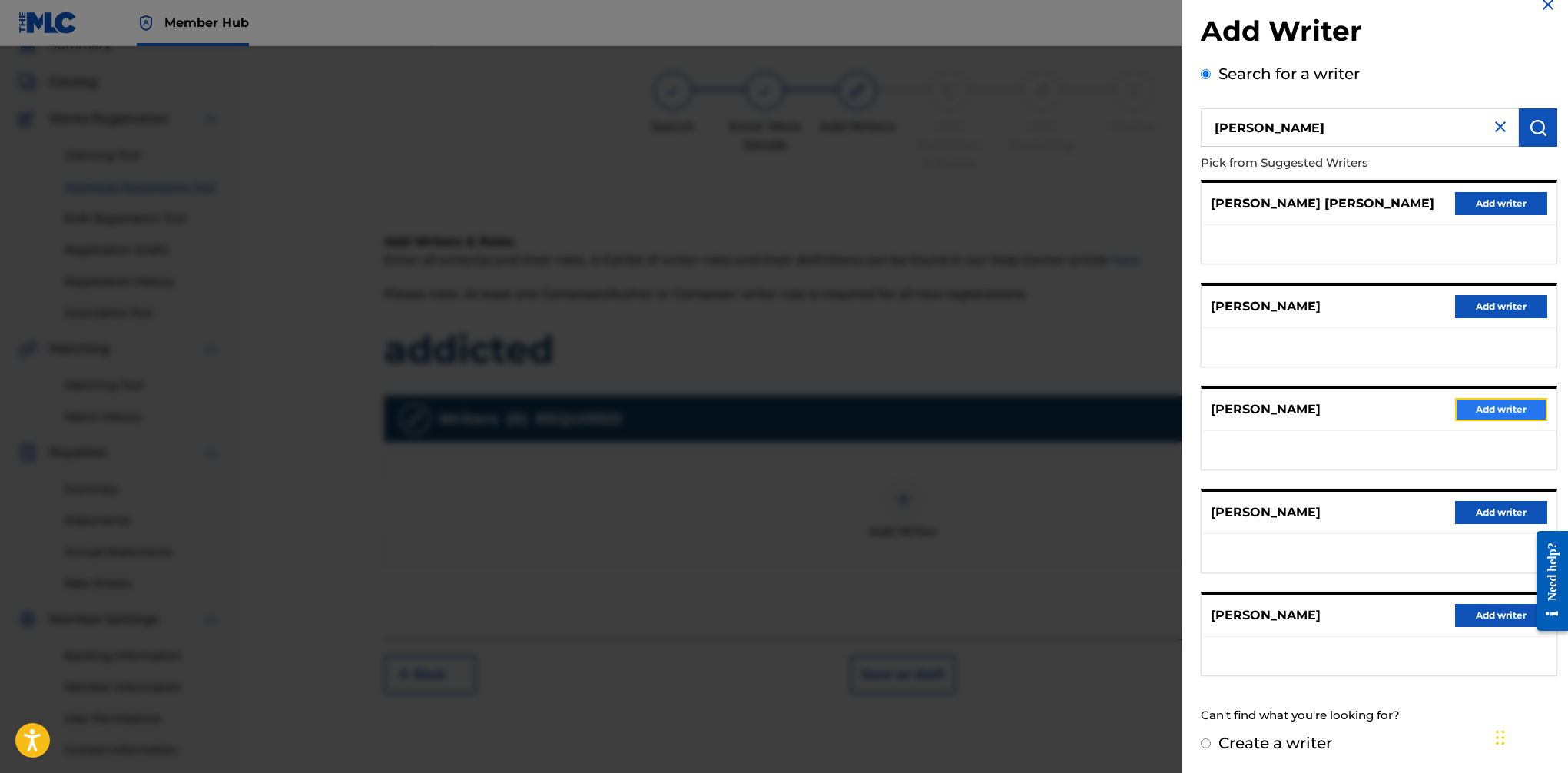
click at [1277, 408] on button "Add writer" at bounding box center [1501, 410] width 92 height 23
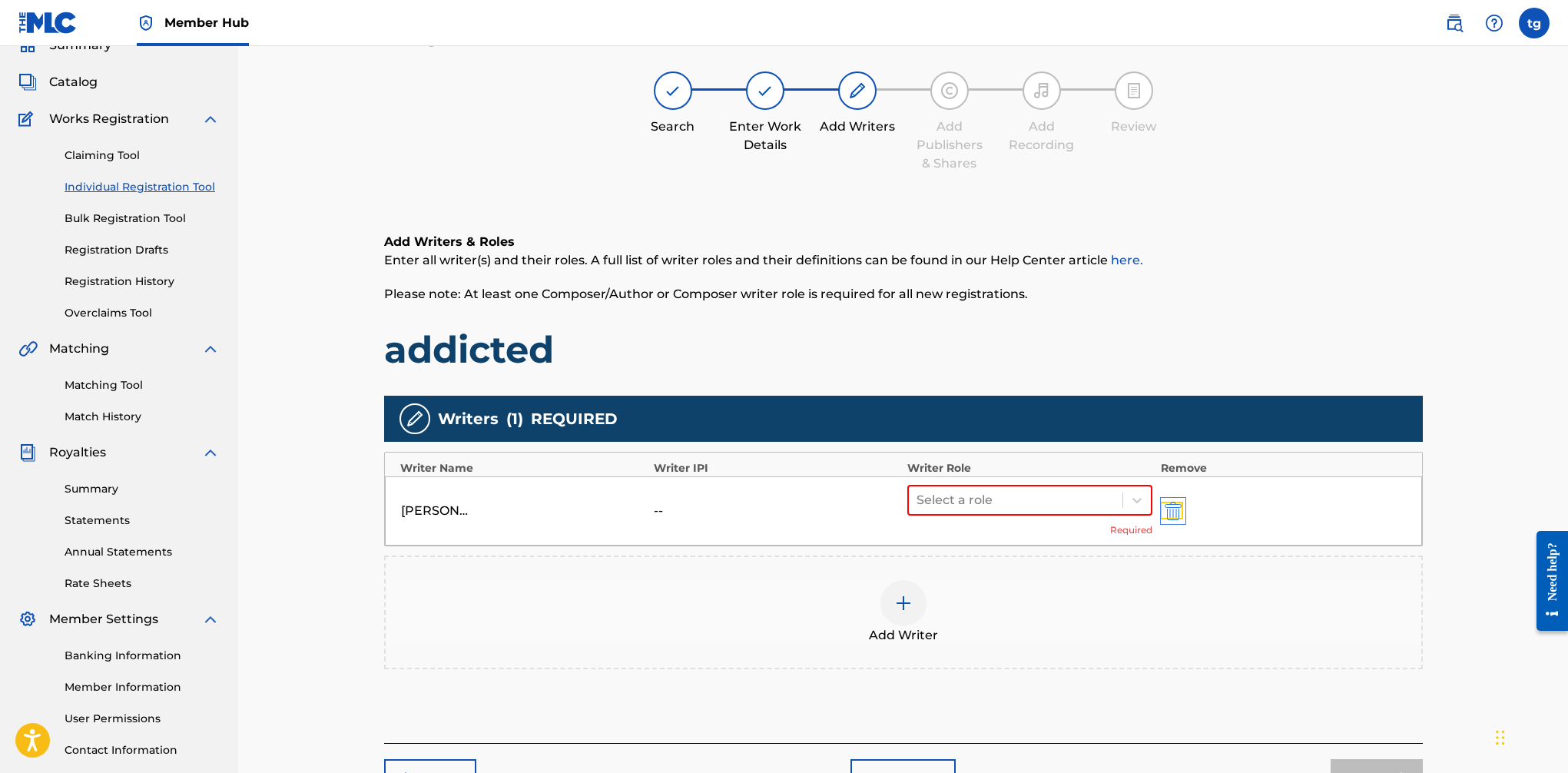
click at [1175, 514] on img "submit" at bounding box center [1174, 511] width 17 height 18
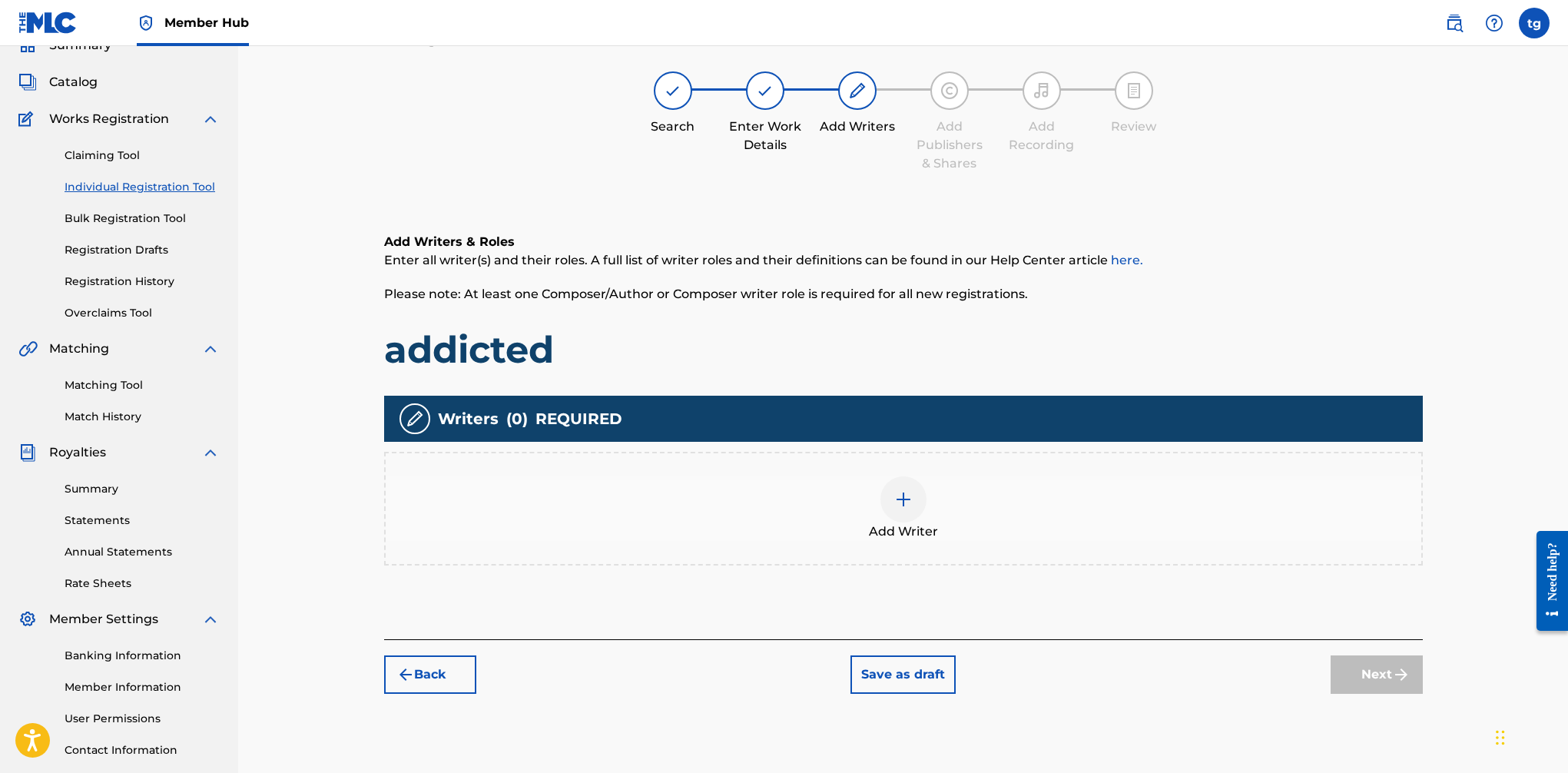
click at [909, 502] on img at bounding box center [904, 499] width 18 height 18
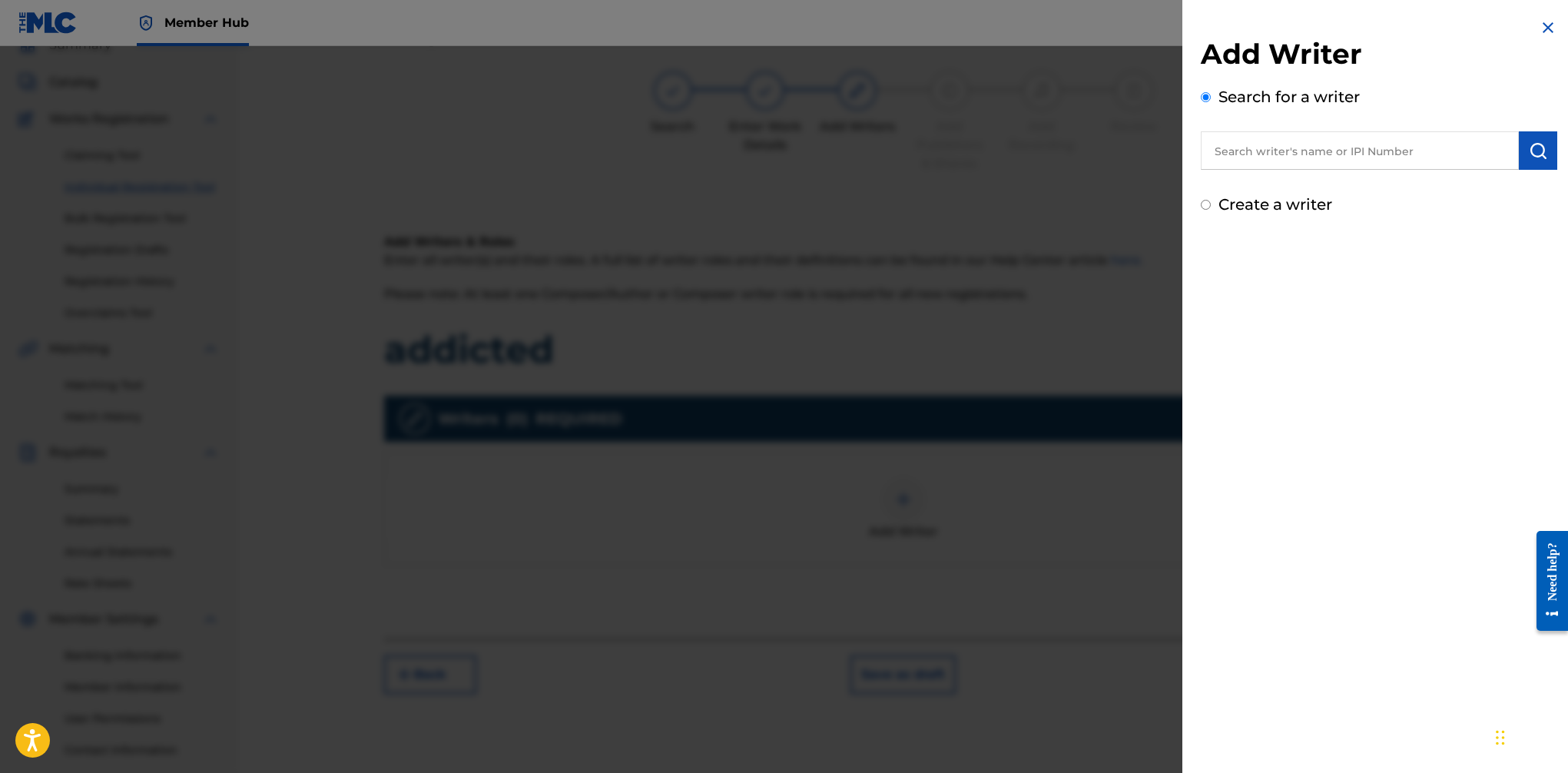
click at [1277, 204] on label "Create a writer" at bounding box center [1276, 205] width 114 height 18
radio input "true"
click at [1211, 204] on input "Create a writer" at bounding box center [1206, 205] width 10 height 10
radio input "false"
radio input "true"
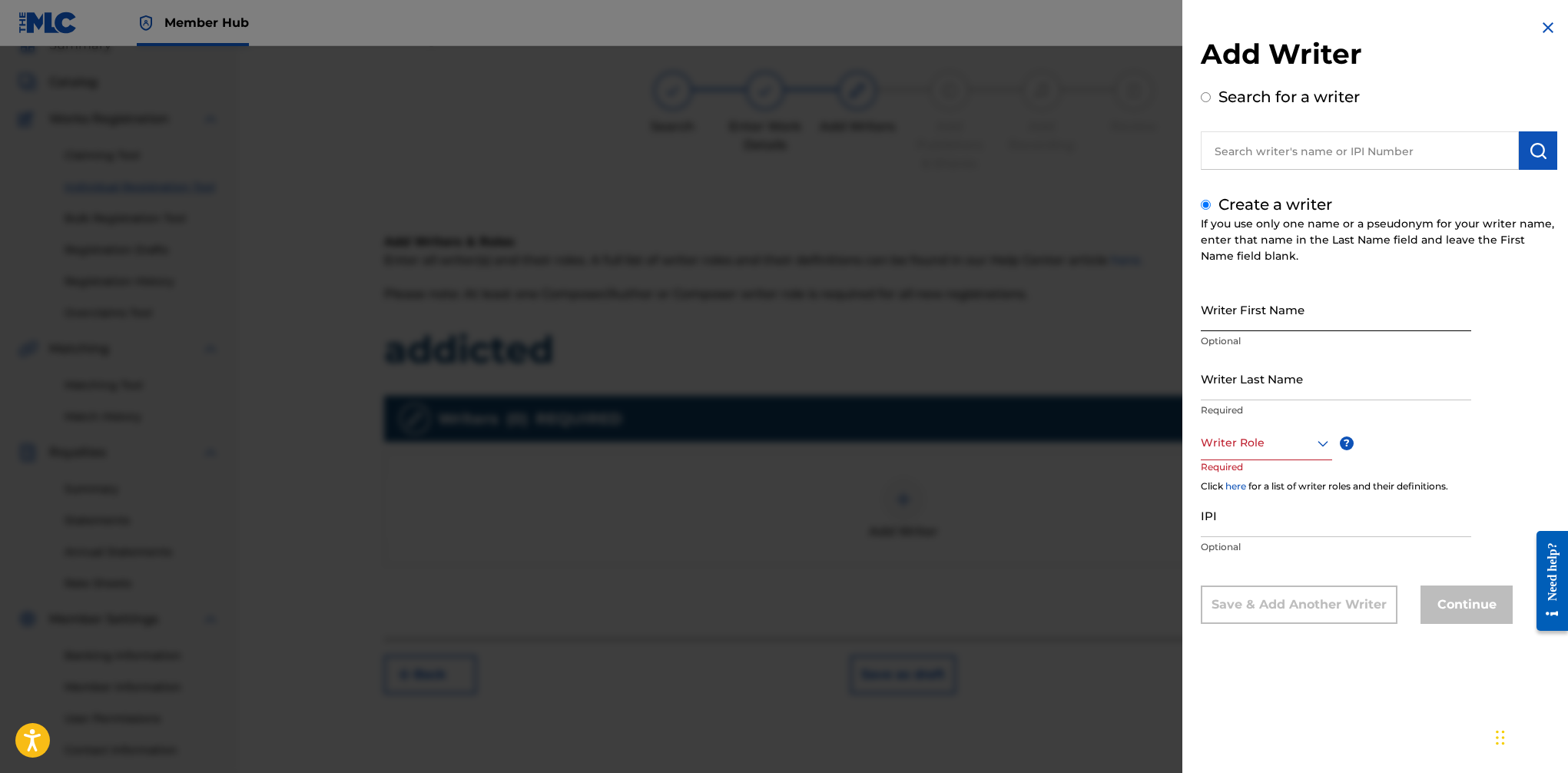
click at [1272, 312] on input "Writer First Name" at bounding box center [1337, 309] width 271 height 44
type input "Toddrick"
click at [1267, 385] on input "Writer Last Name" at bounding box center [1337, 378] width 271 height 44
type input "[PERSON_NAME]"
click at [1240, 530] on input "IPI" at bounding box center [1337, 515] width 271 height 44
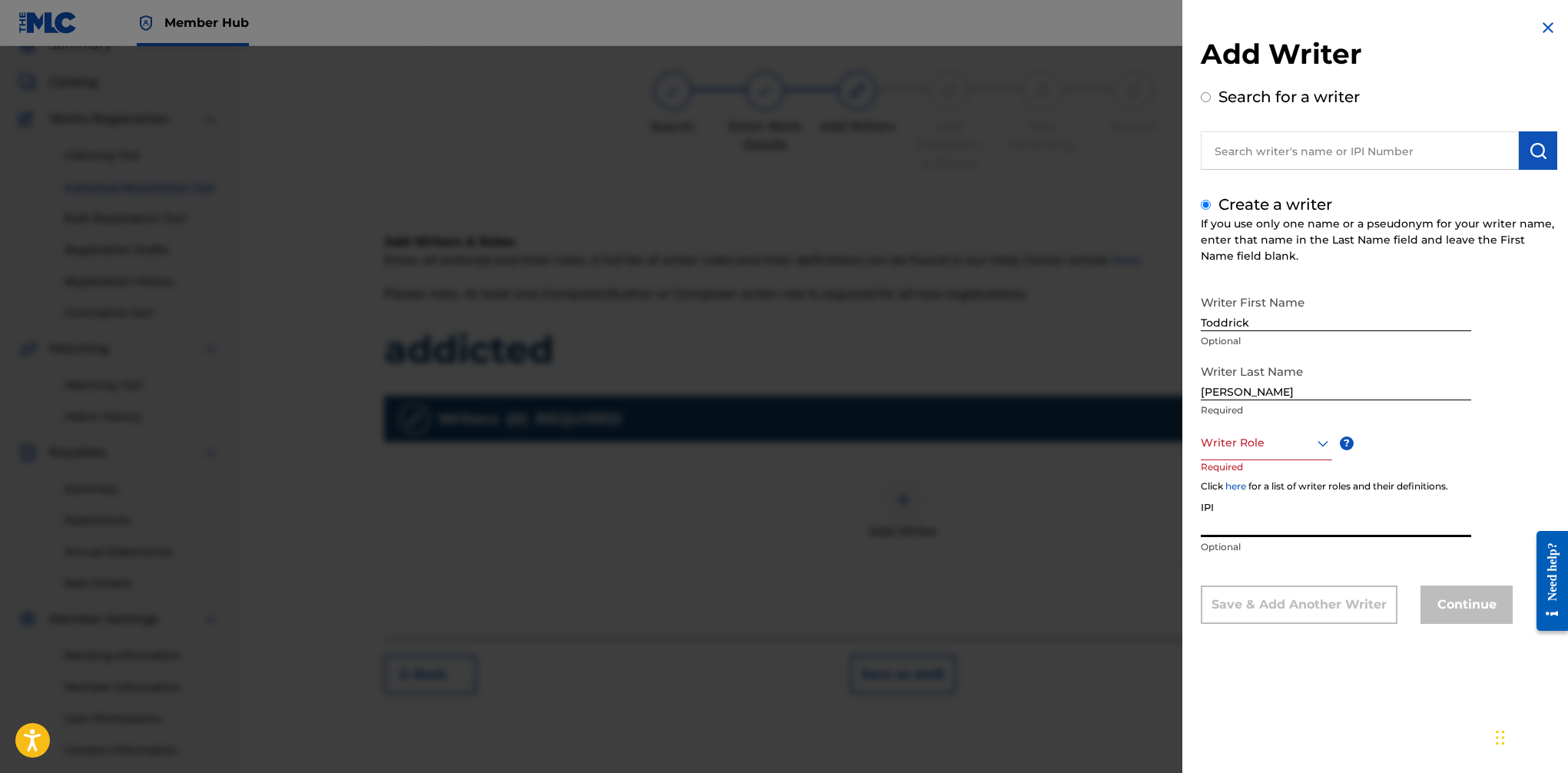
paste input "00623546651"
click at [1212, 525] on input "00623546651" at bounding box center [1337, 515] width 271 height 44
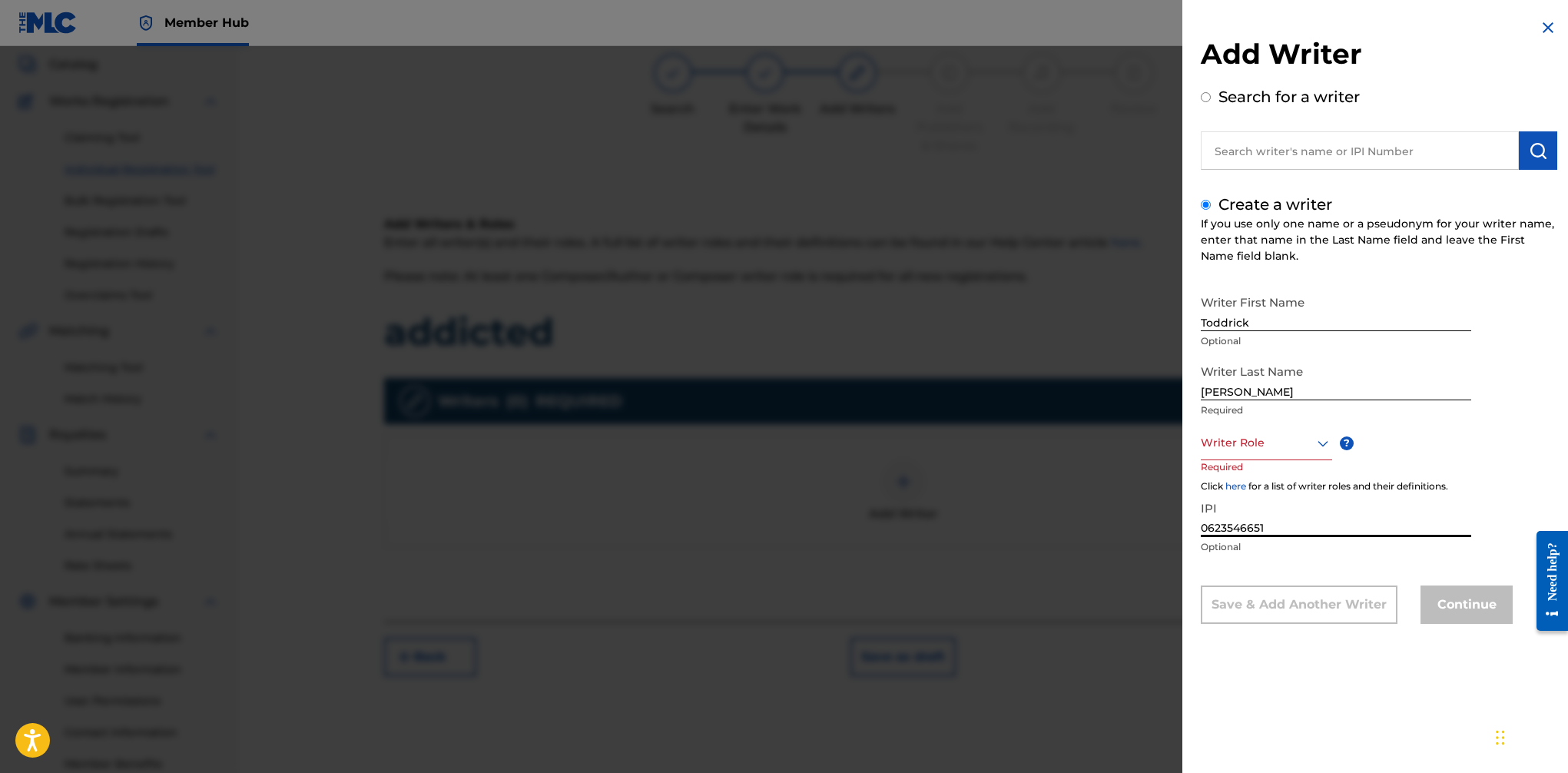
type input "0623546651"
click at [1277, 445] on div at bounding box center [1267, 443] width 131 height 19
click at [1273, 475] on div "Composer/Author" at bounding box center [1267, 478] width 130 height 35
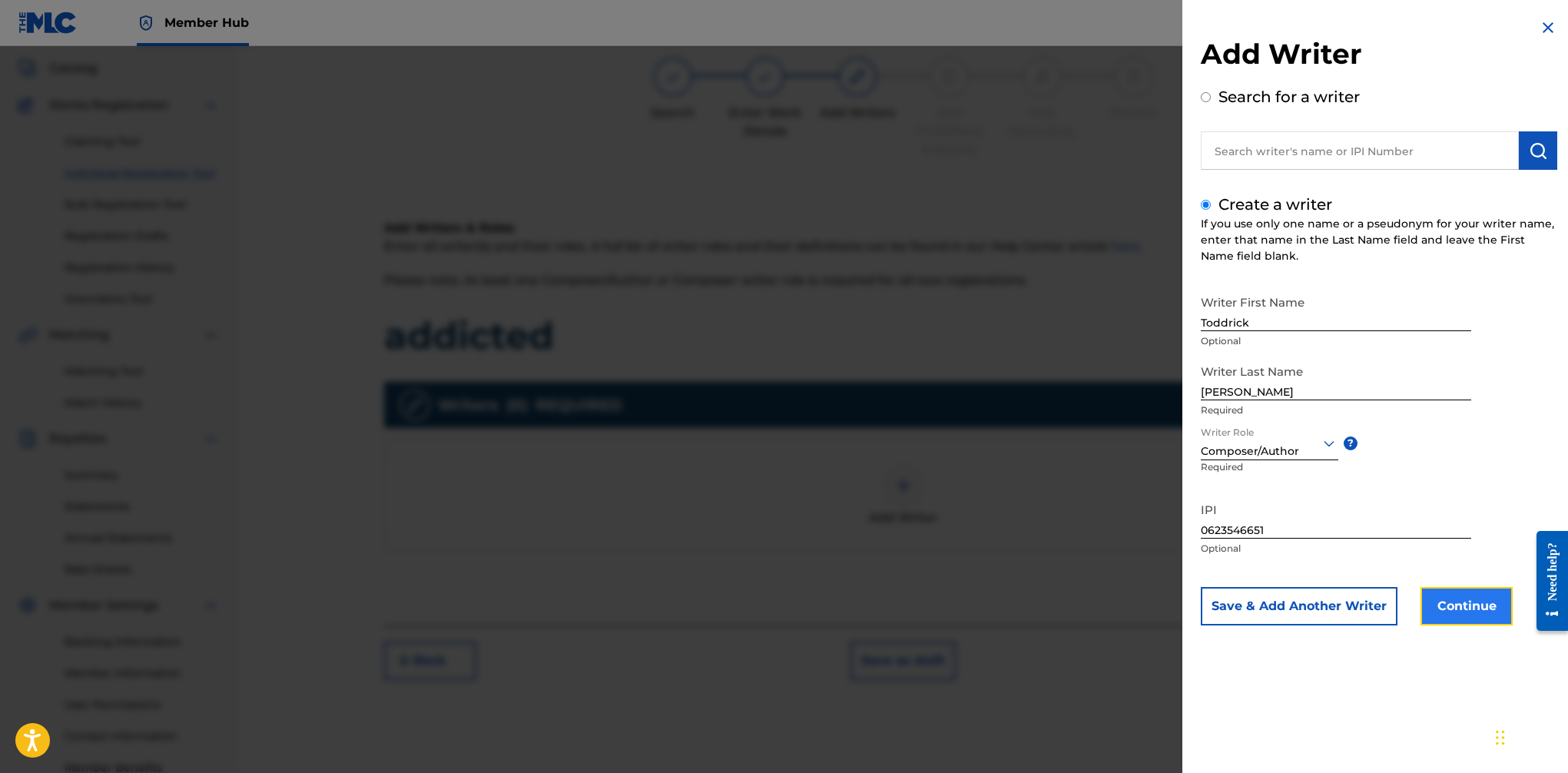
click at [1277, 605] on button "Continue" at bounding box center [1466, 606] width 92 height 38
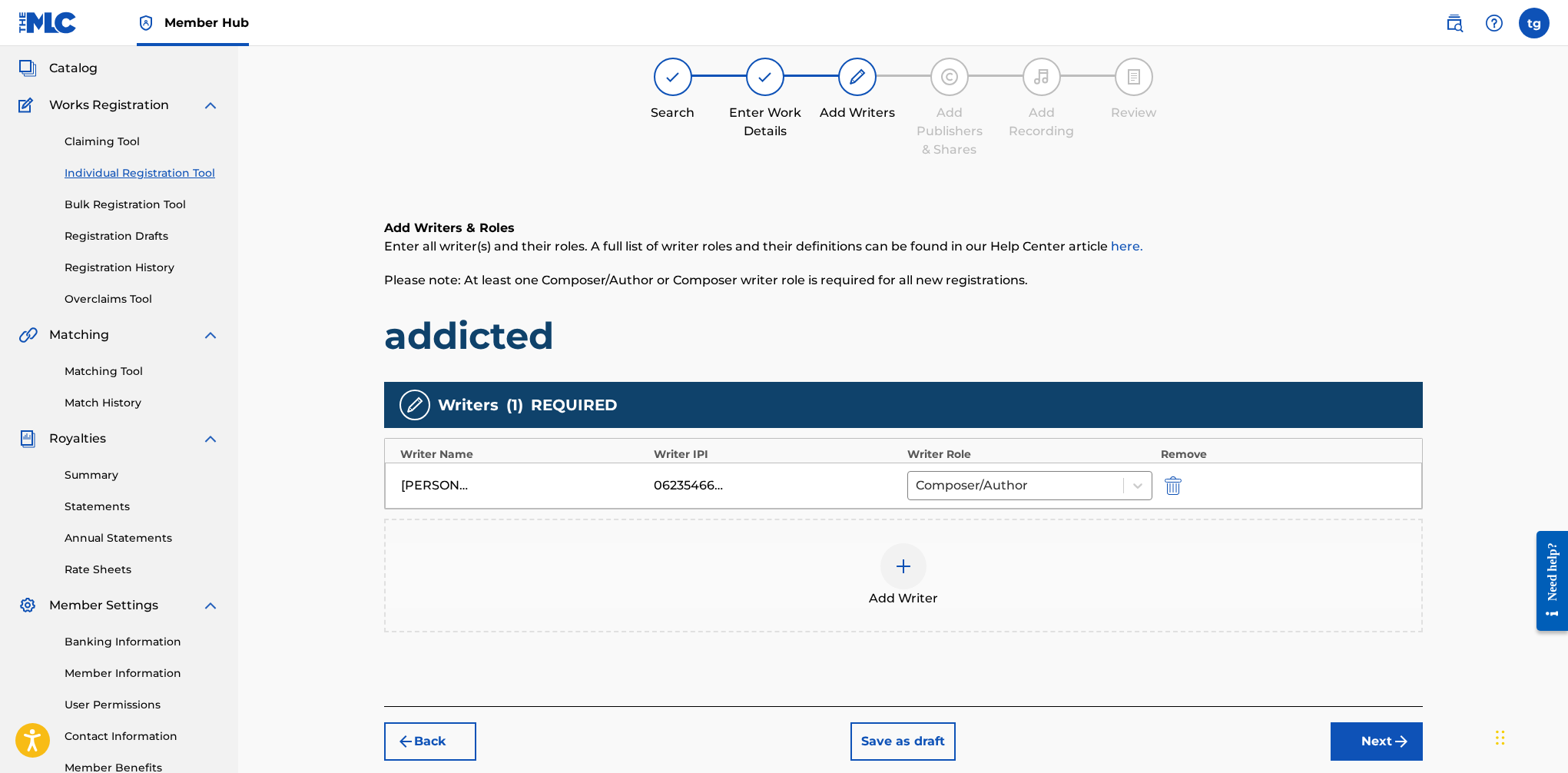
scroll to position [82, 0]
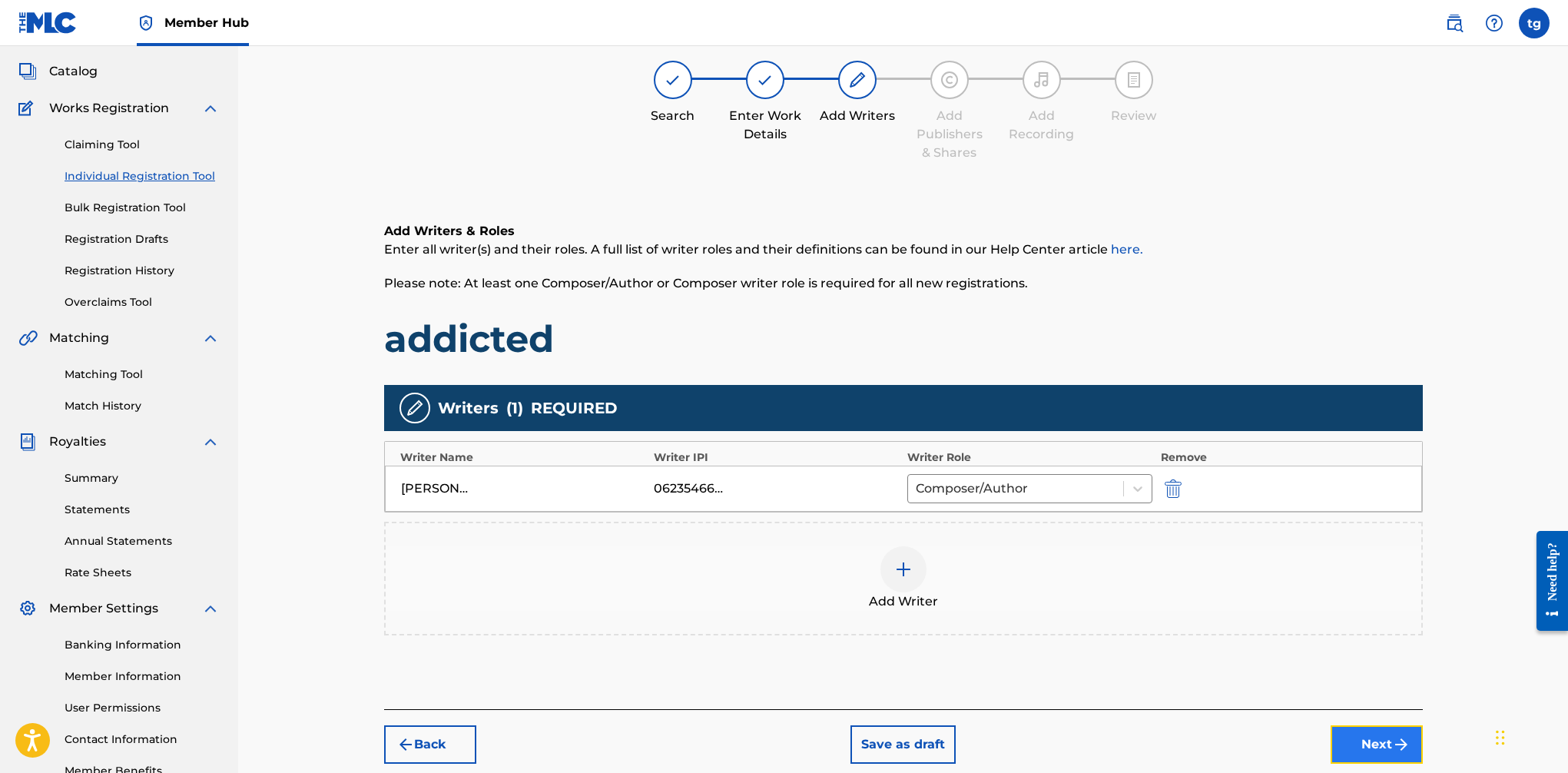
click at [1277, 750] on button "Next" at bounding box center [1377, 745] width 92 height 38
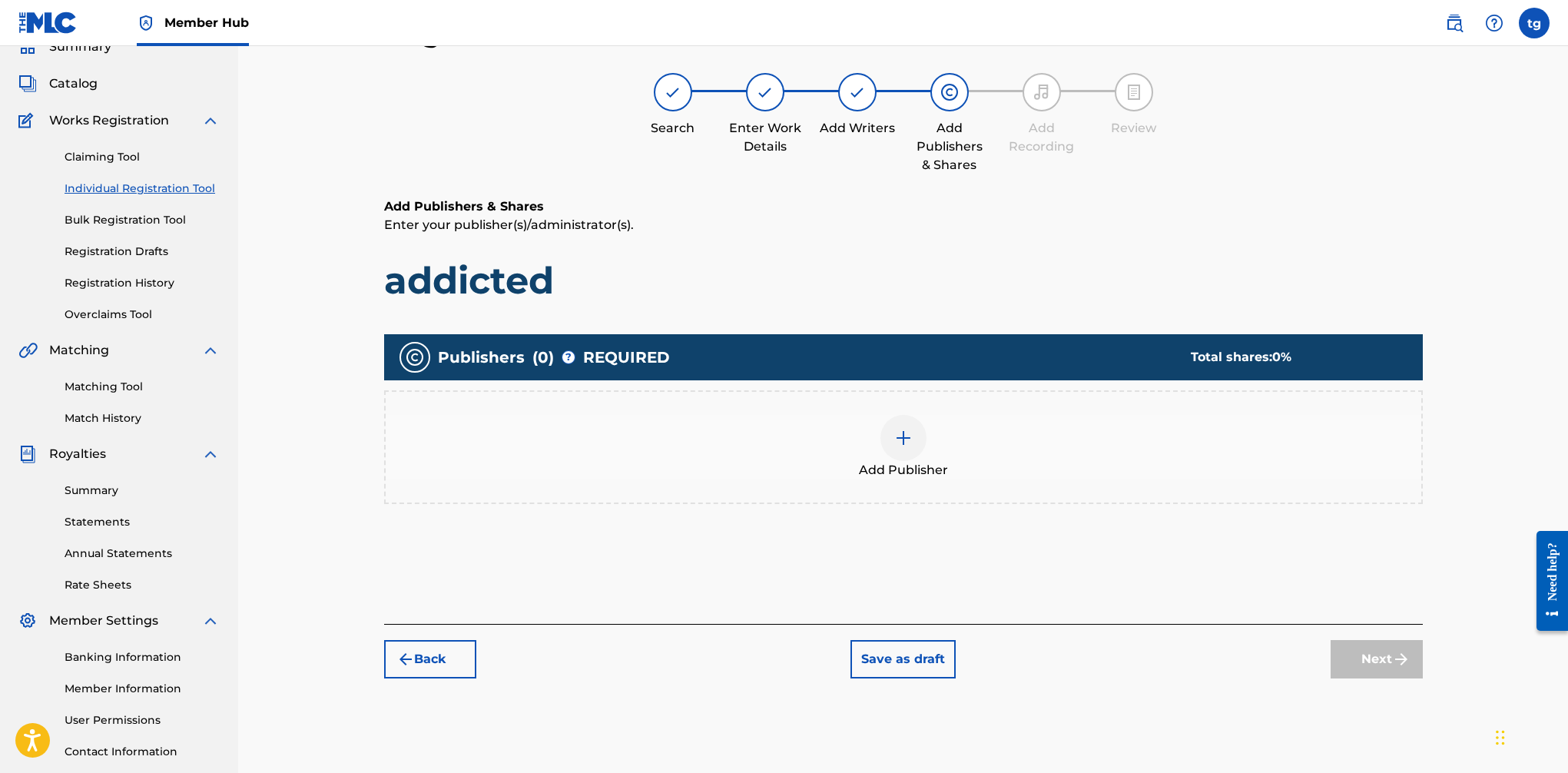
click at [915, 435] on div at bounding box center [904, 438] width 46 height 46
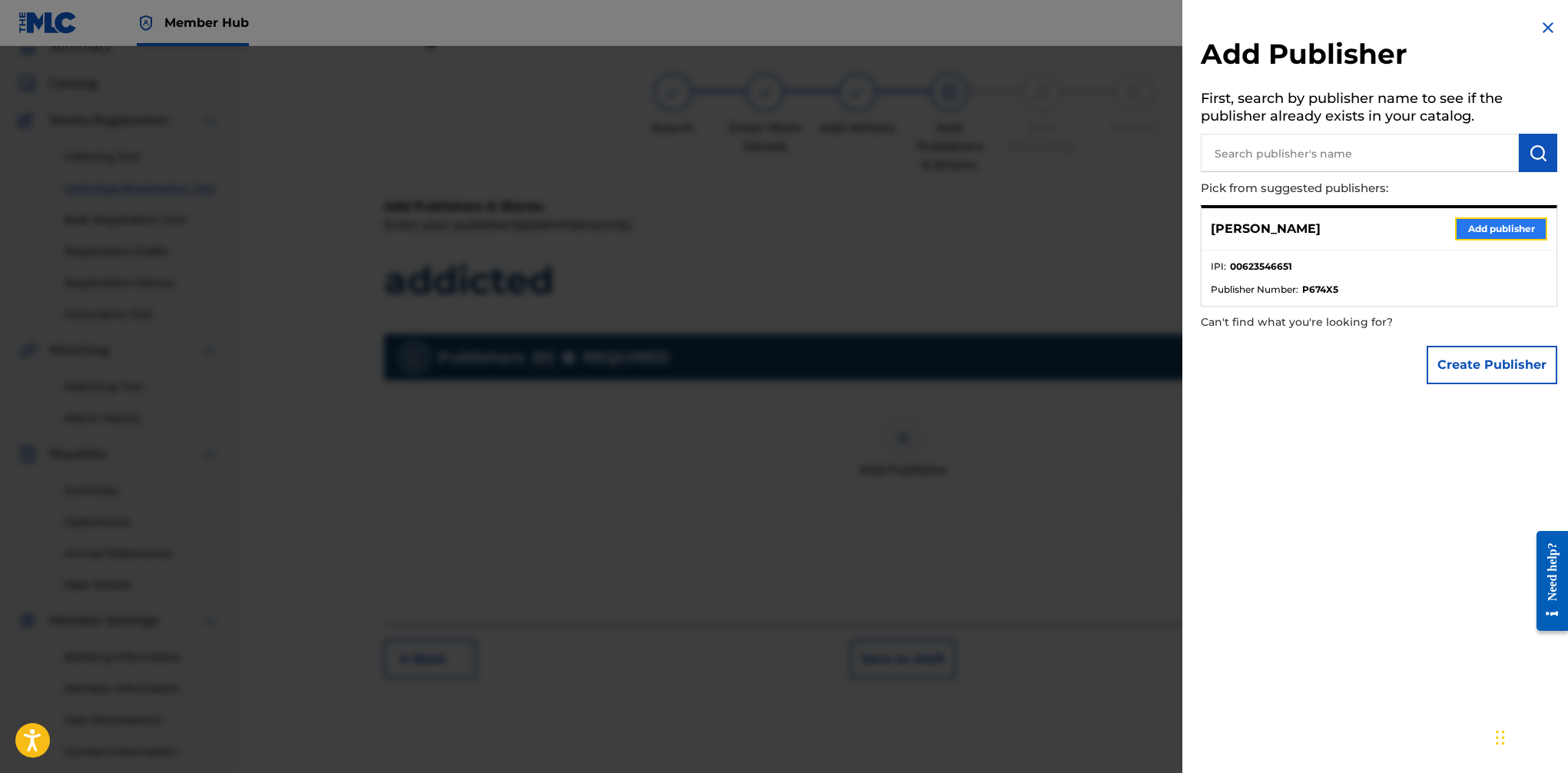
click at [1277, 228] on button "Add publisher" at bounding box center [1501, 229] width 92 height 23
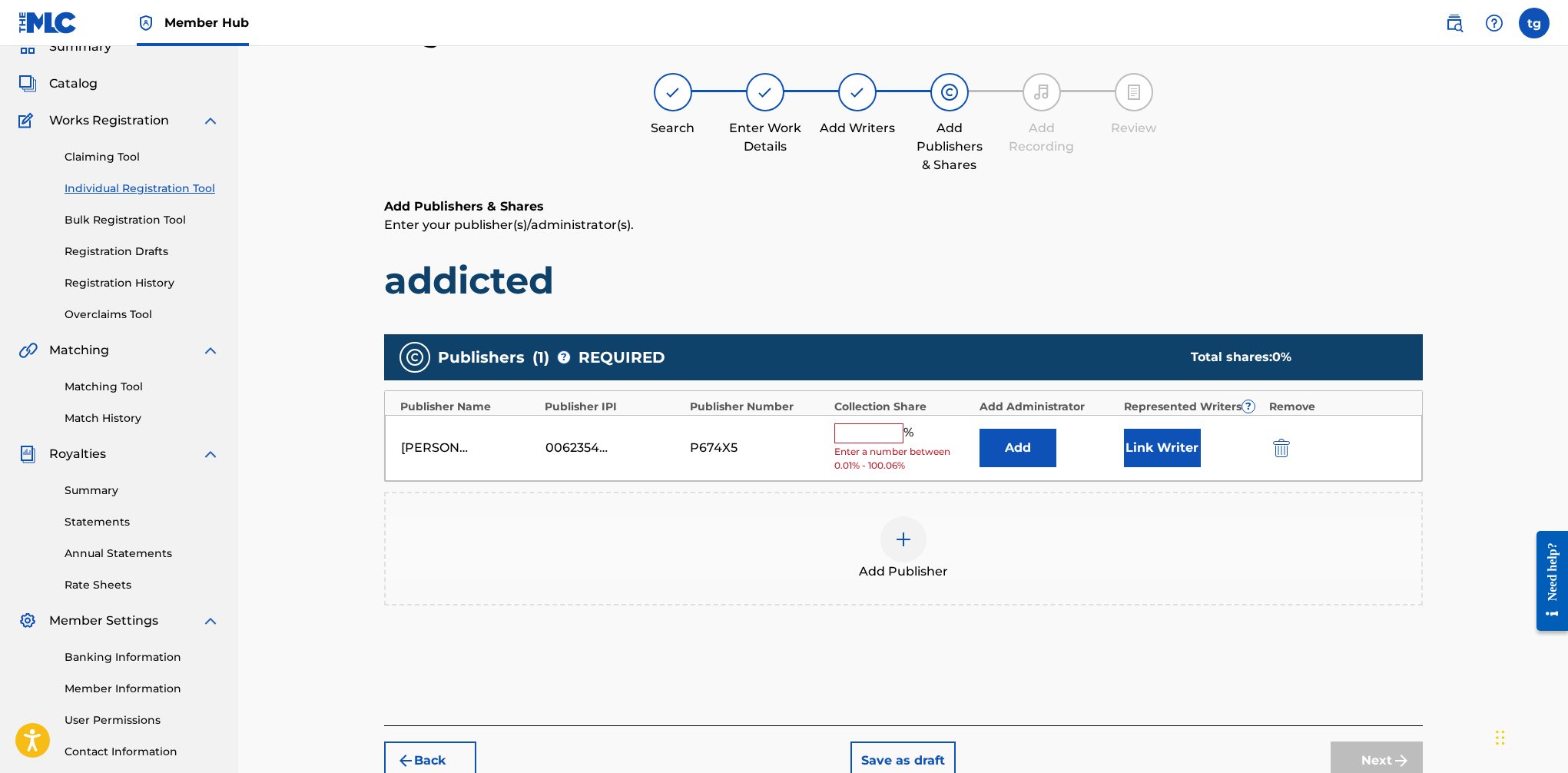
click at [884, 429] on input "text" at bounding box center [869, 434] width 69 height 20
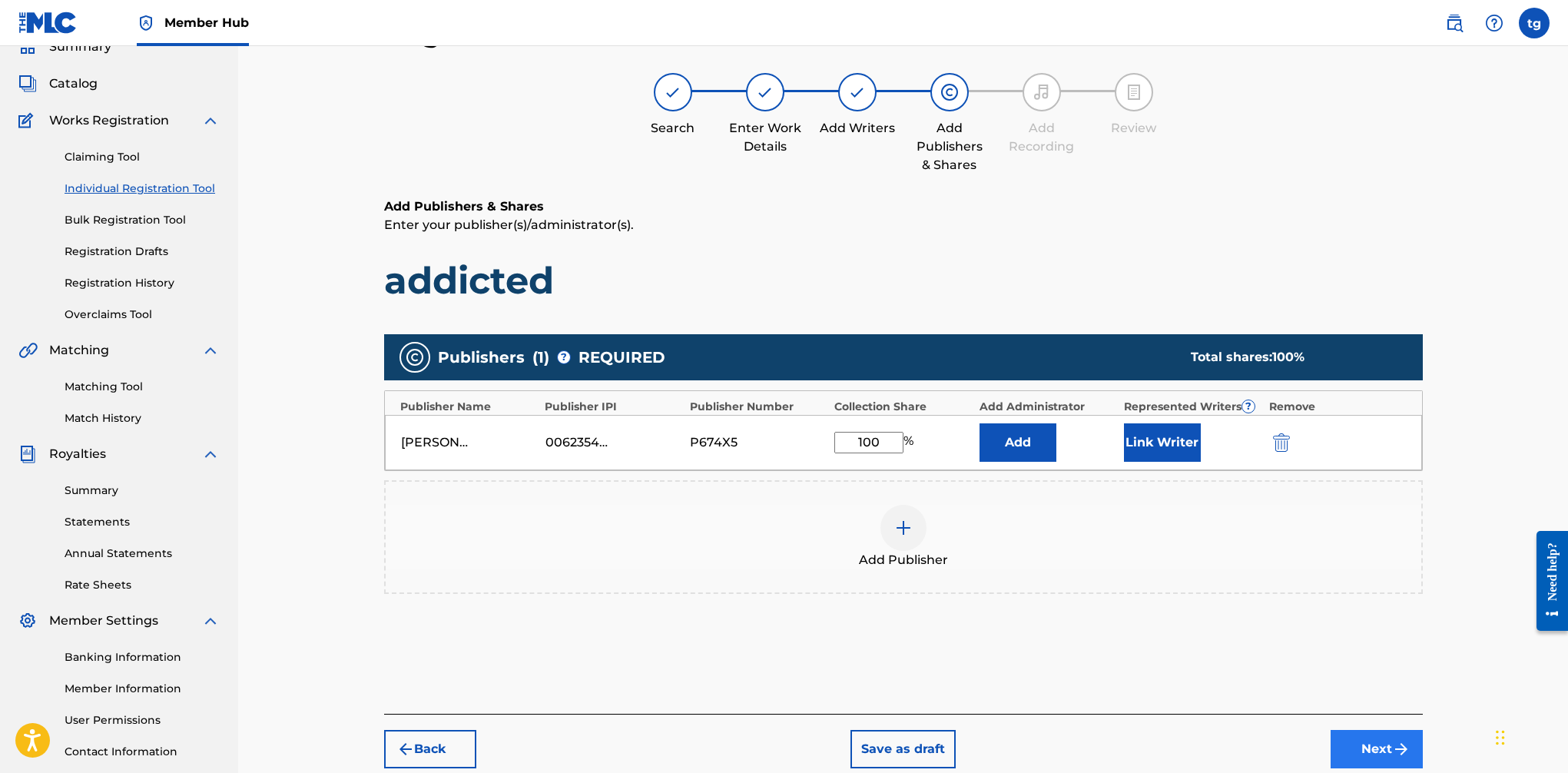
type input "100"
click at [1277, 749] on img "submit" at bounding box center [1402, 749] width 18 height 18
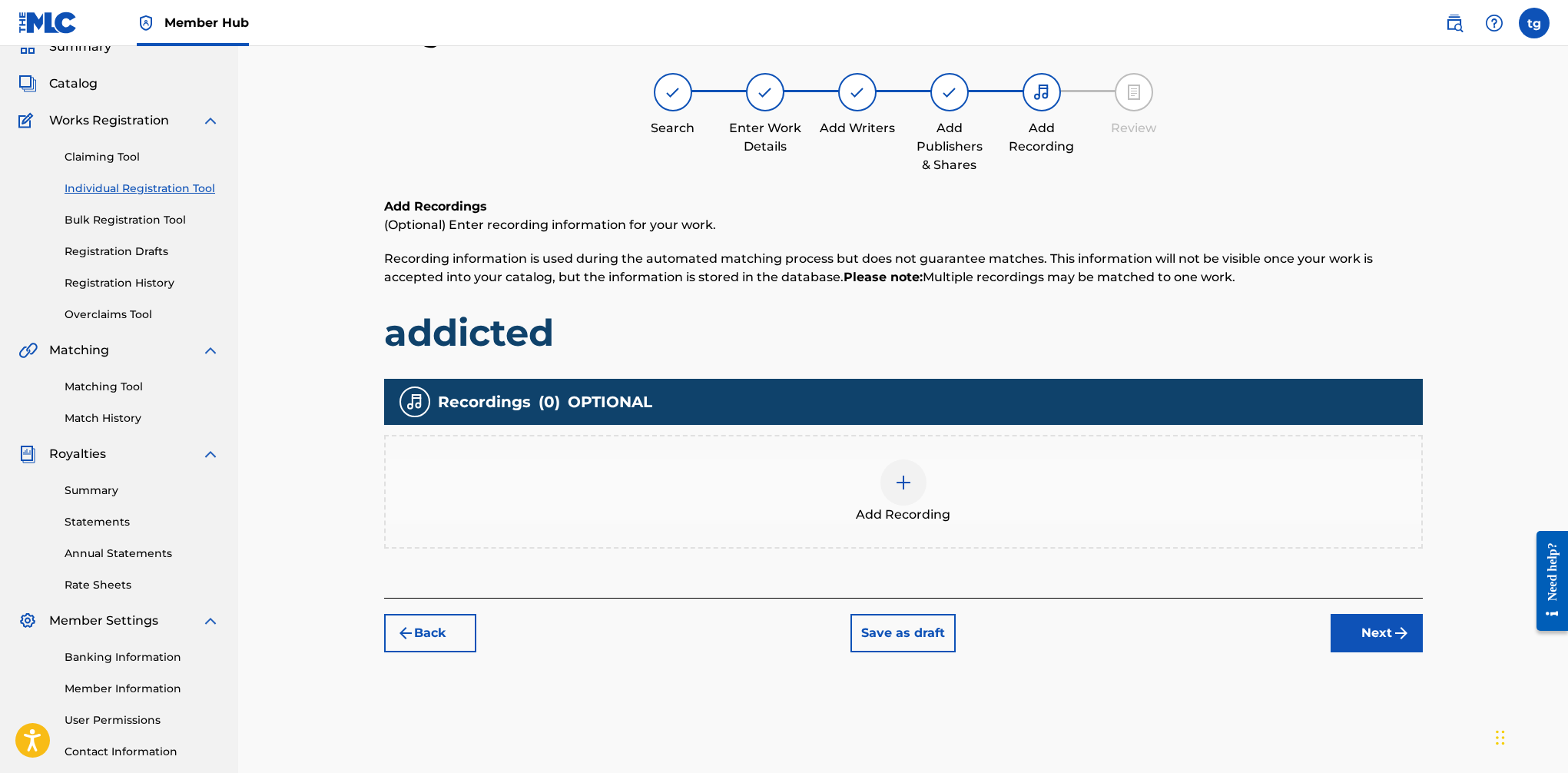
click at [909, 484] on img at bounding box center [904, 482] width 18 height 18
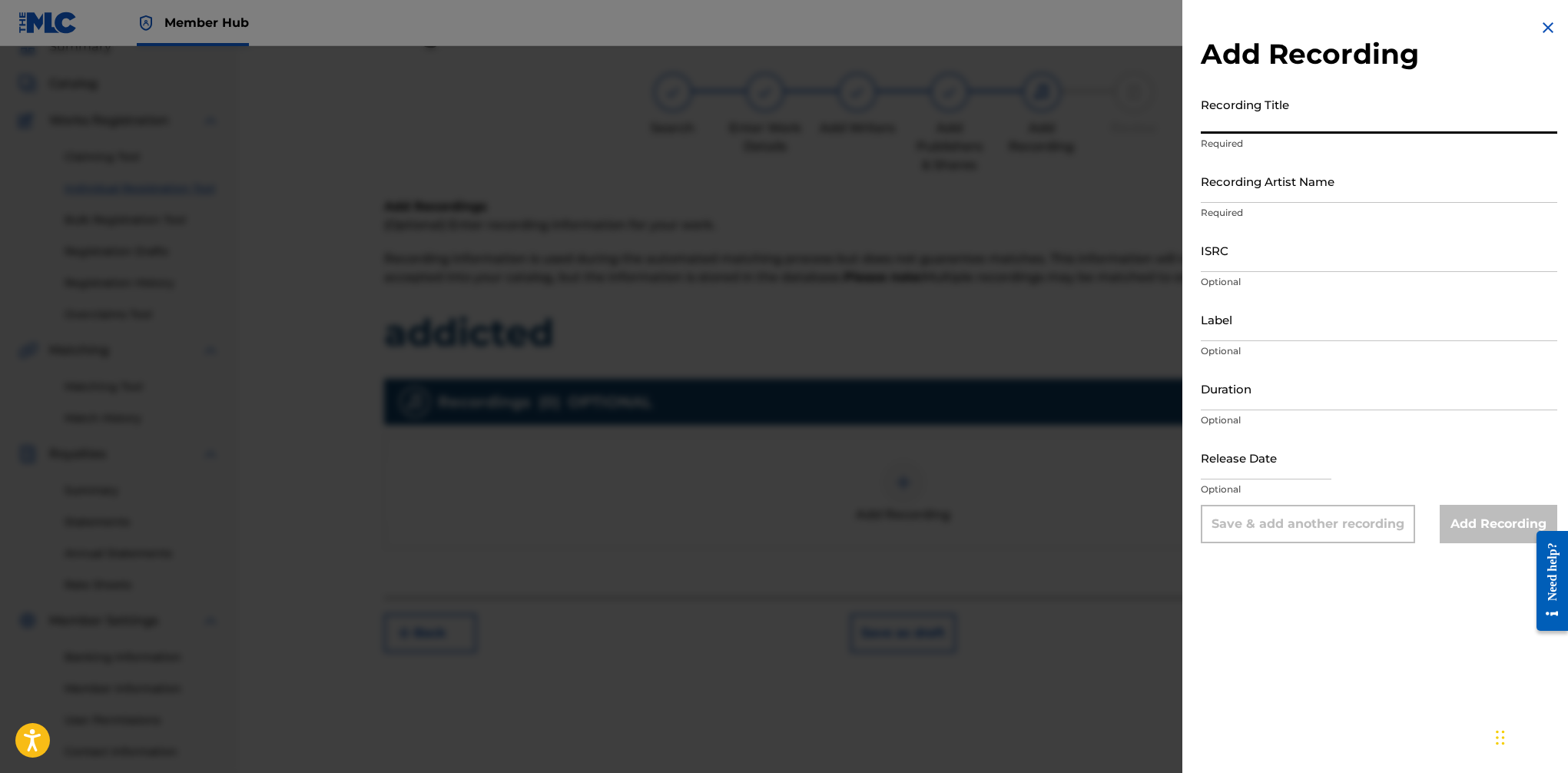
click at [1249, 125] on input "Recording Title" at bounding box center [1380, 112] width 357 height 44
type input "Addicted"
click at [1277, 192] on input "Recording Artist Name" at bounding box center [1380, 181] width 357 height 44
type input "L-T Terror"
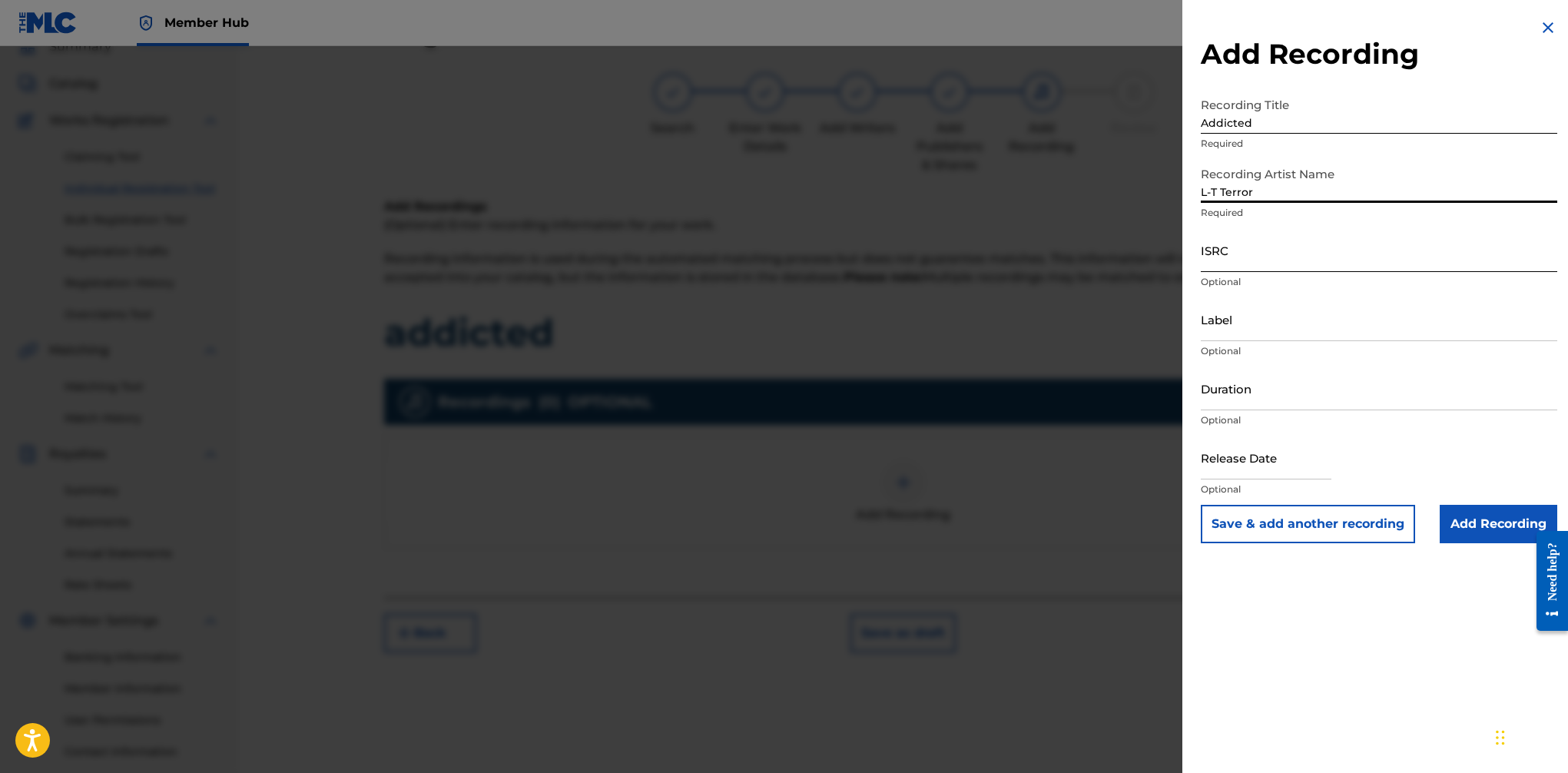
click at [1247, 255] on input "ISRC" at bounding box center [1380, 250] width 357 height 44
paste input "TCABU1426425"
type input "TCABU1426425"
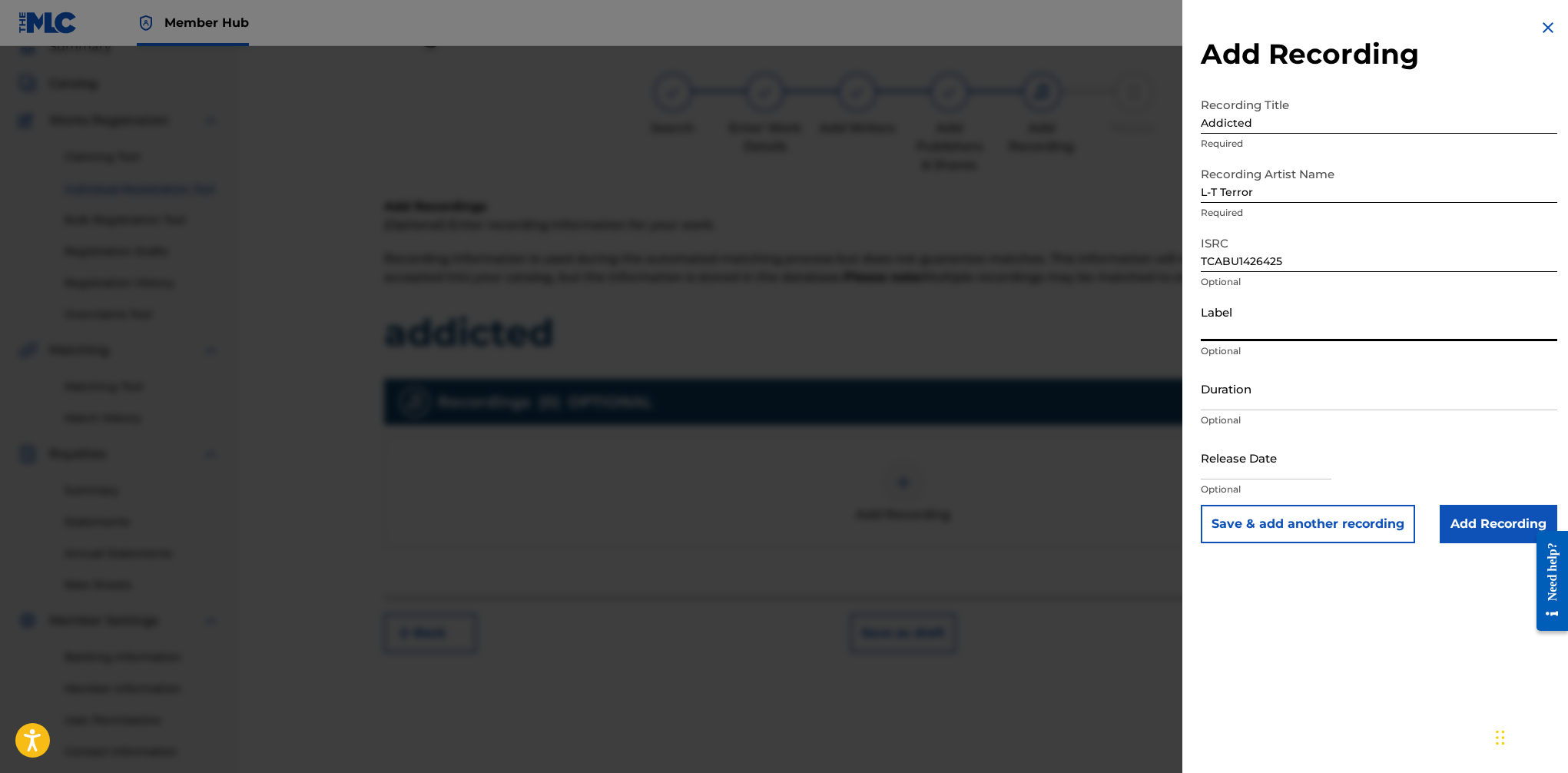
click at [1261, 327] on input "Label" at bounding box center [1380, 319] width 357 height 44
type input "PrettyNotSure LLC/Thug Gentlemen LLC"
click at [1277, 405] on input "Duration" at bounding box center [1380, 388] width 357 height 44
type input "04:43"
click at [1272, 465] on input "text" at bounding box center [1267, 458] width 131 height 44
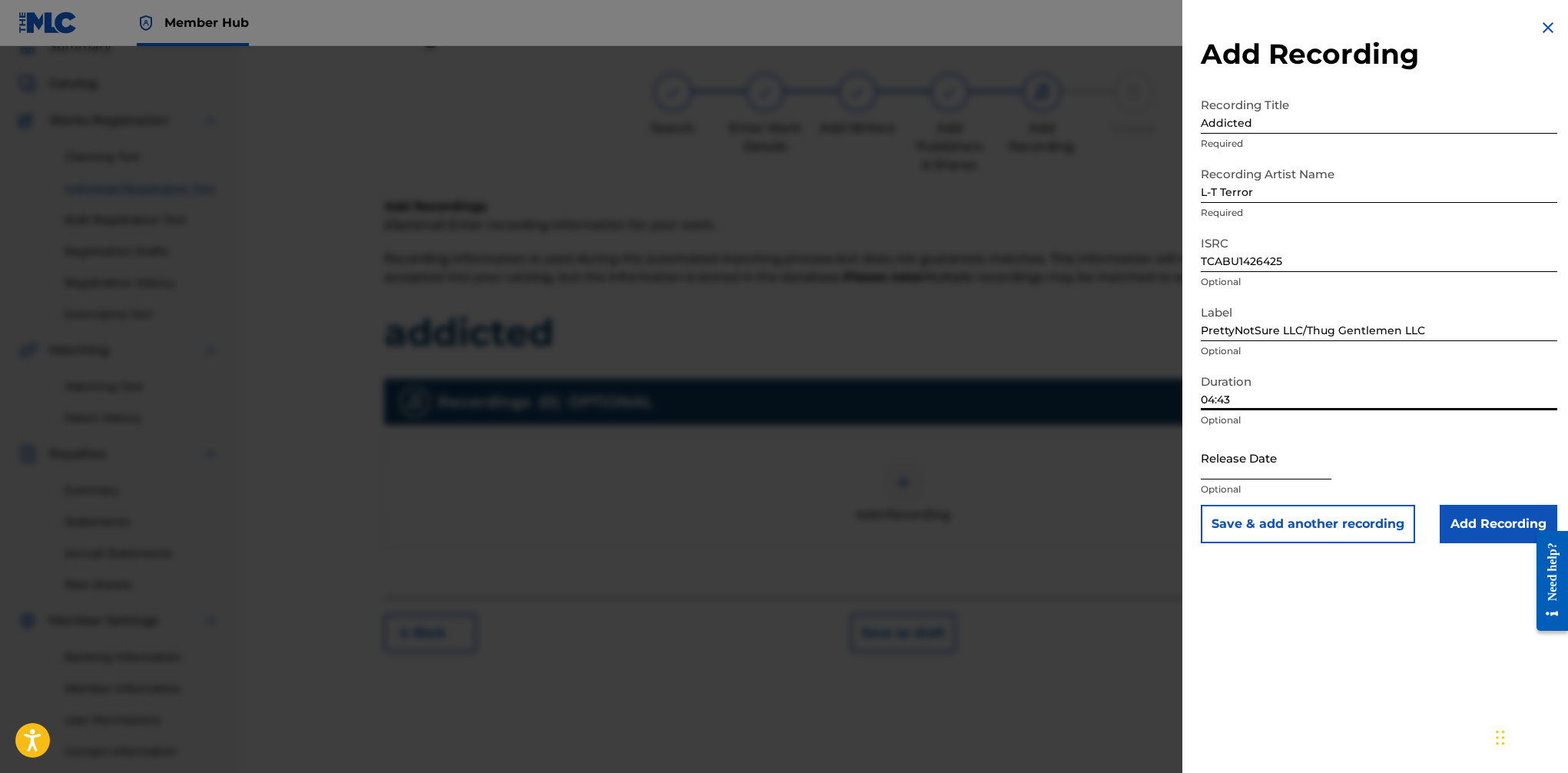
select select "8"
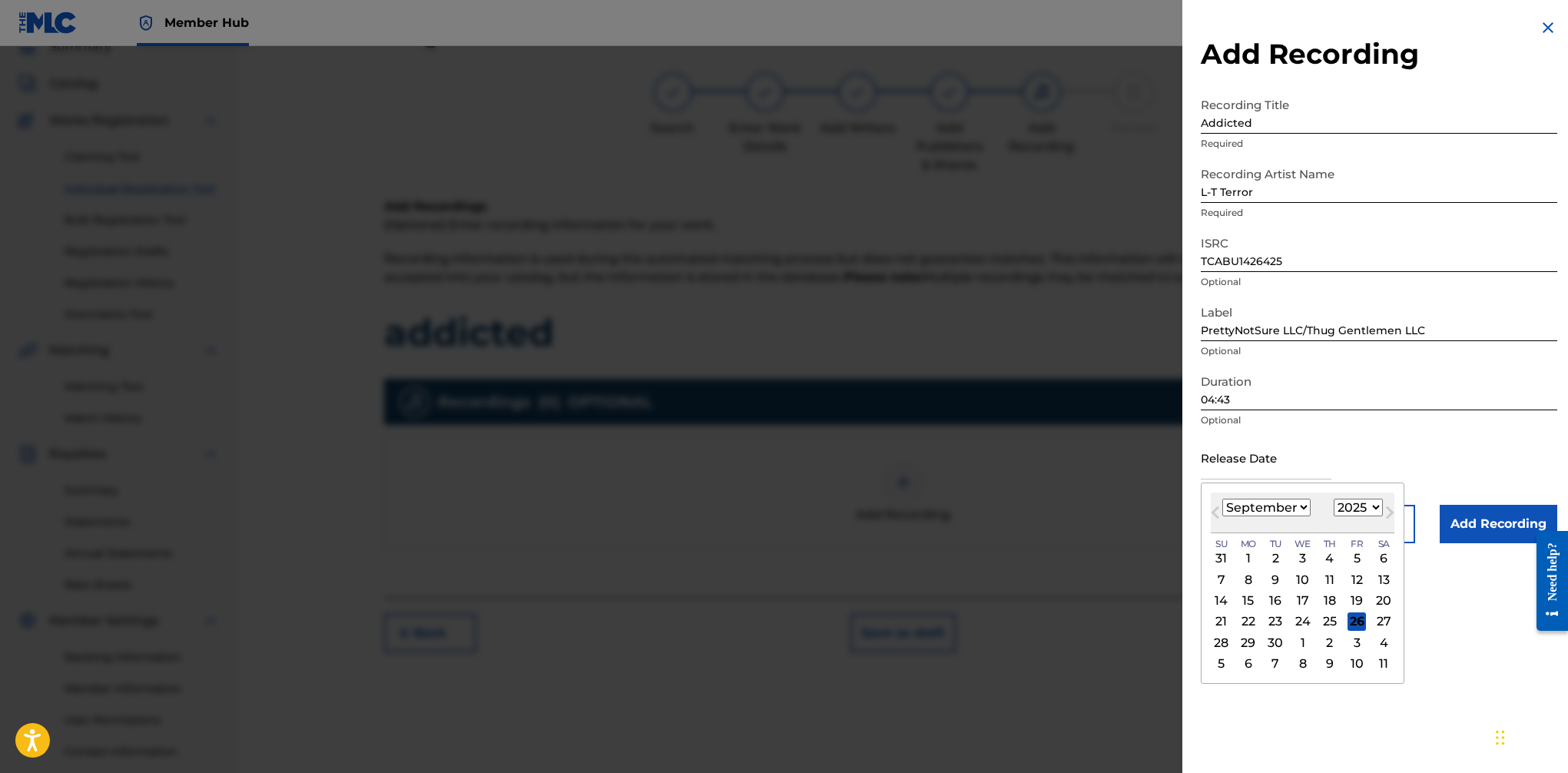
click at [1277, 507] on select "1899 1900 1901 1902 1903 1904 1905 1906 1907 1908 1909 1910 1911 1912 1913 1914…" at bounding box center [1359, 507] width 49 height 18
select select "2014"
click at [1277, 498] on select "1899 1900 1901 1902 1903 1904 1905 1906 1907 1908 1909 1910 1911 1912 1913 1914…" at bounding box center [1359, 507] width 49 height 18
click at [1267, 509] on select "January February March April May June July August September October November De…" at bounding box center [1267, 507] width 88 height 18
select select "1"
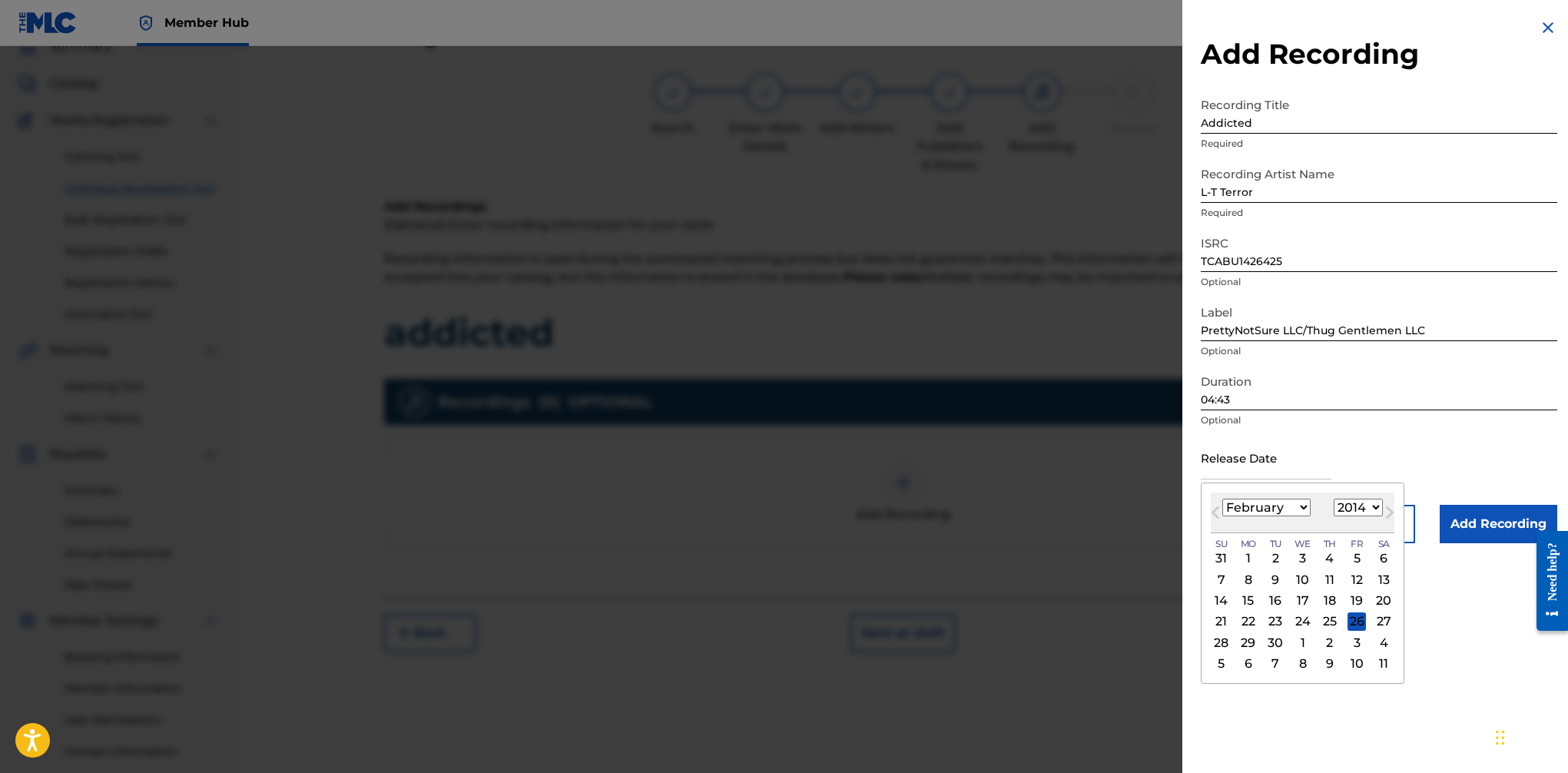
click at [1223, 498] on select "January February March April May June July August September October November De…" at bounding box center [1267, 507] width 88 height 18
click at [1221, 595] on div "9" at bounding box center [1222, 601] width 18 height 18
type input "[DATE]"
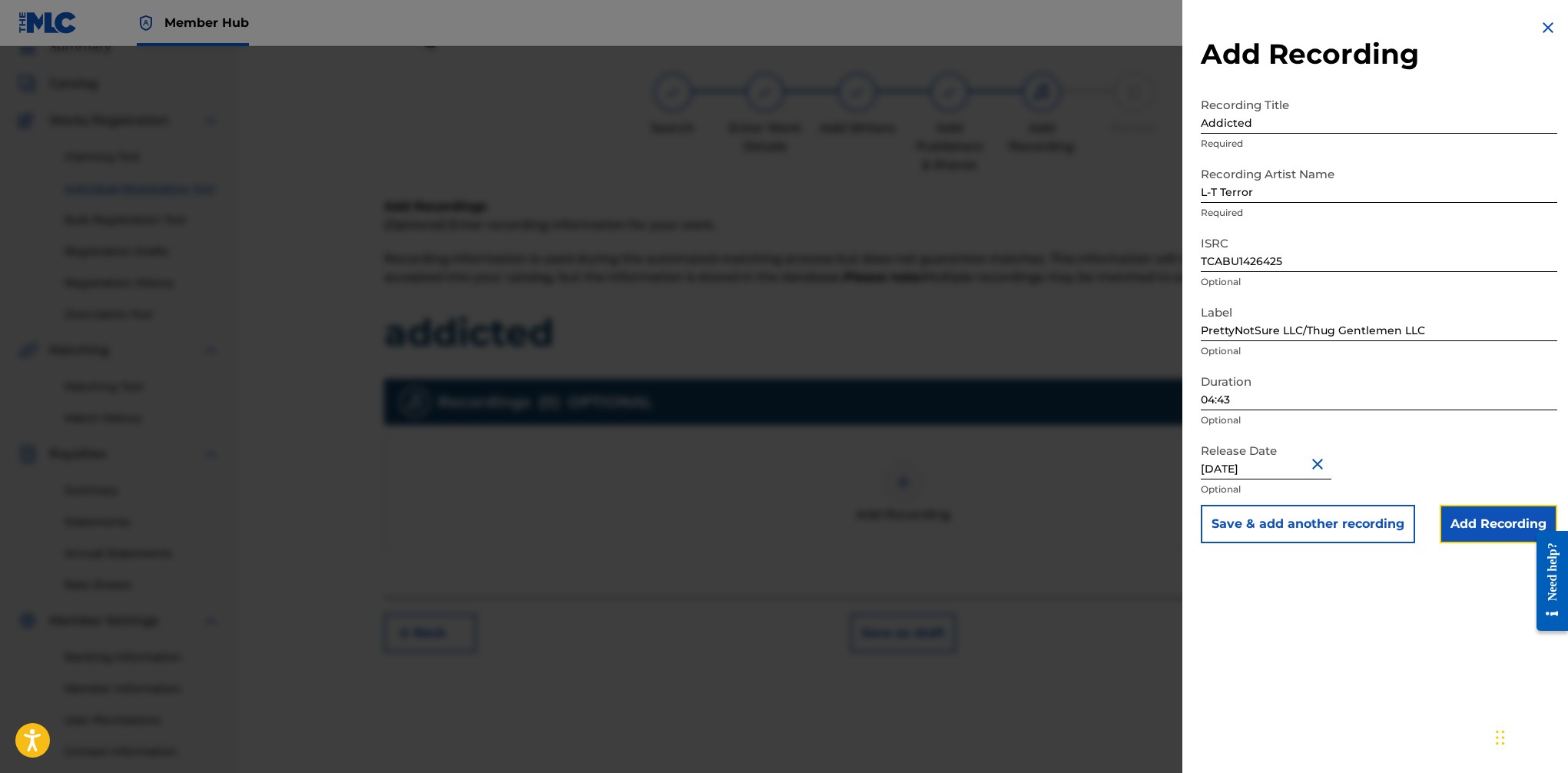
click at [1277, 519] on input "Add Recording" at bounding box center [1498, 524] width 118 height 38
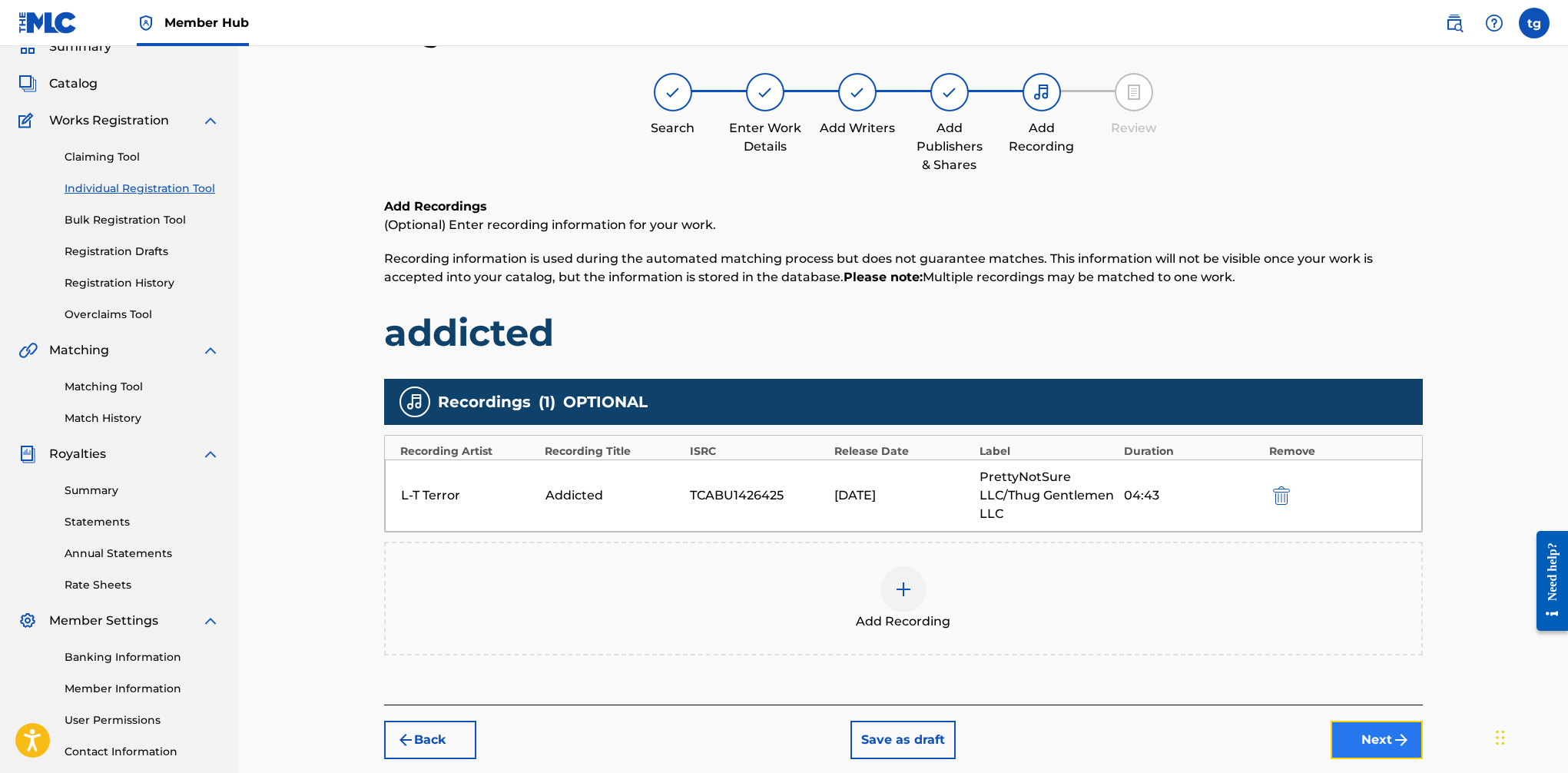
click at [1277, 741] on img "submit" at bounding box center [1402, 740] width 18 height 18
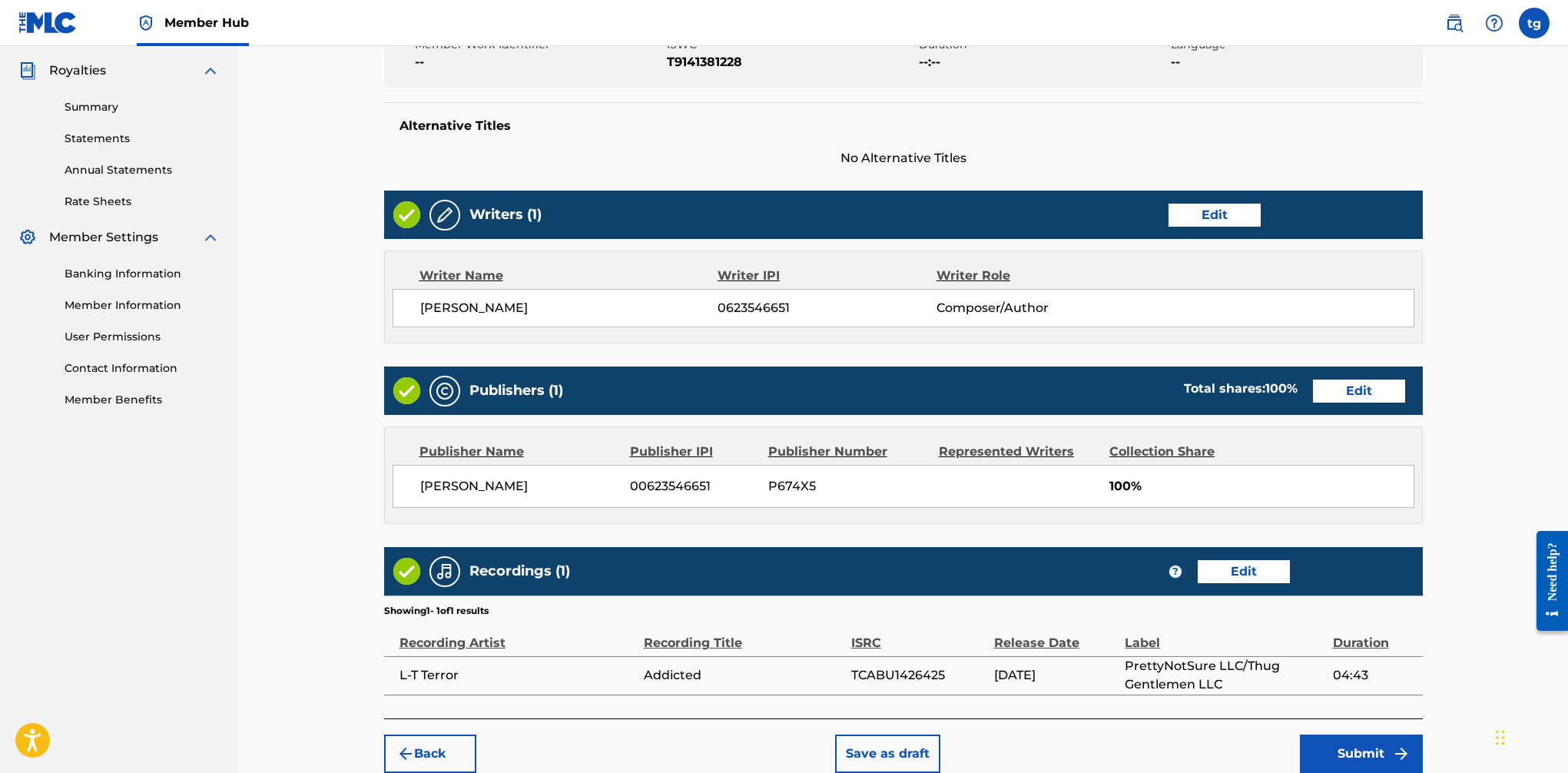
scroll to position [525, 0]
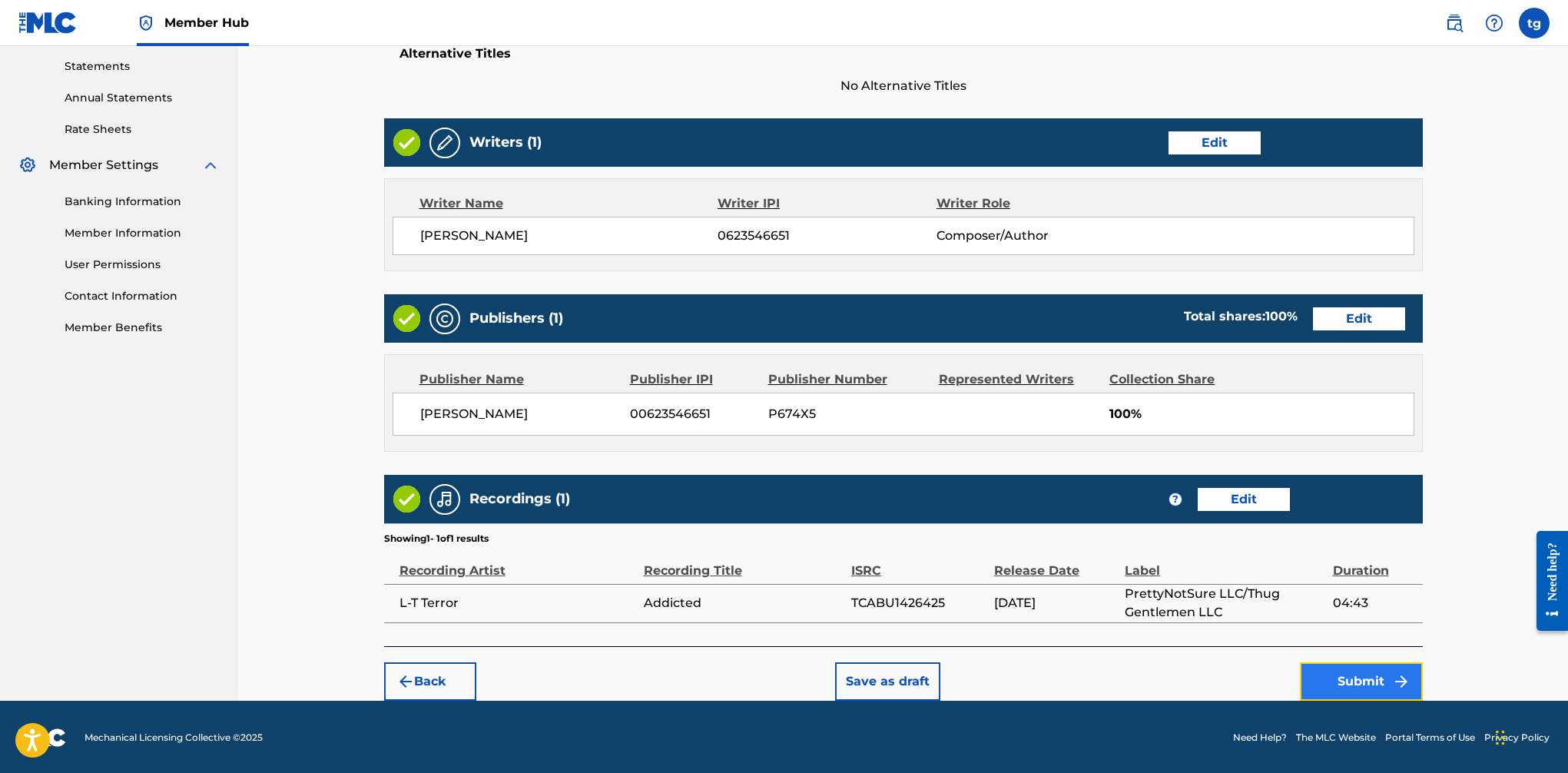
click at [1277, 675] on button "Submit" at bounding box center [1362, 681] width 123 height 38
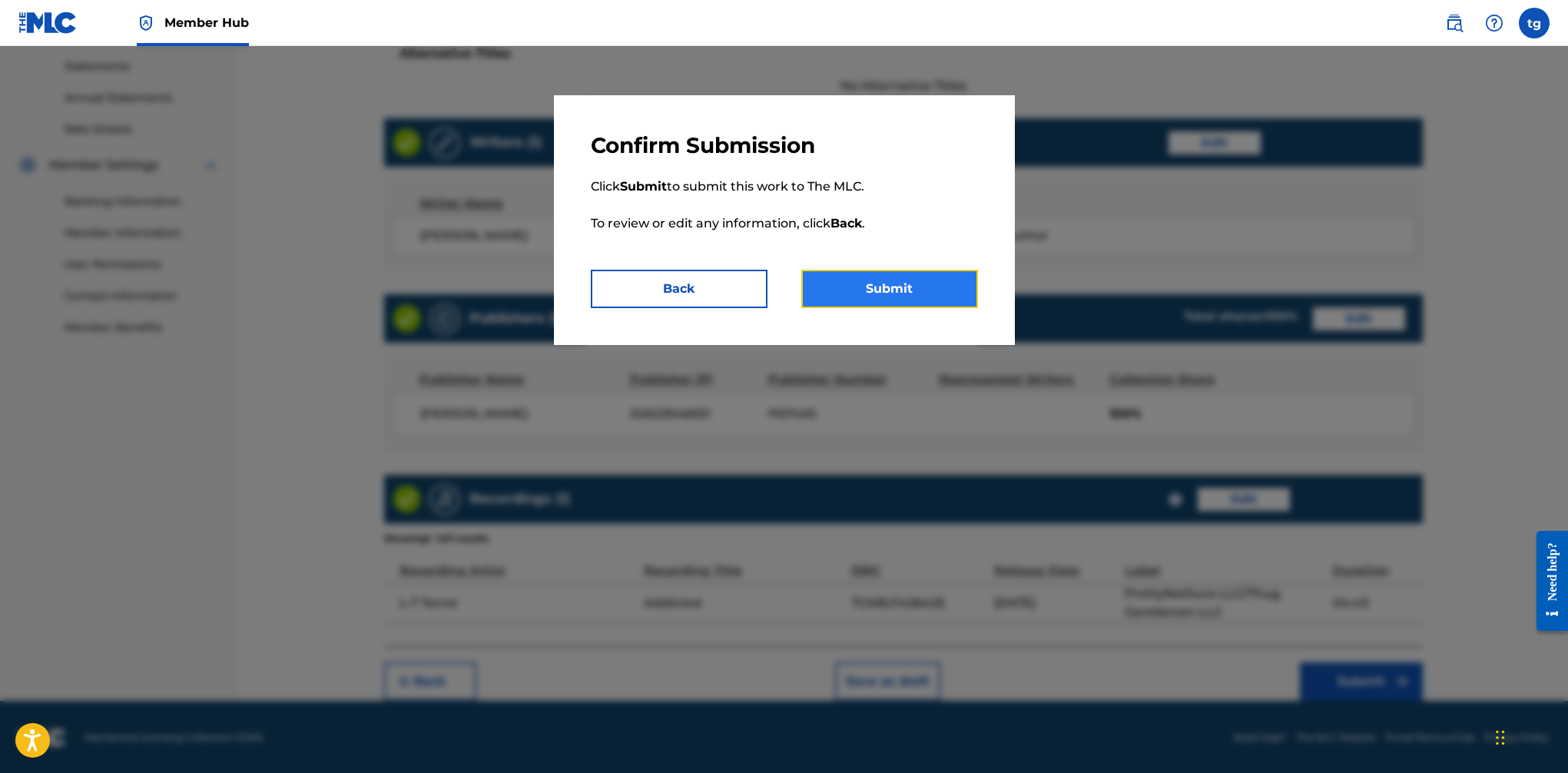
click at [935, 291] on button "Submit" at bounding box center [890, 289] width 177 height 38
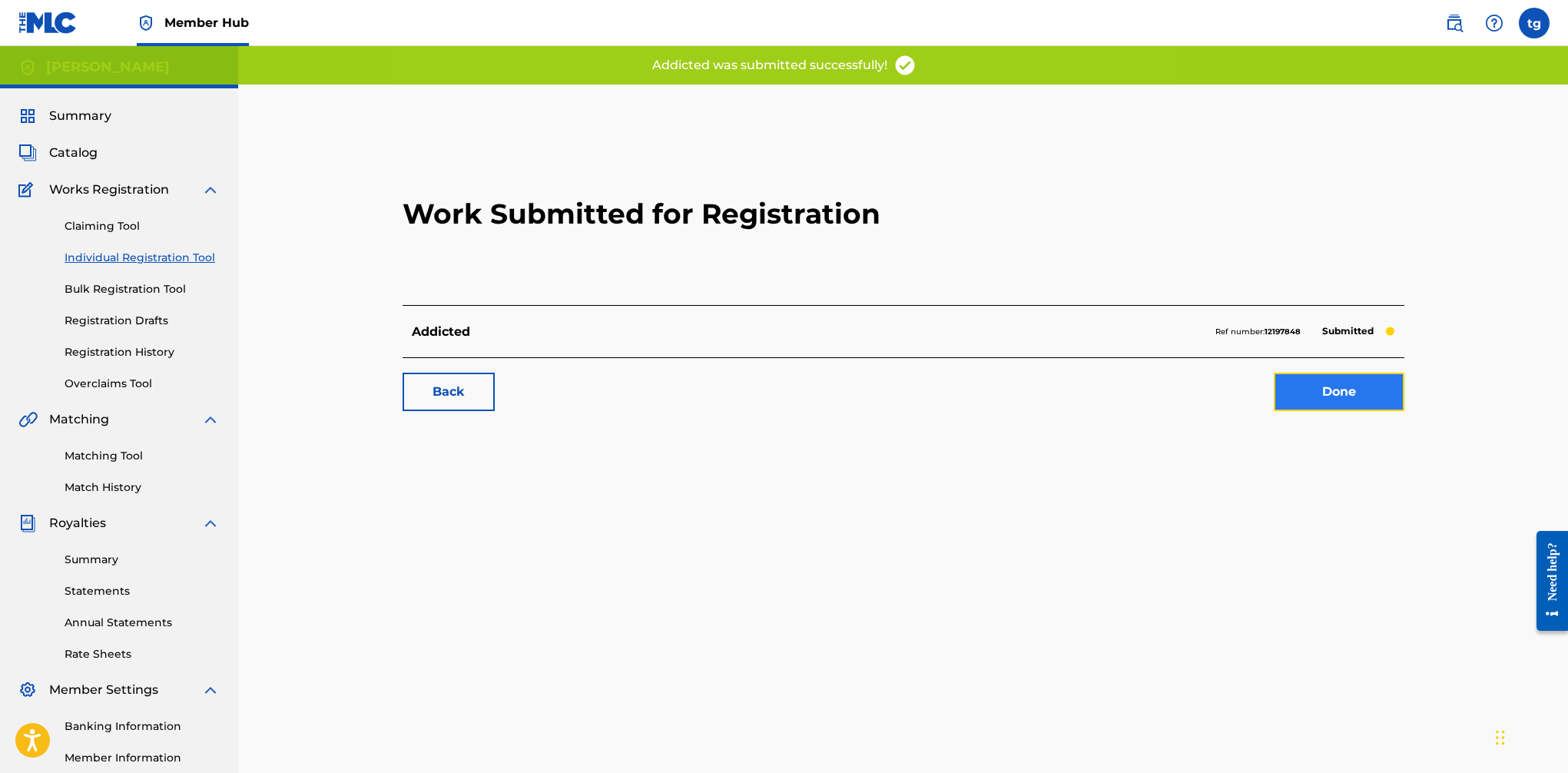
click at [1277, 396] on link "Done" at bounding box center [1340, 392] width 131 height 38
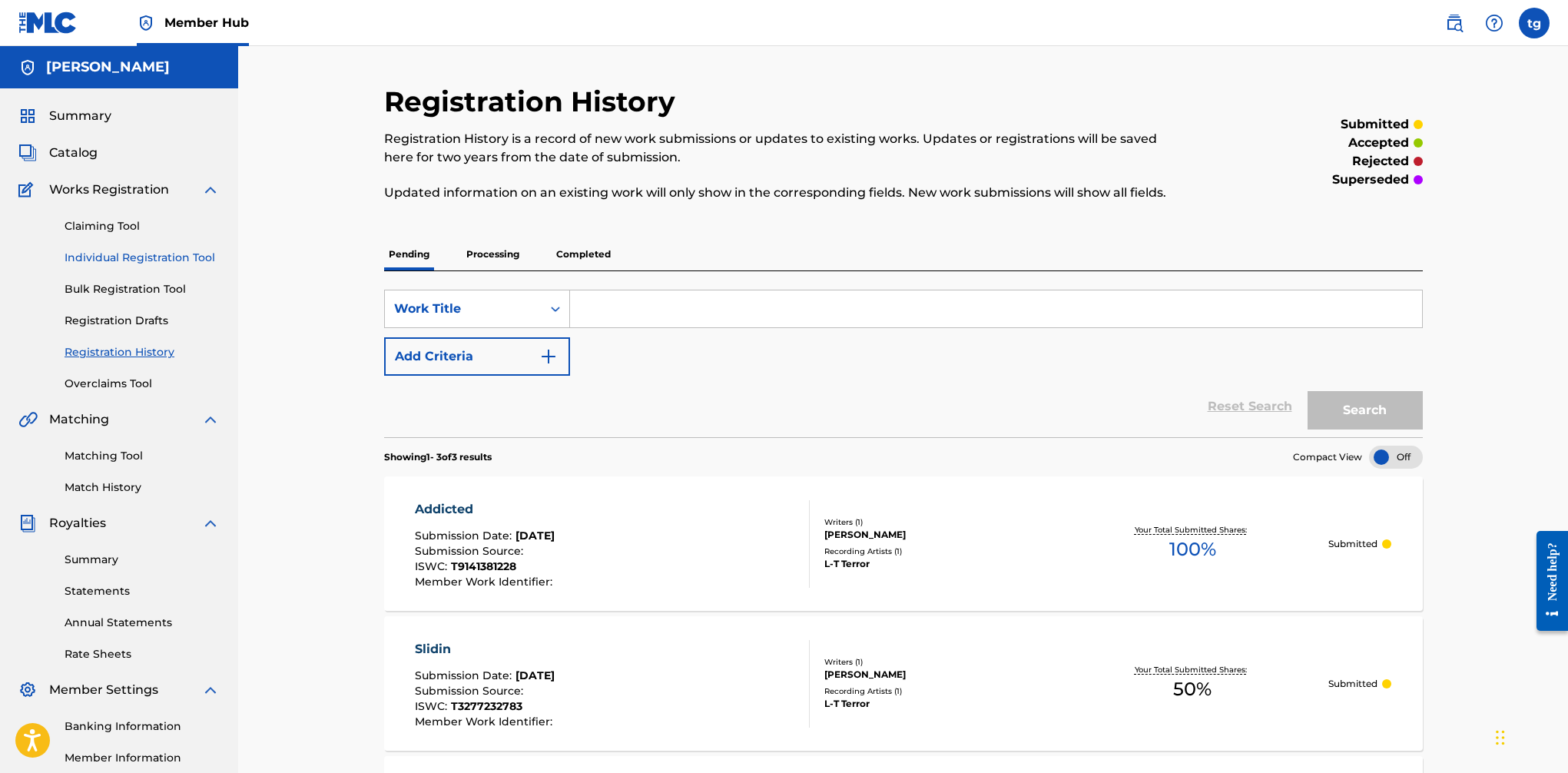
click at [106, 259] on link "Individual Registration Tool" at bounding box center [142, 258] width 155 height 16
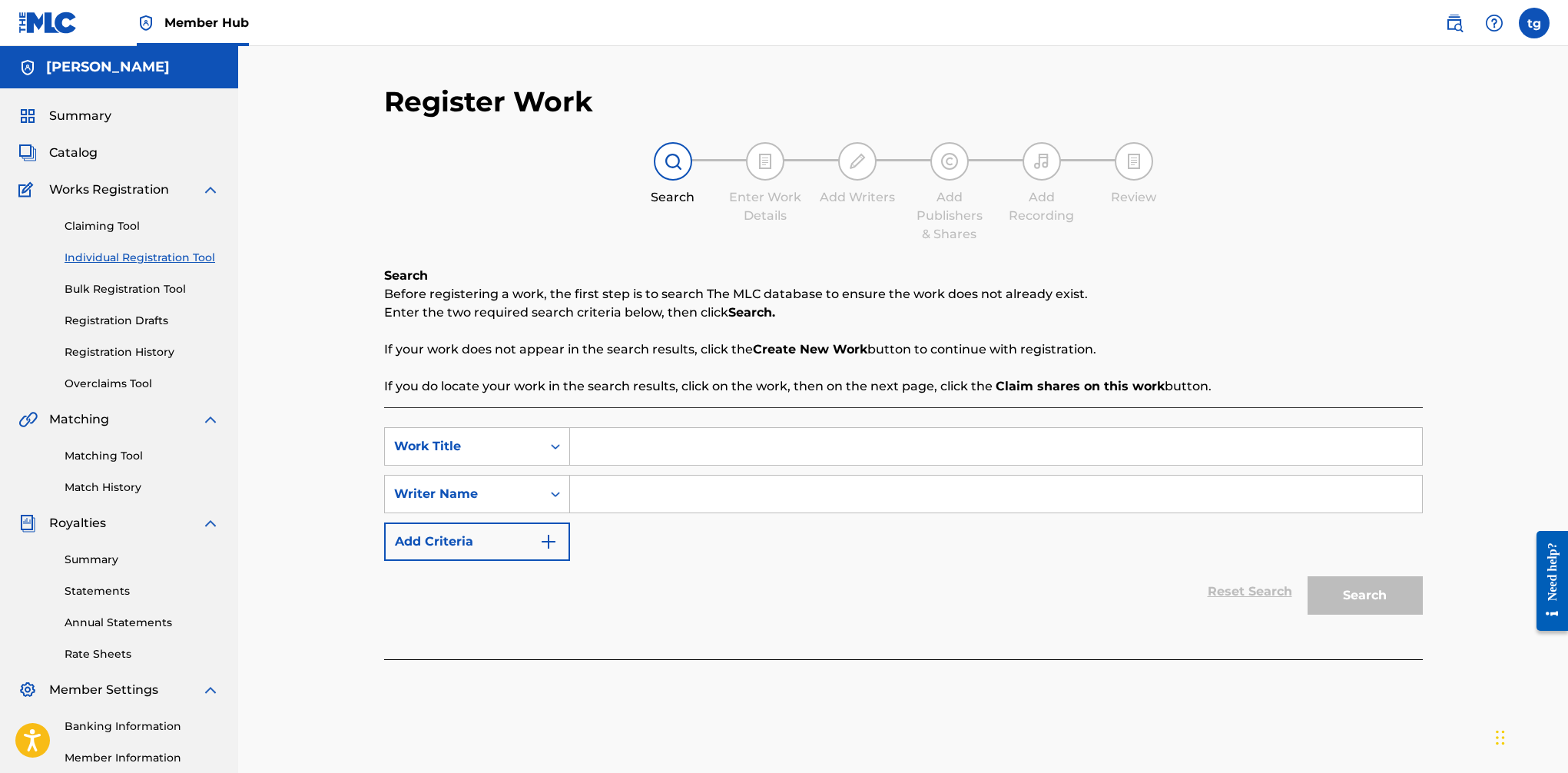
click at [628, 442] on input "Search Form" at bounding box center [996, 447] width 852 height 37
type input "Payday"
click at [614, 506] on input "Search Form" at bounding box center [996, 494] width 852 height 37
type input "BMI"
drag, startPoint x: 1387, startPoint y: 608, endPoint x: 1397, endPoint y: 606, distance: 10.2
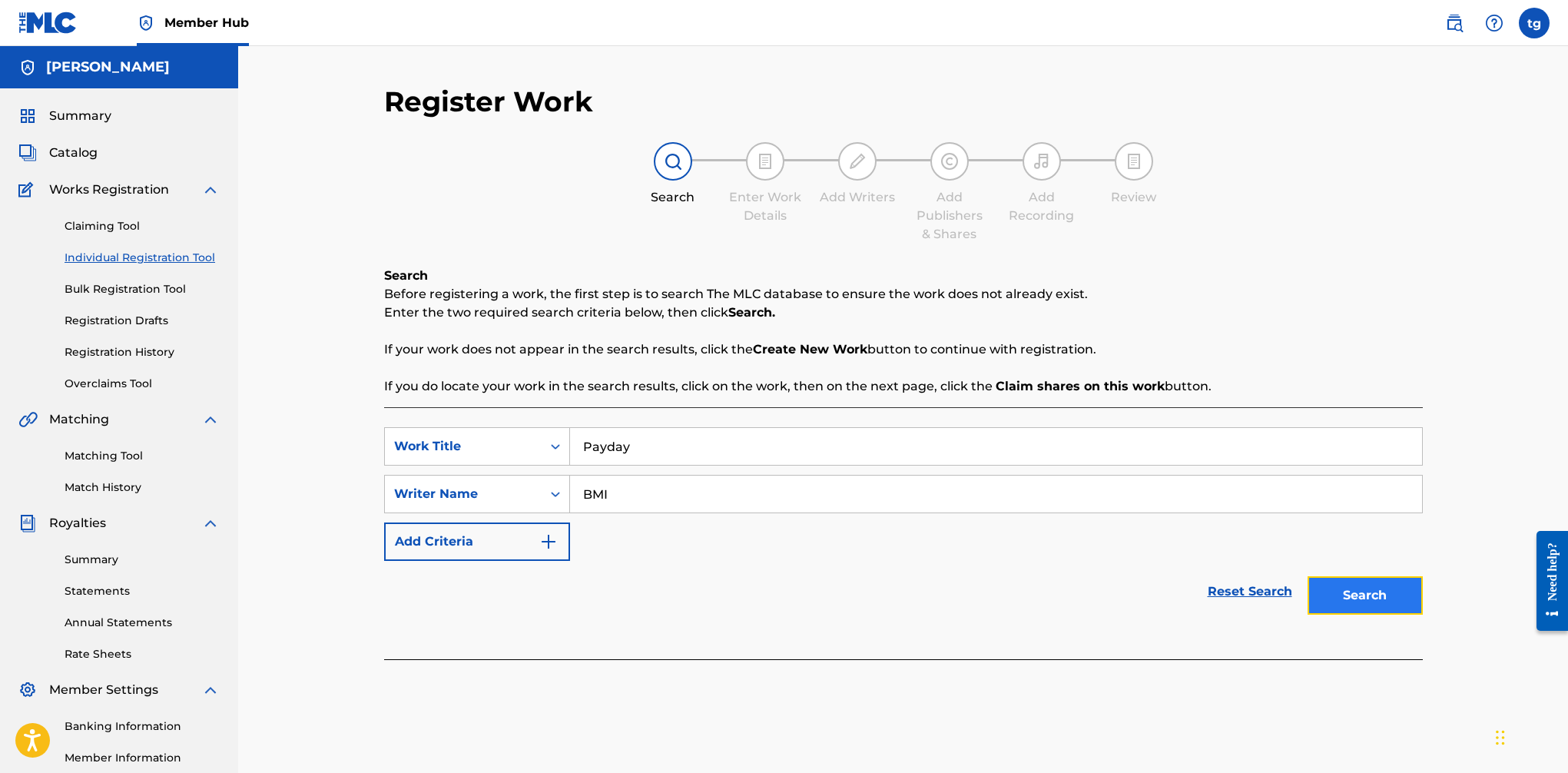
click at [1277, 608] on button "Search" at bounding box center [1366, 595] width 115 height 38
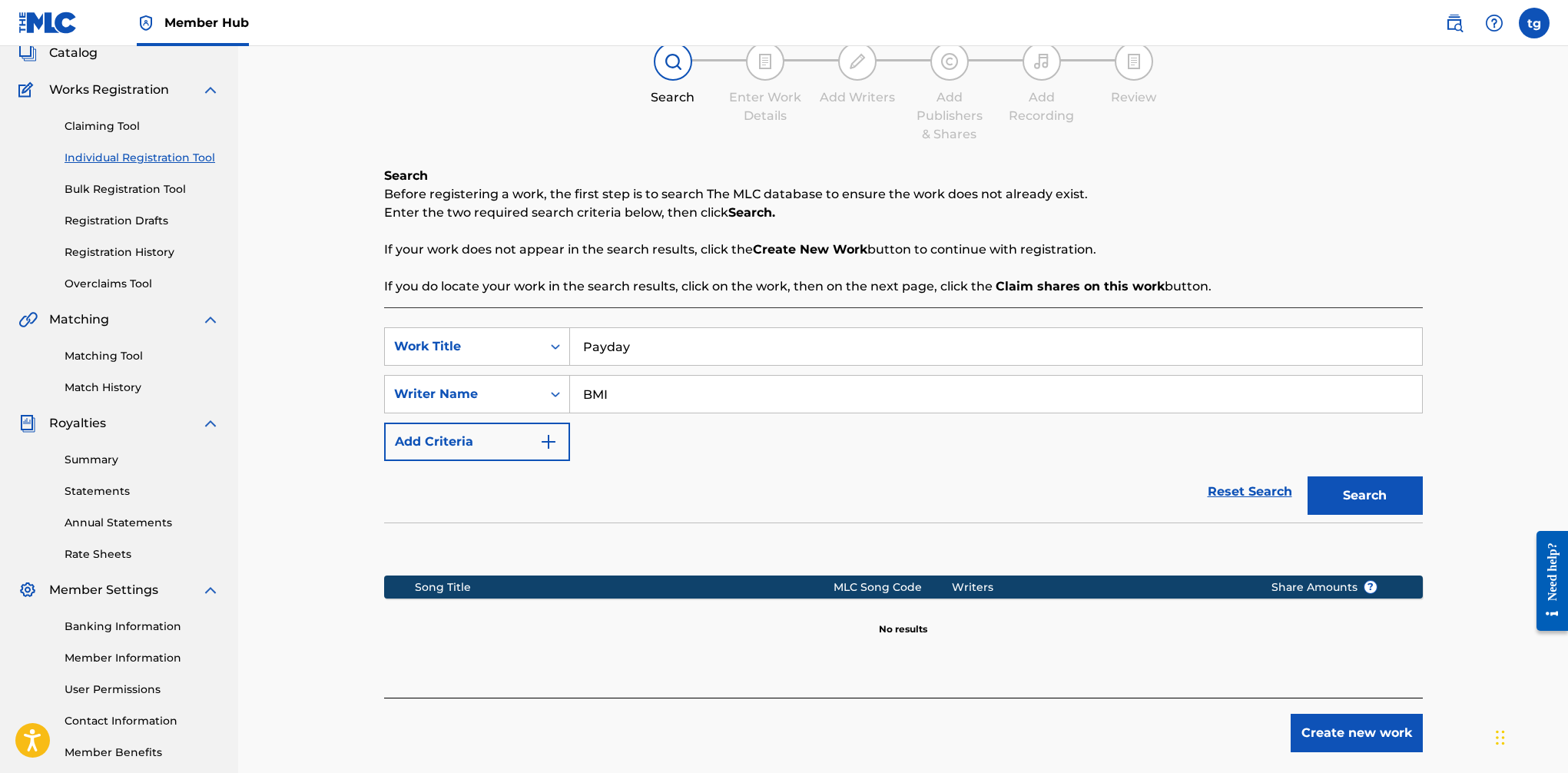
scroll to position [180, 0]
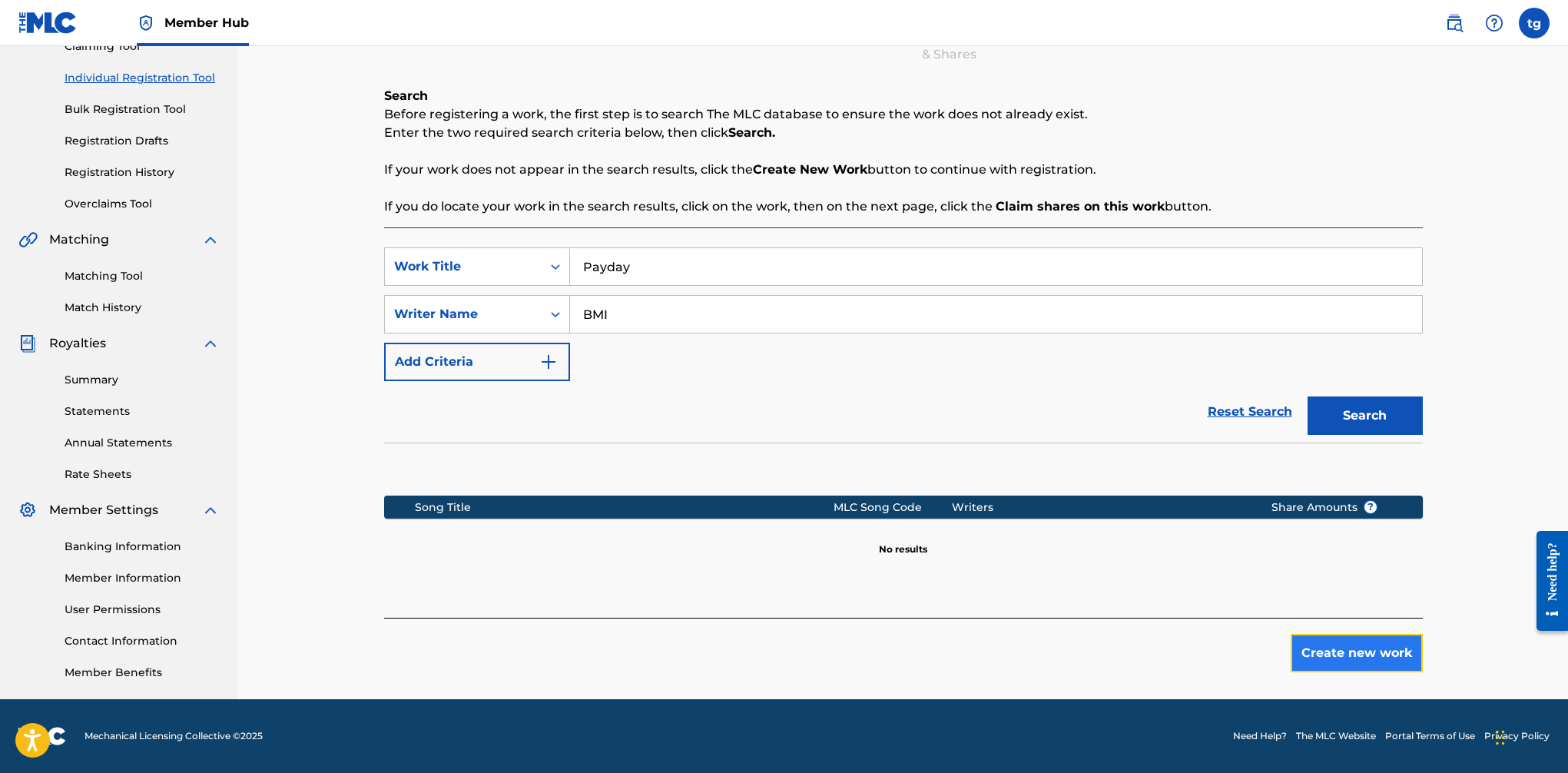
click at [1277, 656] on button "Create new work" at bounding box center [1357, 653] width 132 height 38
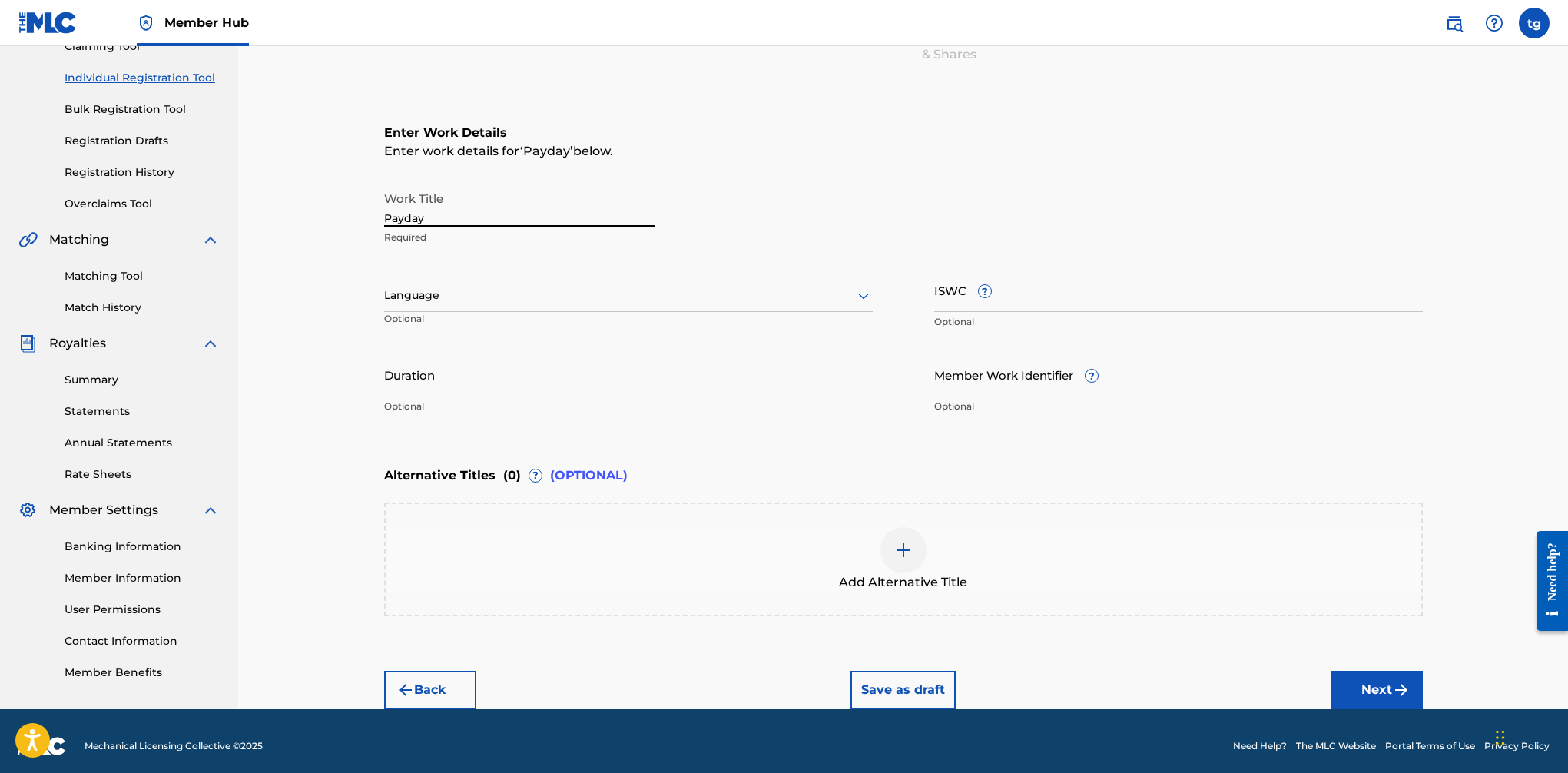
click at [473, 213] on input "Payday" at bounding box center [520, 205] width 271 height 44
type input "I Quit"
click at [1066, 289] on input "ISWC ?" at bounding box center [1178, 290] width 488 height 44
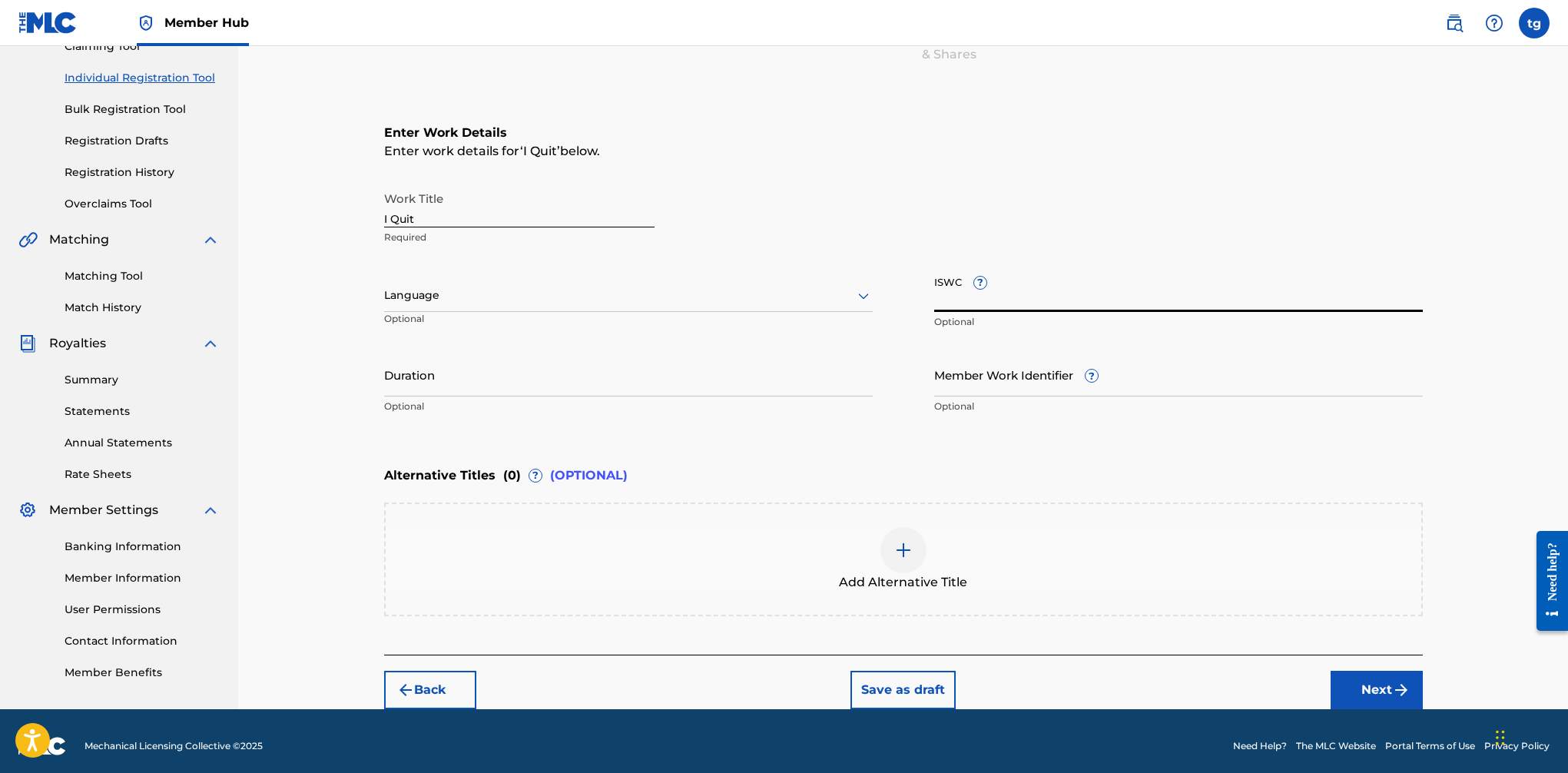
paste input "T3282352294"
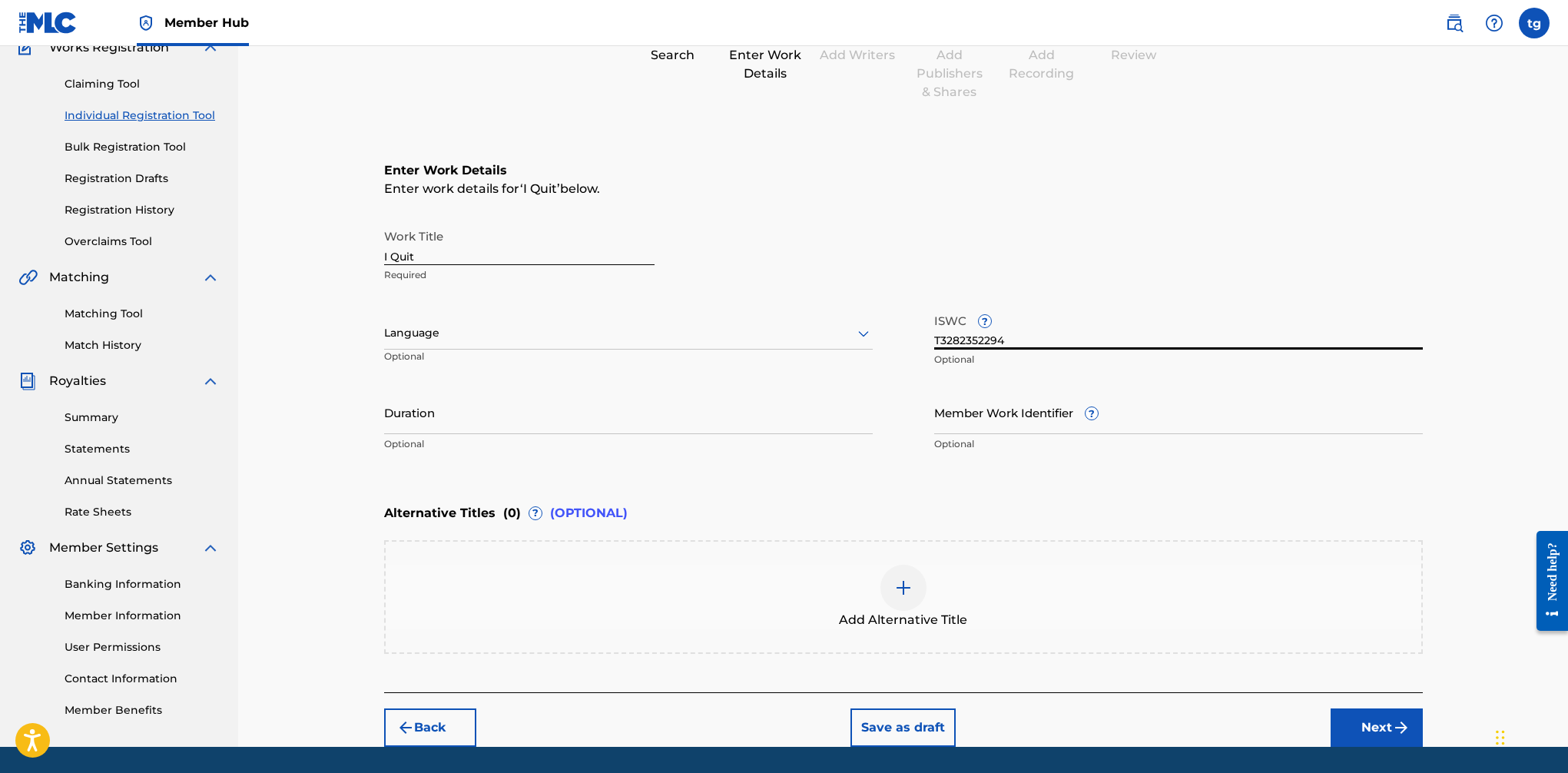
scroll to position [138, 0]
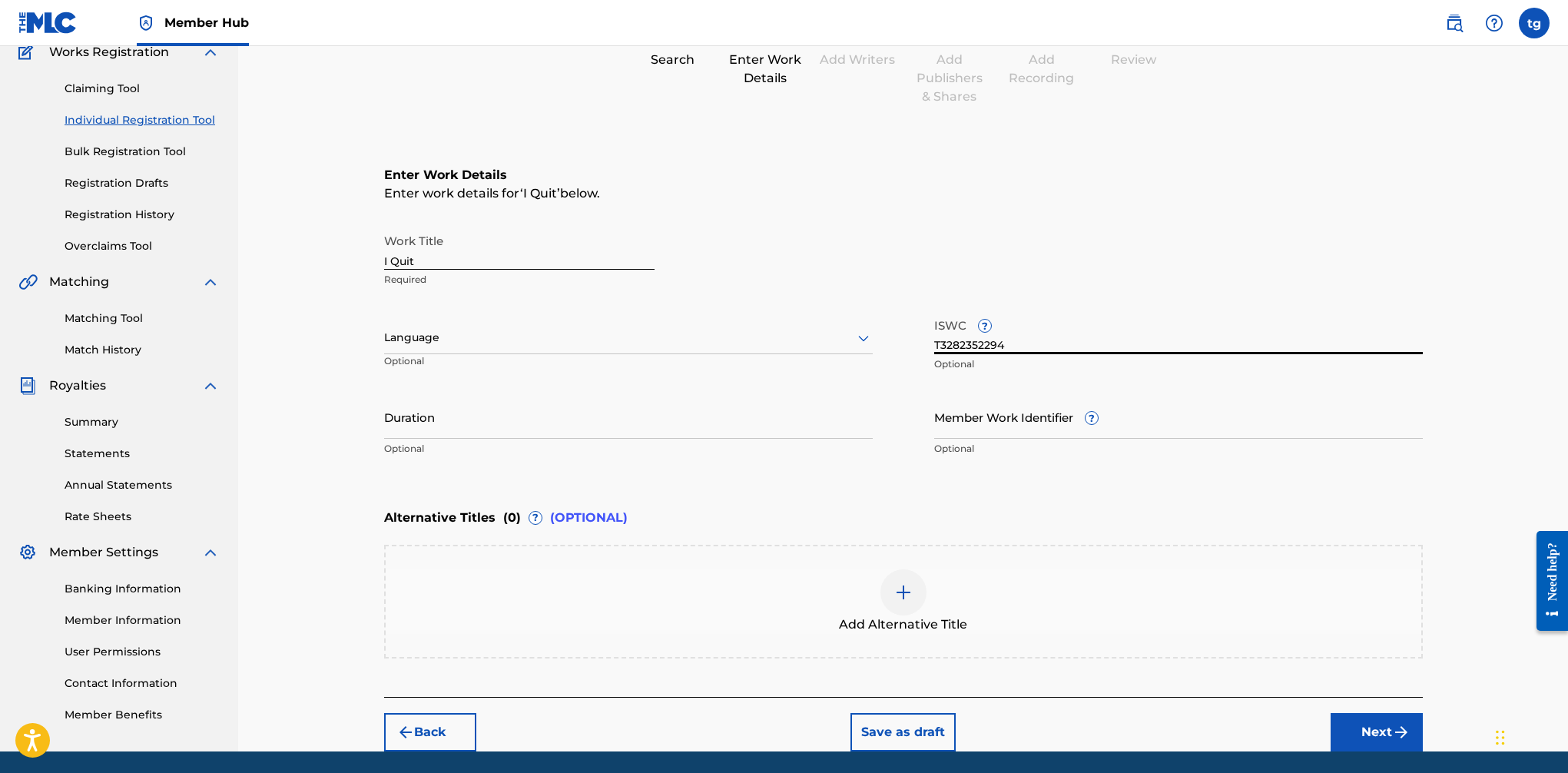
type input "T3282352294"
click at [1277, 725] on button "Next" at bounding box center [1377, 732] width 92 height 38
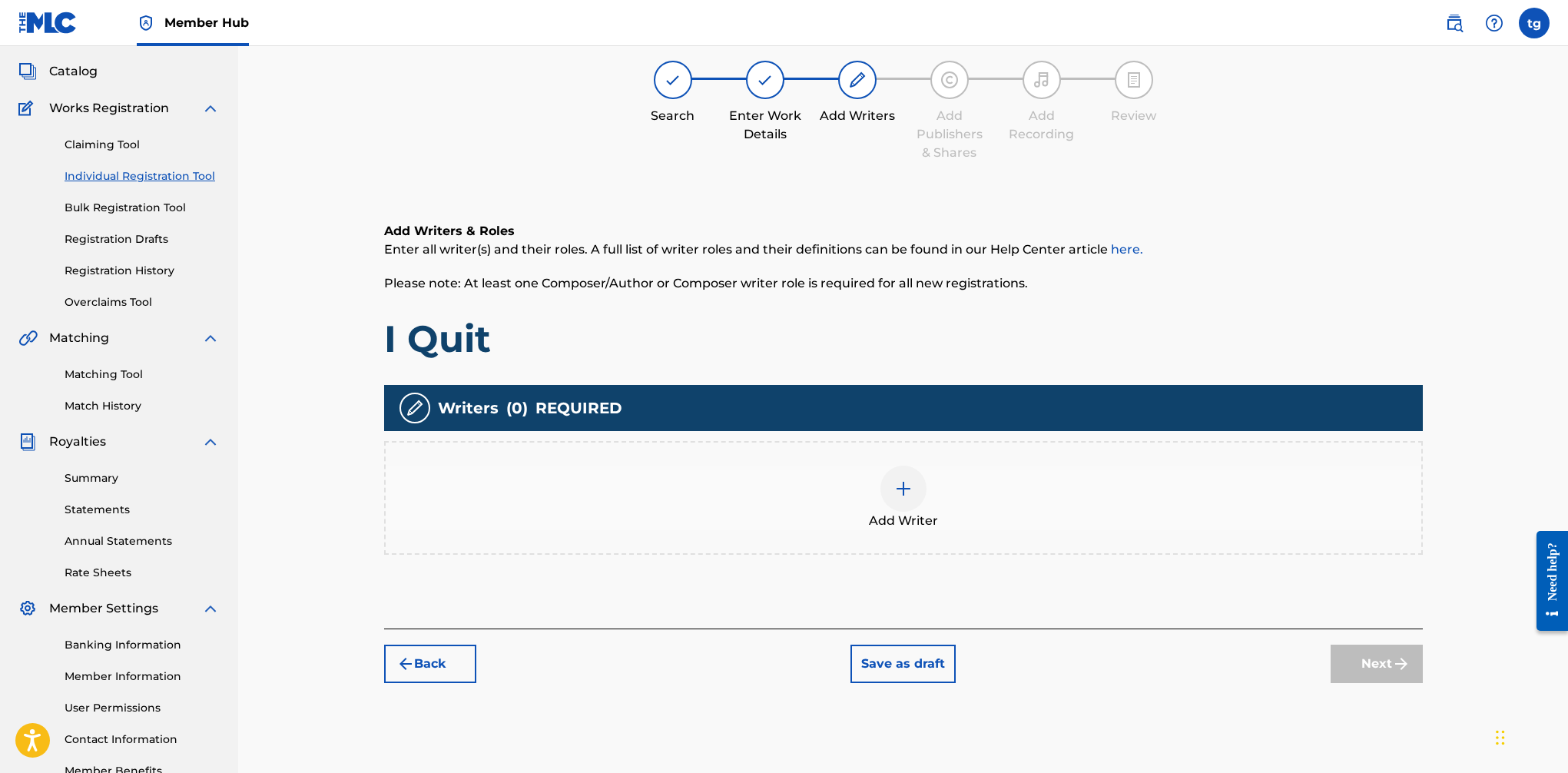
scroll to position [69, 0]
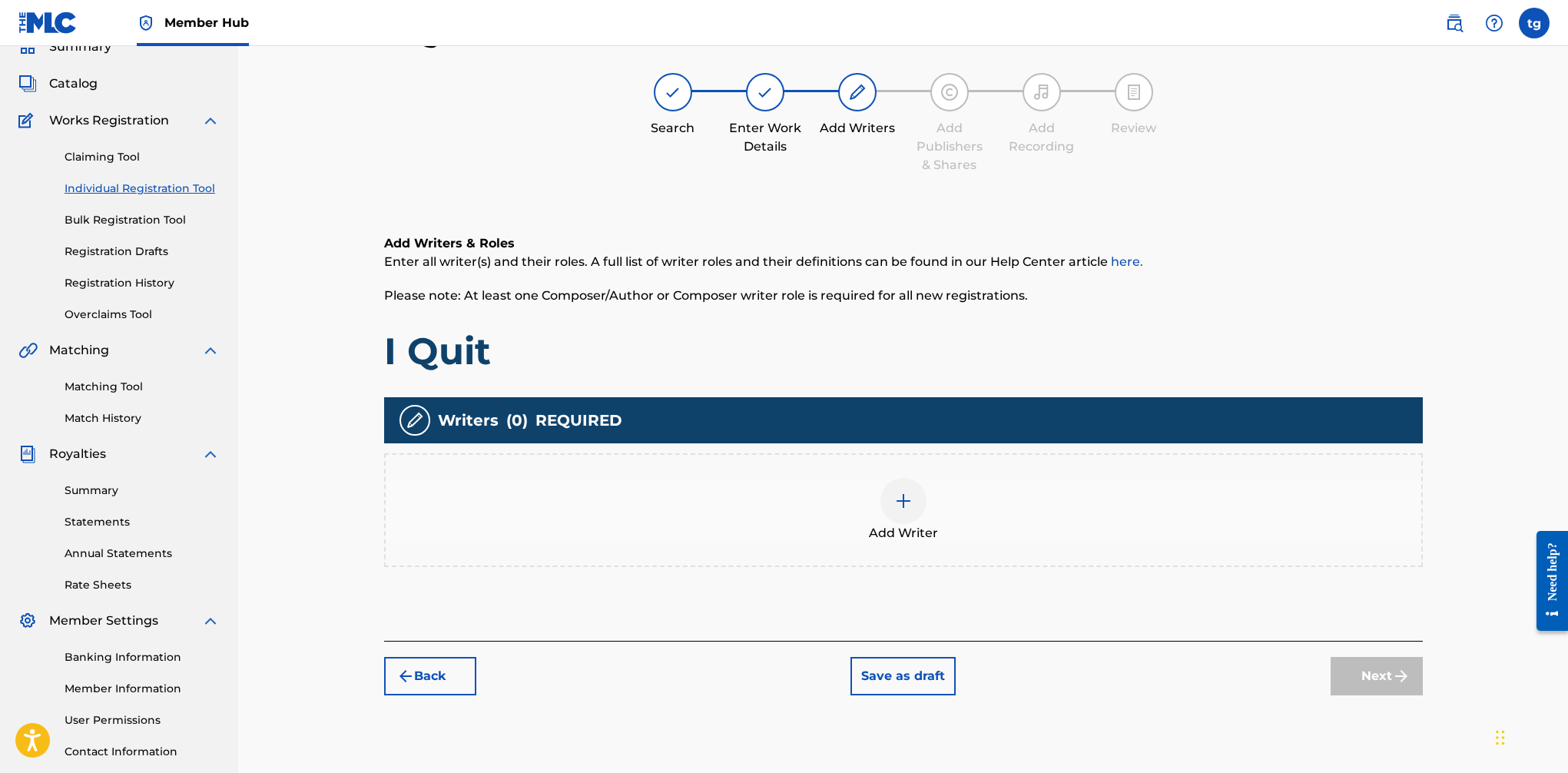
click at [911, 498] on img at bounding box center [904, 501] width 18 height 18
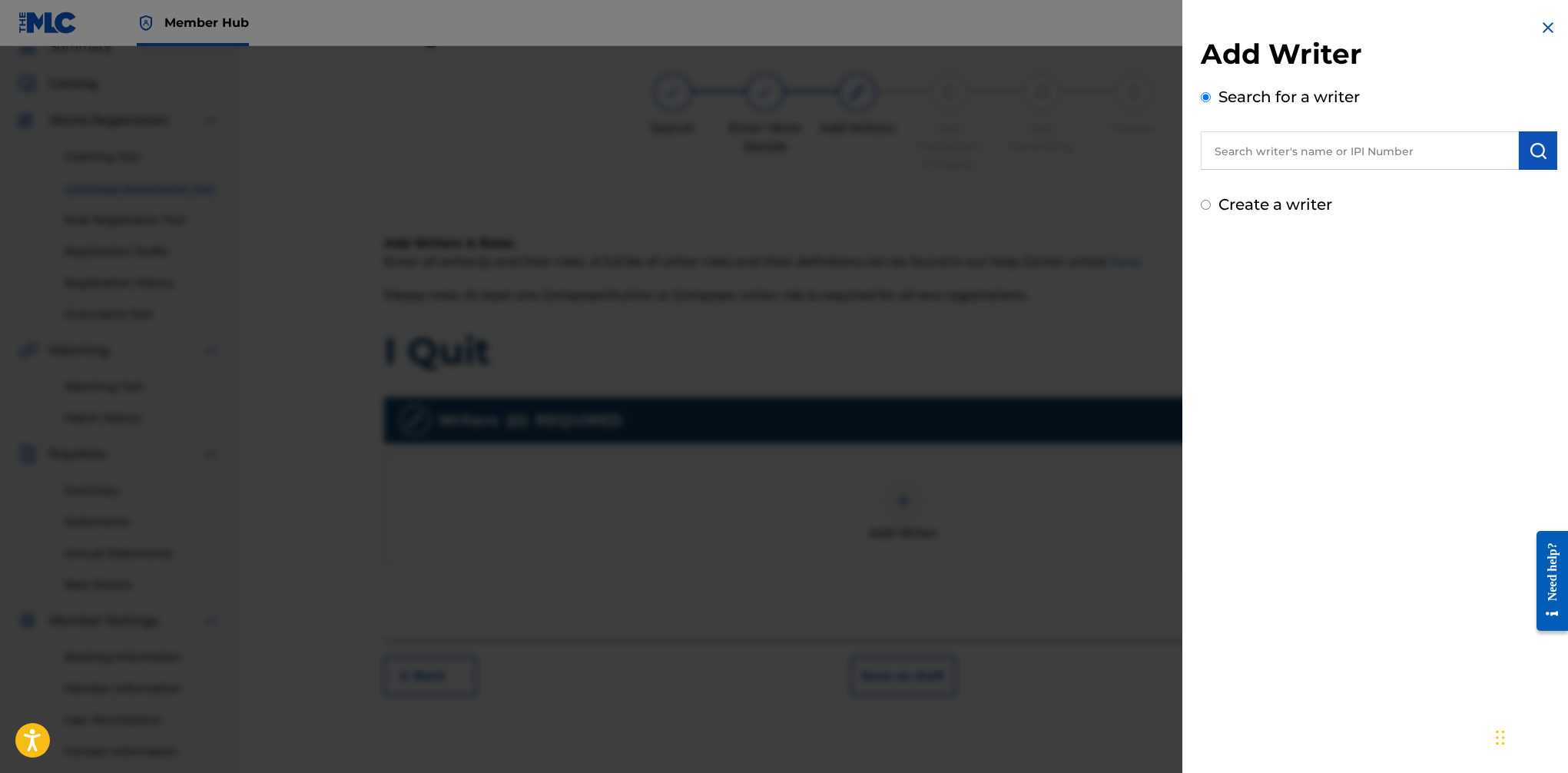
click at [1260, 207] on label "Create a writer" at bounding box center [1276, 205] width 114 height 18
radio input "true"
click at [1211, 207] on input "Create a writer" at bounding box center [1206, 205] width 10 height 10
radio input "false"
radio input "true"
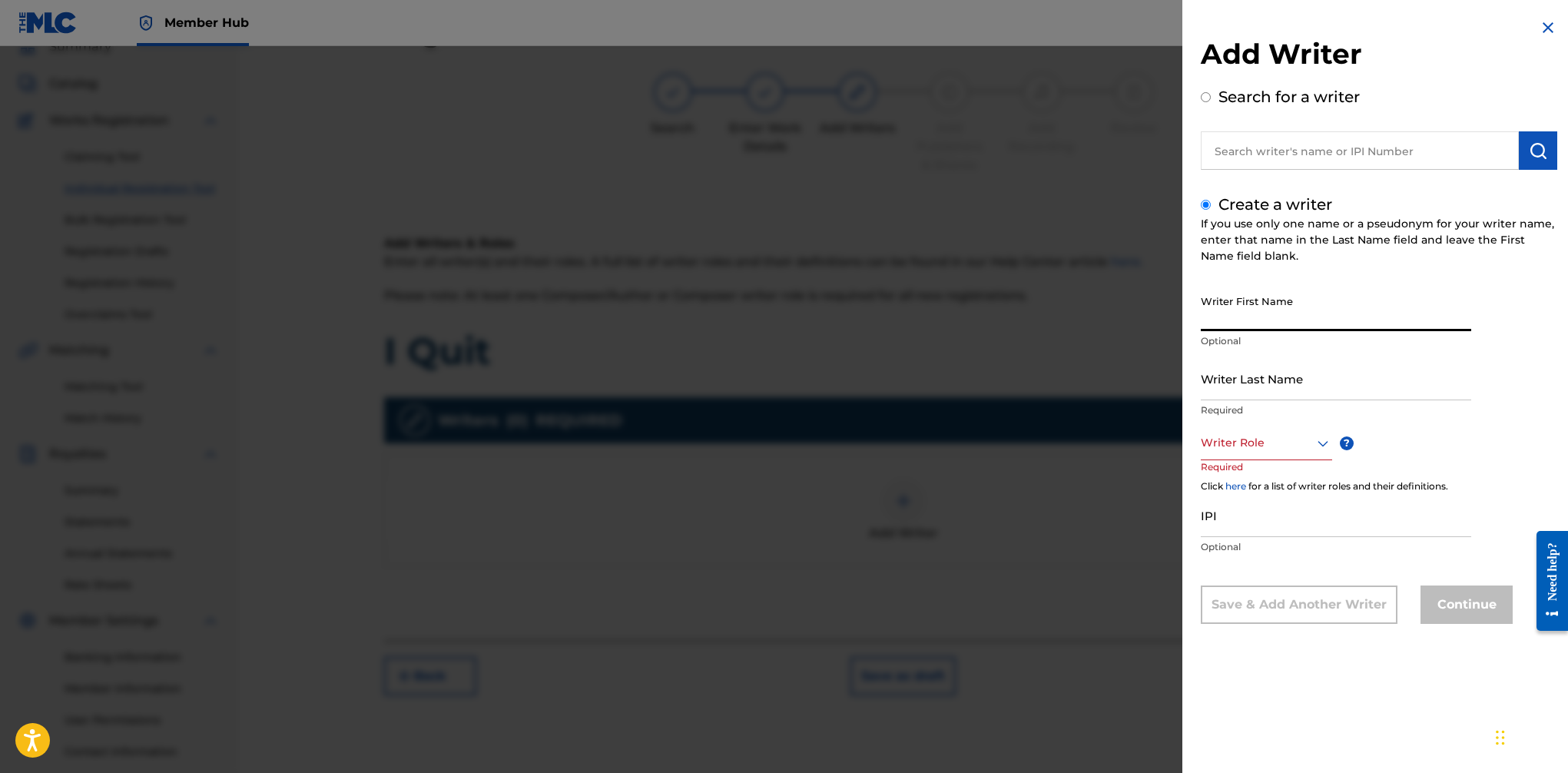
click at [1277, 318] on input "Writer First Name" at bounding box center [1337, 309] width 271 height 44
type input "Toddrick"
type input "[PERSON_NAME]"
click at [1277, 444] on div at bounding box center [1267, 443] width 131 height 19
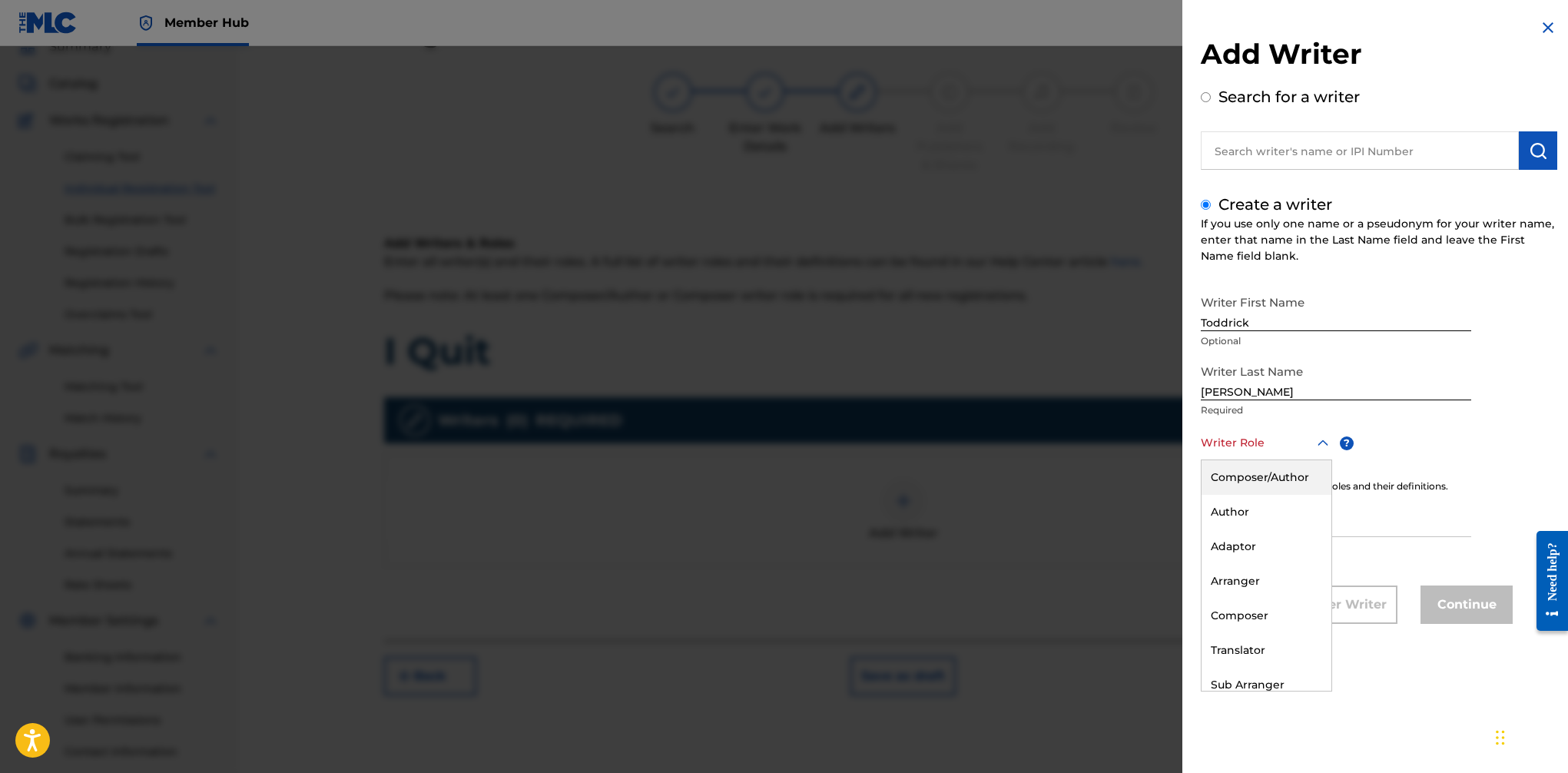
click at [1261, 485] on div "Composer/Author" at bounding box center [1267, 478] width 130 height 35
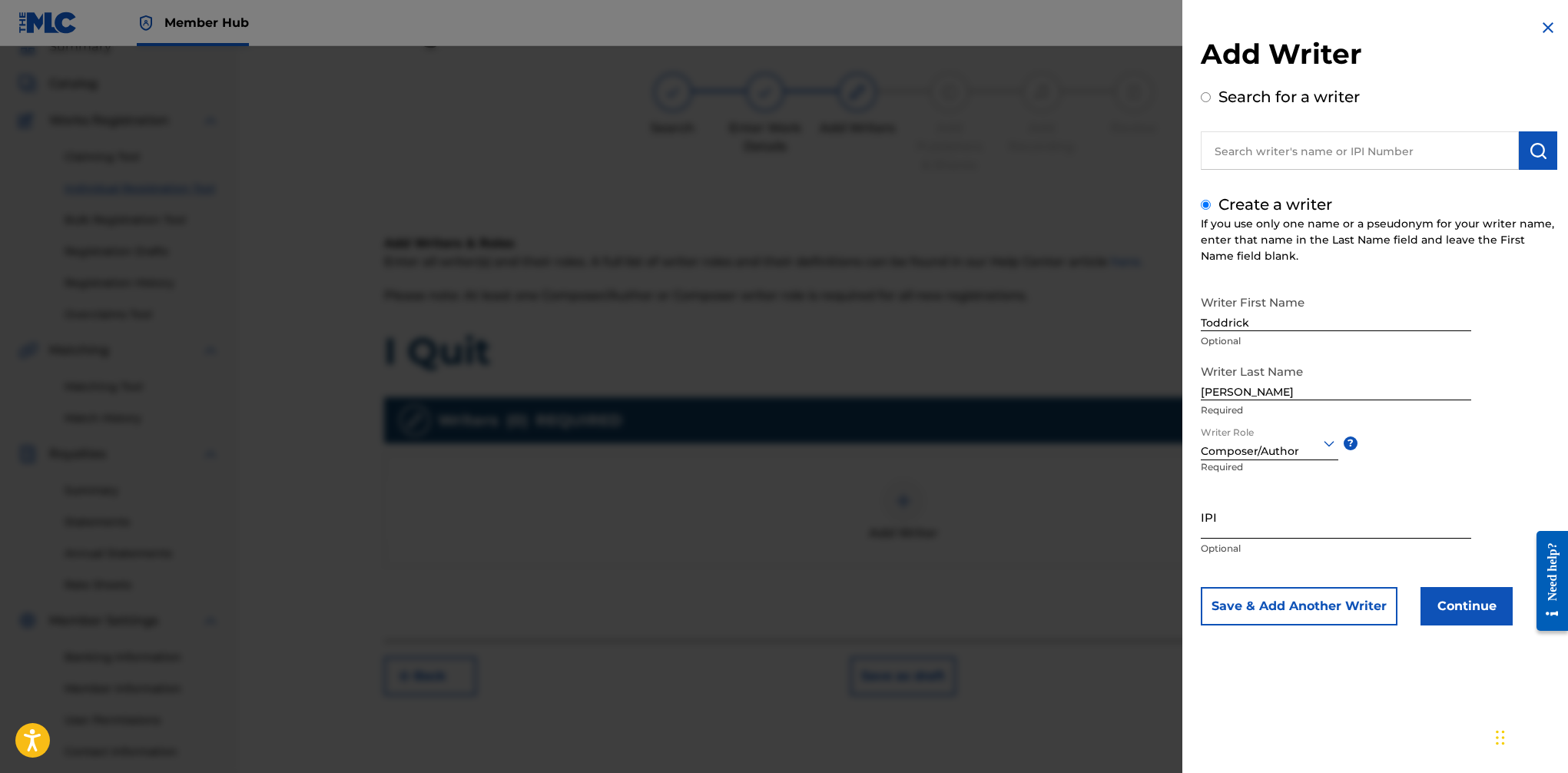
click at [1250, 526] on input "IPI" at bounding box center [1337, 516] width 271 height 44
click at [1277, 525] on input "IPI" at bounding box center [1337, 516] width 271 height 44
paste input "00623546651"
click at [1216, 531] on input "00623546651" at bounding box center [1337, 516] width 271 height 44
type input "0623546651"
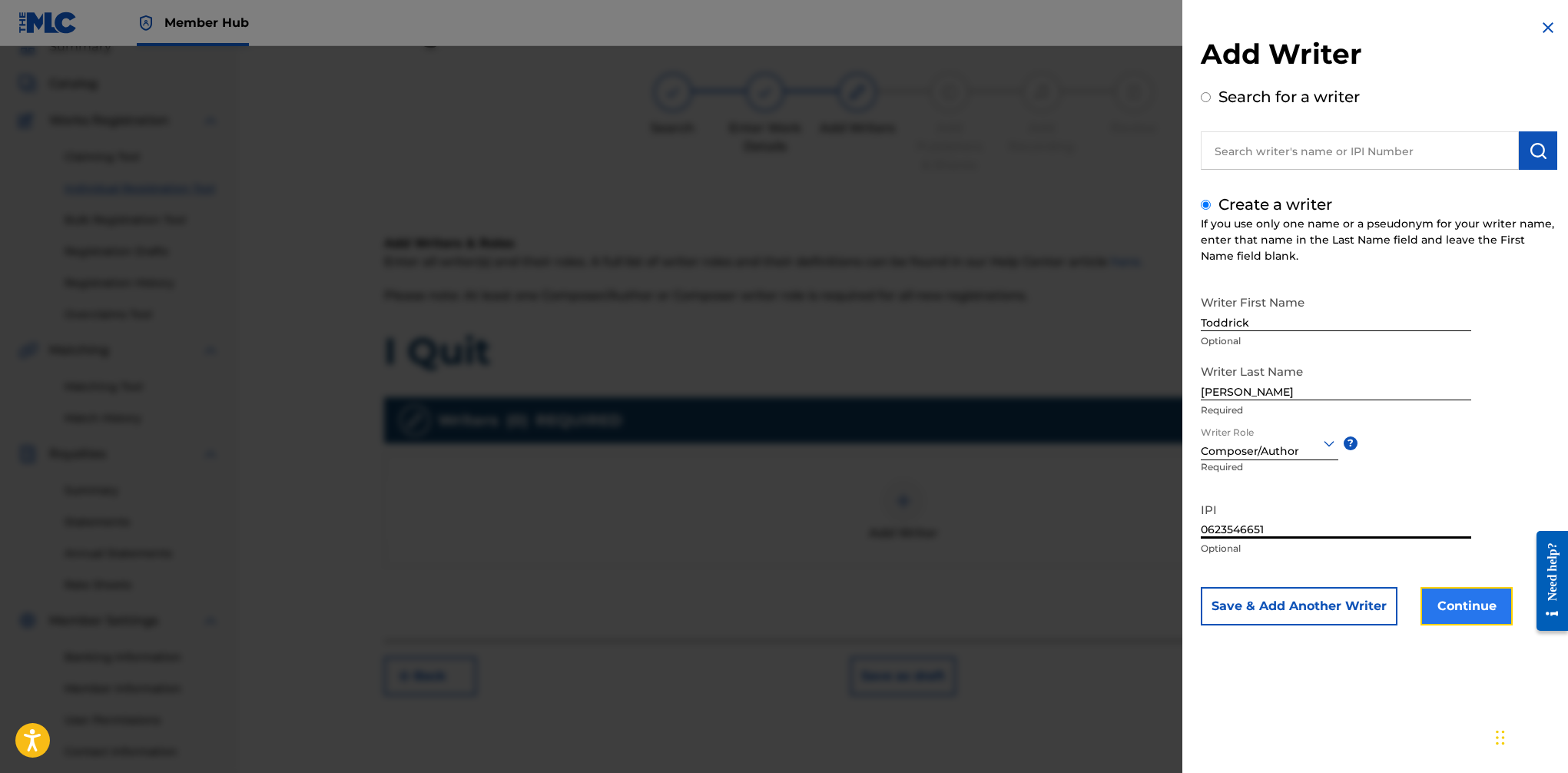
click at [1277, 608] on button "Continue" at bounding box center [1466, 606] width 92 height 38
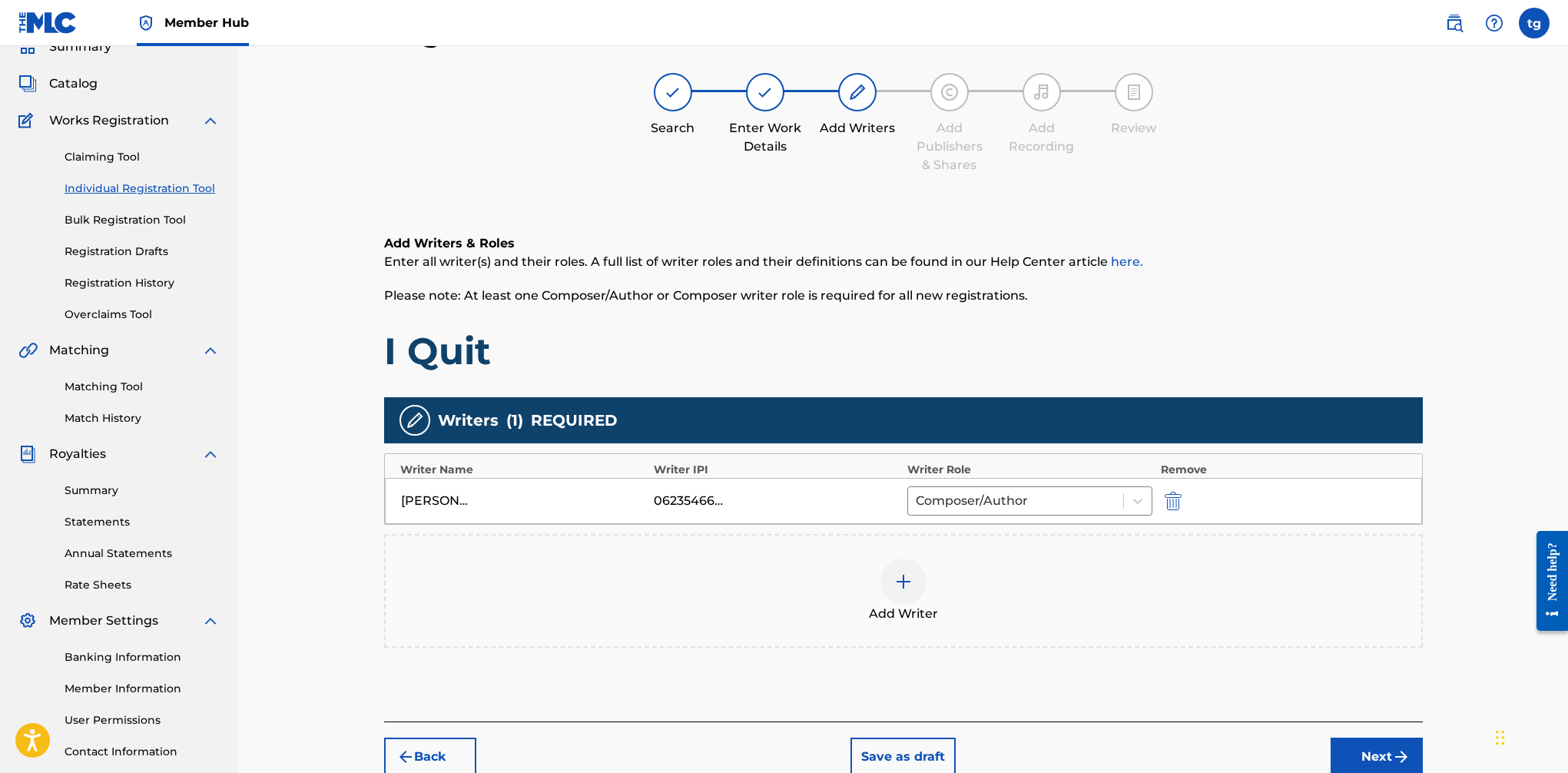
scroll to position [65, 0]
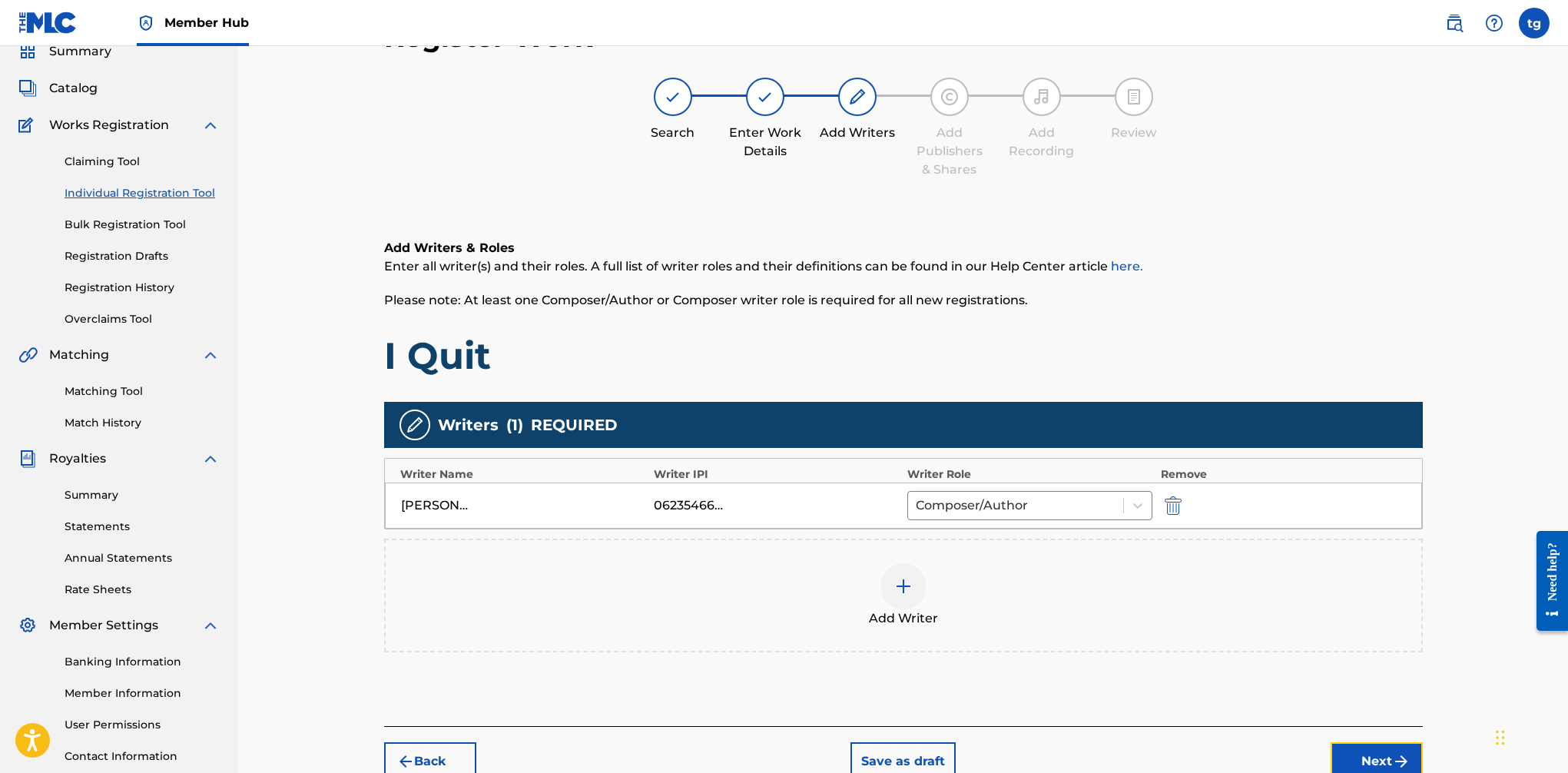
click at [1277, 752] on button "Next" at bounding box center [1377, 761] width 92 height 38
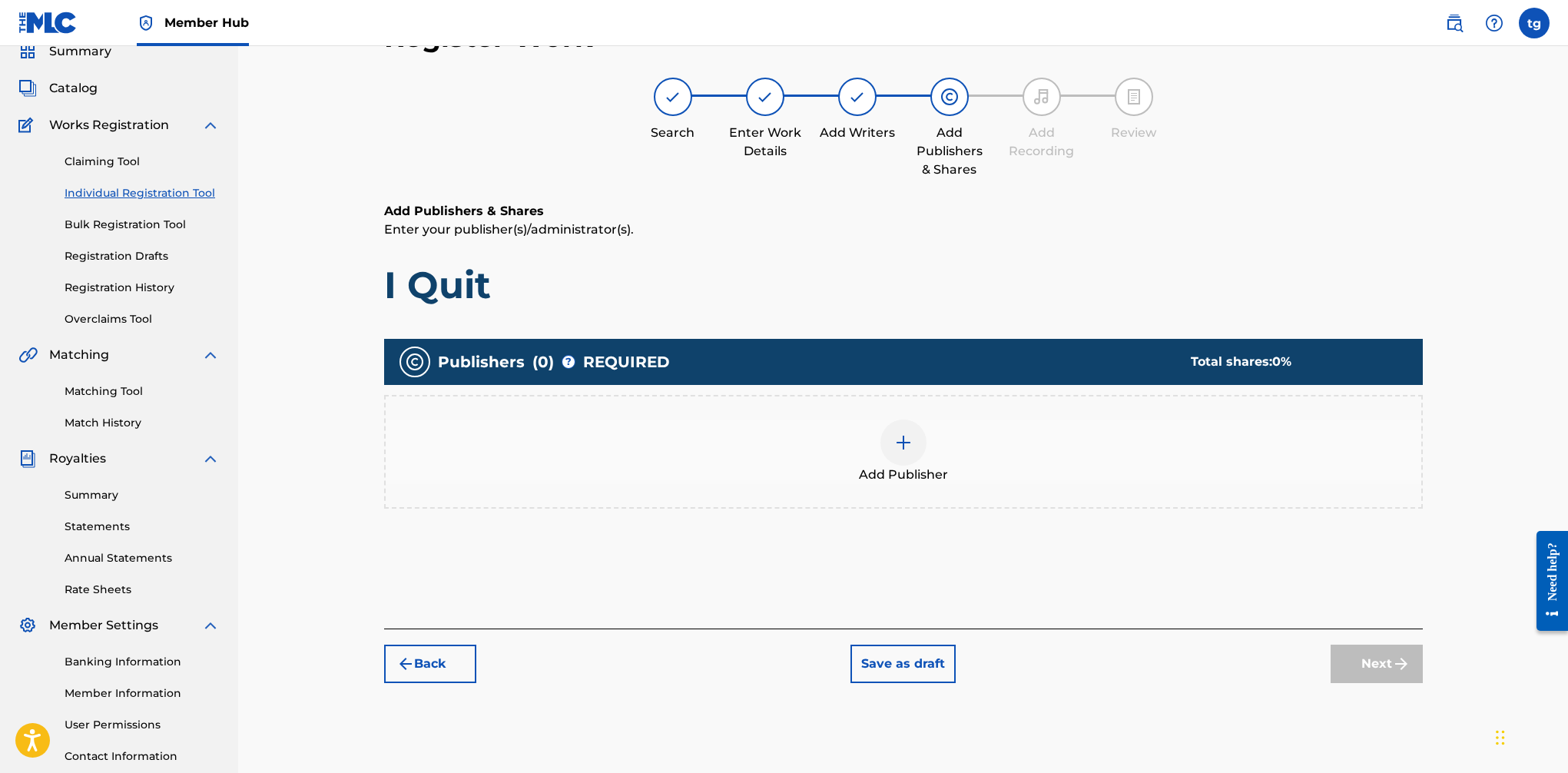
scroll to position [69, 0]
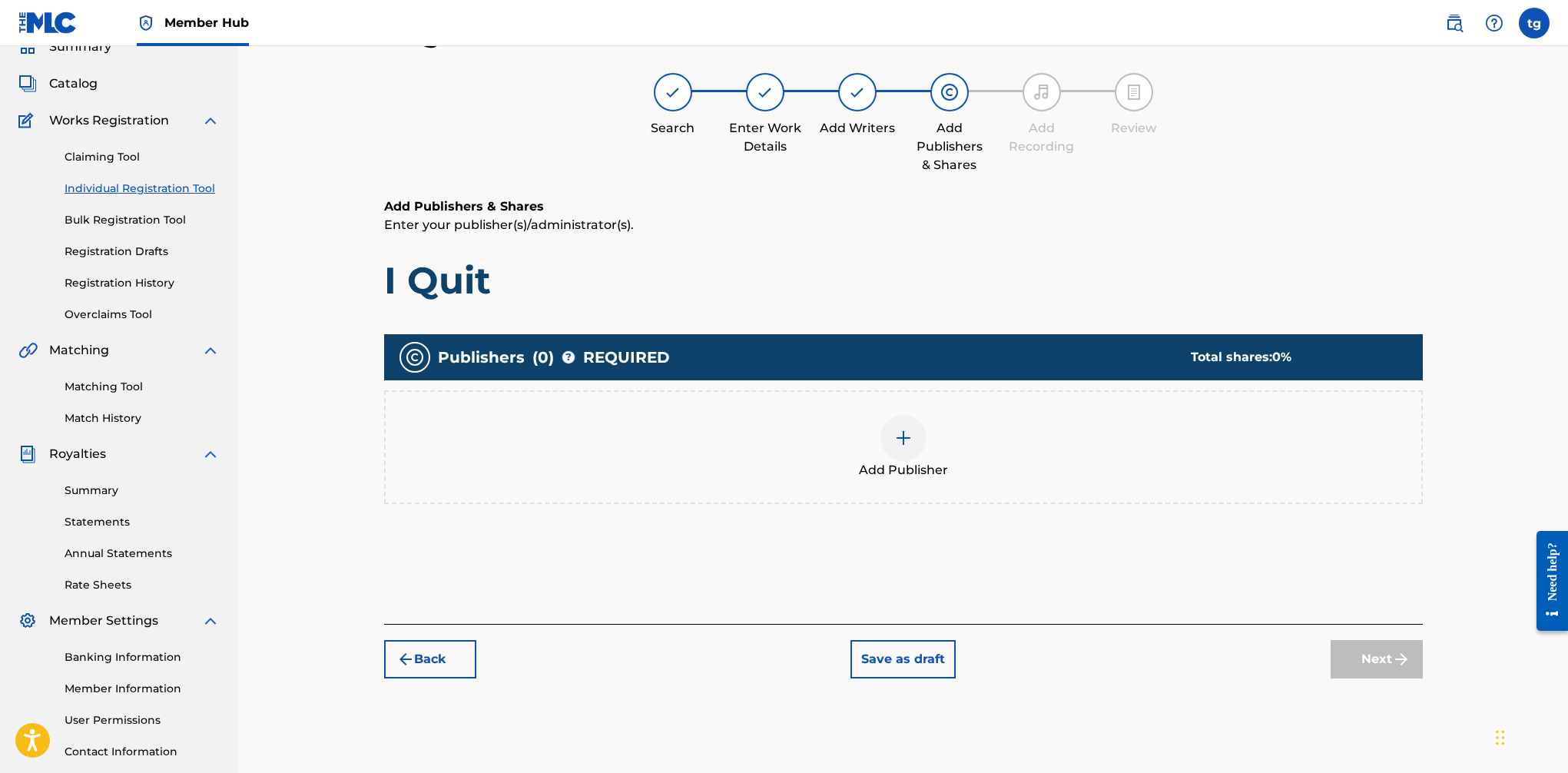
click at [897, 441] on img at bounding box center [904, 438] width 18 height 18
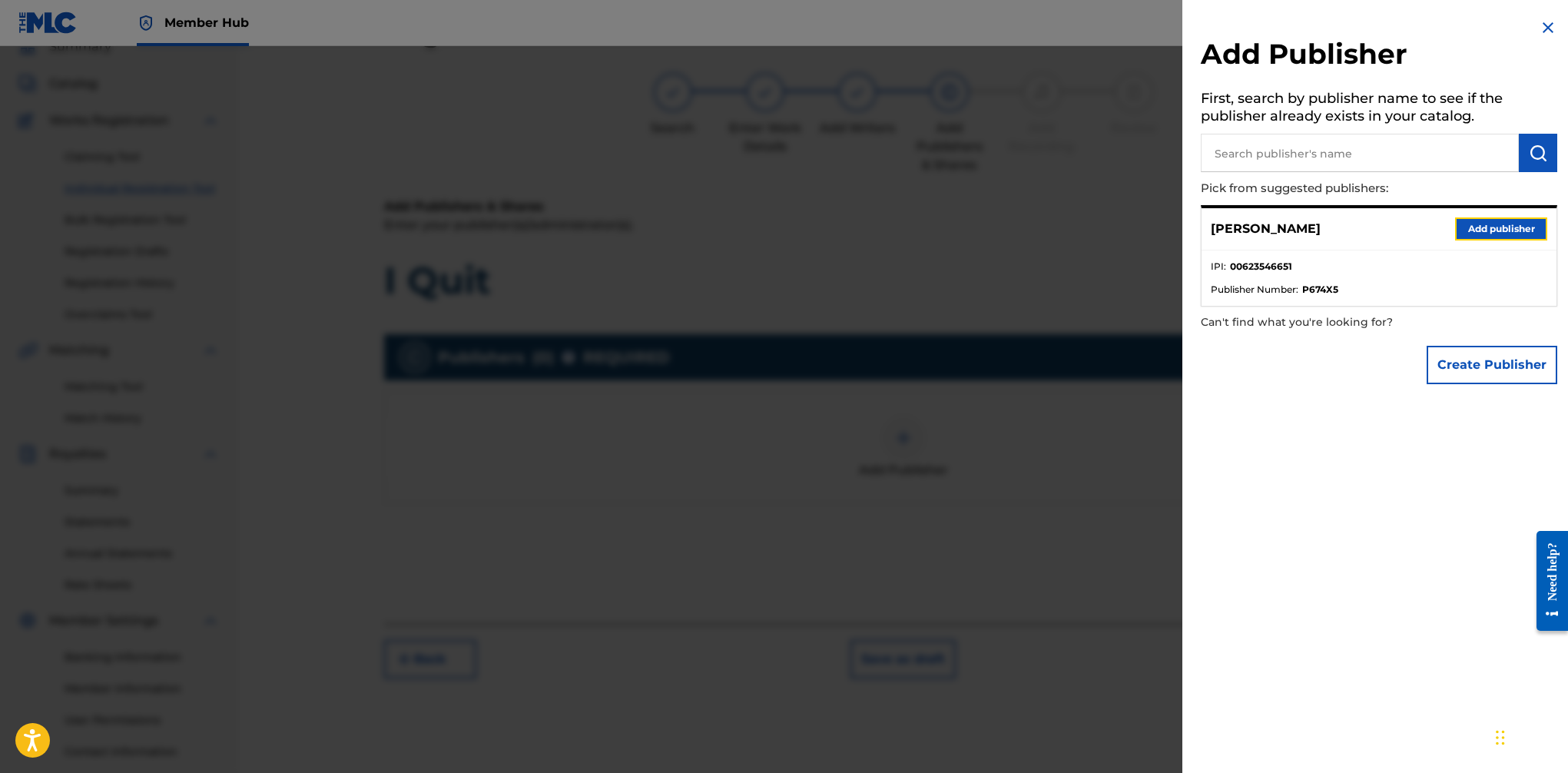
click at [1277, 226] on button "Add publisher" at bounding box center [1501, 229] width 92 height 23
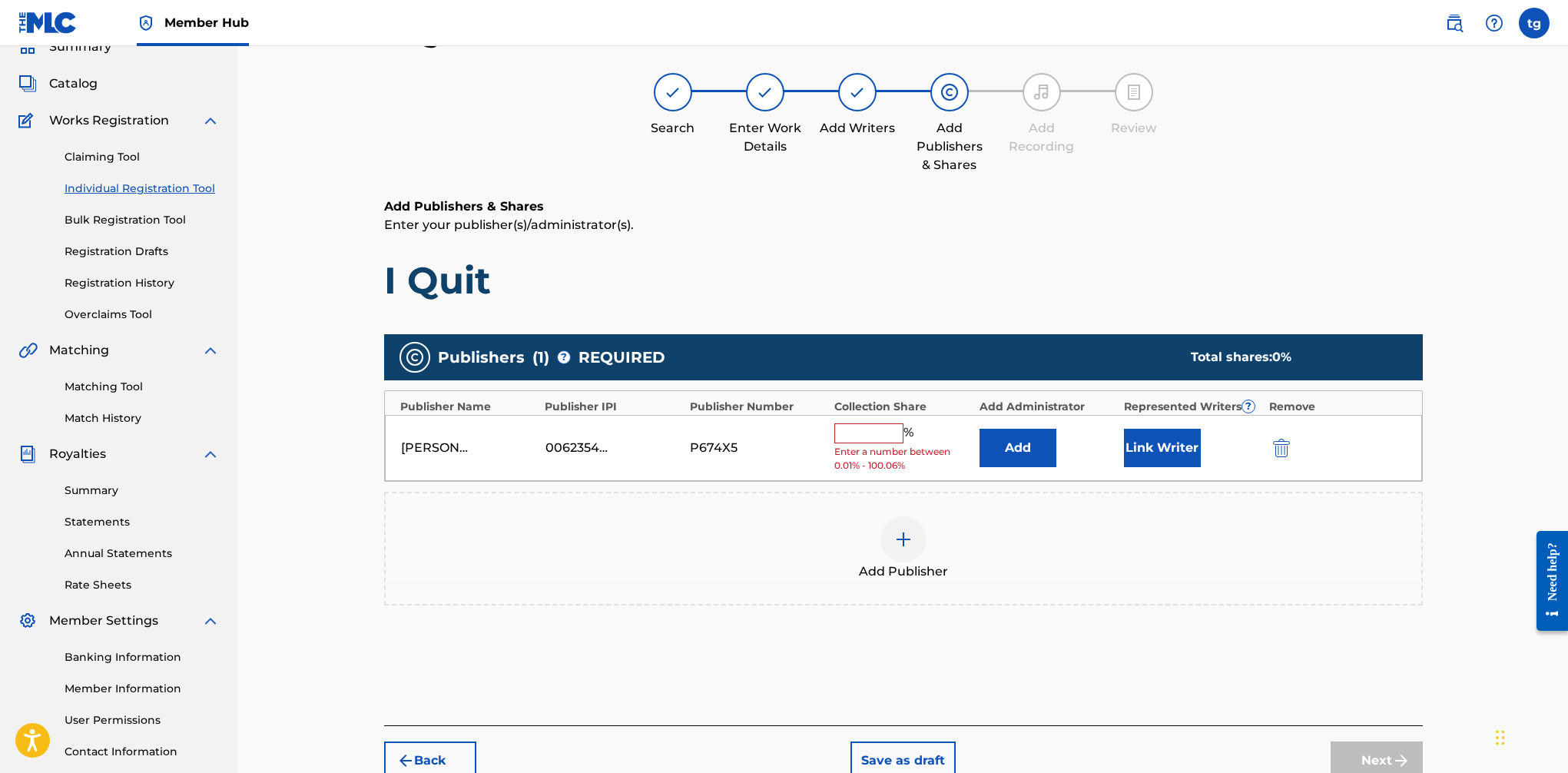
click at [865, 428] on input "text" at bounding box center [869, 434] width 69 height 20
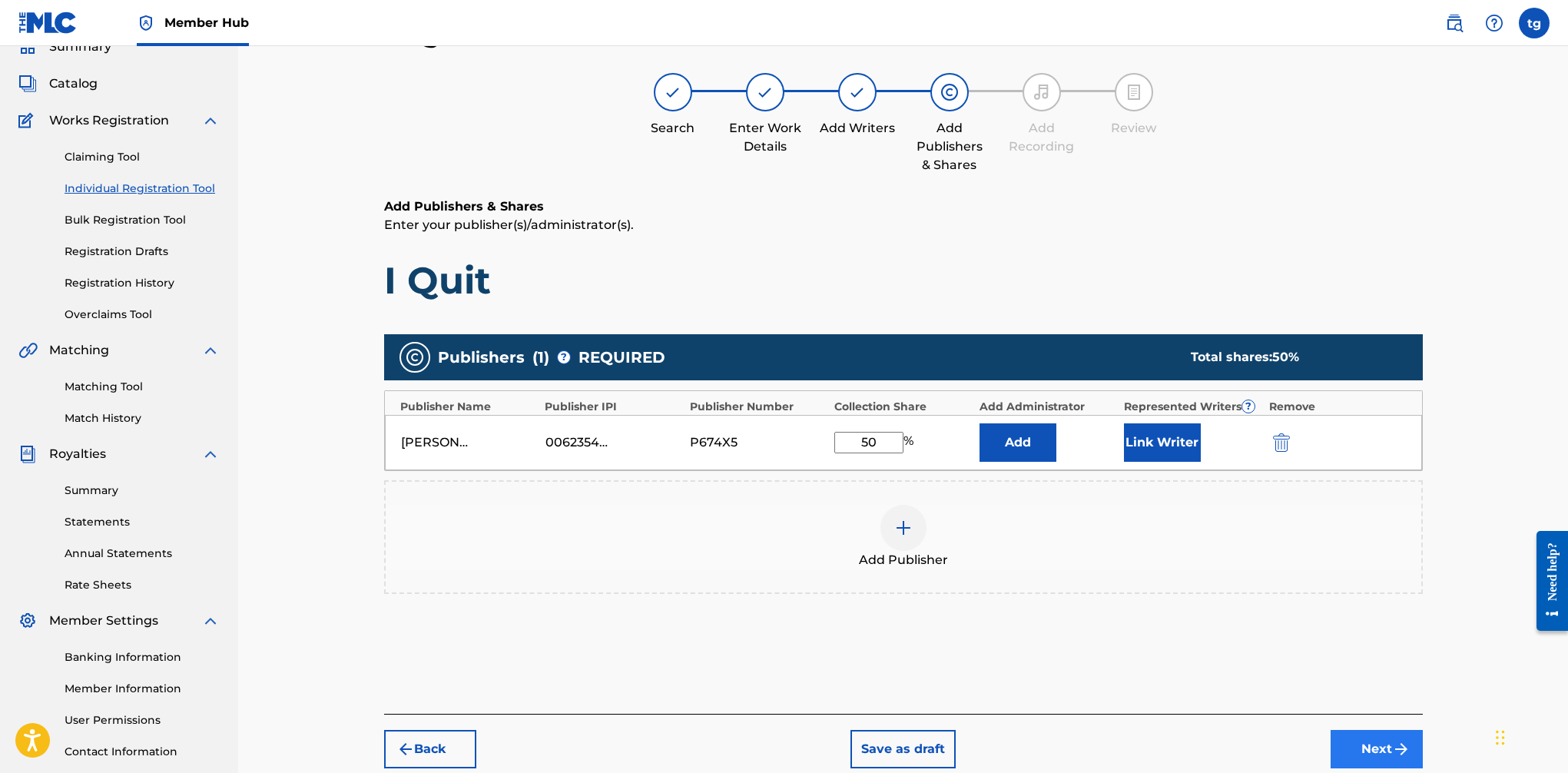
type input "50"
drag, startPoint x: 1380, startPoint y: 756, endPoint x: 1389, endPoint y: 711, distance: 45.9
click at [1277, 756] on button "Next" at bounding box center [1377, 749] width 92 height 38
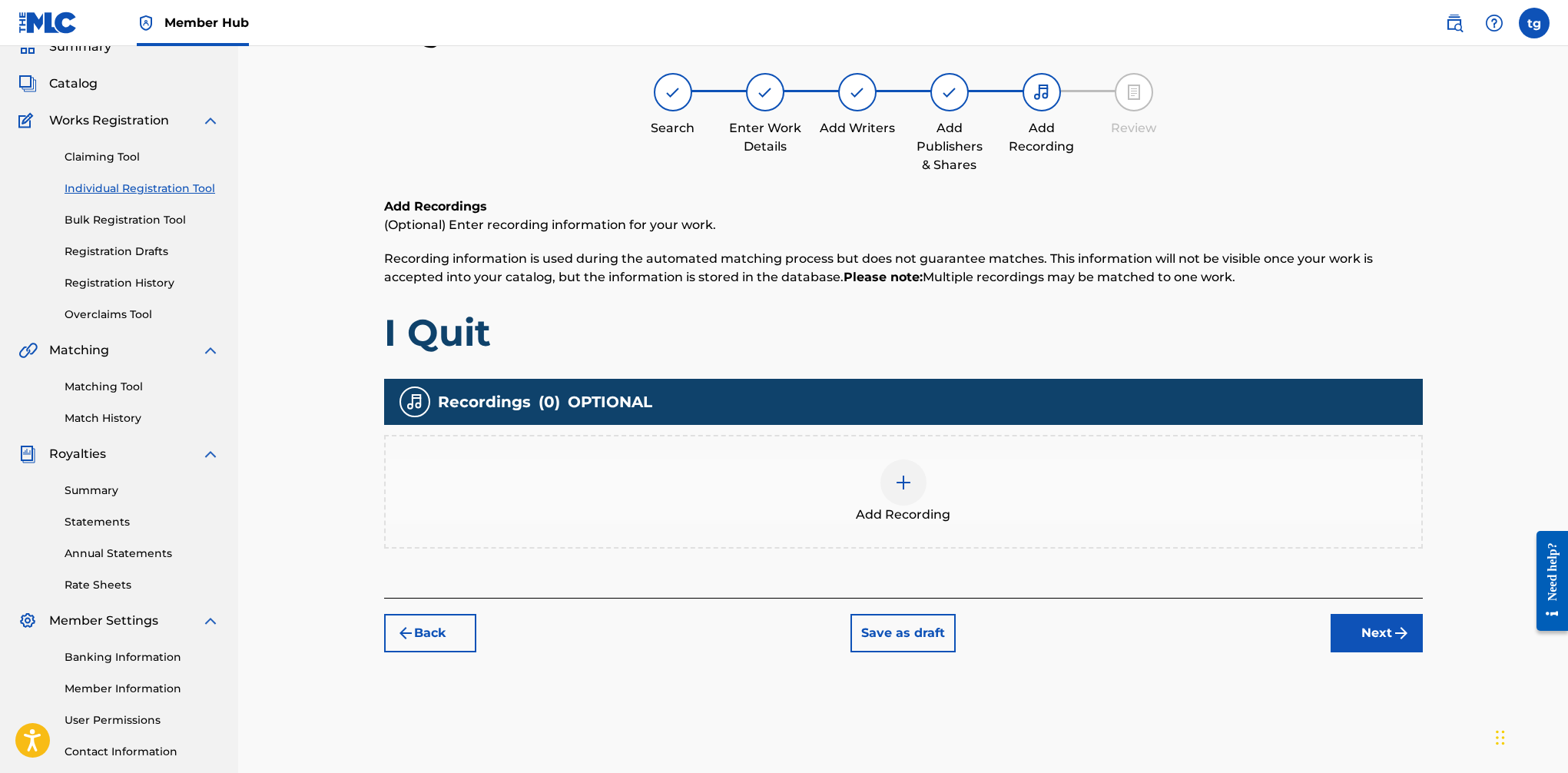
click at [898, 482] on img at bounding box center [904, 482] width 18 height 18
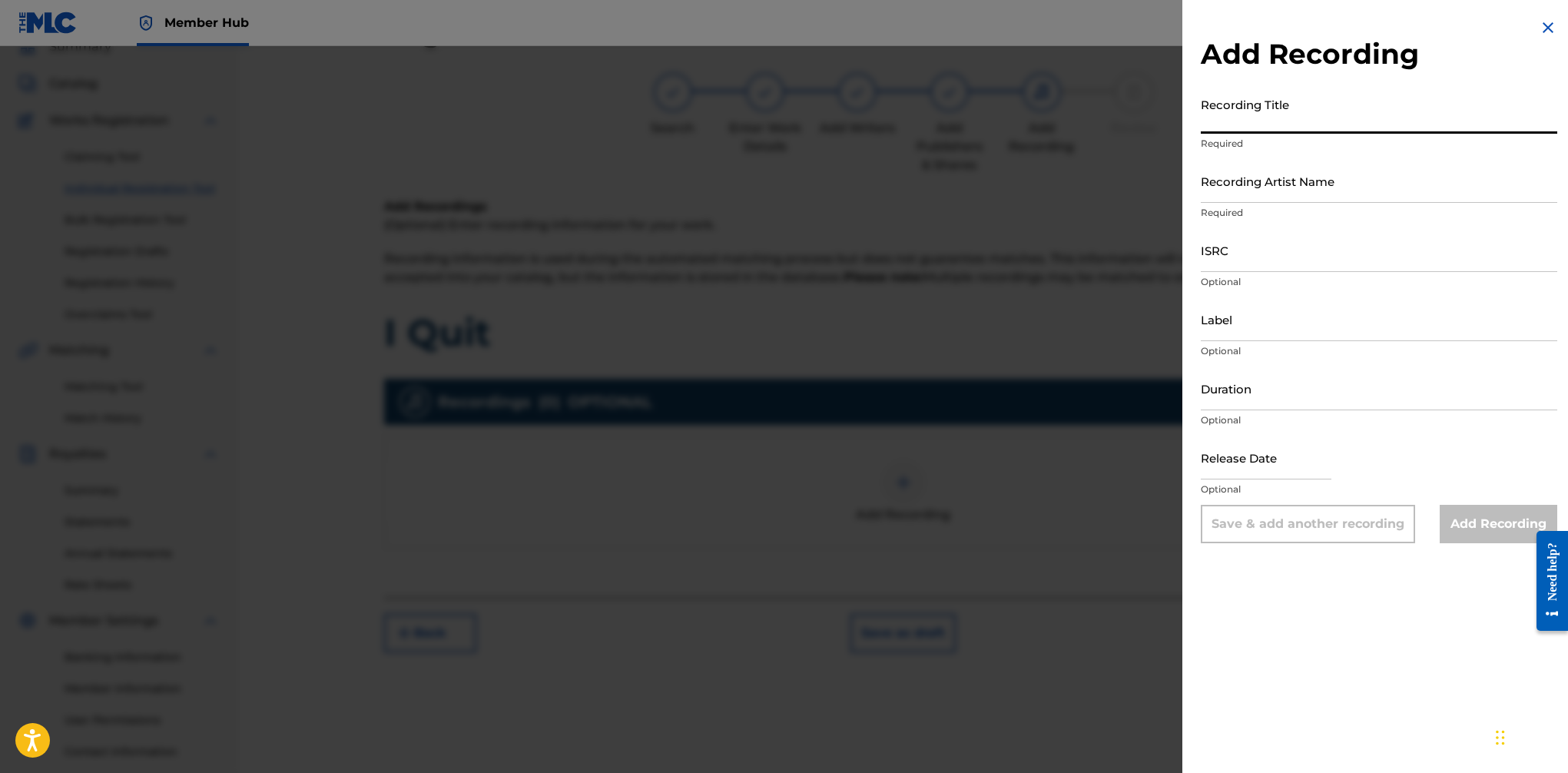
click at [1245, 119] on input "Recording Title" at bounding box center [1380, 112] width 357 height 44
click at [1241, 118] on input "Recording Title" at bounding box center [1380, 112] width 357 height 44
type input "I Quit"
click at [1277, 188] on input "Recording Artist Name" at bounding box center [1380, 181] width 357 height 44
type input "L-T Terror"
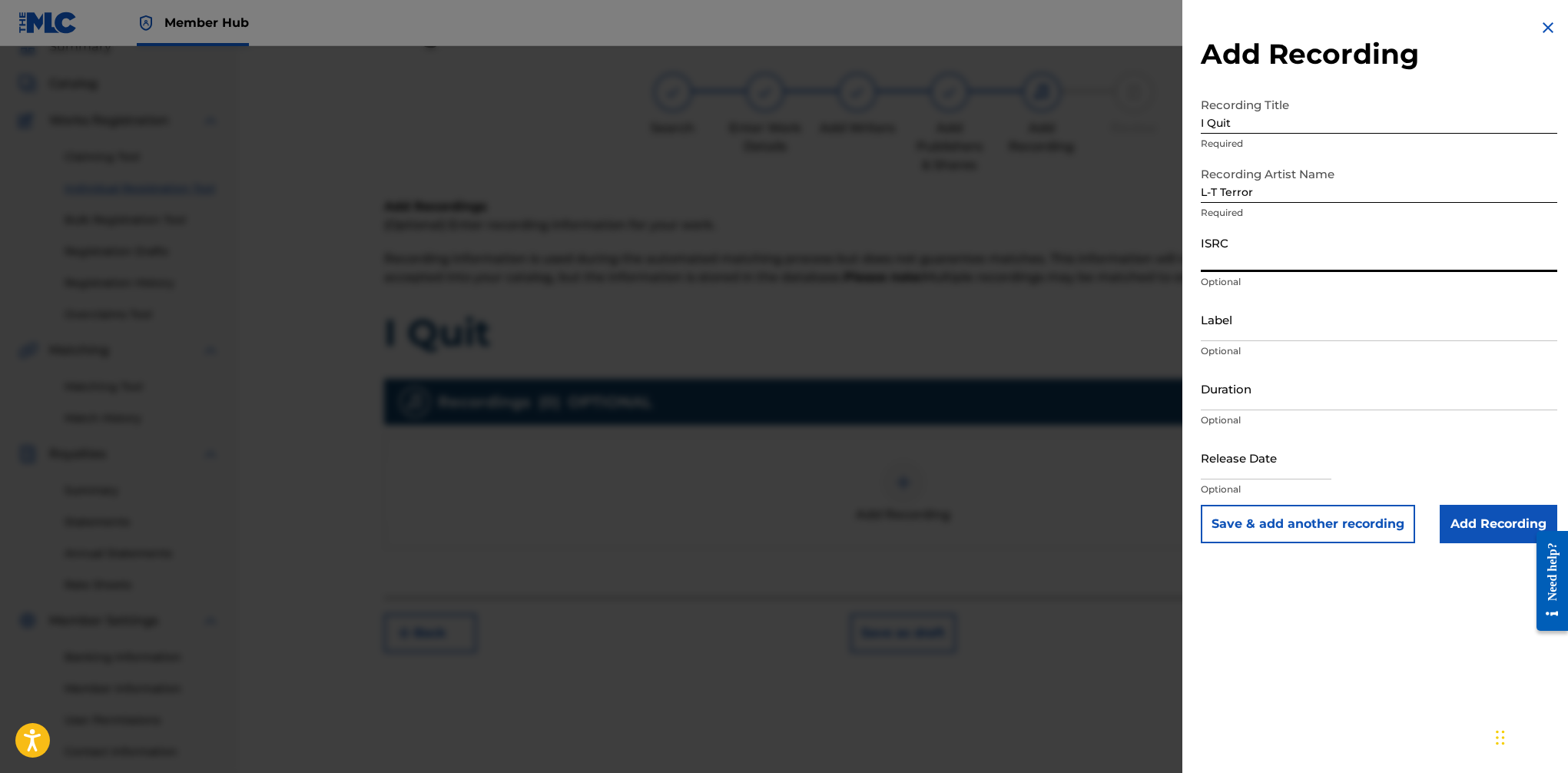
click at [1277, 252] on input "ISRC" at bounding box center [1380, 250] width 357 height 44
paste input "QZWFE2416095"
type input "QZWFE2416095"
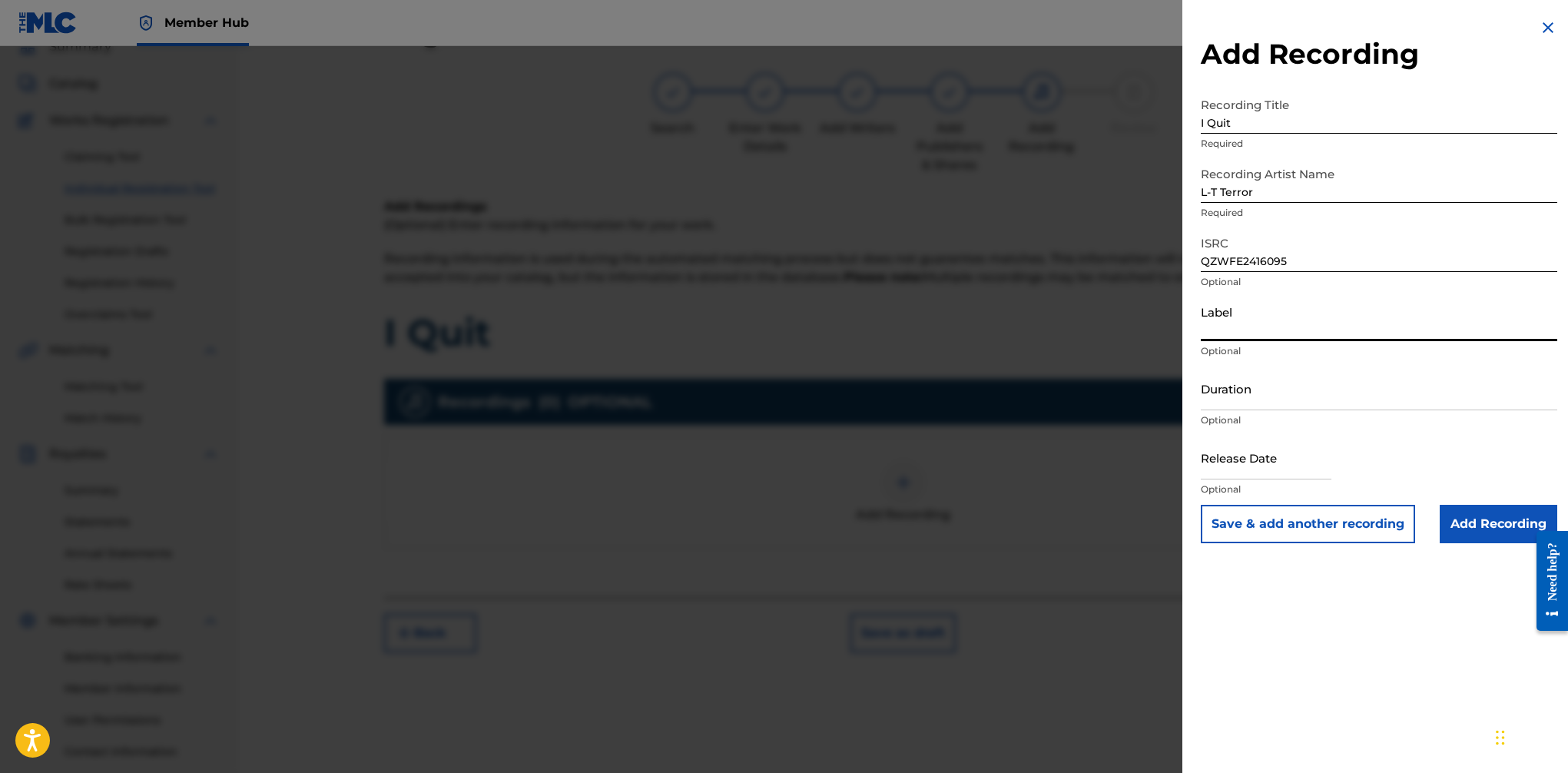
click at [1277, 330] on input "Label" at bounding box center [1380, 319] width 357 height 44
type input "PrettyNotSure LLC/Thug Gentlemen LLC"
click at [1277, 406] on input "Duration" at bounding box center [1380, 388] width 357 height 44
type input "03:20"
click at [1277, 465] on input "text" at bounding box center [1267, 458] width 131 height 44
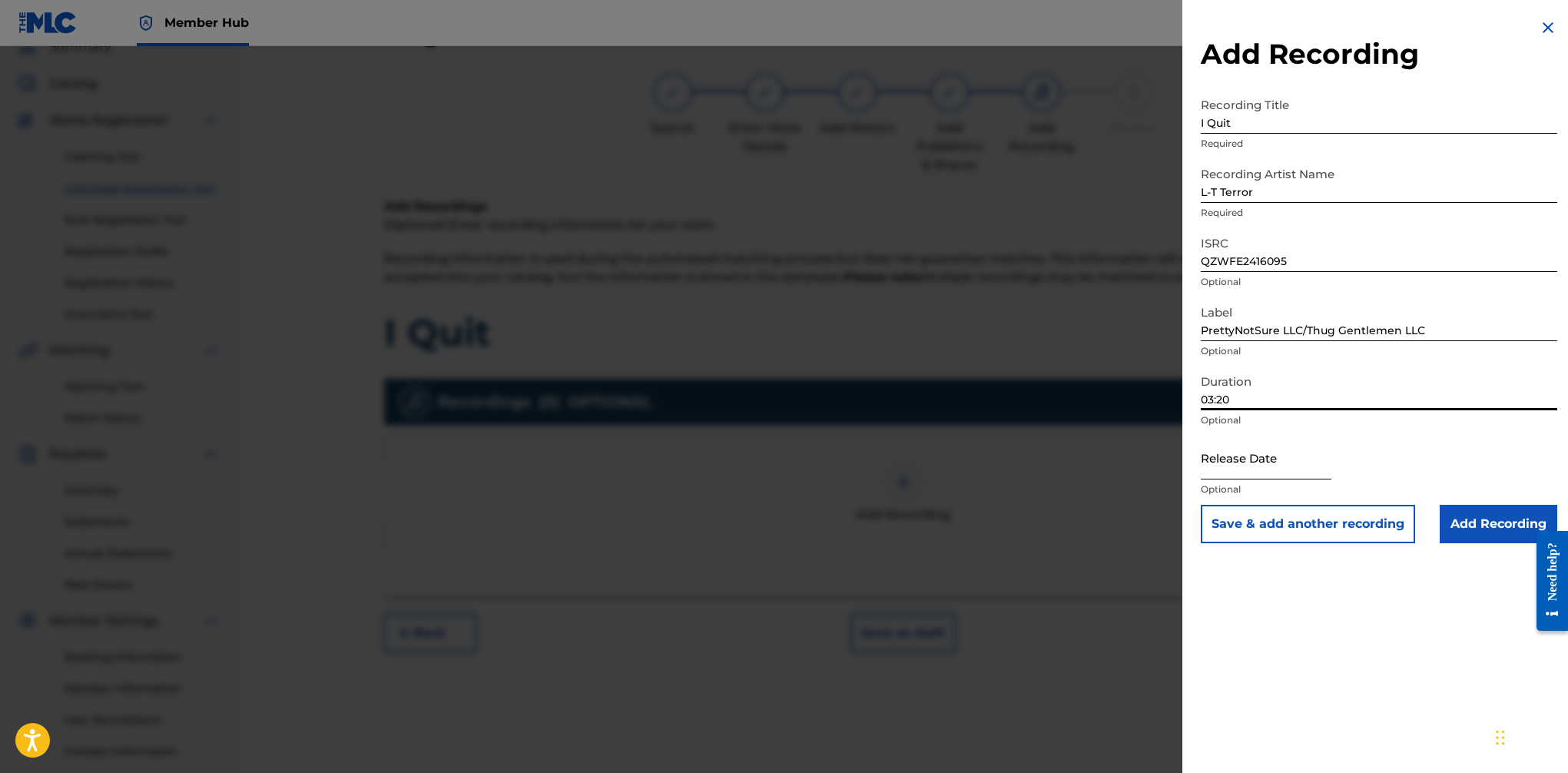
select select "8"
select select "2025"
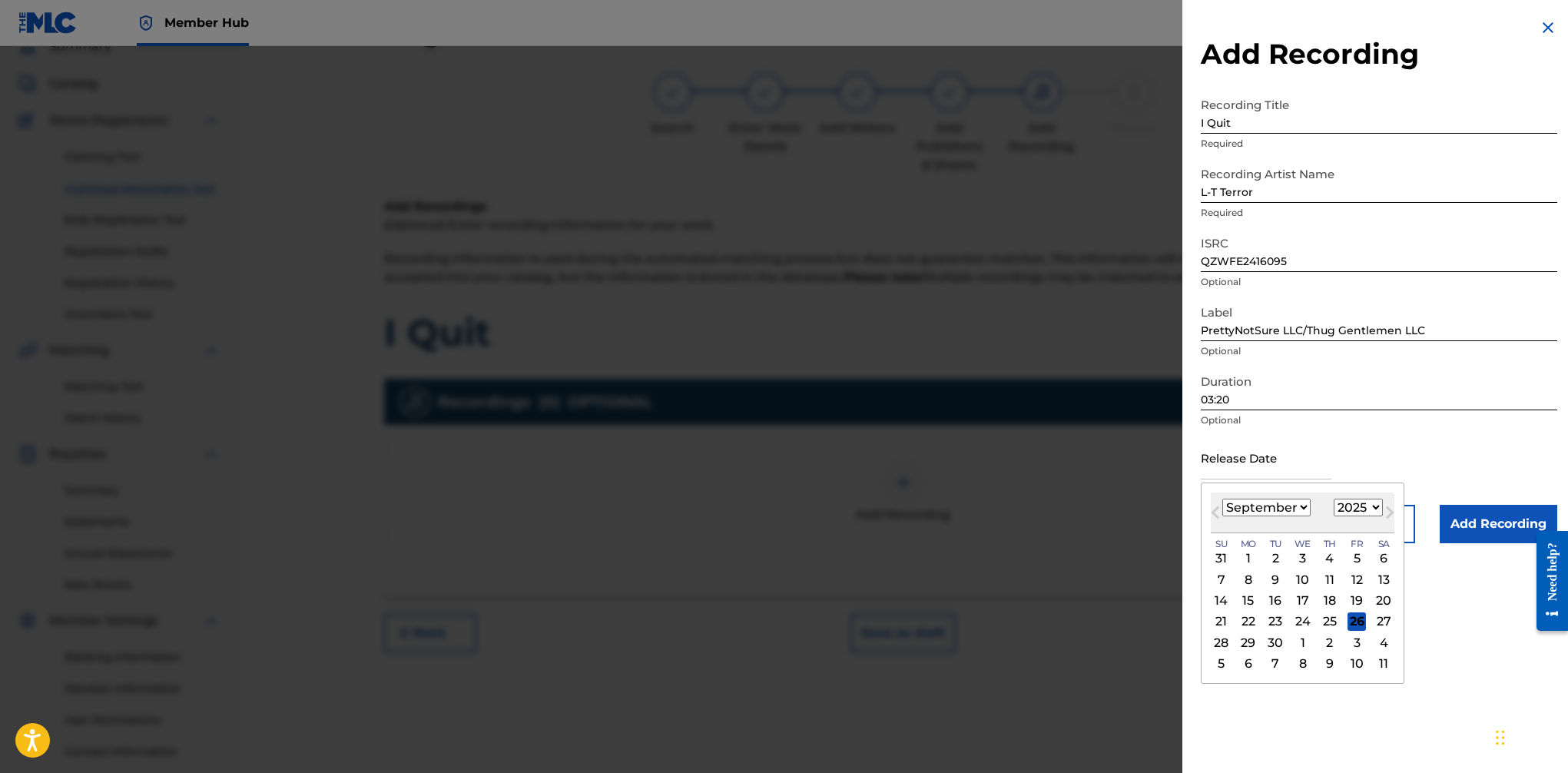
click at [1264, 503] on select "January February March April May June July August September October November De…" at bounding box center [1267, 507] width 88 height 18
select select "9"
click at [1223, 498] on select "January February March April May June July August September October November De…" at bounding box center [1267, 507] width 88 height 18
click at [1277, 509] on select "1899 1900 1901 1902 1903 1904 1905 1906 1907 1908 1909 1910 1911 1912 1913 1914…" at bounding box center [1359, 507] width 49 height 18
select select "2024"
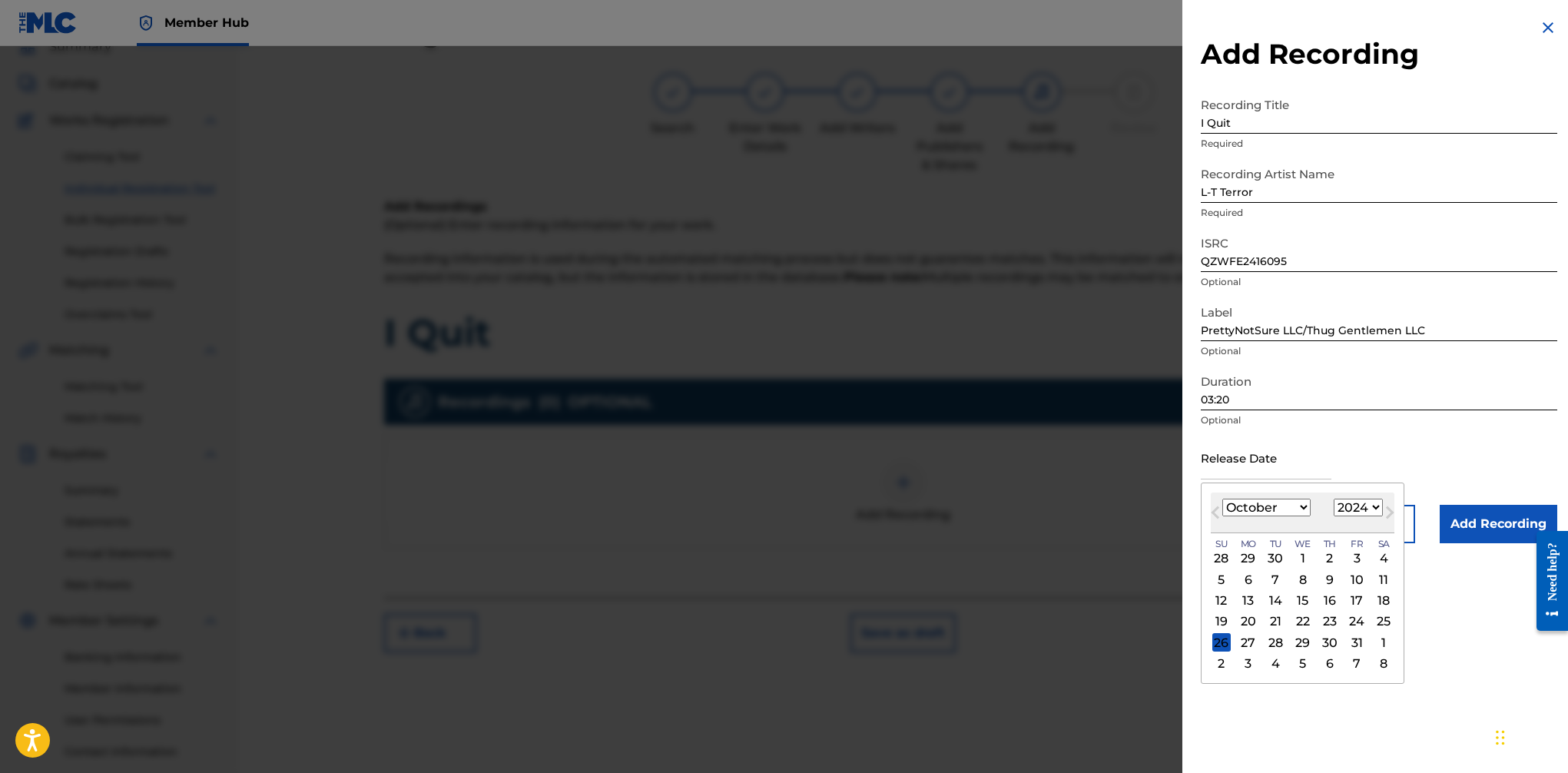
click at [1277, 498] on select "1899 1900 1901 1902 1903 1904 1905 1906 1907 1908 1909 1910 1911 1912 1913 1914…" at bounding box center [1359, 507] width 49 height 18
click at [1277, 559] on div "3" at bounding box center [1330, 558] width 18 height 18
type input "[DATE]"
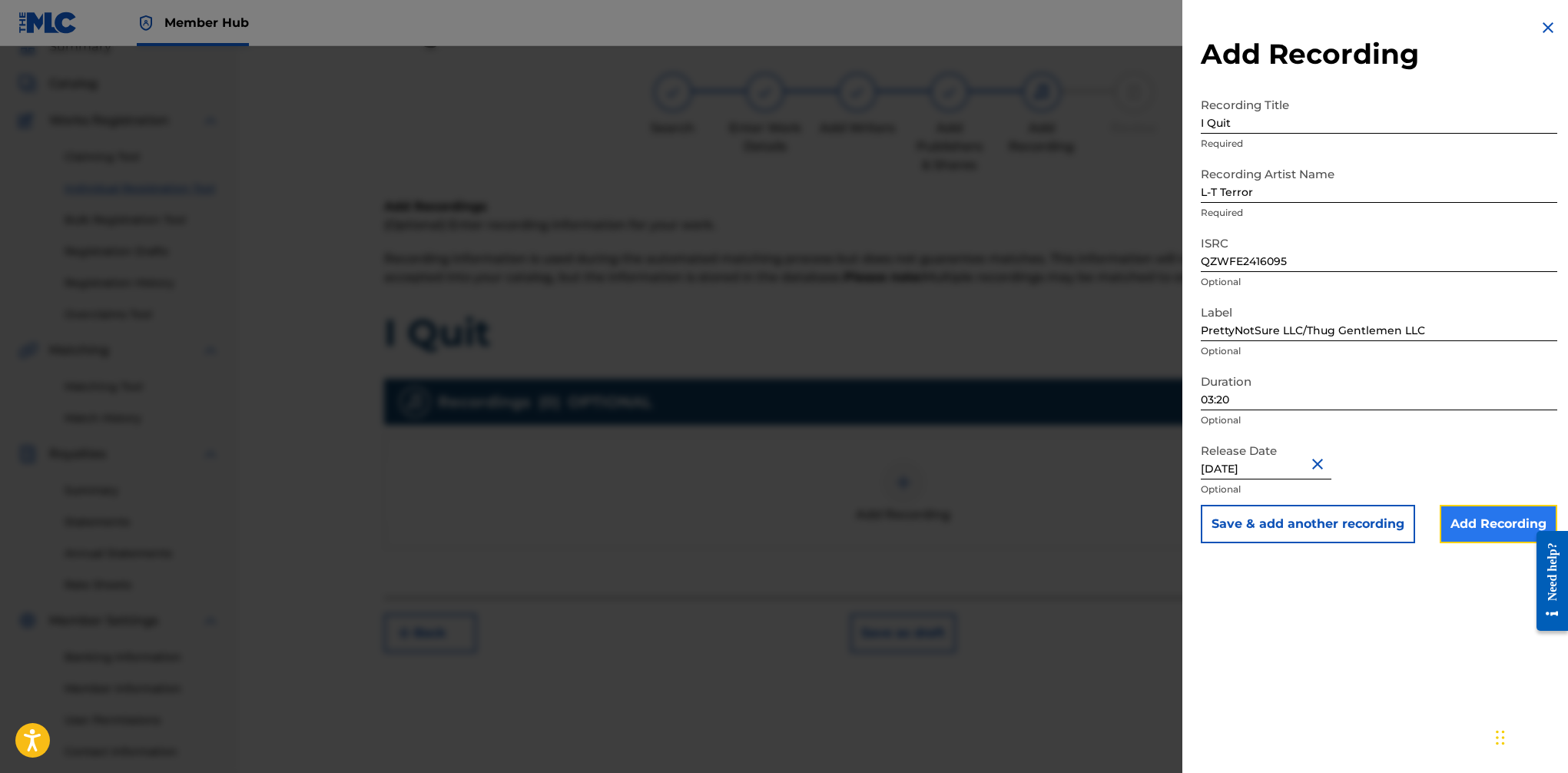
click at [1277, 519] on input "Add Recording" at bounding box center [1498, 524] width 118 height 38
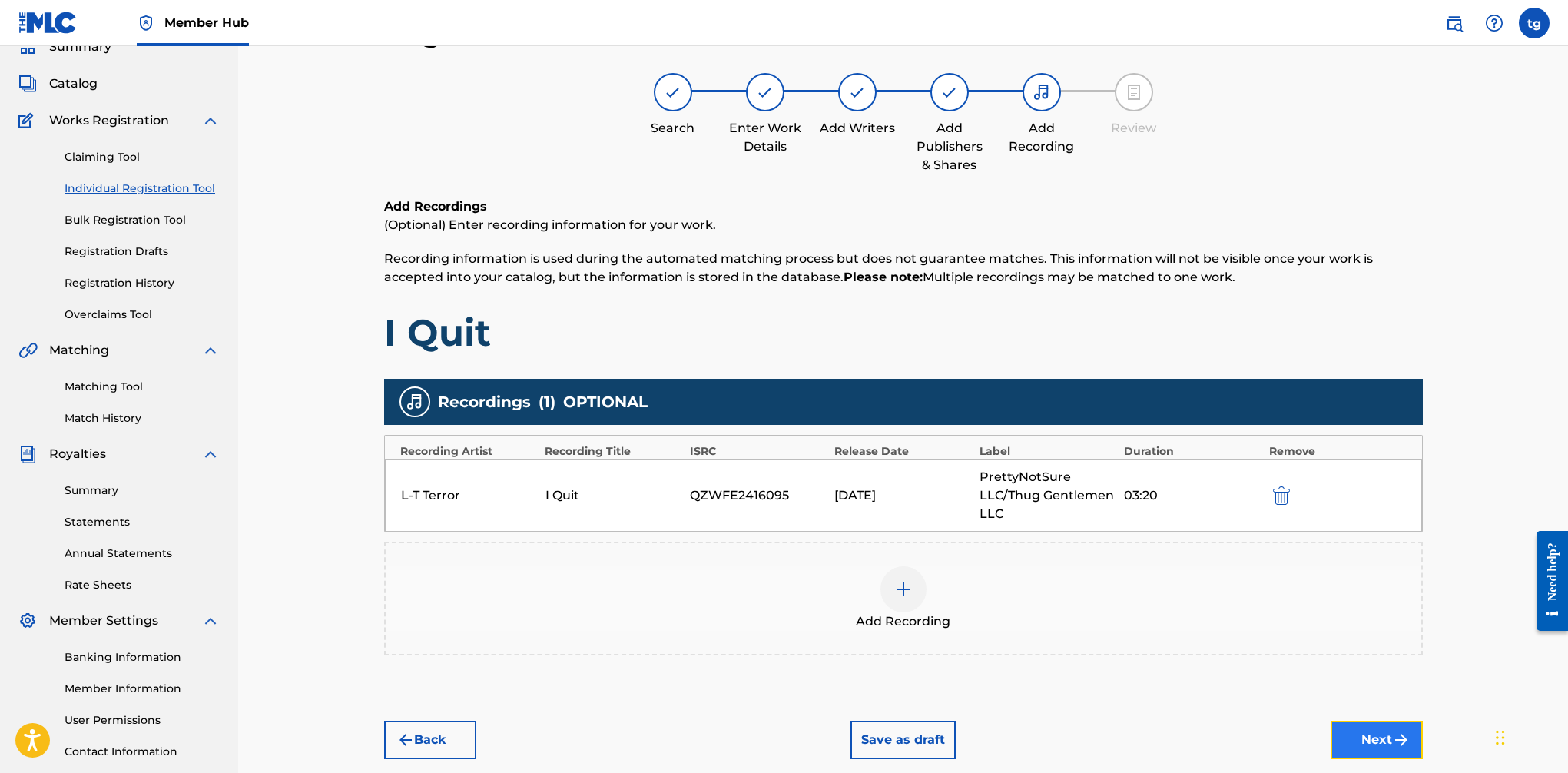
click at [1277, 732] on button "Next" at bounding box center [1377, 740] width 92 height 38
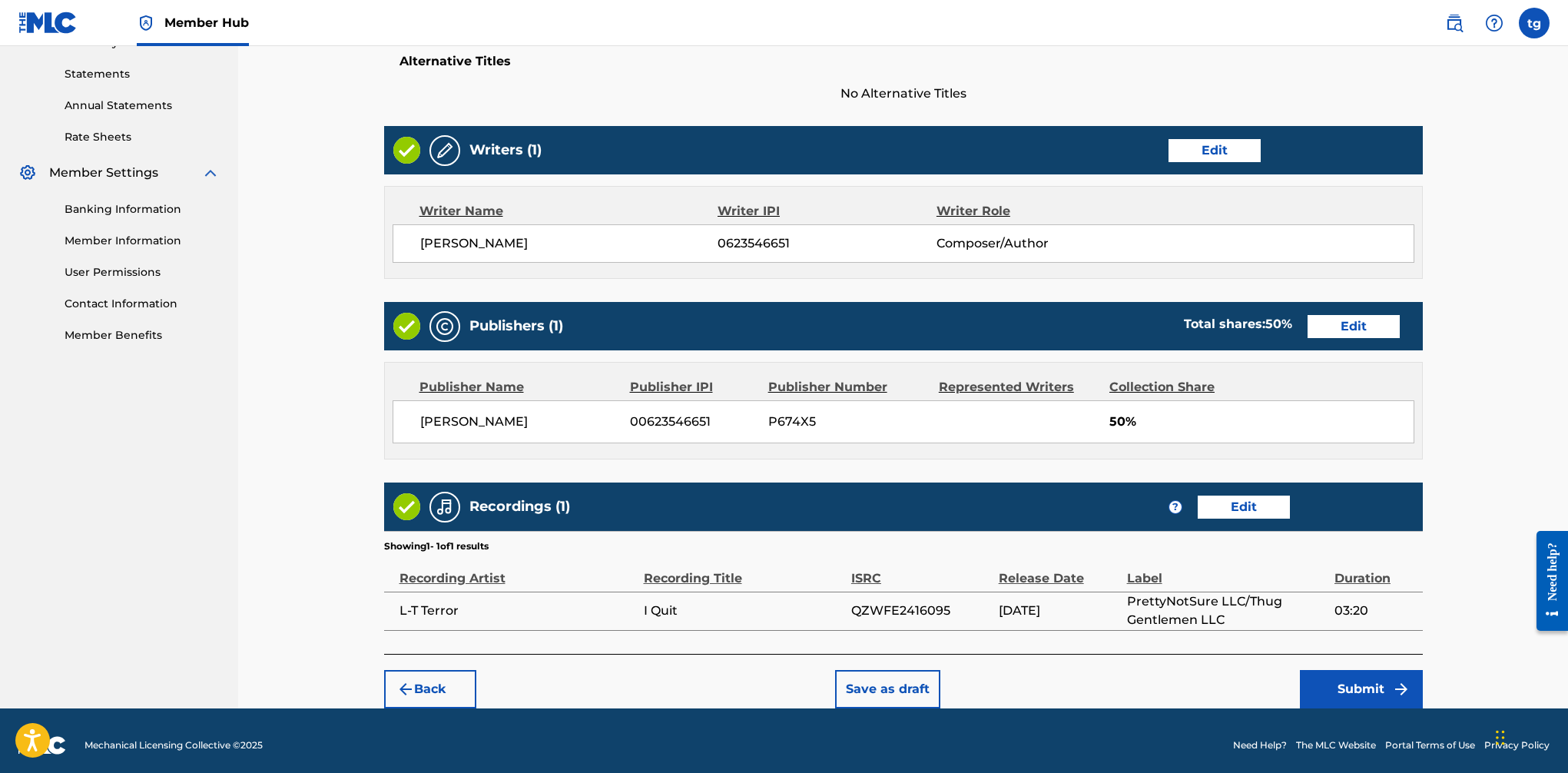
scroll to position [525, 0]
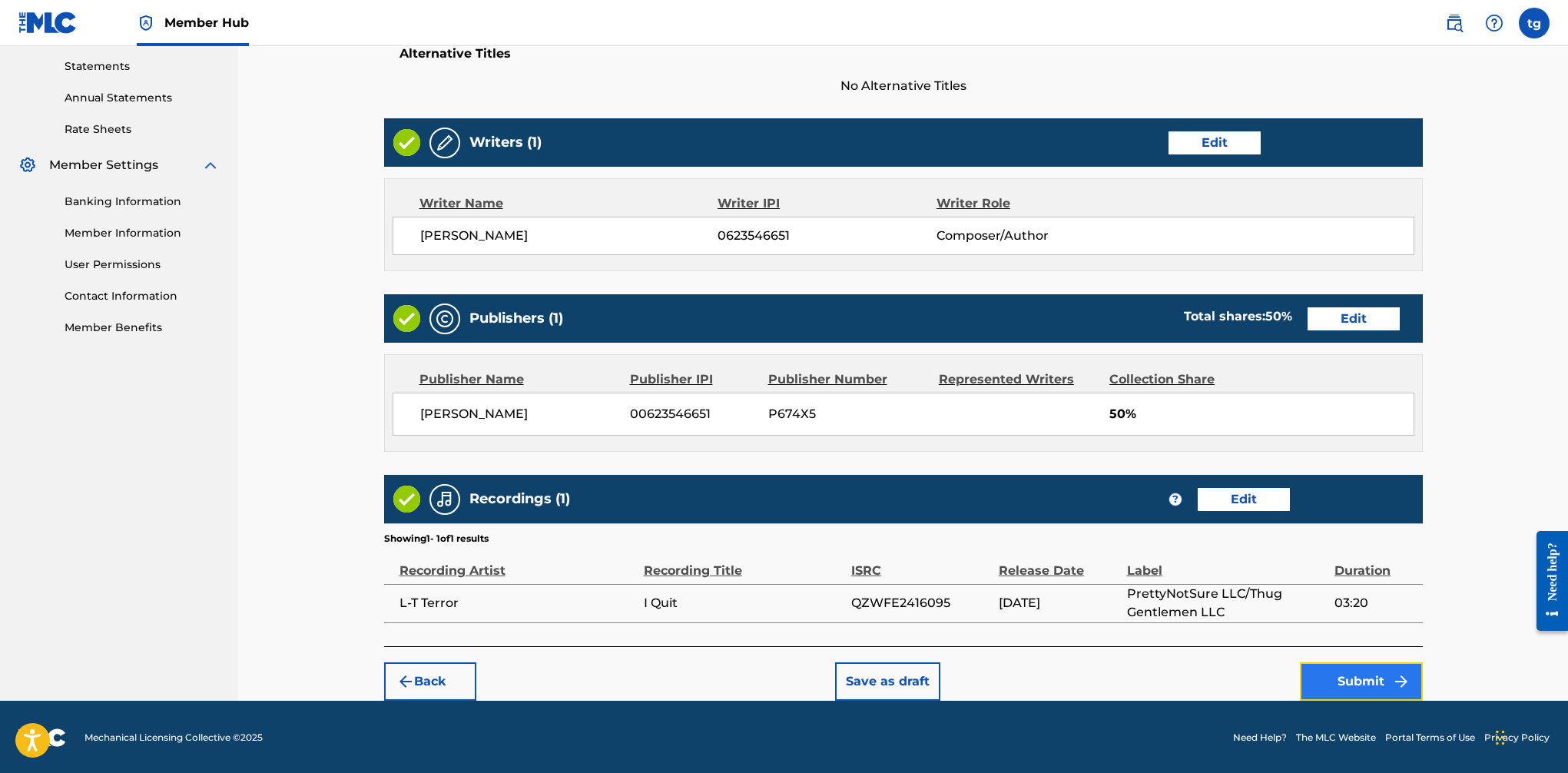
click at [1277, 681] on button "Submit" at bounding box center [1362, 681] width 123 height 38
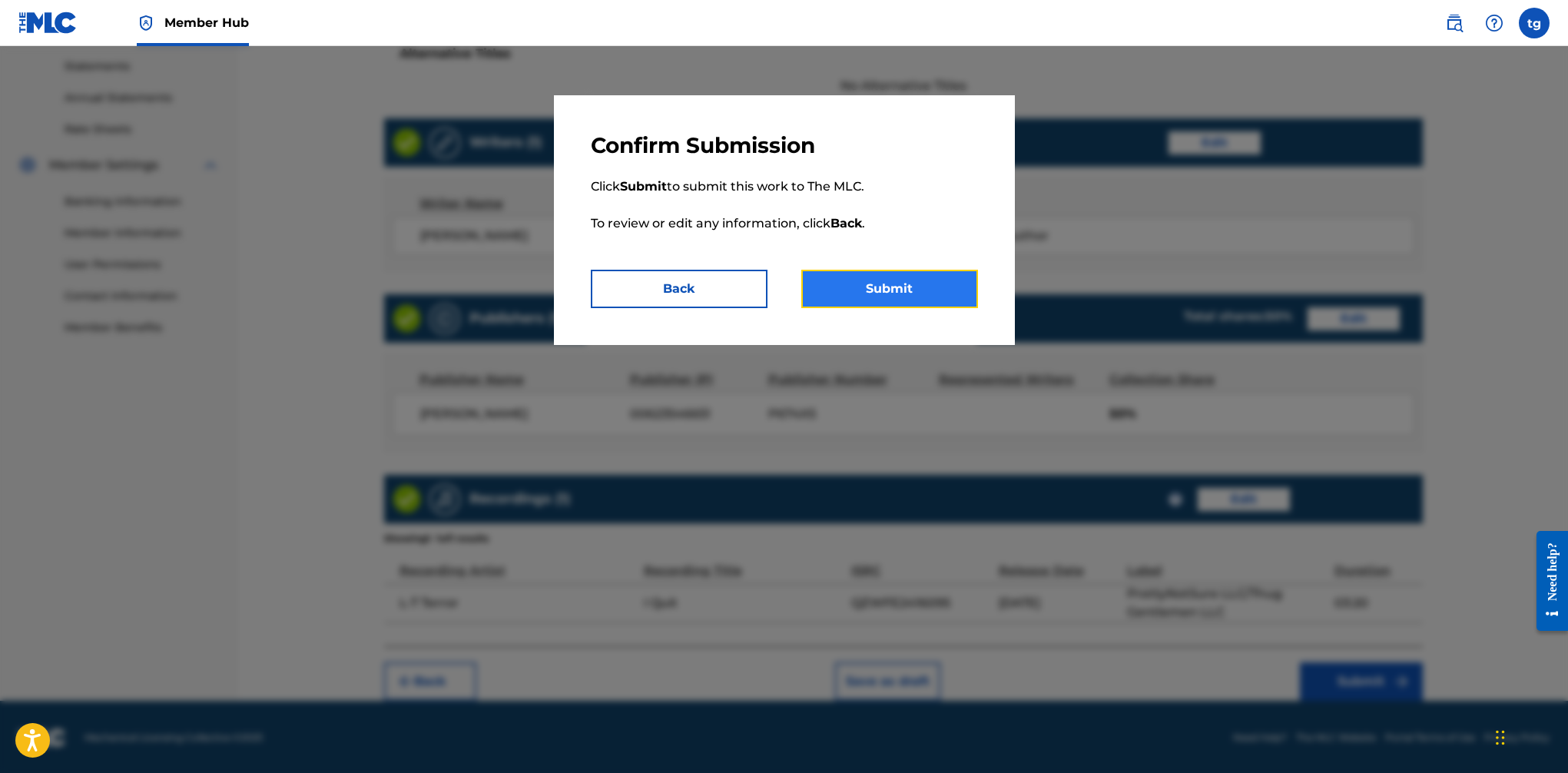
click at [877, 275] on button "Submit" at bounding box center [890, 289] width 177 height 38
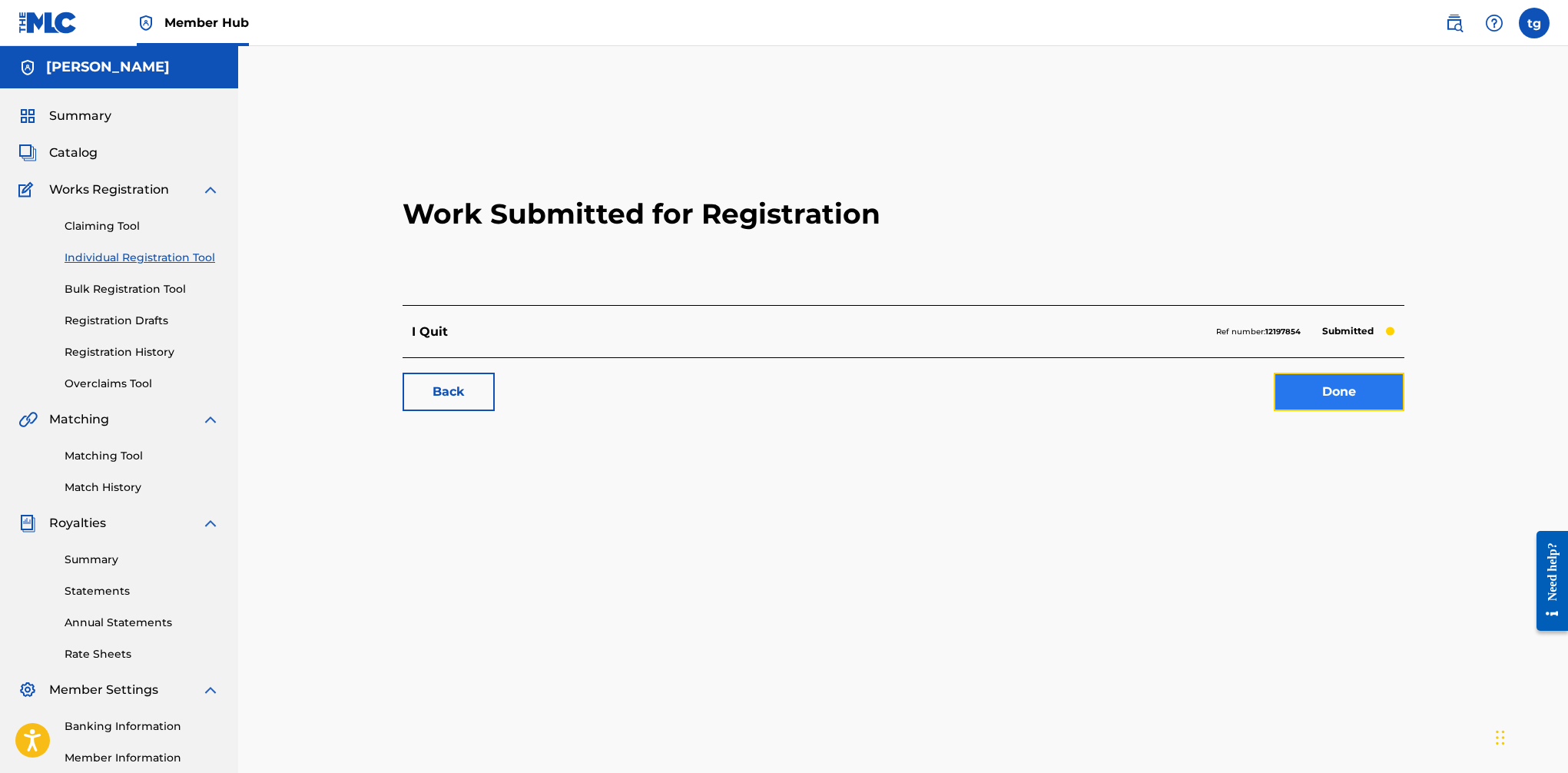
click at [1277, 392] on link "Done" at bounding box center [1340, 392] width 131 height 38
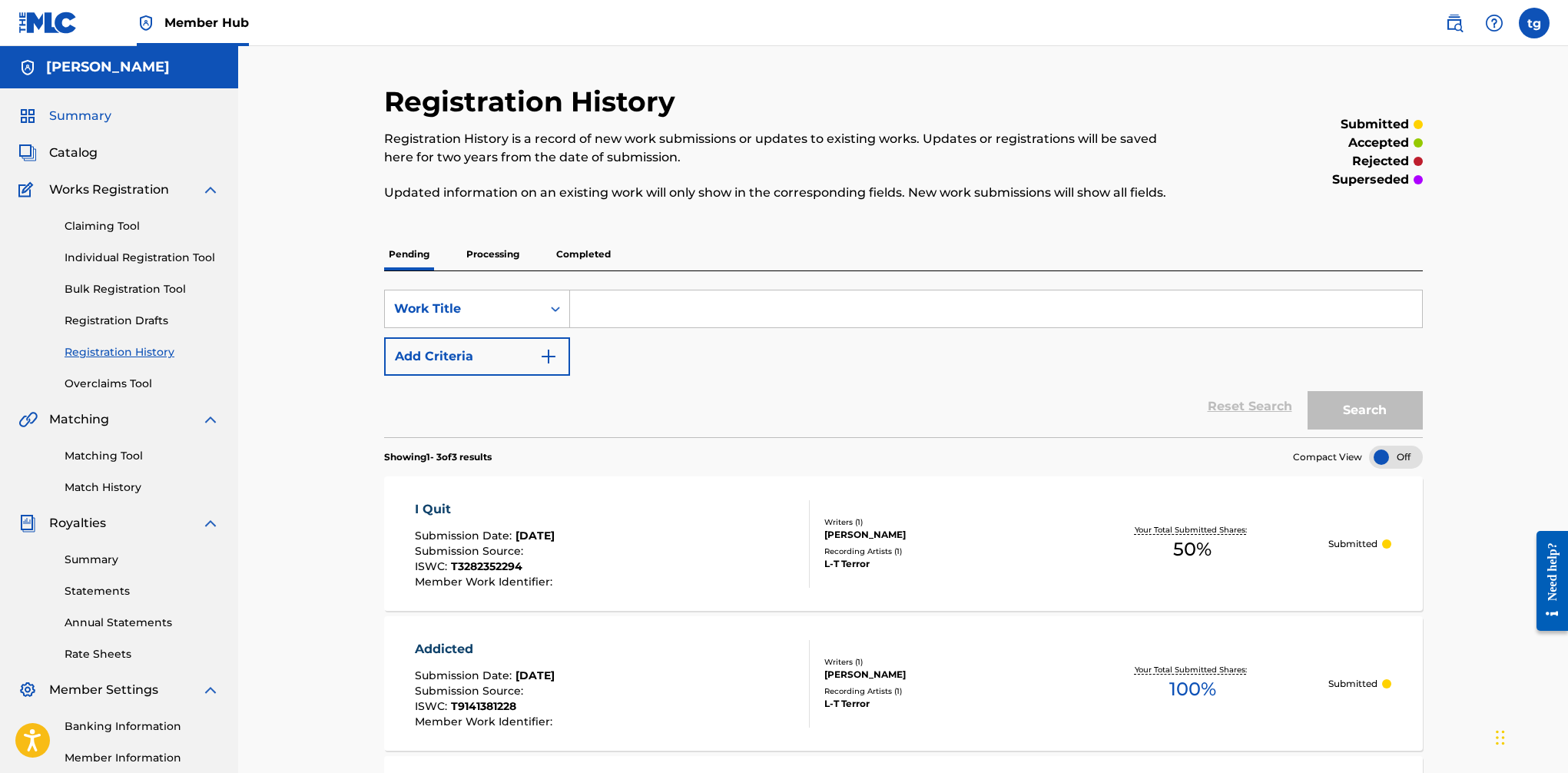
click at [78, 118] on span "Summary" at bounding box center [80, 116] width 62 height 18
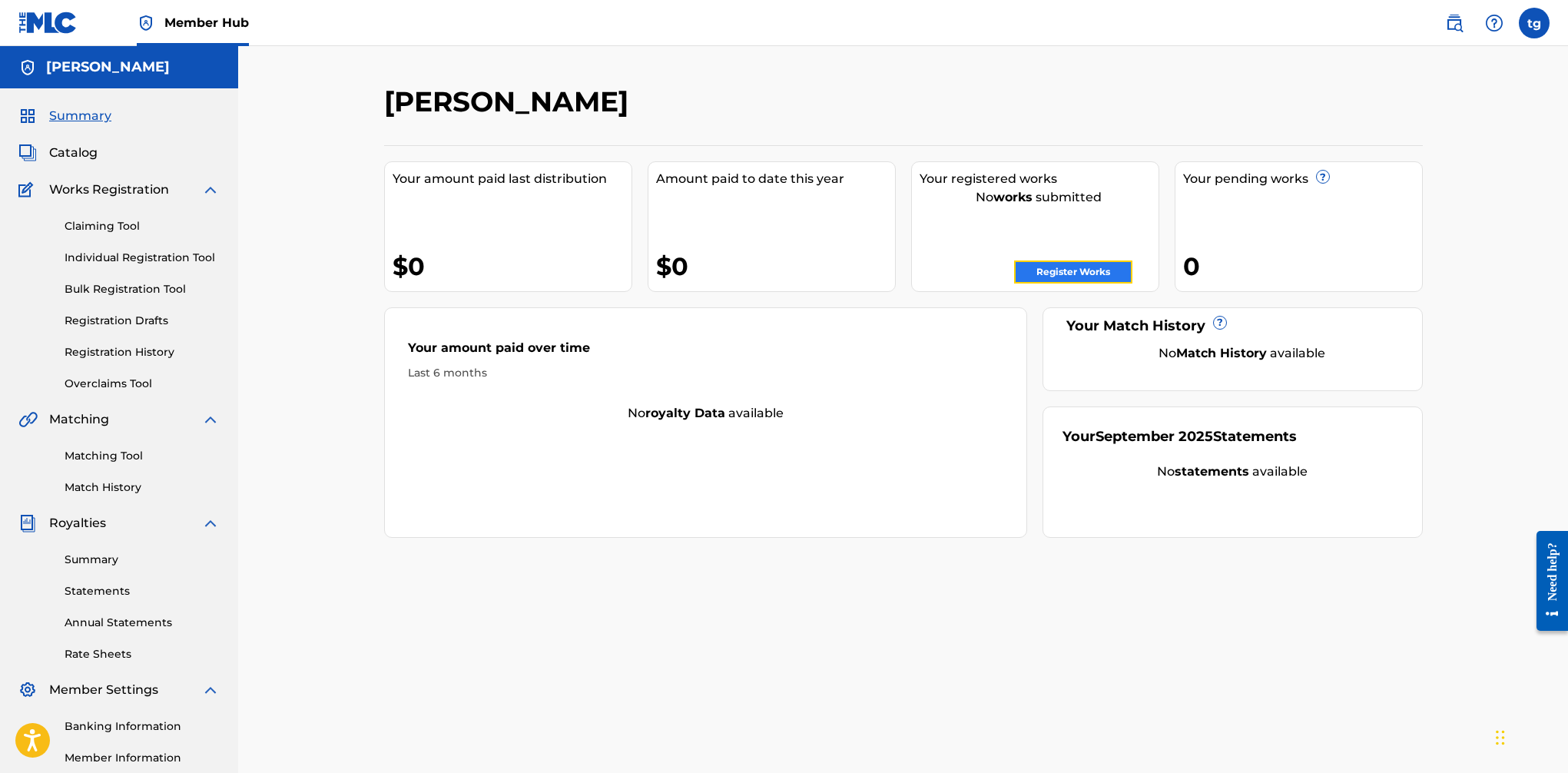
click at [1070, 274] on link "Register Works" at bounding box center [1074, 272] width 118 height 23
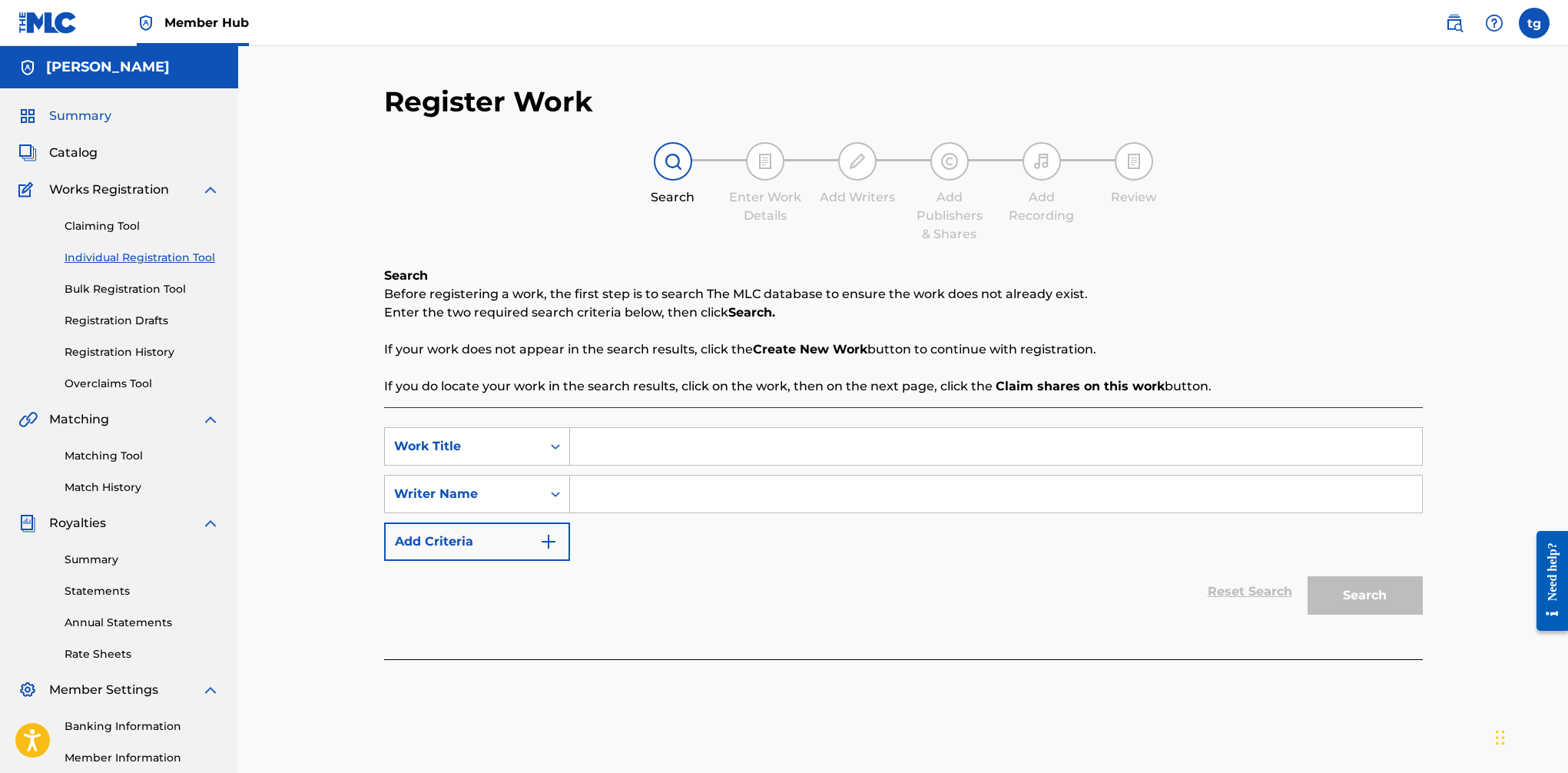
click at [96, 121] on span "Summary" at bounding box center [80, 116] width 62 height 18
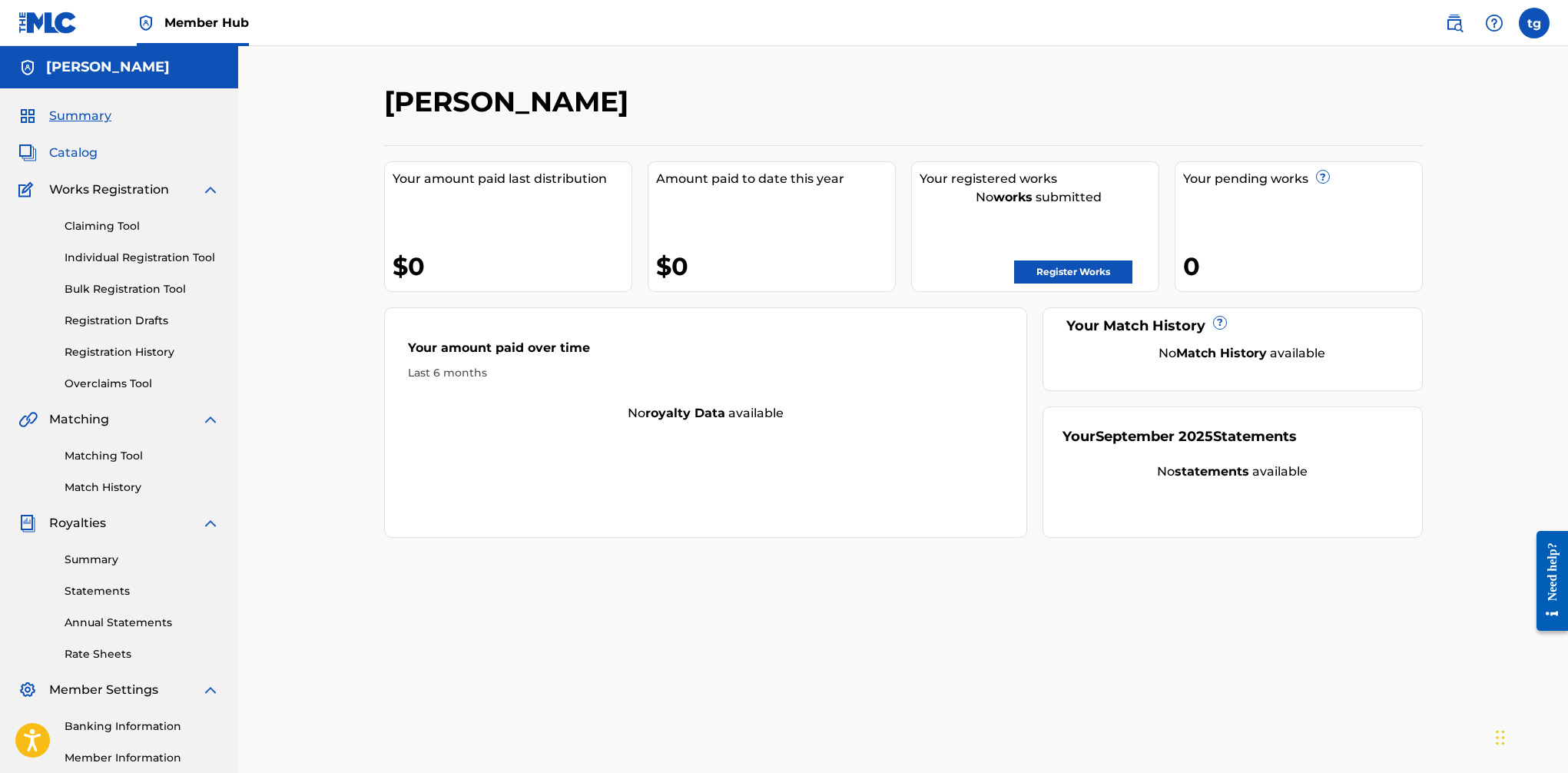
click at [70, 150] on span "Catalog" at bounding box center [73, 153] width 48 height 18
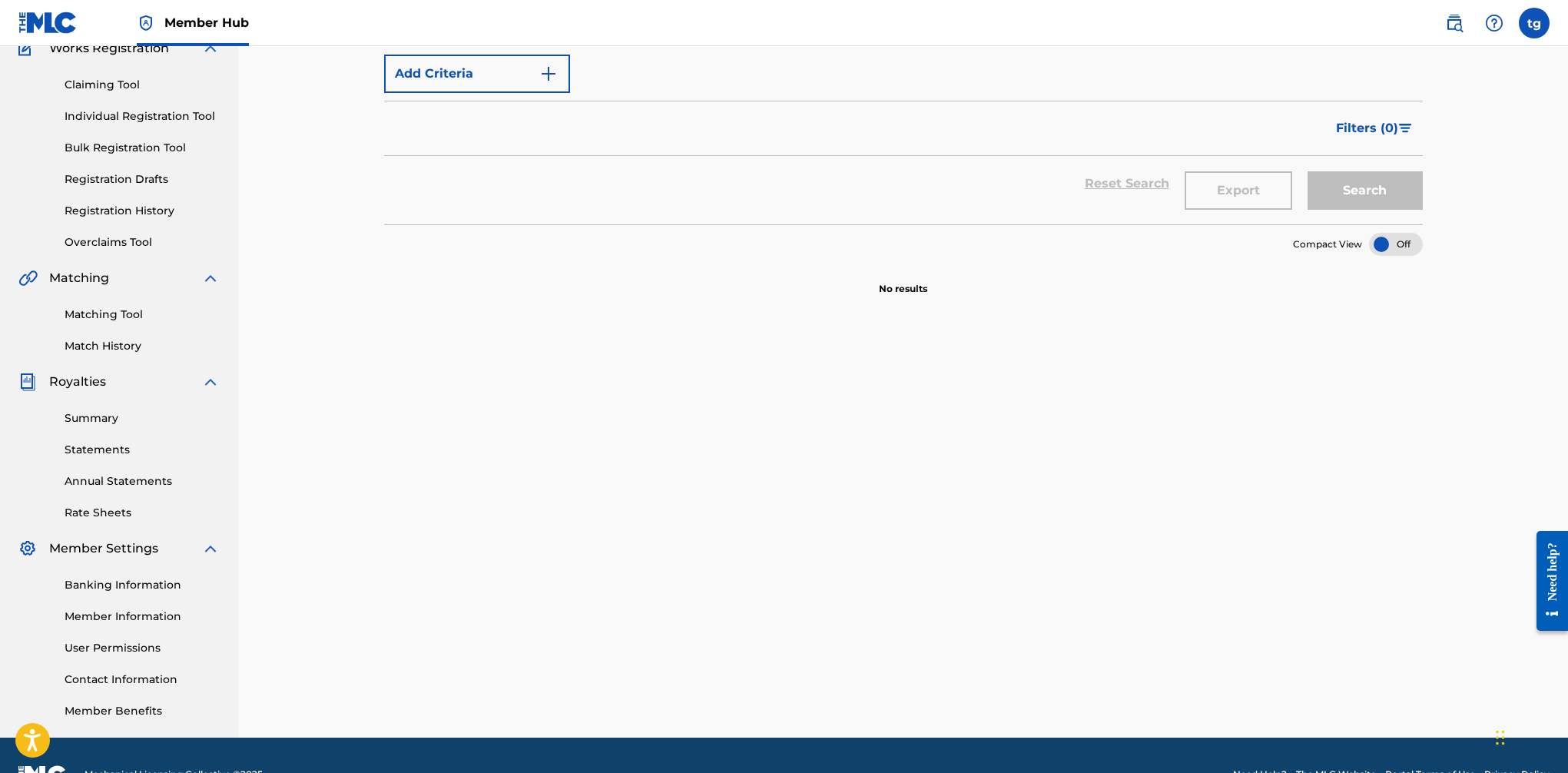
scroll to position [180, 0]
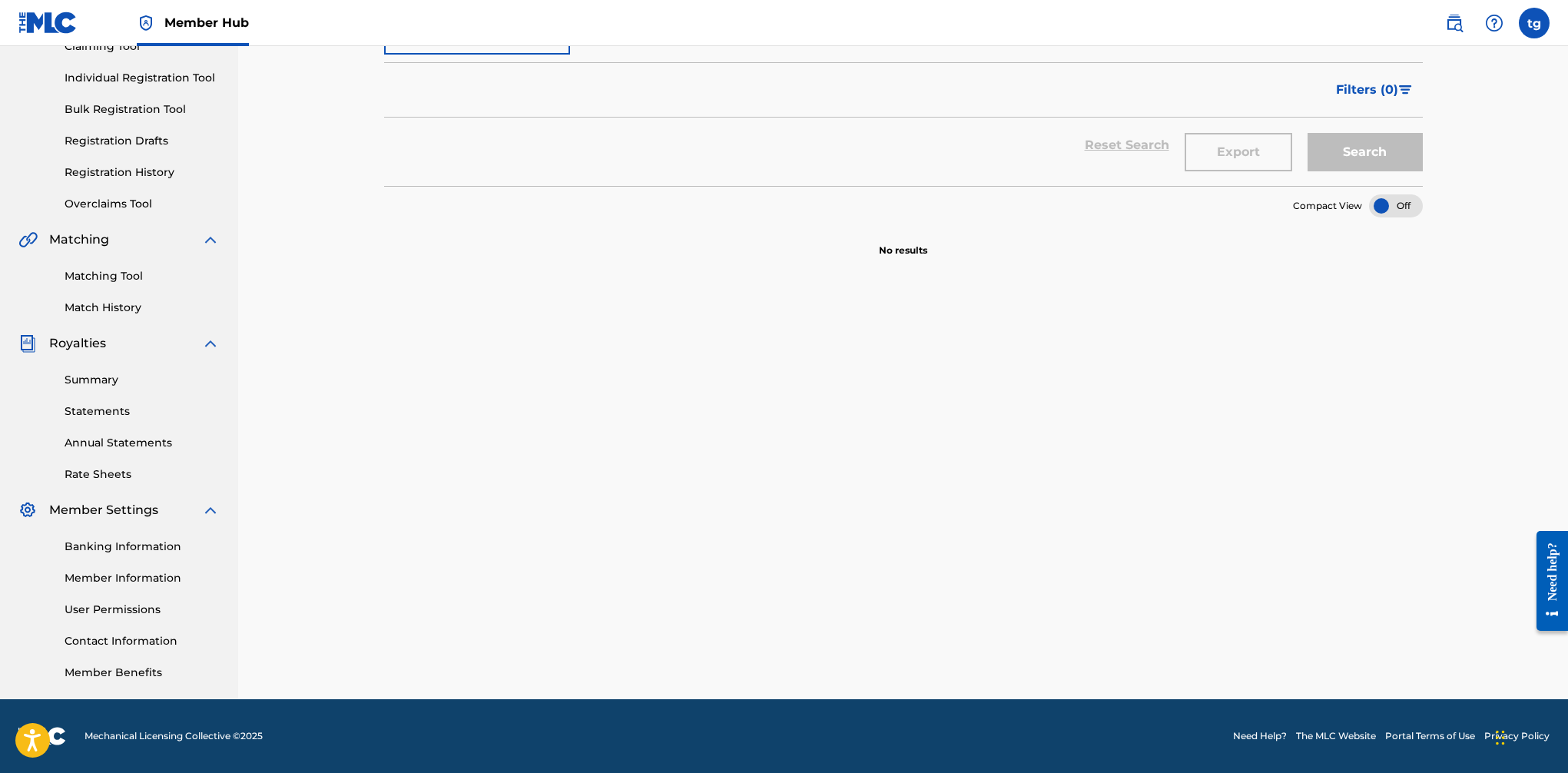
click at [102, 345] on span "Royalties" at bounding box center [78, 344] width 57 height 18
click at [92, 375] on link "Summary" at bounding box center [142, 380] width 155 height 16
